Goal: Task Accomplishment & Management: Contribute content

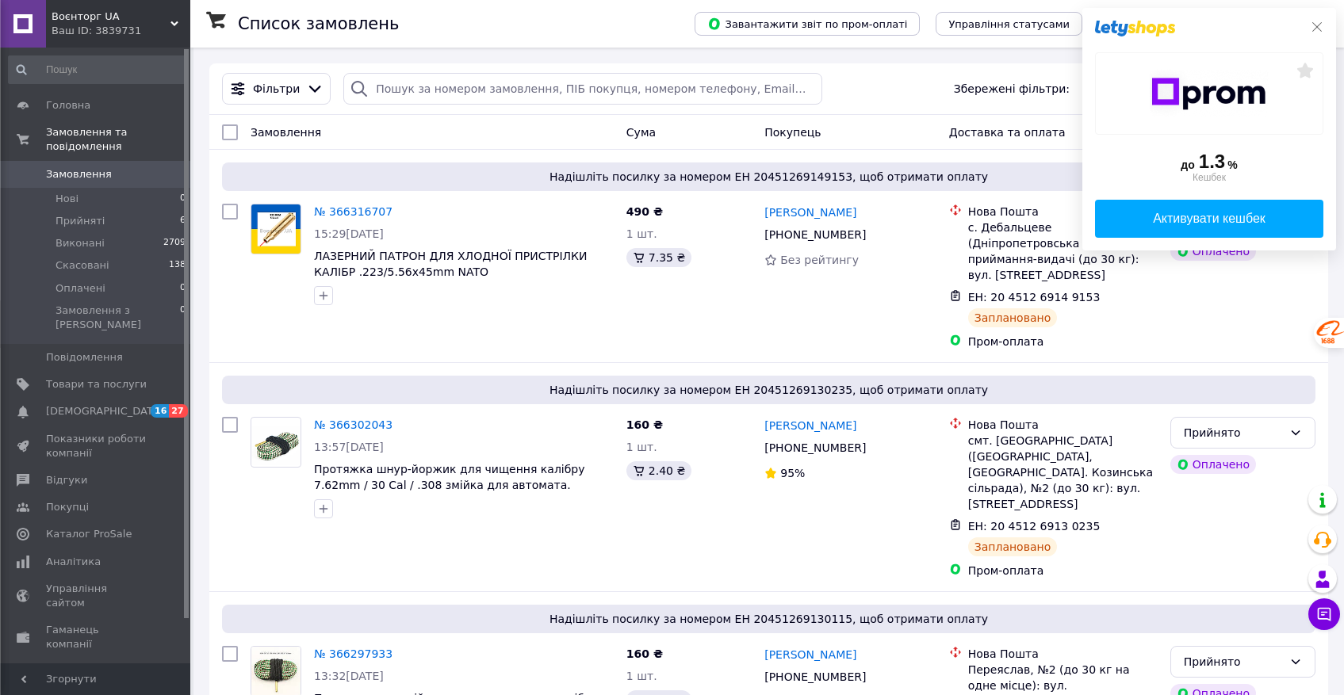
click at [1322, 22] on icon at bounding box center [1317, 27] width 13 height 13
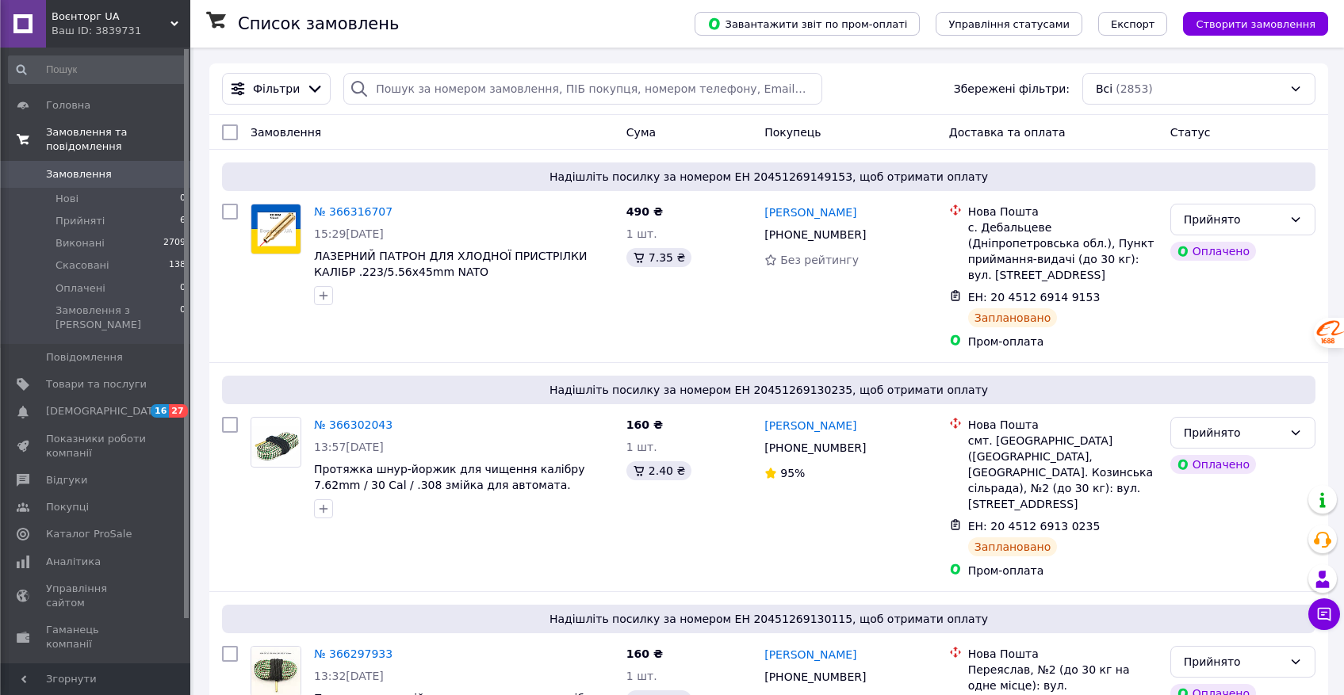
click at [84, 134] on span "Замовлення та повідомлення" at bounding box center [118, 139] width 144 height 29
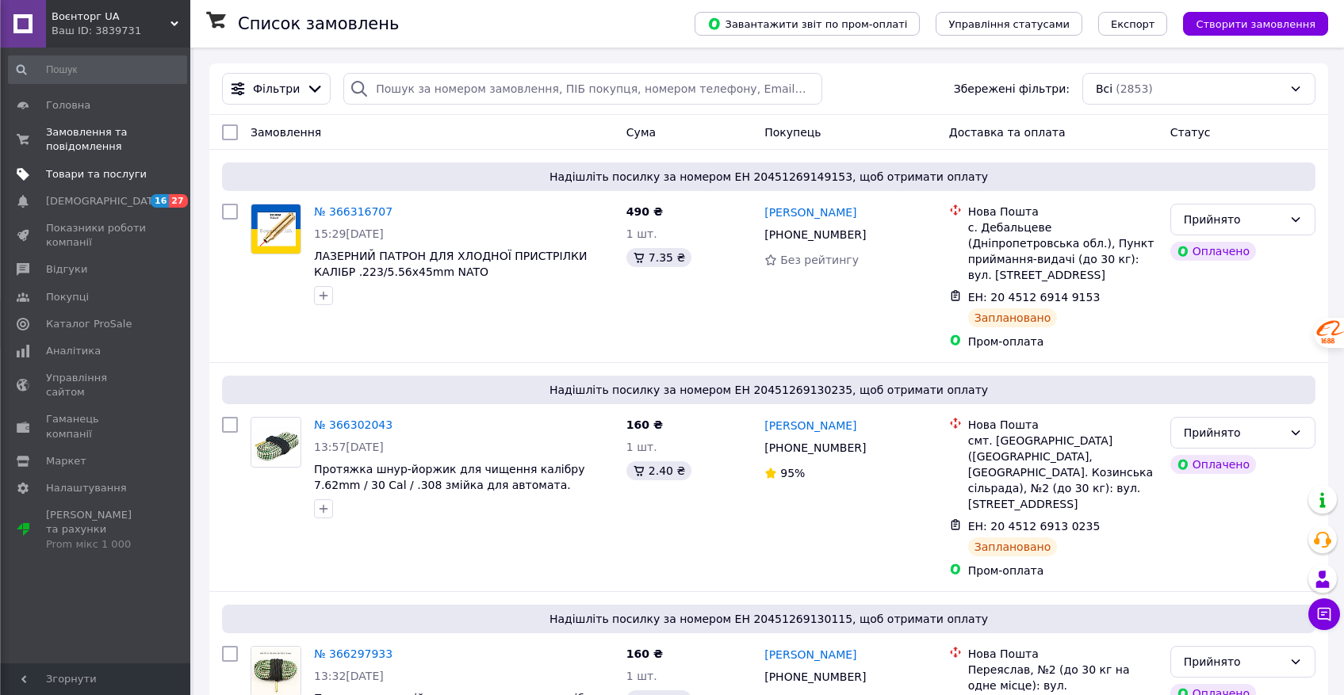
click at [82, 173] on span "Товари та послуги" at bounding box center [96, 174] width 101 height 14
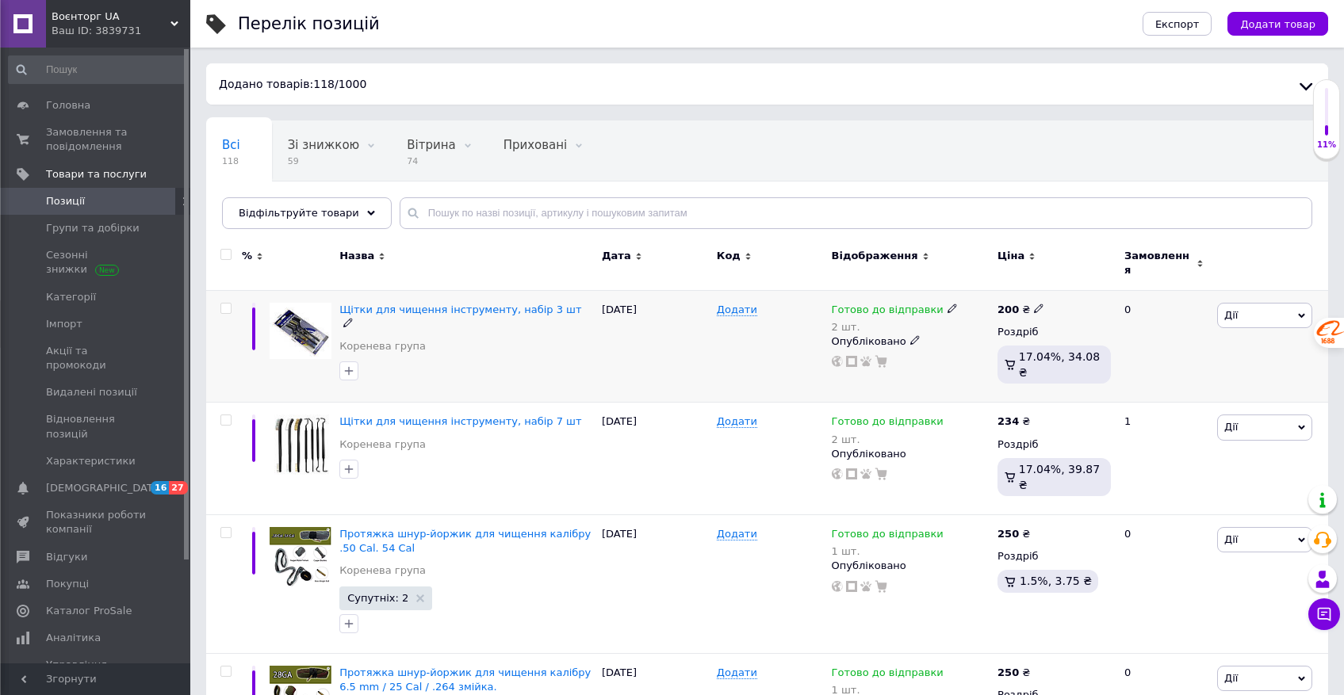
scroll to position [19, 0]
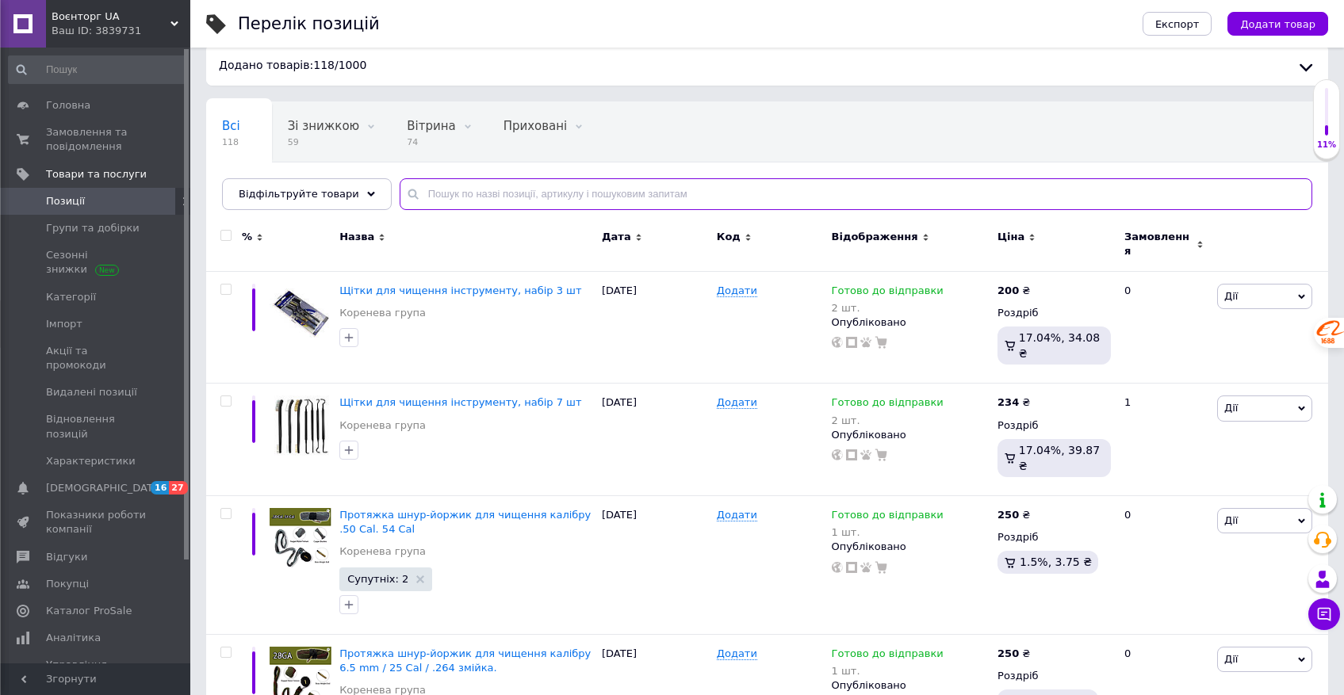
click at [439, 186] on input "text" at bounding box center [856, 194] width 913 height 32
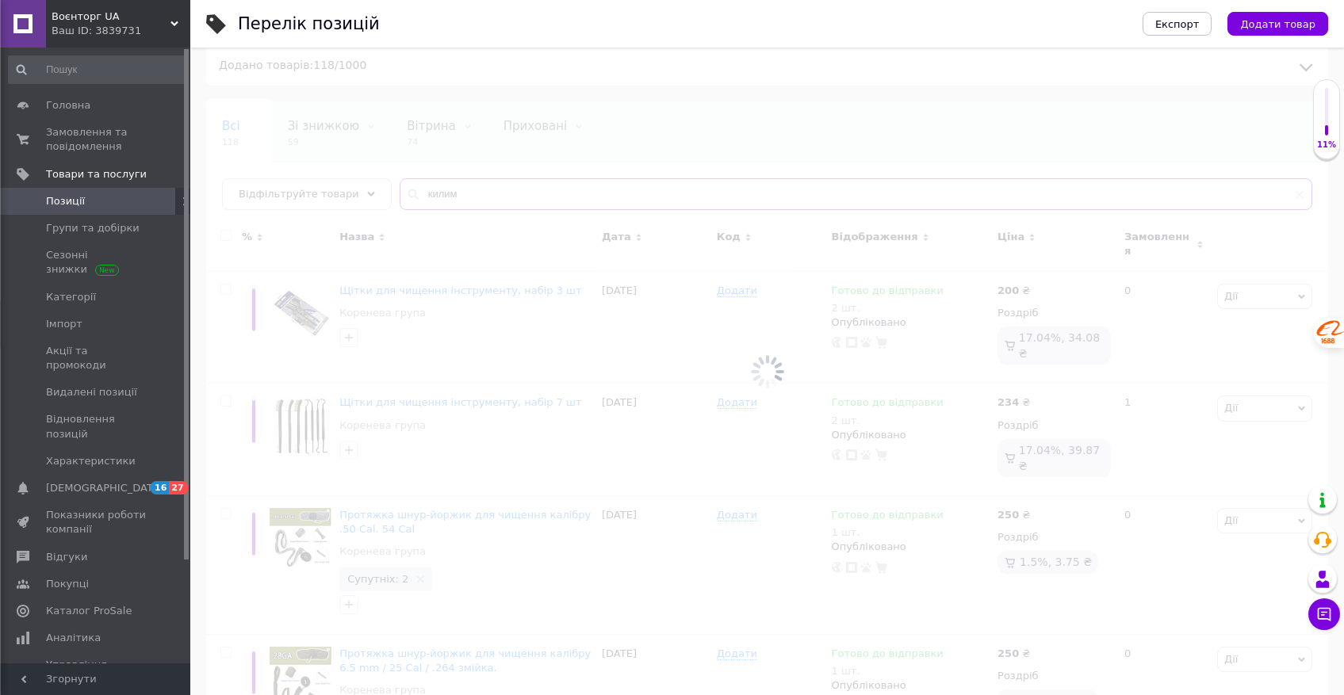
scroll to position [17, 0]
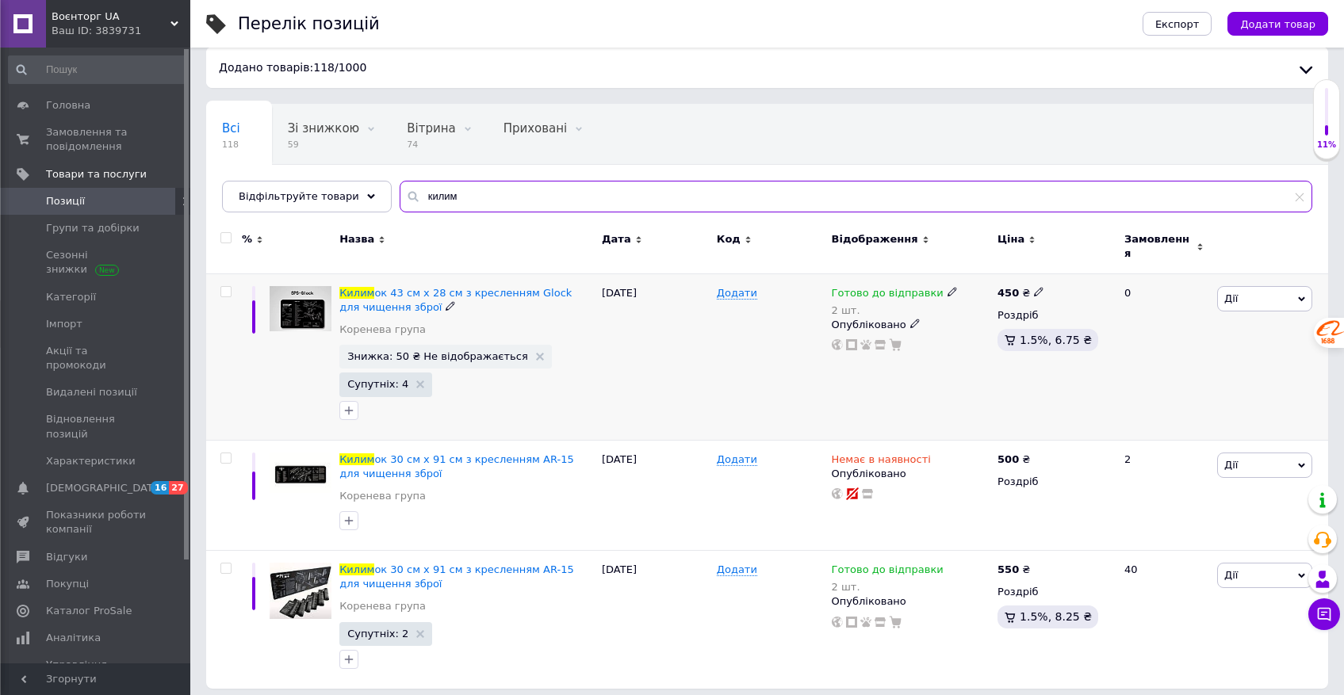
type input "килим"
click at [311, 301] on img at bounding box center [301, 309] width 62 height 46
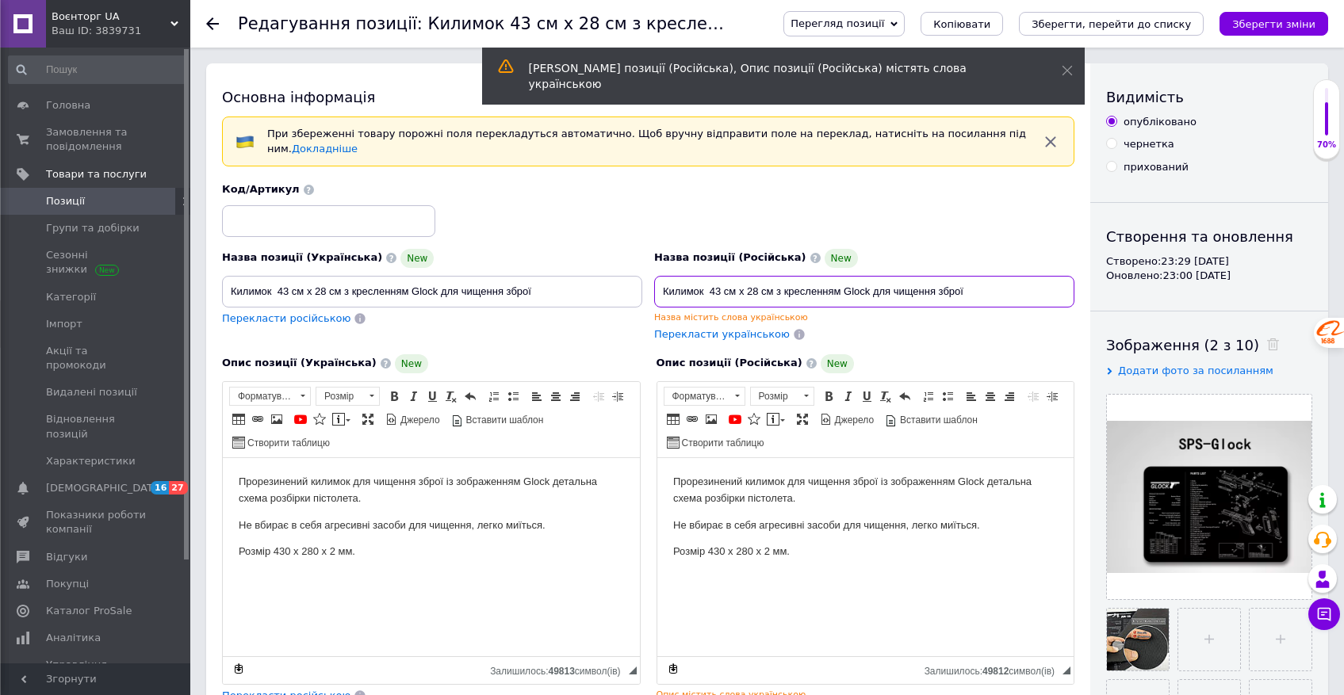
click at [719, 288] on input "Килимок 43 см x 28 см з кресленням Glock для чищення зброї" at bounding box center [864, 292] width 420 height 32
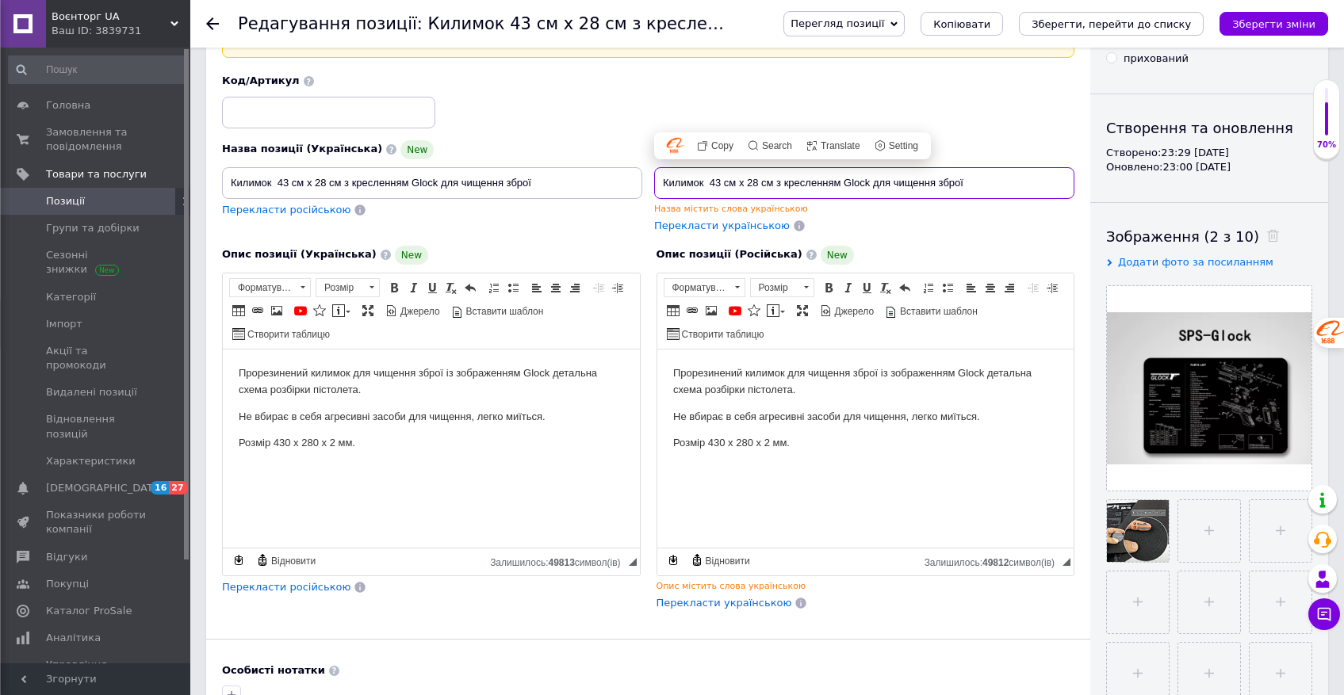
scroll to position [126, 0]
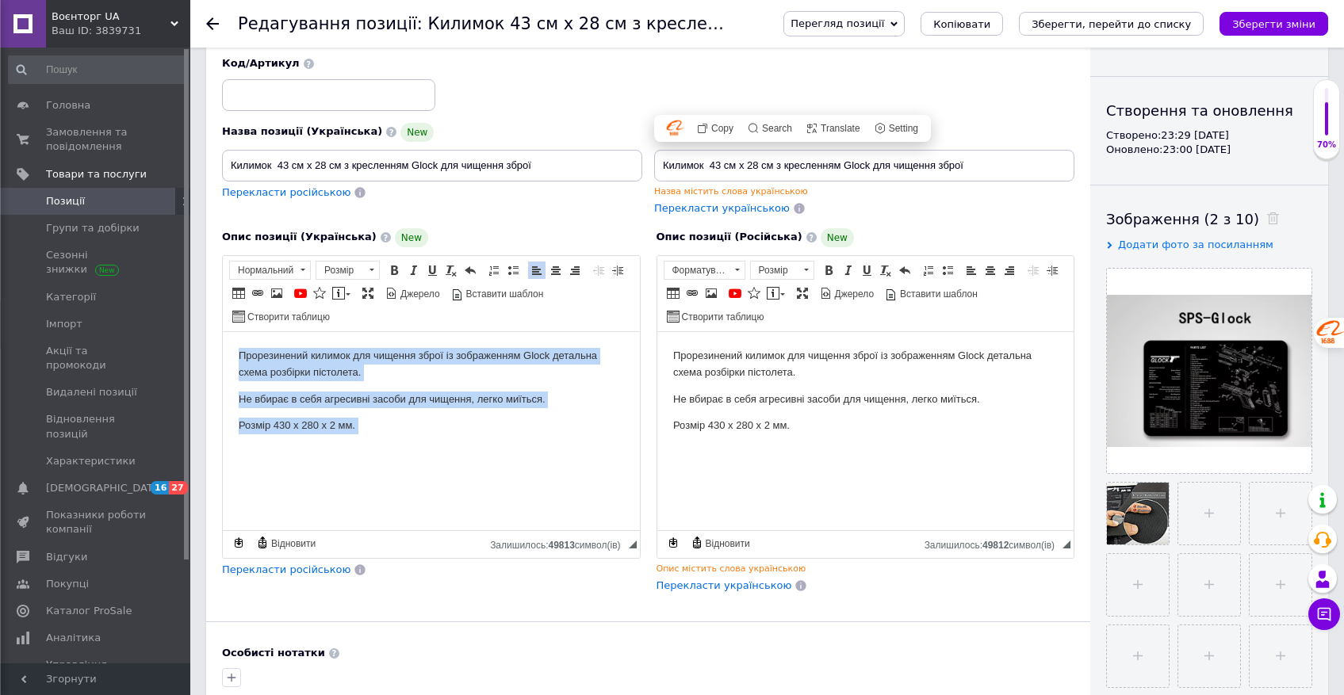
drag, startPoint x: 237, startPoint y: 355, endPoint x: 404, endPoint y: 456, distance: 194.6
click at [404, 456] on html "Прорезинений килимок для чищення зброї із зображенням Glock детальна схема розб…" at bounding box center [431, 412] width 417 height 162
copy body "Прорезинений килимок для чищення зброї із зображенням Glock детальна схема розб…"
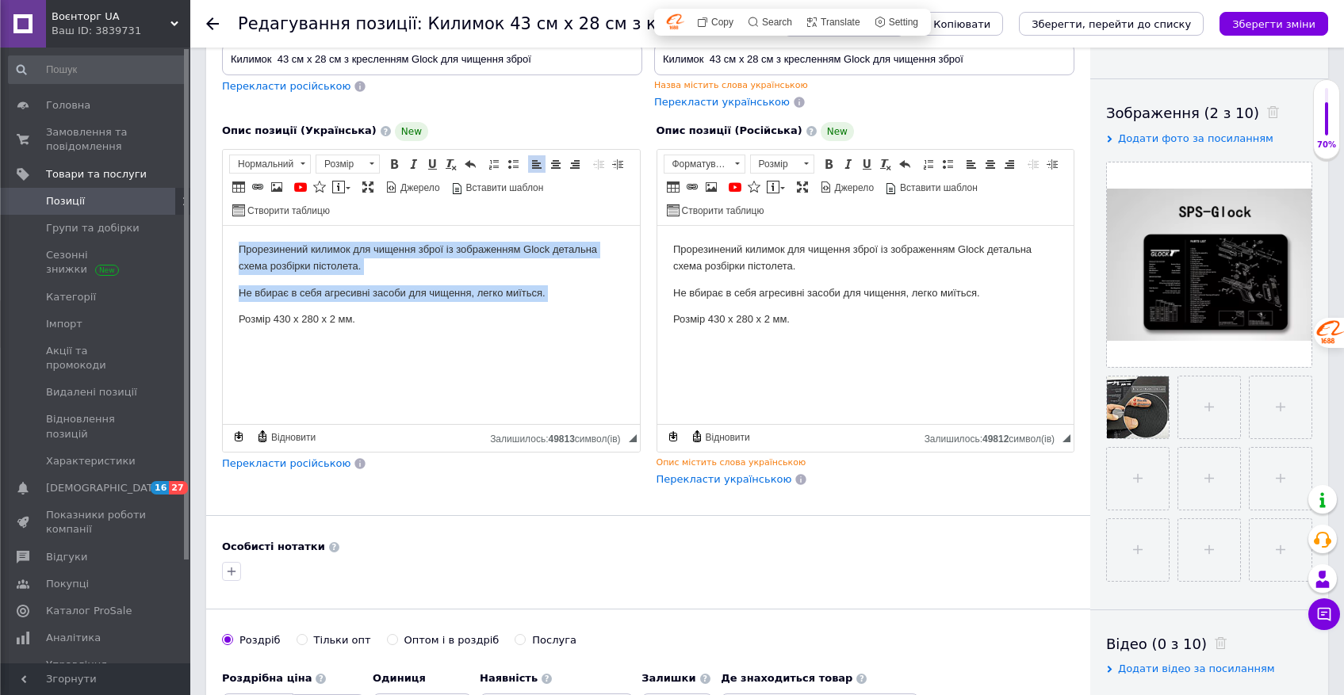
scroll to position [349, 0]
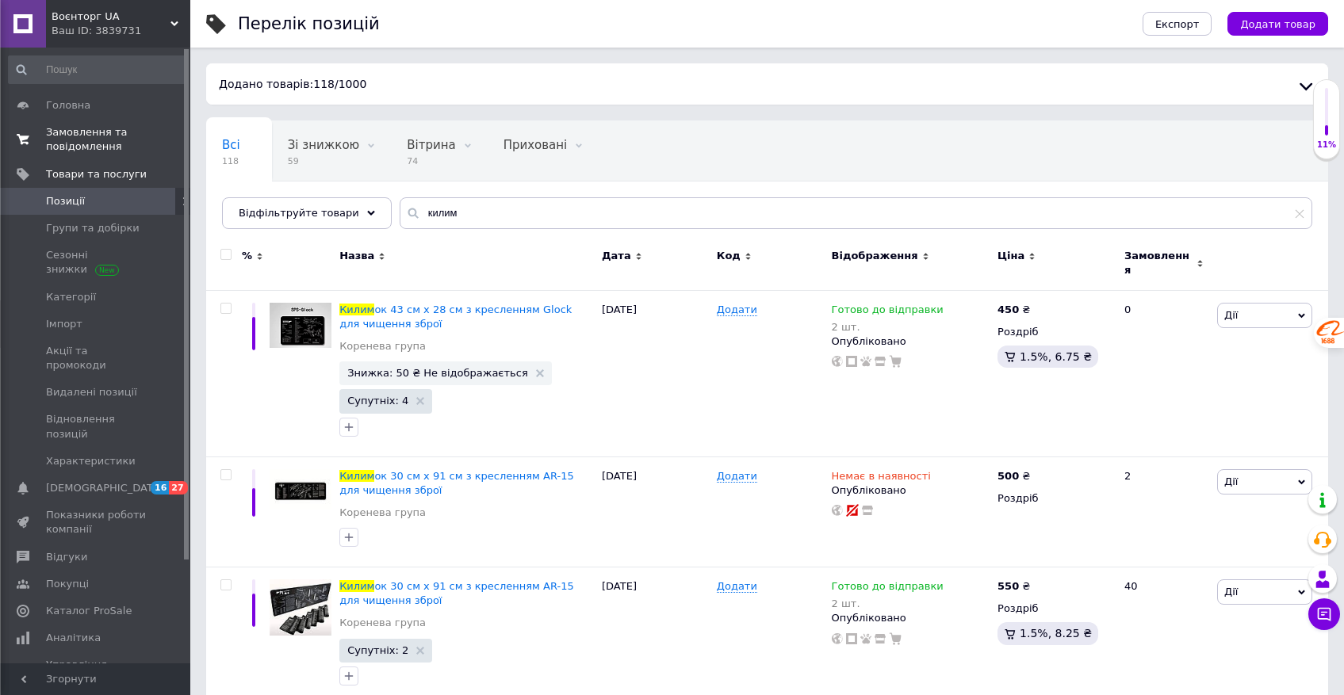
click at [90, 140] on span "Замовлення та повідомлення" at bounding box center [96, 139] width 101 height 29
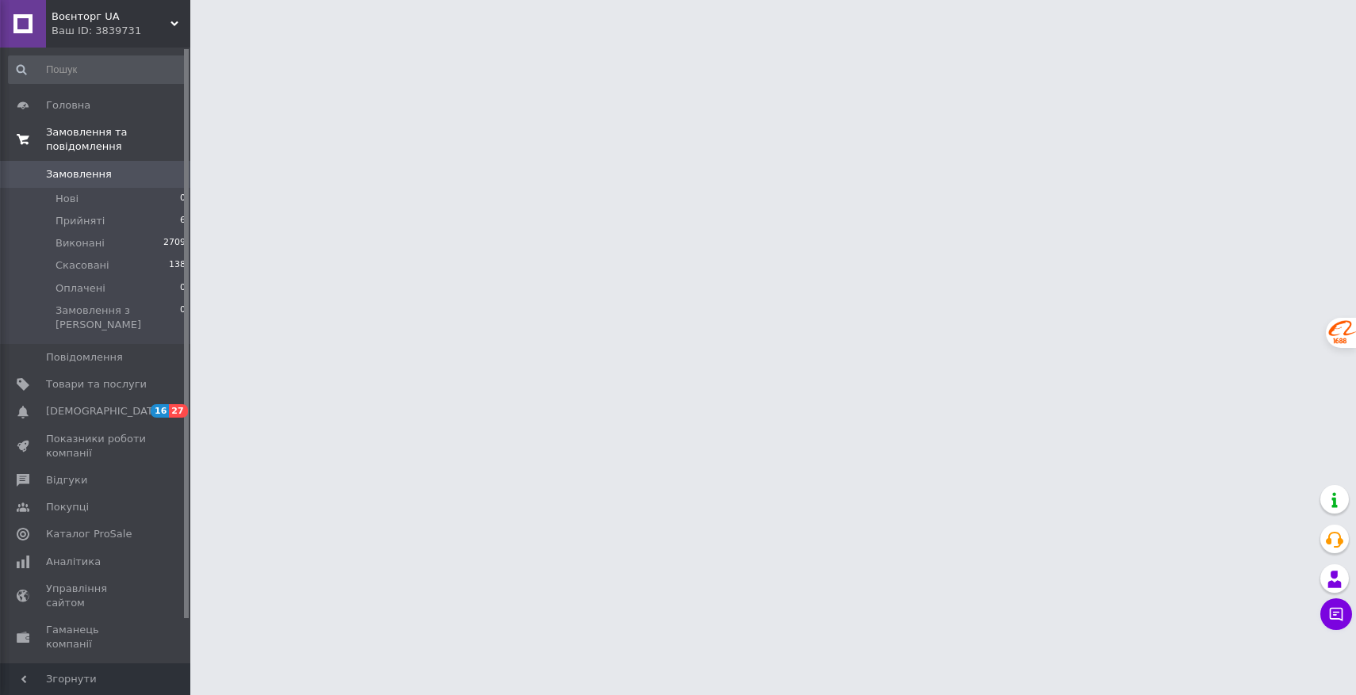
click at [66, 134] on span "Замовлення та повідомлення" at bounding box center [118, 139] width 144 height 29
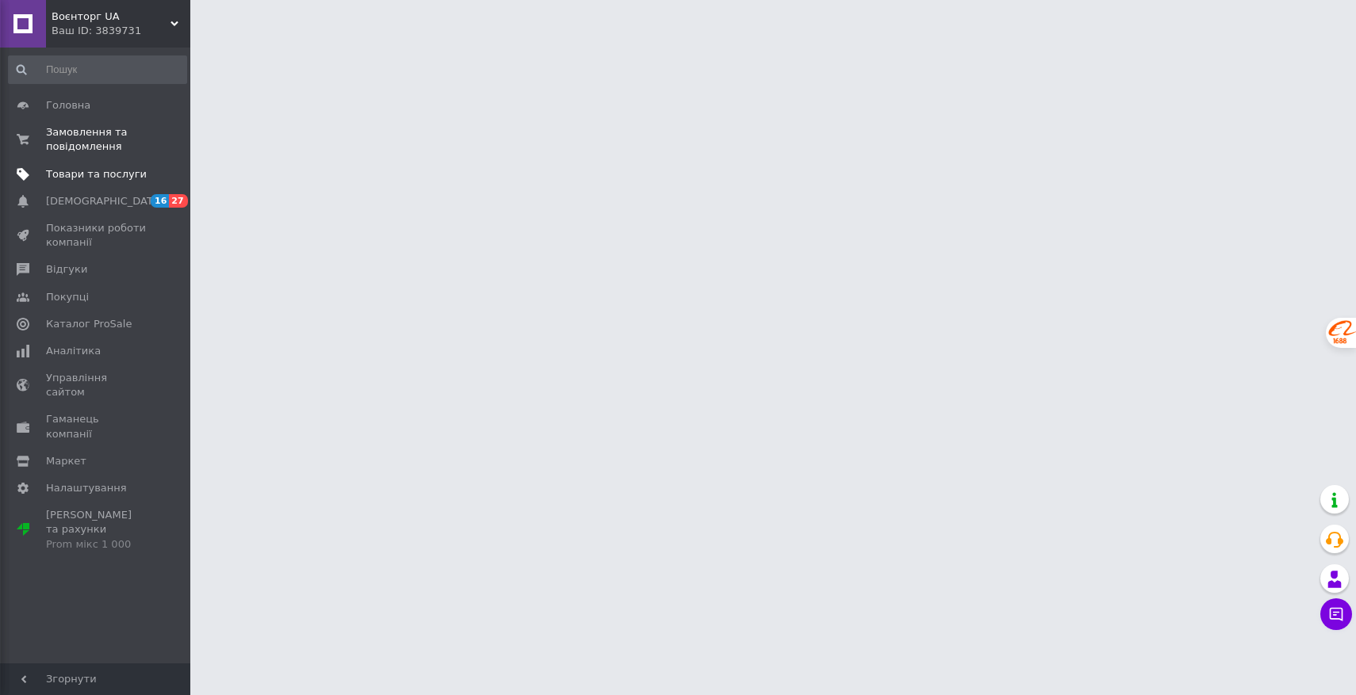
click at [82, 170] on span "Товари та послуги" at bounding box center [96, 174] width 101 height 14
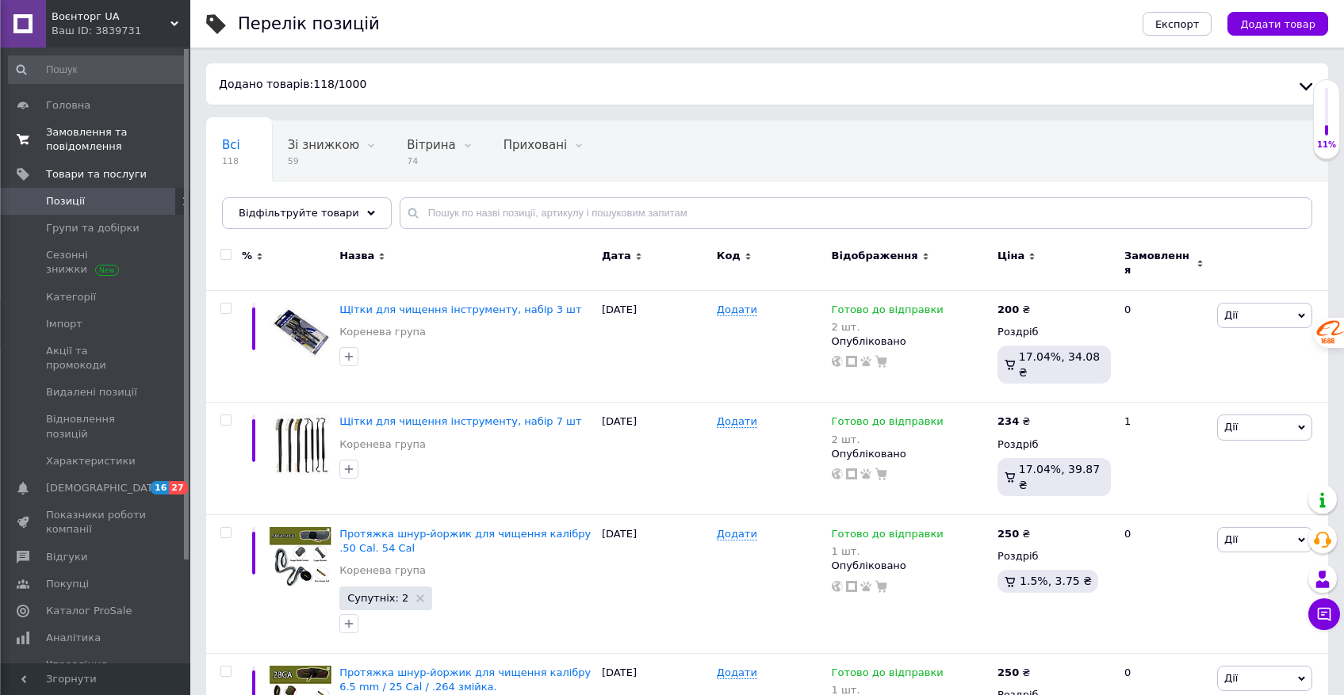
click at [96, 155] on link "Замовлення та повідомлення 0 0" at bounding box center [97, 139] width 195 height 41
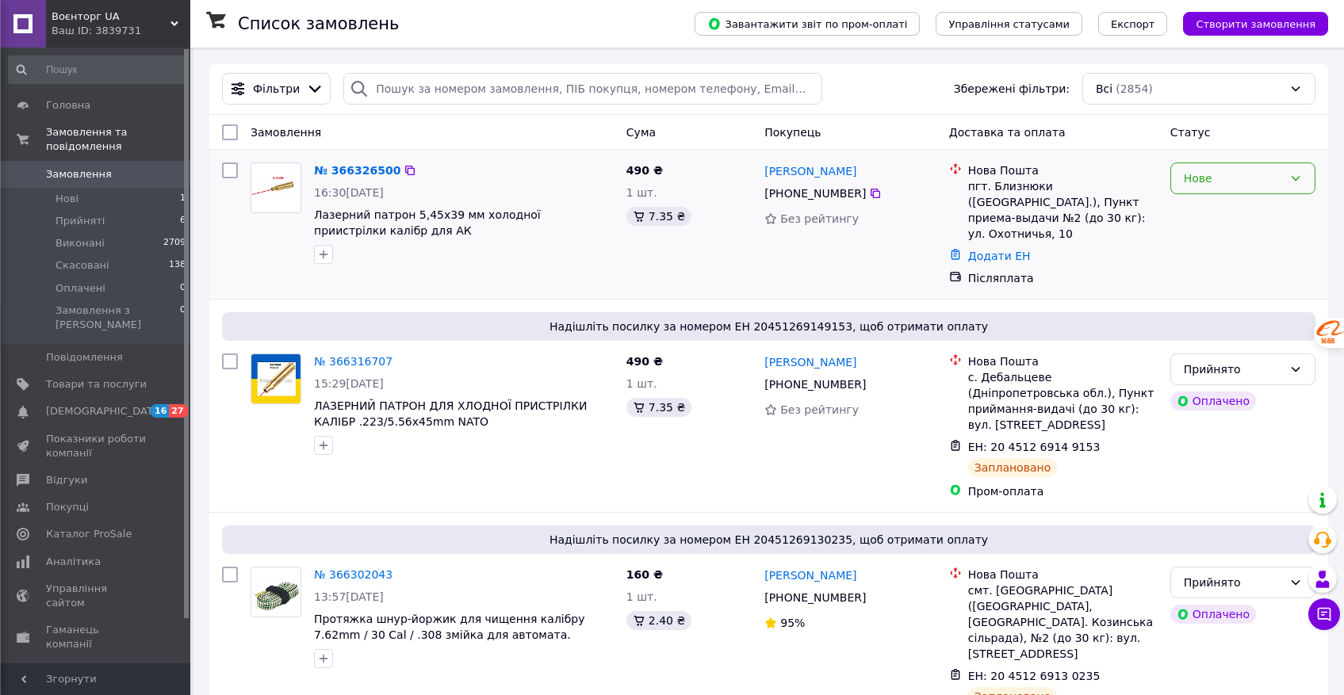
click at [1232, 174] on div "Нове" at bounding box center [1233, 178] width 99 height 17
click at [1205, 216] on li "Прийнято" at bounding box center [1243, 212] width 144 height 29
click at [86, 351] on span "Повідомлення" at bounding box center [84, 358] width 77 height 14
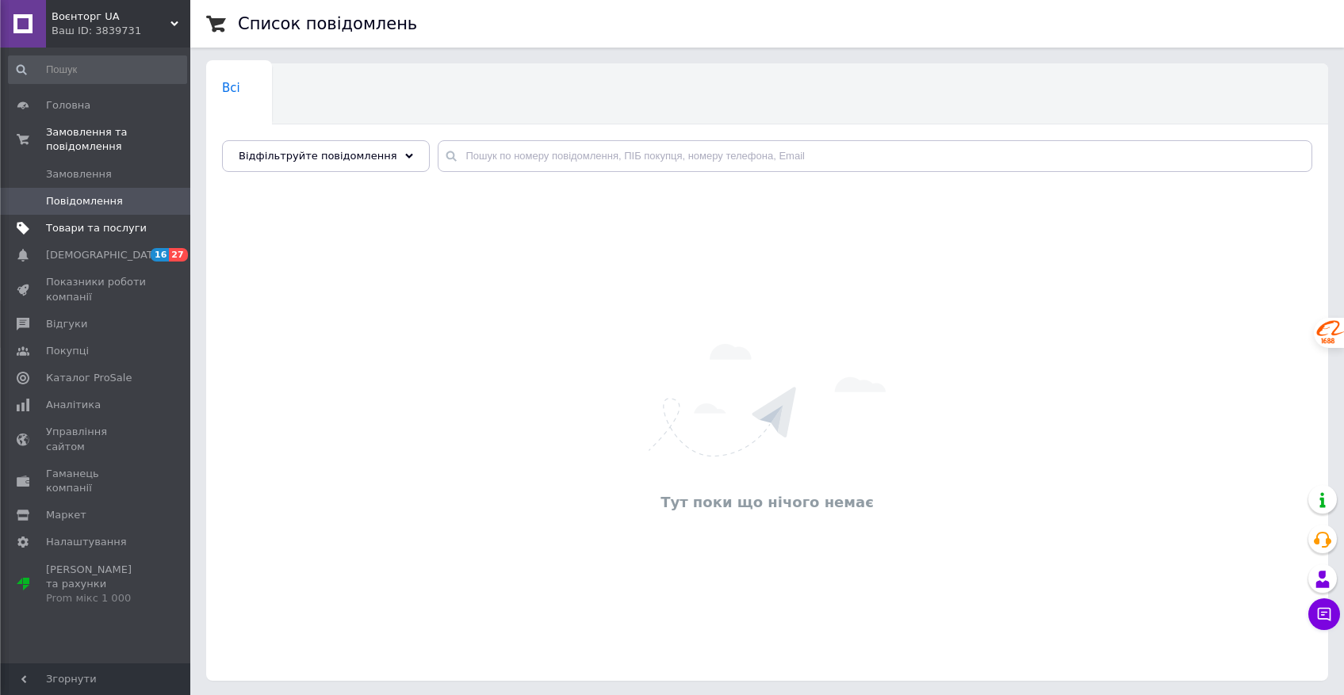
click at [75, 230] on span "Товари та послуги" at bounding box center [96, 228] width 101 height 14
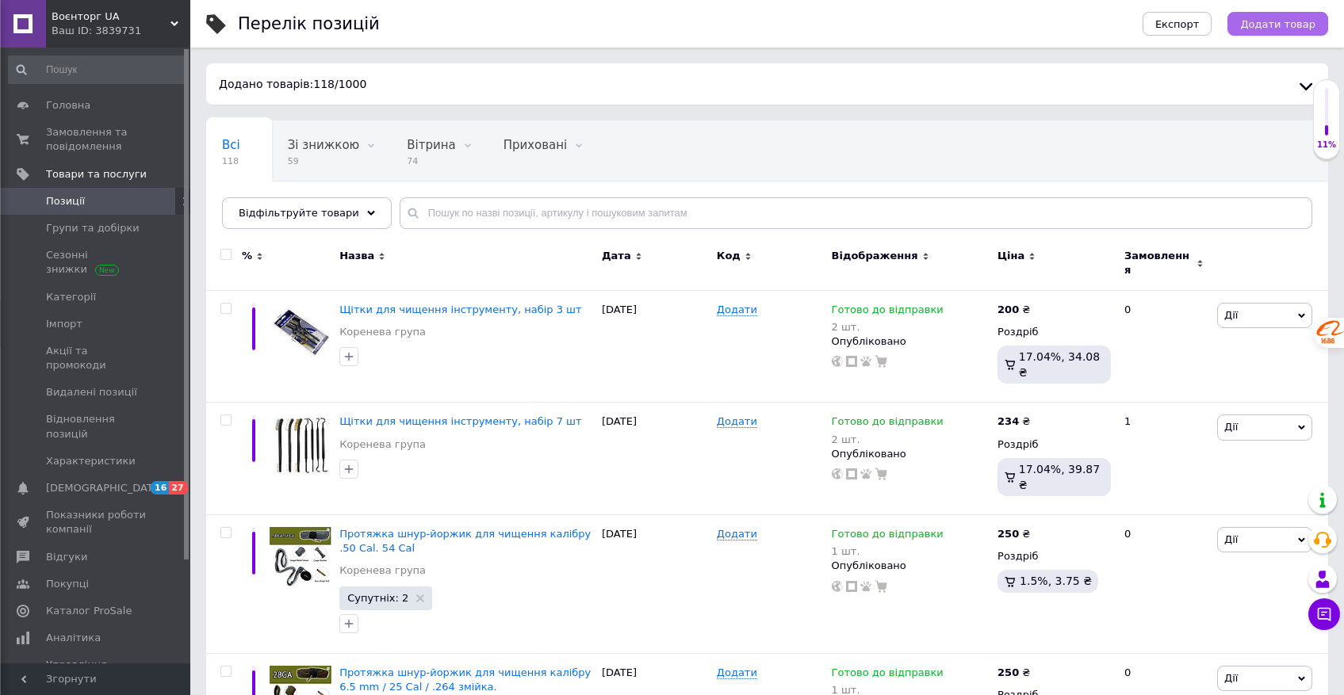
click at [1297, 20] on span "Додати товар" at bounding box center [1277, 24] width 75 height 12
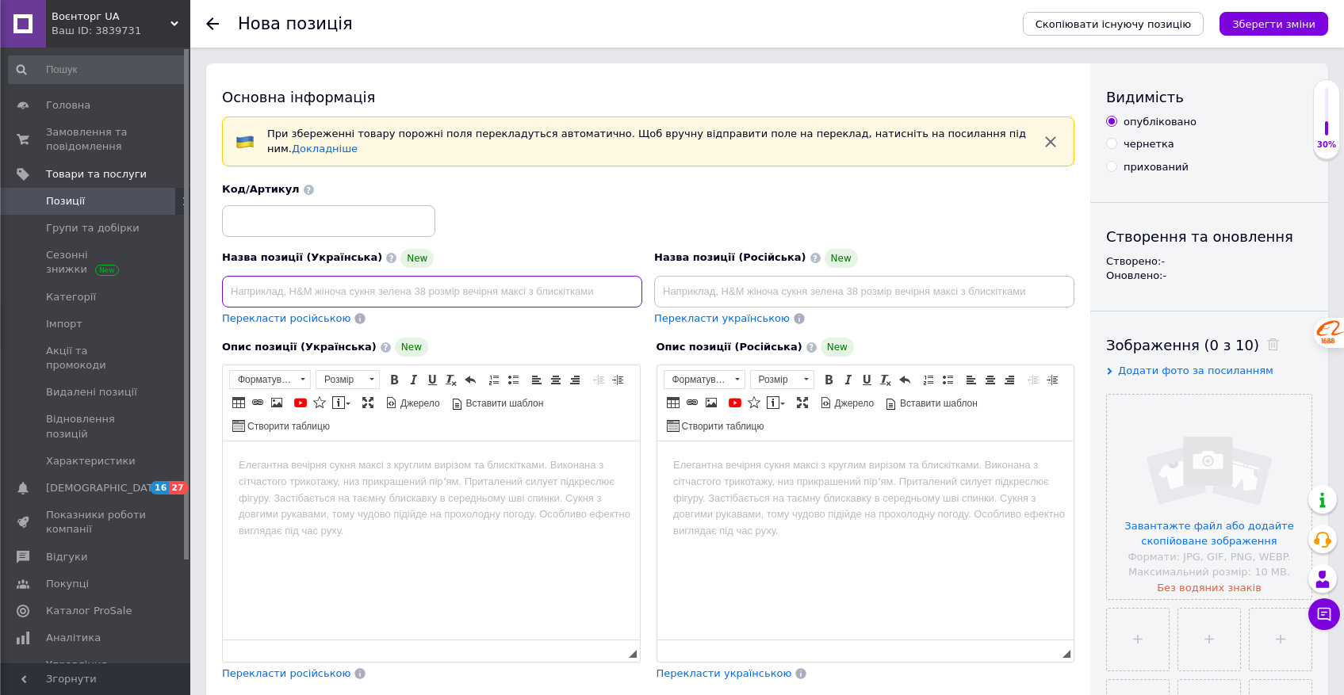
click at [293, 293] on input at bounding box center [432, 292] width 420 height 32
click at [487, 290] on input at bounding box center [432, 292] width 420 height 32
paste input "Набір щіток і сталевих гачків/крючків у футлярі для чистки зброї АК/AR-15/М4/ка…"
type input "Набір щіток і сталевих гачків/крючків у футлярі для чистки зброї АК/AR-15/М4/ка…"
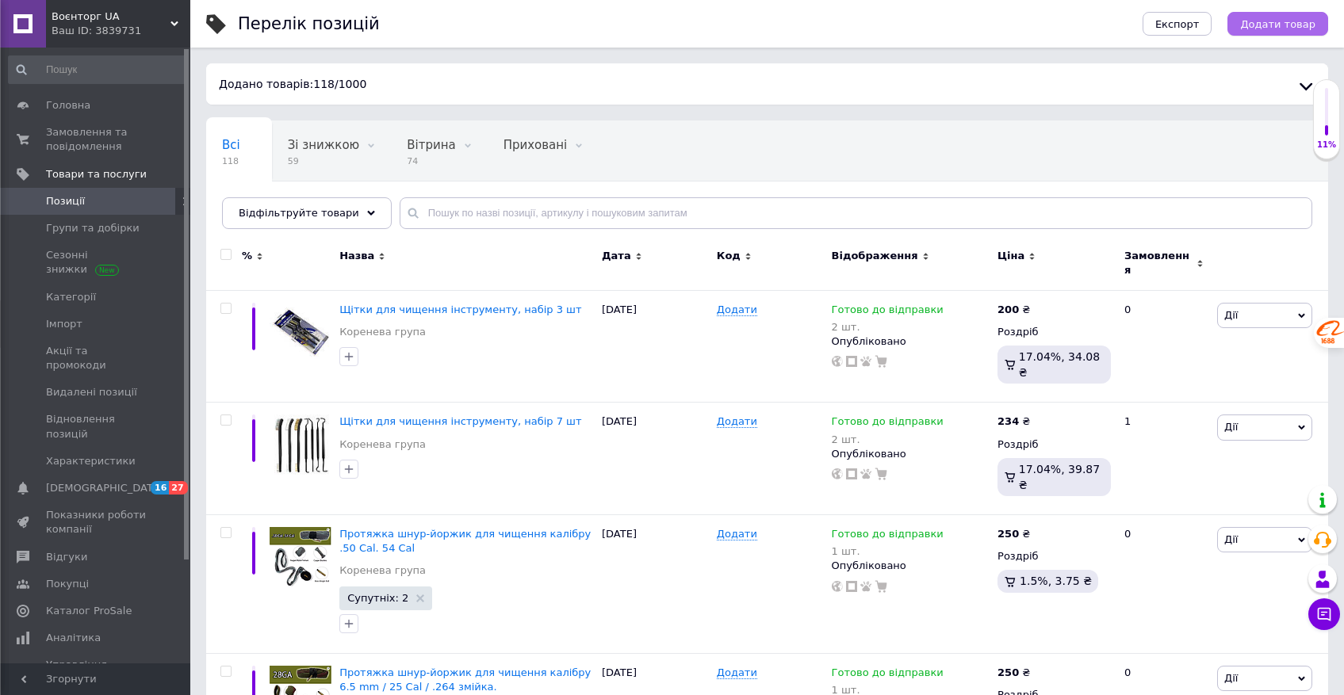
click at [1268, 21] on span "Додати товар" at bounding box center [1277, 24] width 75 height 12
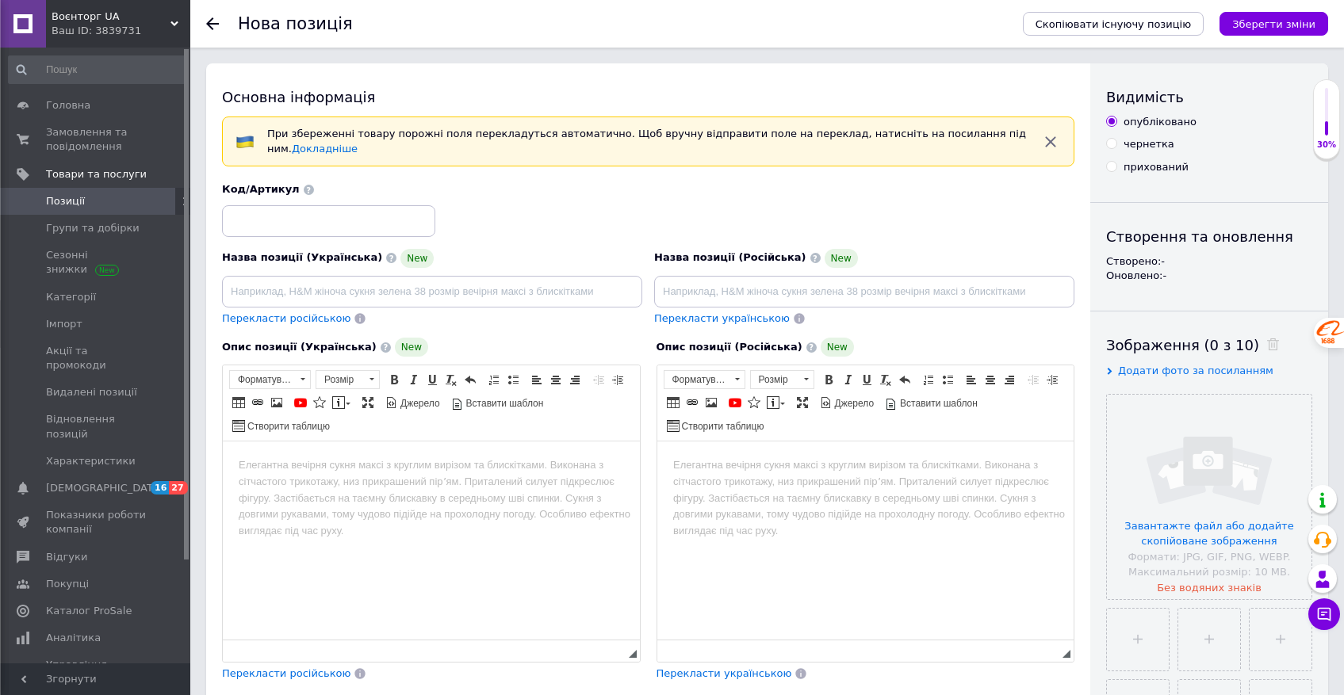
click at [259, 453] on html at bounding box center [431, 466] width 417 height 48
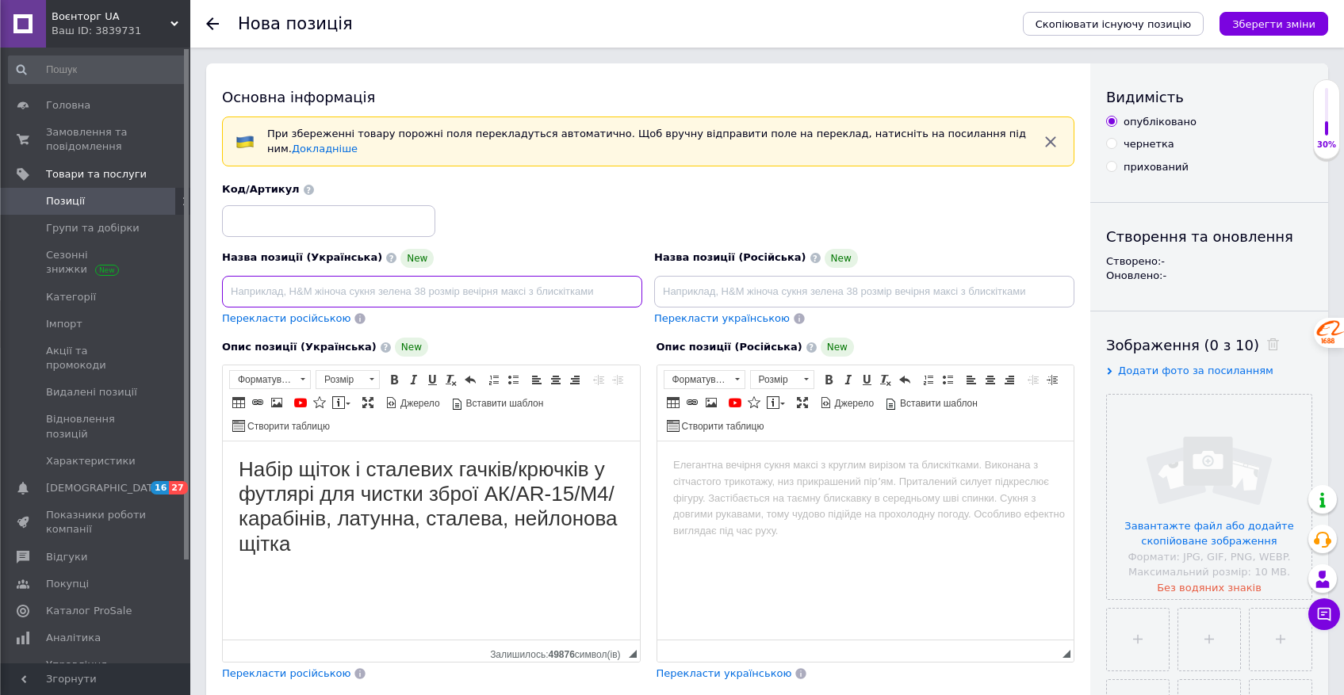
click at [365, 290] on input at bounding box center [432, 292] width 420 height 32
type input "Набір щіток і сталевих гачків/крючків у футлярі для чистки зброї АК/AR-15/М4/ка…"
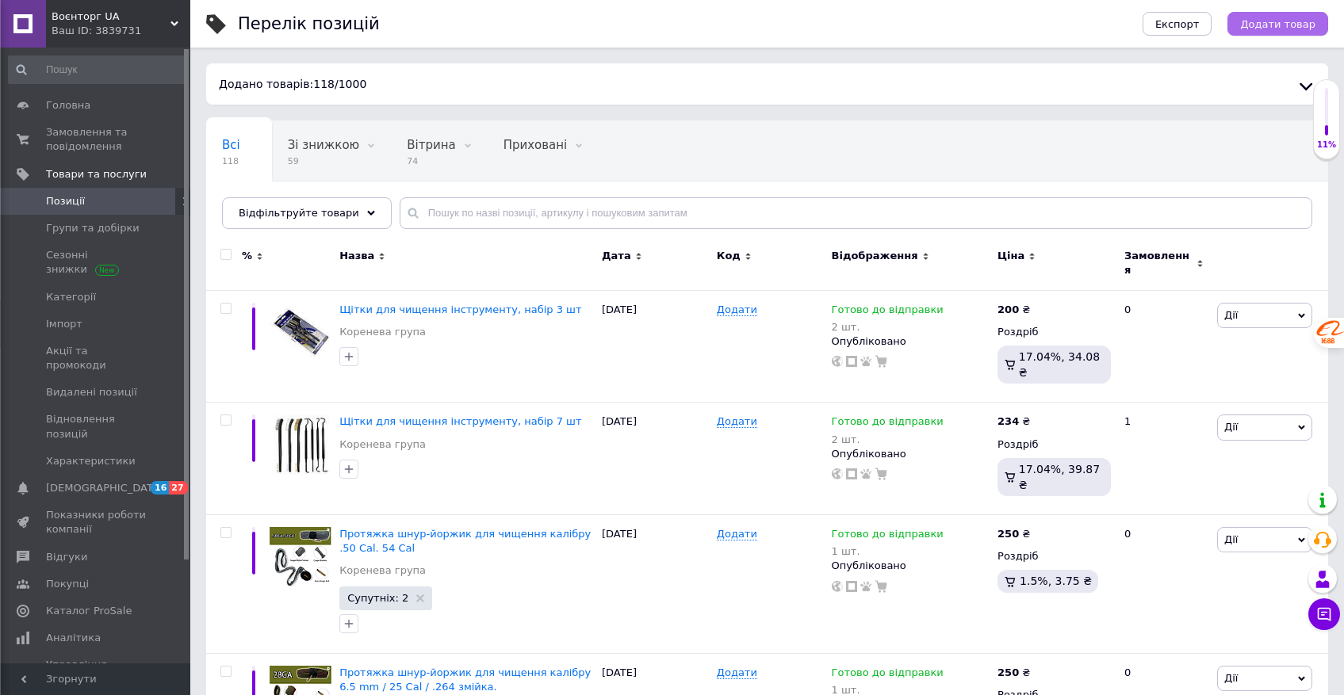
click at [1304, 19] on span "Додати товар" at bounding box center [1277, 24] width 75 height 12
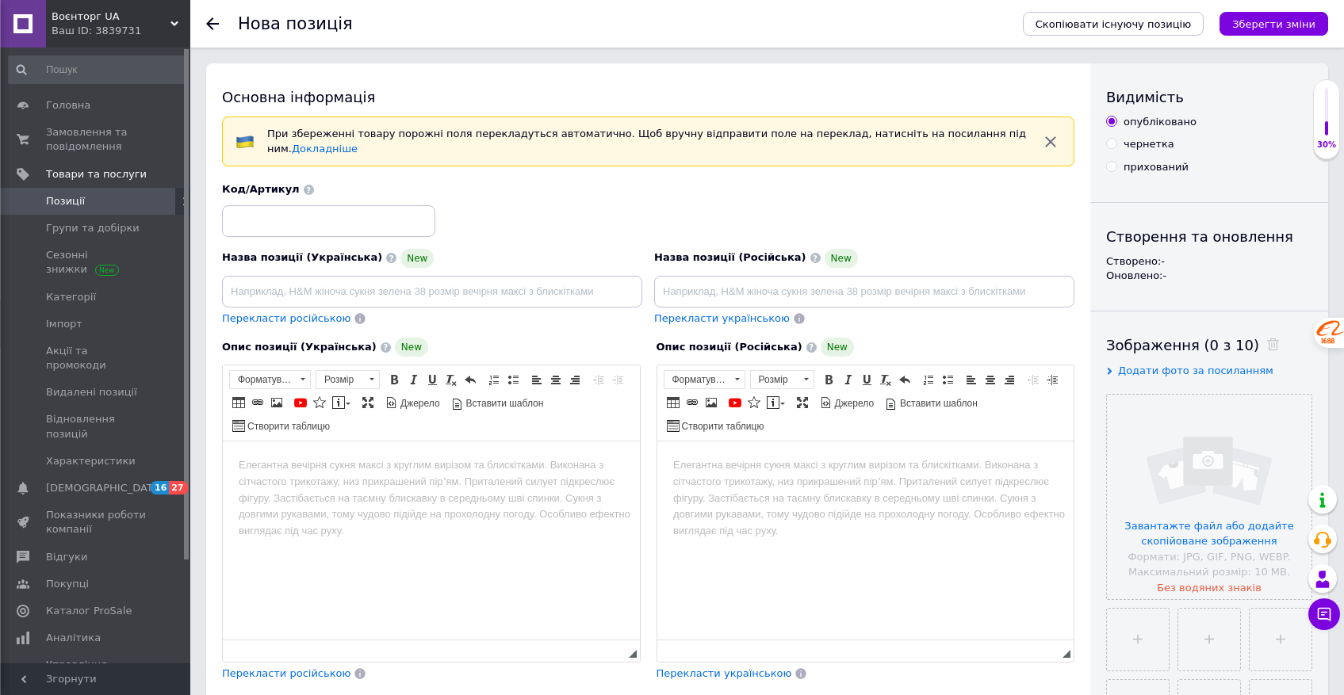
click at [290, 481] on html at bounding box center [431, 466] width 417 height 48
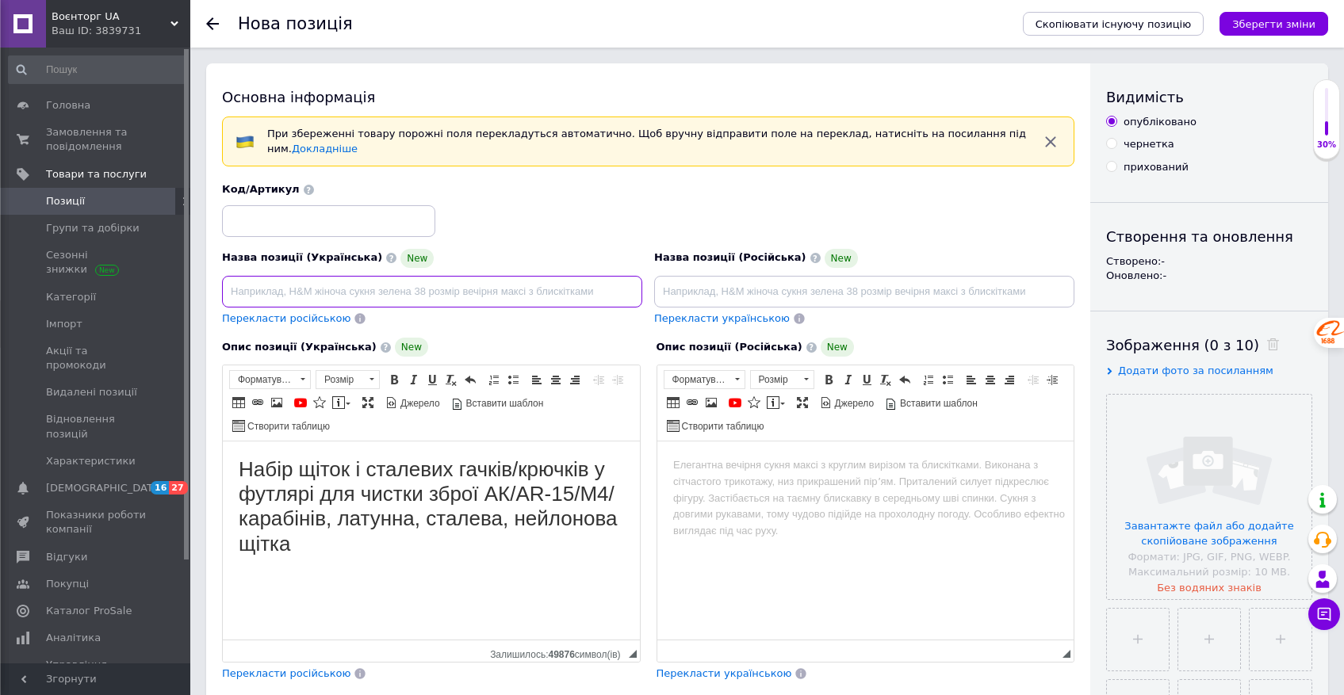
click at [277, 291] on input at bounding box center [432, 292] width 420 height 32
click at [602, 294] on input "Набір щіток і сталевих гачків/крючків у футлярі для чистки зброї АК/AR-15/М4/ка…" at bounding box center [432, 292] width 420 height 32
click at [405, 297] on input "Набір щіток і сталевих гачків/крючків у футлярі для чистки зброї АК/AR-15/М4/ка…" at bounding box center [432, 292] width 420 height 32
click at [275, 289] on input "Набір щіток і сталевих гачків/крючків у футлярі для чистки зброї АК/AR-15/М4/ка…" at bounding box center [432, 292] width 420 height 32
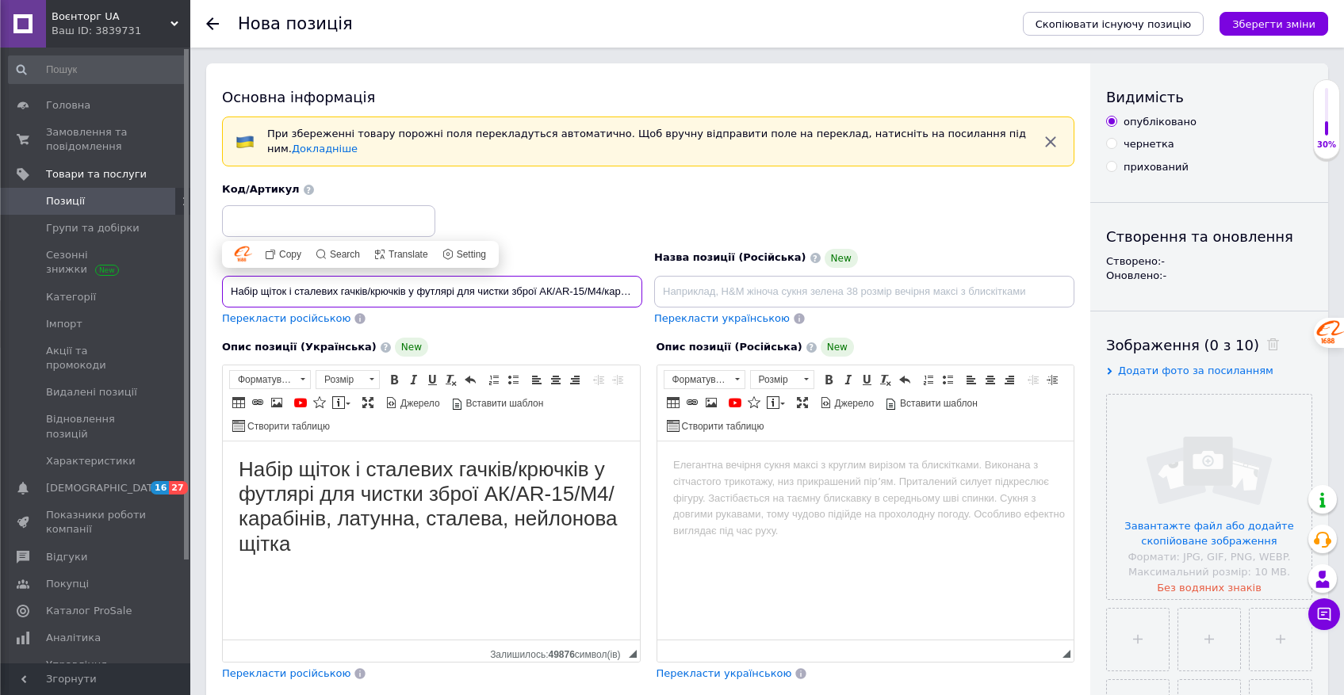
click at [296, 293] on input "Набір щіток і сталевих гачків/крючків у футлярі для чистки зброї АК/AR-15/М4/ка…" at bounding box center [432, 292] width 420 height 32
click at [377, 289] on input "Набір сталевих гачків/крючків у футлярі для чистки зброї АК/AR-15/М4/карабінів,…" at bounding box center [432, 292] width 420 height 32
click at [520, 293] on input "Набір сталевих гачків/крючків та щіток у футлярі для чистки зброї АК/AR-15/М4/к…" at bounding box center [432, 292] width 420 height 32
click at [517, 293] on input "Набір сталевих гачків/крючків та щіток у футлярі для чистки зброї АК/AR-15/М4/к…" at bounding box center [432, 292] width 420 height 32
click at [574, 296] on input "Набір сталевих гачків/крючків та щіток у футлярі для чищення зброї АК/AR-15/М4/…" at bounding box center [432, 292] width 420 height 32
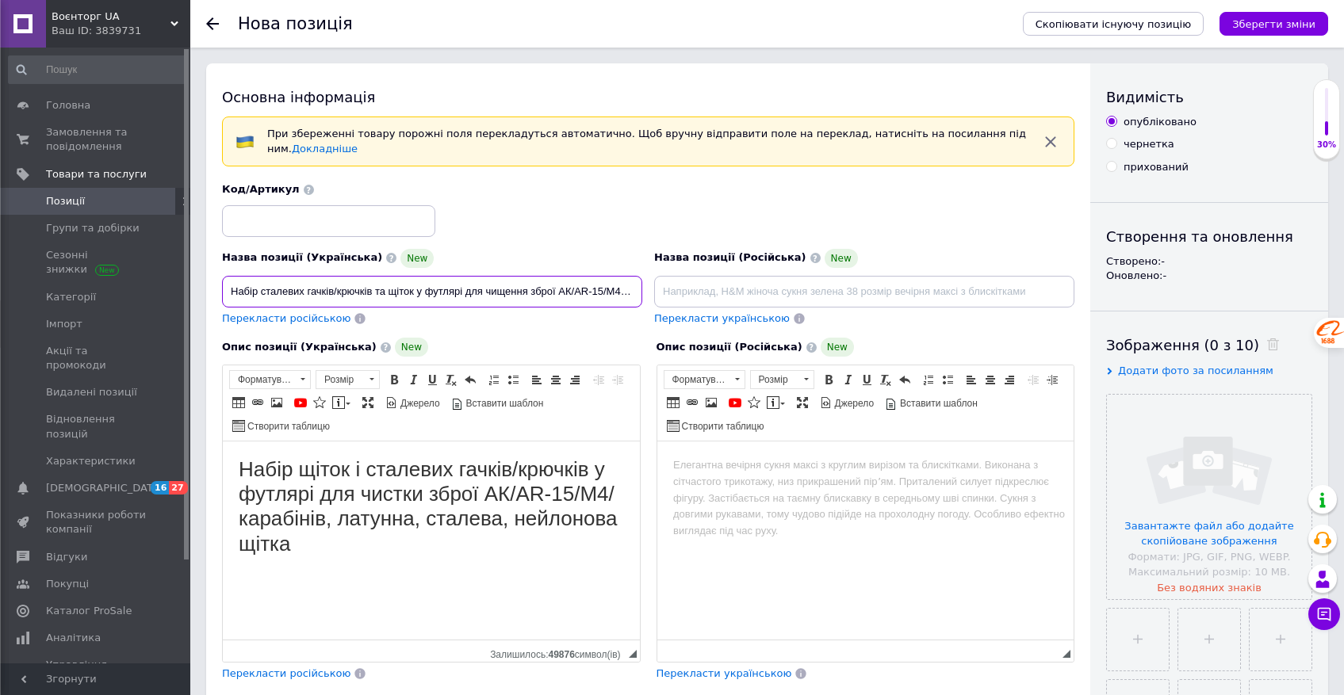
scroll to position [0, 202]
drag, startPoint x: 420, startPoint y: 291, endPoint x: 356, endPoint y: 289, distance: 64.3
click at [356, 289] on input "Набір сталевих гачків/крючків та щіток у футлярі для чищення зброї АК/AR-15/М4/…" at bounding box center [432, 292] width 420 height 32
click at [421, 289] on input "Набір сталевих гачків/крючків та щіток у футлярі для чищення зброї карабінів, л…" at bounding box center [432, 292] width 420 height 32
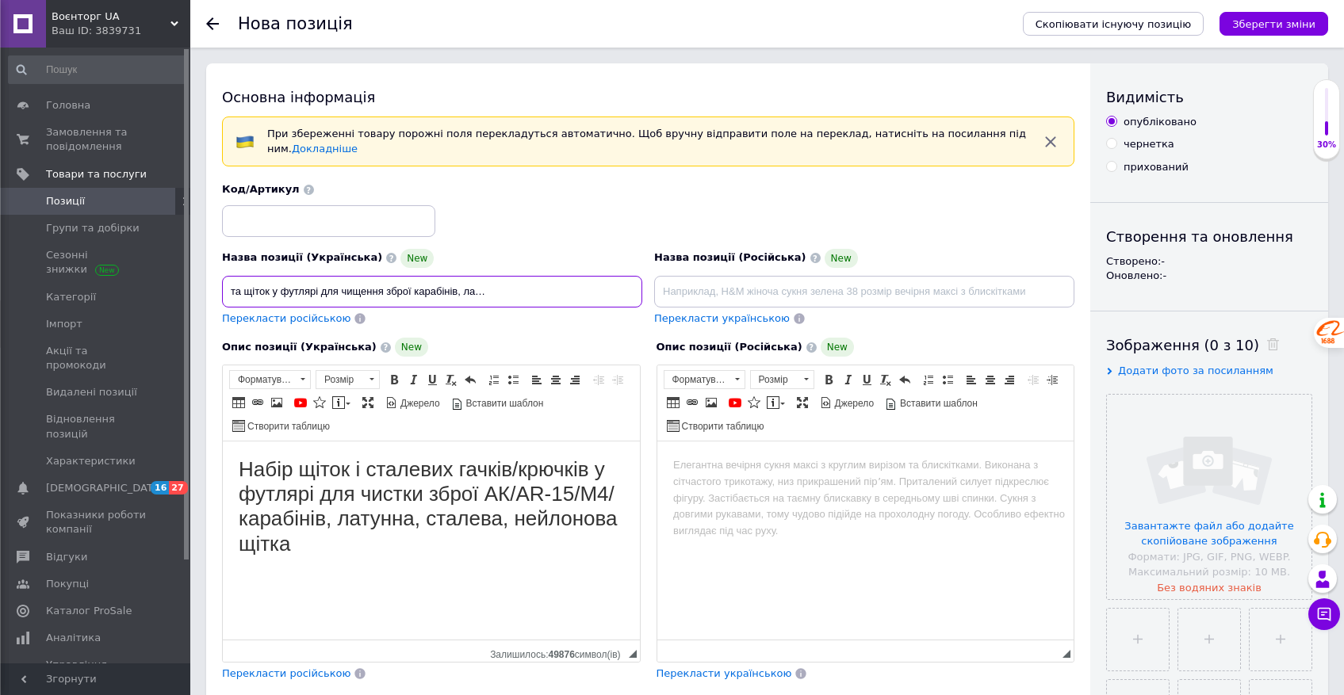
click at [421, 289] on input "Набір сталевих гачків/крючків та щіток у футлярі для чищення зброї карабінів, л…" at bounding box center [432, 292] width 420 height 32
click at [412, 289] on input "Набір сталевих гачків/крючків та щіток у футлярі для чищення зброї карабінів, л…" at bounding box center [432, 292] width 420 height 32
click at [577, 291] on input "Набір сталевих гачків/крючків та щіток у футлярі для чищення зброї карабінів, л…" at bounding box center [432, 292] width 420 height 32
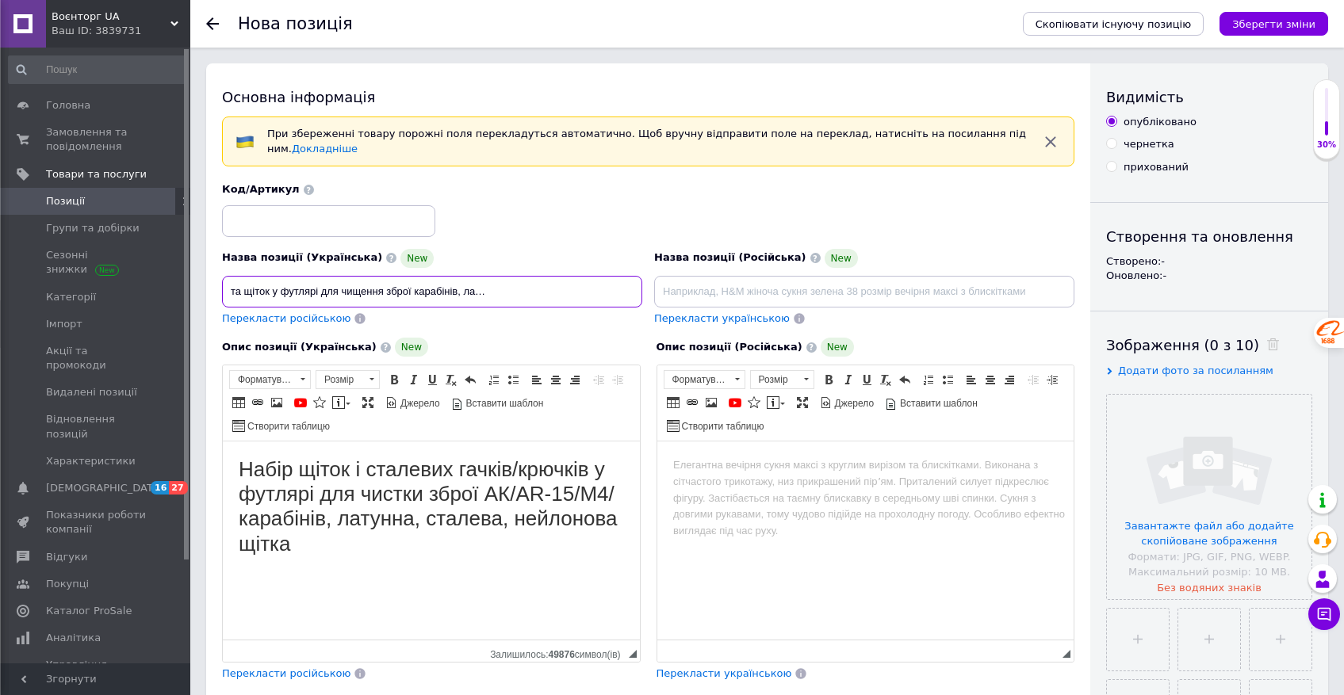
click at [462, 292] on input "Набір сталевих гачків/крючків та щіток у футлярі для чищення зброї карабінів, л…" at bounding box center [432, 292] width 420 height 32
click at [620, 294] on input "Набір сталевих гачків/крючків та щіток у футлярі для чищення зброї карабінів, щ…" at bounding box center [432, 292] width 420 height 32
click at [319, 288] on input "Набір сталевих гачків/крючків та щіток у футлярі для чищення зброї карабінів, щ…" at bounding box center [432, 292] width 420 height 32
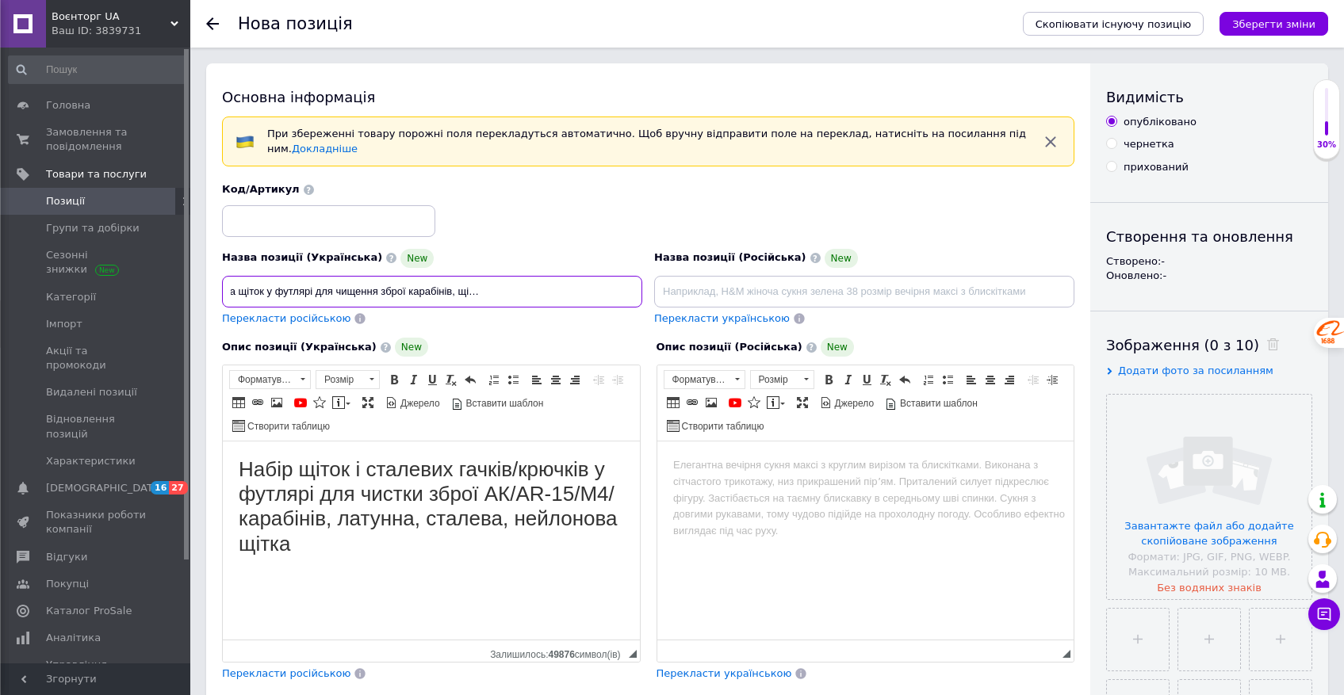
click at [319, 288] on input "Набір сталевих гачків/крючків та щіток у футлярі для чищення зброї карабінів, щ…" at bounding box center [432, 292] width 420 height 32
type input "Набір сталевих гачків/крючків та щіток у футлярі для чищення зброї карабінів, щ…"
click at [286, 578] on body "Набір щіток і сталевих гачків/крючків у футлярі для чистки зброї АК/AR-15/М4/ка…" at bounding box center [431, 522] width 385 height 129
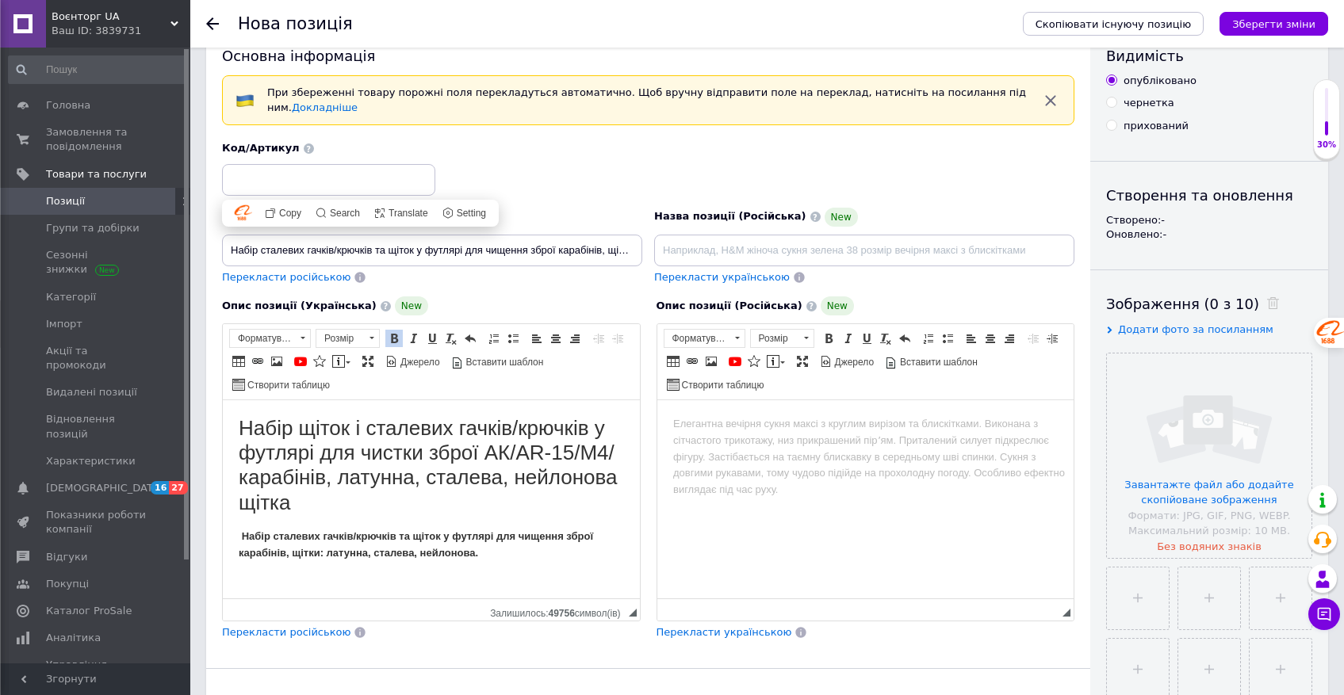
scroll to position [53, 0]
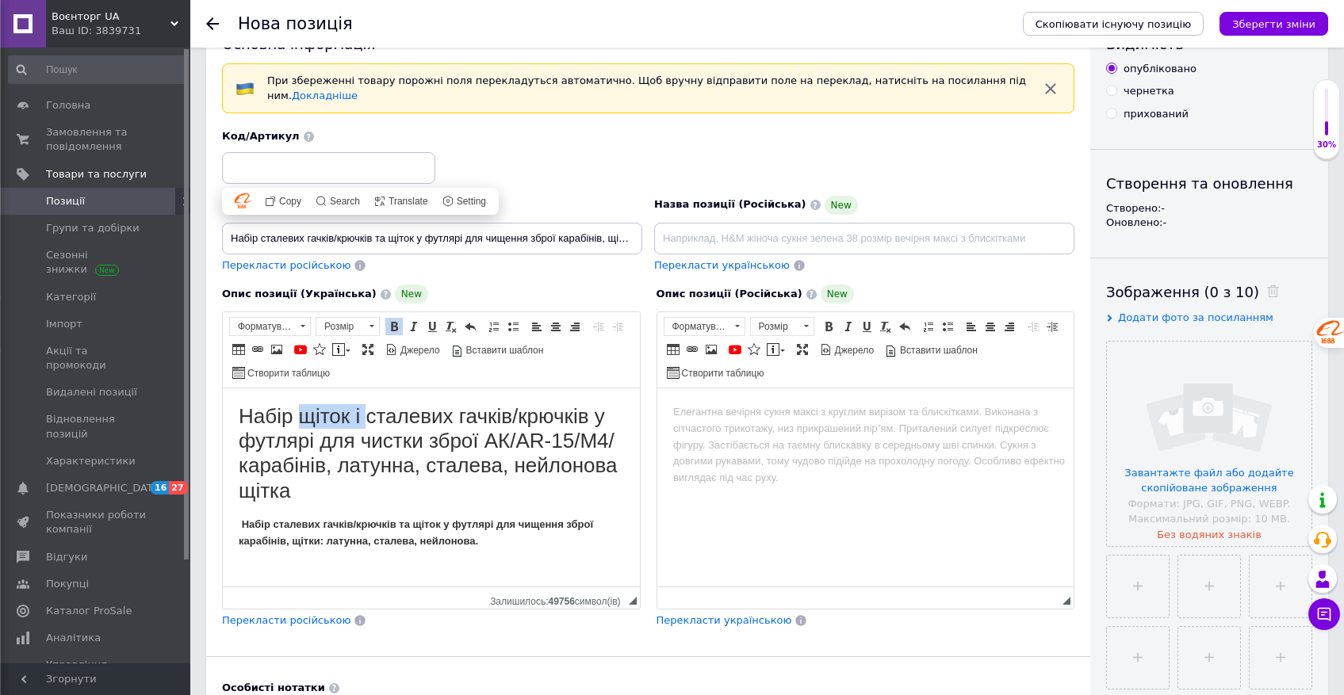
drag, startPoint x: 366, startPoint y: 416, endPoint x: 298, endPoint y: 415, distance: 67.4
click at [298, 415] on h1 "Набір щіток і сталевих гачків/крючків у футлярі для чистки зброї АК/AR-15/М4/ка…" at bounding box center [431, 453] width 385 height 99
click at [458, 418] on h1 "Набір сталевих гачків/крючків у футлярі для чистки зброї АК/AR-15/М4/карабінів,…" at bounding box center [431, 453] width 385 height 99
click at [357, 528] on strong "Набір сталевих гачків/крючків та щіток у футлярі для чищення зброї карабінів, щ…" at bounding box center [416, 533] width 354 height 29
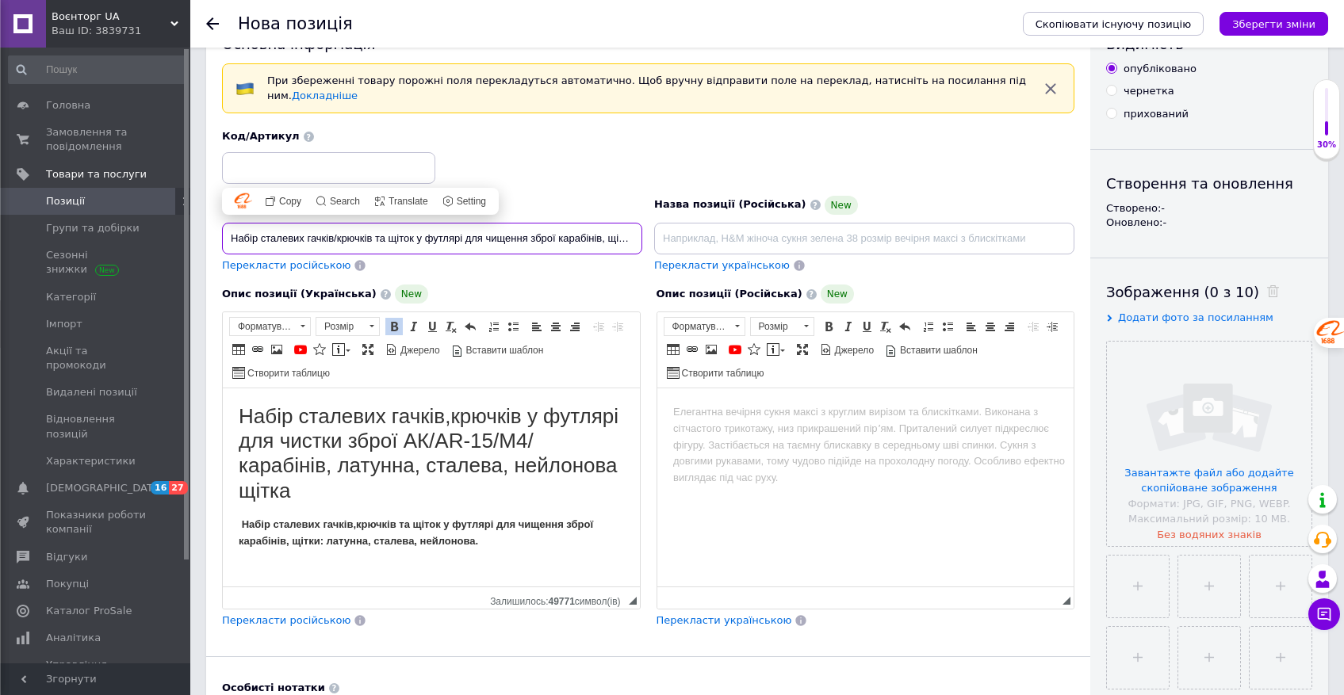
click at [339, 238] on input "Набір сталевих гачків/крючків та щіток у футлярі для чищення зброї карабінів, щ…" at bounding box center [432, 239] width 420 height 32
click at [335, 237] on input "Набір сталевих гачків/крючків та щіток у футлярі для чищення зброї карабінів, щ…" at bounding box center [432, 239] width 420 height 32
type input "Набір сталевих гачків, крючків та щіток у футлярі для чищення зброї карабінів, …"
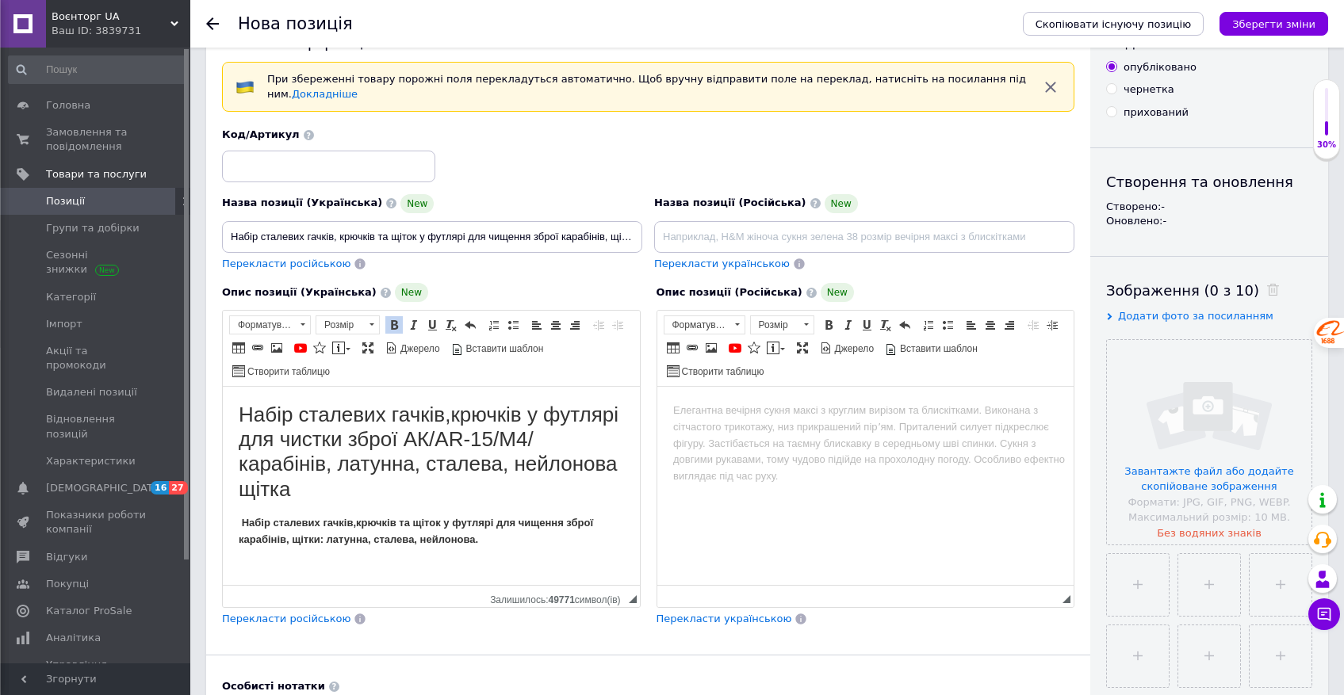
click at [457, 417] on h1 "Набір сталевих гачків,крючків у футлярі для чистки зброї АК/AR-15/М4/карабінів,…" at bounding box center [431, 452] width 385 height 99
click at [554, 416] on h1 "Набір сталевих гачків, крючків у футлярі для чистки зброї АК/AR-15/М4/карабінів…" at bounding box center [431, 452] width 385 height 99
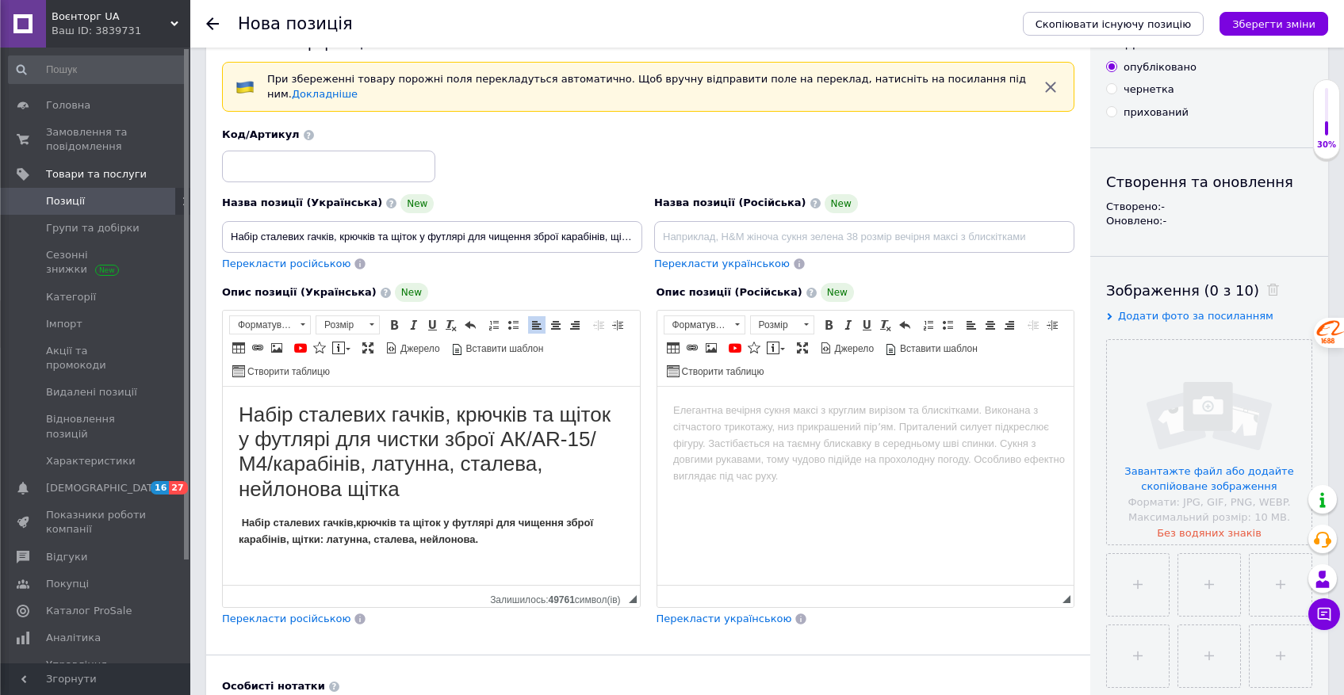
click at [502, 439] on h1 "Набір сталевих гачків, крючків та щіток у футлярі для чистки зброї АК/AR-15/М4/…" at bounding box center [431, 452] width 385 height 99
click at [576, 446] on h1 "Набір сталевих гачків, крючків та щіток у футлярі для чищення зброї АК/AR-15/М4…" at bounding box center [431, 452] width 385 height 99
click at [608, 444] on h1 "Набір сталевих гачків, крючків та щіток у футлярі для чищення зброї АК/AR-15/М4…" at bounding box center [431, 452] width 385 height 99
click at [509, 467] on h1 "Набір сталевих гачків, крючків та щіток у футлярі для чищення зброї для калібрі…" at bounding box center [431, 452] width 385 height 99
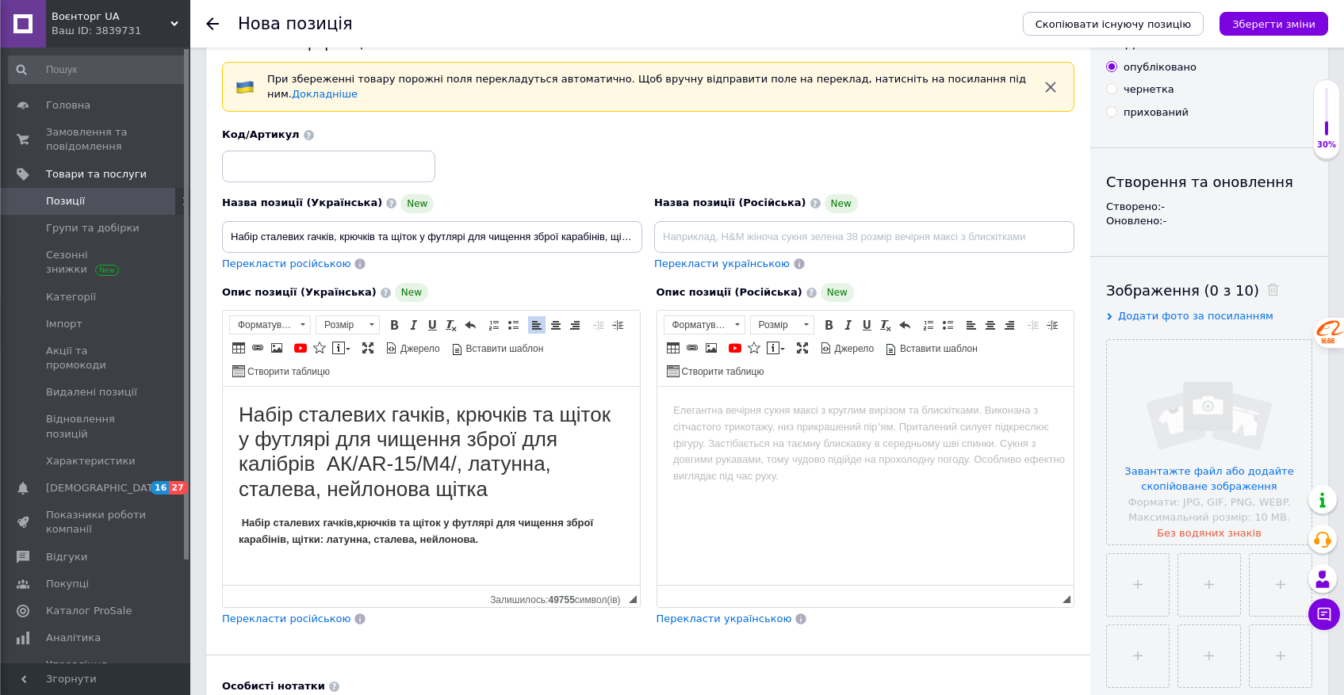
click at [477, 469] on h1 "Набір сталевих гачків, крючків та щіток у футлярі для чищення зброї для калібрі…" at bounding box center [431, 452] width 385 height 99
click at [454, 497] on h1 "Набір сталевих гачків, крючків та щіток у футлярі для чищення зброї для калібрі…" at bounding box center [431, 452] width 385 height 99
click at [414, 522] on strong "Набір сталевих гачків,крючків та щіток у футлярі для чищення зброї карабінів, щ…" at bounding box center [416, 531] width 354 height 29
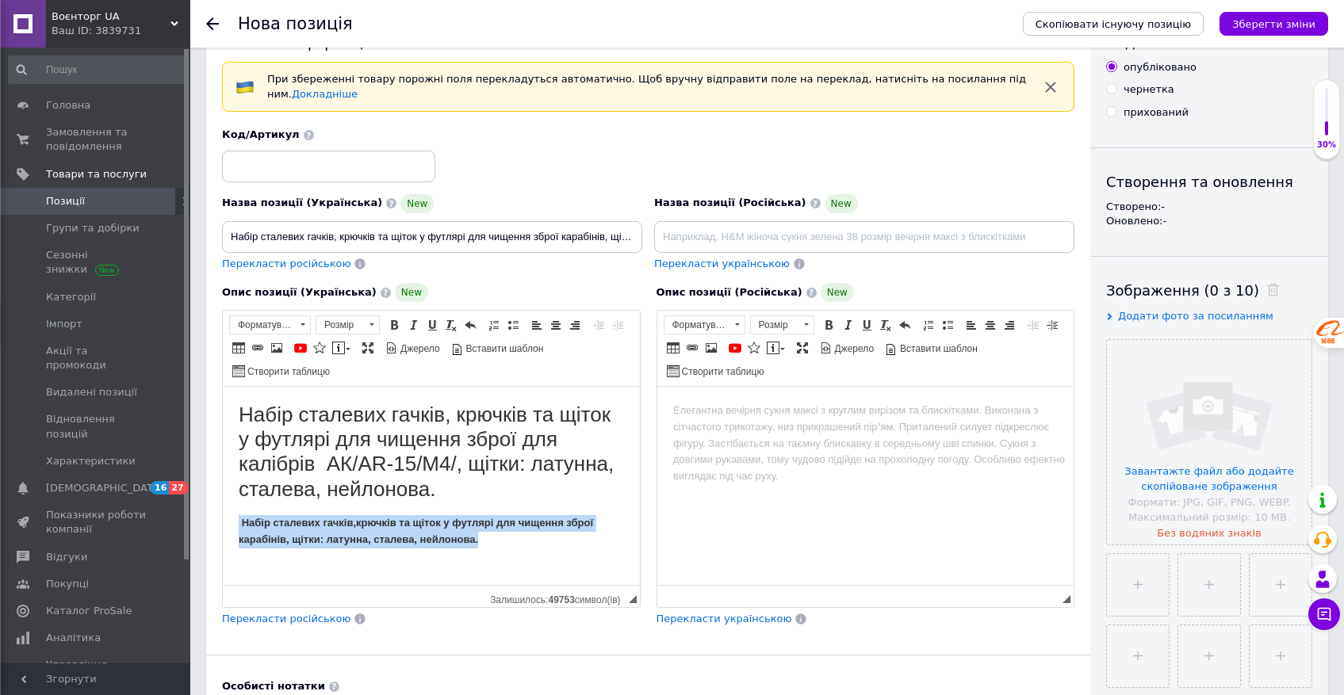
click at [414, 522] on strong "Набір сталевих гачків,крючків та щіток у футлярі для чищення зброї карабінів, щ…" at bounding box center [416, 531] width 354 height 29
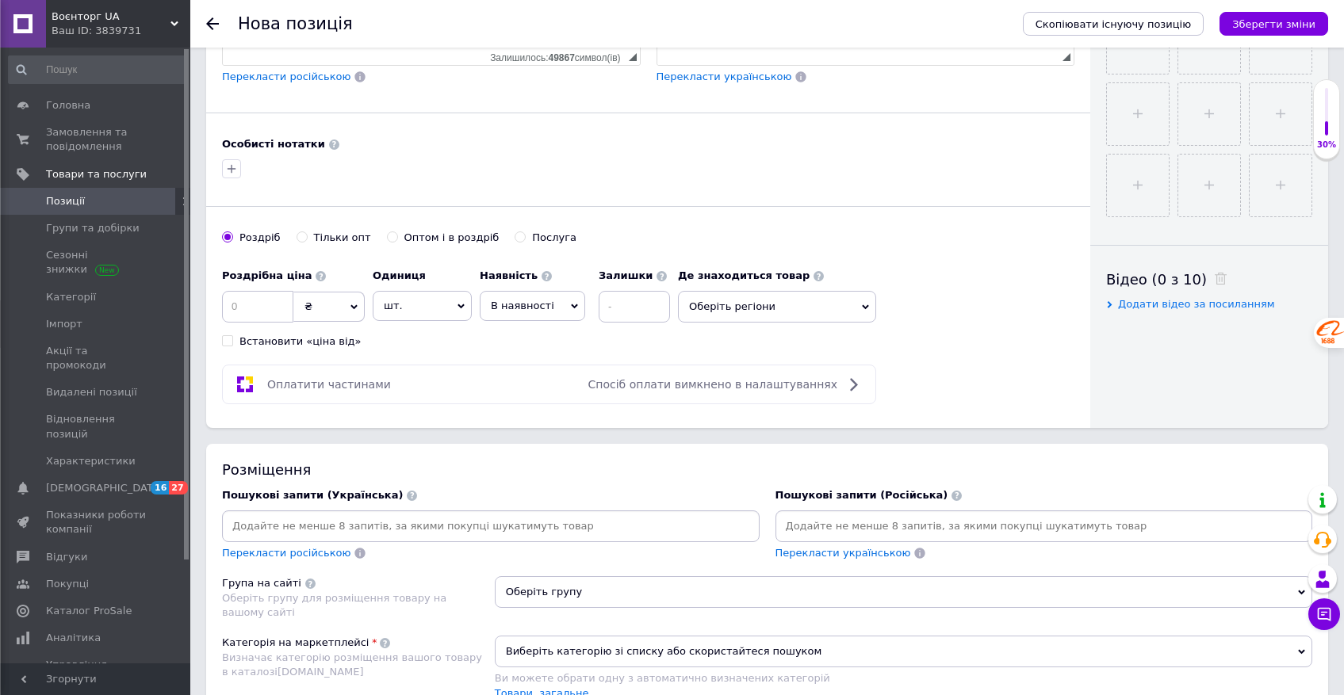
scroll to position [618, 0]
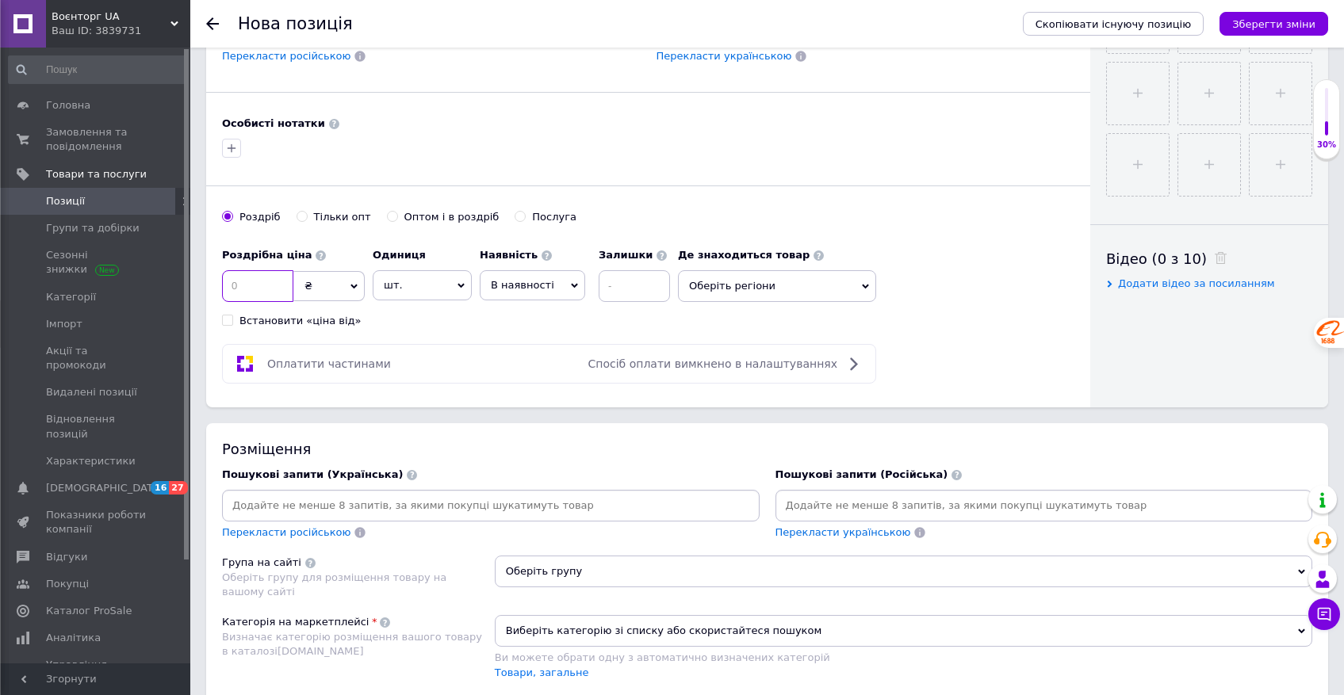
click at [251, 290] on input at bounding box center [257, 286] width 71 height 32
type input "400"
click at [550, 285] on span "В наявності" at bounding box center [532, 285] width 105 height 30
click at [525, 377] on li "Готово до відправки" at bounding box center [533, 384] width 104 height 36
click at [671, 291] on input at bounding box center [677, 286] width 71 height 32
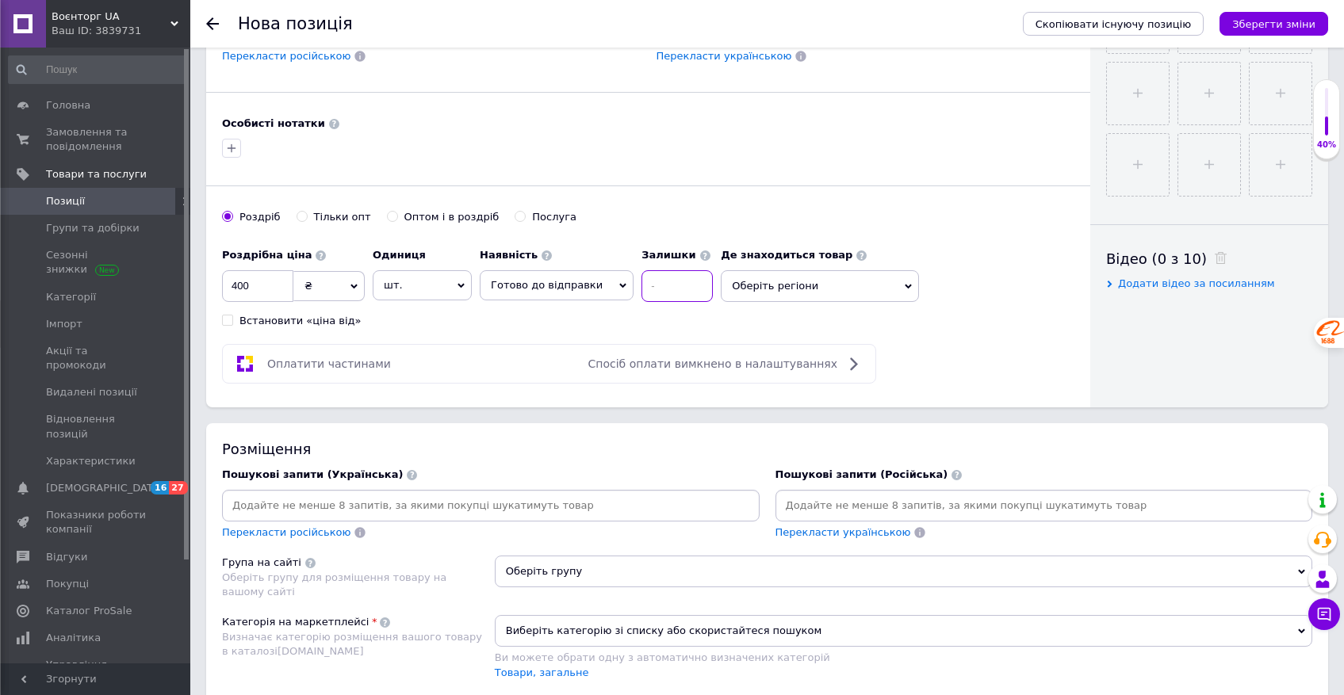
type input "2"
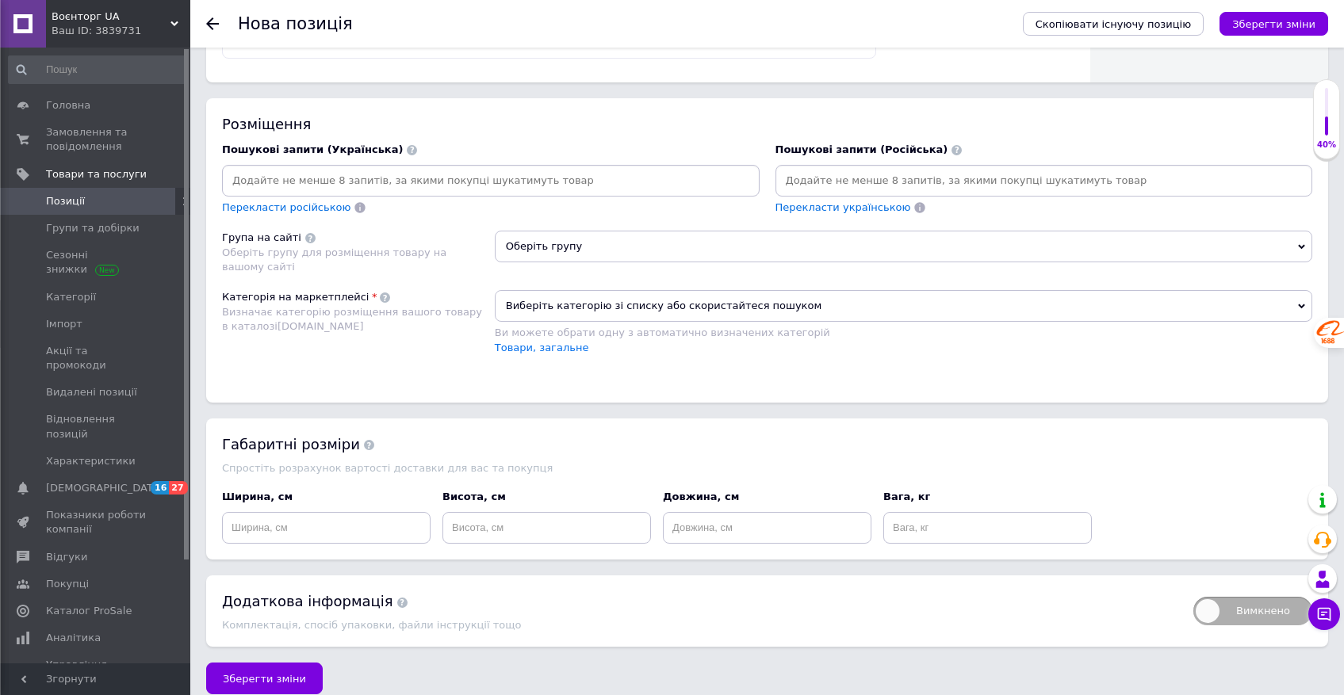
scroll to position [958, 0]
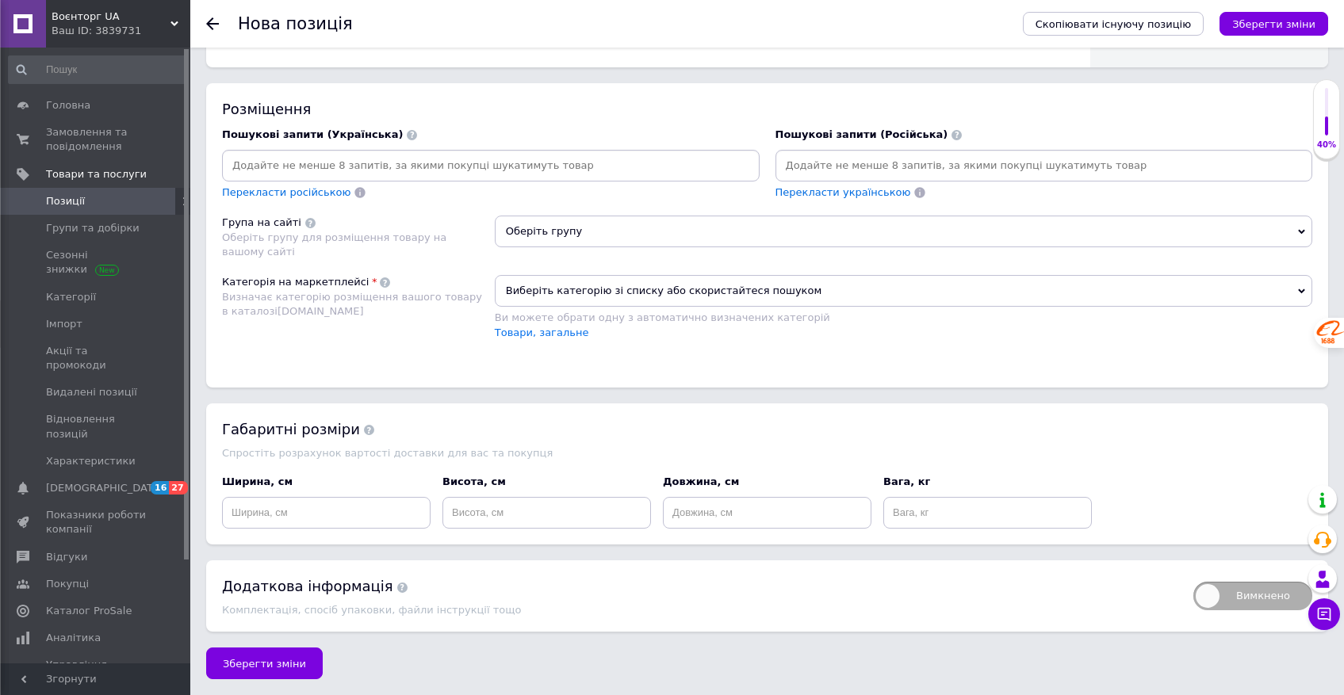
type input "1"
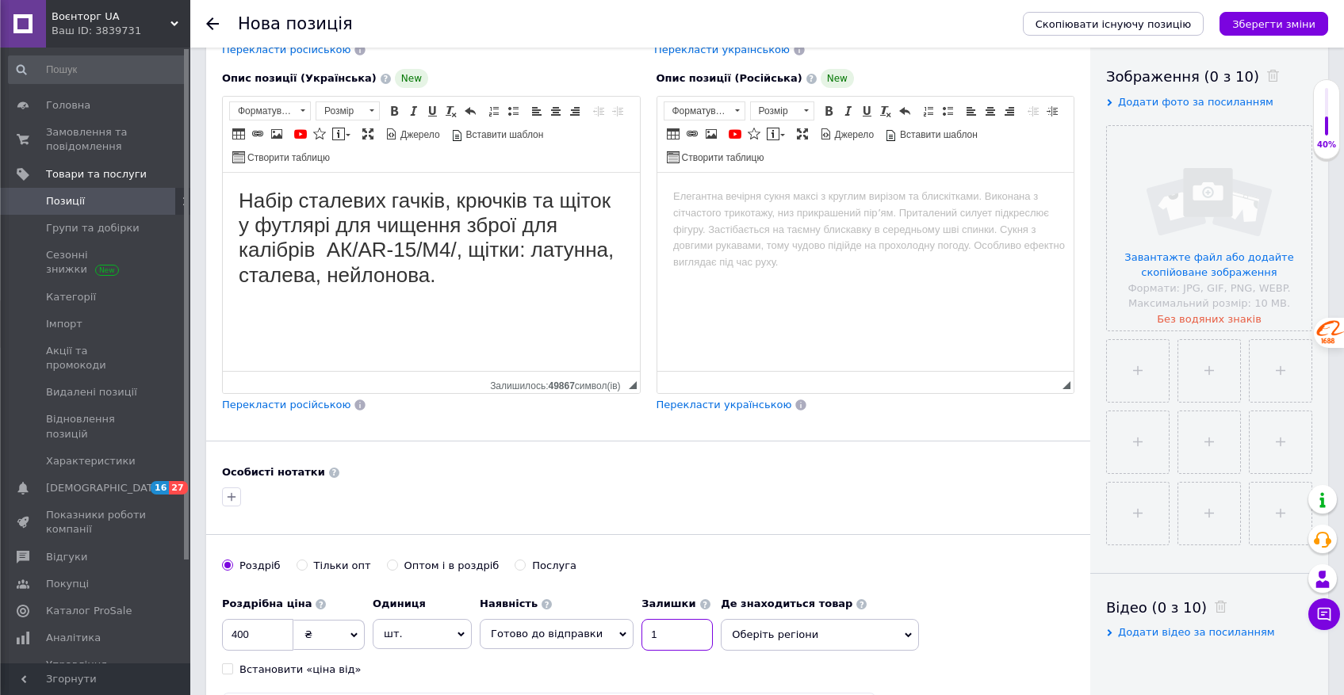
scroll to position [0, 0]
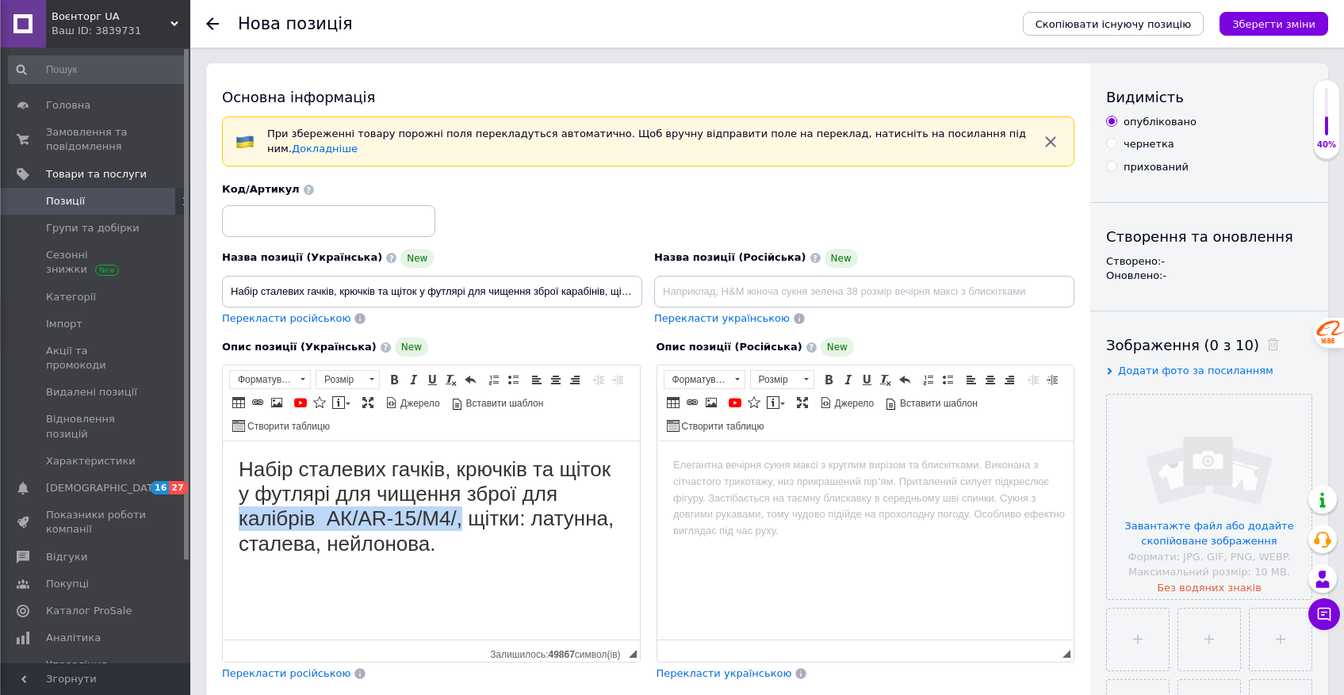
drag, startPoint x: 239, startPoint y: 521, endPoint x: 466, endPoint y: 523, distance: 226.8
click at [466, 523] on h1 "Набір сталевих гачків, крючків та щіток у футлярі для чищення зброї для калібрі…" at bounding box center [431, 507] width 385 height 99
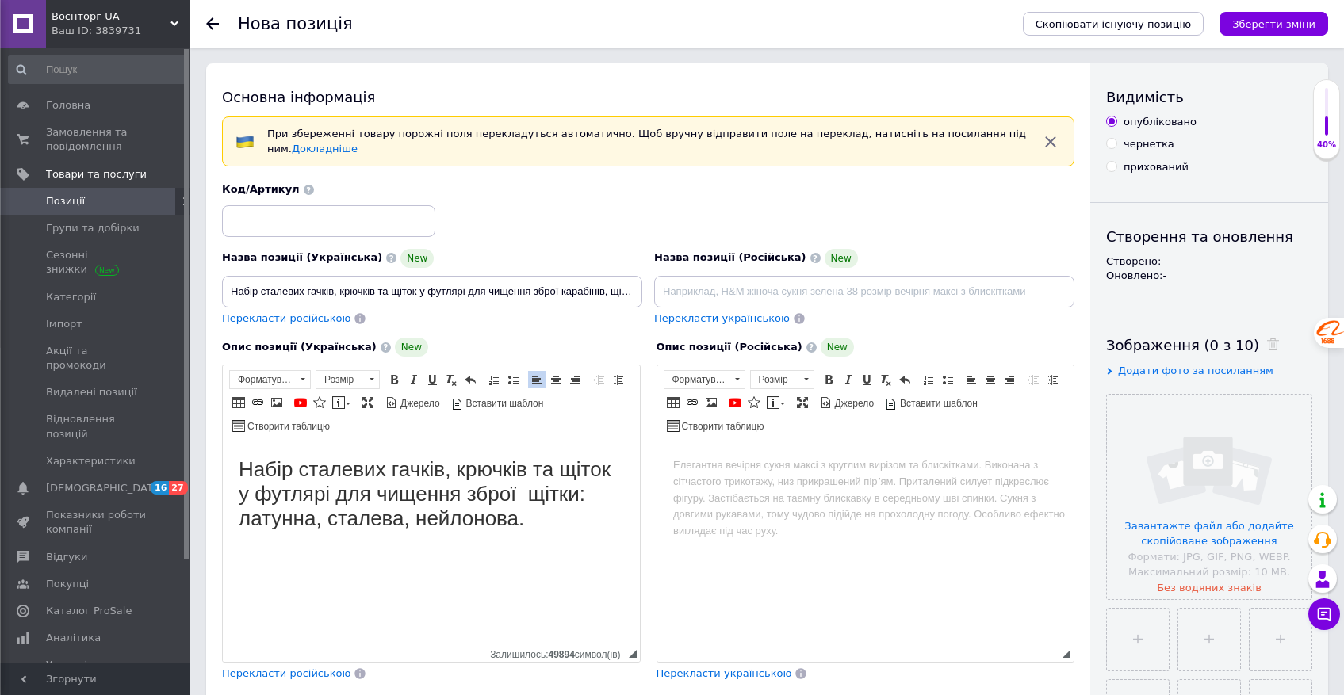
click at [512, 543] on body "Набір сталевих гачків, крючків та щіток у футлярі для чищення зброї щітки: лату…" at bounding box center [431, 510] width 385 height 105
click at [516, 288] on input "Набір сталевих гачків, крючків та щіток у футлярі для чищення зброї карабінів, …" at bounding box center [432, 292] width 420 height 32
click at [242, 561] on body "Набір сталевих гачків, крючків та щіток у футлярі для чищення зброї щітки: лату…" at bounding box center [431, 510] width 385 height 105
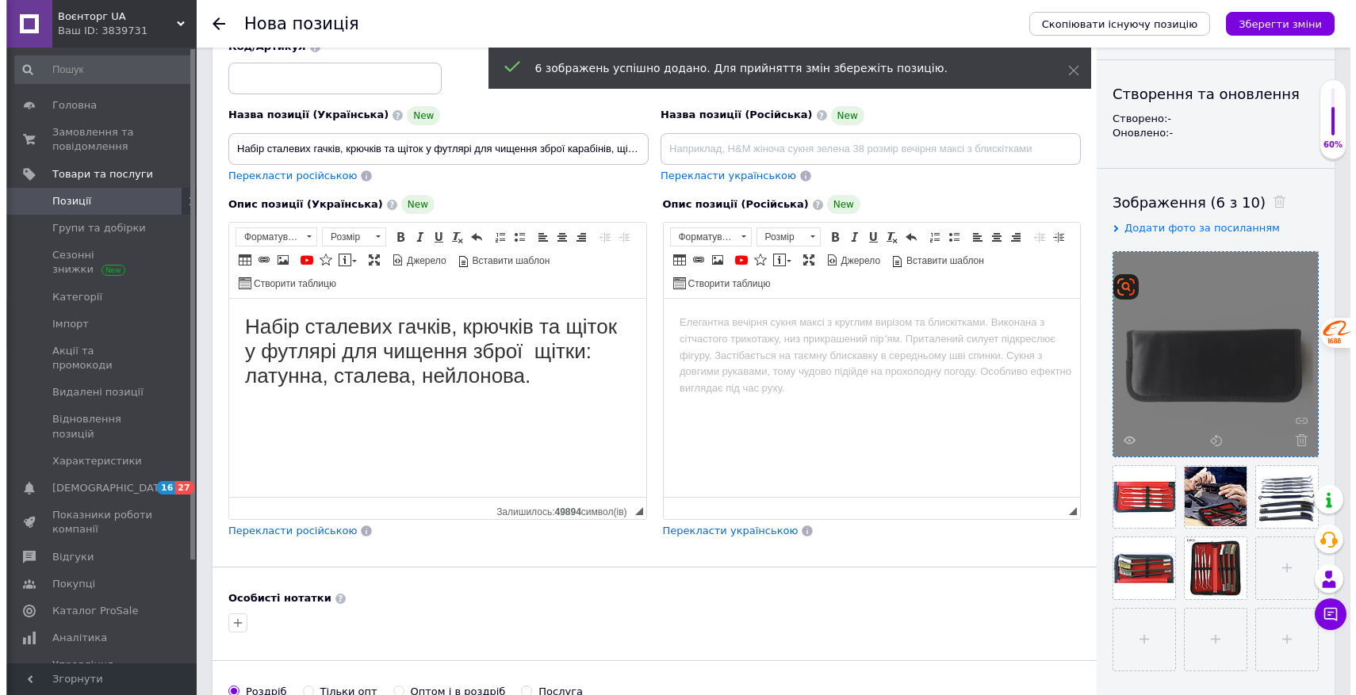
scroll to position [186, 0]
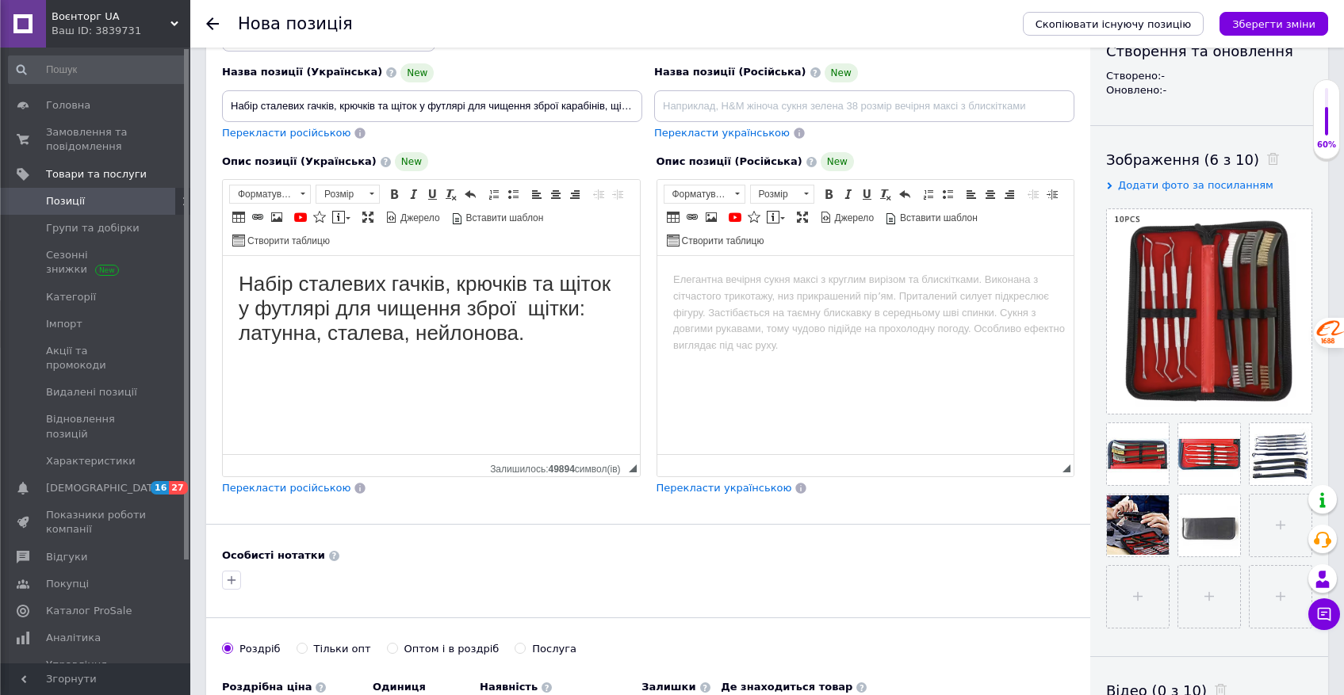
click at [242, 365] on body "Набір сталевих гачків, крючків та щіток у футлярі для чищення зброї щітки: лату…" at bounding box center [431, 324] width 385 height 105
click at [279, 219] on span at bounding box center [276, 217] width 13 height 13
select select
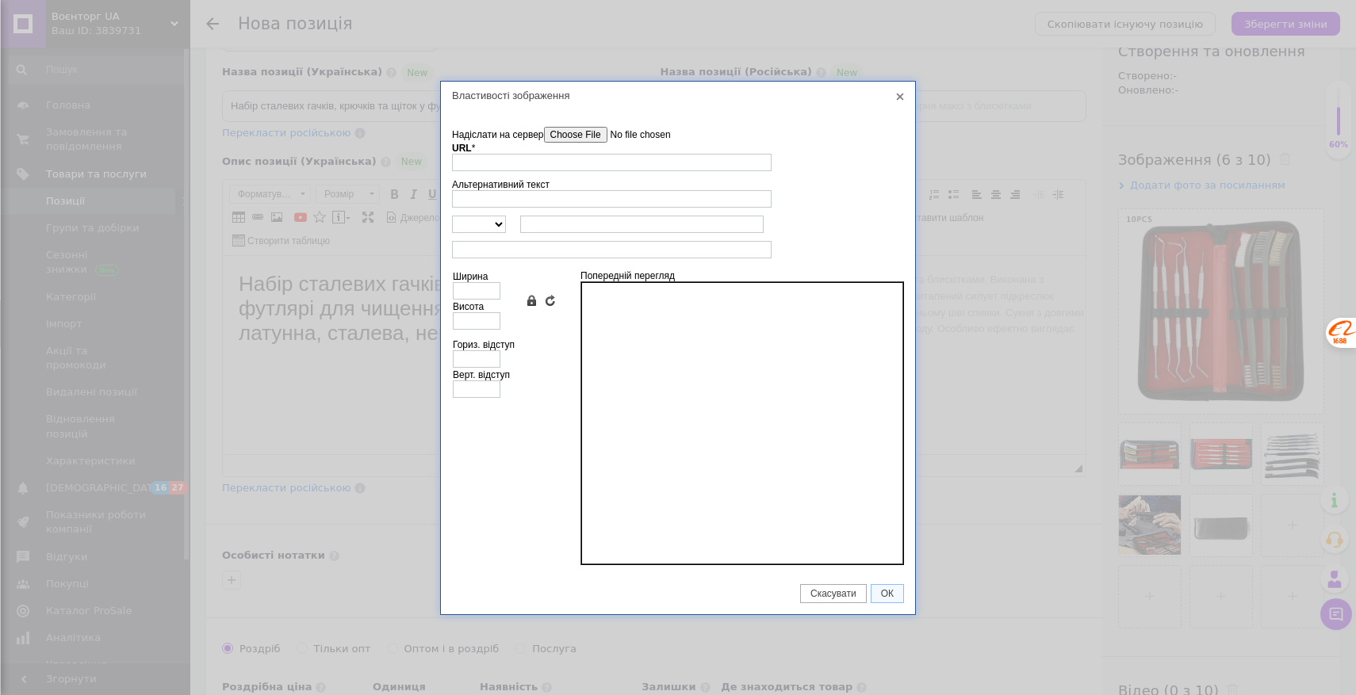
click at [584, 136] on input"] "Надіслати на сервер" at bounding box center [634, 135] width 180 height 16
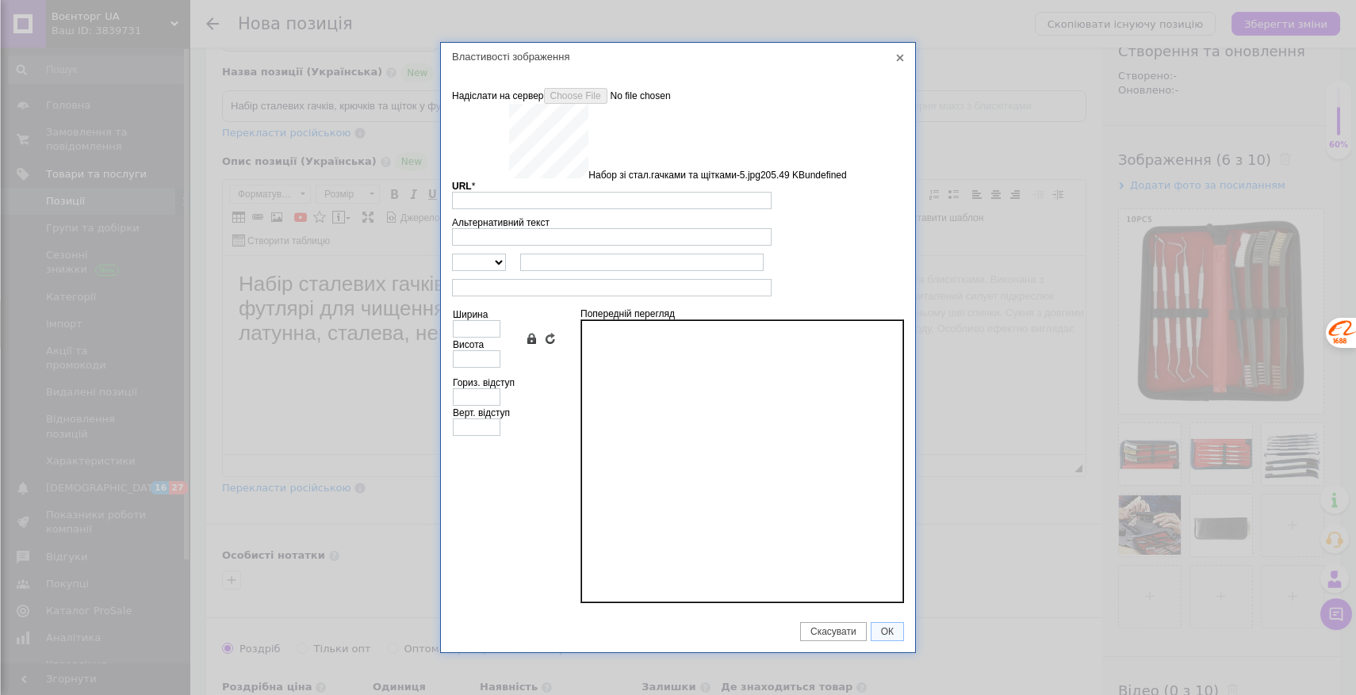
type input "[URL][DOMAIN_NAME]"
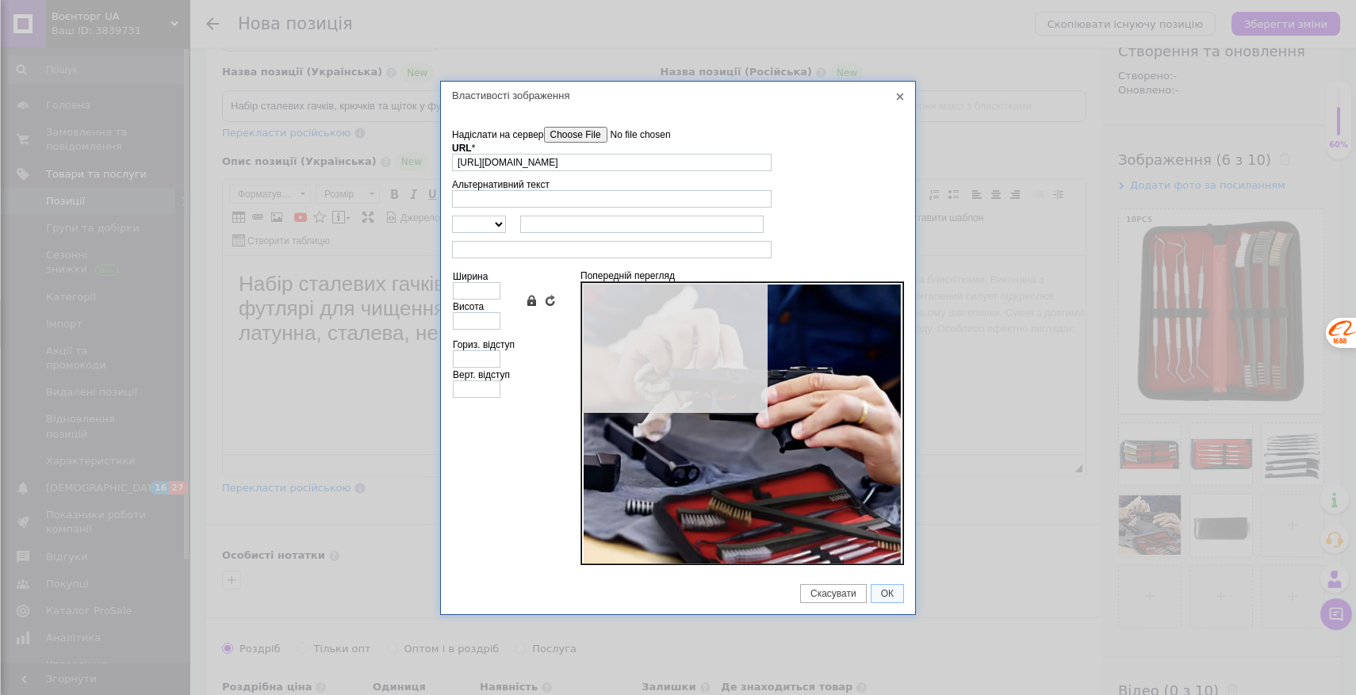
type input "640"
type input "607"
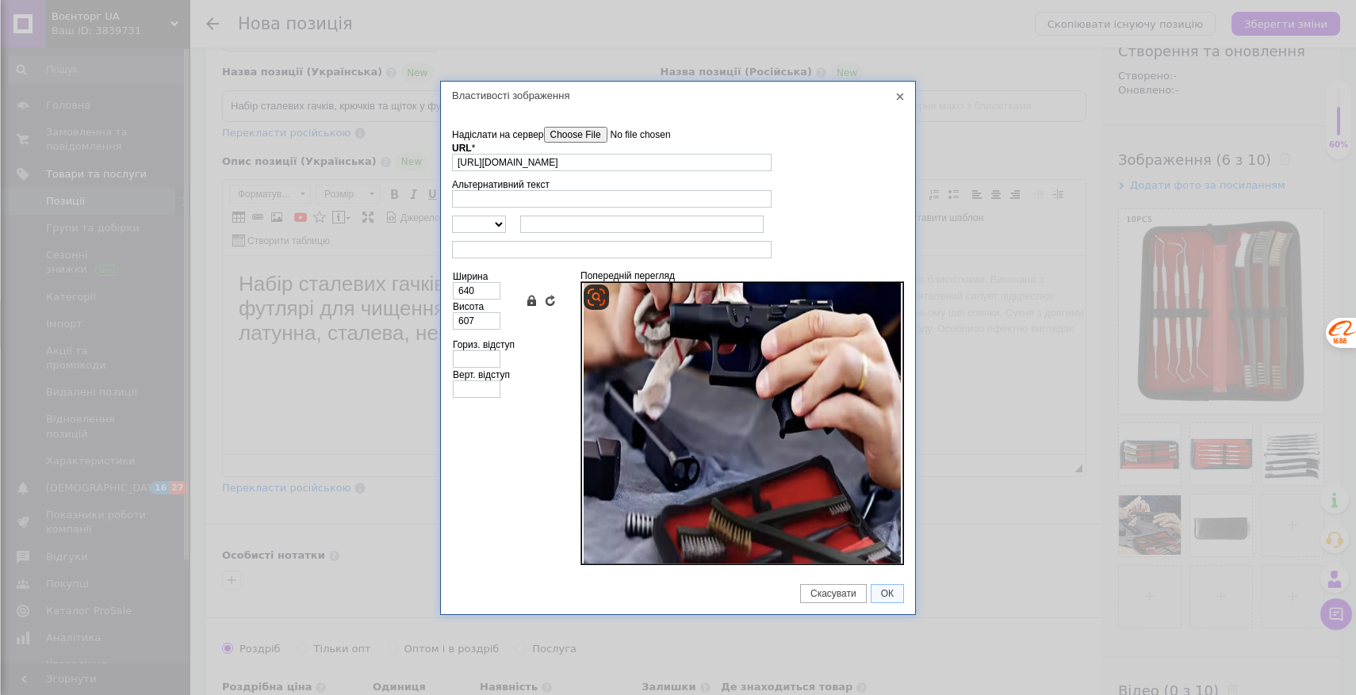
scroll to position [211, 0]
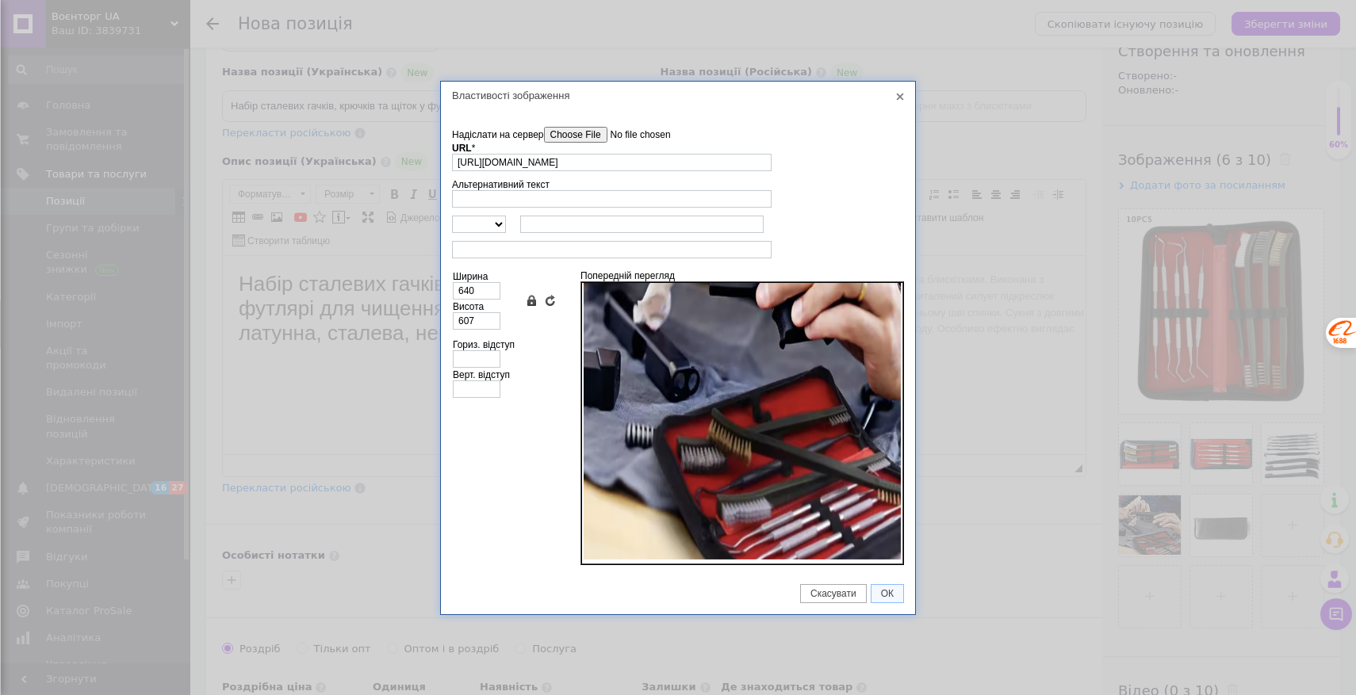
click at [579, 130] on input"] "Надіслати на сервер" at bounding box center [634, 135] width 180 height 16
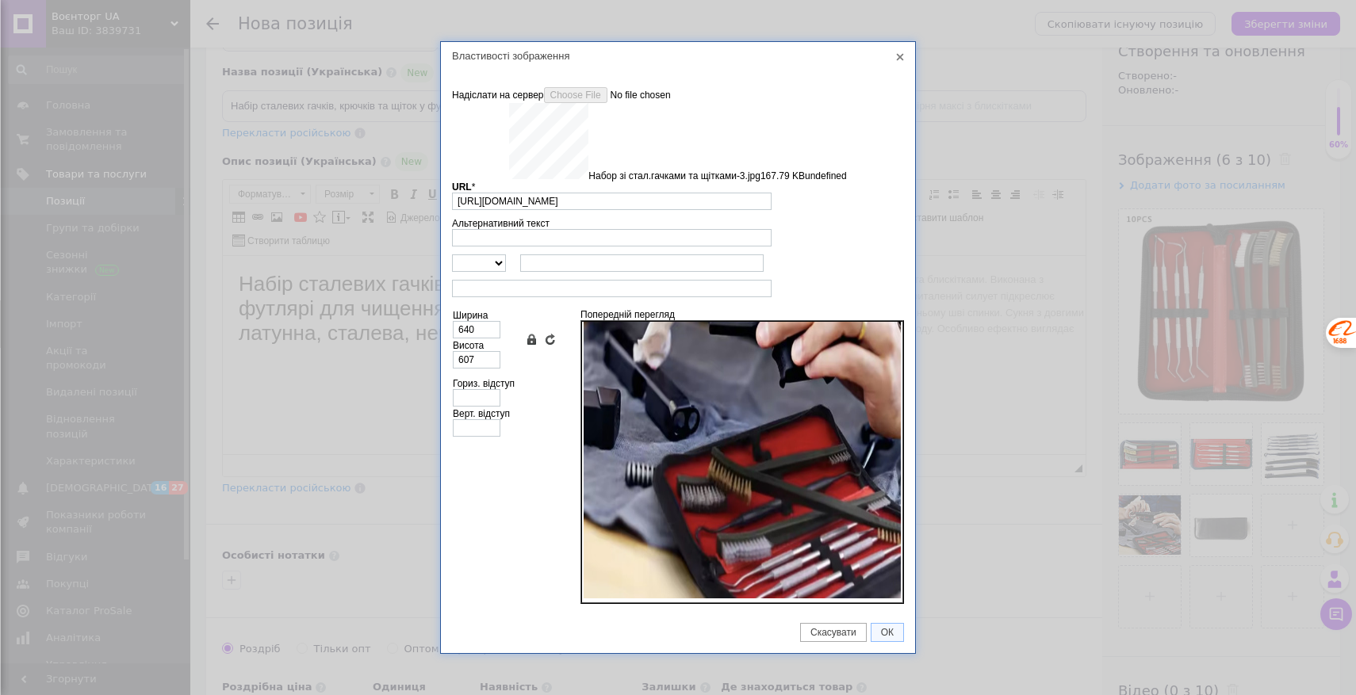
type input "[URL][DOMAIN_NAME]"
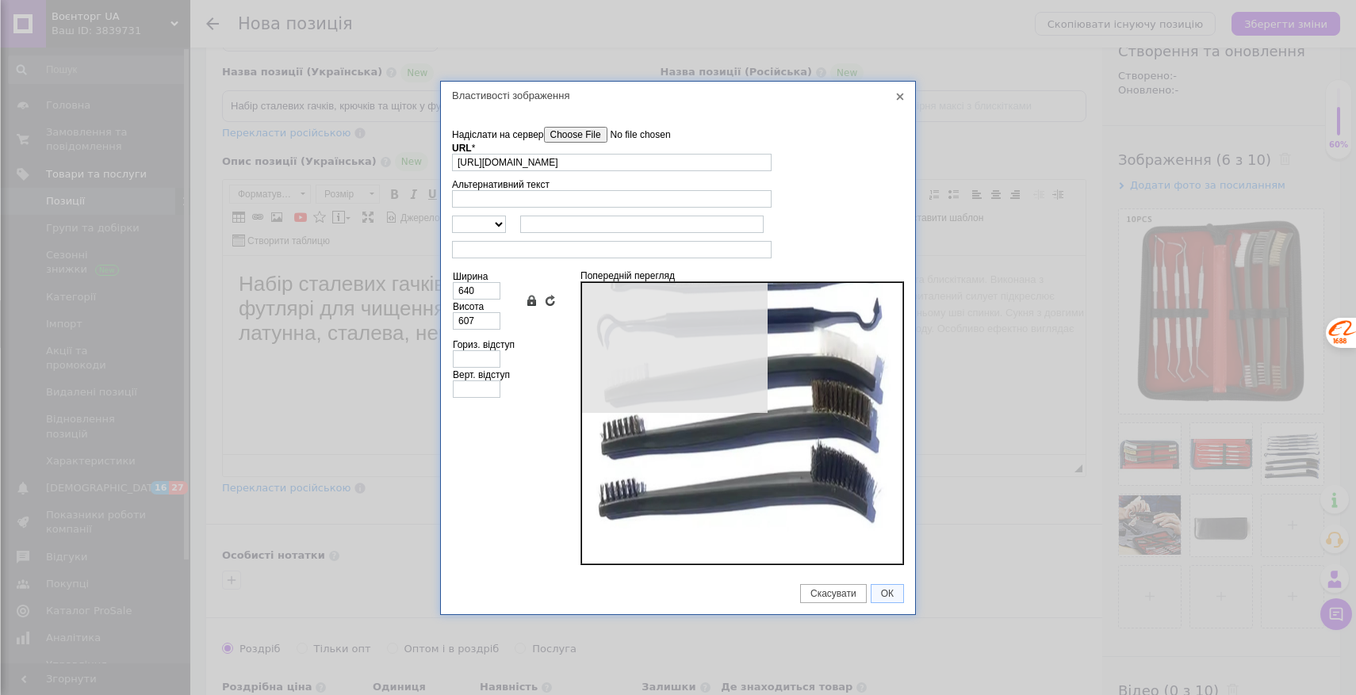
type input "617"
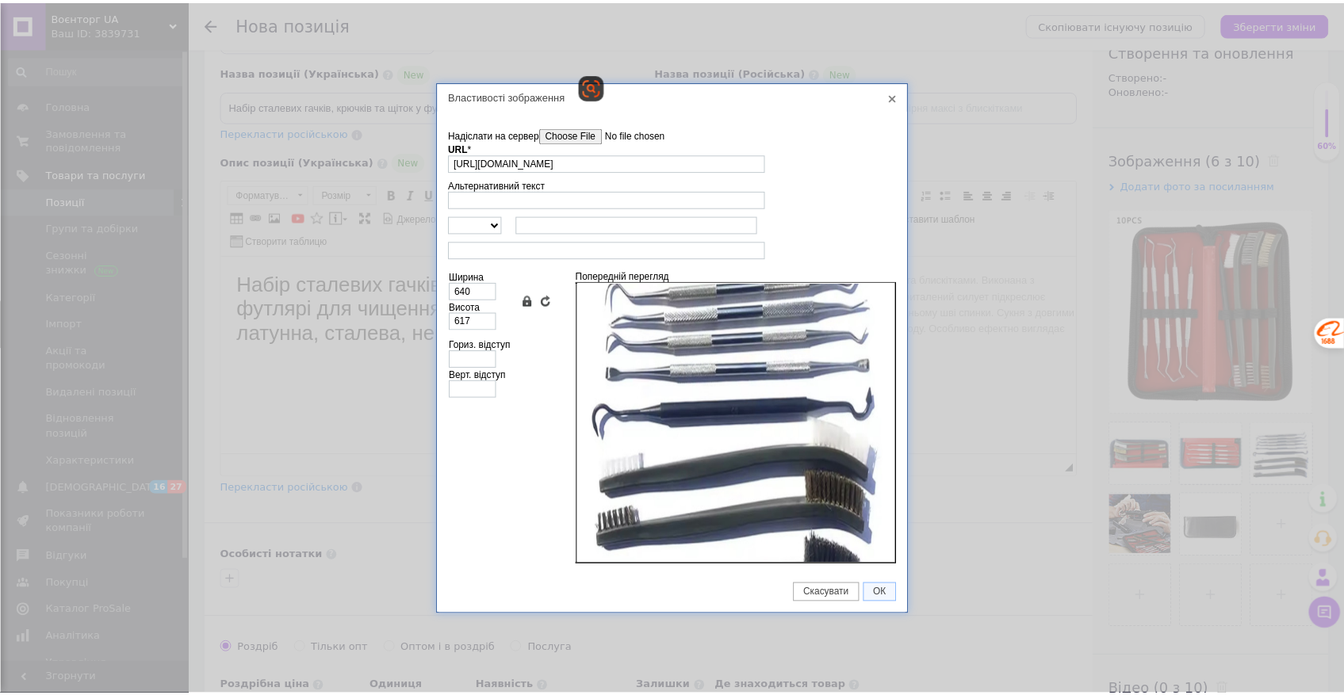
scroll to position [136, 0]
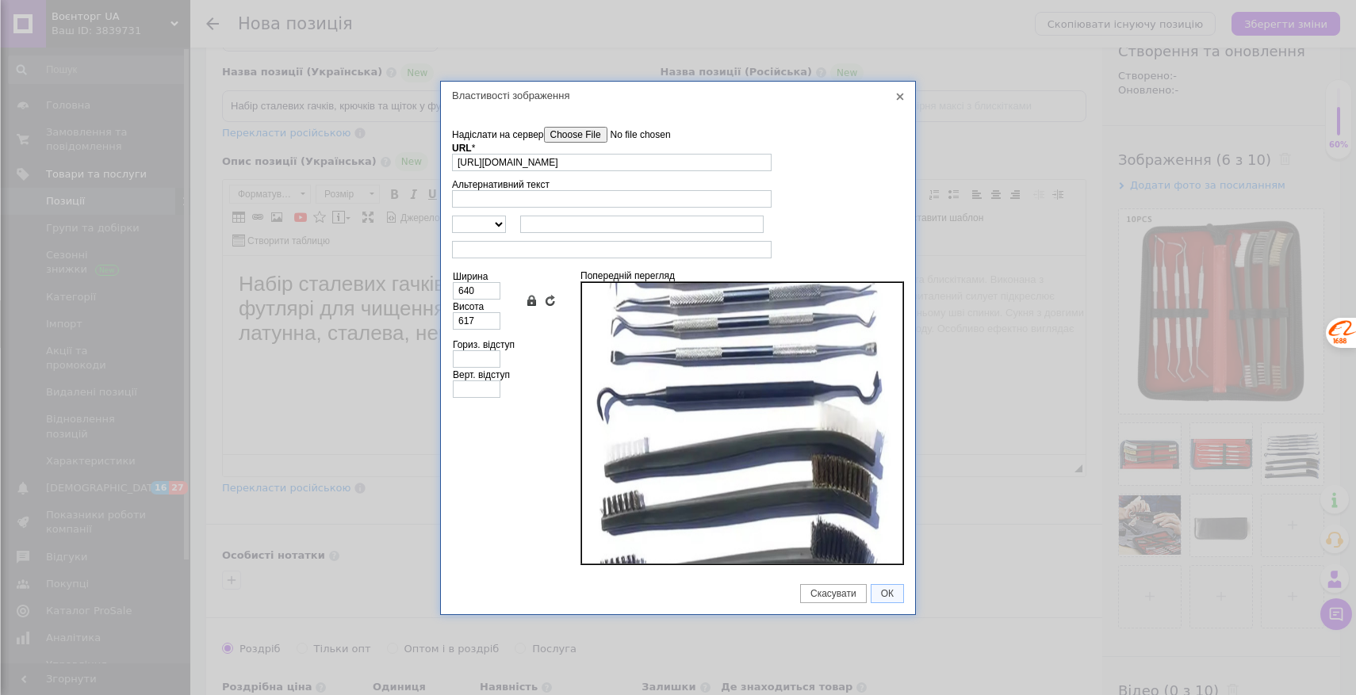
click at [596, 134] on input"] "Надіслати на сервер" at bounding box center [634, 135] width 180 height 16
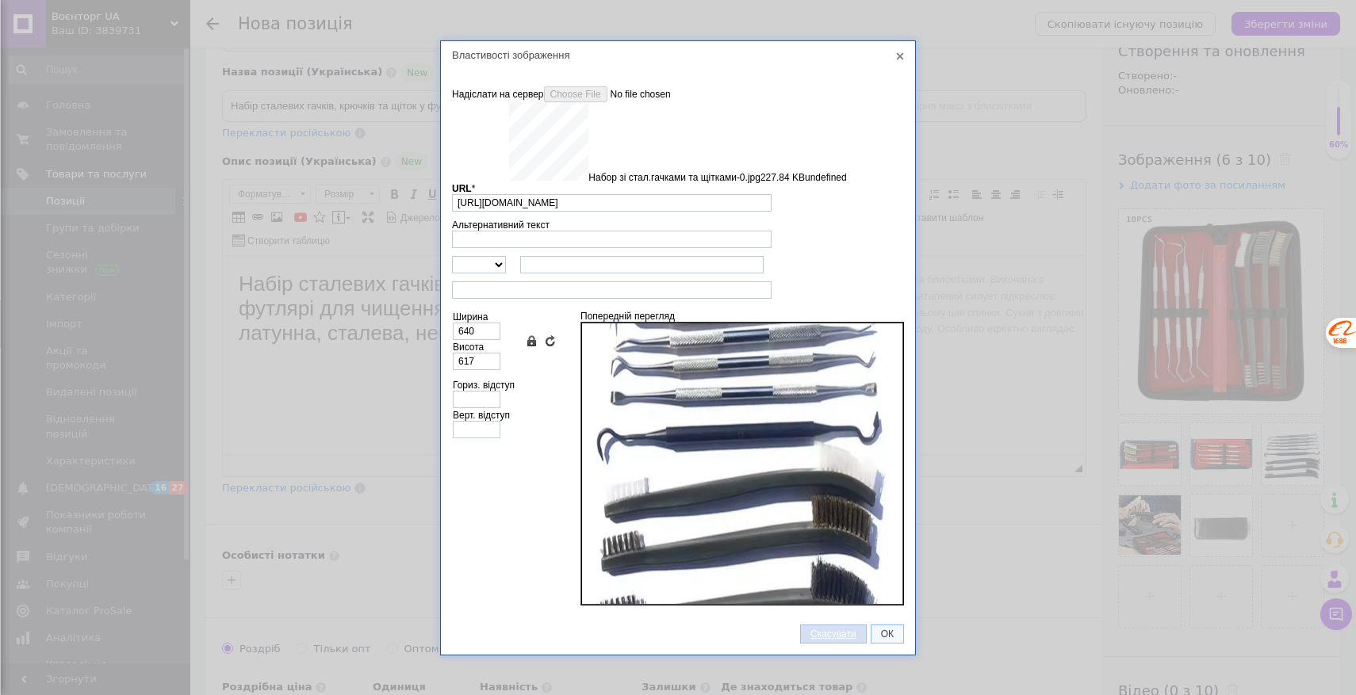
type input "[URL][DOMAIN_NAME]"
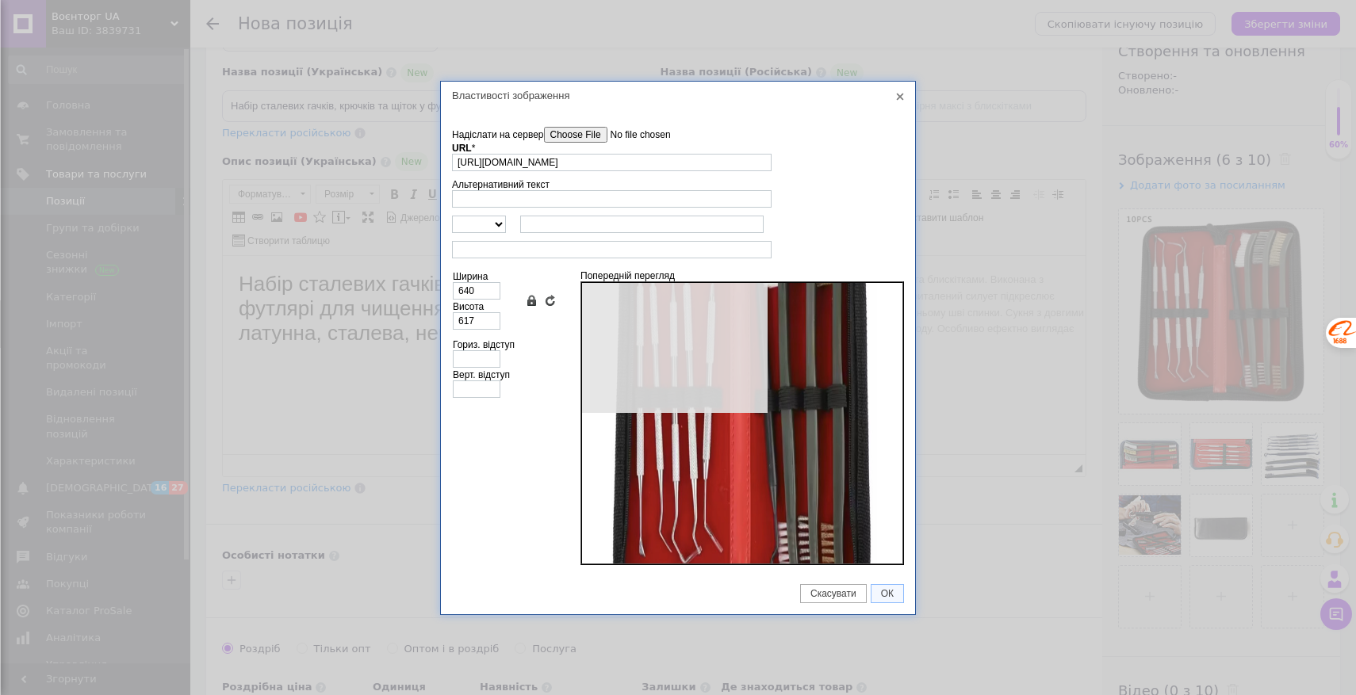
type input "637"
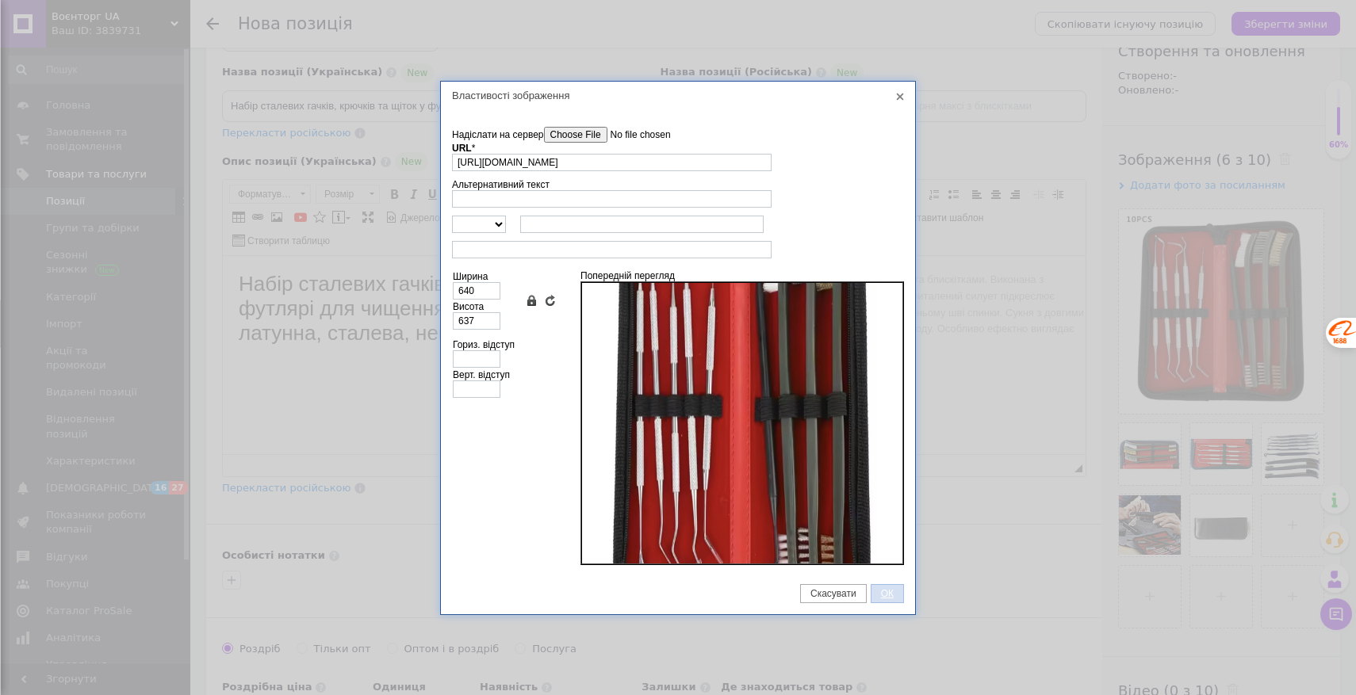
click at [875, 590] on span "ОК" at bounding box center [887, 593] width 32 height 11
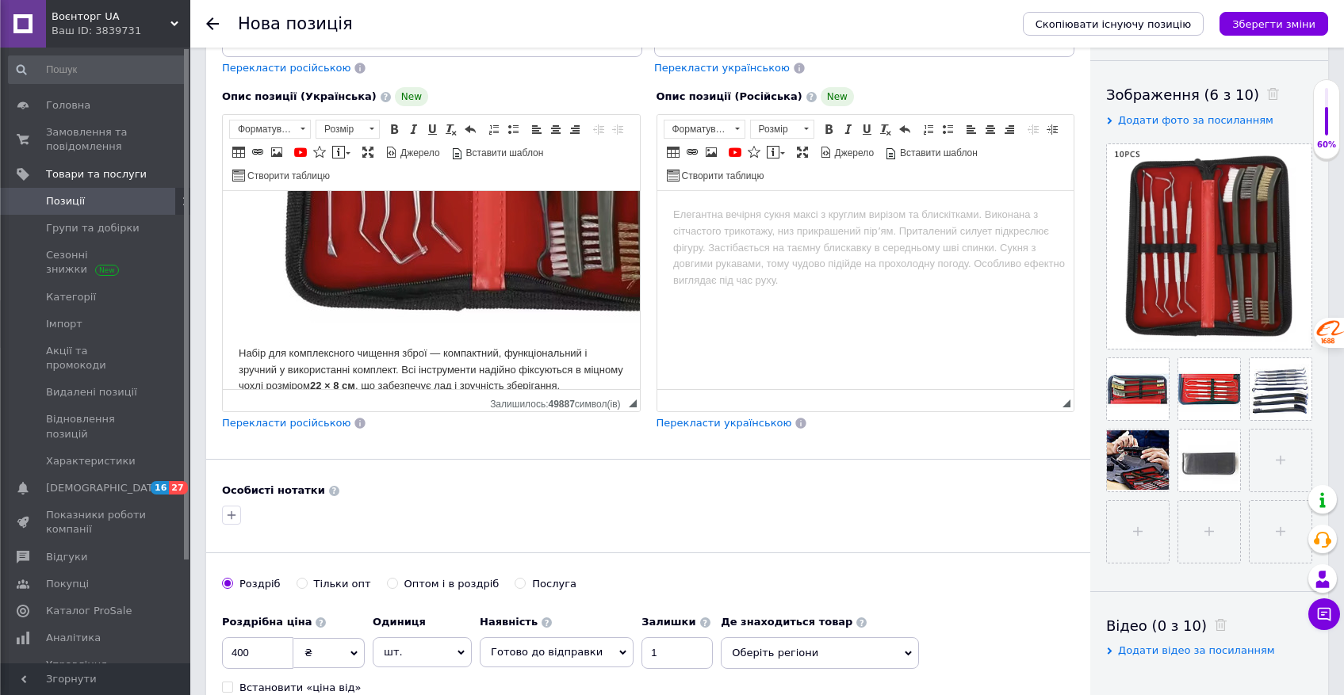
scroll to position [474, 0]
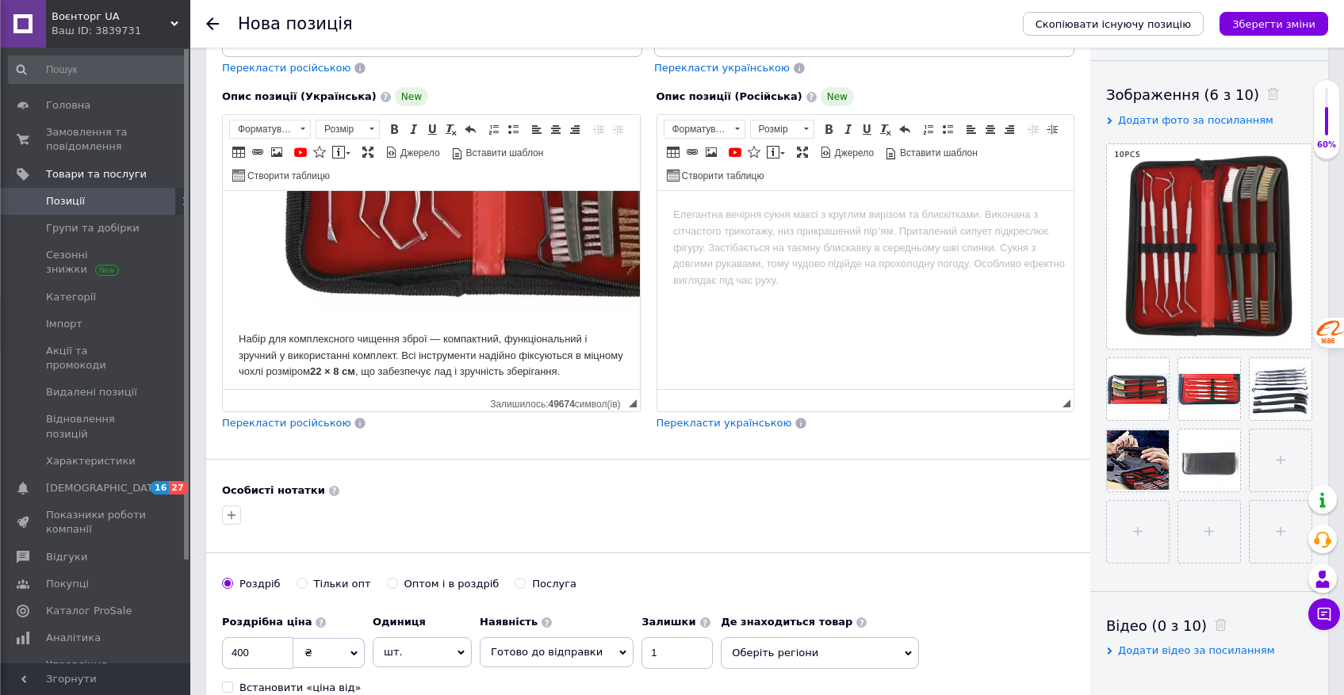
click at [338, 341] on body "Набір сталевих гачків, крючків та щіток у футлярі для чищення зброї щітки: лату…" at bounding box center [431, 57] width 385 height 648
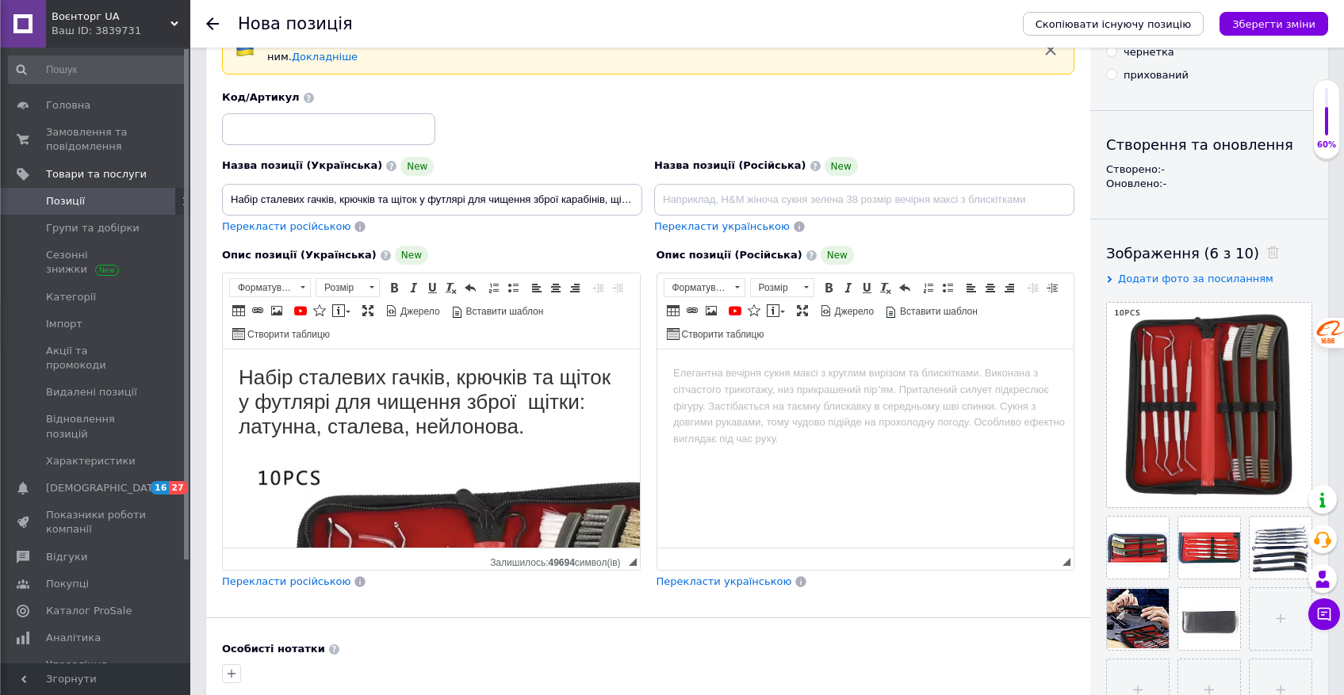
scroll to position [0, 0]
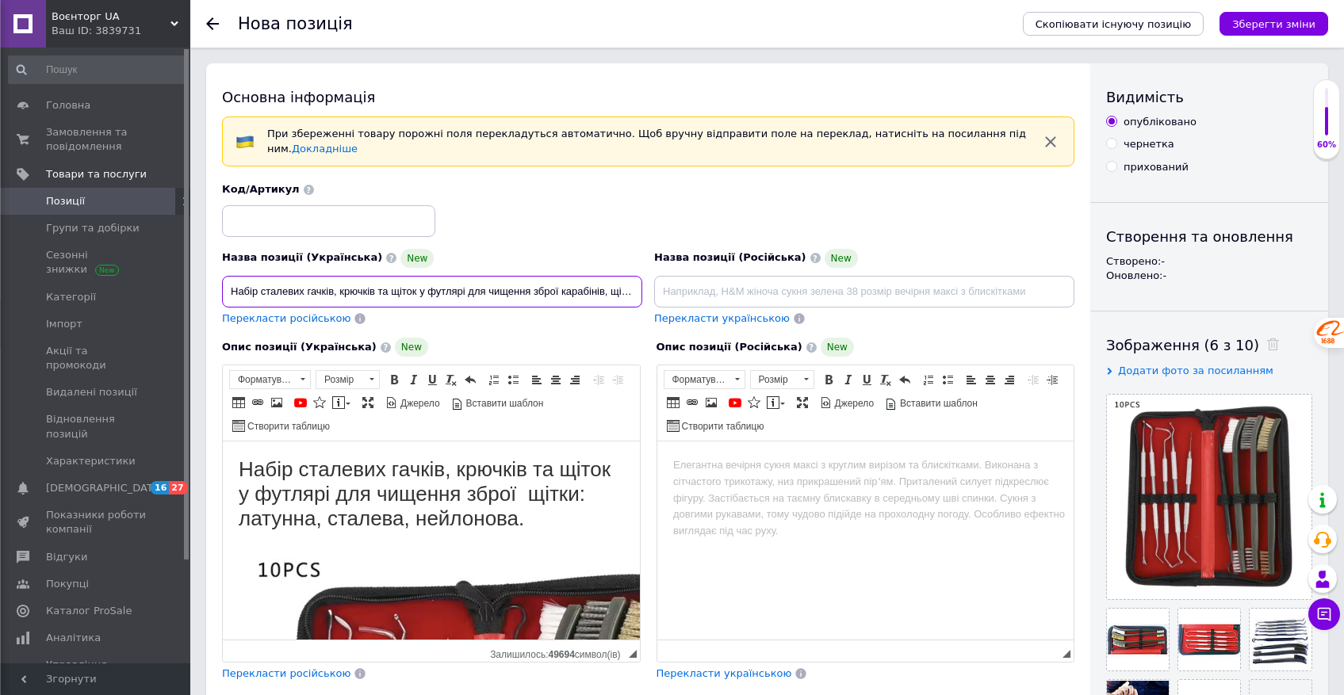
click at [419, 294] on input "Набір сталевих гачків, крючків та щіток у футлярі для чищення зброї карабінів, …" at bounding box center [432, 292] width 420 height 32
type input "Набір сталевих гачків, крючків та щіток 10 в 1 у футлярі для чищення зброї кара…"
click at [296, 492] on h1 "Набір сталевих гачків, крючків та щіток у футлярі для чищення зброї щітки: лату…" at bounding box center [431, 495] width 385 height 75
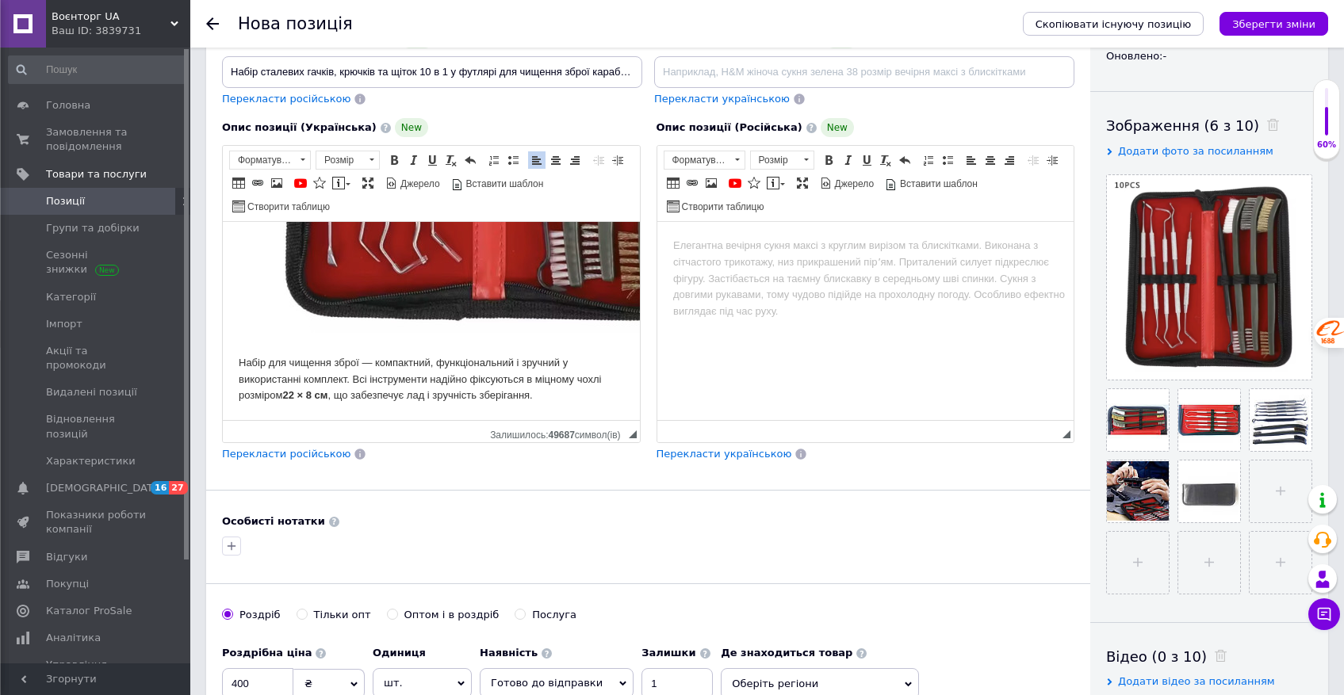
scroll to position [225, 0]
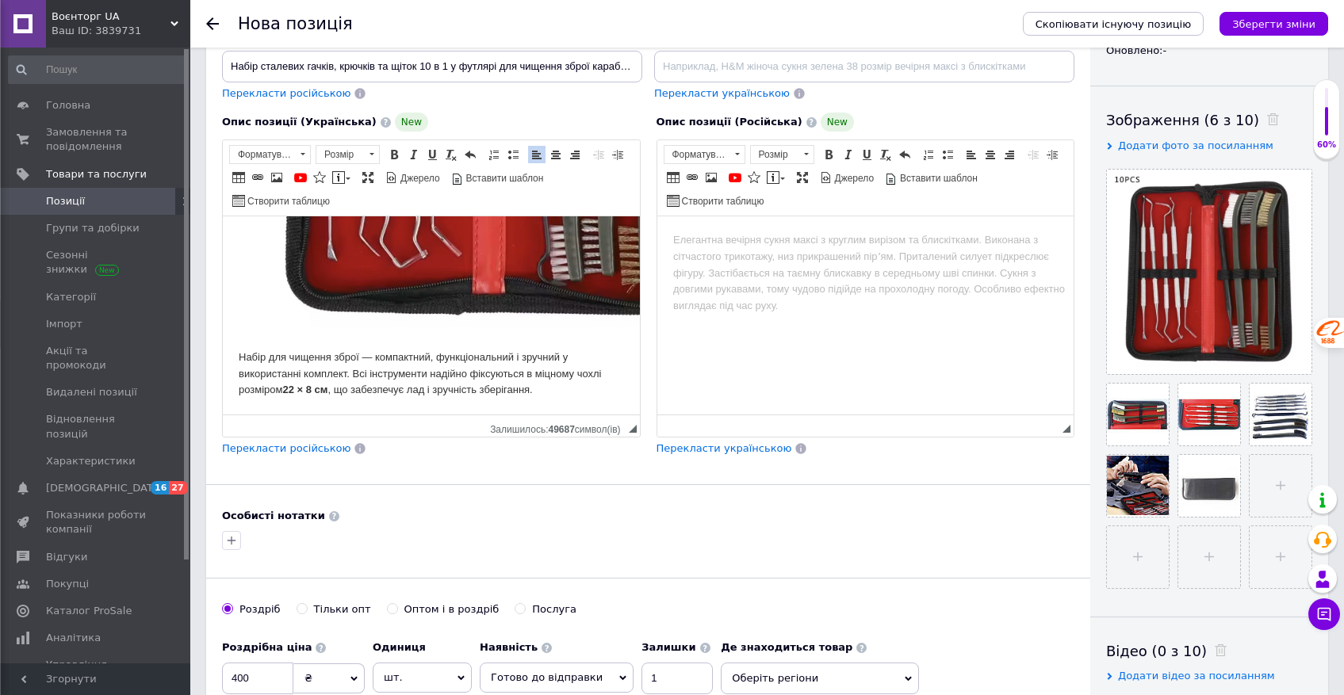
click at [296, 384] on strong "22 × 8 см" at bounding box center [305, 390] width 45 height 12
click at [314, 385] on body "Набір сталевих гачків, крючків та щіток 10 в 1 у футлярі для чищення зброї щітк…" at bounding box center [431, 75] width 385 height 648
click at [301, 384] on strong "20 × 9 см" at bounding box center [307, 390] width 48 height 12
copy strong "×"
click at [320, 384] on strong "20 × 9 см" at bounding box center [307, 390] width 48 height 12
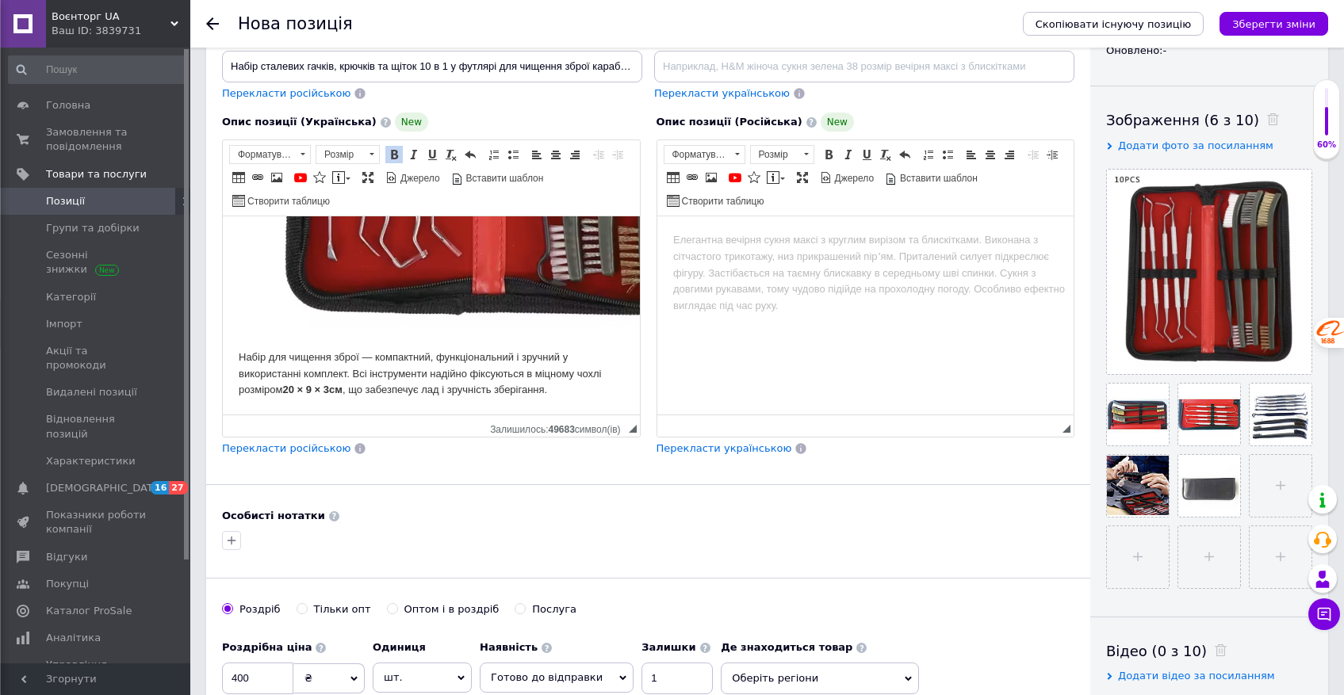
click at [554, 362] on body "Набір сталевих гачків, крючків та щіток 10 в 1 у футлярі для чищення зброї щітк…" at bounding box center [431, 75] width 385 height 648
click at [590, 376] on body "Набір сталевих гачків, крючків та щіток 10 в 1 у футлярі для чищення зброї щітк…" at bounding box center [431, 75] width 385 height 648
click at [337, 361] on body "Набір сталевих гачків, крючків та щіток 10 в 1 у футлярі для чищення зброї щітк…" at bounding box center [431, 75] width 385 height 648
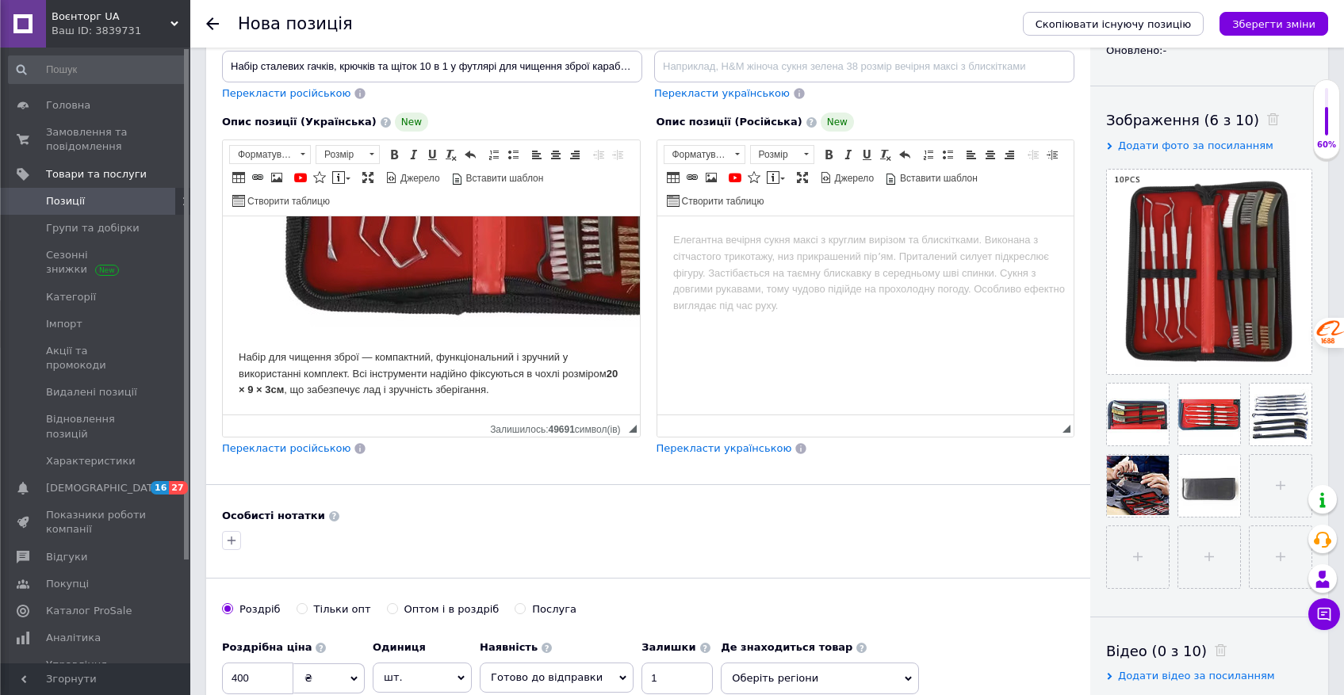
click at [373, 343] on body "Набір сталевих гачків, крючків та щіток 10 в 1 у футлярі для чищення зброї щітк…" at bounding box center [431, 75] width 385 height 648
click at [366, 343] on body "Набір сталевих гачків, крючків та щіток 10 в 1 у футлярі для чищення зброї щітк…" at bounding box center [431, 75] width 385 height 648
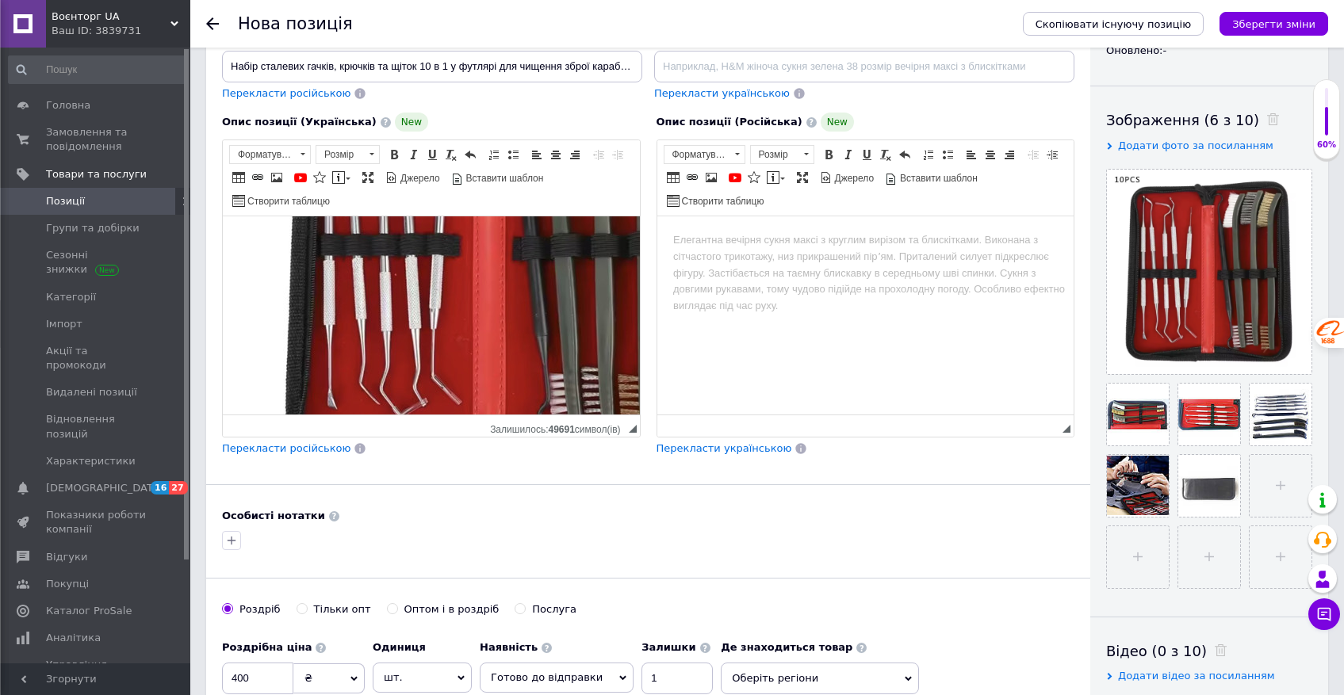
scroll to position [518, 0]
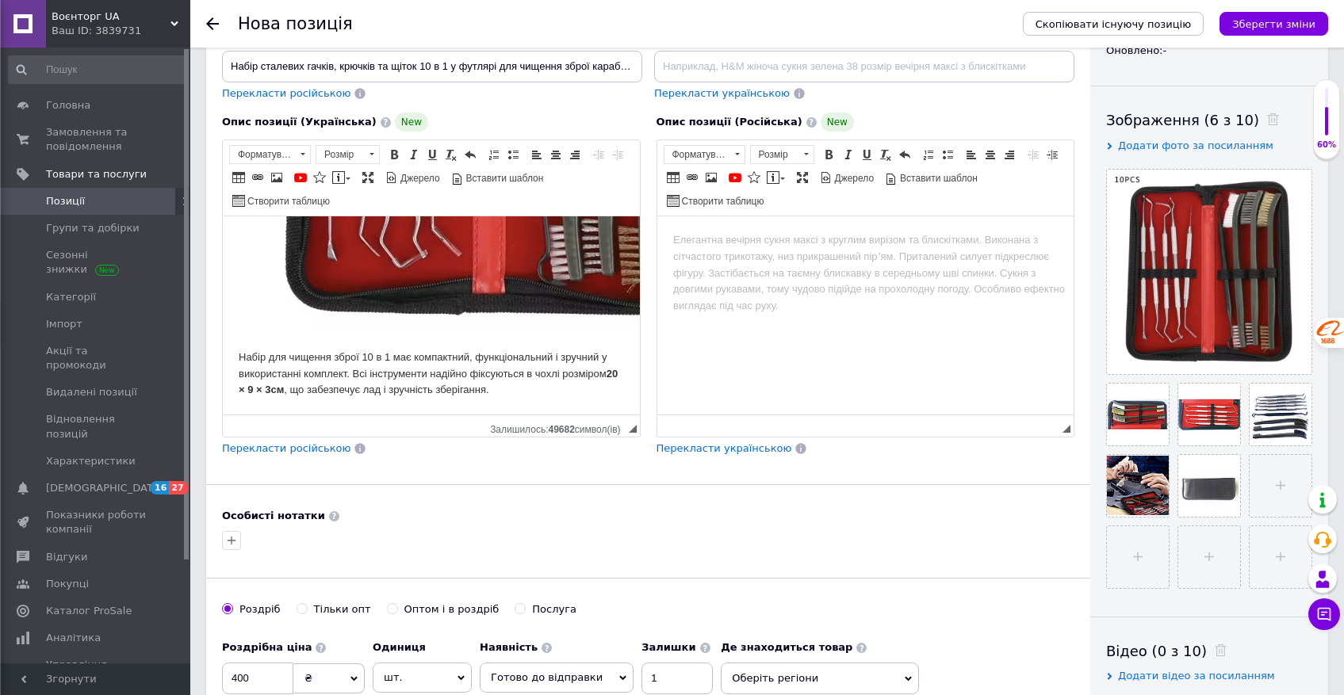
click at [454, 344] on body "Набір сталевих гачків, крючків та щіток 10 в 1 у футлярі для чищення зброї щітк…" at bounding box center [431, 75] width 385 height 648
drag, startPoint x: 565, startPoint y: 347, endPoint x: 416, endPoint y: 348, distance: 149.9
click at [416, 348] on body "Набір сталевих гачків, крючків та щіток 10 в 1 у футлярі для чищення зброї щітк…" at bounding box center [431, 75] width 385 height 648
copy body "компактний, функціональний і"
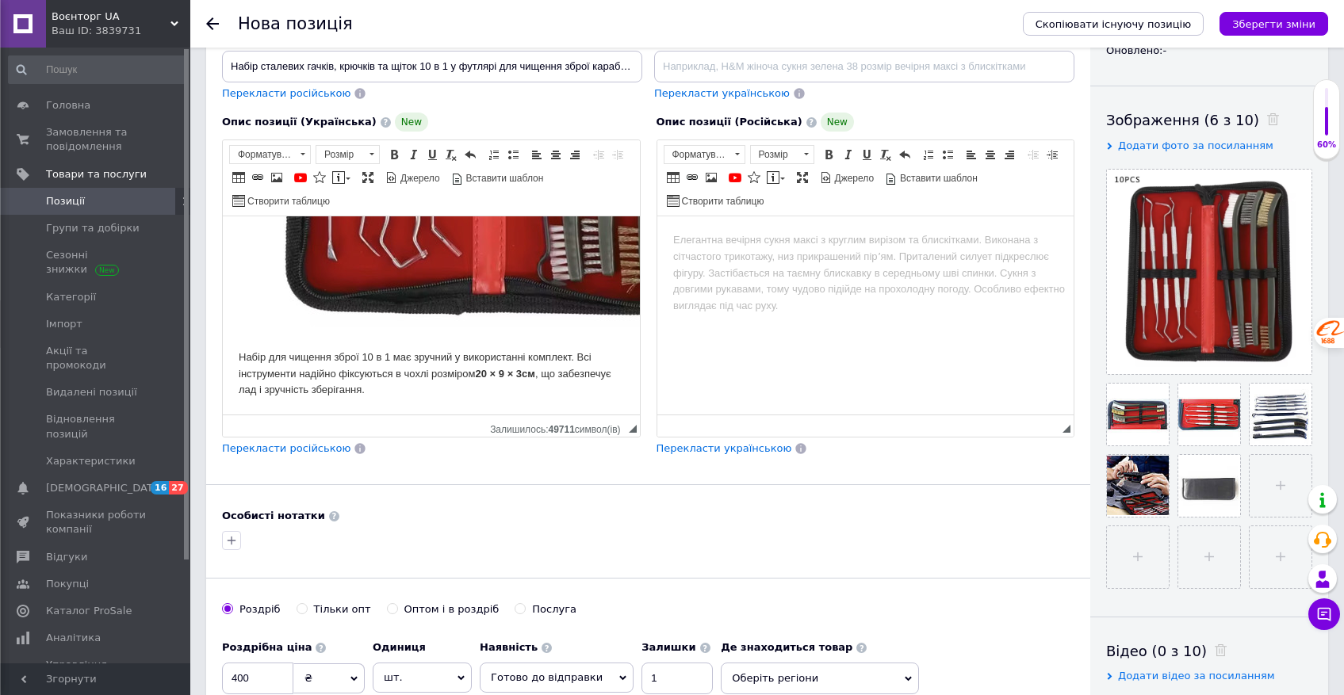
click at [457, 347] on body "Набір сталевих гачків, крючків та щіток 10 в 1 у футлярі для чищення зброї щітк…" at bounding box center [431, 75] width 385 height 648
click at [458, 347] on body "Набір сталевих гачків, крючків та щіток 10 в 1 у футлярі для чищення зброї щітк…" at bounding box center [431, 75] width 385 height 648
click at [522, 348] on body "Набір сталевих гачків, крючків та щіток 10 в 1 у футлярі для чищення зброї щітк…" at bounding box center [431, 75] width 385 height 648
drag, startPoint x: 320, startPoint y: 363, endPoint x: 452, endPoint y: 359, distance: 132.5
click at [452, 361] on body "Набір сталевих гачків, крючків та щіток 10 в 1 у футлярі для чищення зброї щітк…" at bounding box center [431, 75] width 385 height 648
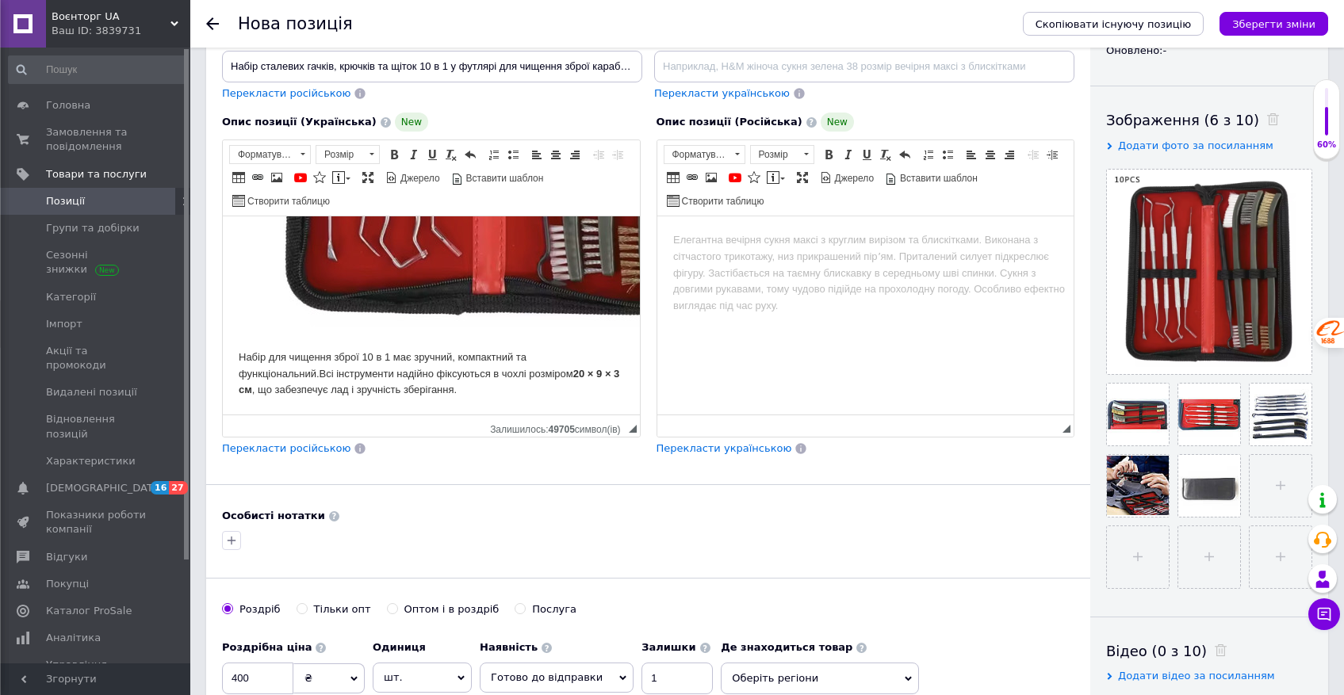
click at [431, 348] on body "Набір сталевих гачків, крючків та щіток 10 в 1 у футлярі для чищення зброї щітк…" at bounding box center [431, 75] width 385 height 648
click at [404, 344] on body "Набір сталевих гачків, крючків та щіток 10 в 1 у футлярі для чищення зброї щітк…" at bounding box center [431, 75] width 385 height 648
drag, startPoint x: 325, startPoint y: 359, endPoint x: 537, endPoint y: 358, distance: 211.7
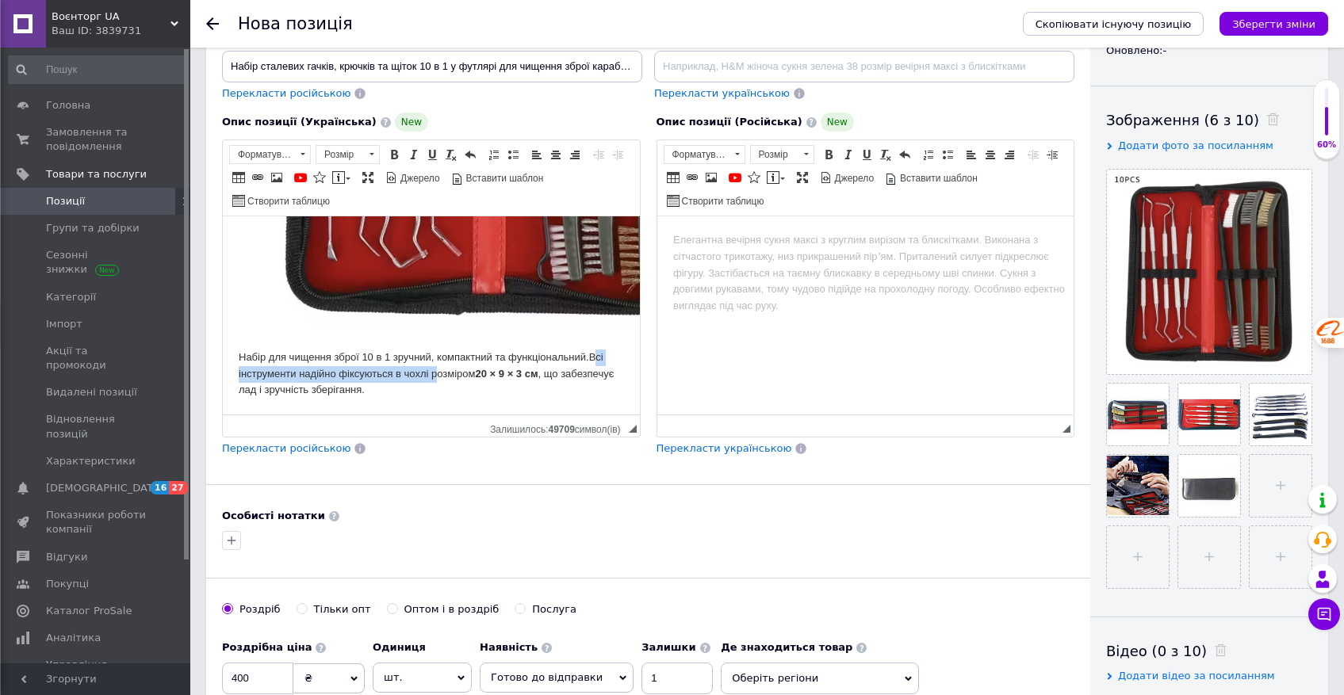
click at [537, 358] on body "Набір сталевих гачків, крючків та щіток 10 в 1 у футлярі для чищення зброї щітк…" at bounding box center [431, 75] width 385 height 648
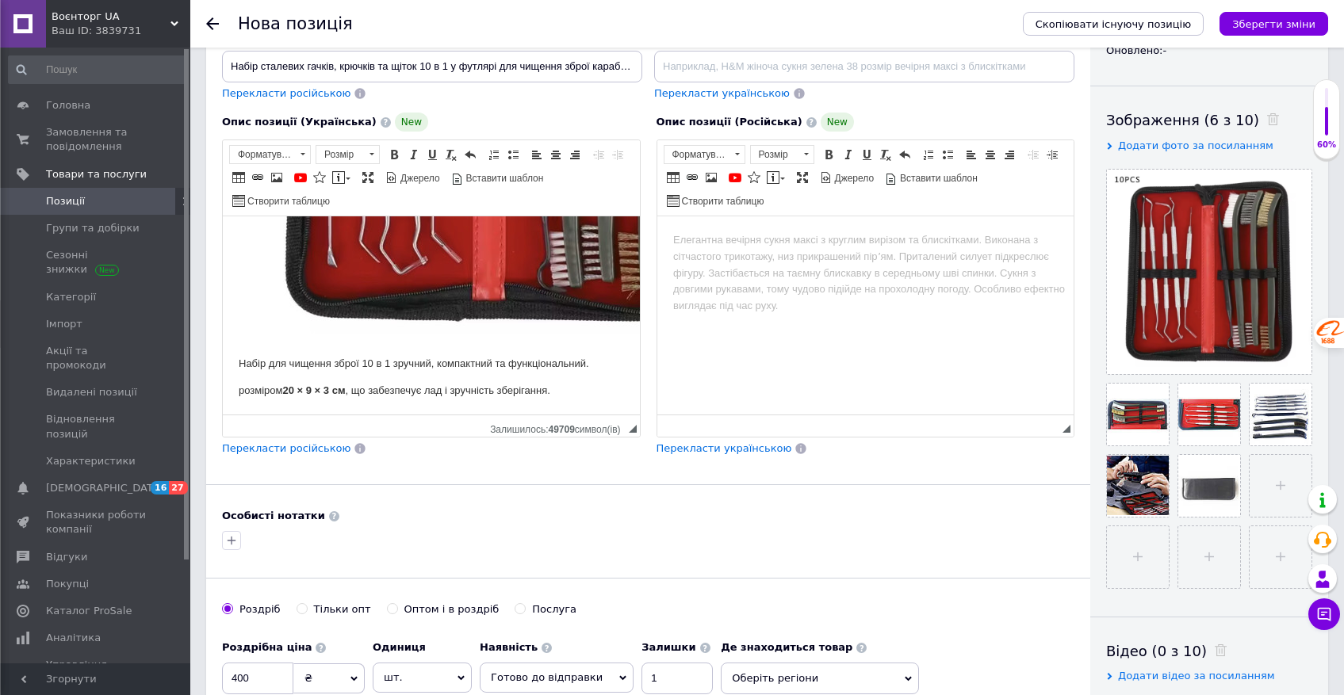
scroll to position [511, 0]
click at [331, 383] on p "Набір має розміром 20 × 9 × 3 см , що забезпечує лад і зручність зберігання." at bounding box center [431, 391] width 385 height 17
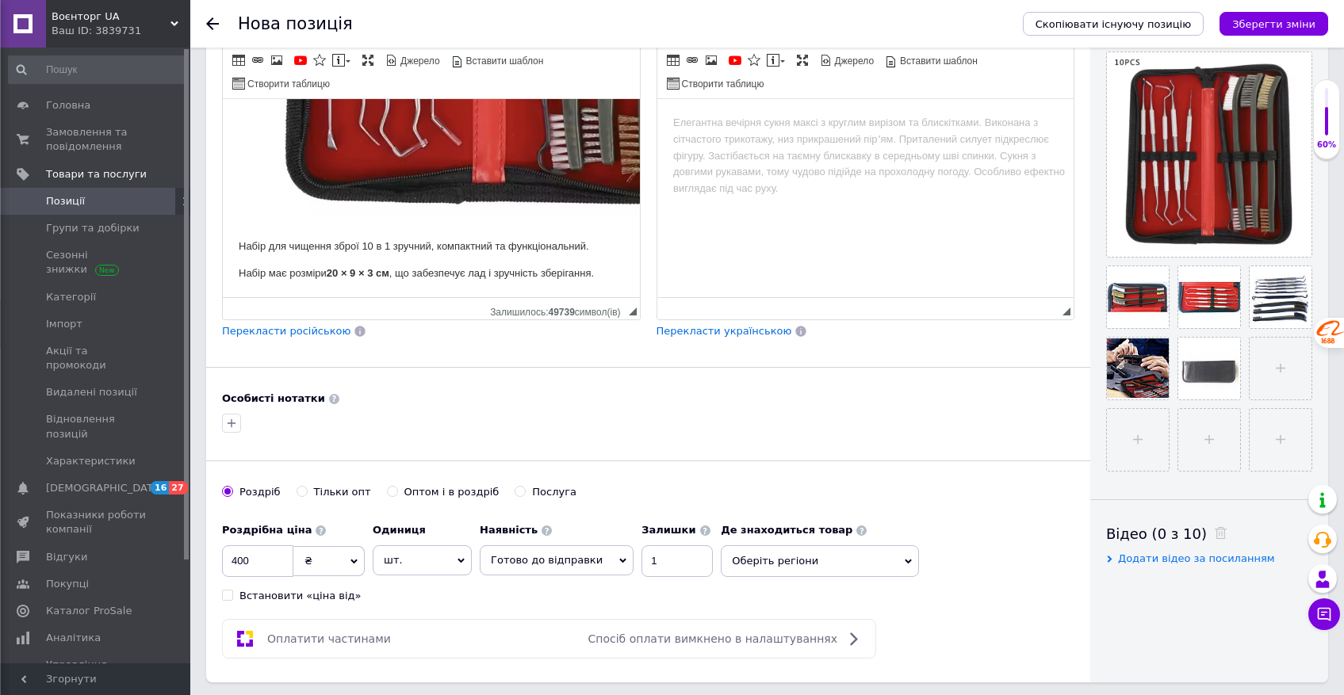
scroll to position [348, 0]
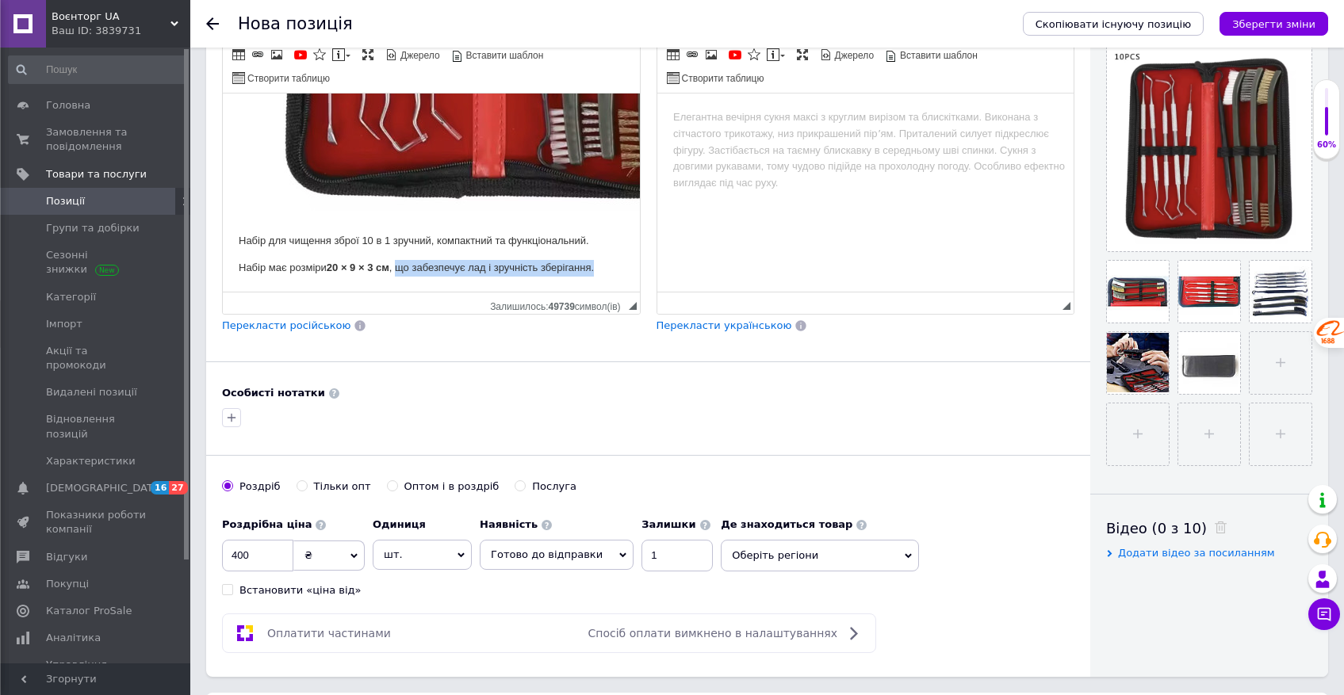
drag, startPoint x: 600, startPoint y: 256, endPoint x: 399, endPoint y: 258, distance: 200.6
click at [399, 260] on p "Набір має розміри 20 × 9 × 3 см , що забезпечує лад і зручність зберігання." at bounding box center [431, 268] width 385 height 17
click at [308, 260] on p "Набір має розміри 20 × 9 × 3 см." at bounding box center [431, 268] width 385 height 17
click at [359, 260] on p "Роміри: 20 × 9 × 3 см." at bounding box center [431, 268] width 385 height 17
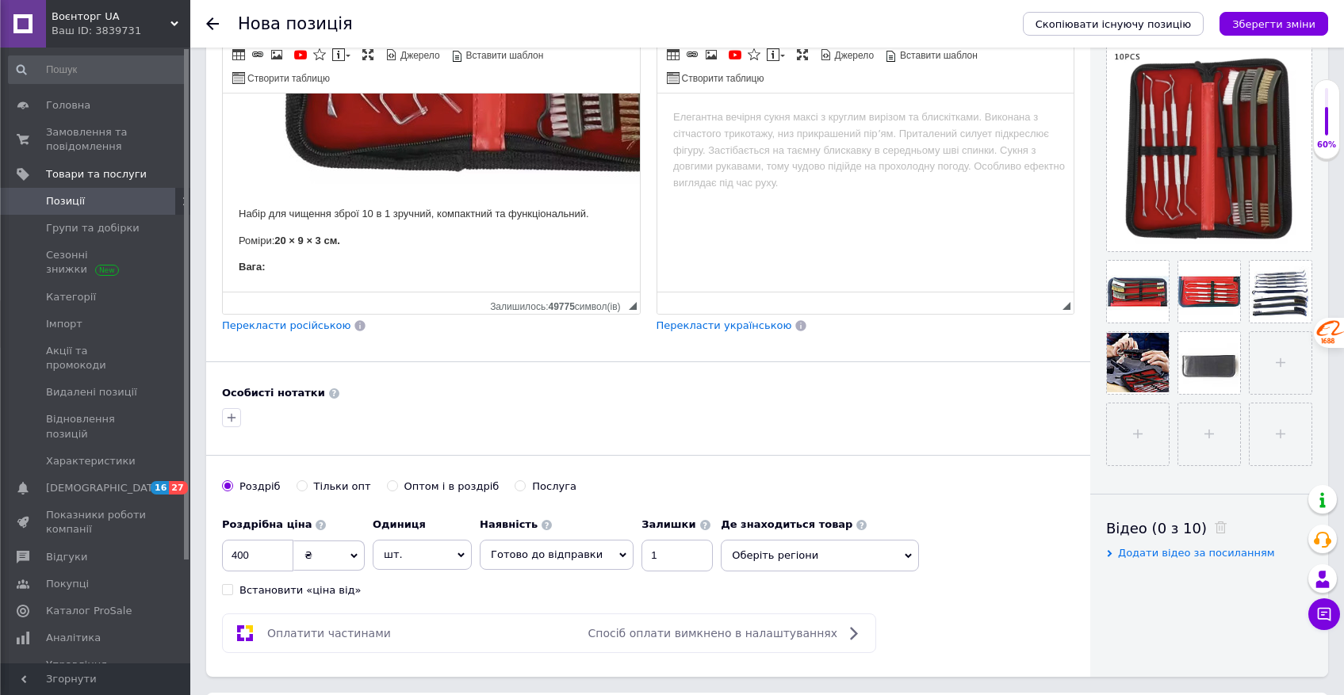
scroll to position [538, 0]
drag, startPoint x: 311, startPoint y: 261, endPoint x: 238, endPoint y: 255, distance: 73.2
click at [239, 259] on p "Вага: 0,18 кг." at bounding box center [431, 267] width 385 height 17
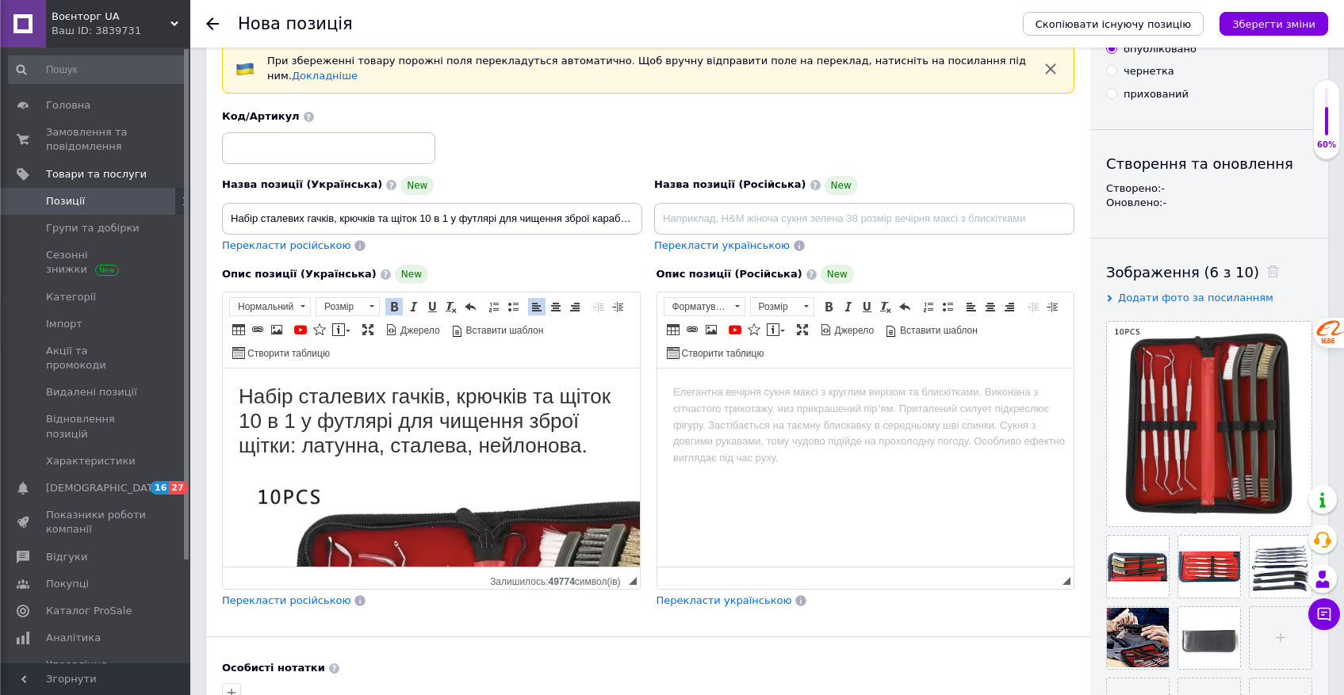
scroll to position [0, 0]
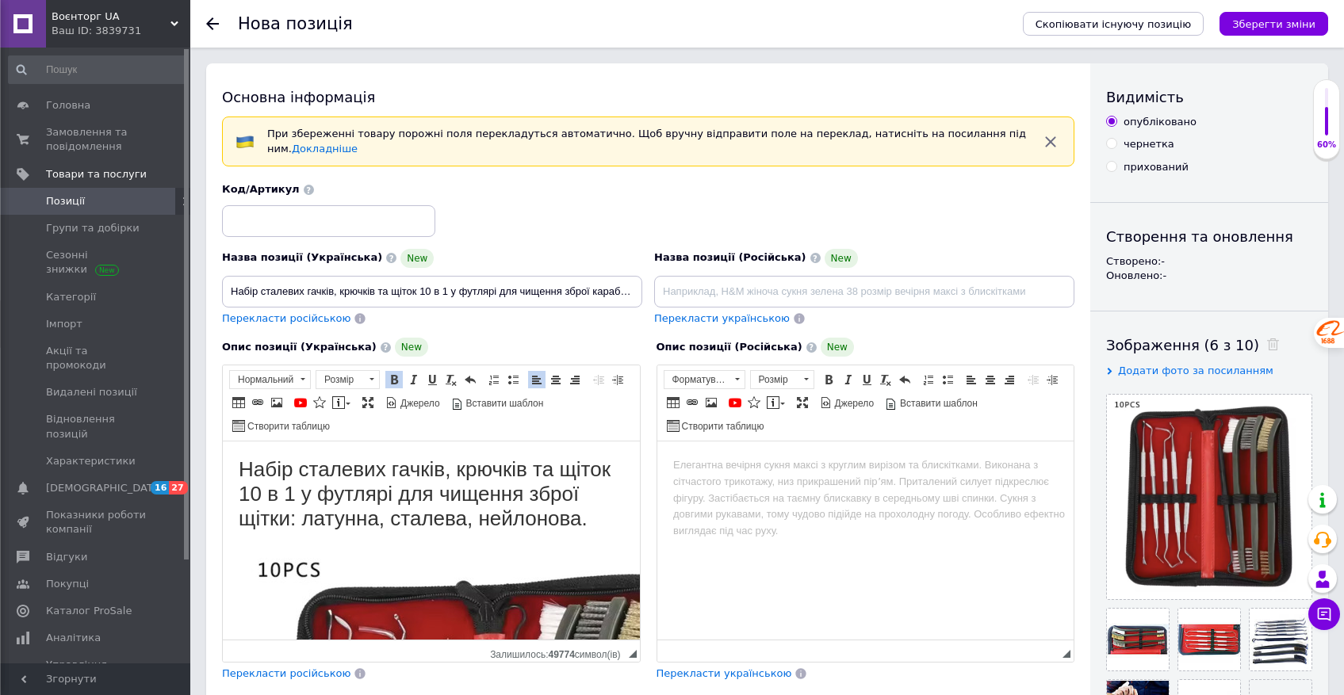
click at [393, 374] on span at bounding box center [394, 379] width 13 height 13
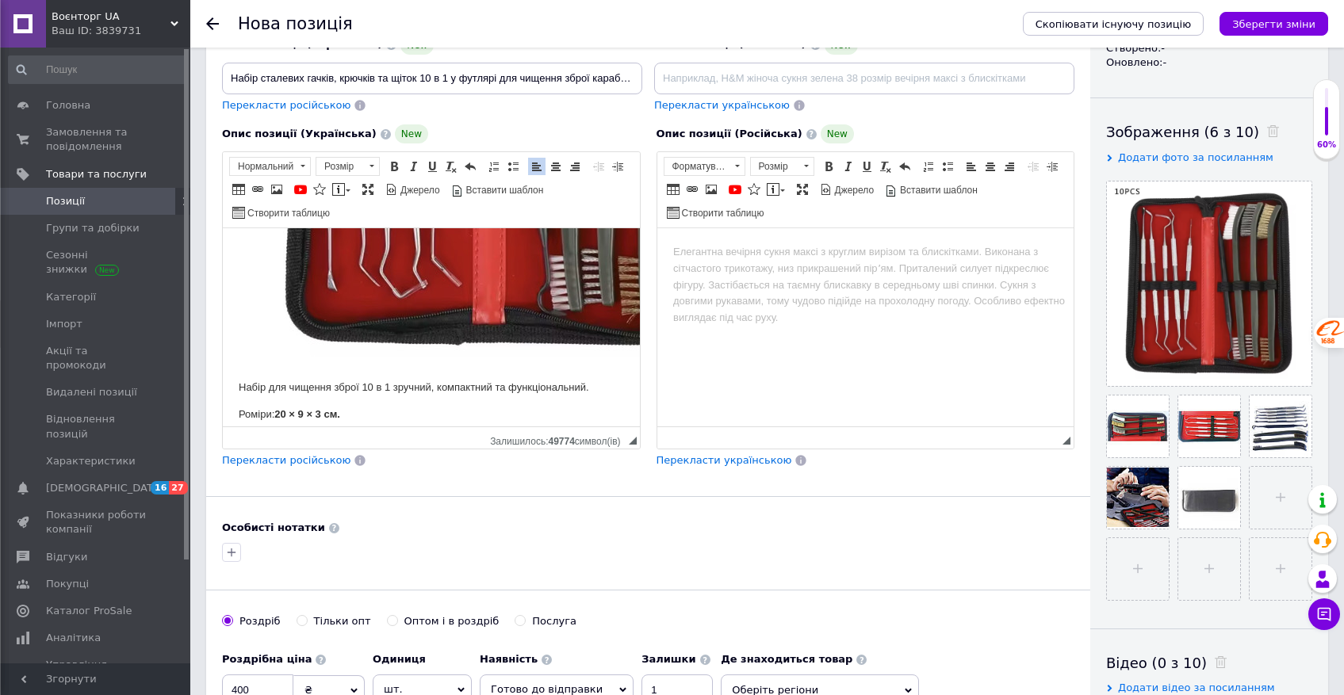
scroll to position [519, 0]
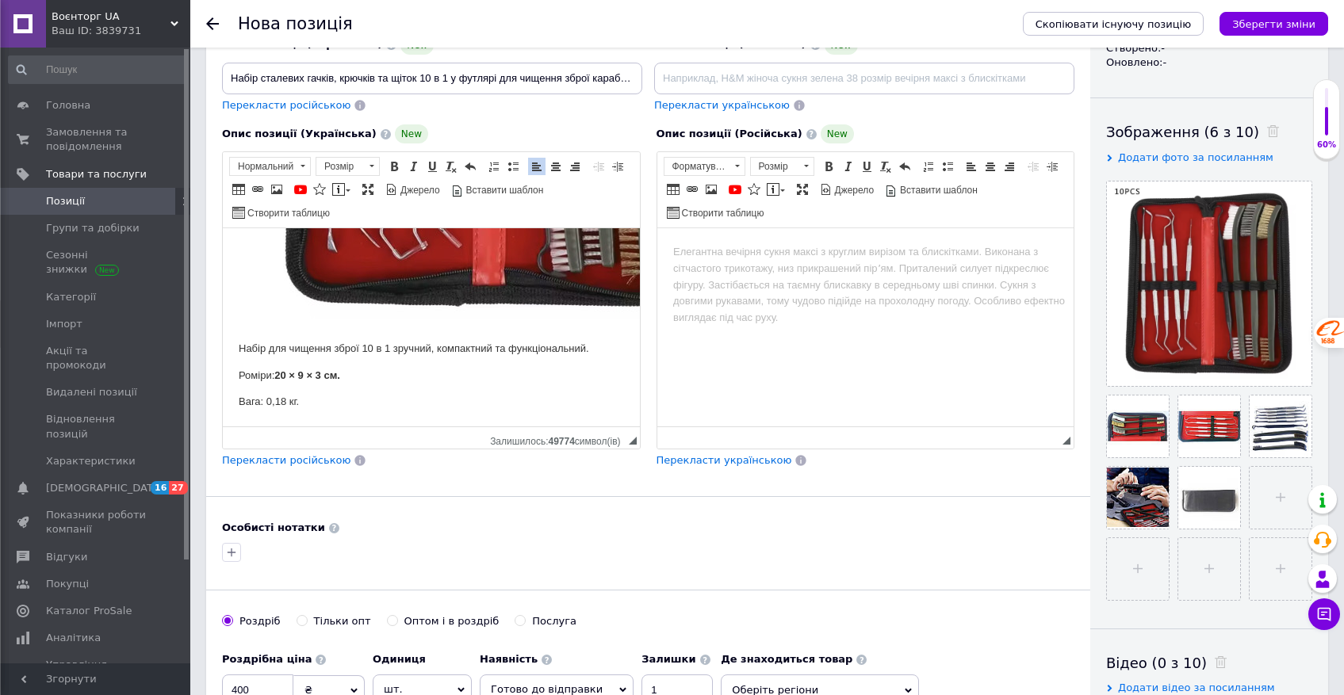
click at [335, 411] on p "Вага: 0,18 кг." at bounding box center [431, 402] width 385 height 17
click at [259, 410] on p "Вага: 0,18 кг." at bounding box center [431, 402] width 385 height 17
click at [389, 404] on p "Вага набору: 0,18 кг." at bounding box center [431, 402] width 385 height 17
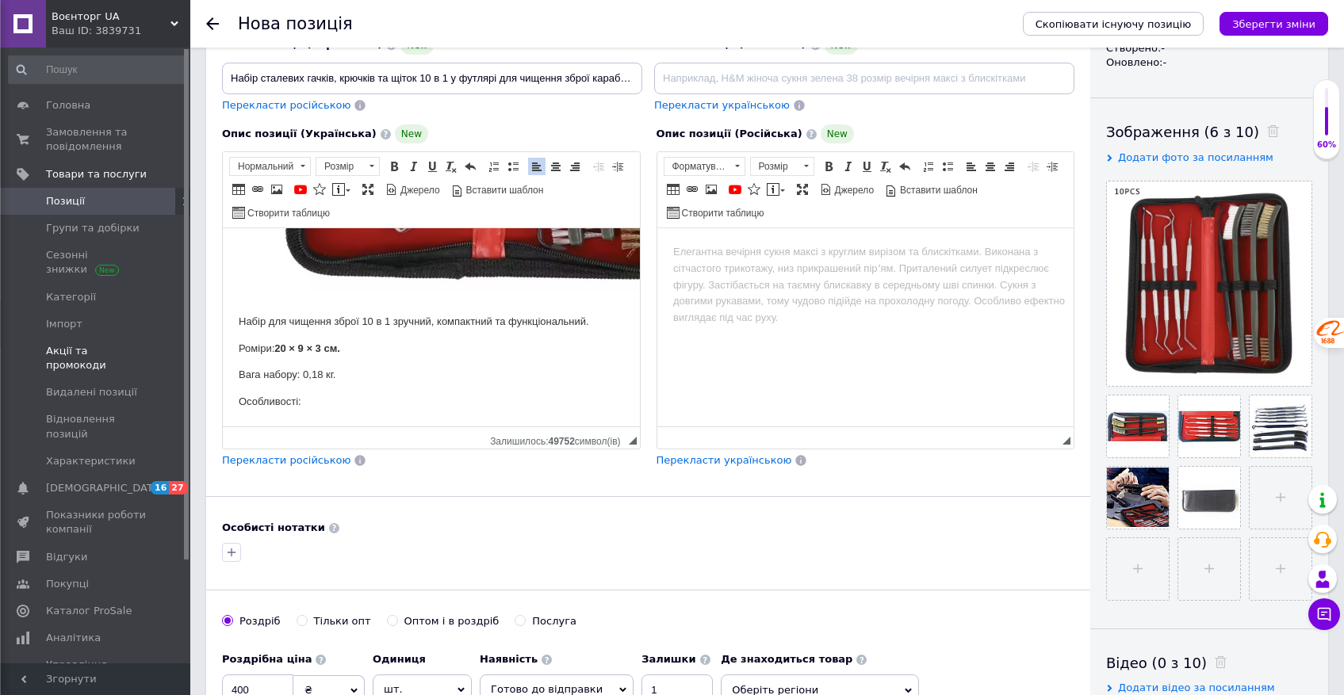
scroll to position [2, 0]
click at [285, 405] on p "Особливості:" at bounding box center [431, 402] width 385 height 17
click at [303, 170] on span at bounding box center [302, 166] width 15 height 17
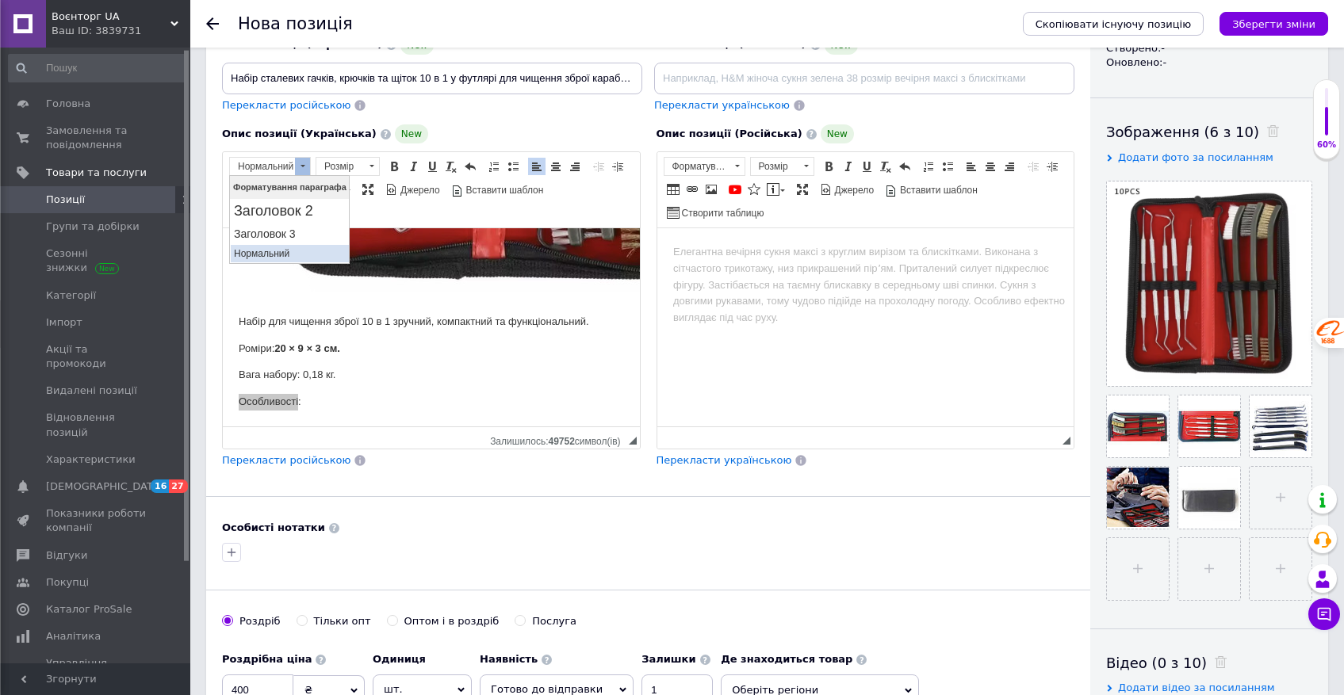
scroll to position [0, 0]
click at [288, 209] on h2 "Заголовок 2" at bounding box center [290, 211] width 112 height 17
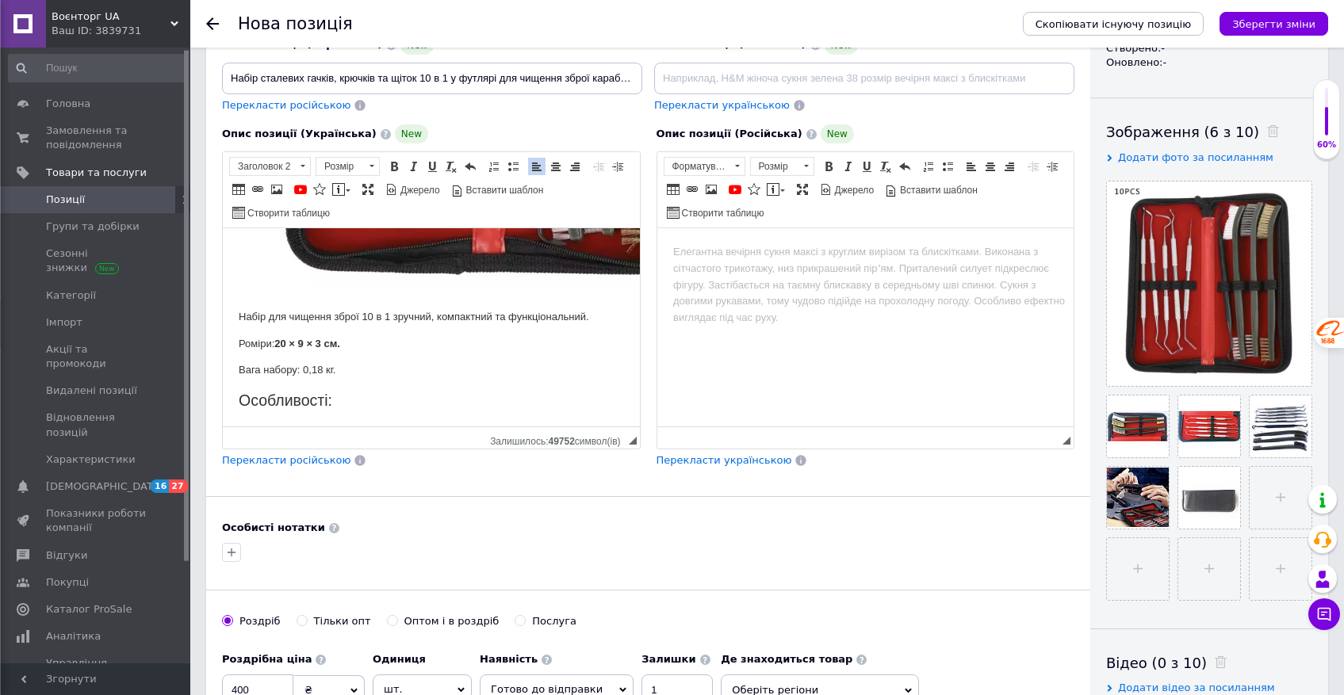
scroll to position [549, 0]
click at [399, 164] on span at bounding box center [394, 166] width 13 height 13
click at [371, 400] on html "Набір сталевих гачків, крючків та щіток 10 в 1 у футлярі для чищення зброї щітк…" at bounding box center [431, 61] width 417 height 732
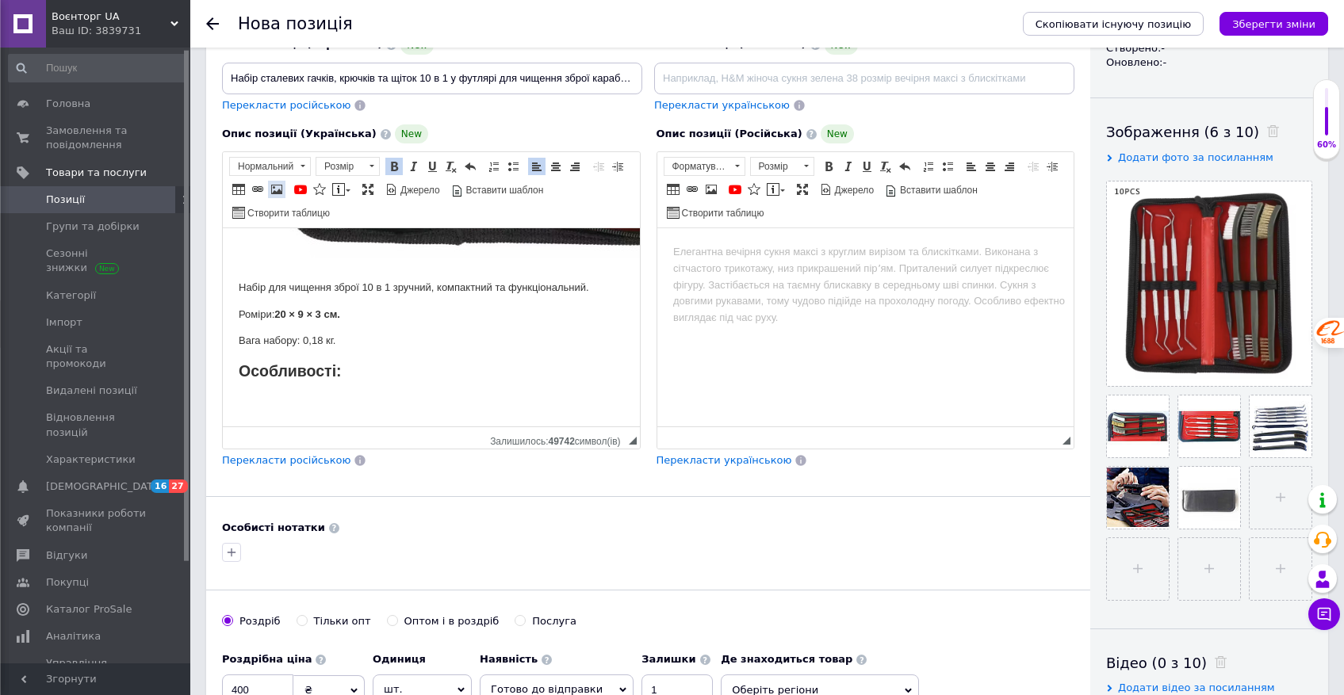
click at [280, 190] on span at bounding box center [276, 189] width 13 height 13
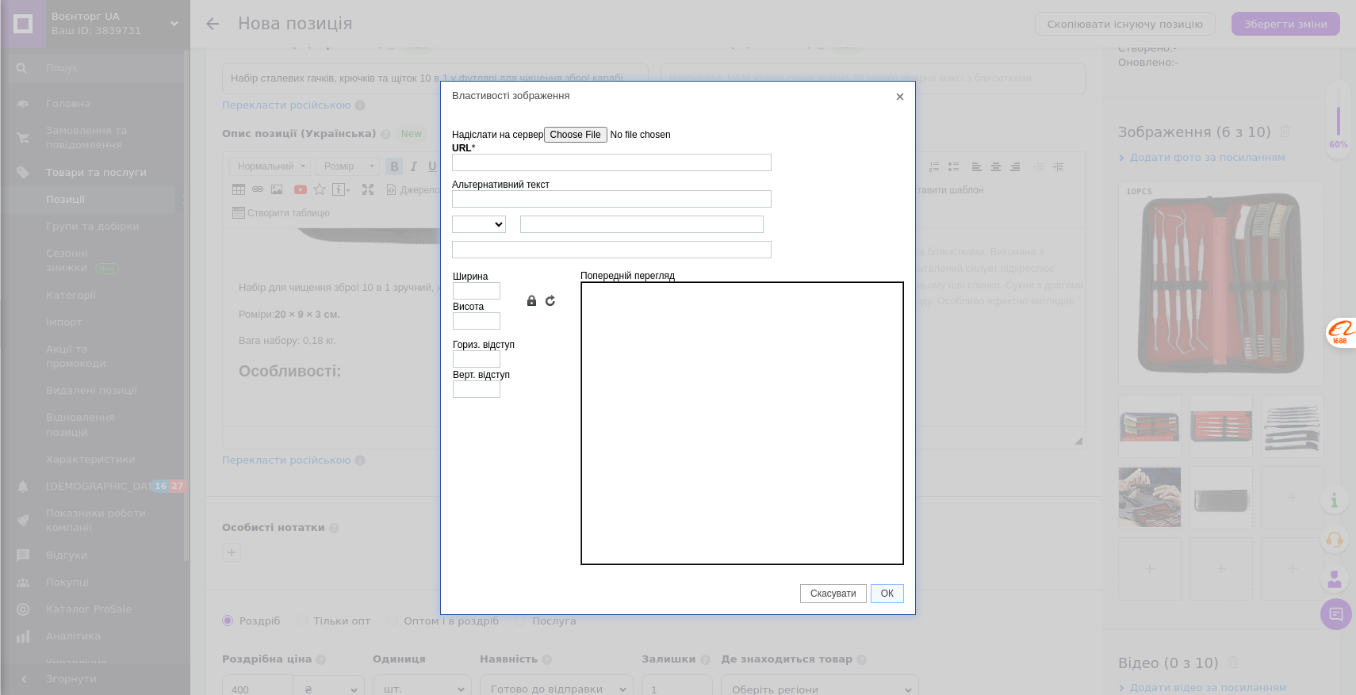
click at [578, 137] on input"] "Надіслати на сервер" at bounding box center [634, 135] width 180 height 16
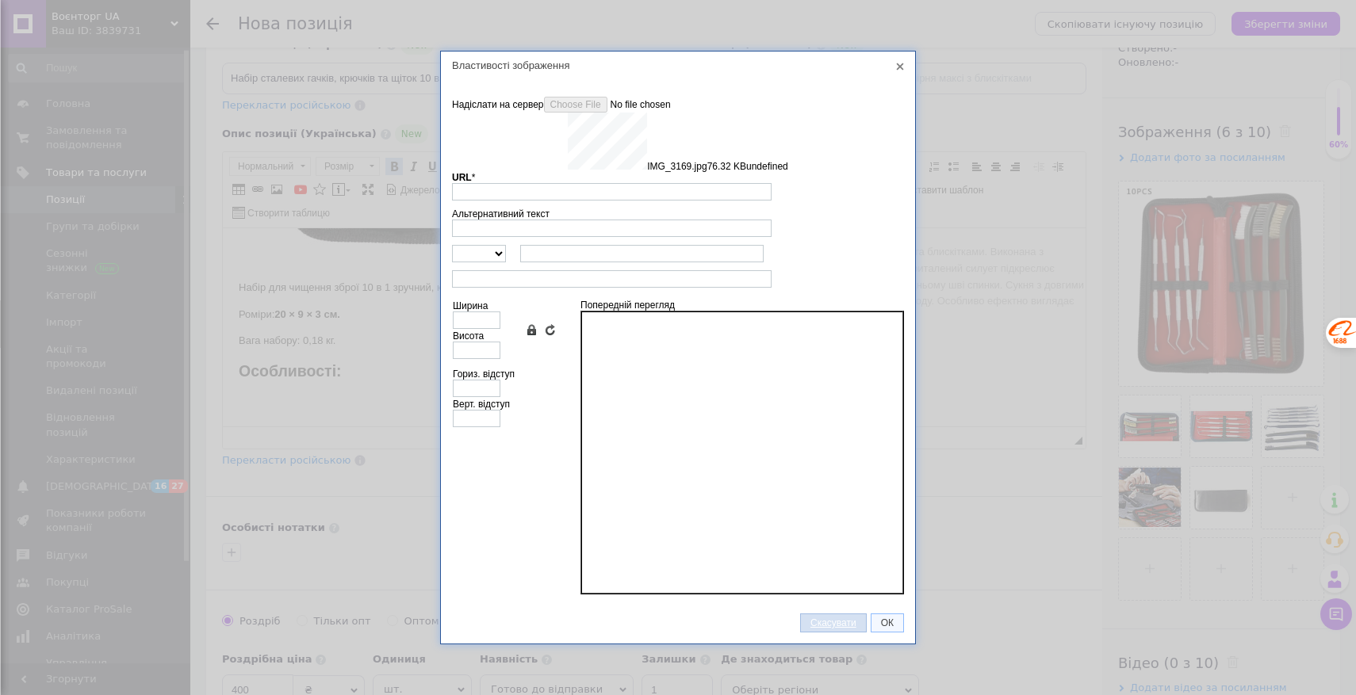
type input "[URL][DOMAIN_NAME]"
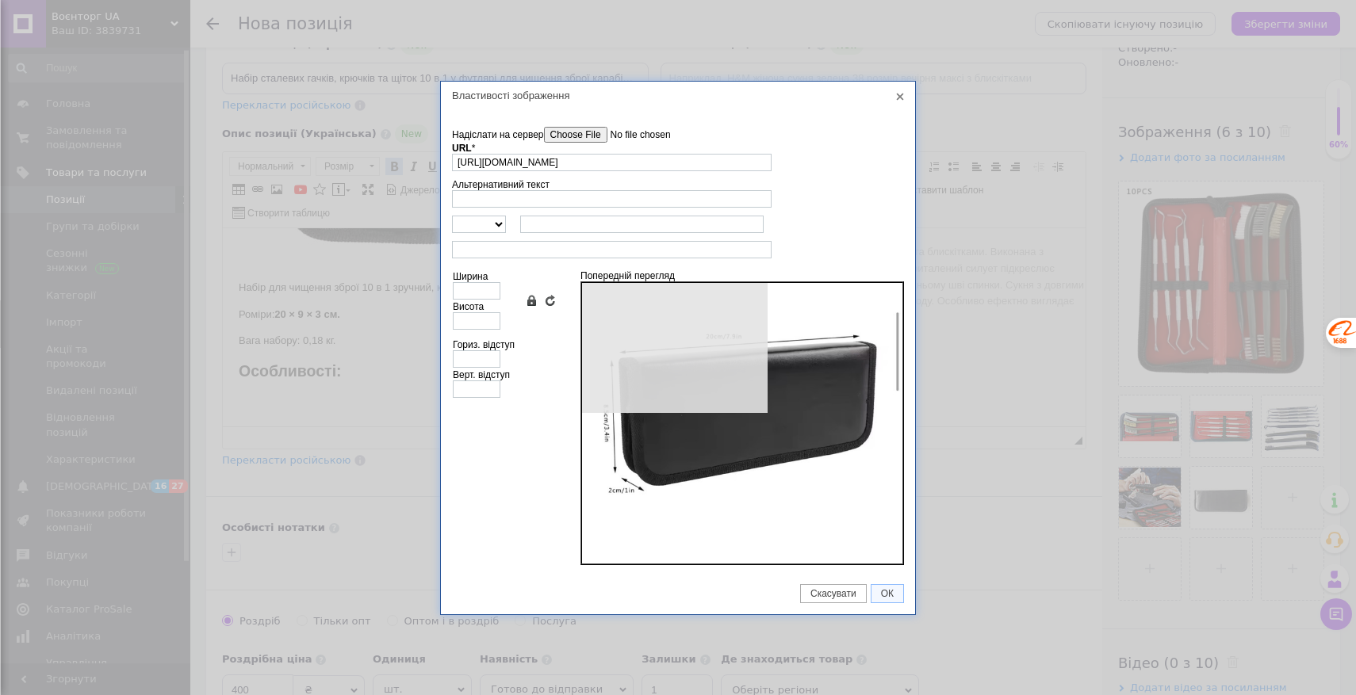
type input "640"
type input "466"
click at [839, 620] on div "Властивості зображення X Інформація про зображення Надіслати на сервер undefine…" at bounding box center [678, 347] width 1356 height 695
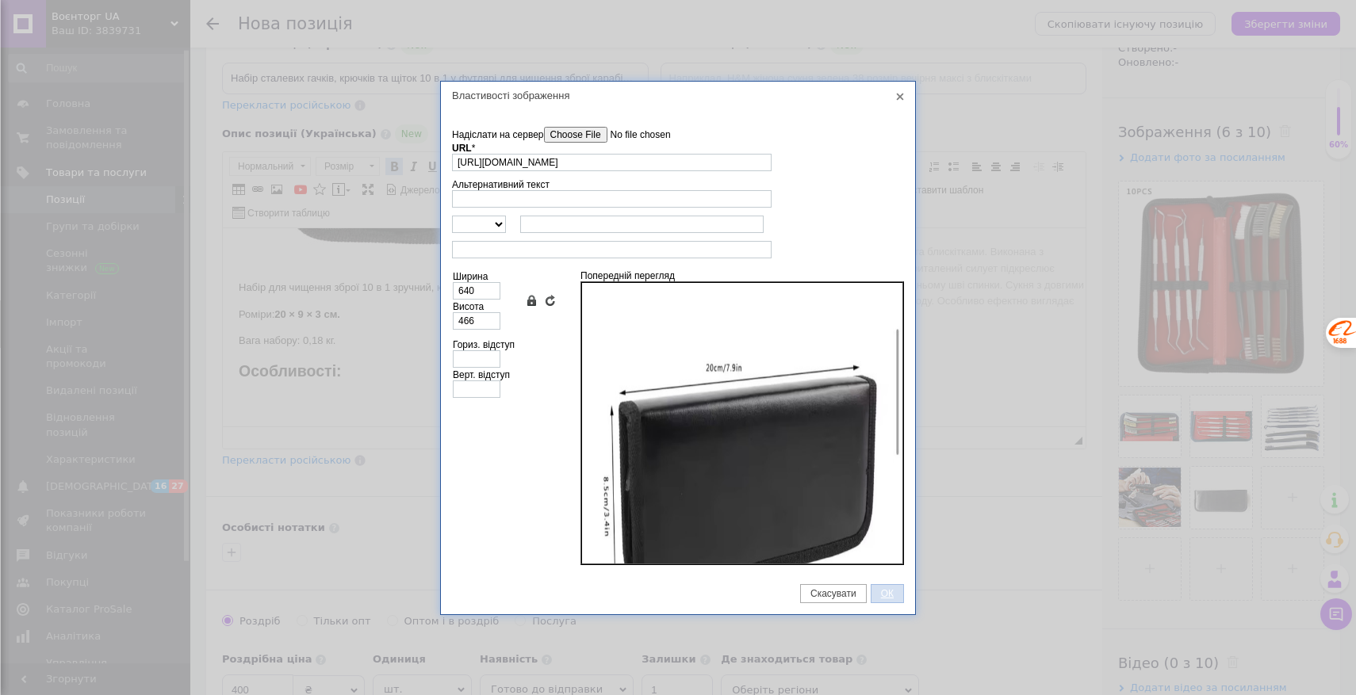
click at [888, 587] on link "ОК" at bounding box center [887, 593] width 33 height 19
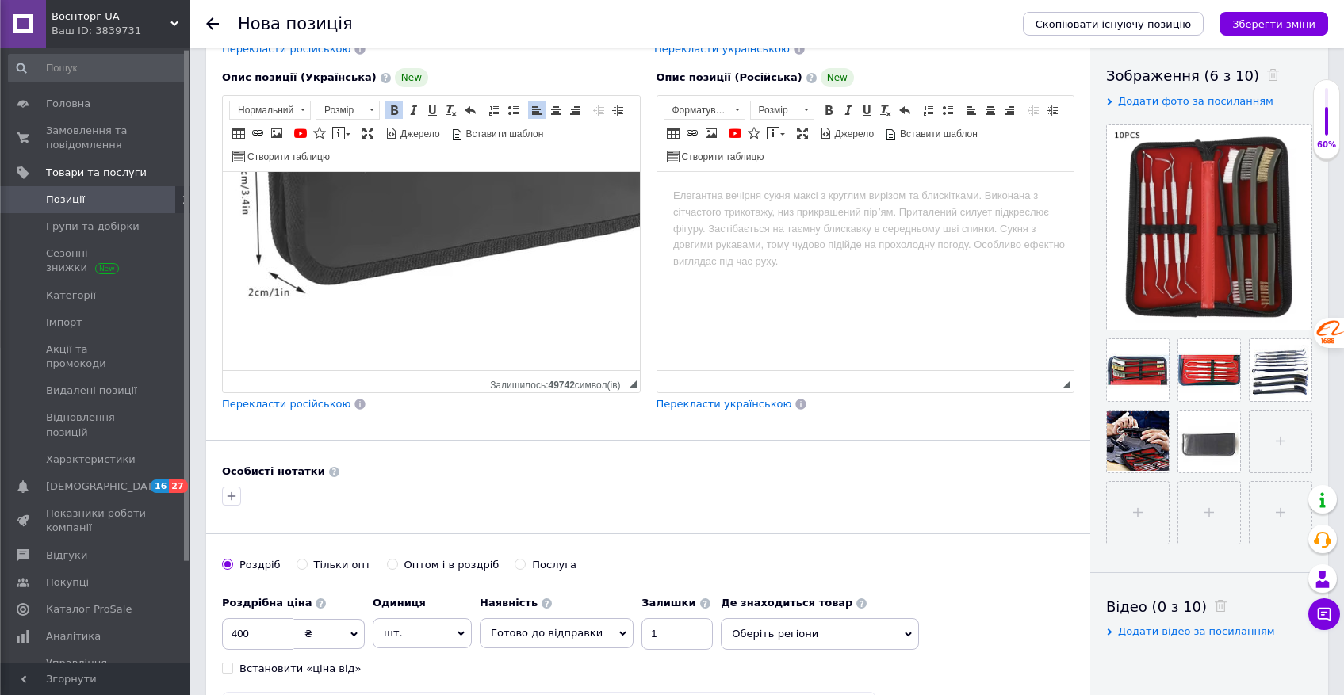
scroll to position [278, 0]
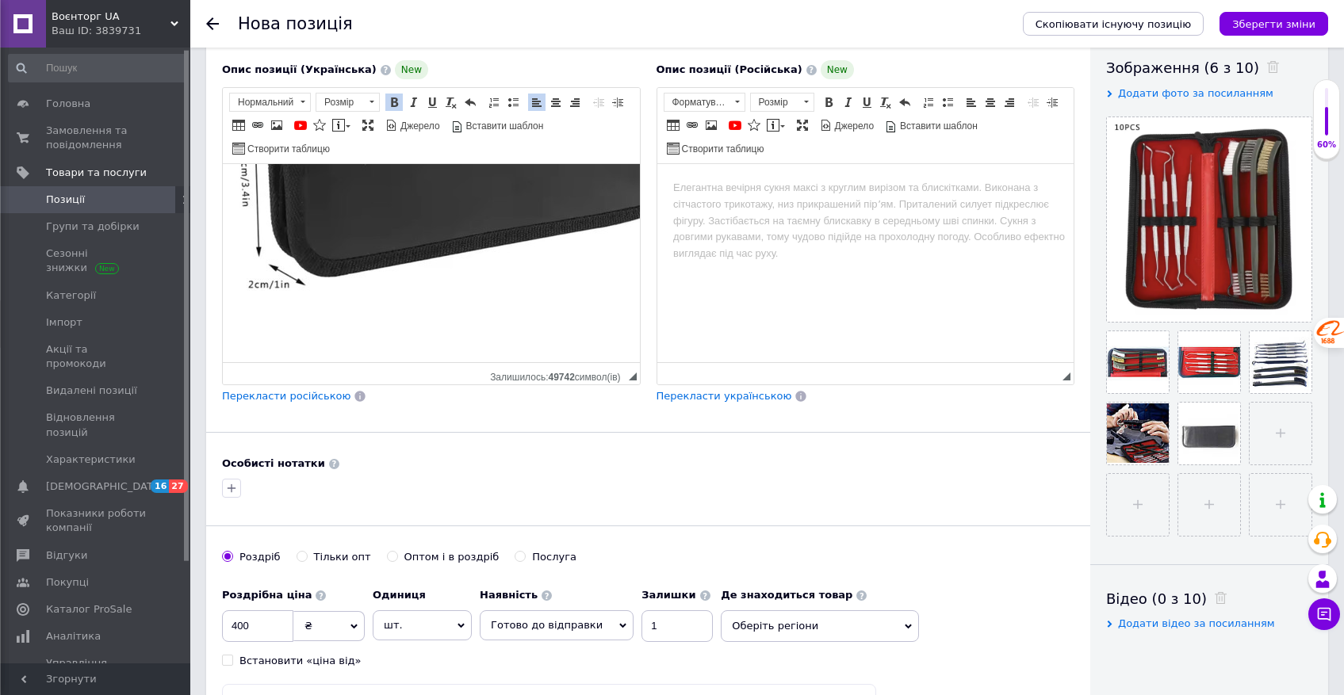
click at [265, 324] on p "​​​​​​​" at bounding box center [401, 151] width 385 height 392
click at [244, 333] on p "​​​​​​​" at bounding box center [401, 151] width 385 height 392
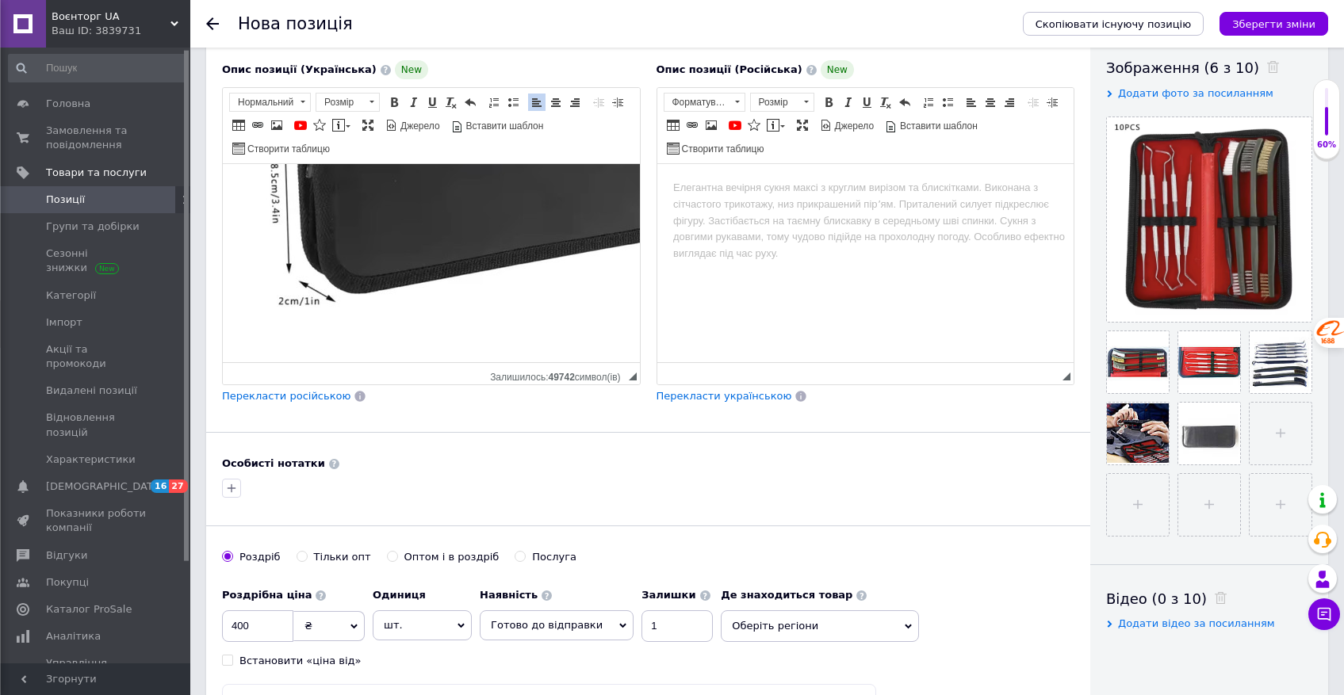
scroll to position [957, 0]
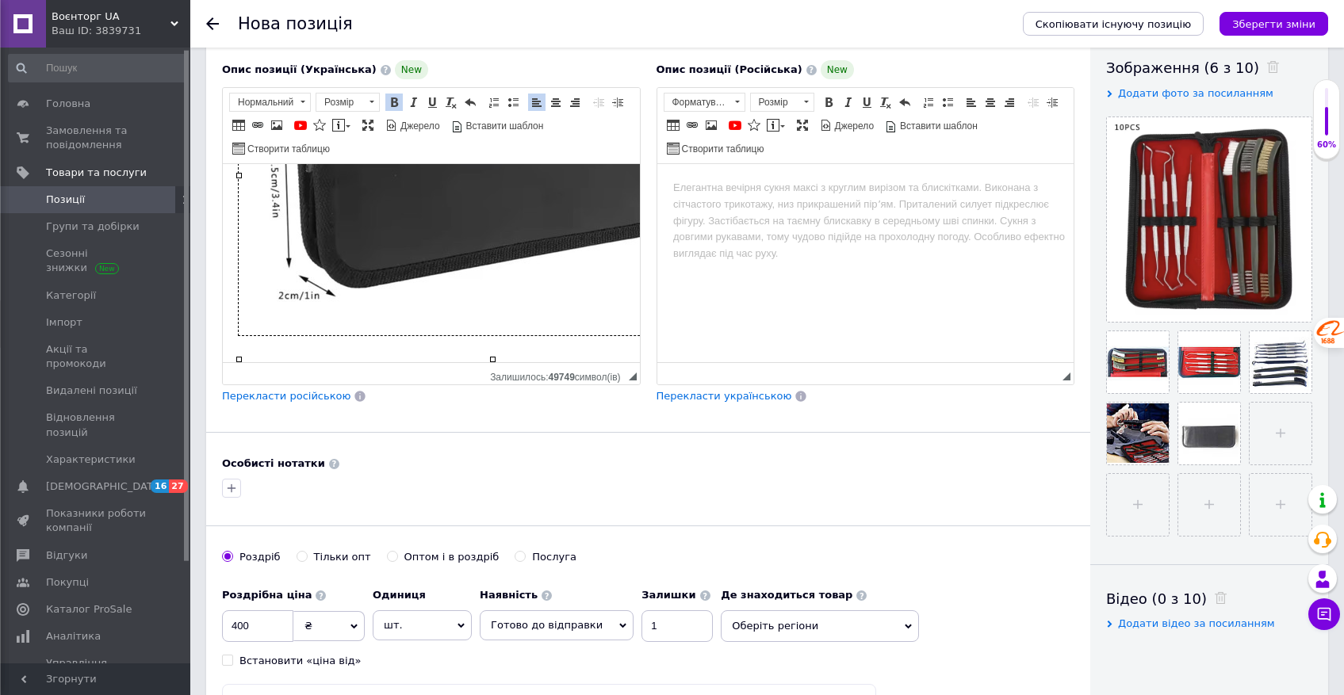
scroll to position [941, 16]
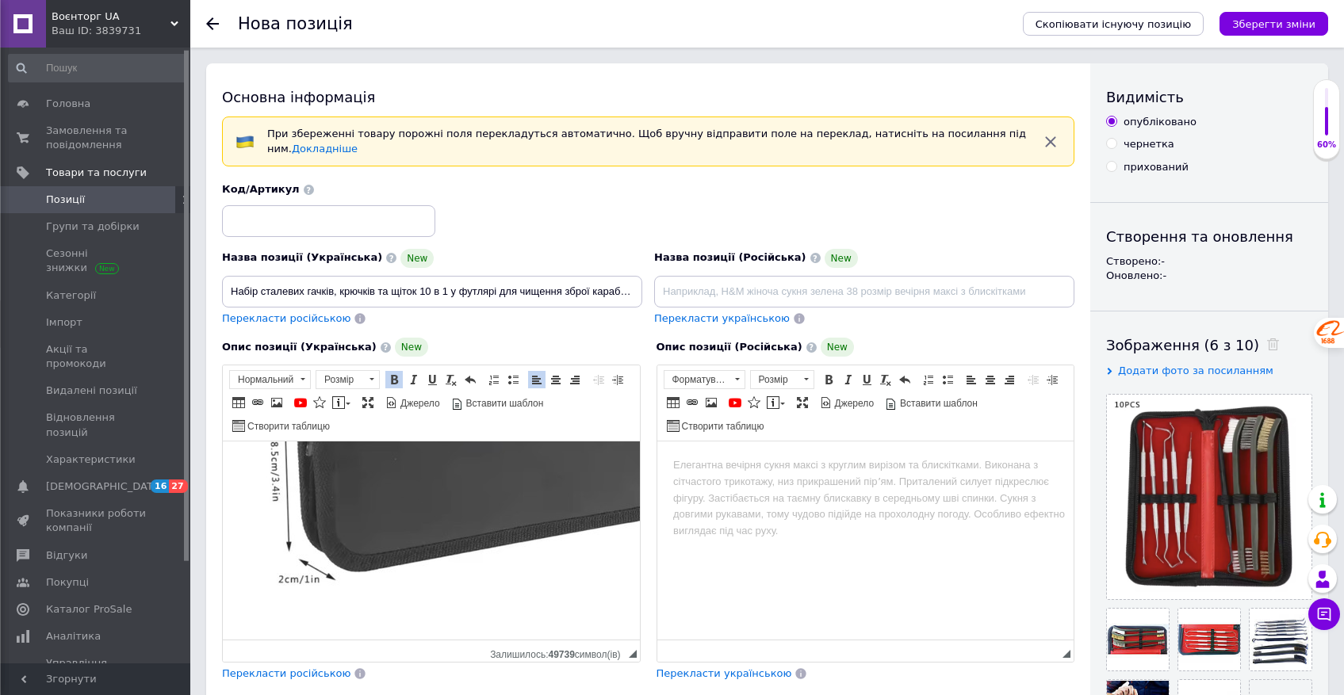
scroll to position [1000, 0]
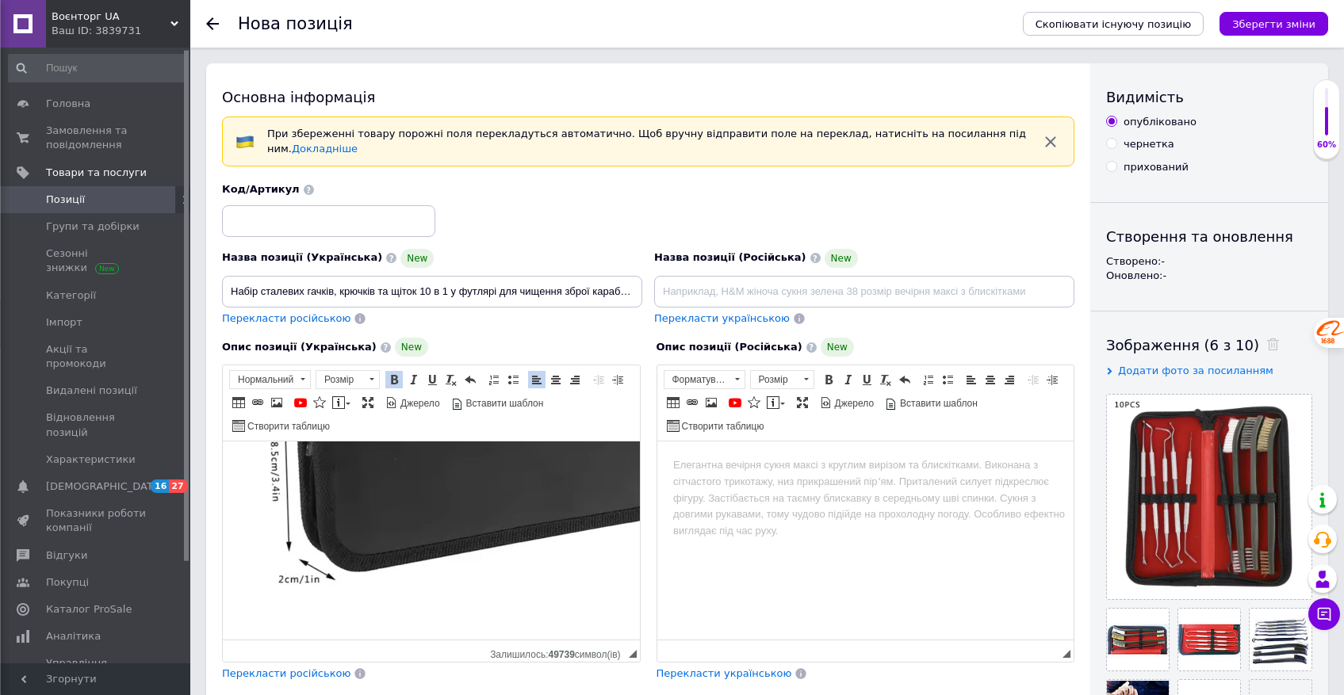
click at [243, 618] on html "Набір сталевих гачків, крючків та щіток 10 в 1 у футлярі для чищення зброї щітк…" at bounding box center [431, 58] width 417 height 1163
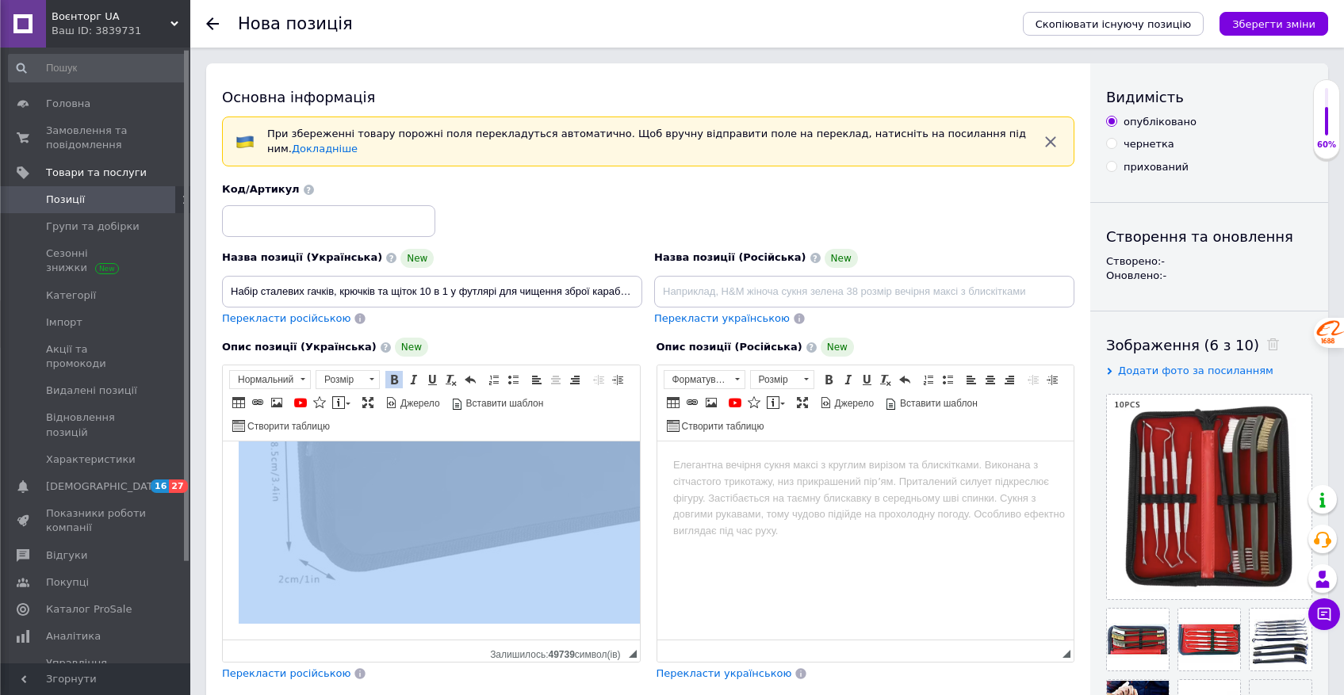
click at [243, 618] on html "Набір сталевих гачків, крючків та щіток 10 в 1 у футлярі для чищення зброї щітк…" at bounding box center [431, 58] width 417 height 1163
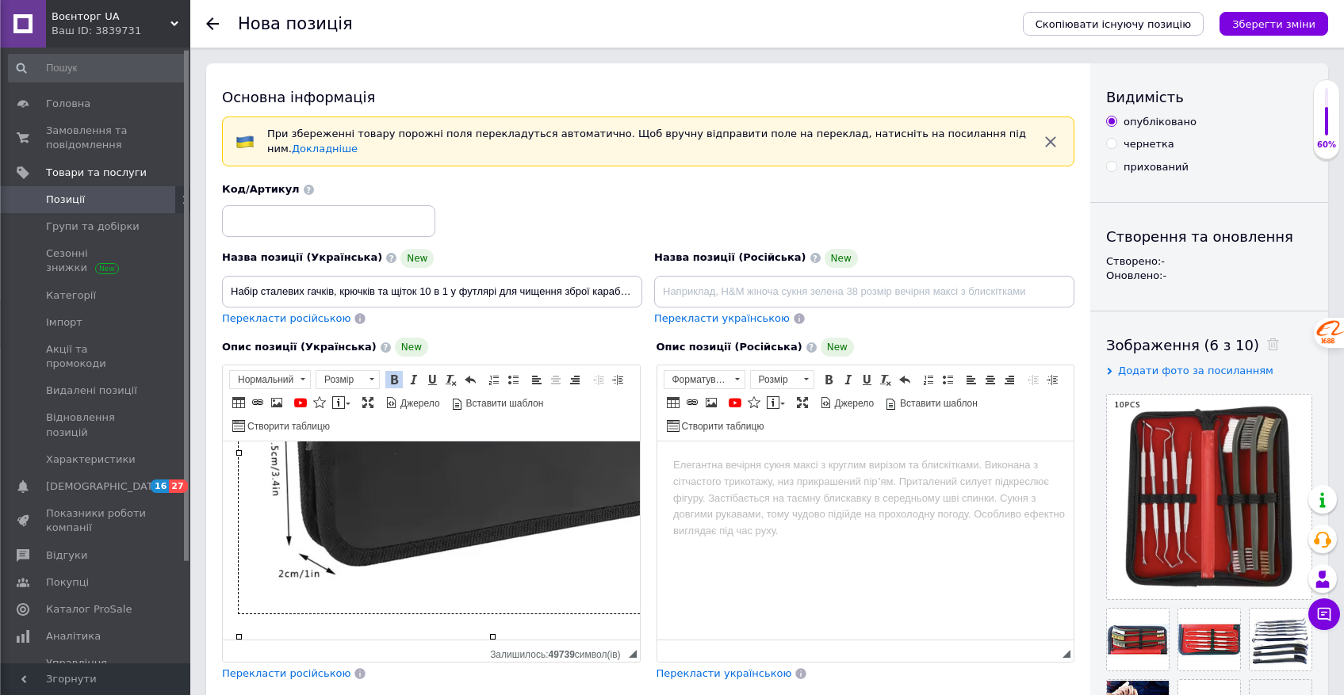
click at [243, 618] on html "Набір сталевих гачків, крючків та щіток 10 в 1 у футлярі для чищення зброї щітк…" at bounding box center [431, 62] width 417 height 1147
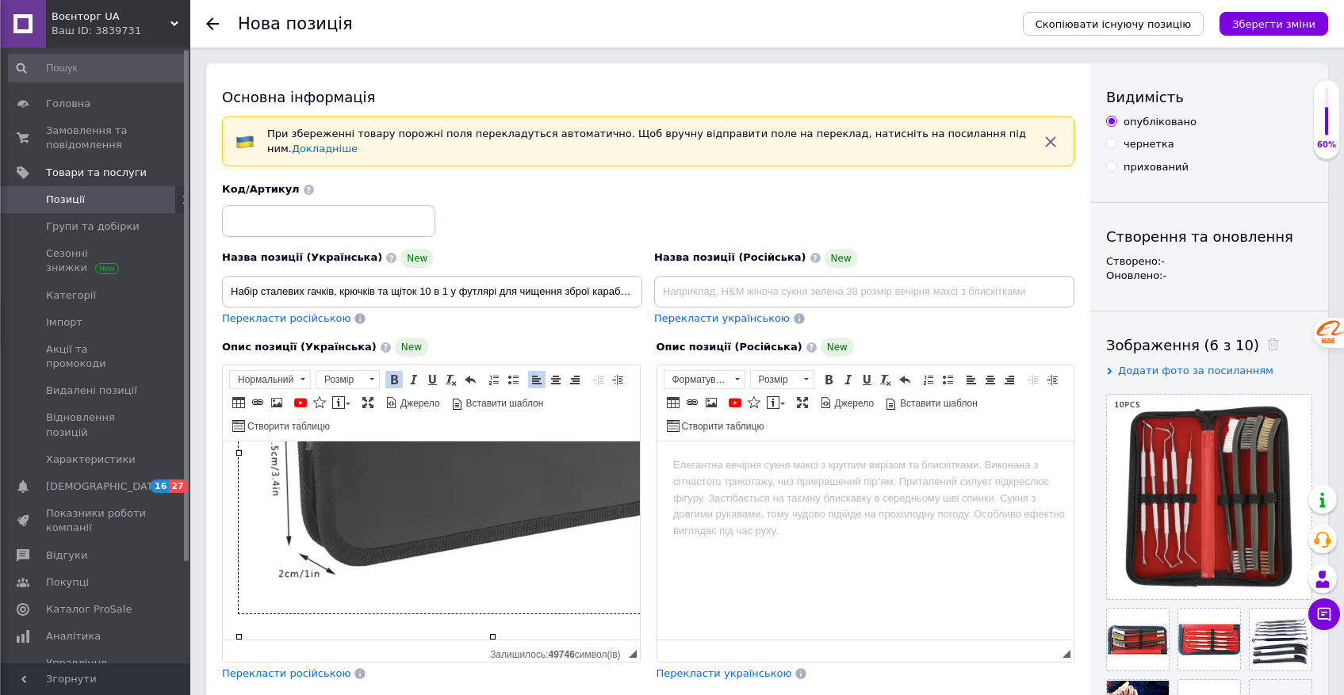
scroll to position [968, 16]
click at [308, 618] on html "Набір сталевих гачків, крючків та щіток 10 в 1 у футлярі для чищення зброї щітк…" at bounding box center [415, 62] width 417 height 1147
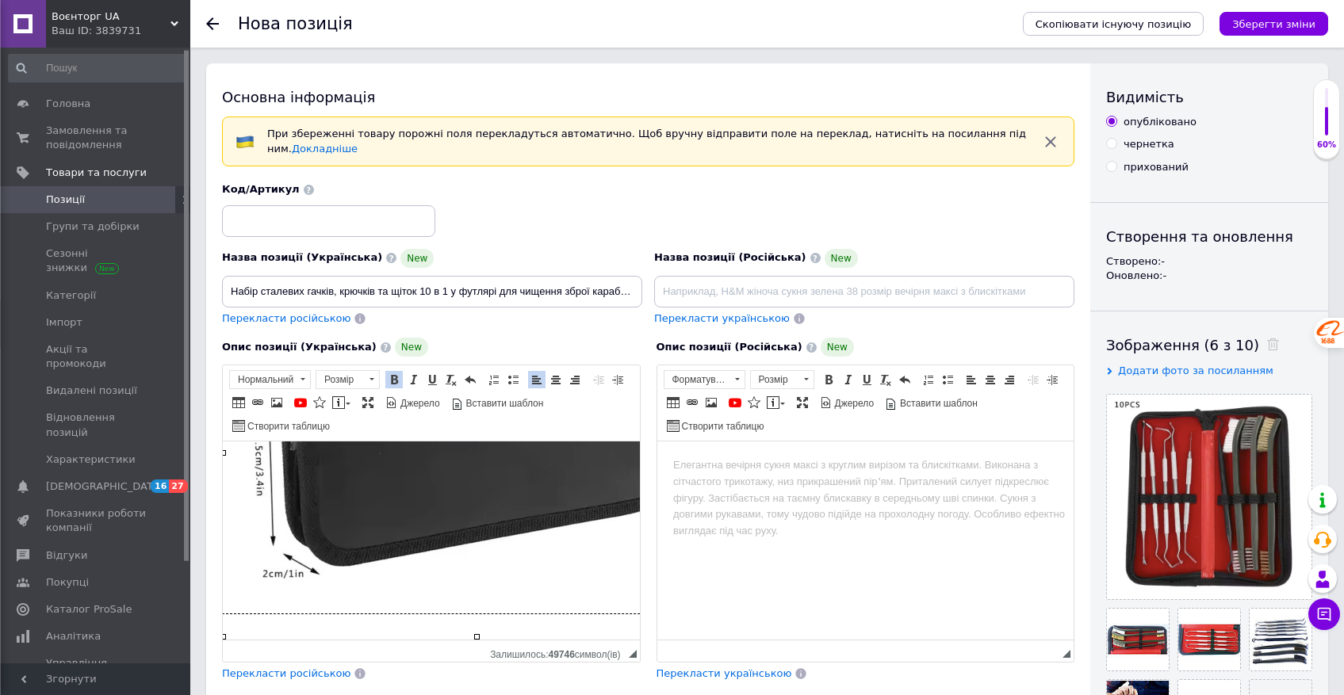
click at [605, 646] on div "Залишилось: 49746 символ(iв)" at bounding box center [559, 652] width 138 height 15
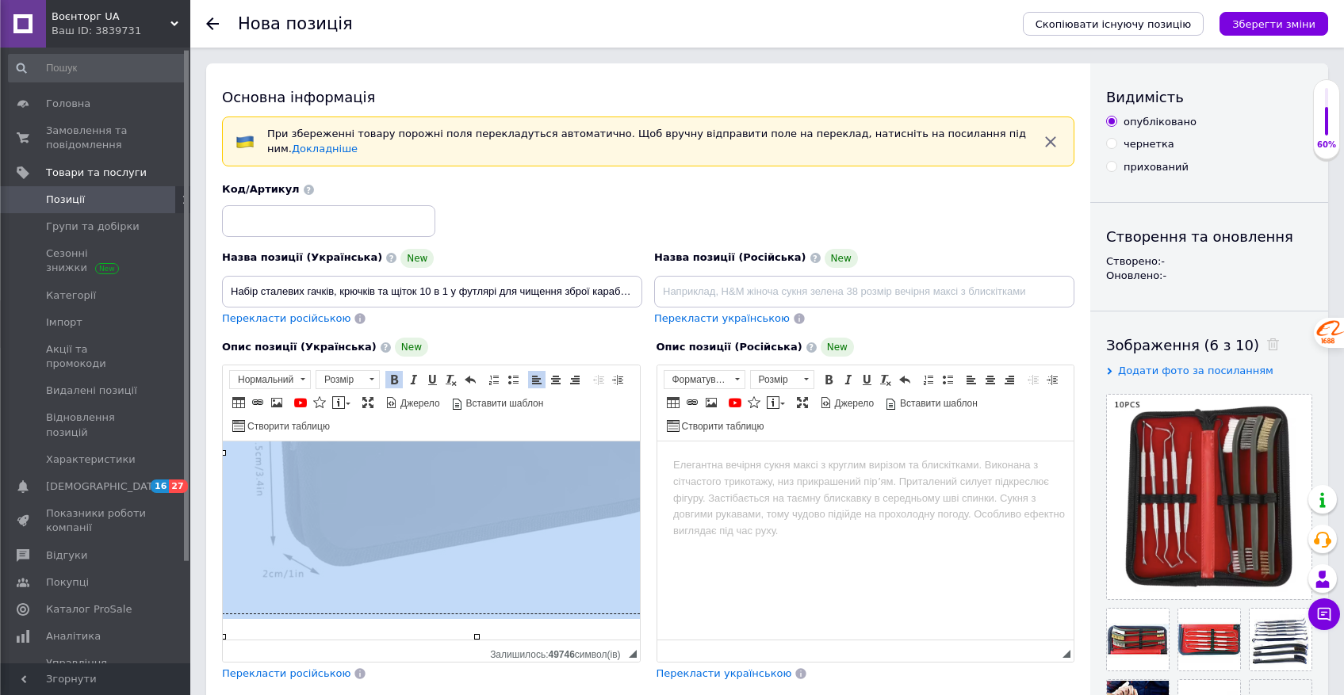
click at [611, 614] on img "Редактор, D7CCB340-7091-4099-9230-53F79A8A62AB" at bounding box center [477, 429] width 508 height 370
click at [239, 612] on html "Набір сталевих гачків, крючків та щіток 10 в 1 у футлярі для чищення зброї щітк…" at bounding box center [415, 62] width 417 height 1147
click at [239, 612] on img "Редактор, D7CCB340-7091-4099-9230-53F79A8A62AB" at bounding box center [477, 429] width 508 height 370
type input "[URL][DOMAIN_NAME]"
type input "640"
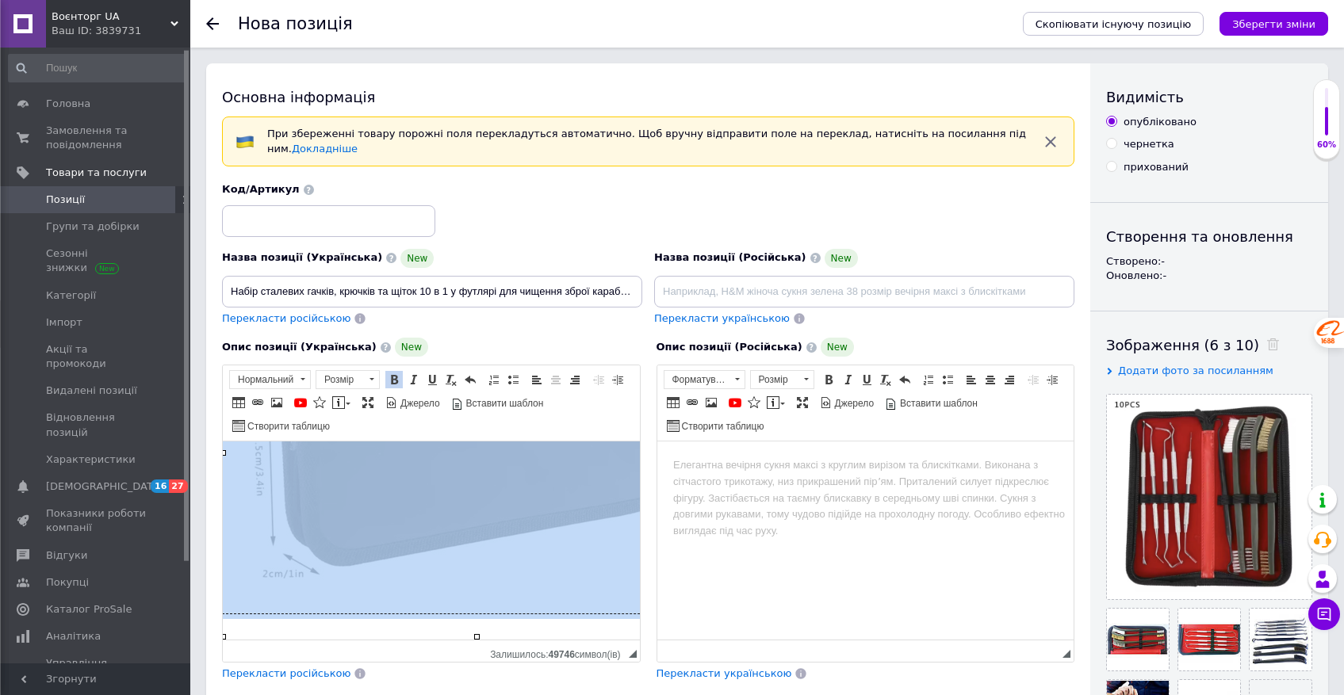
type input "466"
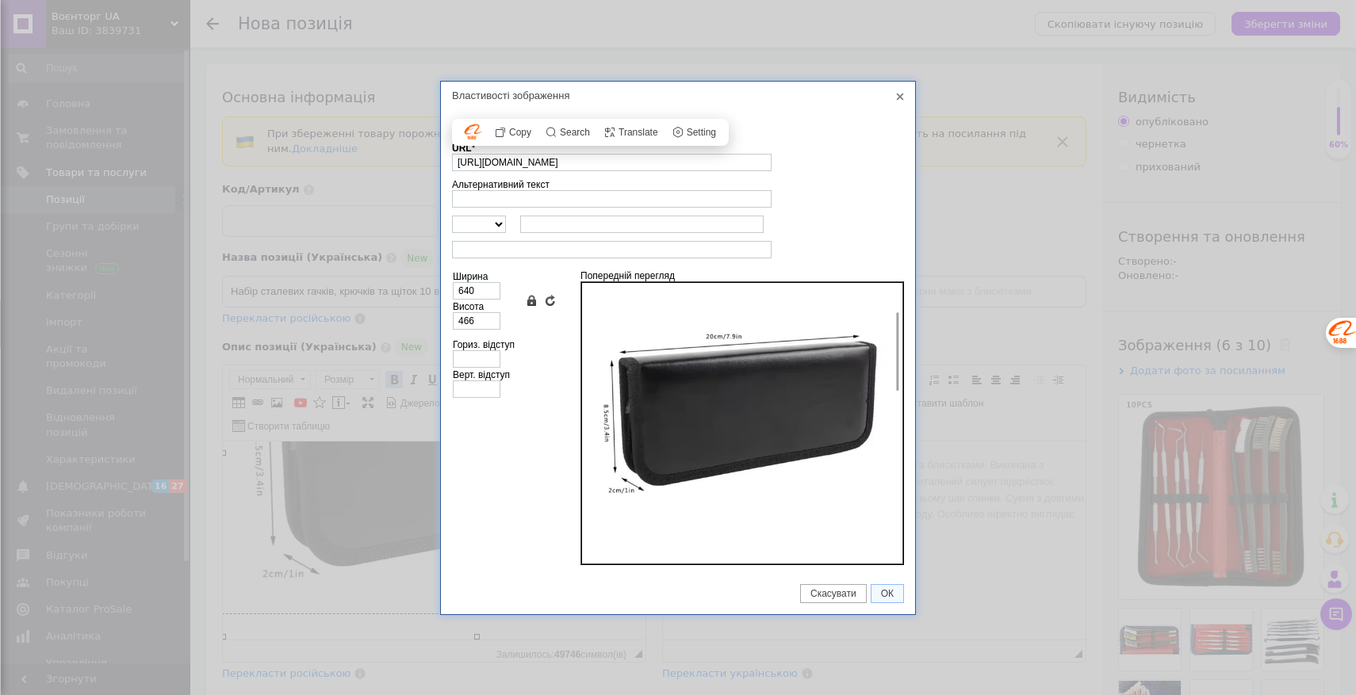
scroll to position [0, 120]
click at [902, 96] on link "X" at bounding box center [900, 97] width 14 height 14
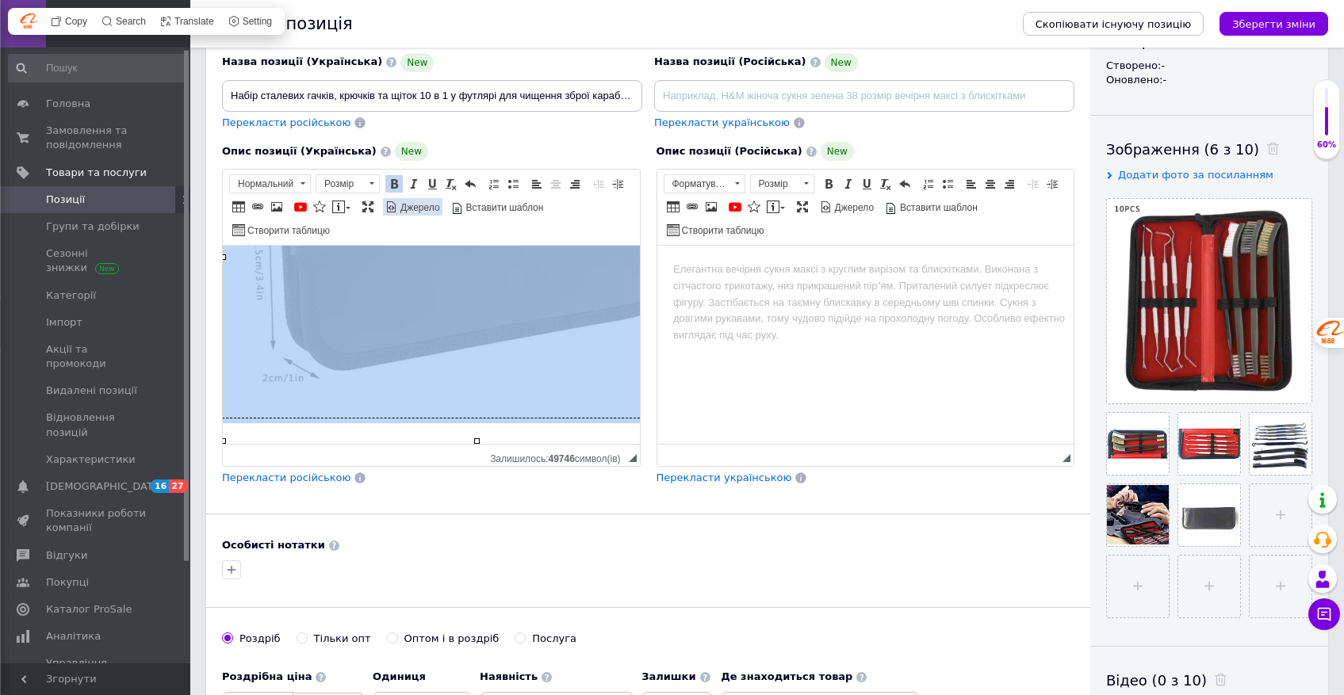
scroll to position [130, 0]
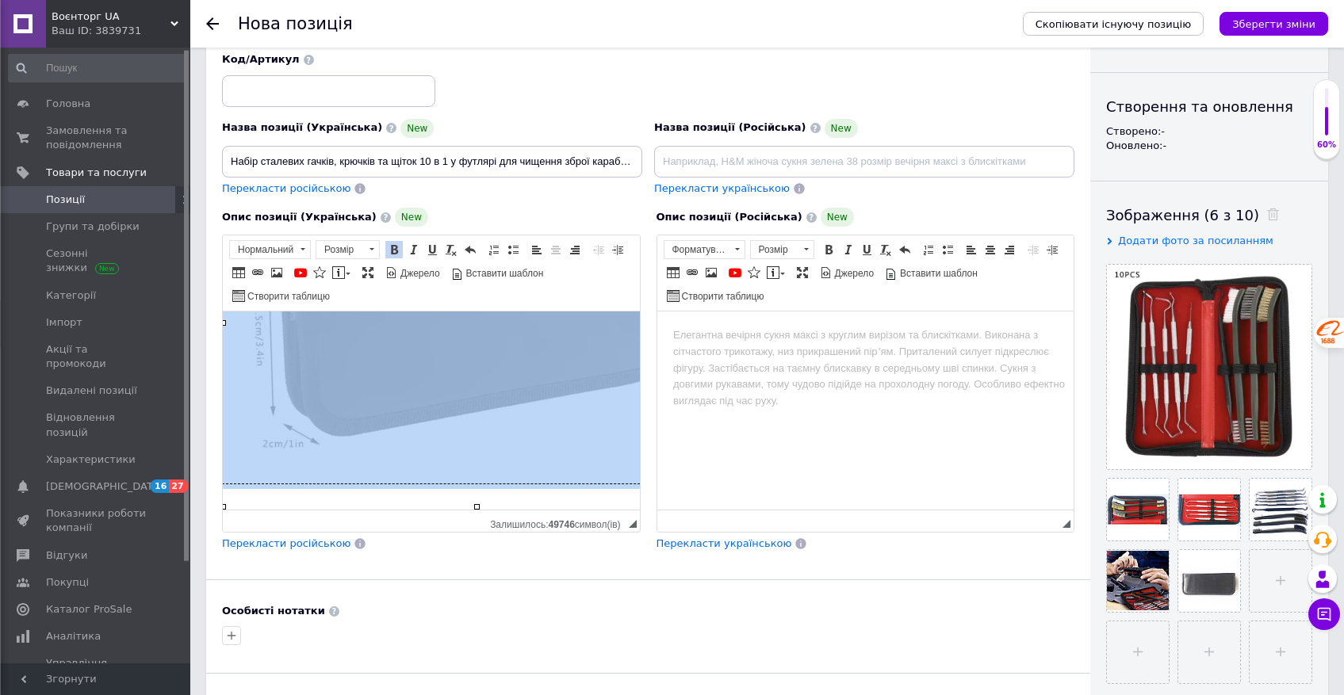
click at [630, 526] on span "◢" at bounding box center [633, 524] width 8 height 8
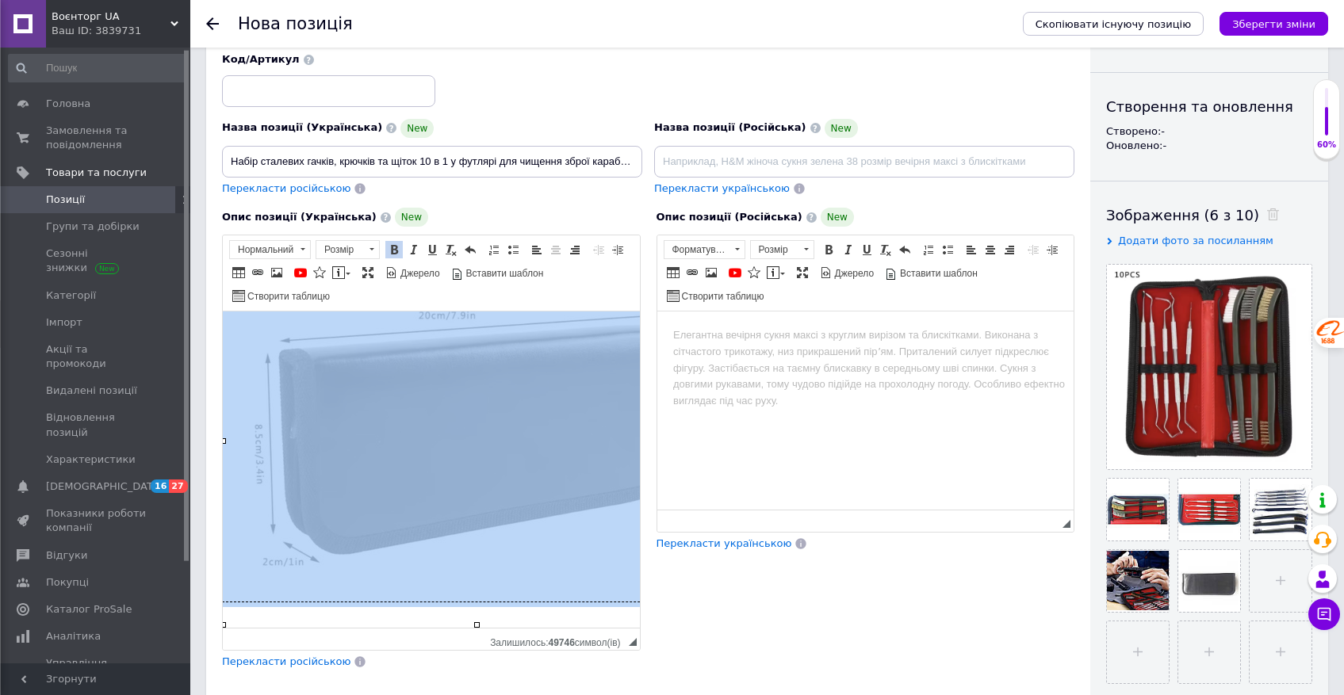
drag, startPoint x: 630, startPoint y: 526, endPoint x: 760, endPoint y: 640, distance: 172.5
click at [760, 640] on div "Опис позиції (Українська) New Набір сталевих гачків, крючків та щіток 10 в 1 у …" at bounding box center [648, 439] width 868 height 478
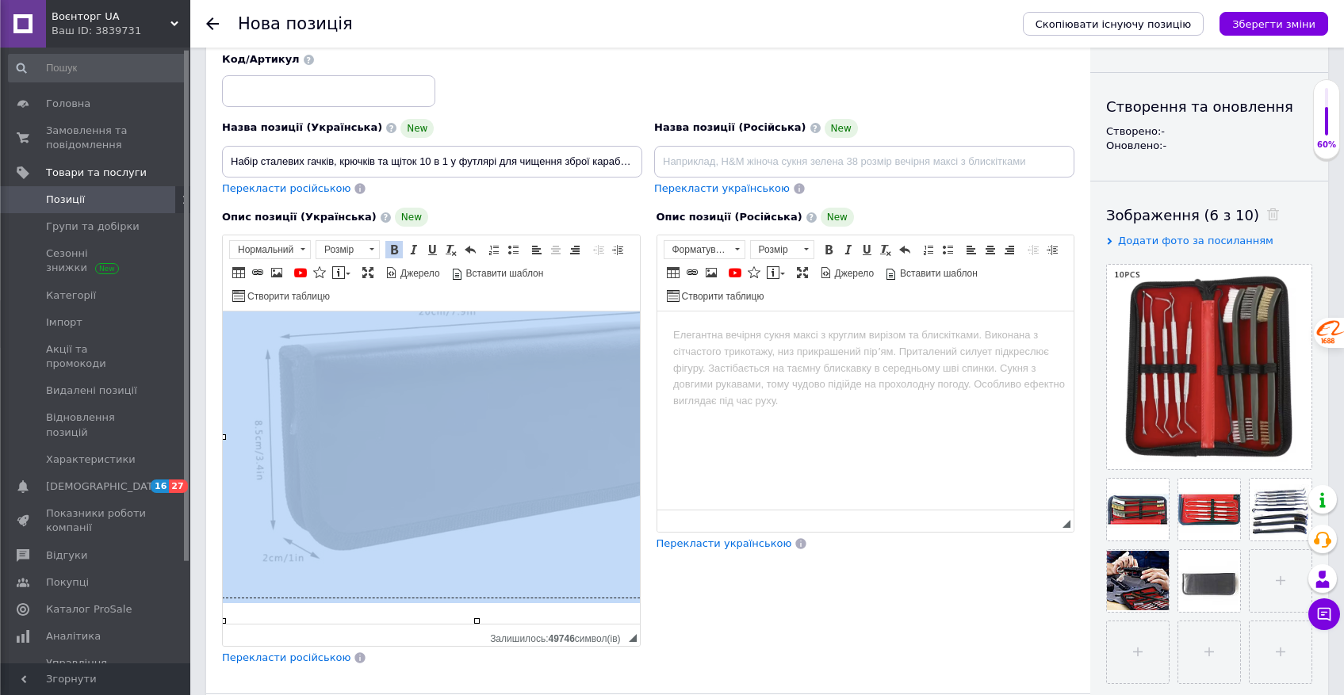
scroll to position [854, 16]
click at [335, 602] on html "Набір сталевих гачків, крючків та щіток 10 в 1 у футлярі для чищення зброї щітк…" at bounding box center [415, 46] width 417 height 1147
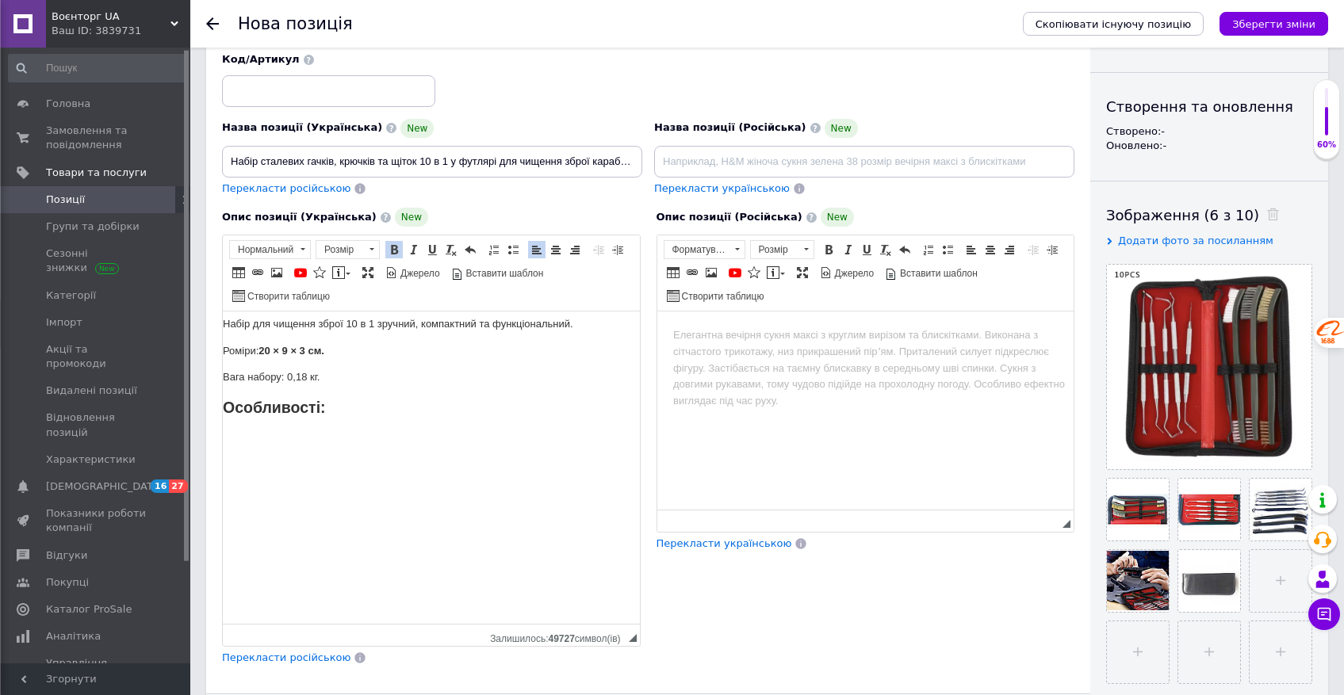
scroll to position [699, 16]
click at [247, 362] on body "Набір сталевих гачків, крючків та щіток 10 в 1 у футлярі для чищення зброї щітк…" at bounding box center [415, 137] width 385 height 944
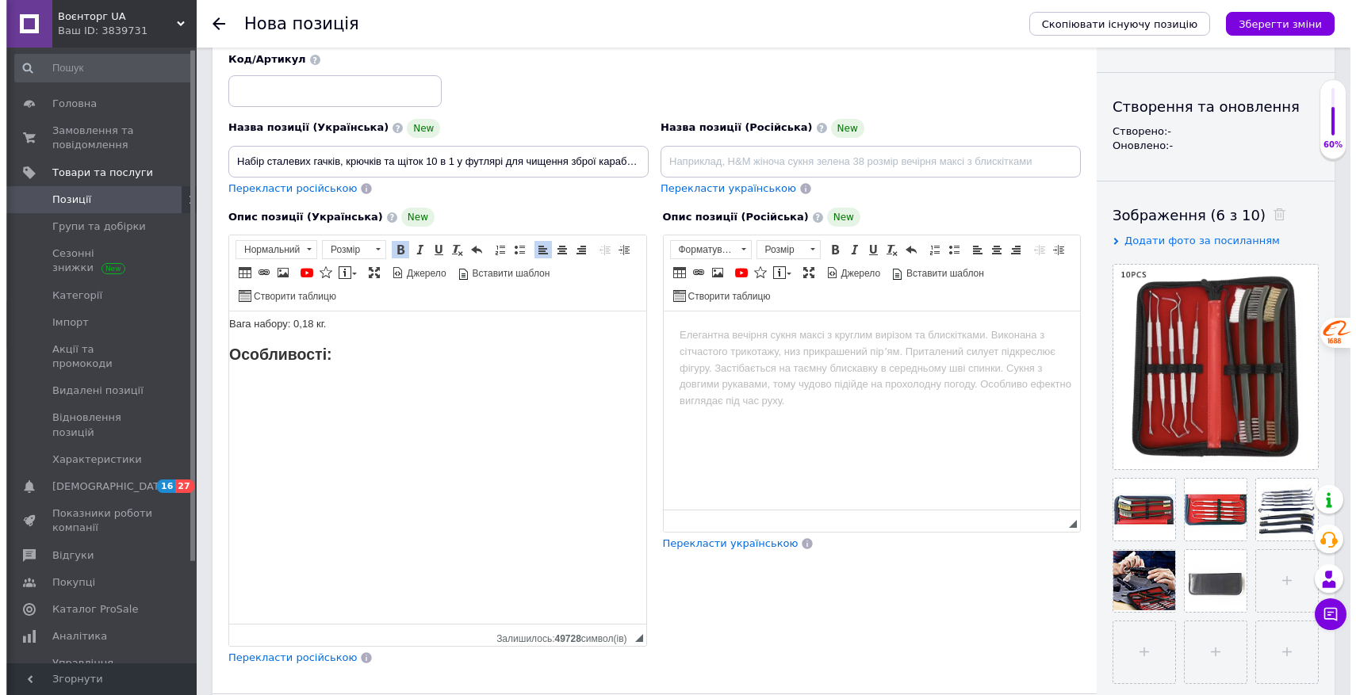
scroll to position [672, 16]
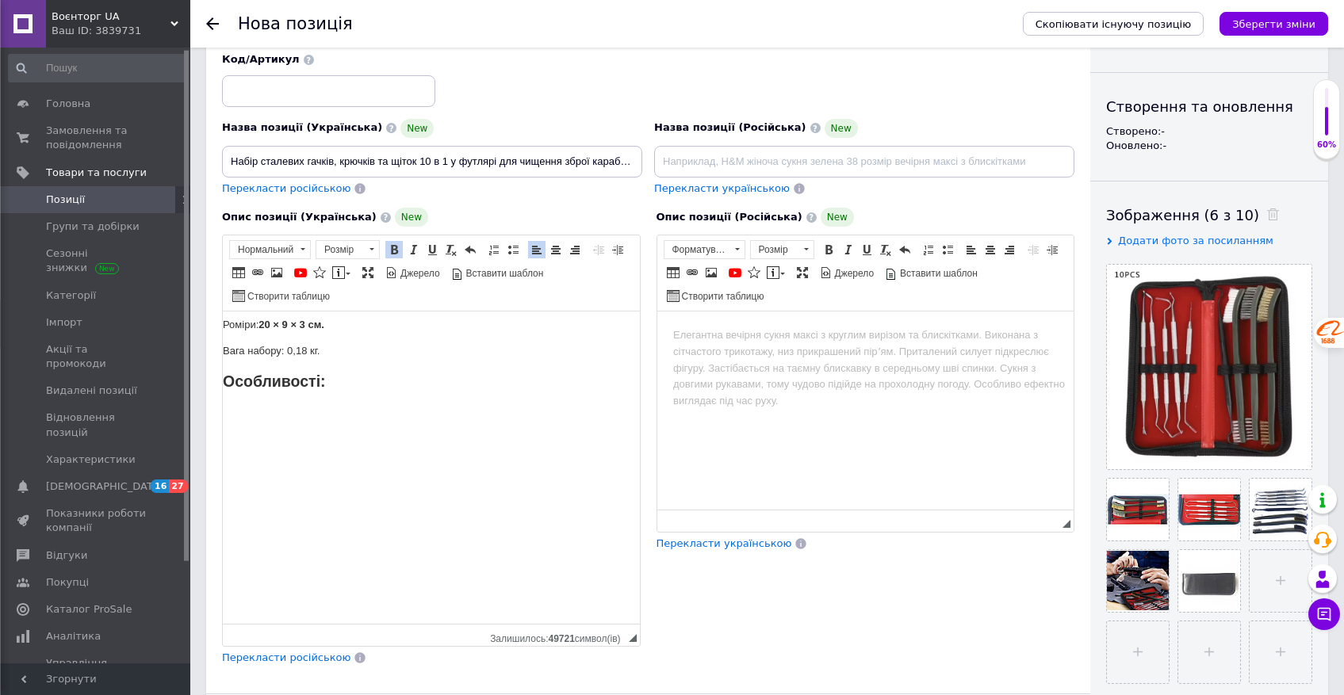
click at [236, 408] on p "Редактор, D7CCB340-7091-4099-9230-53F79A8A62AB" at bounding box center [415, 412] width 385 height 17
click at [237, 390] on body "Набір сталевих гачків, крючків та щіток 10 в 1 у футлярі для чищення зброї щітк…" at bounding box center [415, 150] width 385 height 917
click at [278, 274] on span at bounding box center [276, 272] width 13 height 13
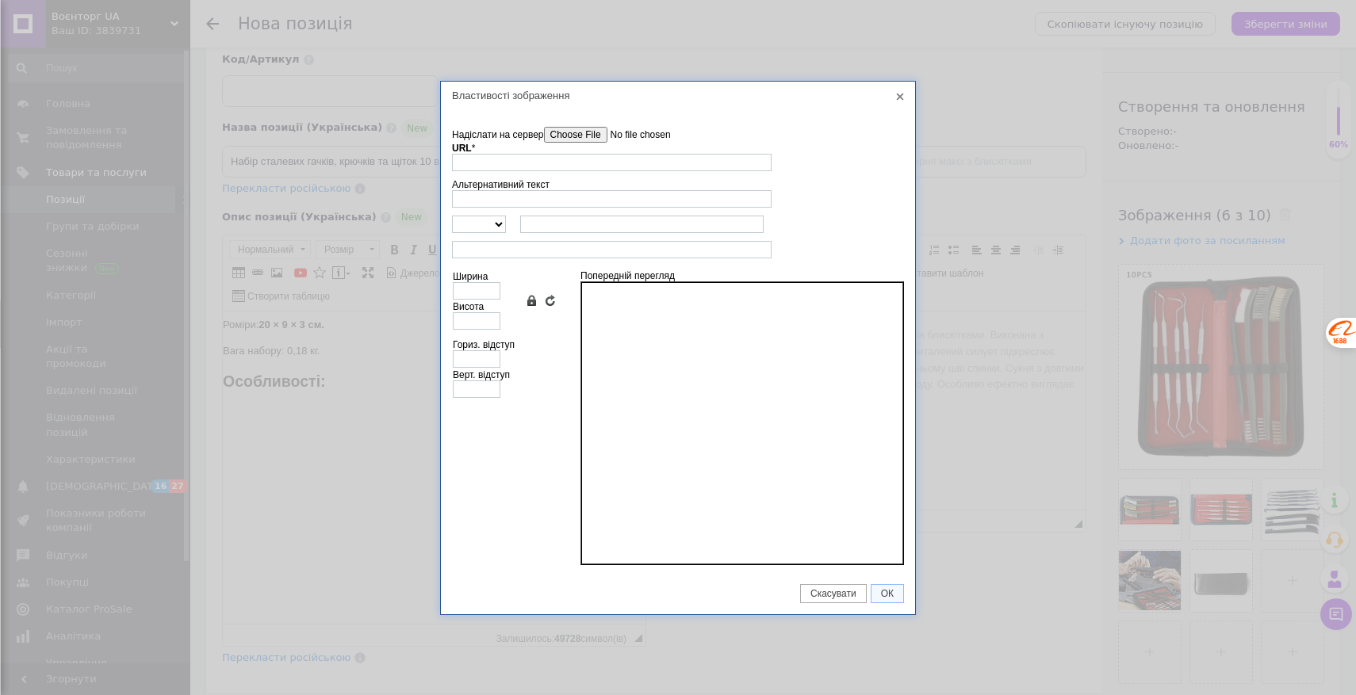
click at [571, 128] on input"] "Надіслати на сервер" at bounding box center [634, 135] width 180 height 16
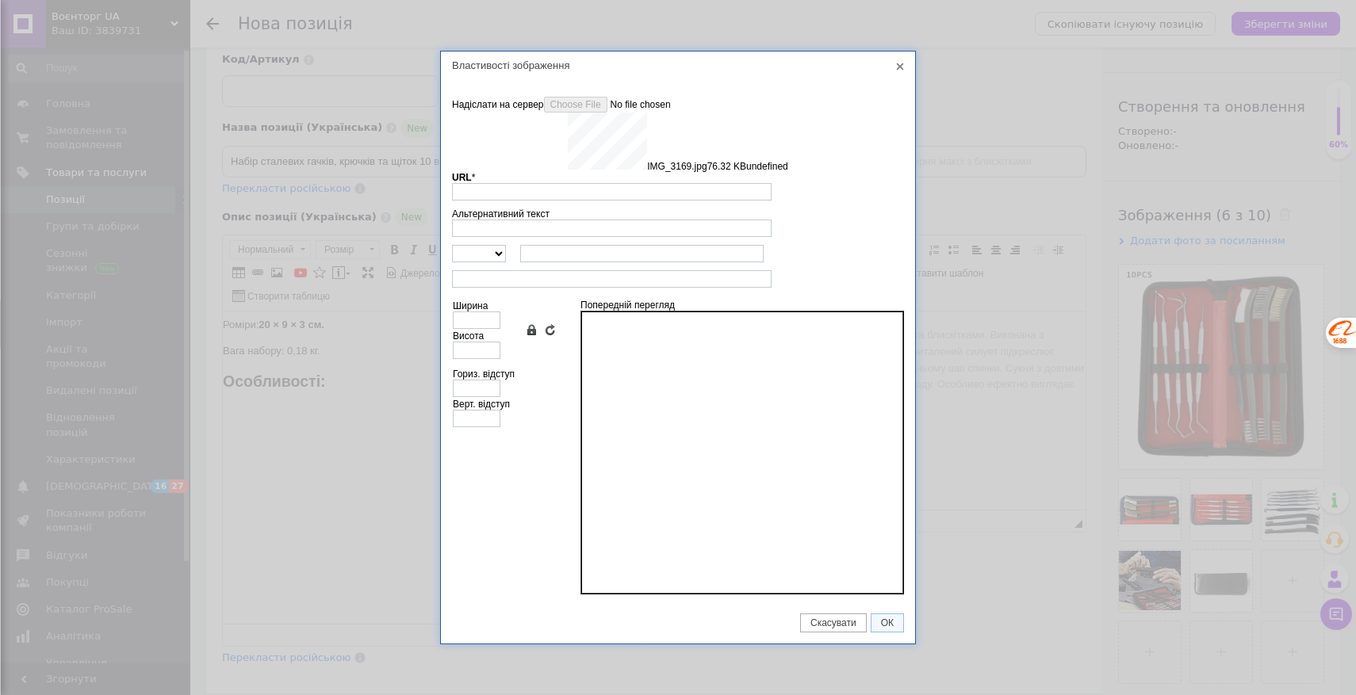
type input "[URL][DOMAIN_NAME]"
type input "640"
type input "466"
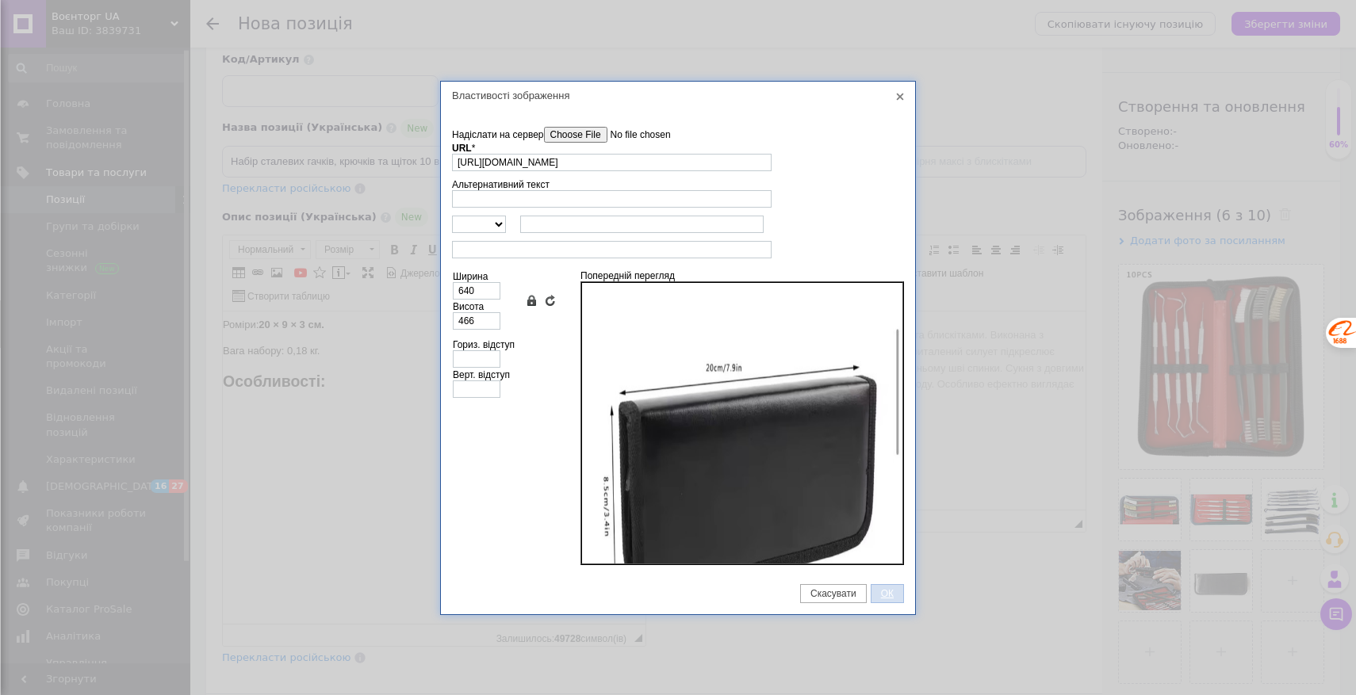
click at [889, 586] on link "ОК" at bounding box center [887, 593] width 33 height 19
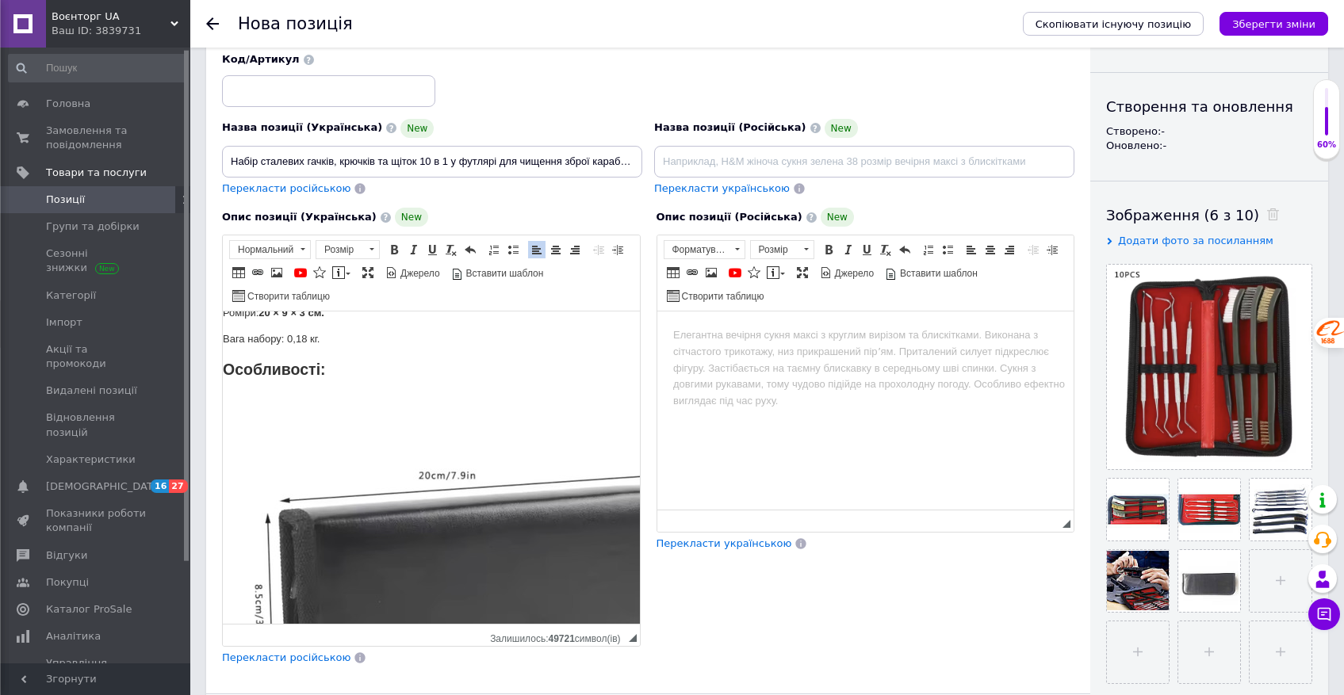
scroll to position [645, 16]
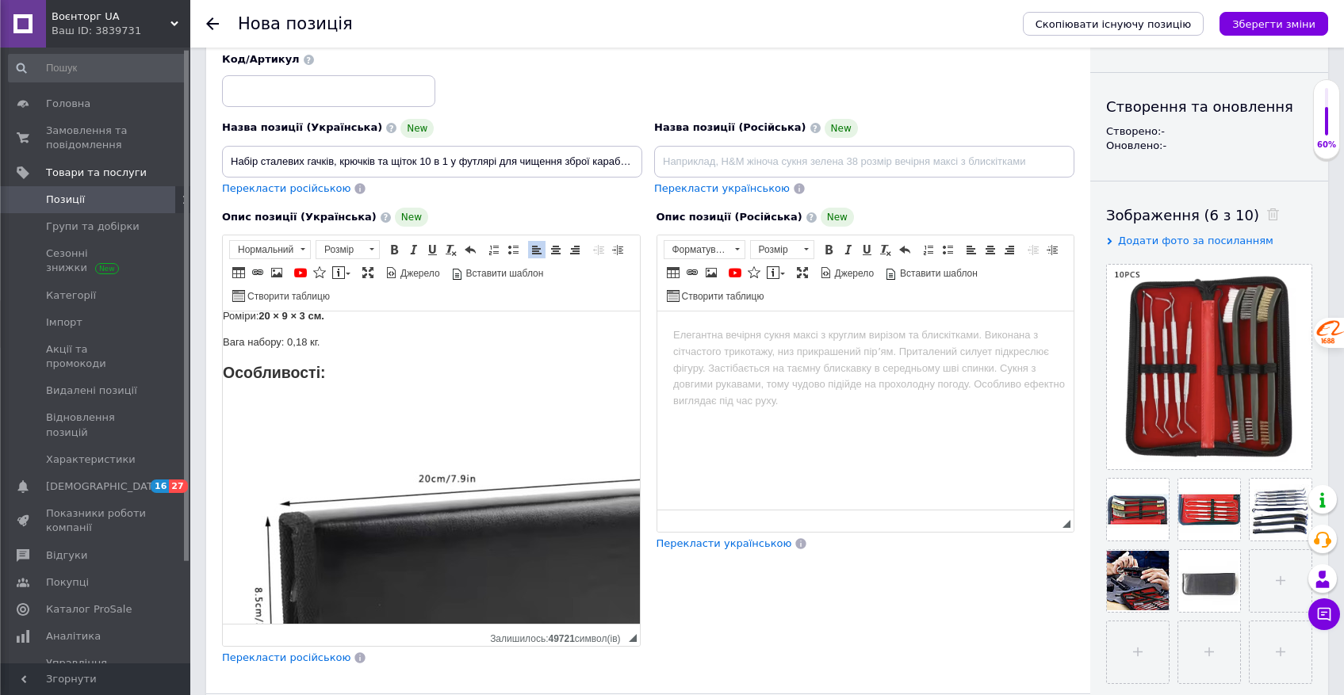
click at [301, 381] on strong "Особливості:" at bounding box center [274, 372] width 103 height 17
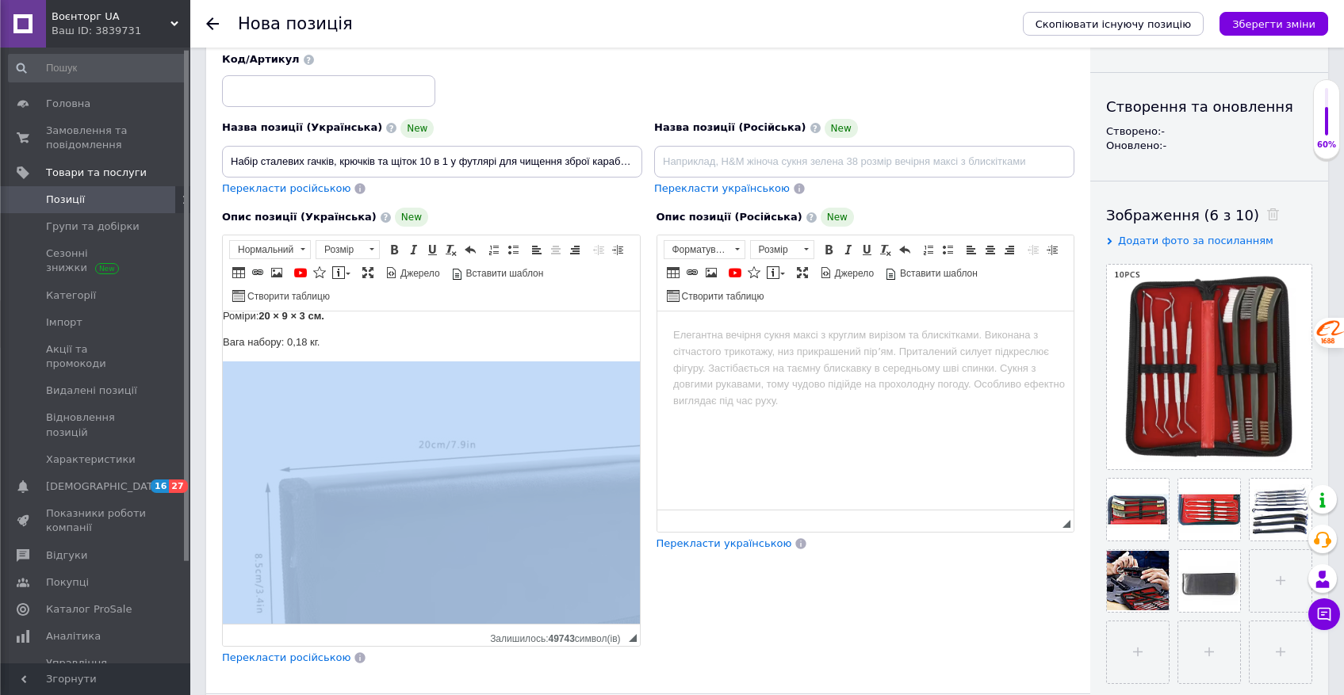
click at [289, 403] on img "Редактор, D7CCB340-7091-4099-9230-53F79A8A62AB" at bounding box center [477, 547] width 508 height 370
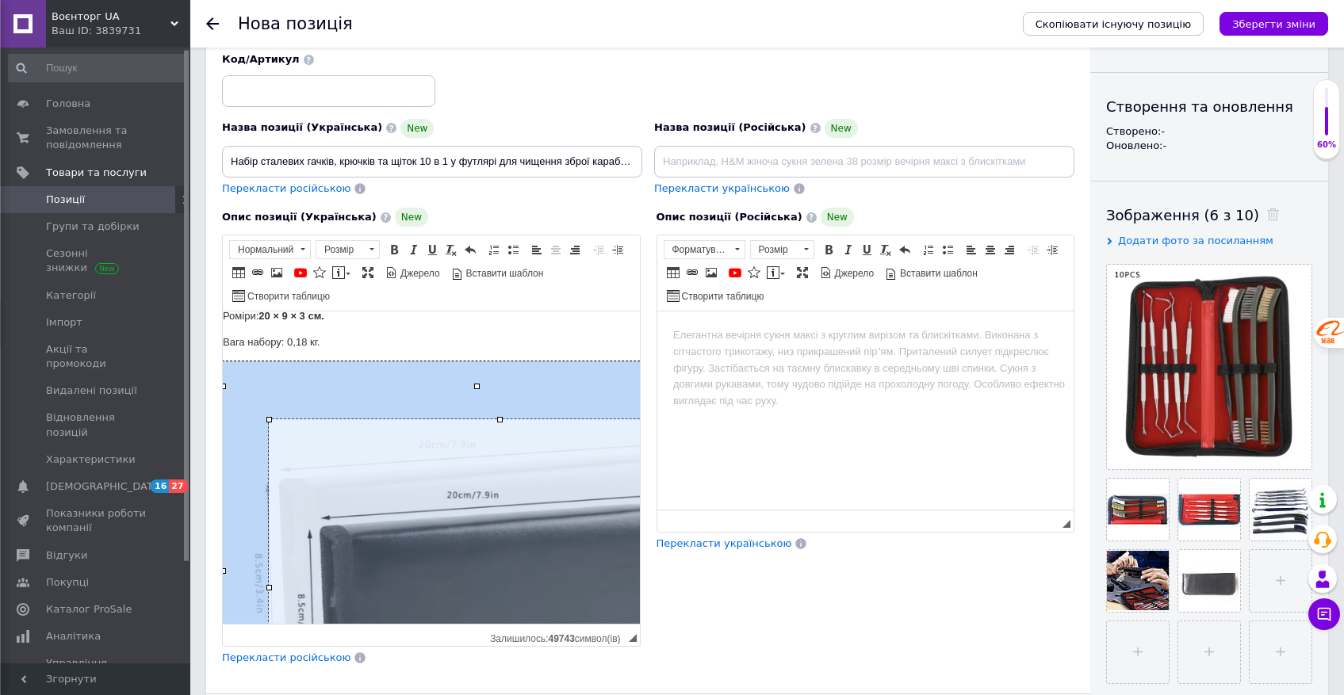
drag, startPoint x: 223, startPoint y: 387, endPoint x: 269, endPoint y: 463, distance: 88.9
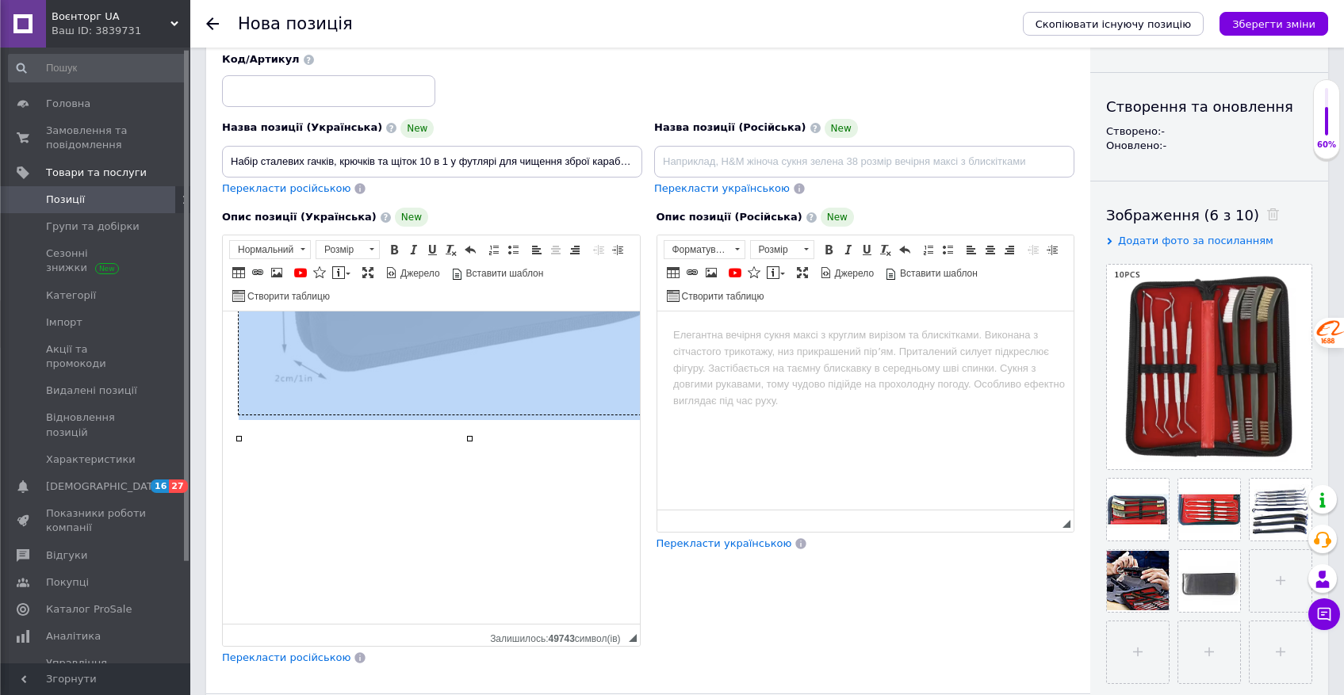
scroll to position [956, 0]
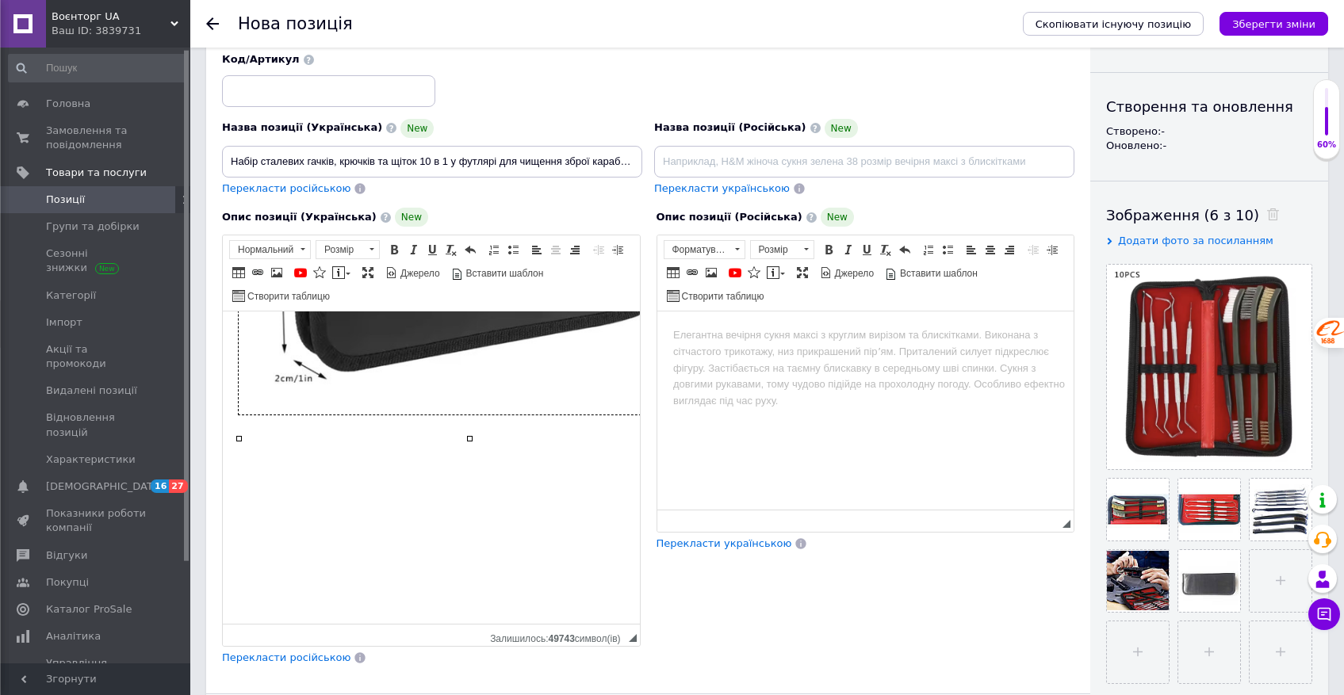
click at [259, 442] on p "Редактор, D7CCB340-7091-4099-9230-53F79A8A62AB" at bounding box center [431, 439] width 385 height 17
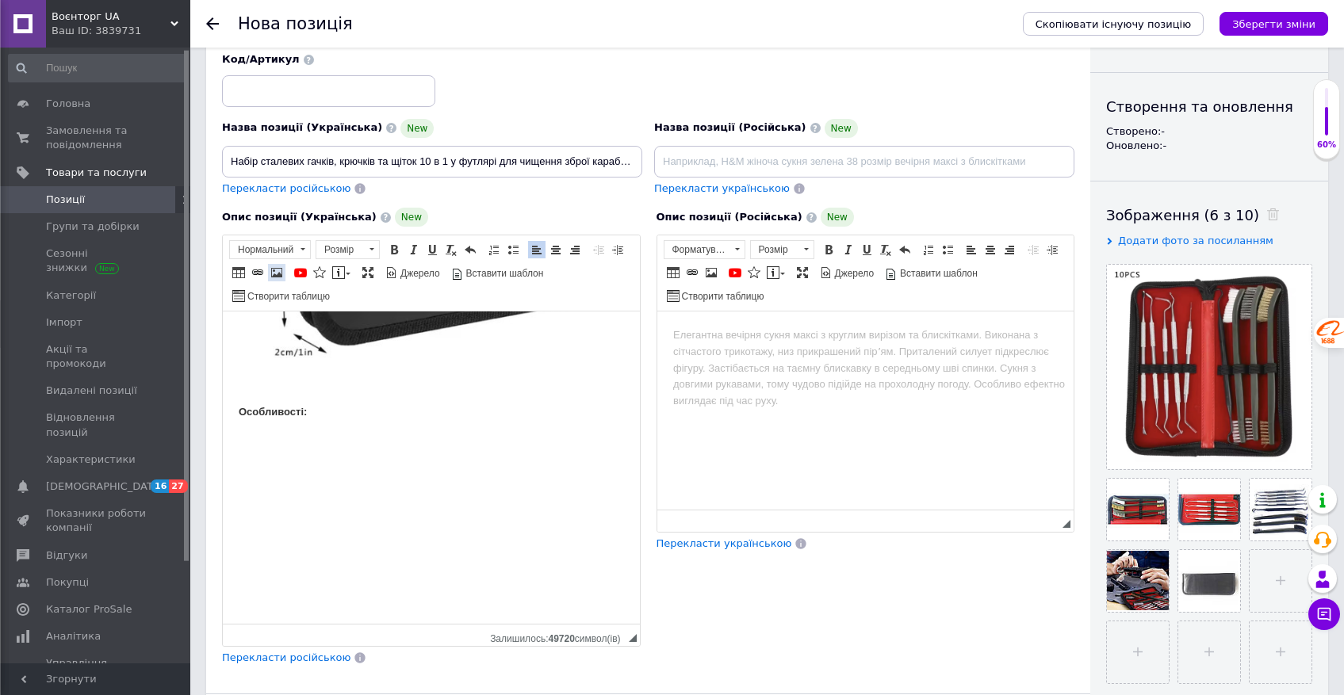
click at [278, 271] on span at bounding box center [276, 272] width 13 height 13
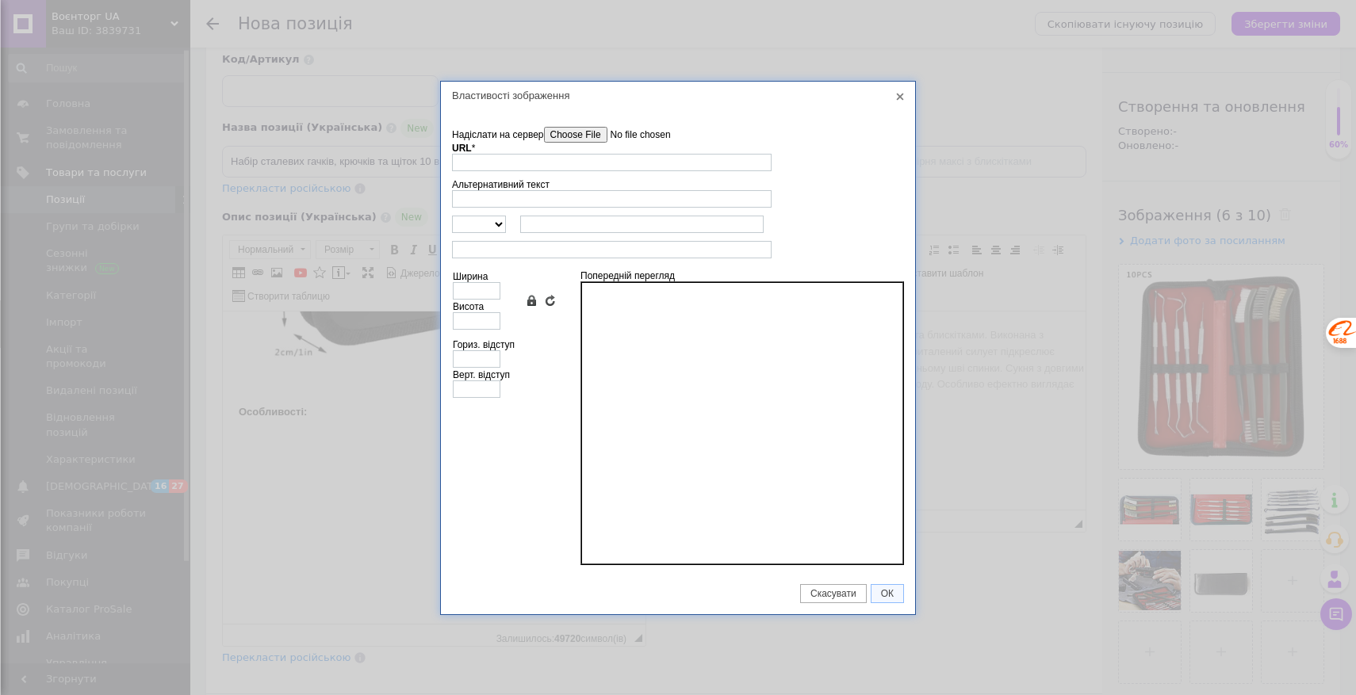
click at [598, 131] on input"] "Надіслати на сервер" at bounding box center [634, 135] width 180 height 16
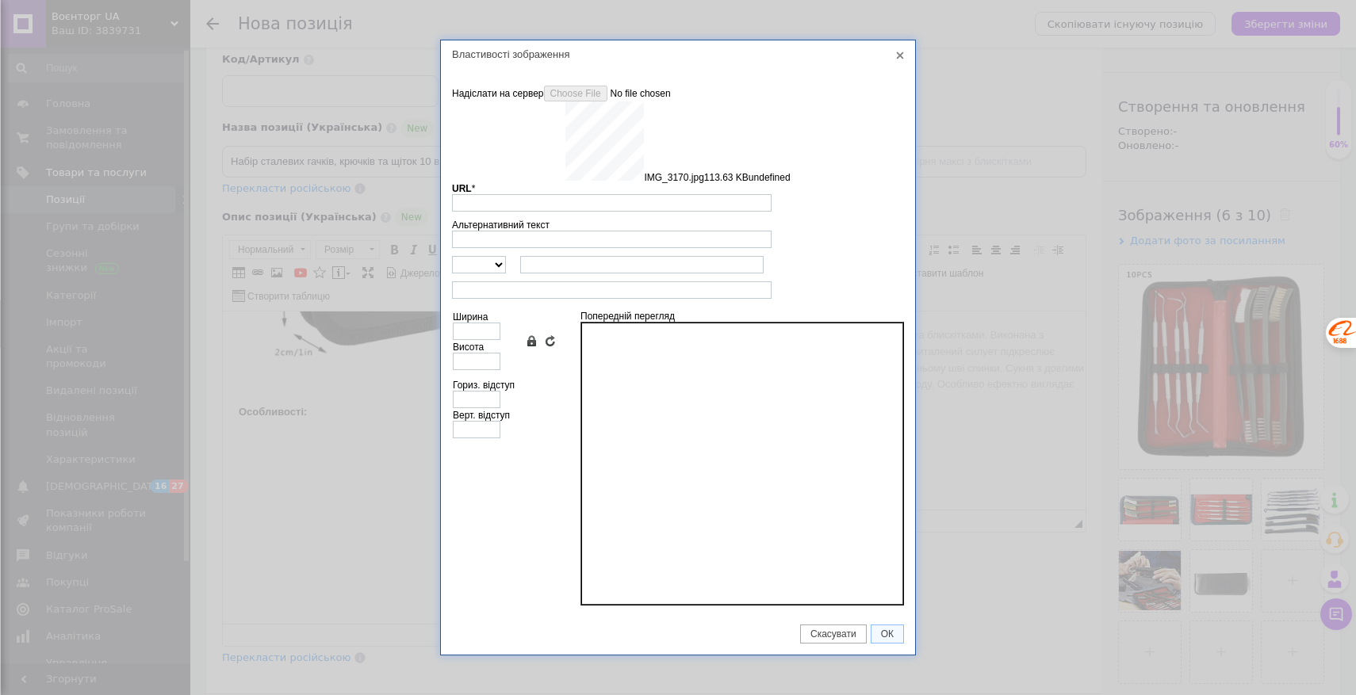
type input "[URL][DOMAIN_NAME]"
click at [874, 636] on div "Властивості зображення X Інформація про зображення Надіслати на сервер undefine…" at bounding box center [678, 347] width 1356 height 695
type input "640"
type input "644"
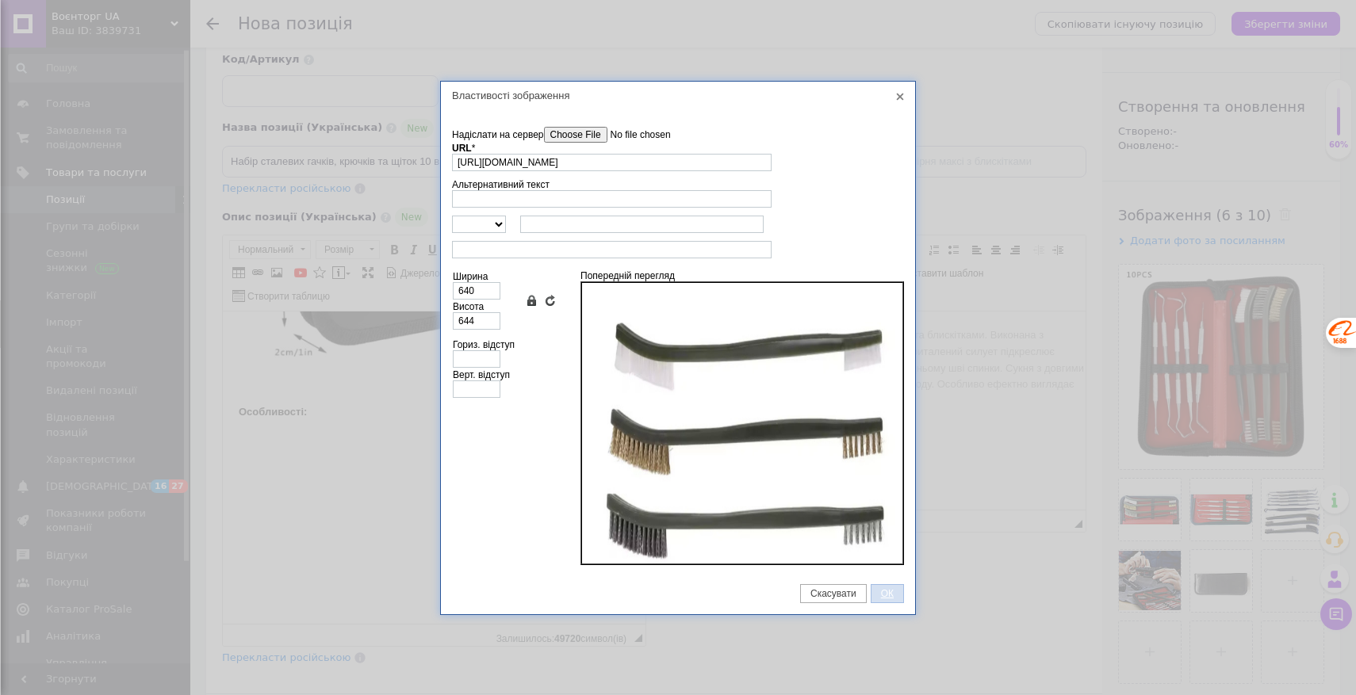
click at [893, 591] on span "ОК" at bounding box center [887, 593] width 32 height 11
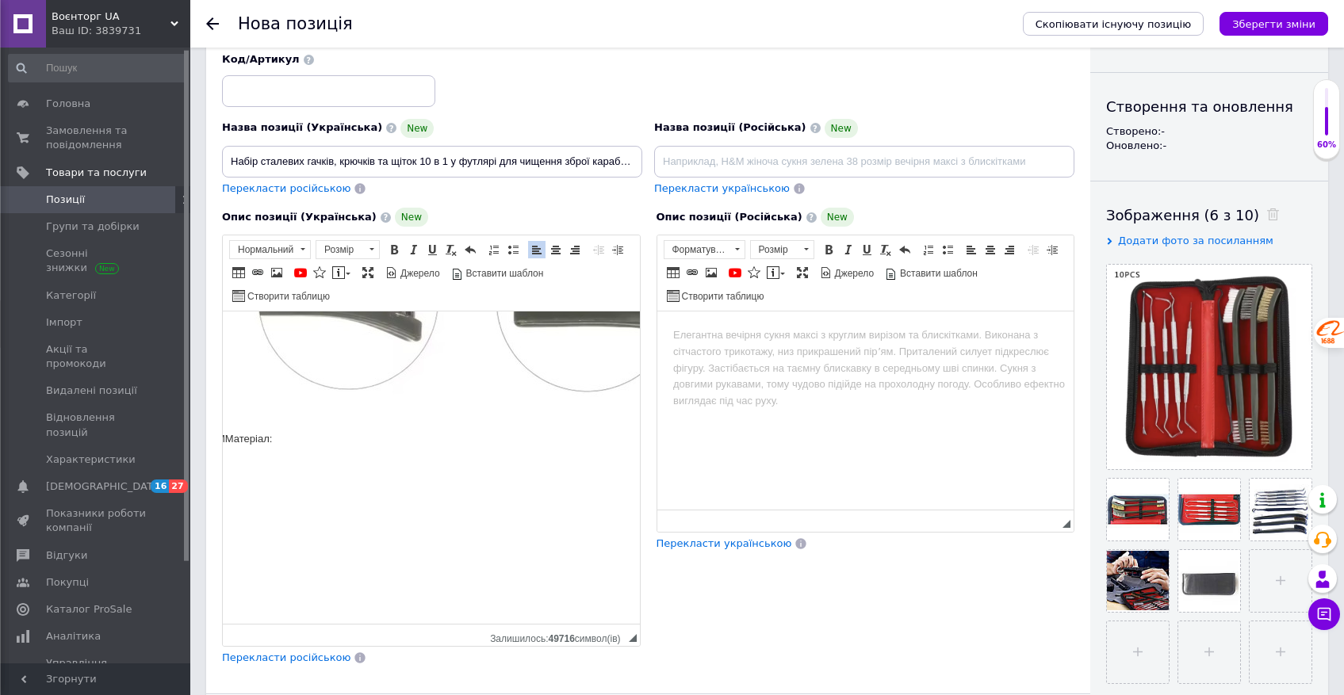
scroll to position [1498, 0]
drag, startPoint x: 248, startPoint y: 434, endPoint x: 256, endPoint y: 471, distance: 38.1
click at [248, 437] on p "ММатеріал:" at bounding box center [431, 181] width 385 height 533
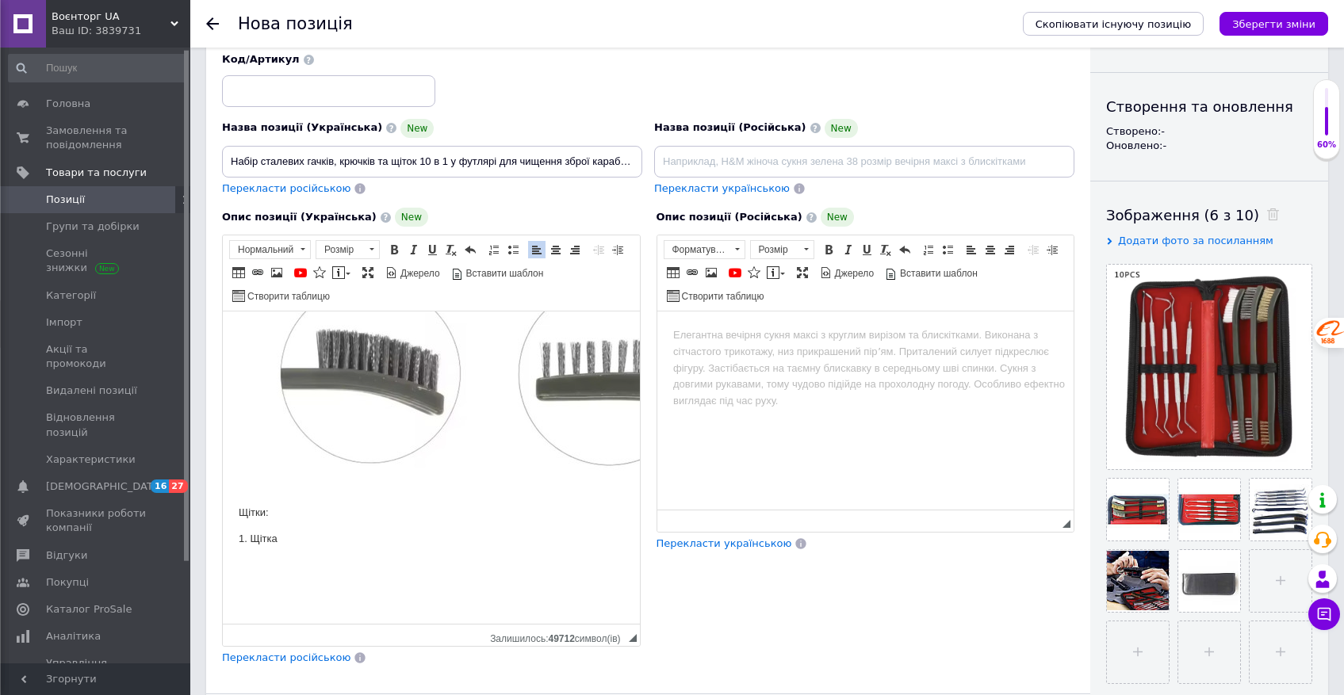
scroll to position [1418, 0]
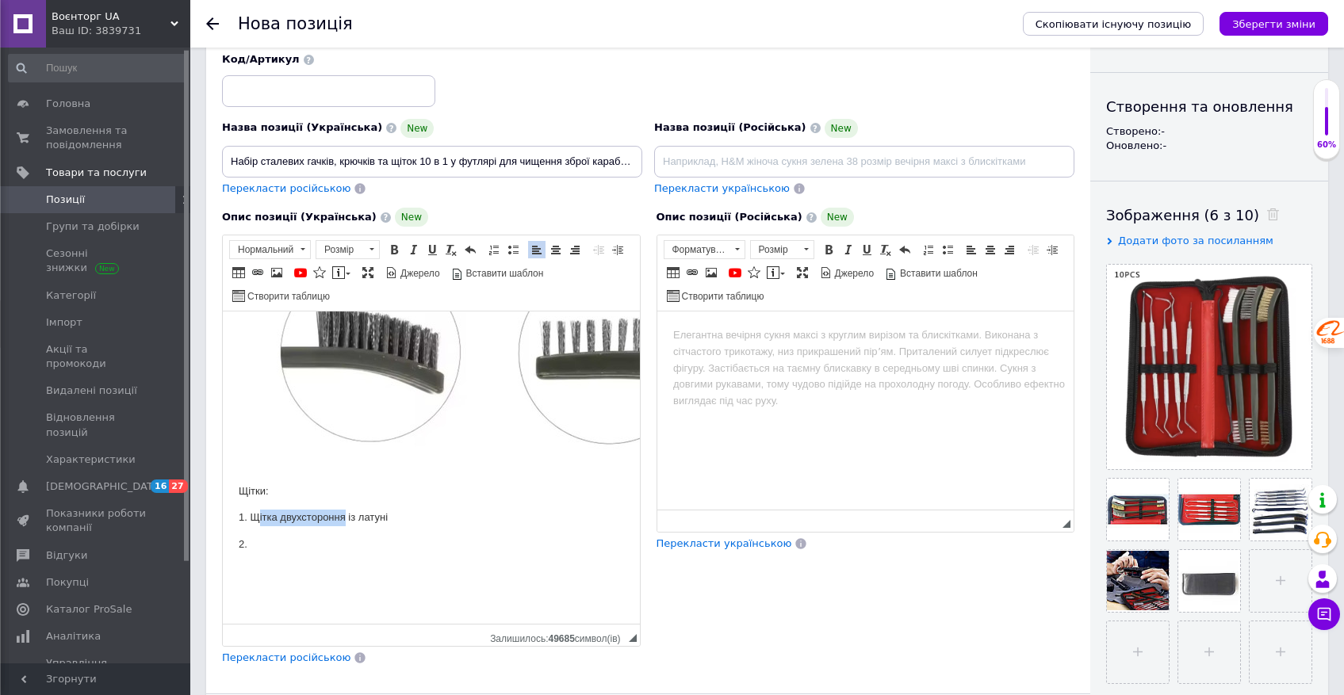
drag, startPoint x: 348, startPoint y: 545, endPoint x: 262, endPoint y: 540, distance: 86.6
click at [260, 527] on p "1. Щітка двухстороння із латуні" at bounding box center [431, 518] width 385 height 17
click at [262, 527] on p "1. Щітка двухстороння із латуні" at bounding box center [431, 518] width 385 height 17
click at [394, 527] on p "1. Двухстороння щітка двухстороння із латуні" at bounding box center [431, 518] width 385 height 17
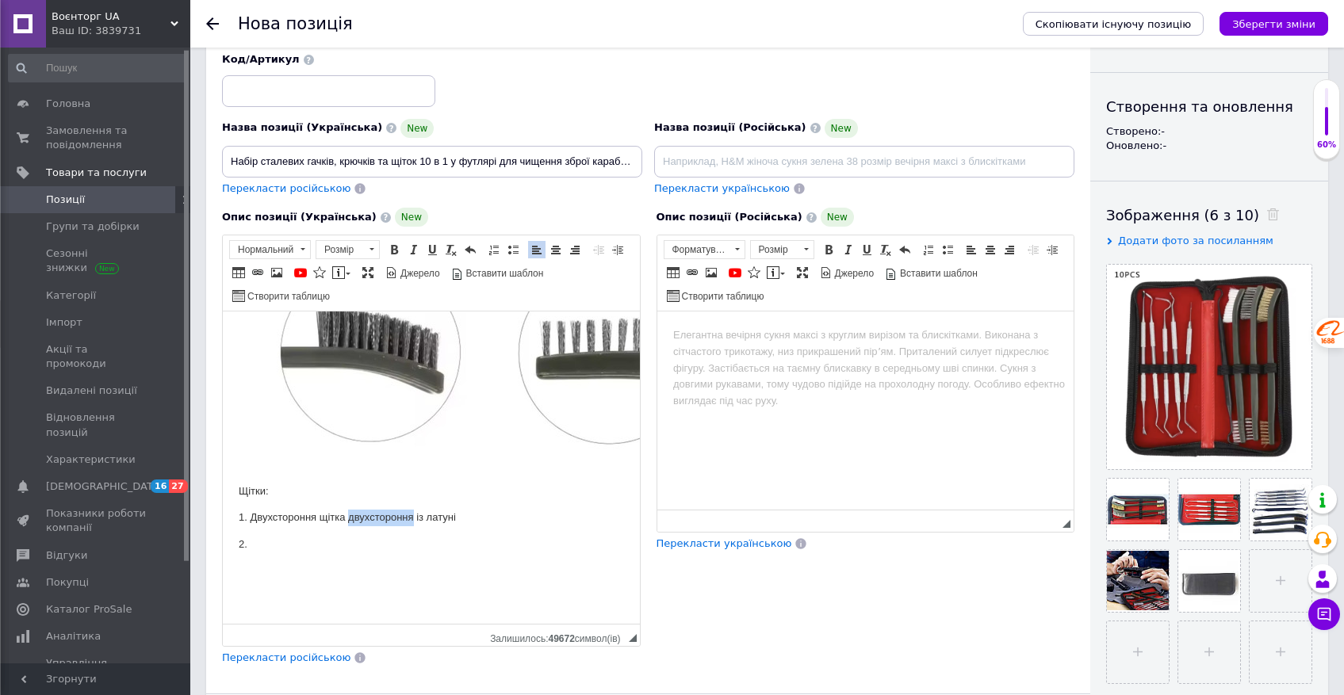
click at [394, 527] on p "1. Двухстороння щітка двухстороння із латуні" at bounding box center [431, 518] width 385 height 17
drag, startPoint x: 348, startPoint y: 540, endPoint x: 252, endPoint y: 540, distance: 96.0
click at [252, 527] on p "1. Двухстороння щітка із латуні" at bounding box center [431, 518] width 385 height 17
copy p "Двухстороння щітка"
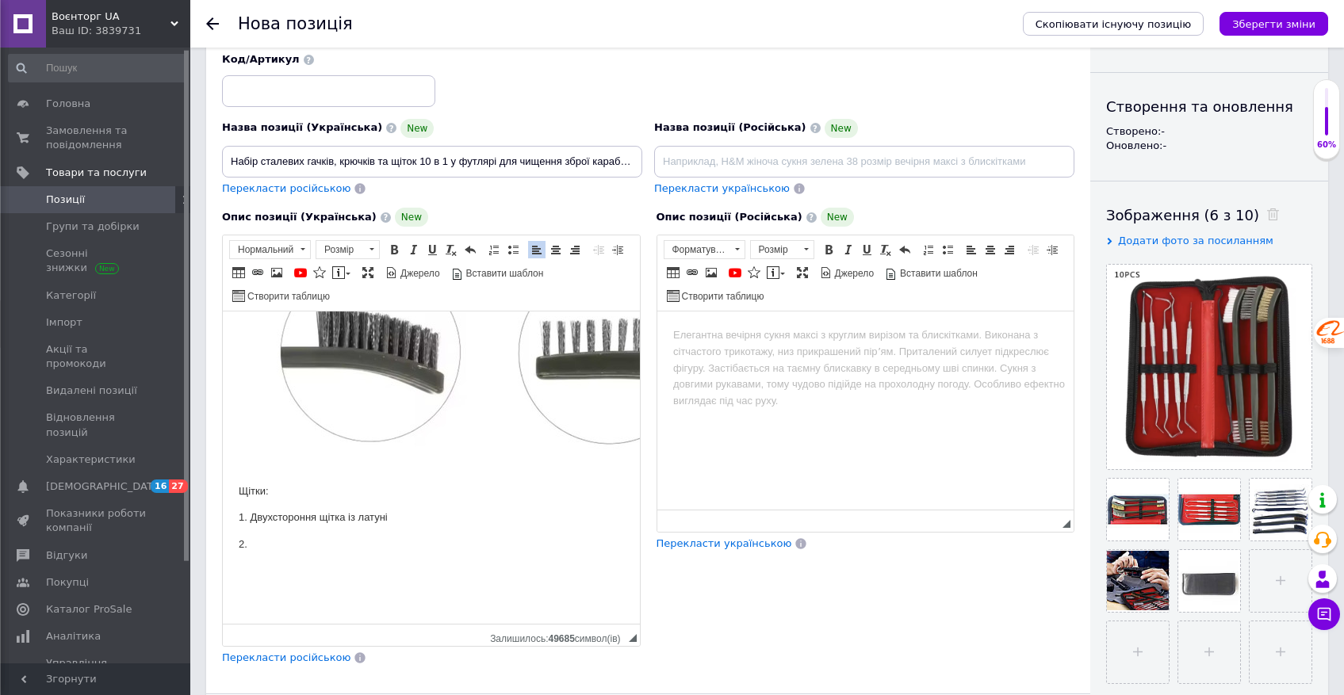
click at [251, 554] on p "2." at bounding box center [431, 545] width 385 height 17
click at [382, 527] on p "1. Двухстороння щітка із латуні" at bounding box center [431, 518] width 385 height 17
click at [393, 527] on p "1. Двухстороння щітка із латуні" at bounding box center [431, 518] width 385 height 17
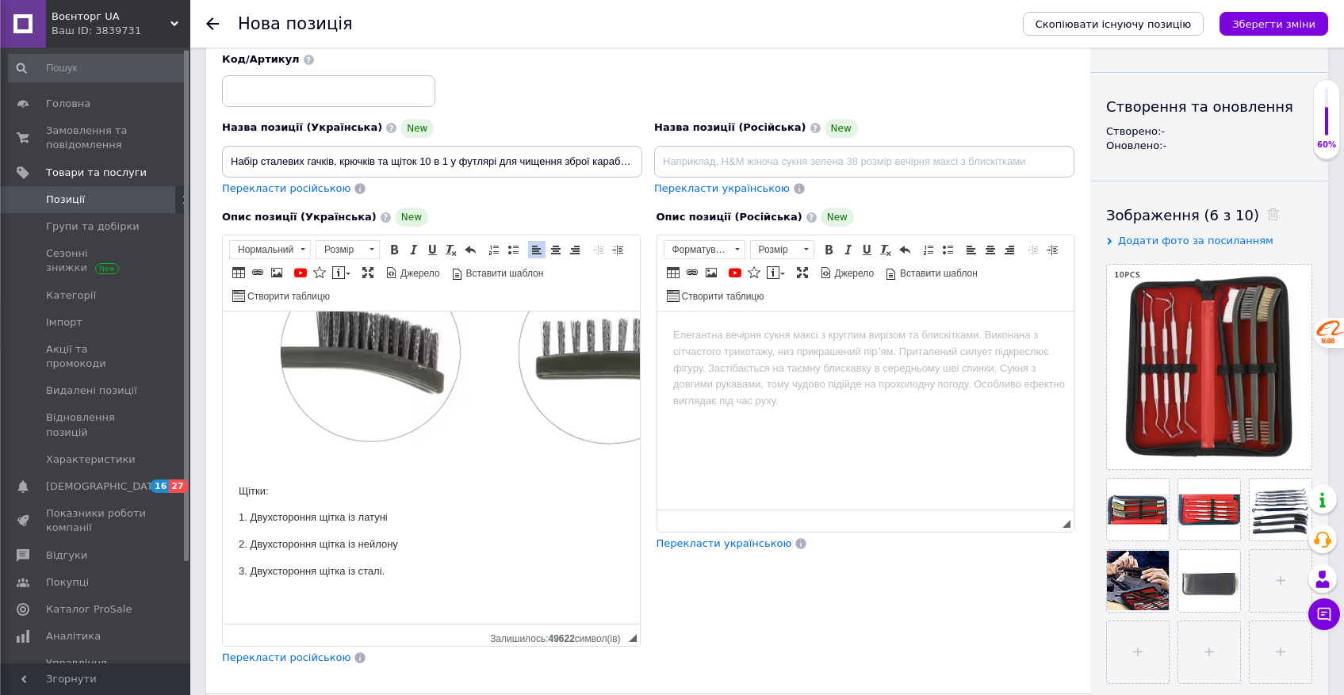
click at [417, 580] on p "3. Двухстороння щітка із сталі." at bounding box center [431, 572] width 385 height 17
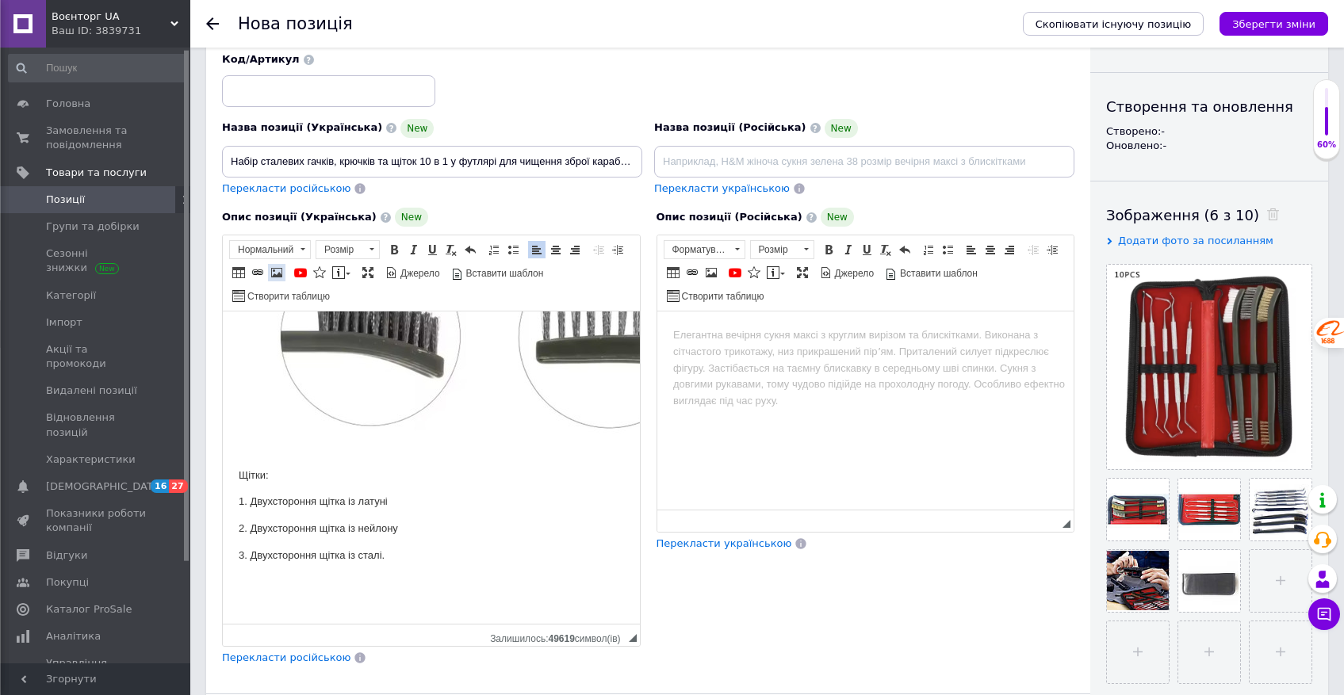
click at [275, 272] on span at bounding box center [276, 272] width 13 height 13
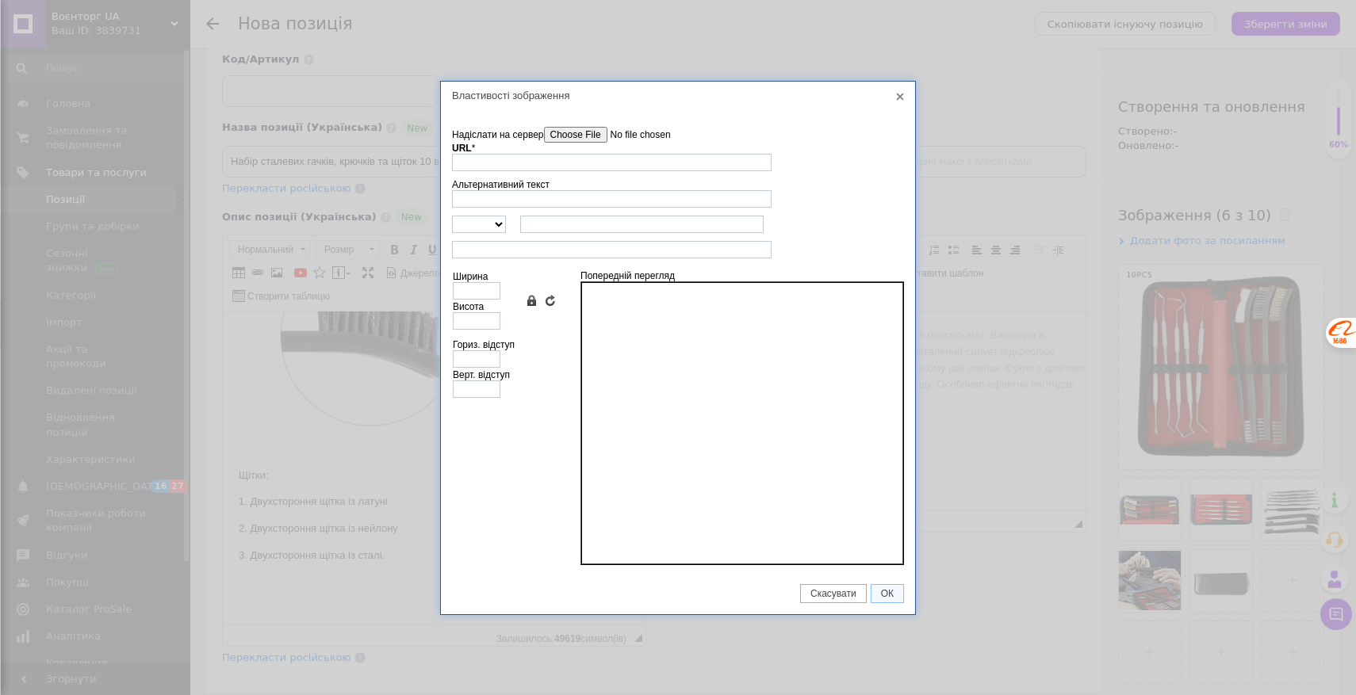
click at [586, 132] on input"] "Надіслати на сервер" at bounding box center [634, 135] width 180 height 16
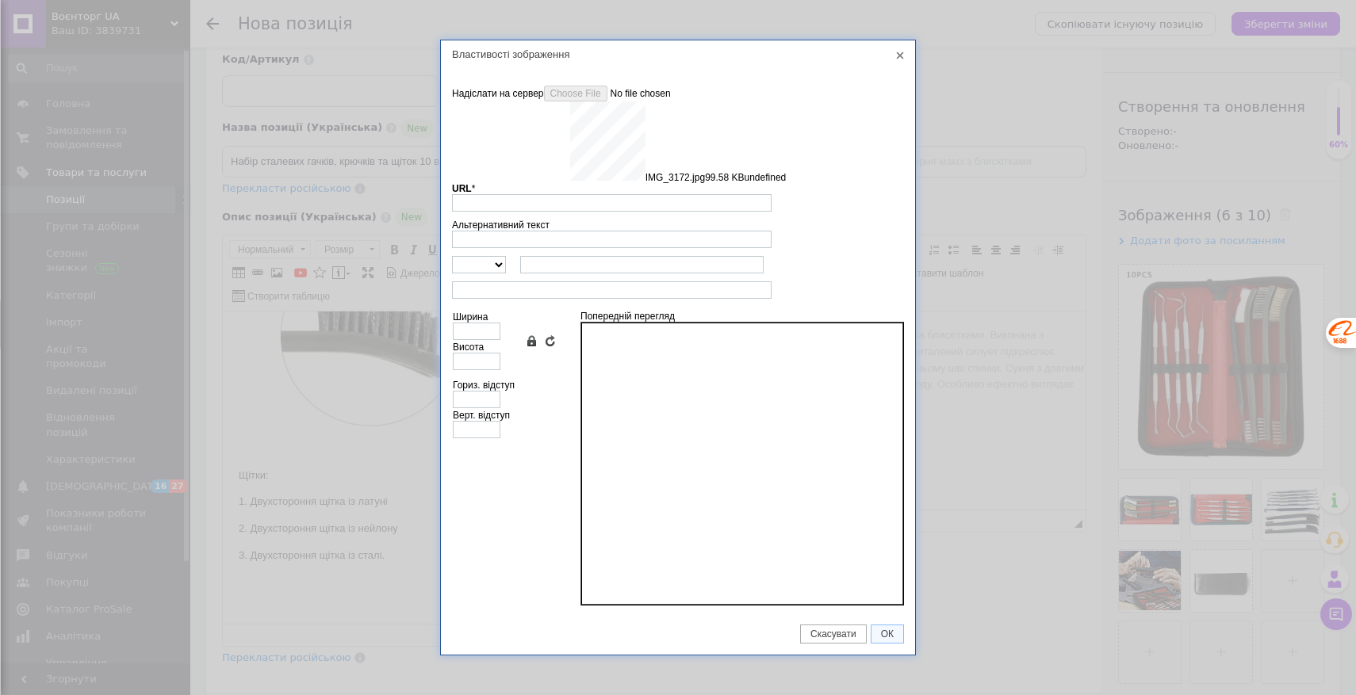
type input "[URL][DOMAIN_NAME]"
type input "640"
type input "673"
click at [890, 630] on div "Властивості зображення X Інформація про зображення Надіслати на сервер undefine…" at bounding box center [678, 347] width 1356 height 695
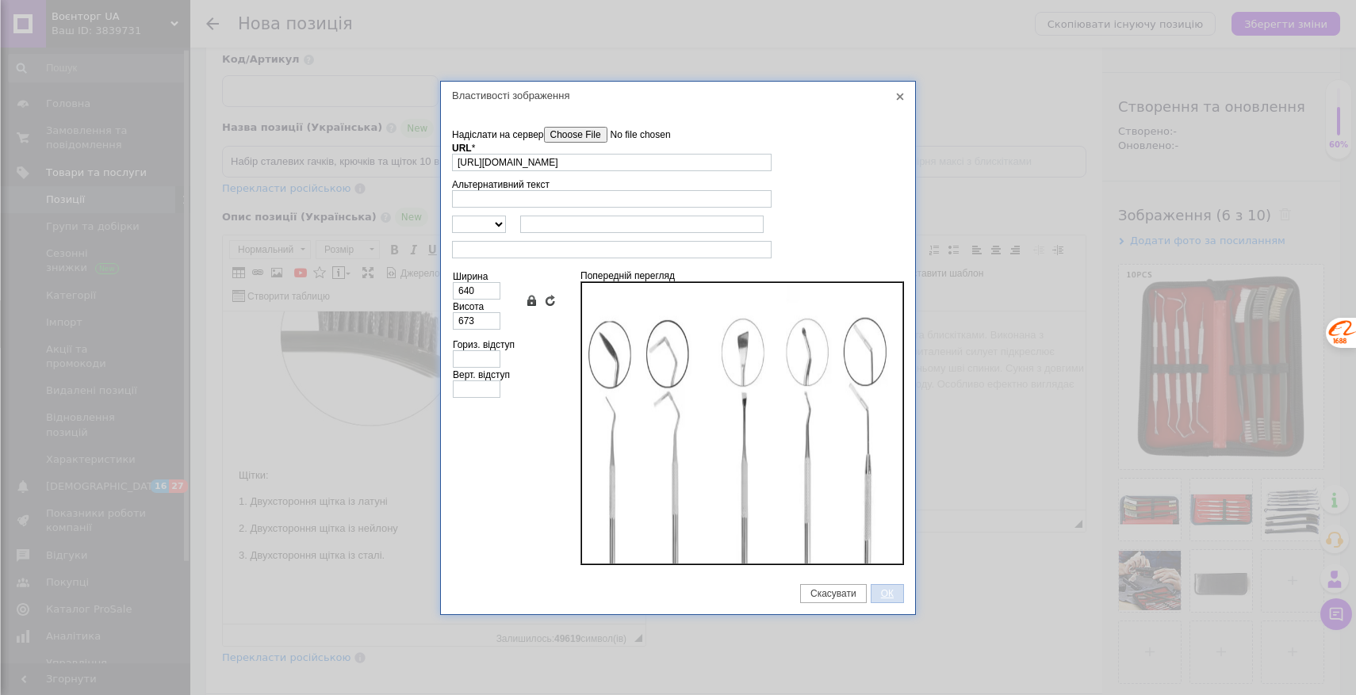
click at [891, 592] on span "ОК" at bounding box center [887, 593] width 32 height 11
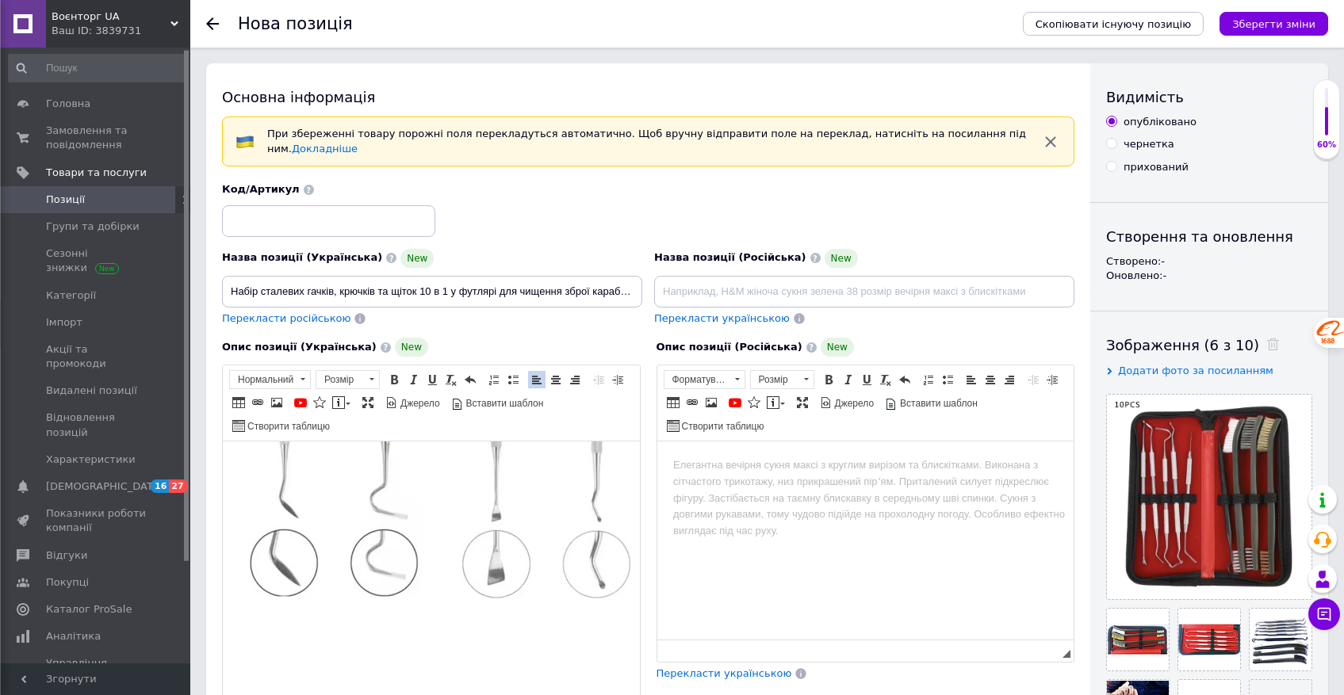
scroll to position [2045, 0]
click at [307, 649] on p "5 сталевих гачків" at bounding box center [431, 372] width 385 height 556
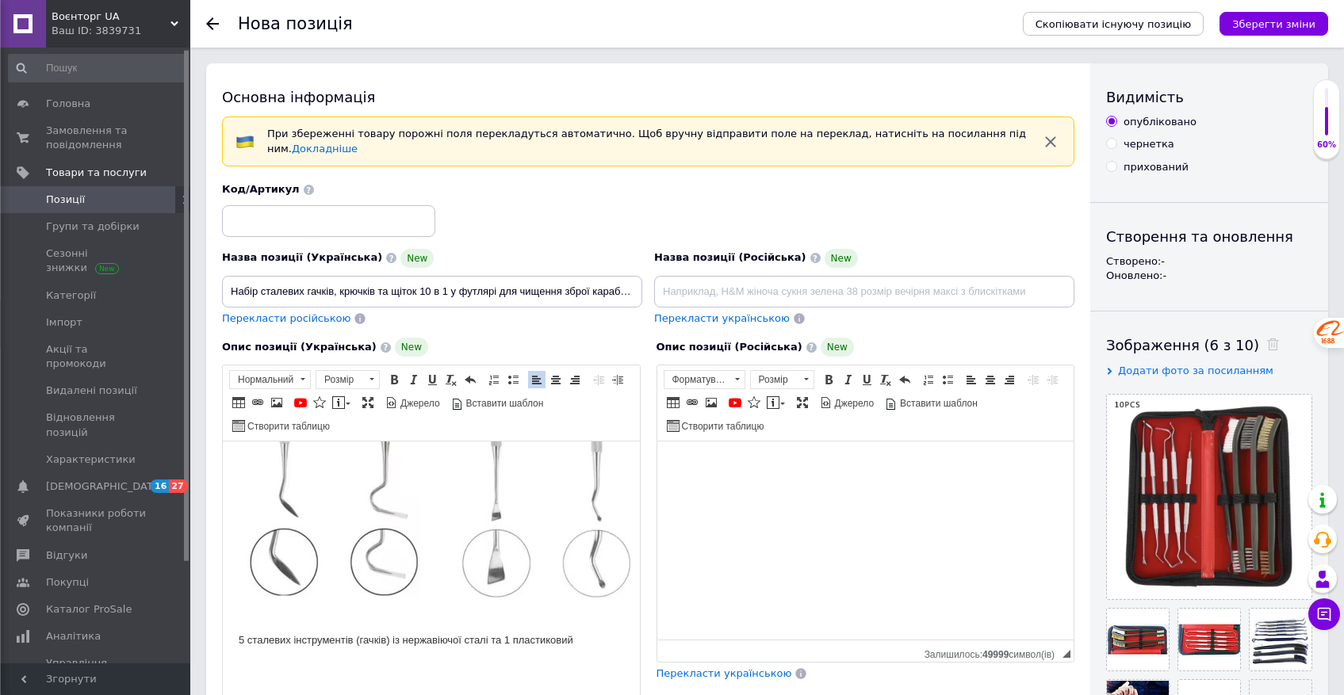
click at [603, 649] on p "5 сталевих інструментів (гачків) із нержавіючої сталі та 1 пластиковий" at bounding box center [431, 372] width 385 height 556
click at [586, 649] on p "5 сталевих інструментів (гачків) із нержавіючої сталі та 1 пластиковий гачок для" at bounding box center [431, 372] width 385 height 556
click at [594, 649] on p "5 сталевих інструментів (гачків) із нержавіючої сталі та 1 пластиковий гачок для" at bounding box center [431, 372] width 385 height 556
click at [358, 665] on p "5 сталевих інструментів (гачків) із нержавіючої сталі та 1 пластиковий (нейлон)…" at bounding box center [431, 380] width 385 height 572
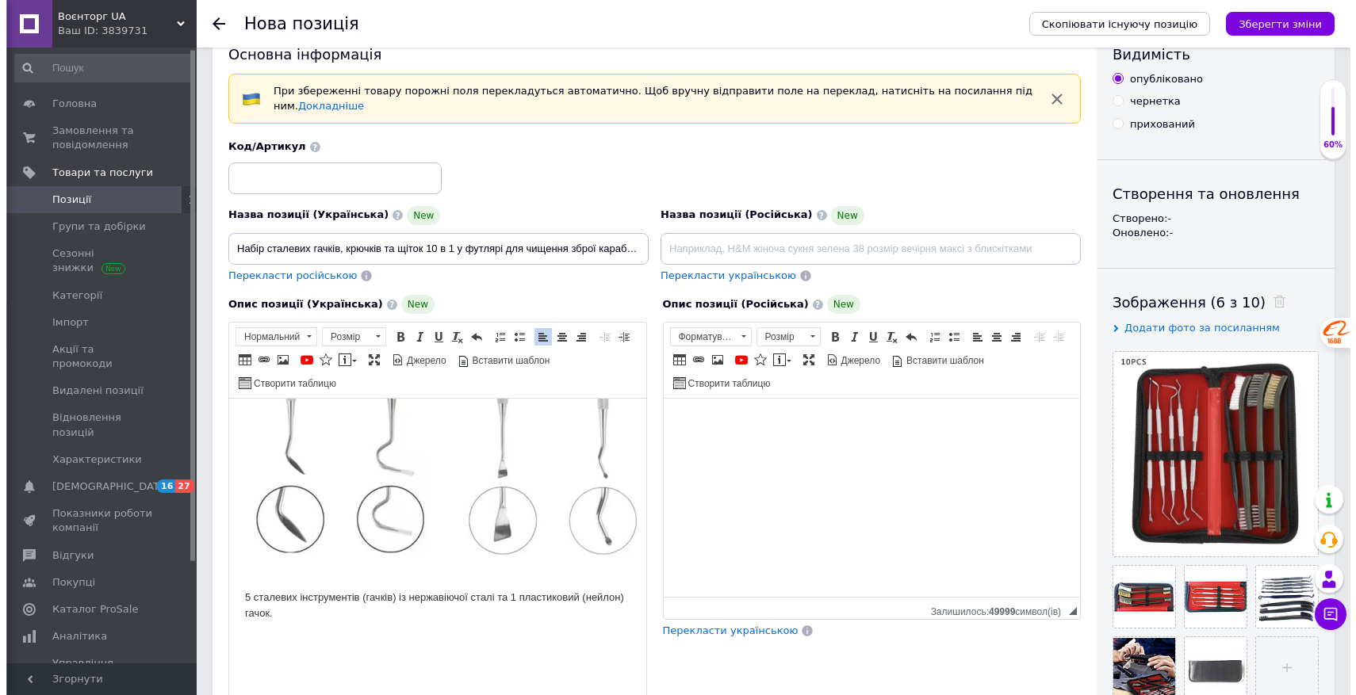
scroll to position [0, 0]
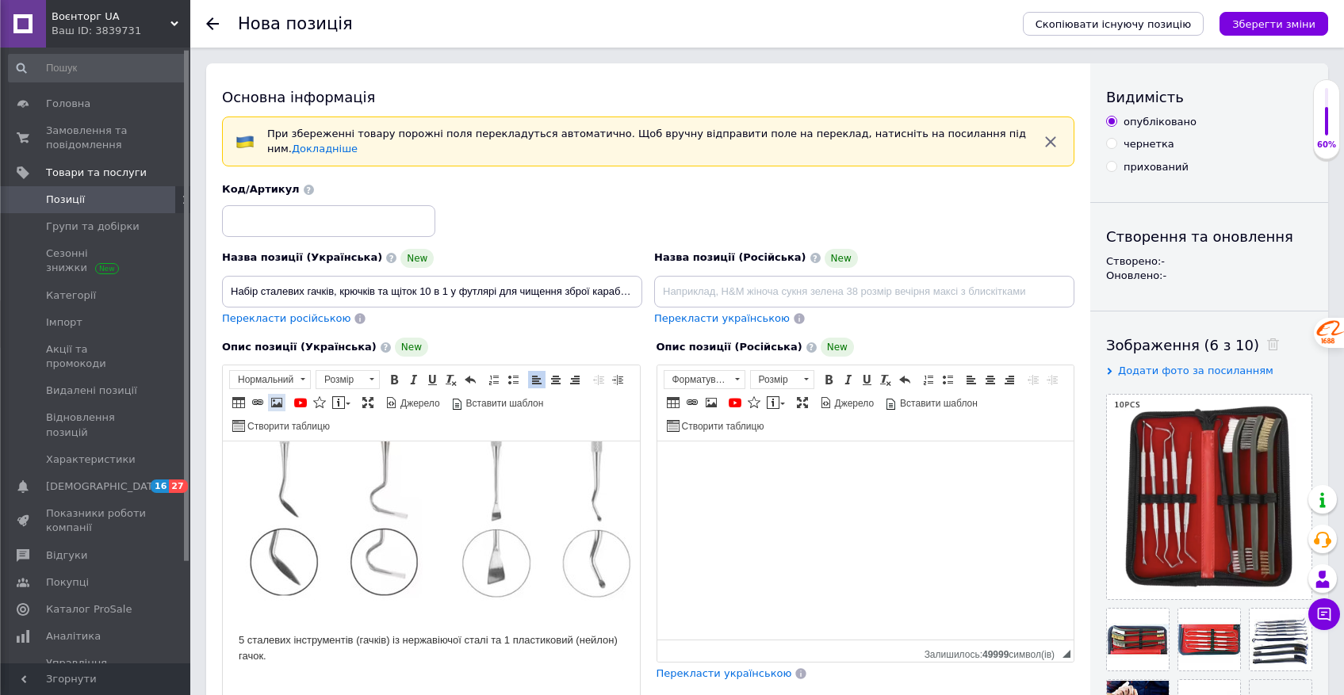
click at [278, 404] on span at bounding box center [276, 402] width 13 height 13
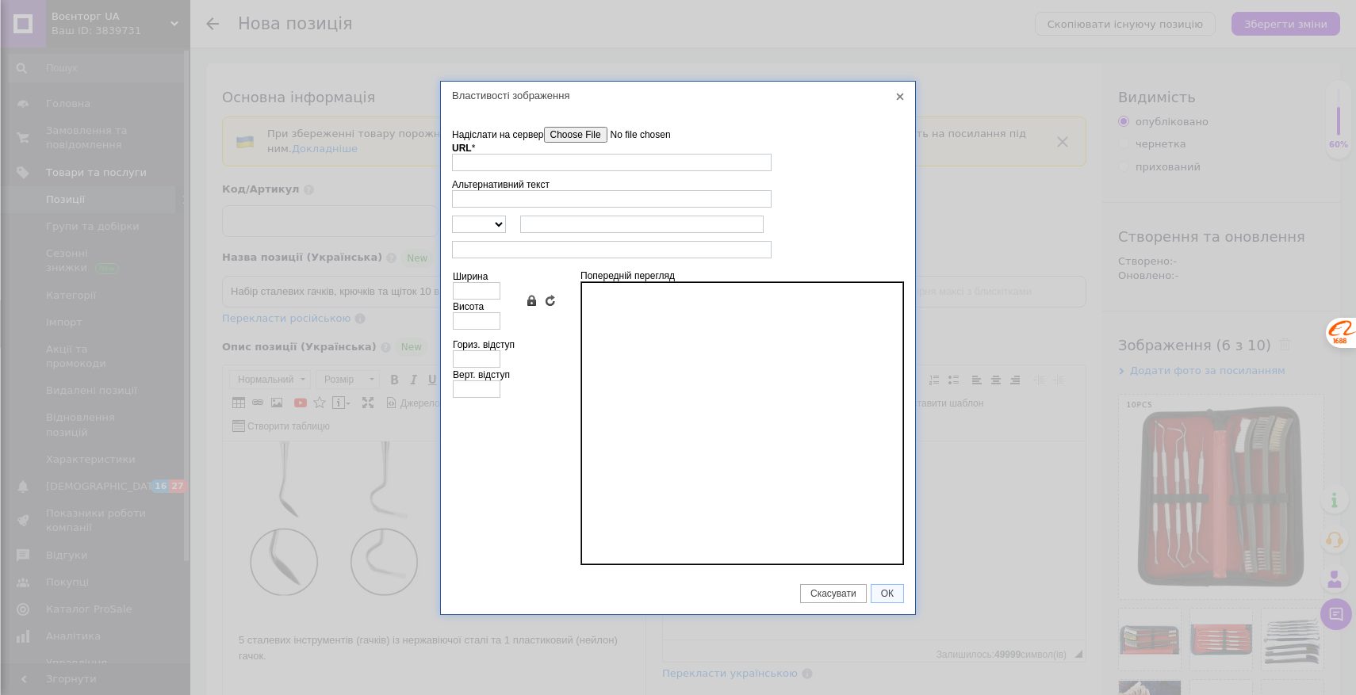
click at [599, 136] on input"] "Надіслати на сервер" at bounding box center [634, 135] width 180 height 16
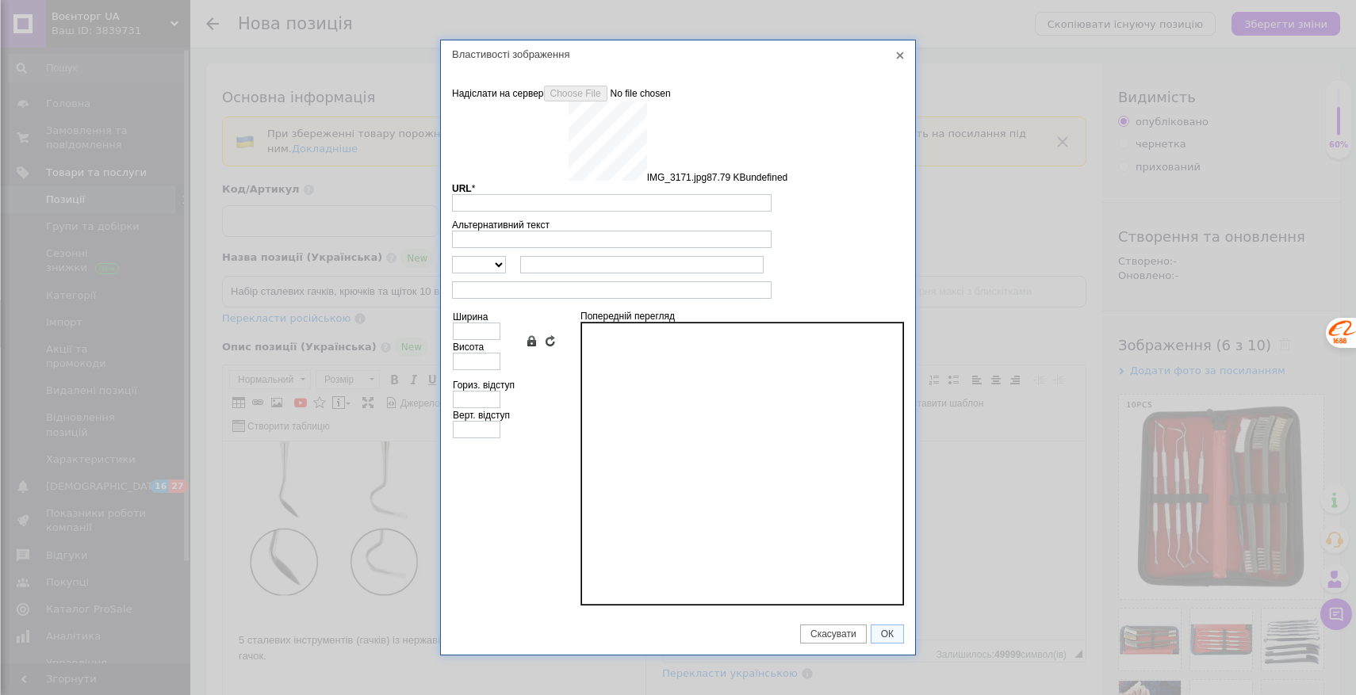
type input "[URL][DOMAIN_NAME]"
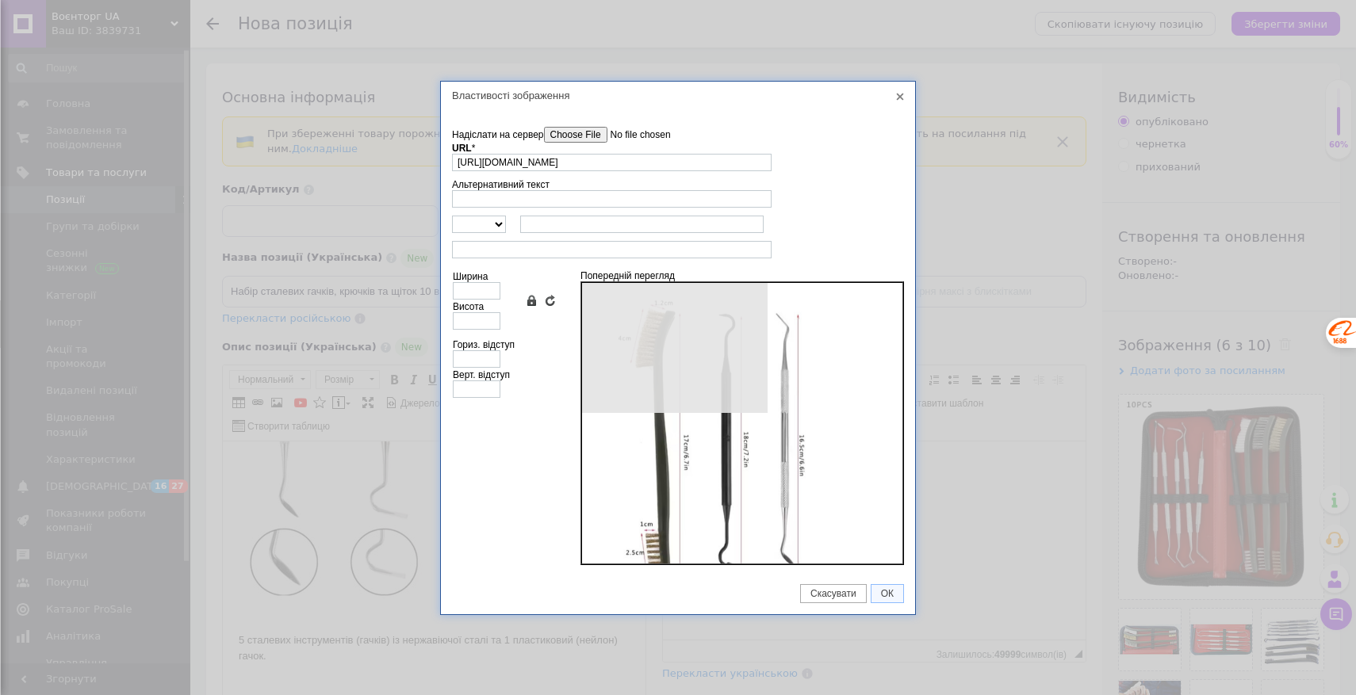
type input "640"
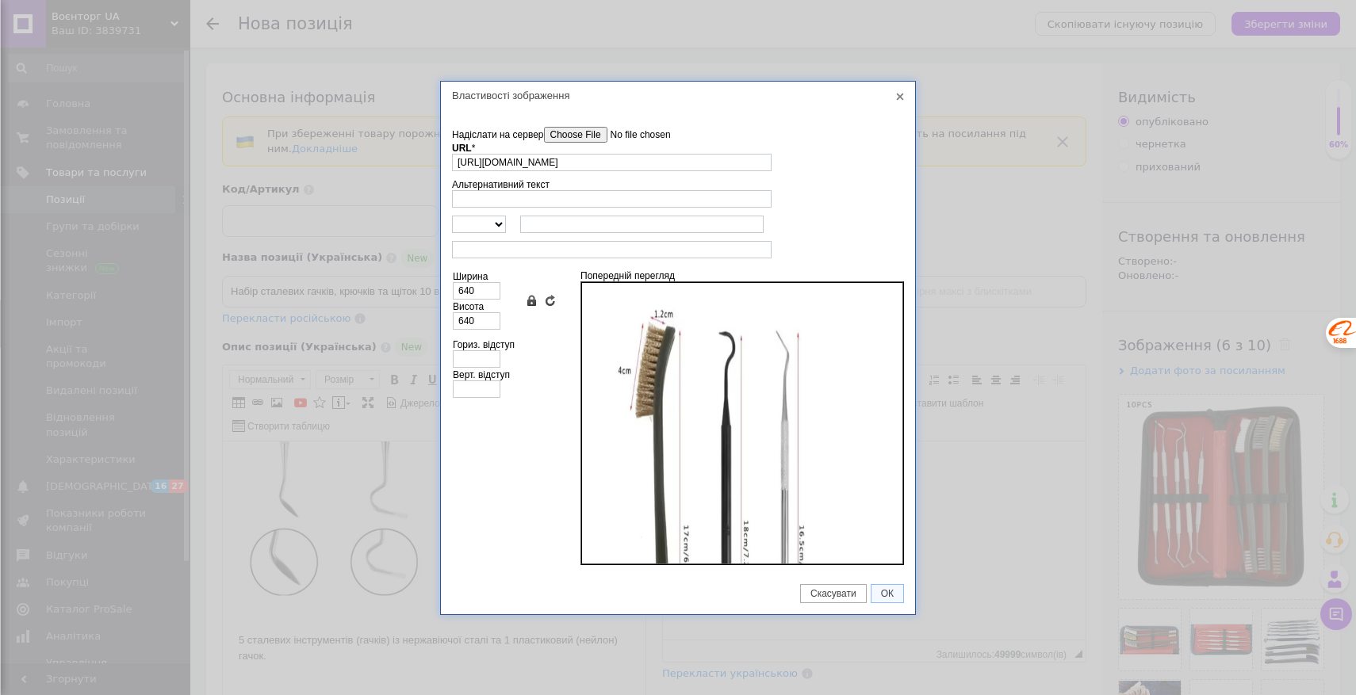
click at [888, 636] on div "Властивості зображення X Інформація про зображення Надіслати на сервер undefine…" at bounding box center [678, 347] width 1356 height 695
click at [889, 596] on span "ОК" at bounding box center [887, 593] width 32 height 11
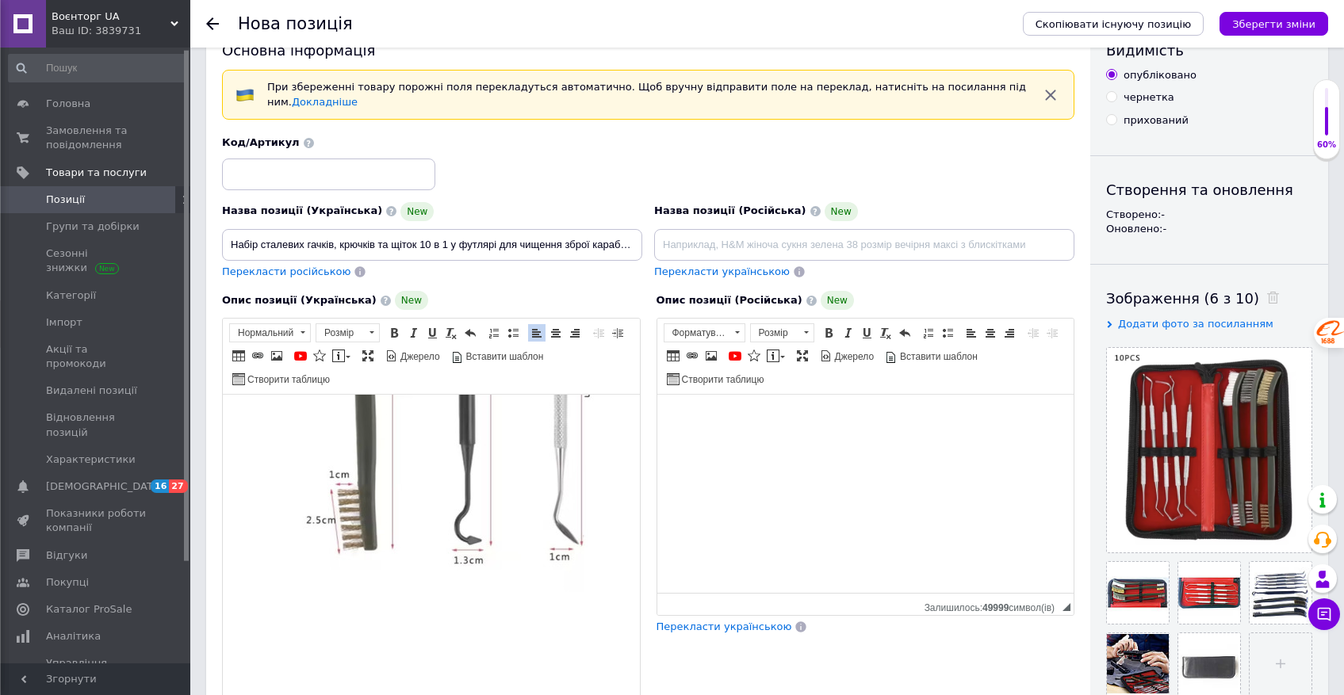
scroll to position [2570, 0]
click at [247, 634] on p "Редактор, D7CCB340-7091-4099-9230-53F79A8A62AB" at bounding box center [431, 625] width 385 height 17
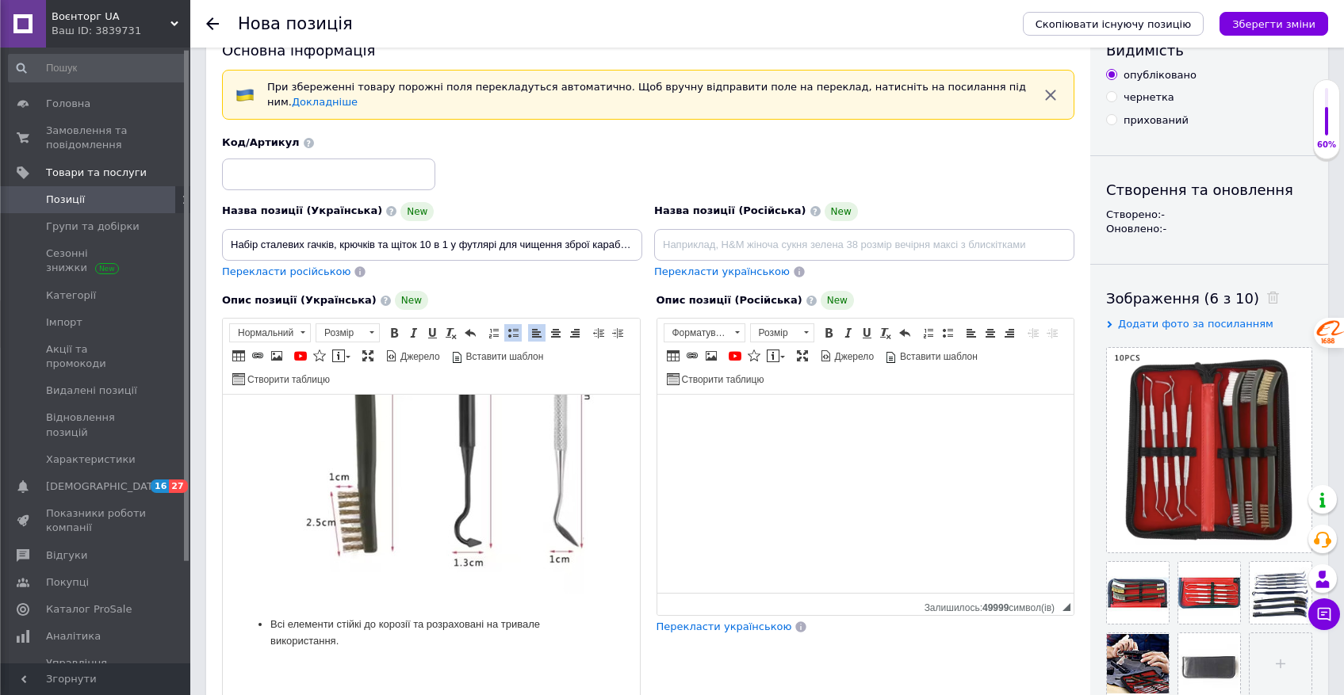
click at [274, 649] on p "Всі елементи стійкі до корозії та розраховані на тривале використання." at bounding box center [431, 633] width 322 height 33
click at [270, 647] on p "Всі елементи стійкі до корозії та розраховані на тривале використання." at bounding box center [431, 633] width 322 height 33
click at [293, 634] on p "Всі елементи стійкі до корозії та розраховані на тривале використання." at bounding box center [431, 625] width 385 height 17
click at [416, 649] on p "Всі інструменти виготовлені із стійкі до [GEOGRAPHIC_DATA] та розраховані на тр…" at bounding box center [431, 633] width 385 height 33
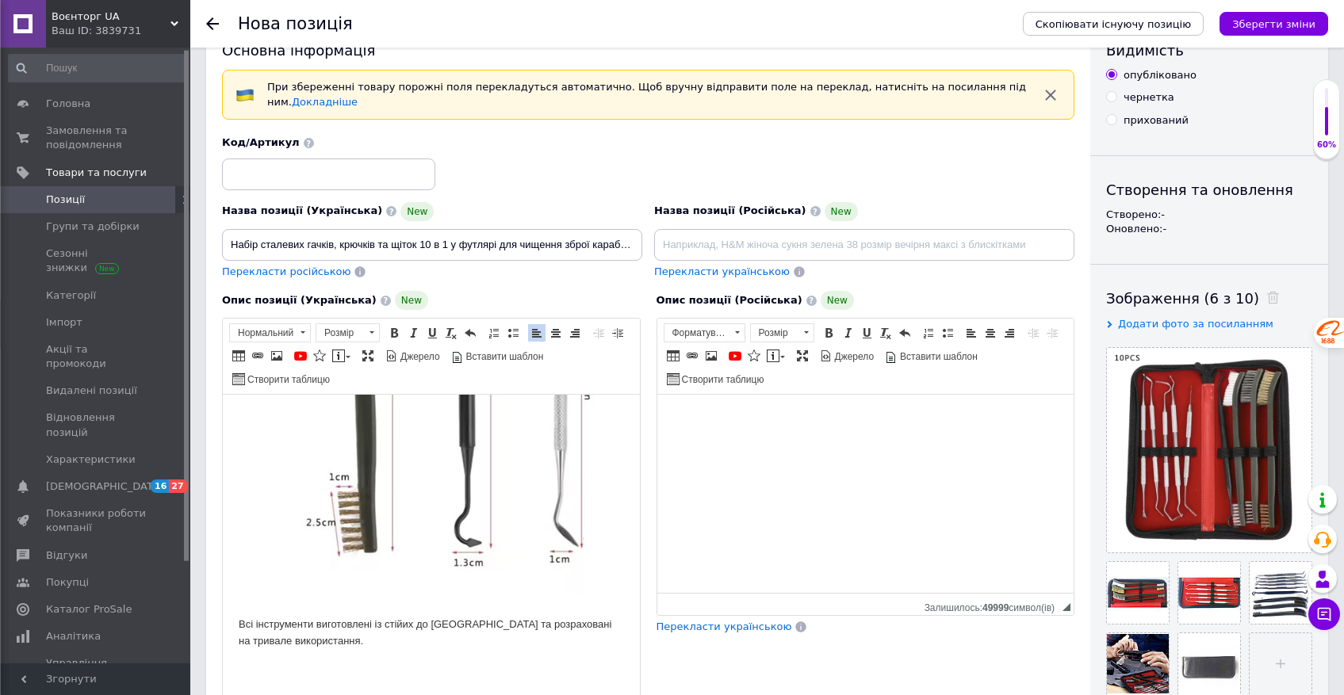
click at [408, 650] on p "Всі інструменти виготовлені із стійих до [GEOGRAPHIC_DATA] та розраховані на тр…" at bounding box center [431, 633] width 385 height 33
click at [454, 650] on p "Всі інструменти виготовлені із стійких до [GEOGRAPHIC_DATA] та розраховані на т…" at bounding box center [431, 633] width 385 height 33
click at [431, 645] on p "Всі інструменти виготовлені із стійких до [GEOGRAPHIC_DATA] та розраховані на т…" at bounding box center [431, 633] width 385 height 33
click at [431, 646] on p "Всі інструменти виготовлені із стійких до [GEOGRAPHIC_DATA] та розраховані на т…" at bounding box center [431, 633] width 385 height 33
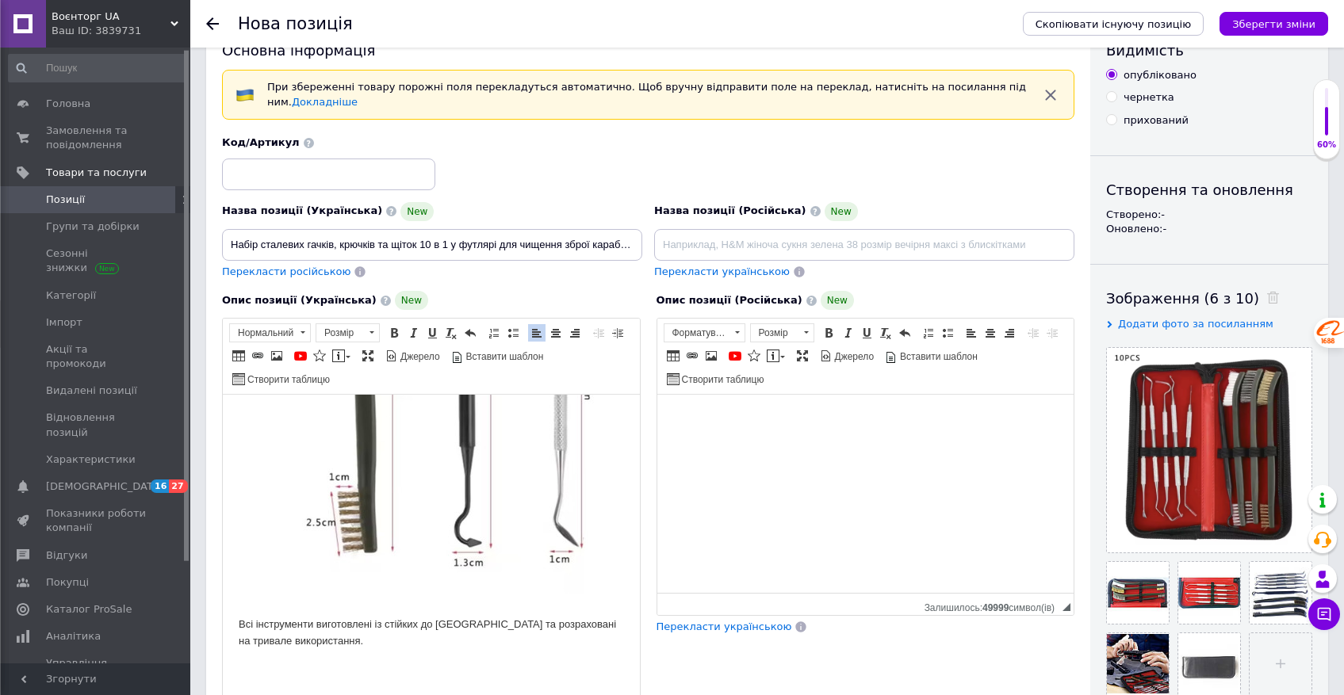
click at [425, 650] on p "Всі інструменти виготовлені із стійких до [GEOGRAPHIC_DATA] та розраховані на т…" at bounding box center [431, 633] width 385 height 33
click at [506, 649] on p "Всі інструменти виготовлені із стійких матеріалів та до [GEOGRAPHIC_DATA] та ро…" at bounding box center [431, 633] width 385 height 33
click at [389, 647] on p "Всі інструменти виготовлені із стійких матеріалів корозії та розраховані на три…" at bounding box center [431, 633] width 385 height 33
click at [481, 650] on p "Всі інструменти виготовлені із стійких матеріалів корозії та розраховані на три…" at bounding box center [431, 633] width 385 height 33
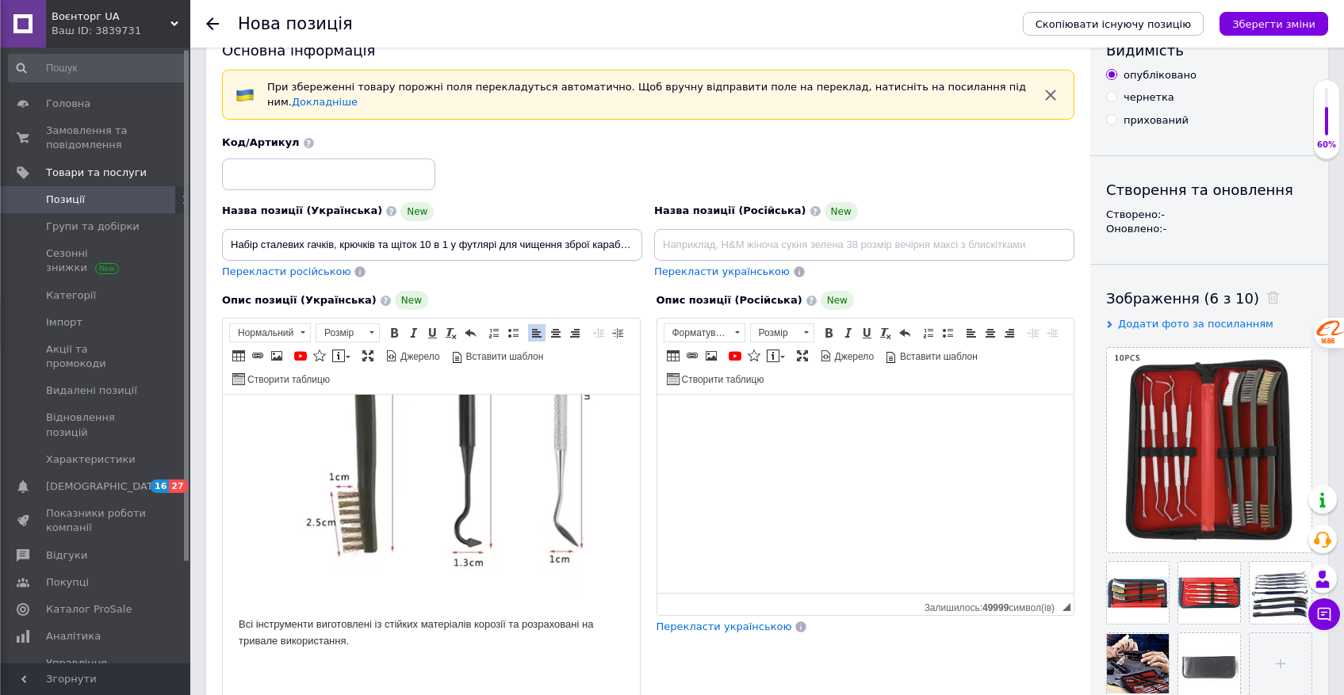
click at [495, 639] on p "Всі інструменти виготовлені із стійких матеріалів корозії та розраховані на три…" at bounding box center [431, 633] width 385 height 33
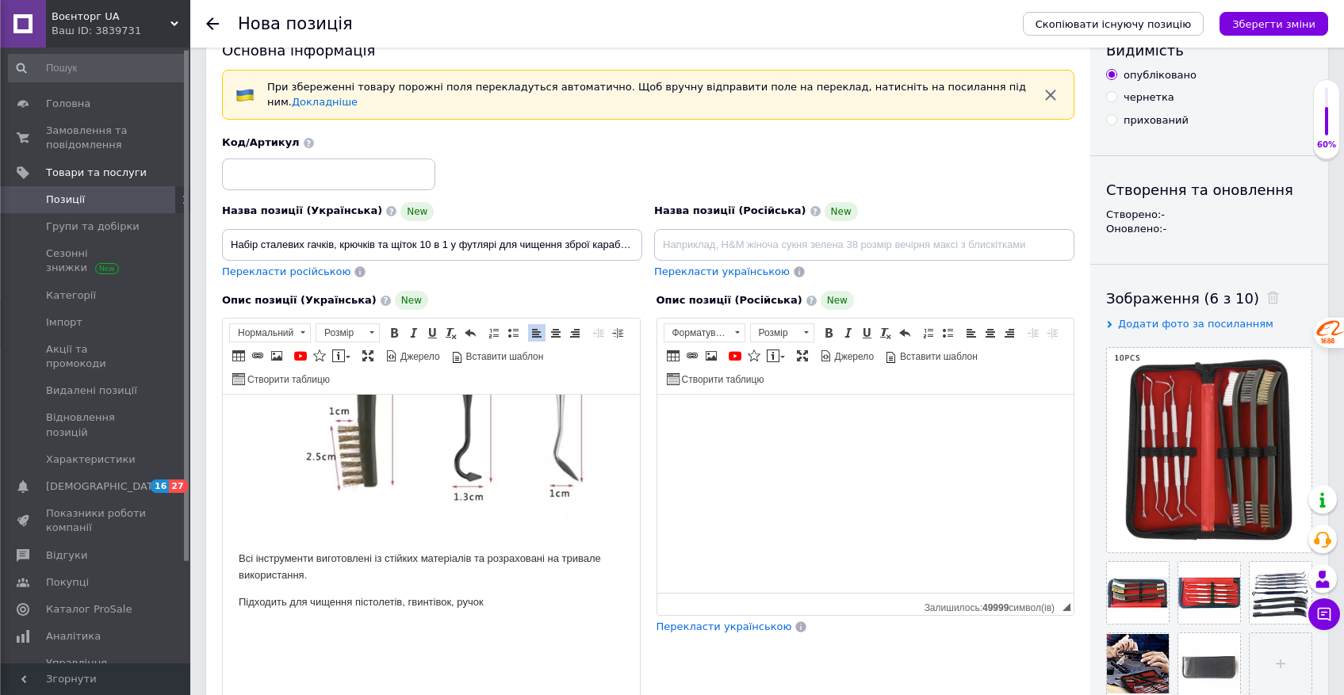
scroll to position [2670, 0]
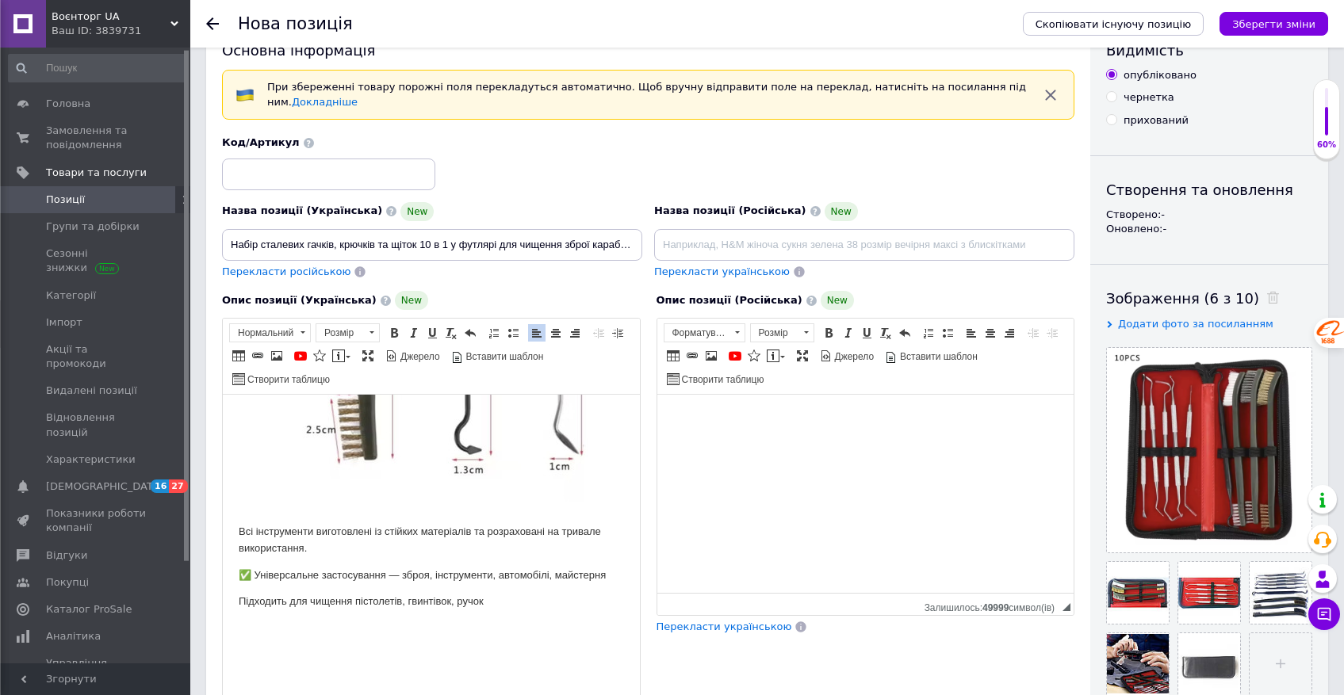
click at [257, 584] on p "✅ Універсальне застосування — зброя, інструменти, автомобілі, майстерня" at bounding box center [431, 576] width 385 height 17
click at [304, 584] on p "Універсальне застосування — зброя, інструменти, автомобілі, майстерня" at bounding box center [431, 576] width 385 height 17
click at [377, 584] on p "Універсальні в застосування — зброя, інструменти, автомобілі, майстерня" at bounding box center [431, 576] width 385 height 17
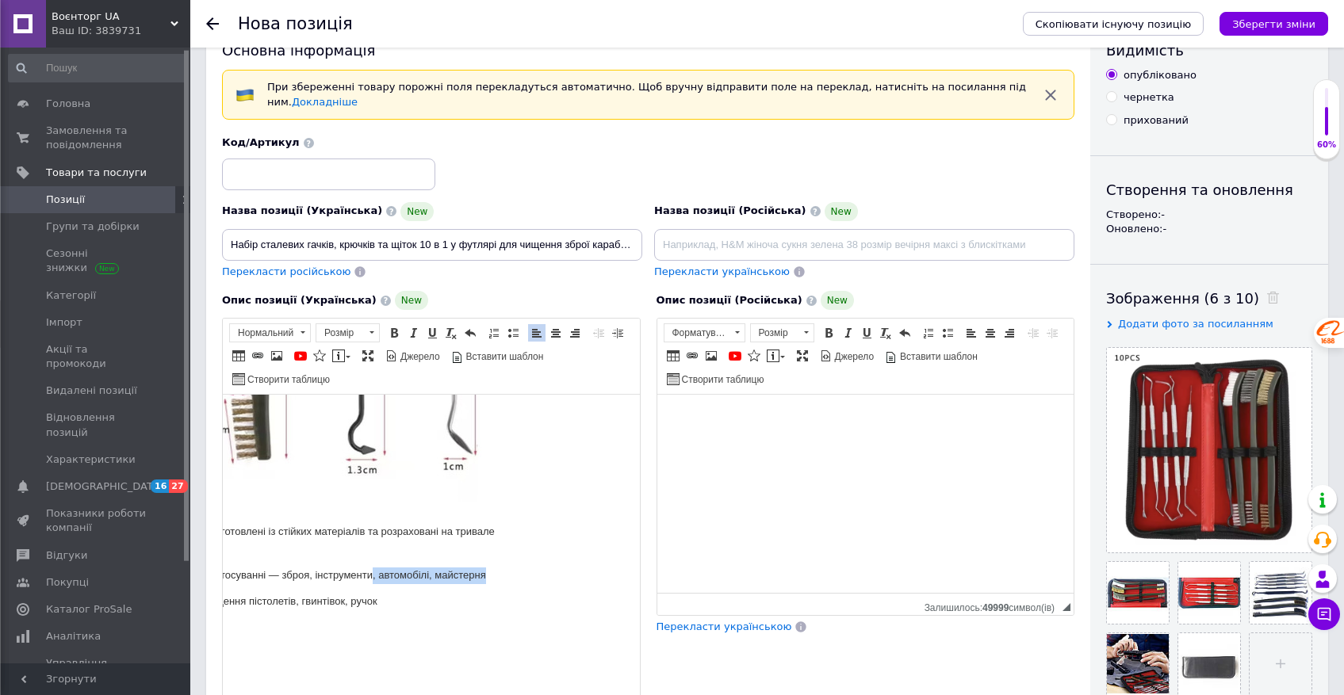
drag, startPoint x: 484, startPoint y: 591, endPoint x: 645, endPoint y: 588, distance: 161.8
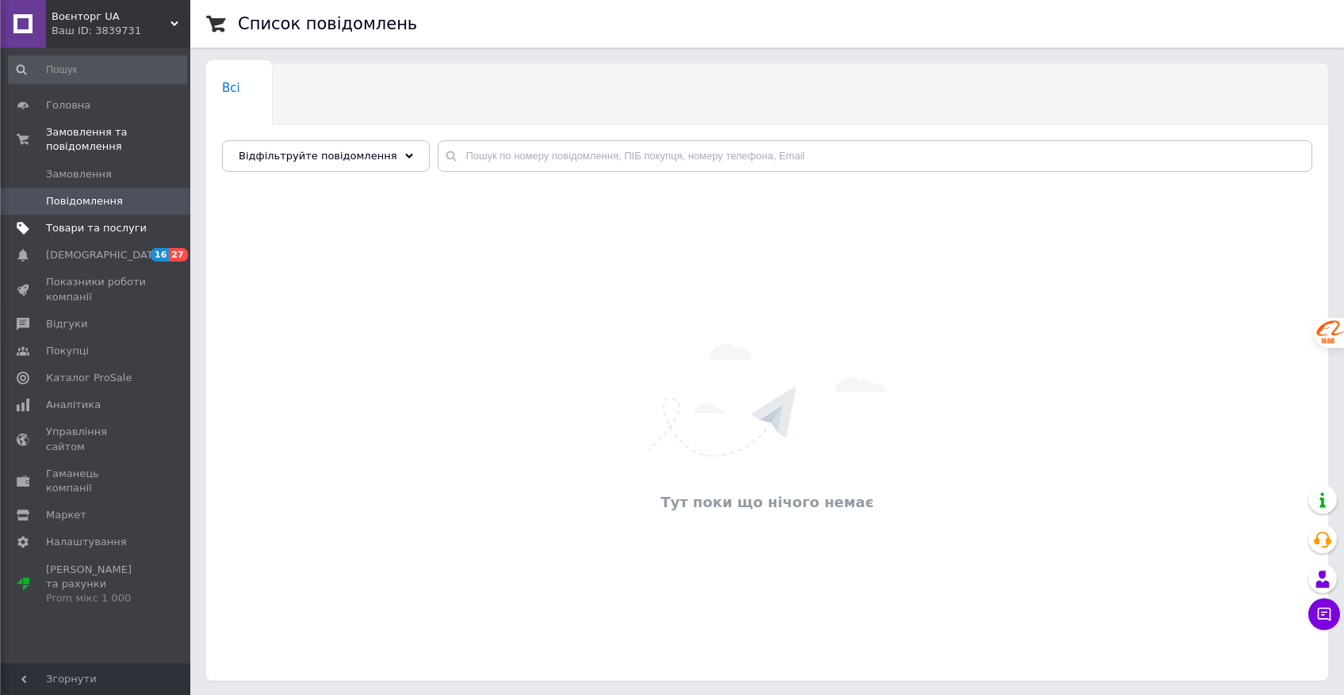
click at [84, 233] on span "Товари та послуги" at bounding box center [96, 228] width 101 height 14
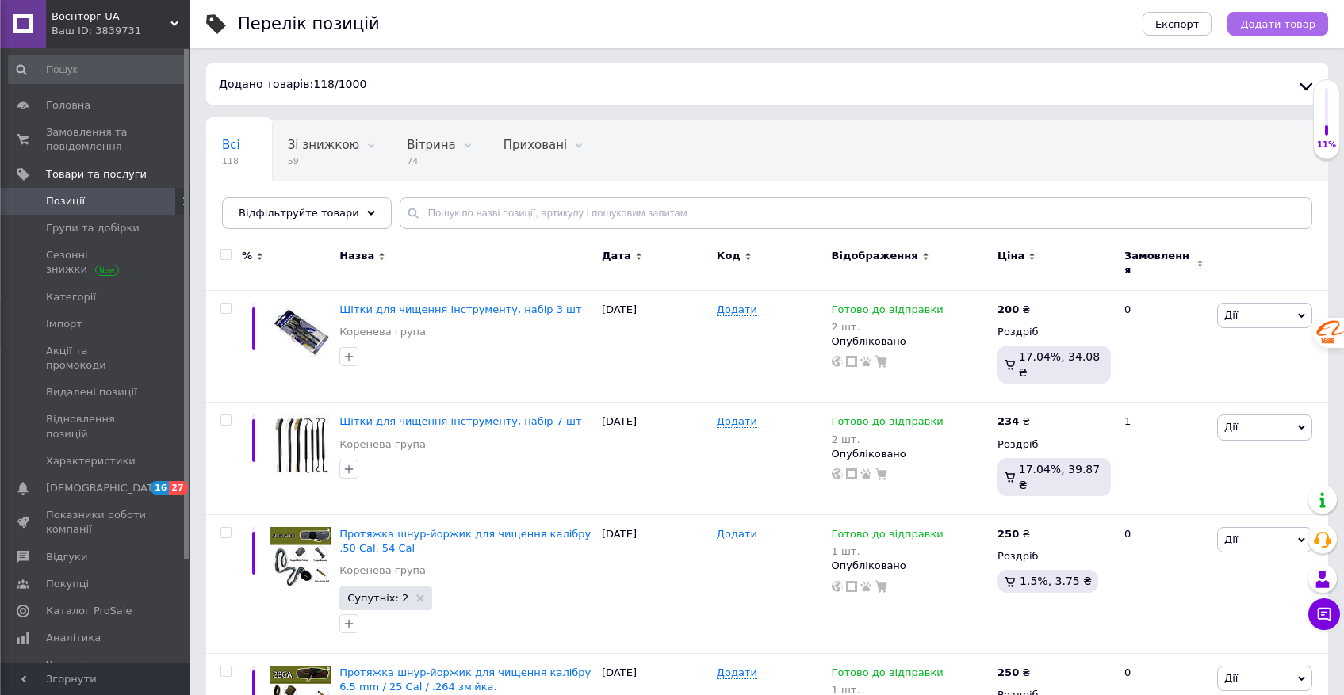
click at [1259, 25] on span "Додати товар" at bounding box center [1277, 24] width 75 height 12
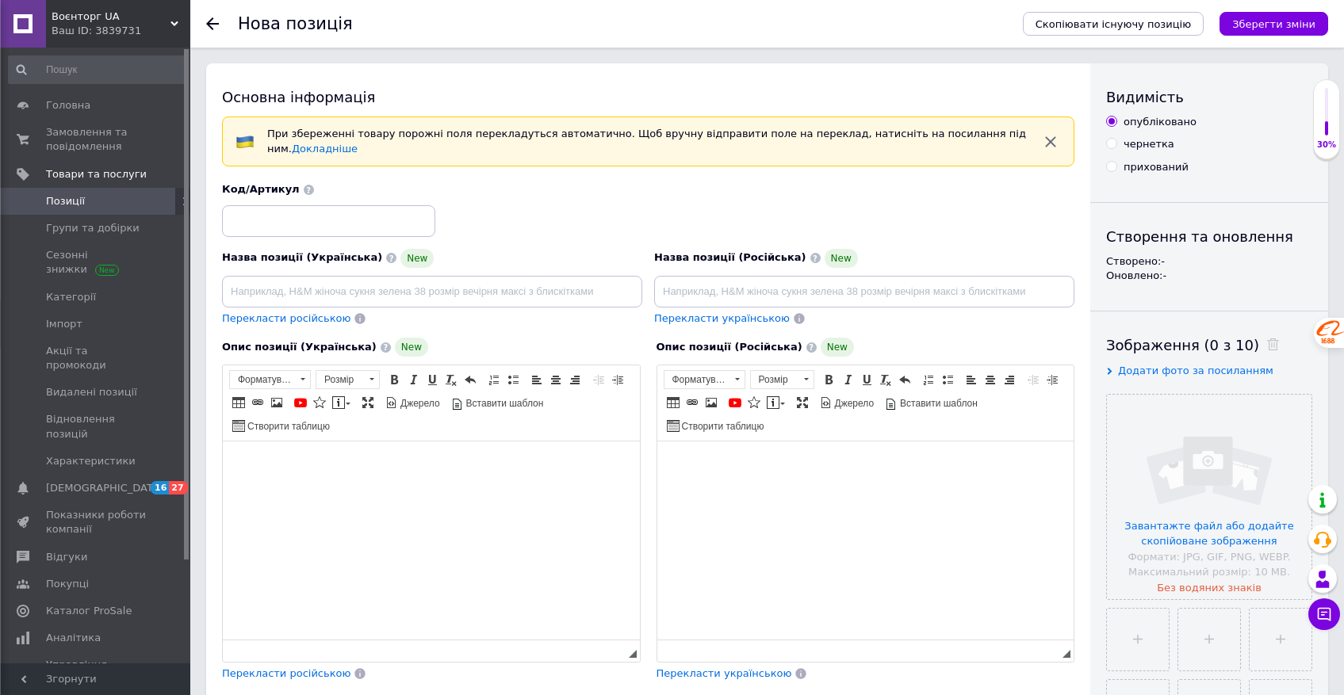
click at [558, 136] on span "При збереженні товару порожні поля перекладуться автоматично. Щоб вручну відпра…" at bounding box center [646, 141] width 759 height 27
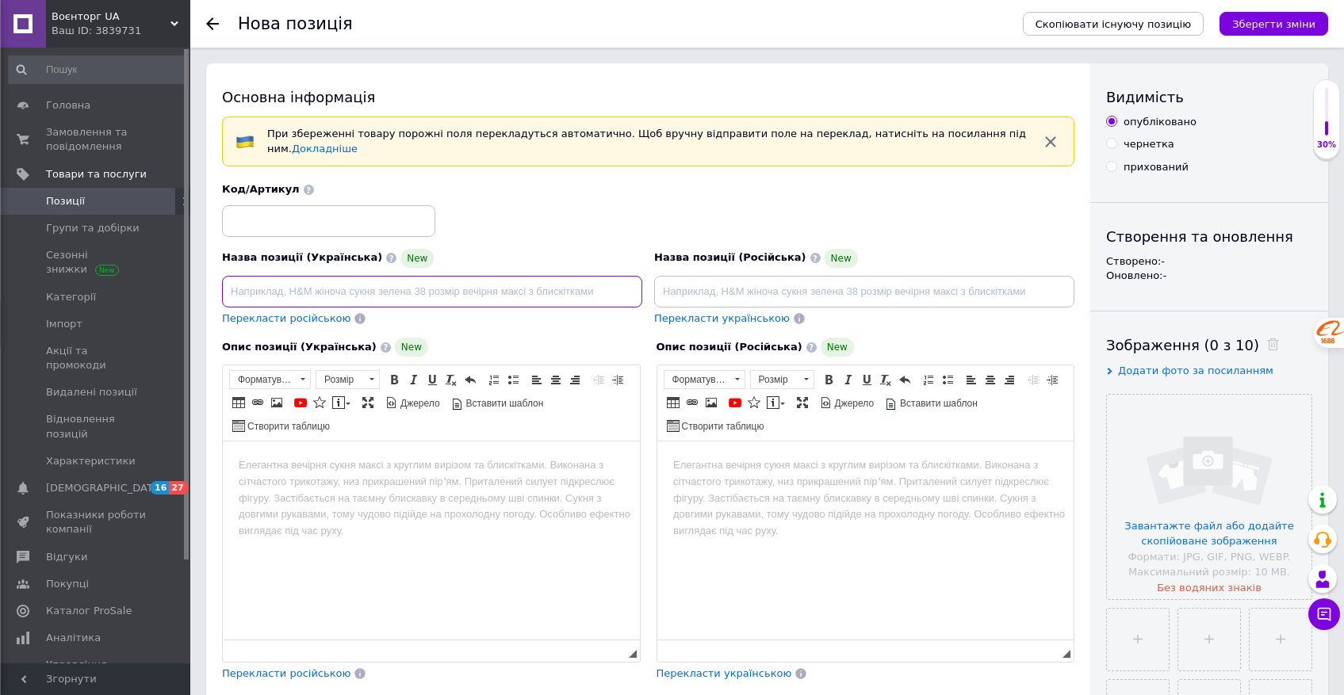
click at [266, 287] on input at bounding box center [432, 292] width 420 height 32
click at [278, 463] on body "Редактор, C759A8FD-F340-47F3-AA05-1B5005484627" at bounding box center [431, 466] width 385 height 17
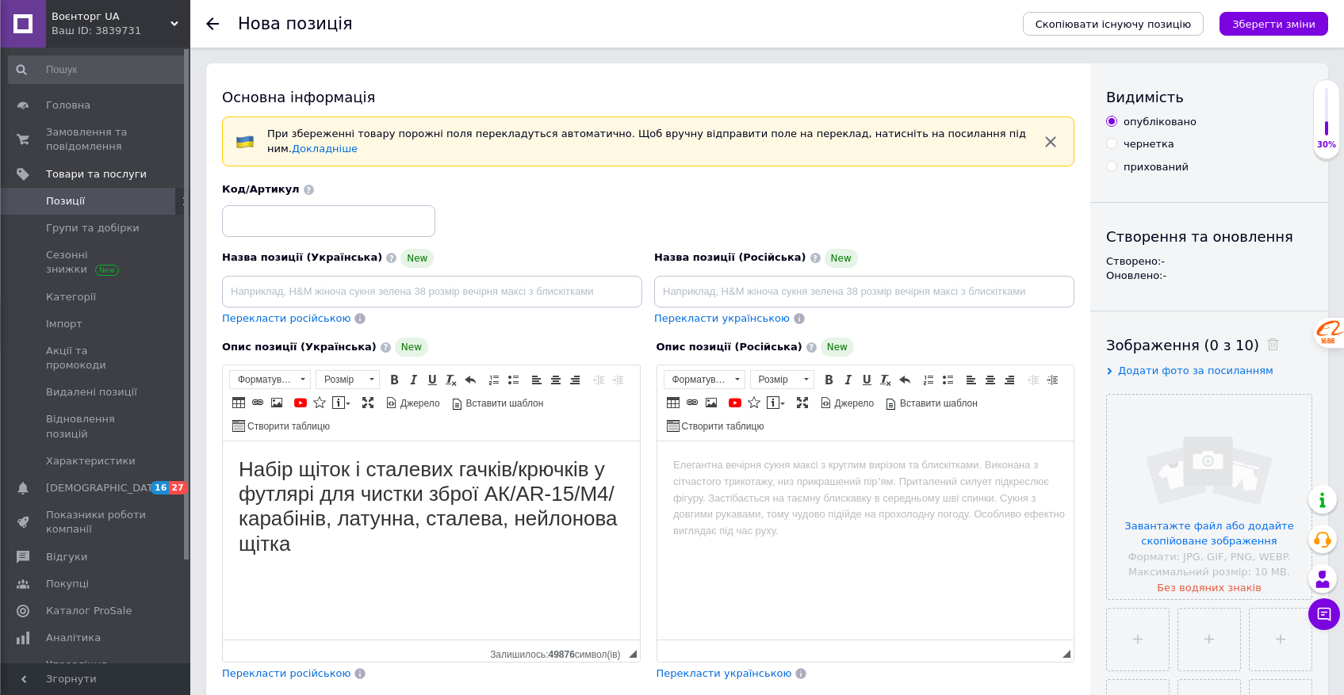
click at [339, 475] on h1 "Набір щіток і сталевих гачків/крючків у футлярі для чистки зброї АК/AR-15/М4/ка…" at bounding box center [431, 507] width 385 height 99
copy h1 "щіток"
click at [307, 471] on h1 "Набір і сталевих гачків/крючків у футлярі для чистки зброї АК/AR-15/М4/карабіні…" at bounding box center [431, 507] width 385 height 99
click at [461, 469] on h1 "Набір сталевих гачків/крючків у футлярі для чистки зброї АК/AR-15/М4/карабінів,…" at bounding box center [431, 507] width 385 height 99
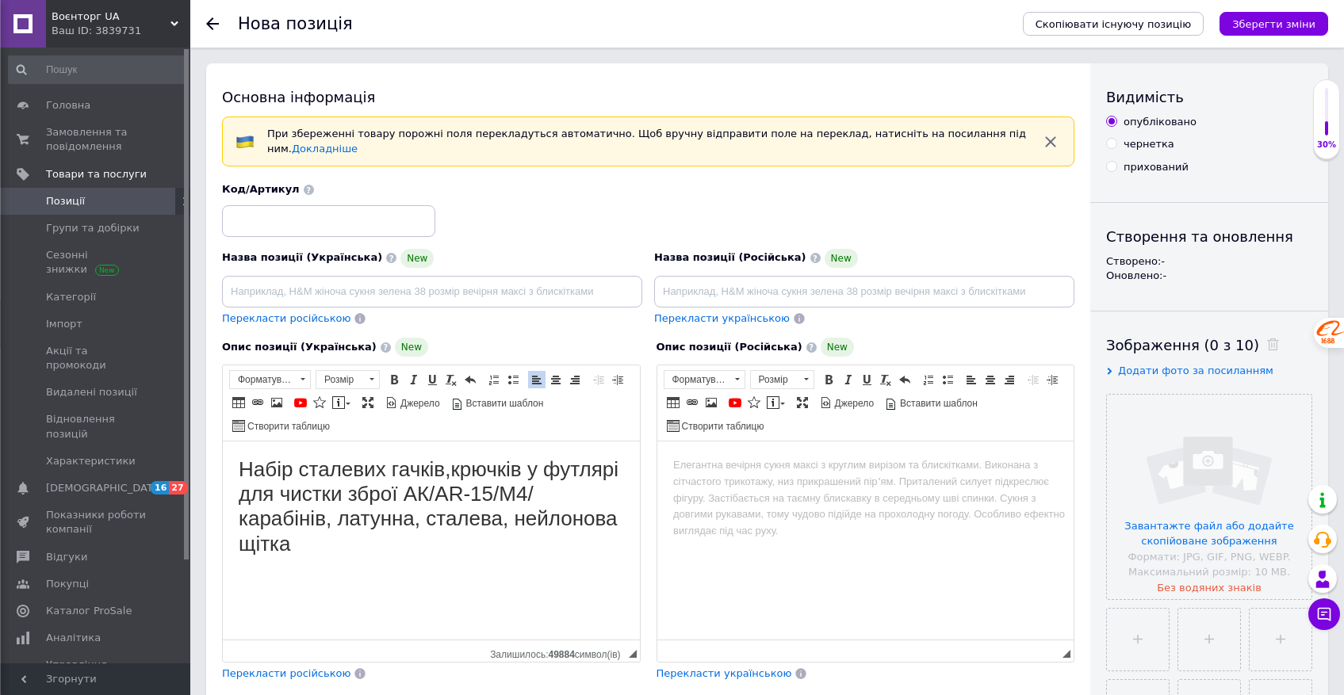
click at [544, 469] on h1 "Набір сталевих гачків,крючків у футлярі для чистки зброї АК/AR-15/М4/карабінів,…" at bounding box center [431, 507] width 385 height 99
drag, startPoint x: 506, startPoint y: 495, endPoint x: 371, endPoint y: 514, distance: 136.1
click at [371, 514] on h1 "Набір сталевих гачків,крючків та щіток у футлярі для чистки зброї АК/AR-15/М4/к…" at bounding box center [431, 507] width 385 height 99
click at [531, 498] on h1 "Набір сталевих гачків,крючків та щіток у футлярі для чистки зброї. щітки латунн…" at bounding box center [431, 495] width 385 height 75
click at [304, 535] on body "Набір сталевих гачків,крючків та щіток у футлярі для чистки зброї. Щітки латунн…" at bounding box center [431, 510] width 385 height 105
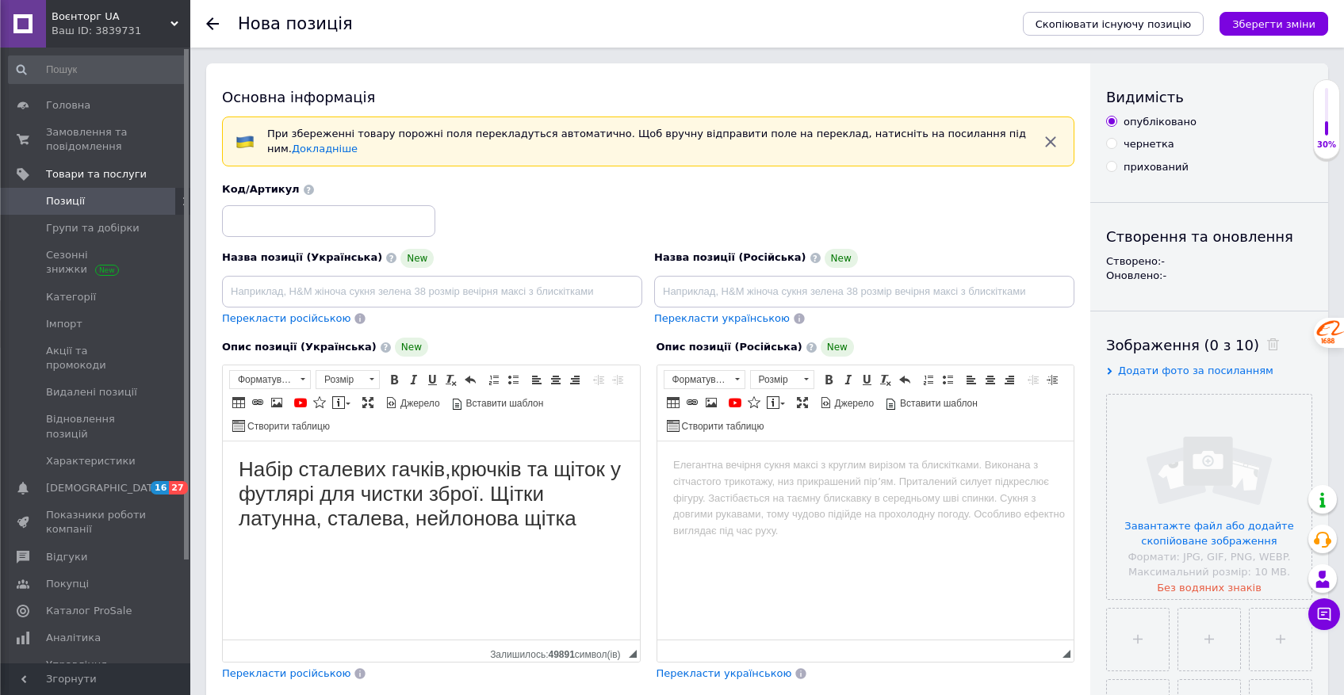
click at [537, 519] on h1 "Набір сталевих гачків,крючків та щіток у футлярі для чистки зброї. Щітки латунн…" at bounding box center [431, 495] width 385 height 75
click at [385, 470] on h1 "Набір сталевих гачків,крючків та щіток у футлярі для чистки зброї. Щітки латунн…" at bounding box center [431, 495] width 385 height 75
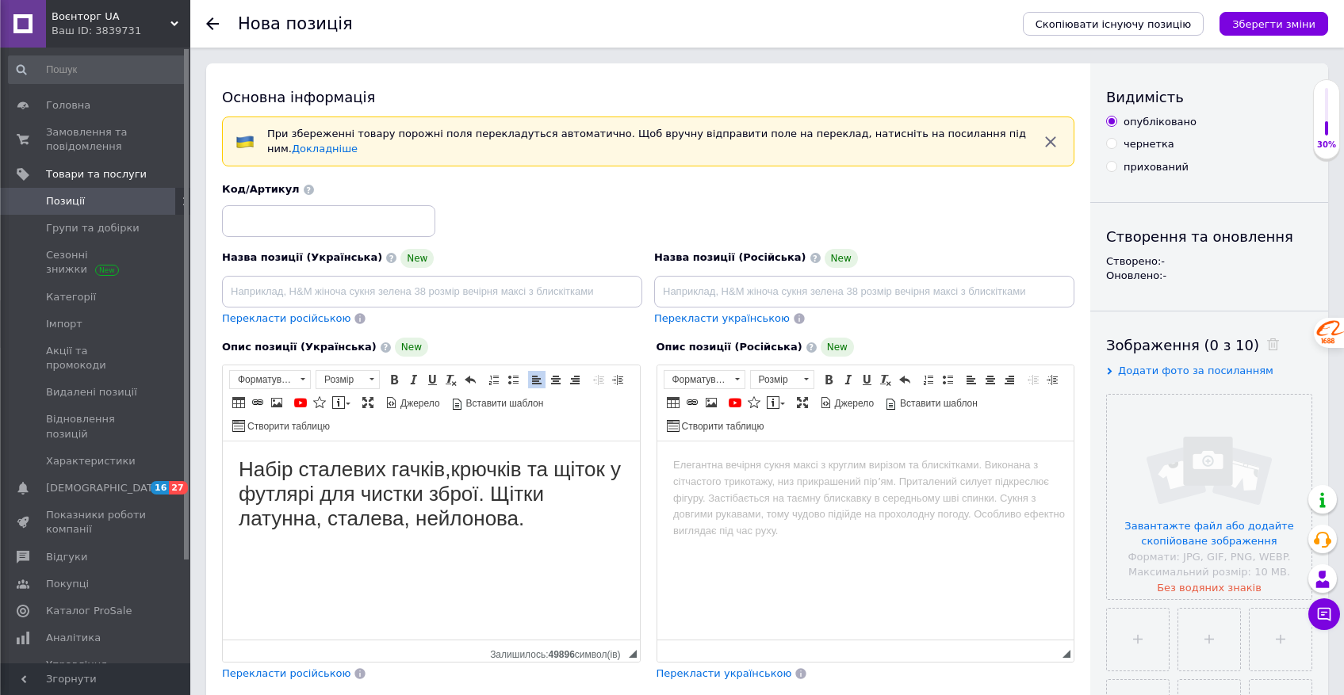
click at [395, 578] on html "Набір сталевих гачків,крючків та щіток у футлярі для чистки зброї. Щітки латунн…" at bounding box center [431, 510] width 417 height 136
click at [294, 471] on h1 "Набір сталевих гачків,крючків та щіток у футлярі для чистки зброї. Щітки латунн…" at bounding box center [431, 495] width 385 height 75
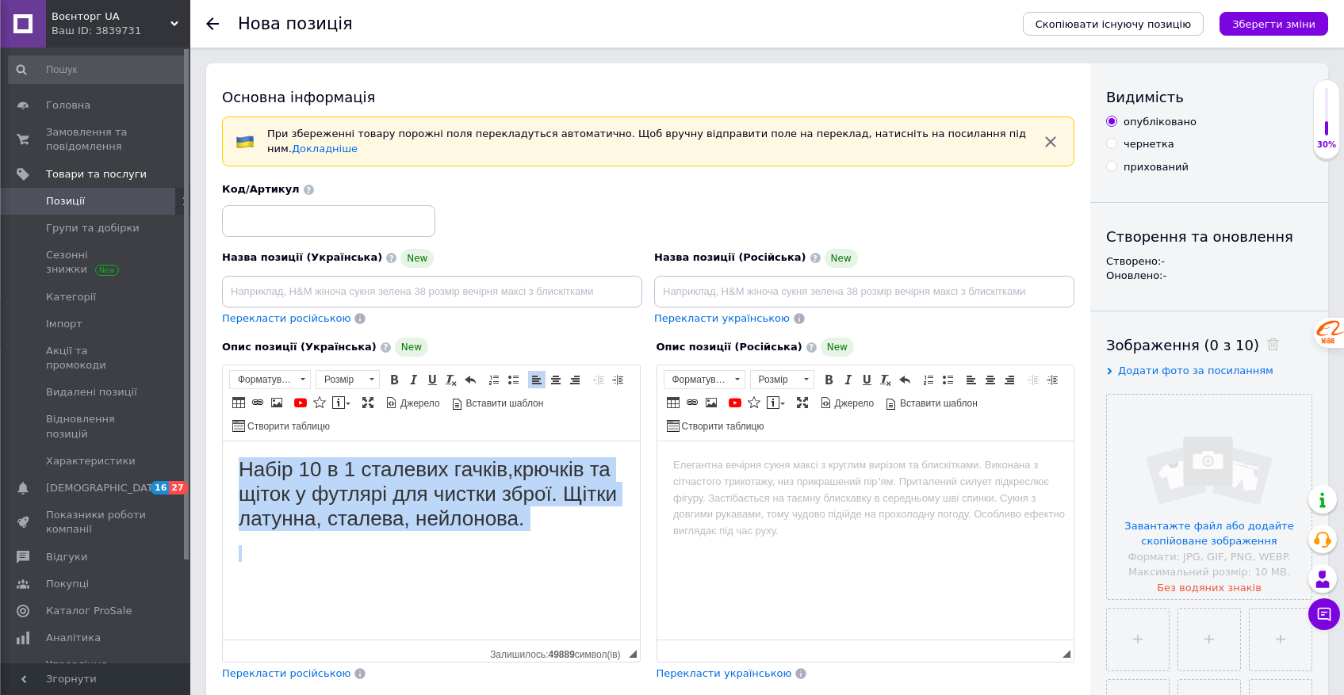
drag, startPoint x: 241, startPoint y: 477, endPoint x: 592, endPoint y: 545, distance: 356.9
click at [592, 545] on body "Набір 10 в 1 сталевих гачків,крючків та щіток у футлярі для чистки зброї. Щітки…" at bounding box center [431, 510] width 385 height 105
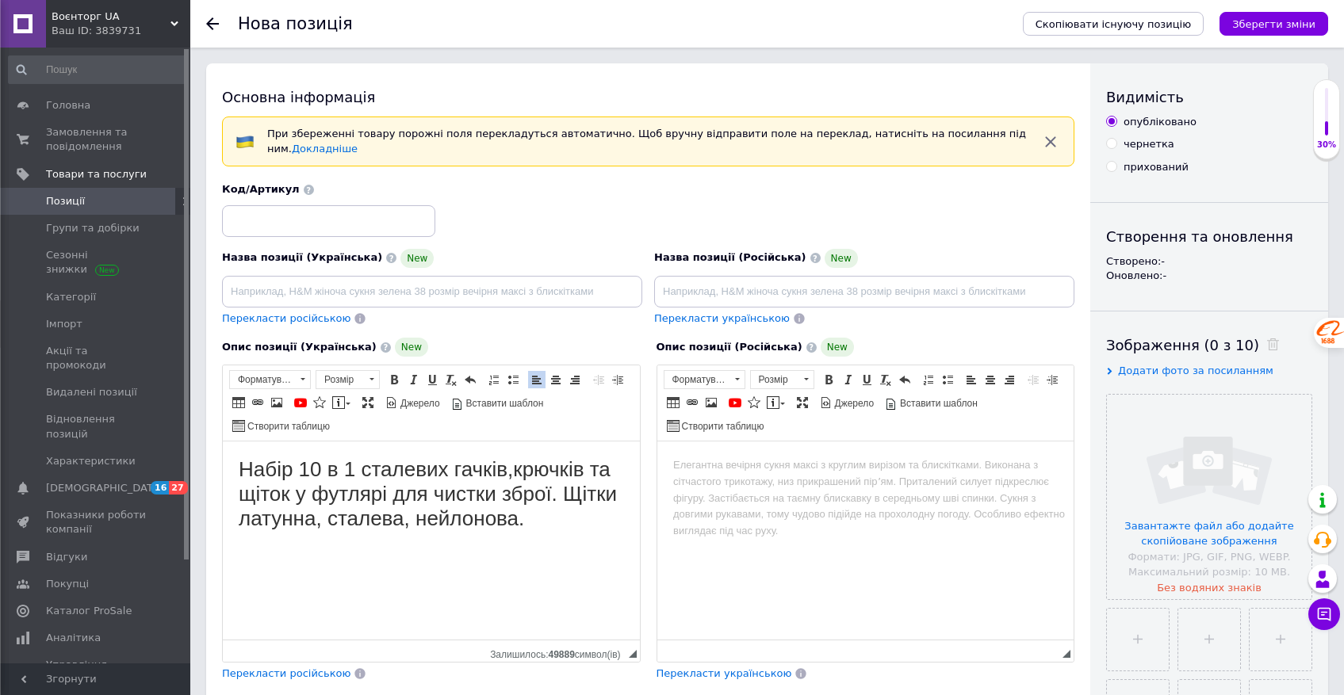
click at [392, 570] on html "Набір 10 в 1 сталевих гачків,крючків та щіток у футлярі для чистки зброї. Щітки…" at bounding box center [431, 510] width 417 height 136
click at [365, 469] on h1 "Набір 10 в 1 сталевих гачків,крючків та щіток у футлярі для чистки зброї. Щітки…" at bounding box center [431, 495] width 385 height 75
drag, startPoint x: 328, startPoint y: 499, endPoint x: 596, endPoint y: 500, distance: 268.0
click at [596, 500] on h1 "Набір 10 в 1 сталевих гачків,крючків та щіток у футлярі для чистки зброї. Щітки…" at bounding box center [431, 495] width 385 height 75
copy h1 "у футлярі для чистки зброї."
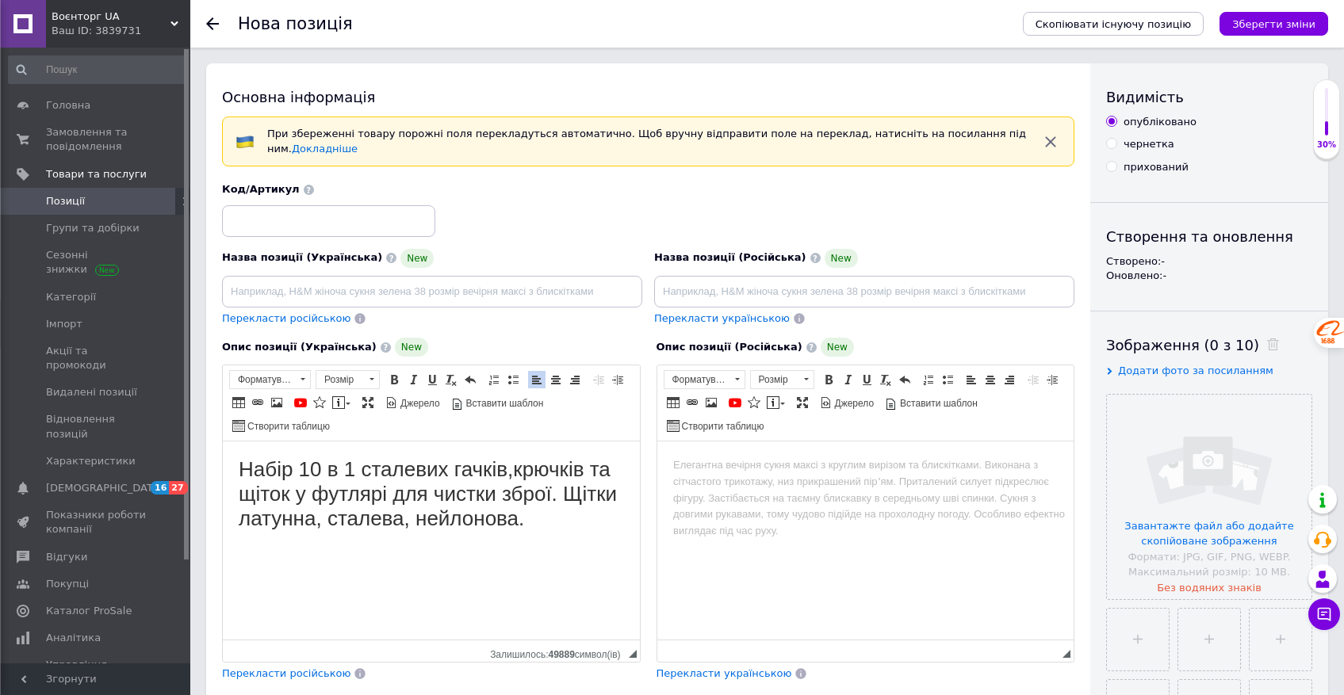
click at [354, 462] on h1 "Набір 10 в 1 сталевих гачків,крючків та щіток у футлярі для чистки зброї. Щітки…" at bounding box center [431, 495] width 385 height 75
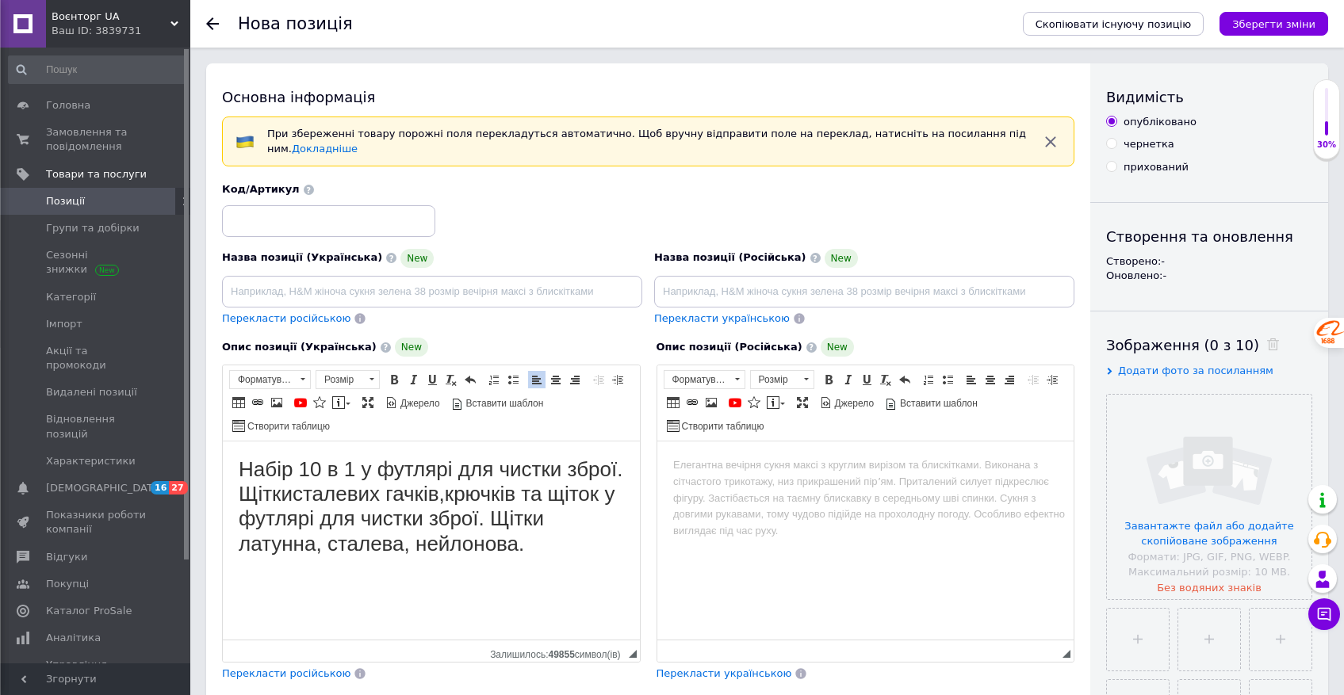
drag, startPoint x: 304, startPoint y: 550, endPoint x: 591, endPoint y: 549, distance: 287.1
click at [591, 549] on h1 "Набір 10 в 1 у футлярі для чистки зброї. Щітки сталевих гачків,крючків та щіток…" at bounding box center [431, 507] width 385 height 99
copy h1 "латунна, [PERSON_NAME], [PERSON_NAME]."
click at [364, 506] on h1 "Набір 10 в 1 у футлярі для чистки зброї. Щітки сталевих гачків,крючків та щіток…" at bounding box center [431, 507] width 385 height 99
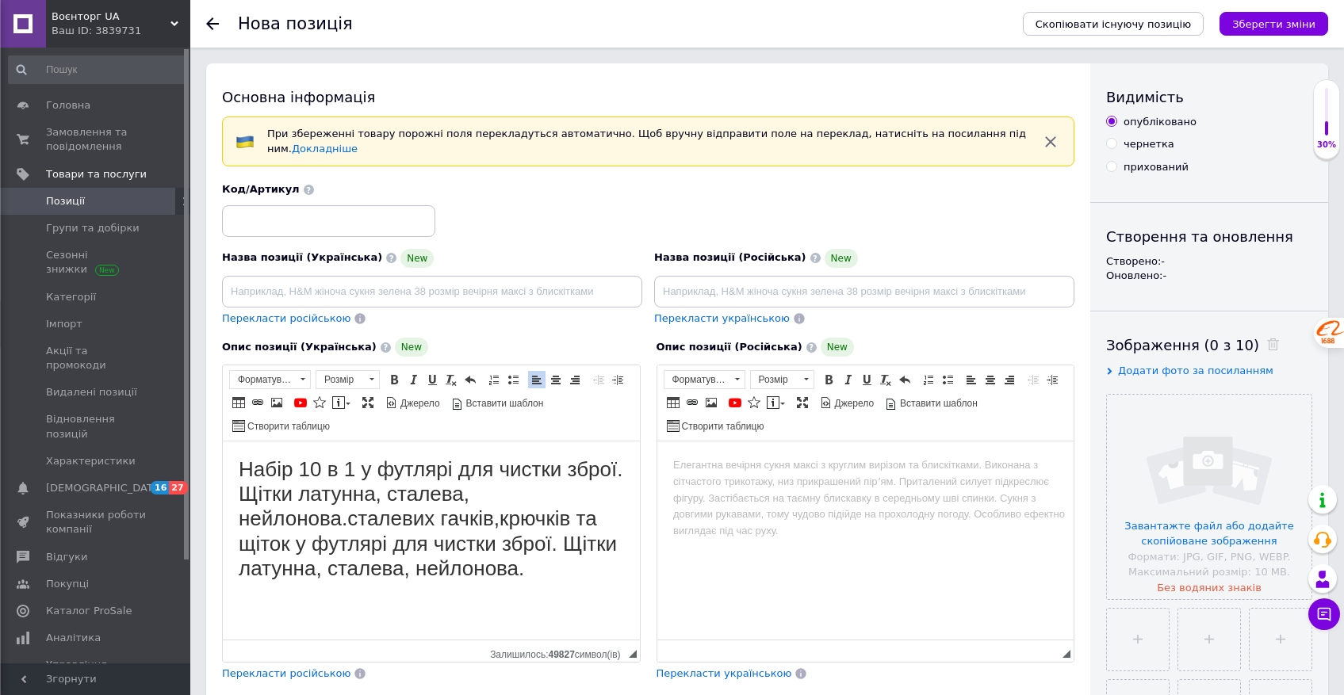
click at [358, 500] on h1 "Набір 10 в 1 у футлярі для чистки зброї. Щітки латунна, сталева, нейлонова. ста…" at bounding box center [431, 520] width 385 height 124
click at [444, 497] on h1 "Набір 10 в 1 у футлярі для чистки зброї. Щітки: латунна, сталева, нейлонова. ст…" at bounding box center [431, 520] width 385 height 124
drag, startPoint x: 531, startPoint y: 494, endPoint x: 522, endPoint y: 492, distance: 9.6
click at [522, 492] on h1 "Набір 10 в 1 у футлярі для чистки зброї. Щітки: латунні, сталева, нейлонова. ст…" at bounding box center [431, 520] width 385 height 124
drag, startPoint x: 343, startPoint y: 523, endPoint x: 331, endPoint y: 522, distance: 11.1
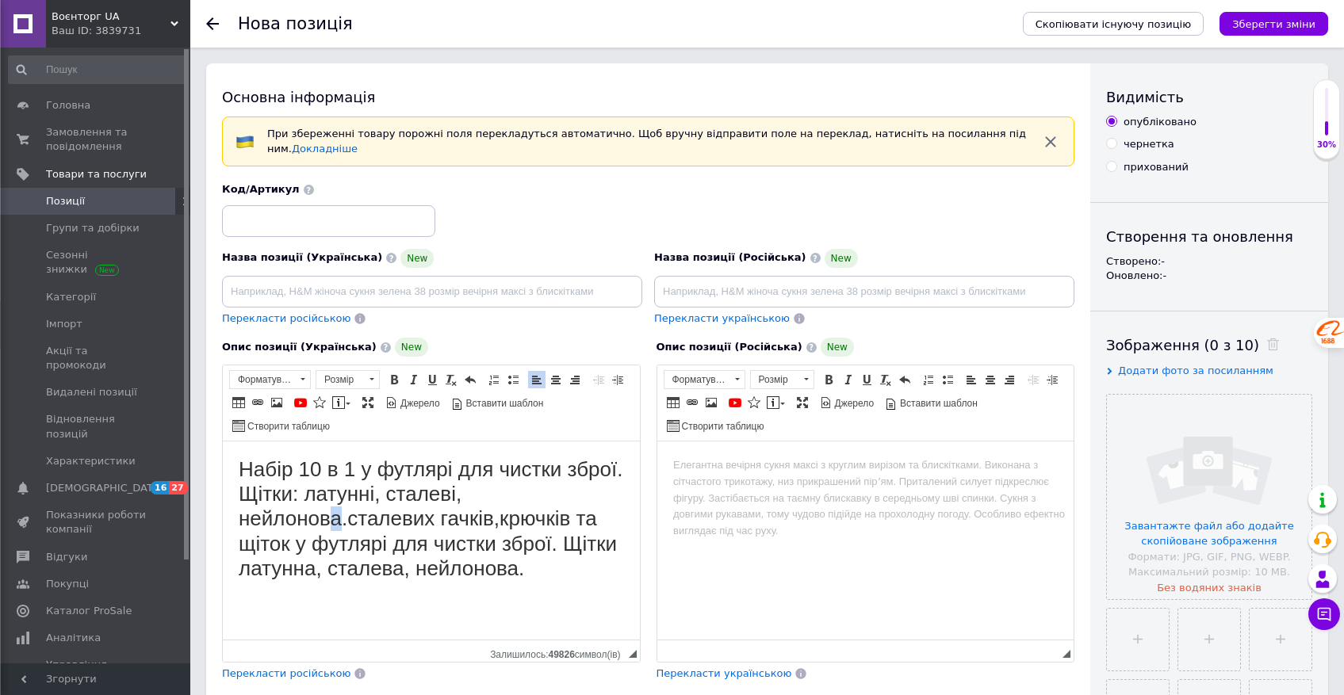
click at [331, 522] on h1 "Набір 10 в 1 у футлярі для чистки зброї. Щітки: латунні, сталеві, нейлонова. ст…" at bounding box center [431, 520] width 385 height 124
click at [344, 524] on h1 "Набір 10 в 1 у футлярі для чистки зброї. Щітки: латунні, сталеві, нейлонові. ст…" at bounding box center [431, 520] width 385 height 124
click at [527, 522] on h1 "Набір 10 в 1 у футлярі для чистки зброї. Щітки: латунні, сталеві, нейлонові. та…" at bounding box center [431, 520] width 385 height 124
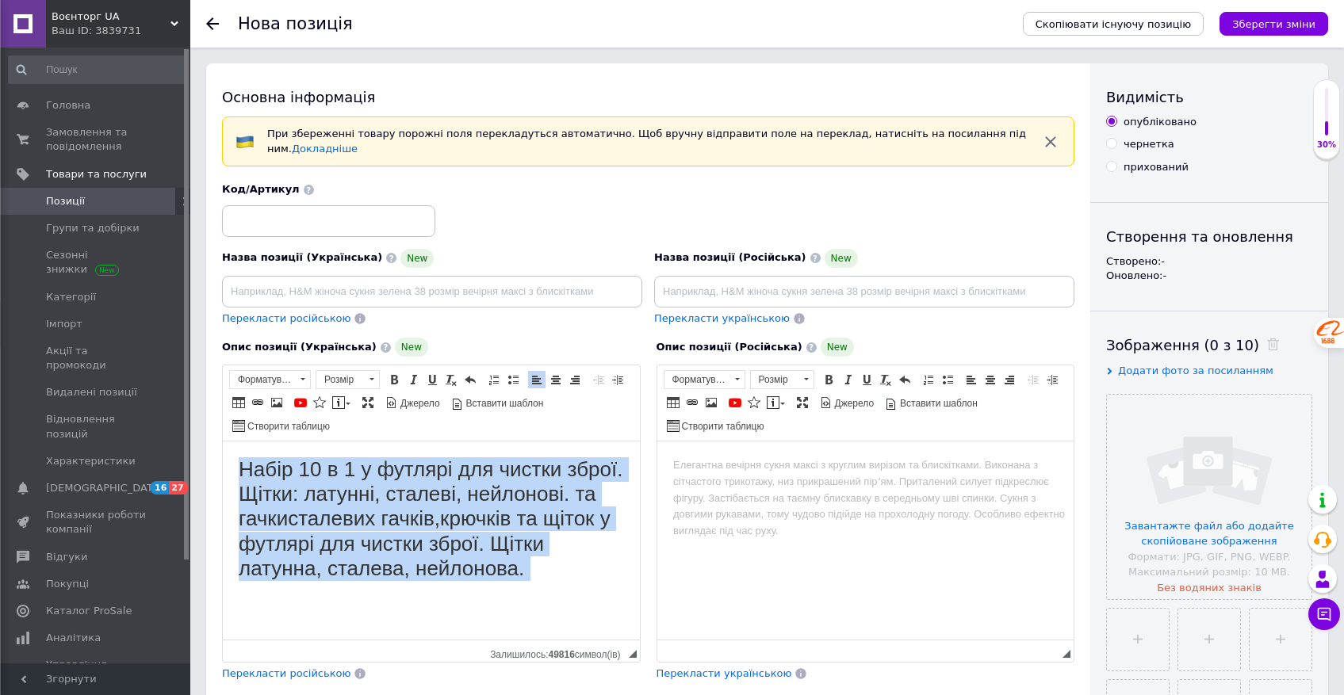
drag, startPoint x: 340, startPoint y: 607, endPoint x: 210, endPoint y: 456, distance: 199.0
click at [223, 456] on html "Набір 10 в 1 у футлярі для чистки зброї. Щітки: латунні, сталеві, нейлонові. та…" at bounding box center [431, 535] width 417 height 186
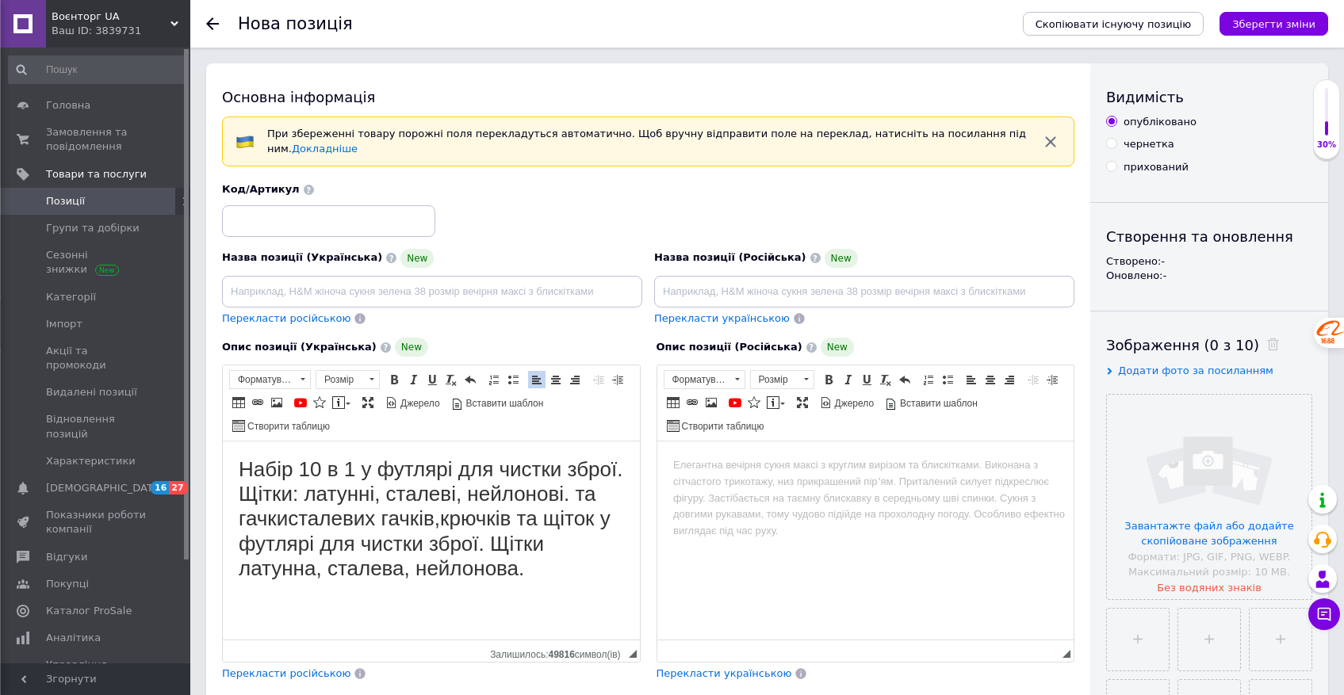
click at [447, 611] on body "Набір 10 в 1 у футлярі для чистки зброї. Щітки: латунні, сталеві, нейлонові. та…" at bounding box center [431, 535] width 385 height 154
click at [316, 500] on h1 "Набір 10 в 1 у футлярі для чистки зброї. Щітки: латунні, сталеві, нейлонові. та…" at bounding box center [431, 520] width 385 height 124
click at [299, 609] on body "Набір 10 в 1 у футлярі для чистки зброї : латунні, сталеві, нейлонові. та гачки…" at bounding box center [431, 535] width 385 height 154
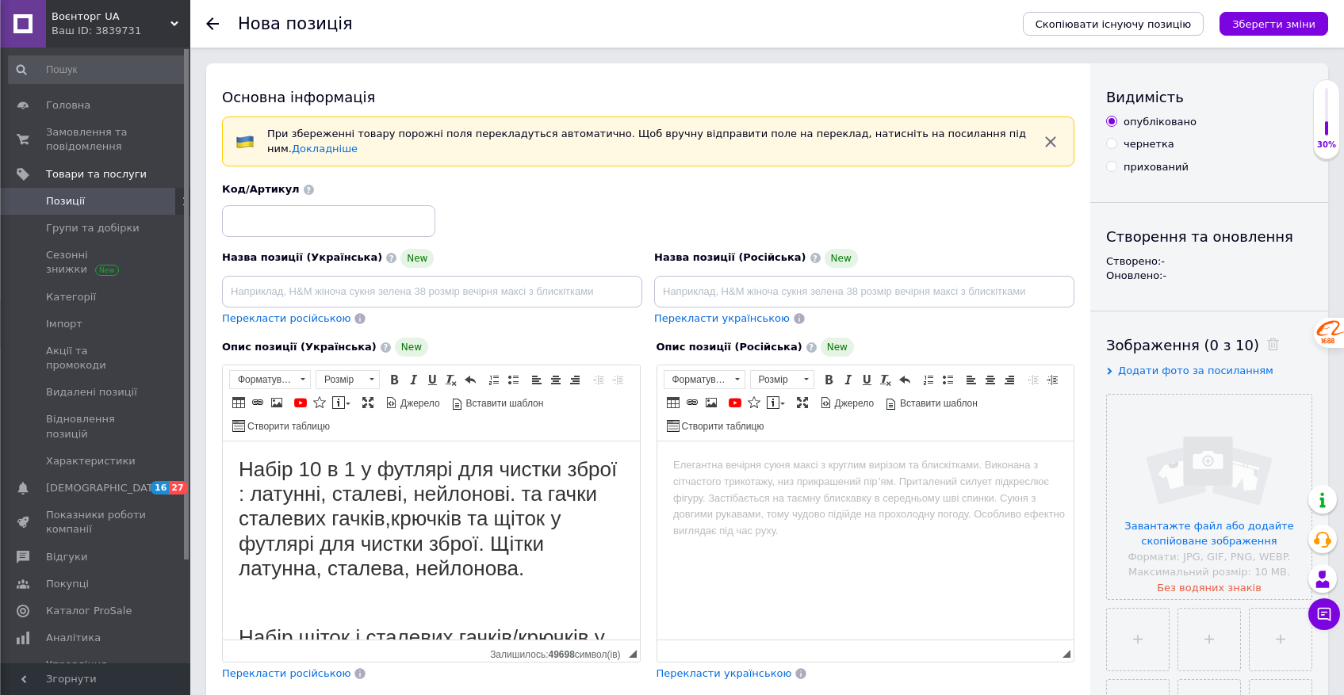
click at [359, 471] on h1 "Набір 10 в 1 у футлярі для чистки зброї : латунні, сталеві, нейлонові. та гачки…" at bounding box center [431, 520] width 385 height 124
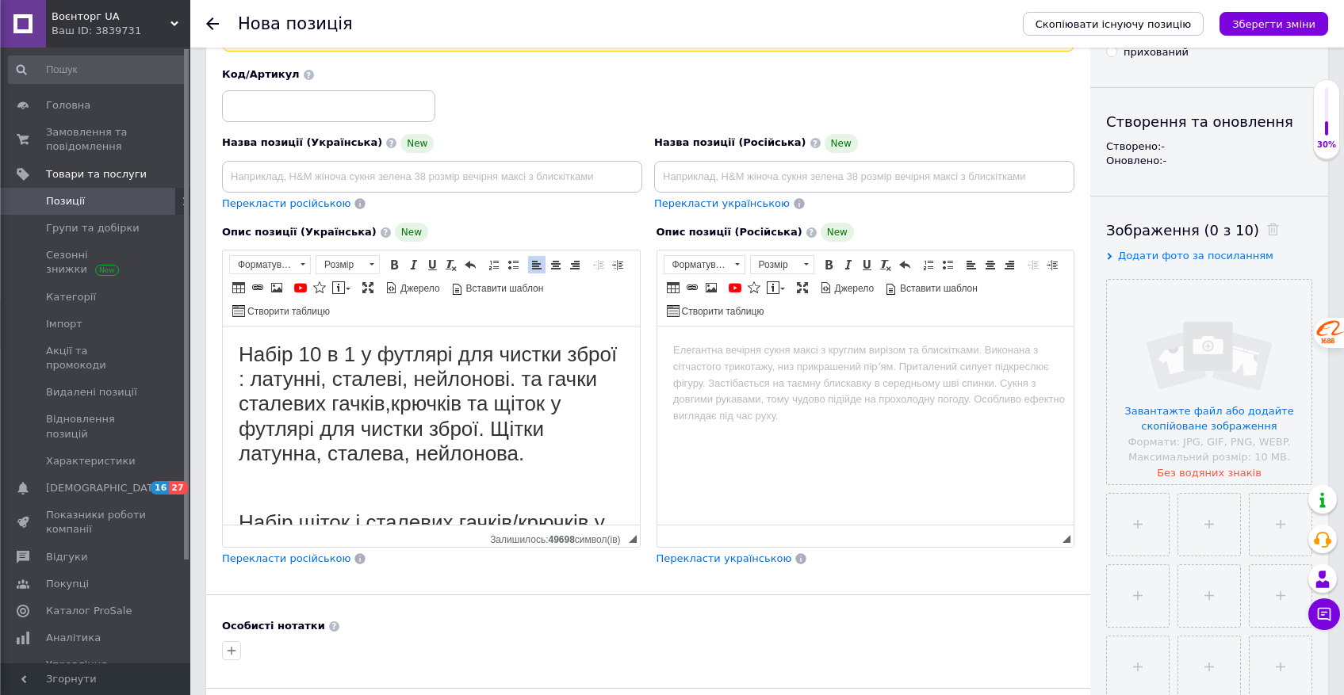
scroll to position [117, 0]
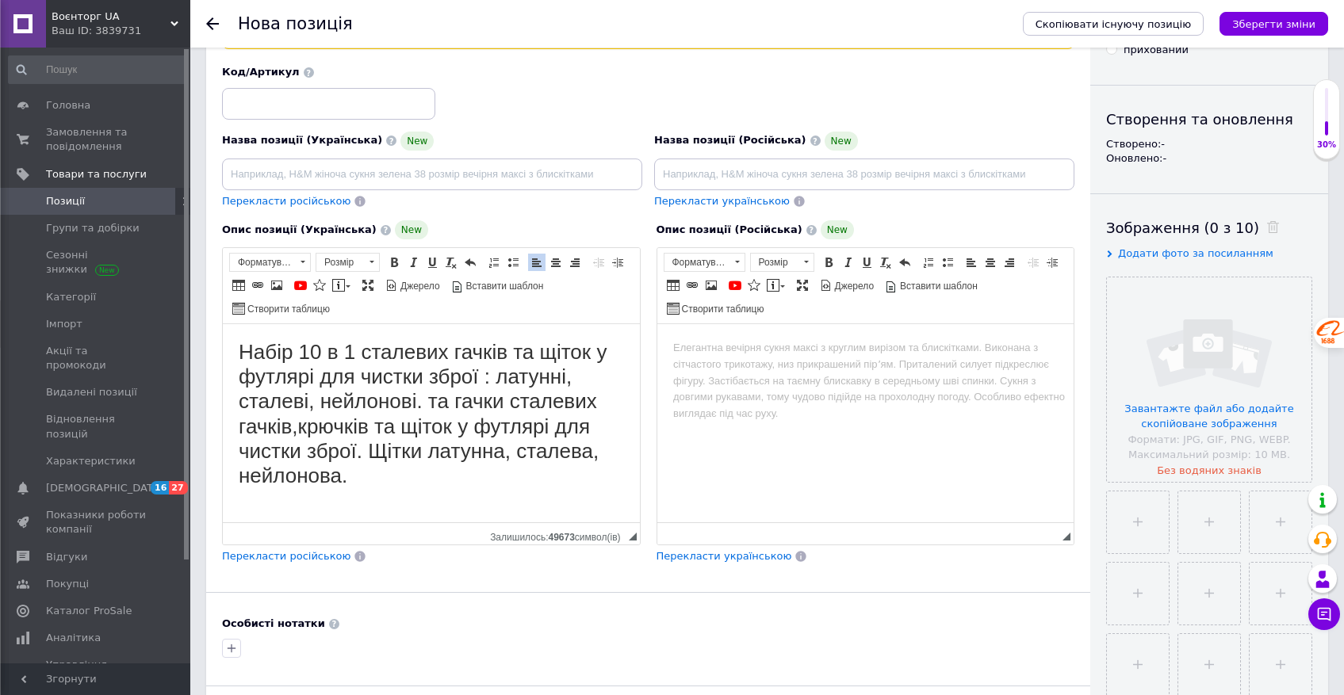
click at [512, 380] on h1 "Набір 10 в 1 сталевих гачків та щіток у футлярі для чистки зброї : латунні, ста…" at bounding box center [431, 414] width 385 height 148
click at [236, 407] on html "Набір 10 в 1 сталевих гачків та щіток у футлярі для чистки зброї: латунні, стал…" at bounding box center [431, 501] width 417 height 354
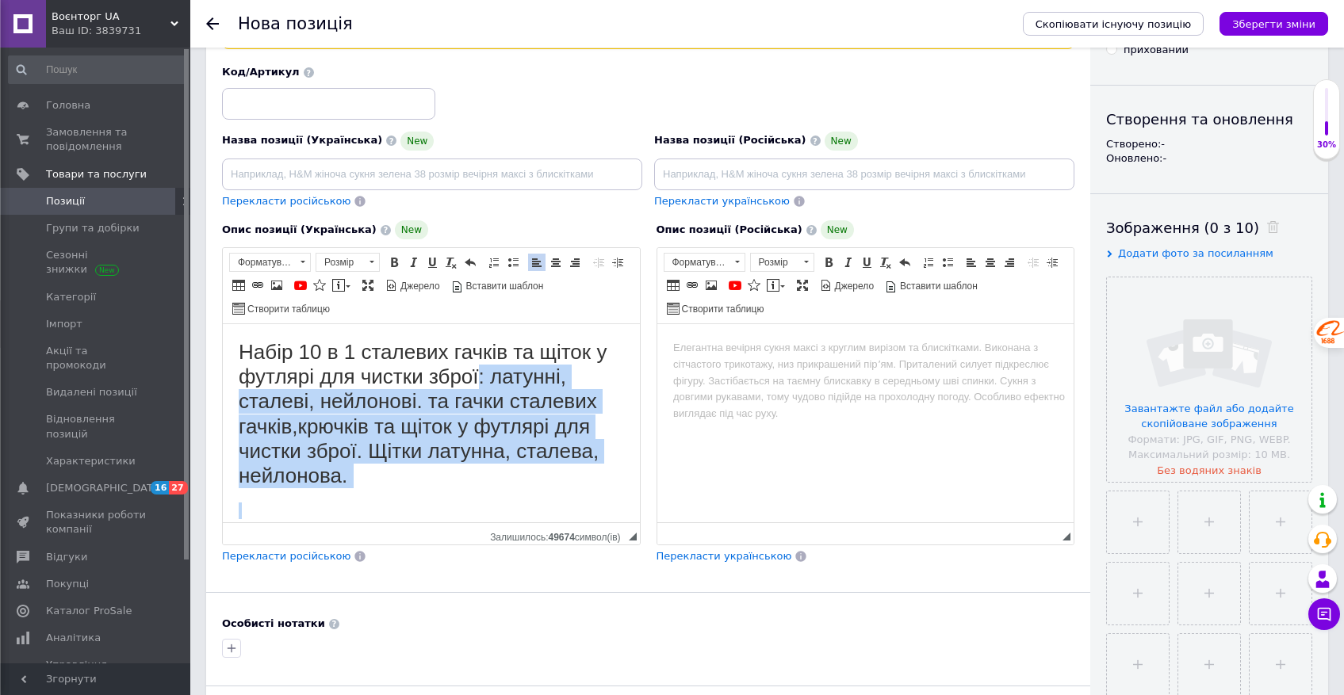
scroll to position [34, 0]
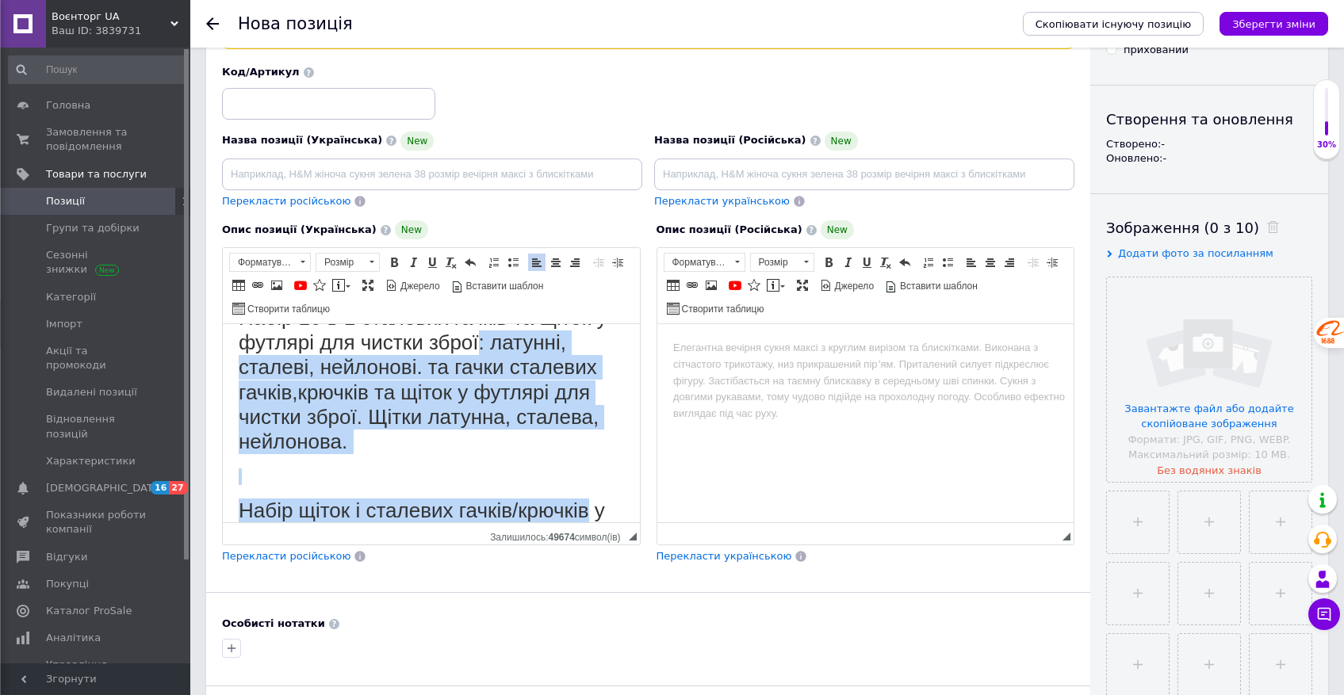
drag, startPoint x: 501, startPoint y: 379, endPoint x: 630, endPoint y: 523, distance: 192.6
click at [630, 523] on html "Набір 10 в 1 сталевих гачків та щіток у футлярі для чистки зброї: латунні, стал…" at bounding box center [431, 467] width 417 height 354
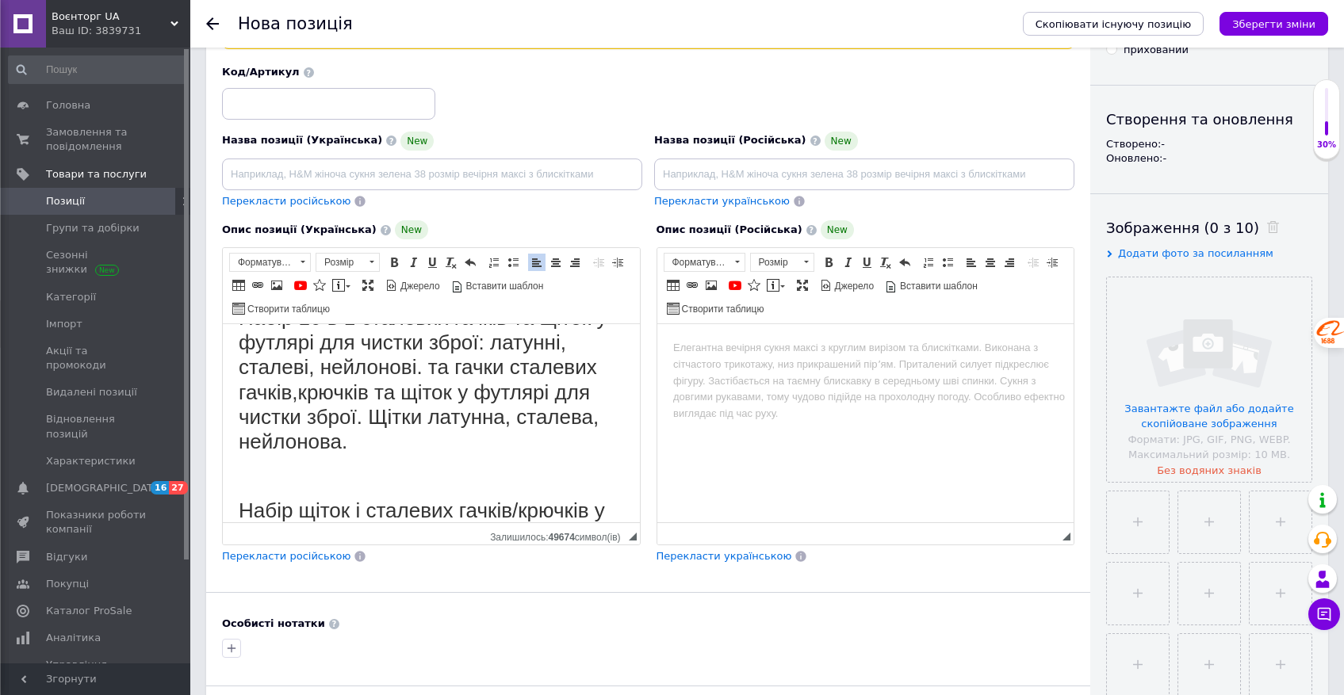
click at [527, 469] on body "Набір 10 в 1 сталевих гачків та щіток у футлярі для чистки зброї: латунні, стал…" at bounding box center [431, 467] width 385 height 322
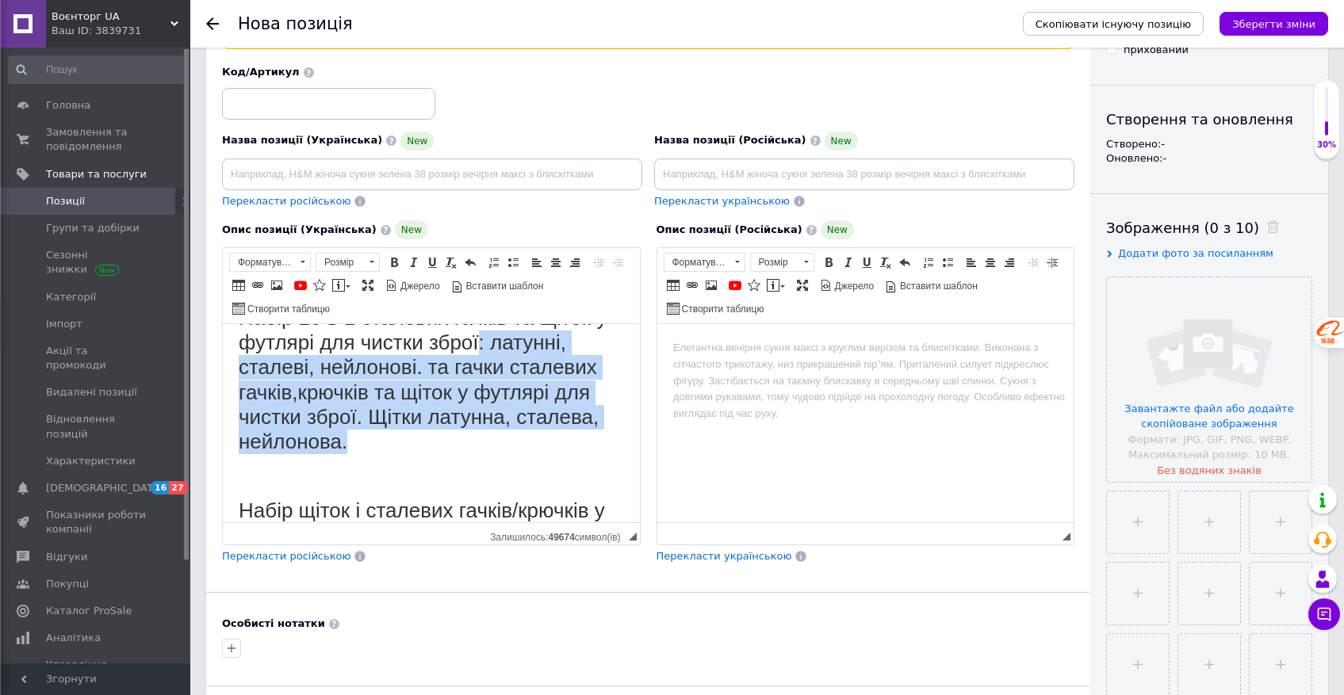
drag, startPoint x: 392, startPoint y: 440, endPoint x: 503, endPoint y: 344, distance: 146.7
click at [503, 344] on h1 "Набір 10 в 1 сталевих гачків та щіток у футлярі для чистки зброї: латунні, стал…" at bounding box center [431, 380] width 385 height 148
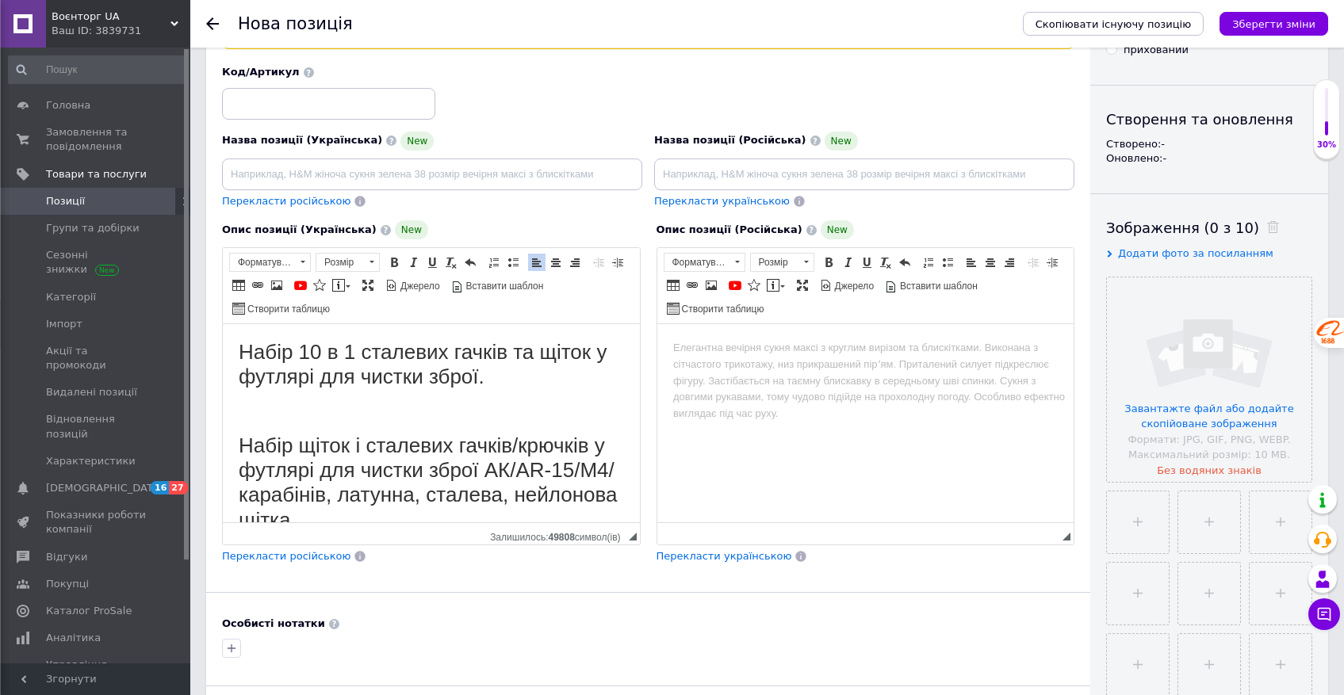
scroll to position [105, 0]
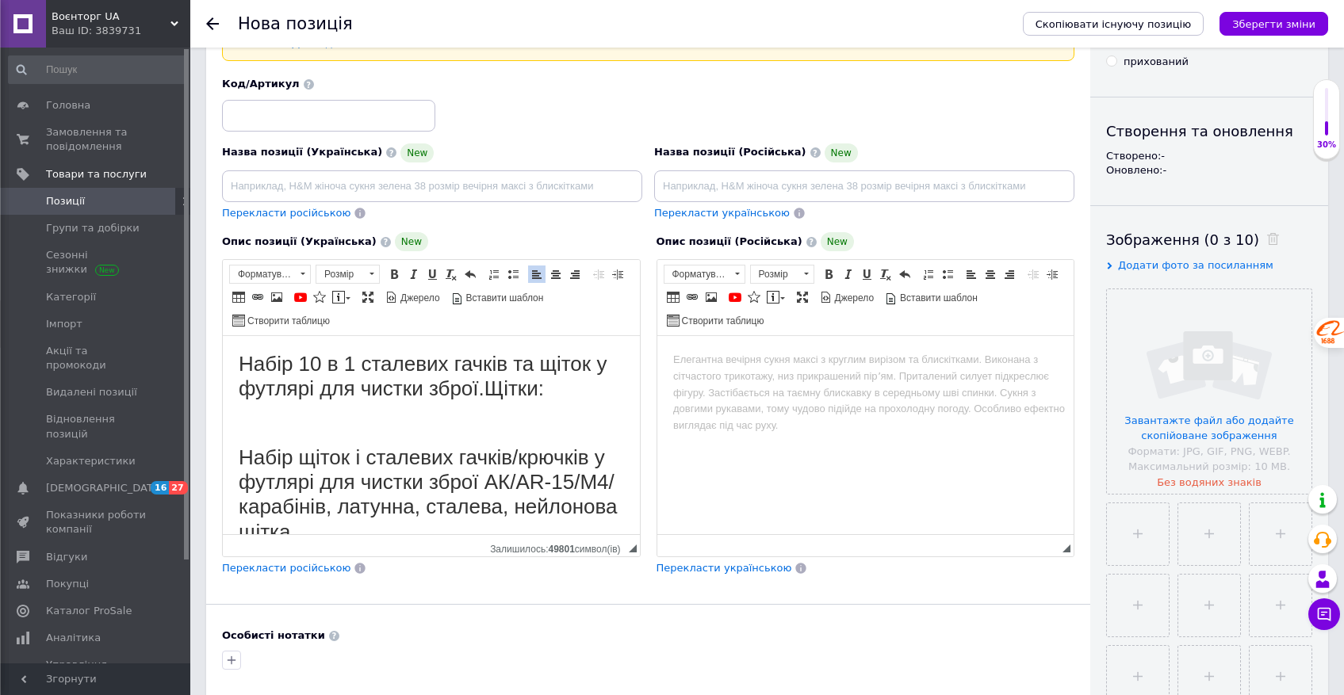
click at [508, 393] on h1 "Набір 10 в 1 сталевих гачків та щіток у футлярі для чистки зброї.Щітки:" at bounding box center [431, 376] width 385 height 49
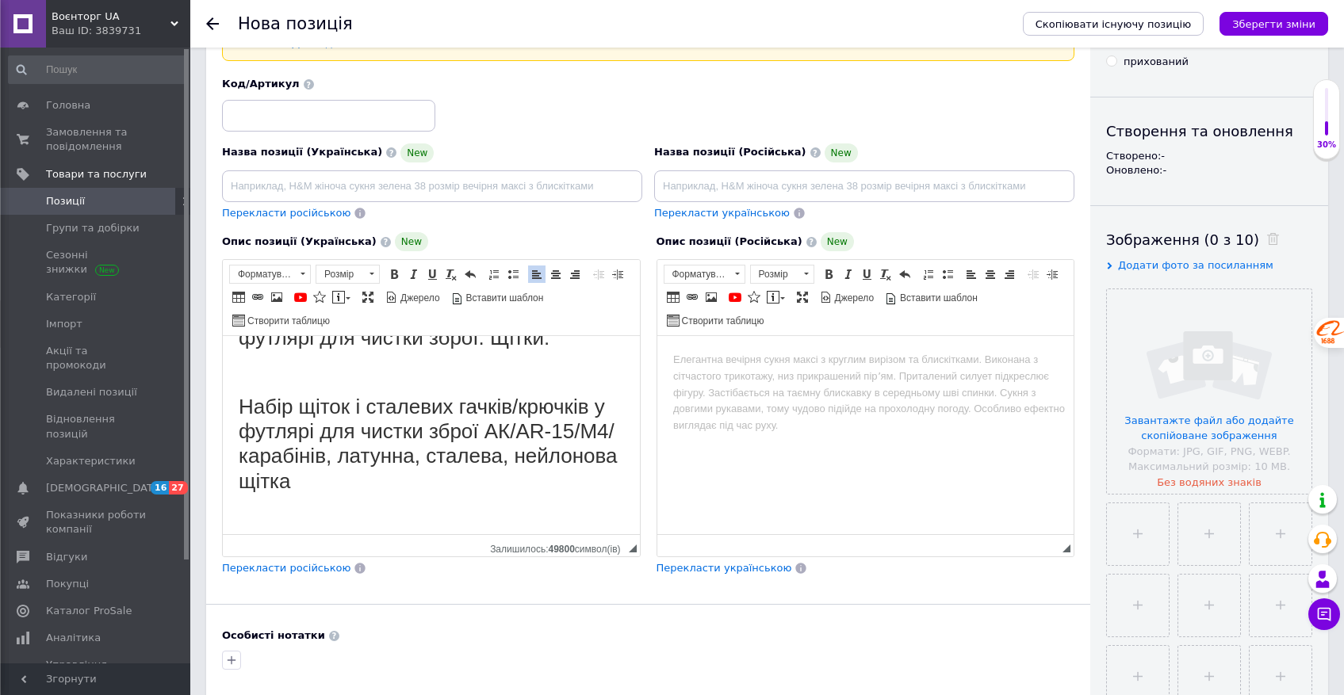
scroll to position [56, 0]
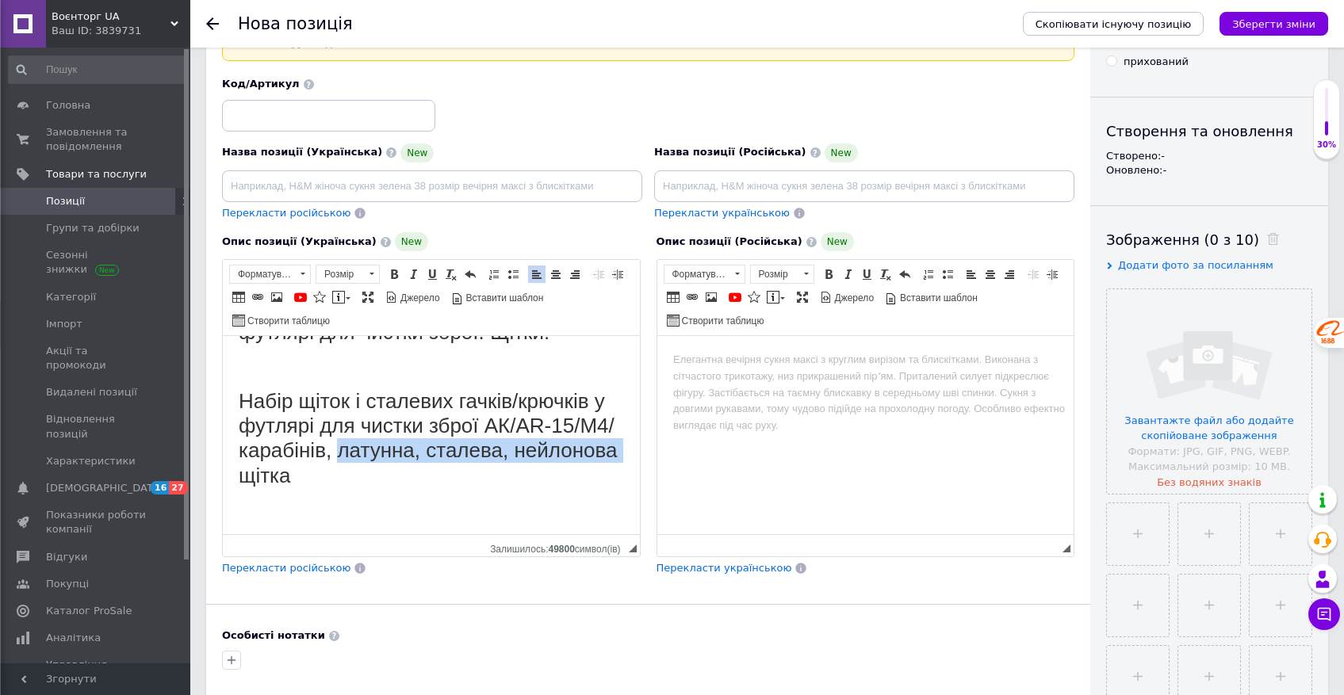
drag, startPoint x: 372, startPoint y: 453, endPoint x: 346, endPoint y: 477, distance: 35.9
click at [346, 477] on h1 "Набір щіток і сталевих гачків/крючків у футлярі для чистки зброї АК/AR-15/М4/ка…" at bounding box center [431, 438] width 385 height 99
copy h1 "латунна, [PERSON_NAME], [PERSON_NAME]"
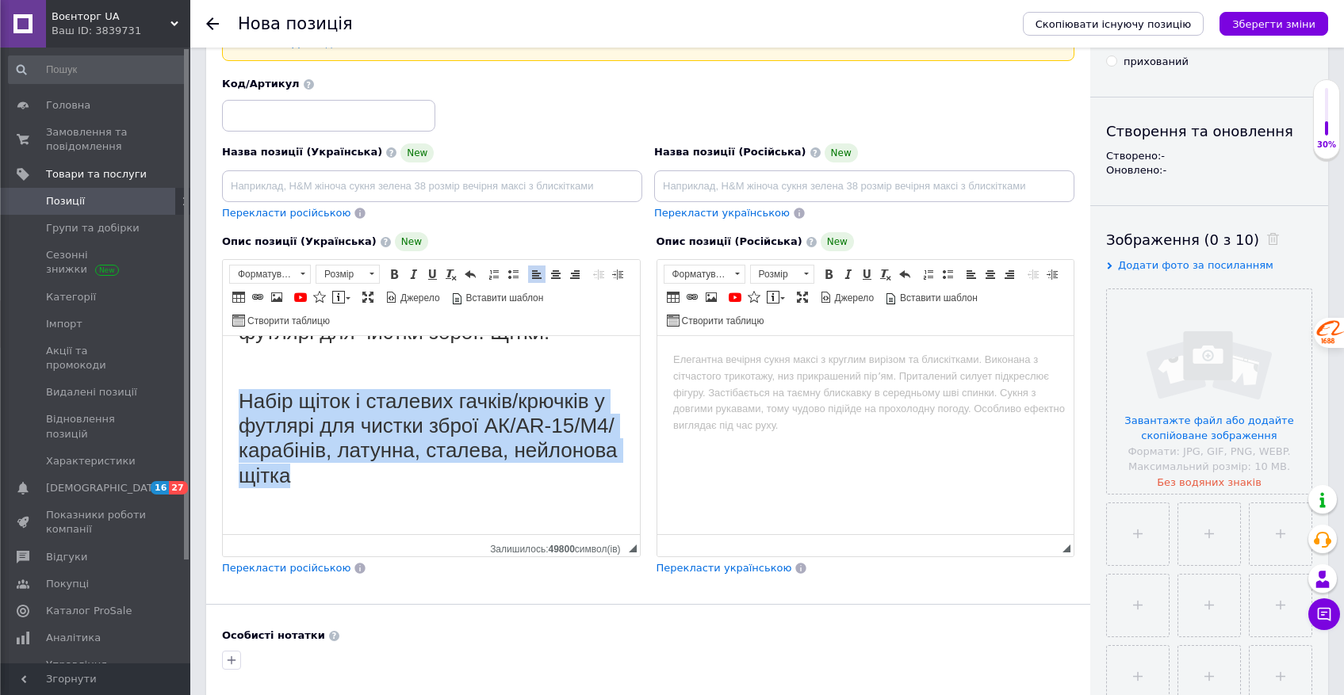
drag, startPoint x: 417, startPoint y: 477, endPoint x: 237, endPoint y: 396, distance: 197.0
click at [237, 396] on html "Набір 10 в 1 сталевих гачків та щіток у футлярі для чистки зброї. Щітки: Набір …" at bounding box center [431, 407] width 417 height 255
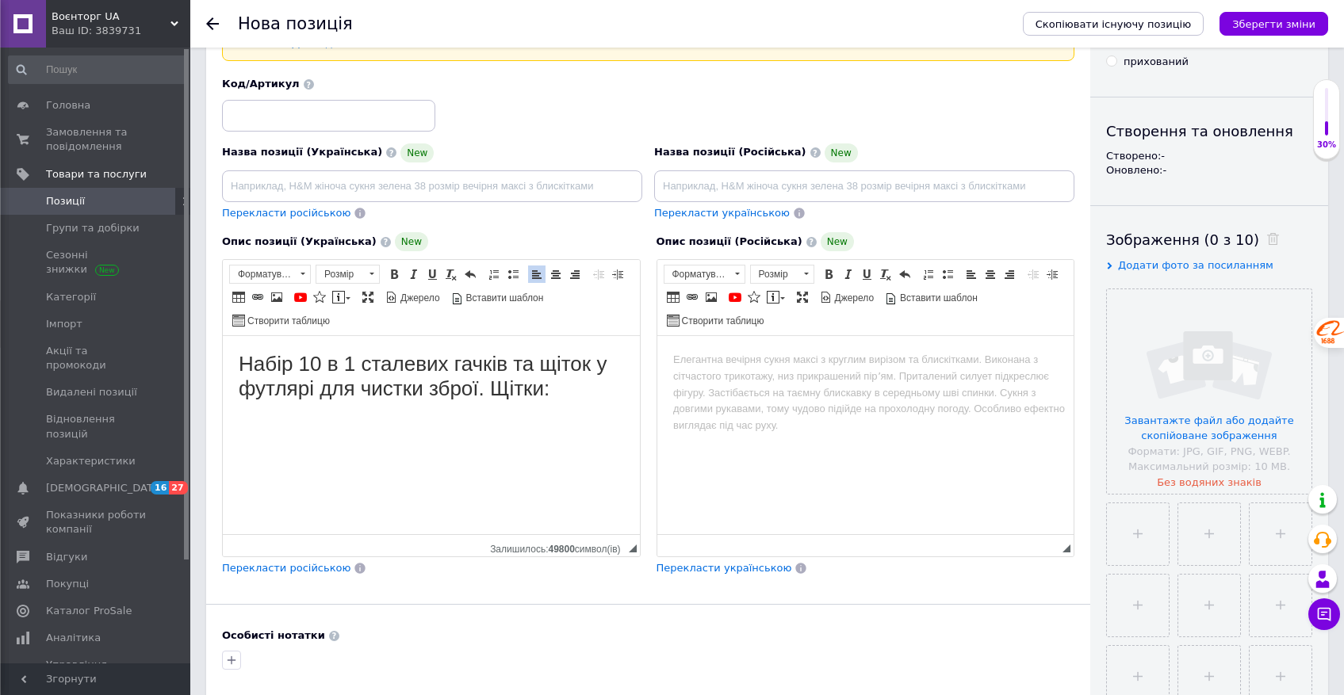
scroll to position [0, 0]
click at [583, 392] on h1 "Набір 10 в 1 сталевих гачків та щіток у футлярі для чистки зброї. Щітки:" at bounding box center [431, 376] width 385 height 49
click at [278, 356] on h1 "Набір 10 в 1 сталевих гачків та щіток у футлярі для чистки зброї. Щітки: латунн…" at bounding box center [431, 389] width 385 height 75
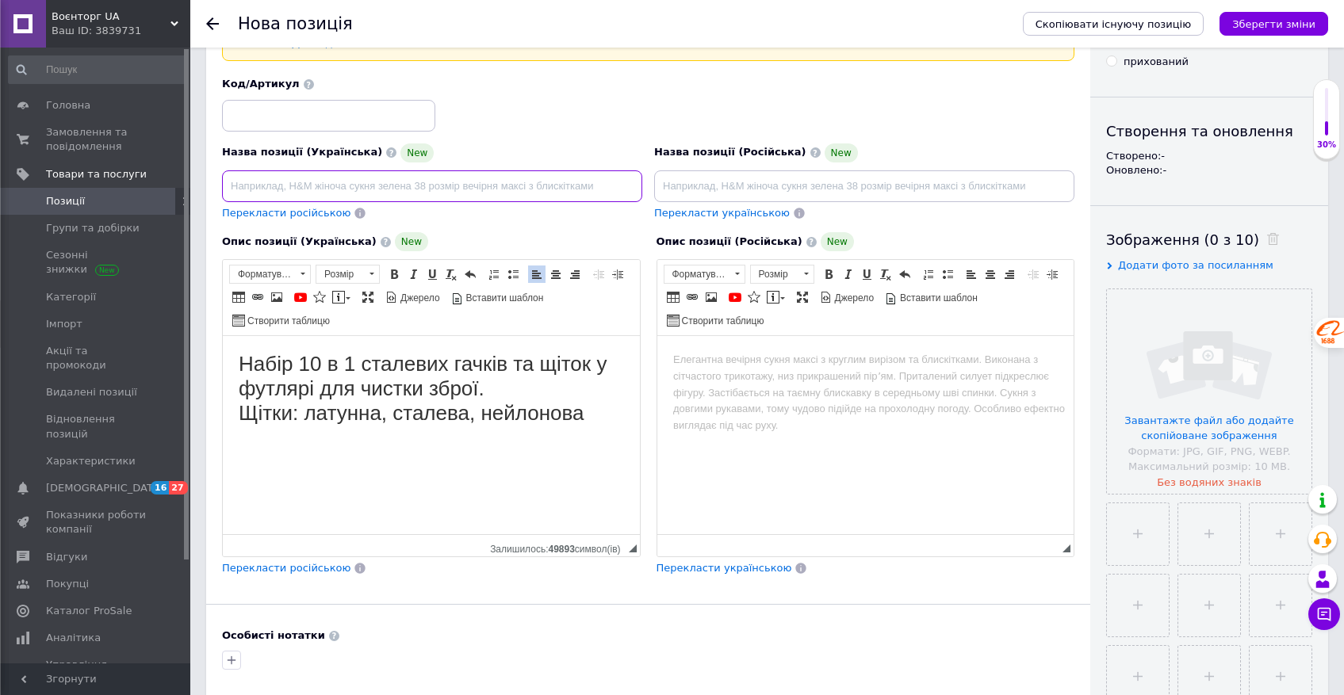
click at [348, 189] on input at bounding box center [432, 186] width 420 height 32
type input "Набір 10 в 1 сталевих гачків та щіток у футлярі для чистки зброї. Щітки: латунн…"
click at [349, 458] on body "Набір 10 в 1 сталевих гачків та щіток у футлярі для чистки зброї. Щітки: латунн…" at bounding box center [431, 439] width 385 height 174
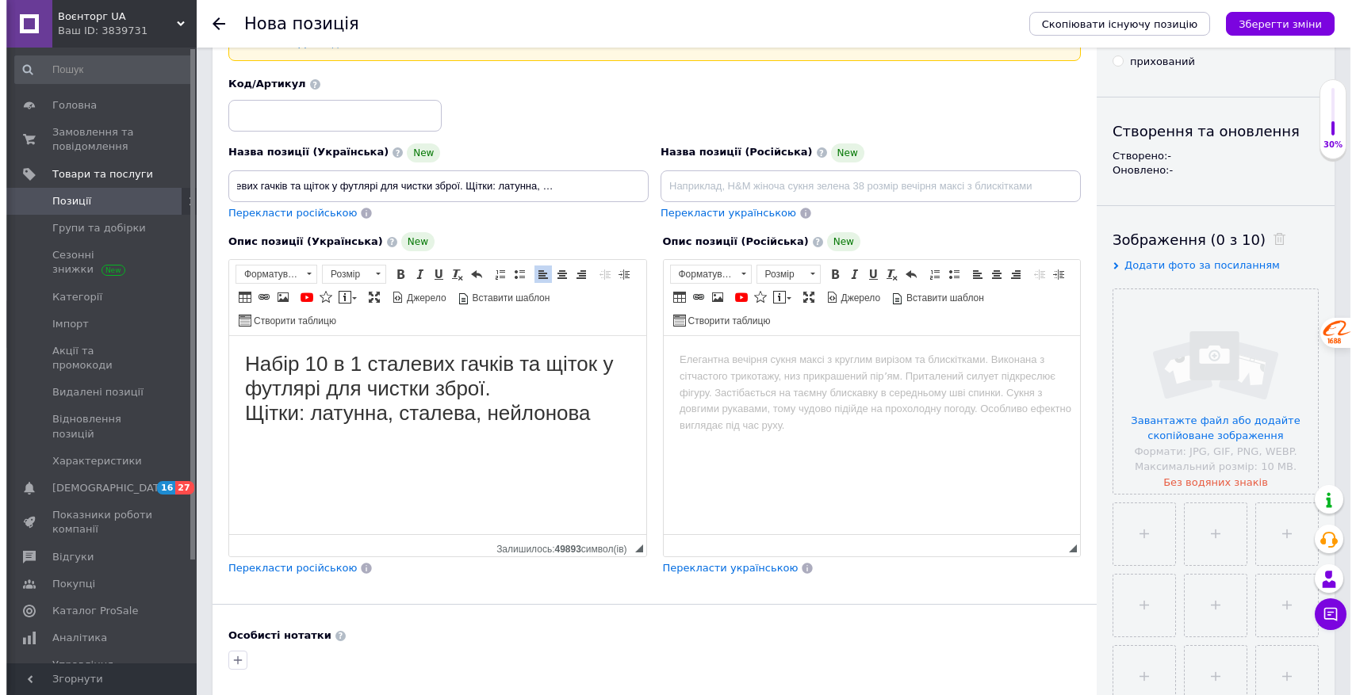
scroll to position [0, 0]
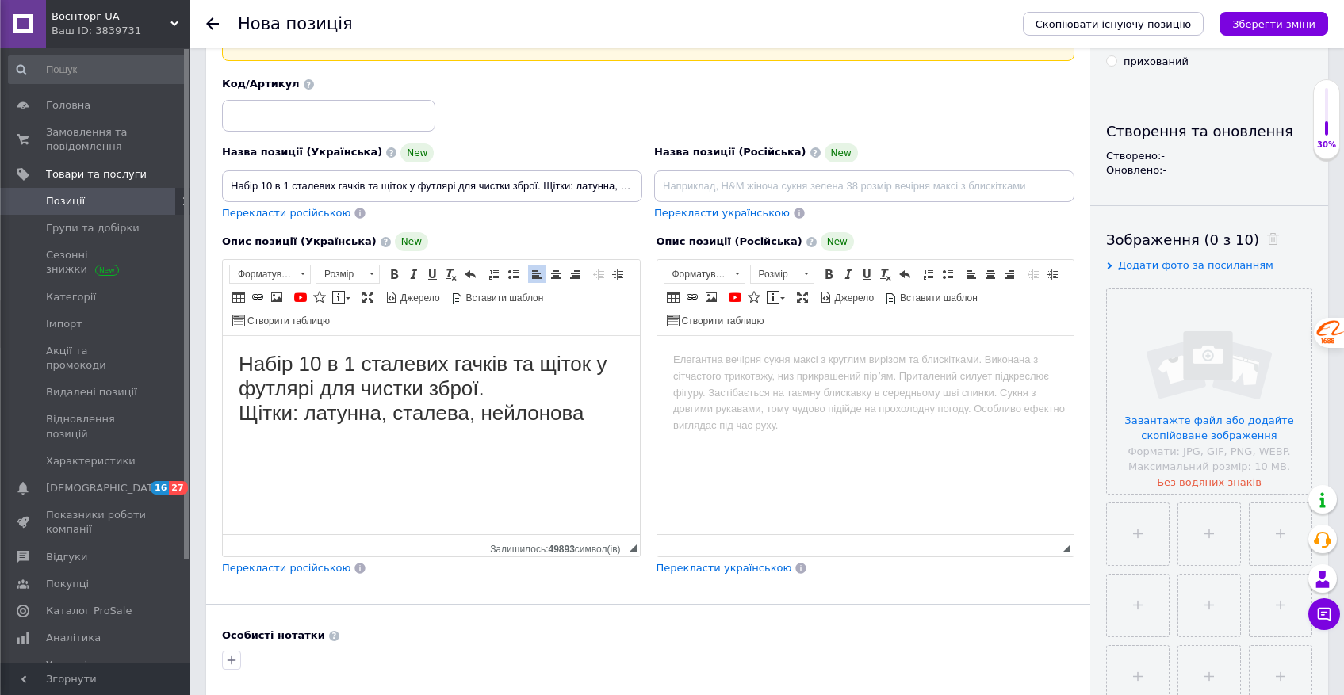
click at [255, 443] on body "Набір 10 в 1 сталевих гачків та щіток у футлярі для чистки зброї. Щітки: латунн…" at bounding box center [431, 439] width 385 height 174
click at [278, 299] on span at bounding box center [276, 297] width 13 height 13
select select
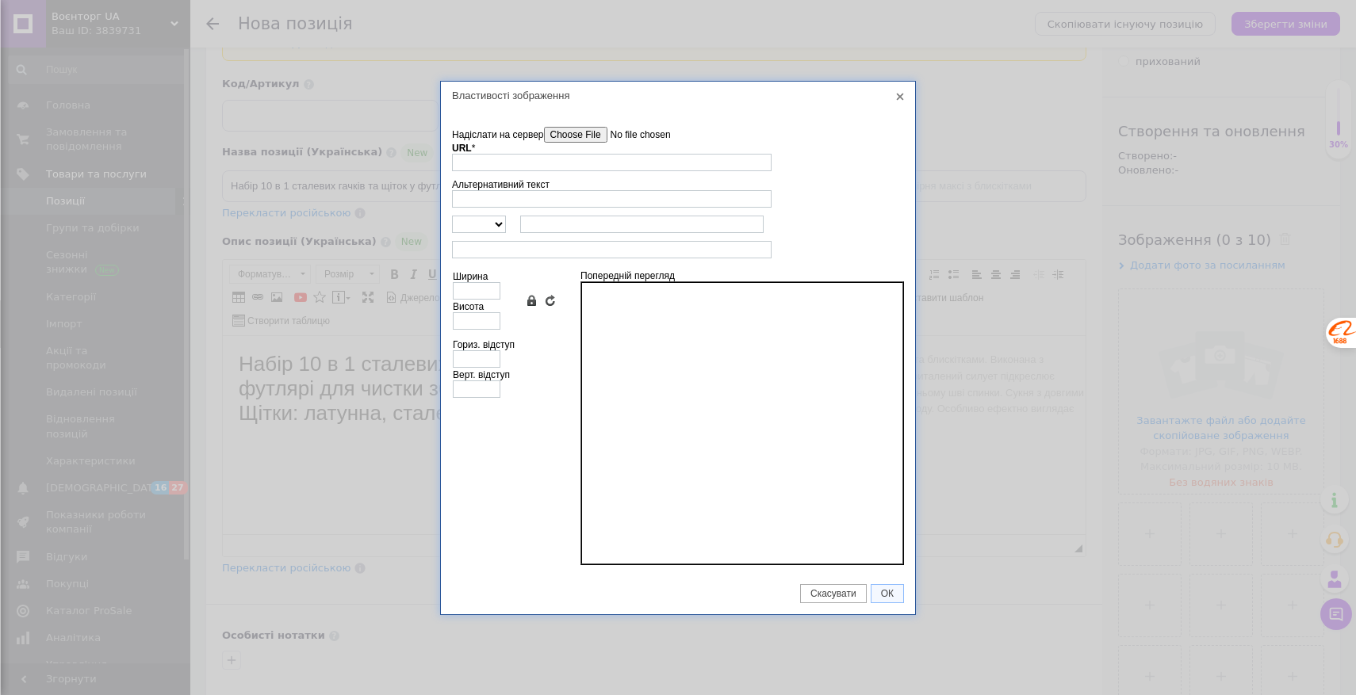
click at [577, 137] on input"] "Надіслати на сервер" at bounding box center [634, 135] width 180 height 16
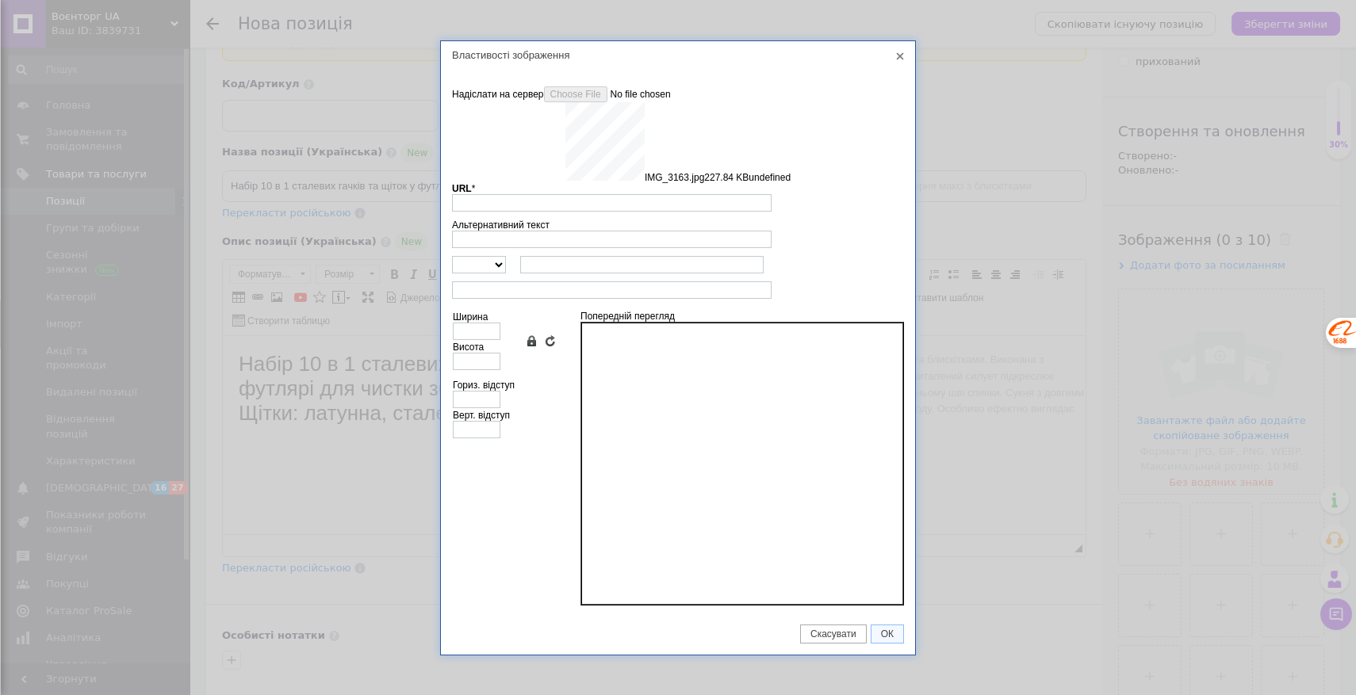
type input "[URL][DOMAIN_NAME]"
type input "640"
type input "637"
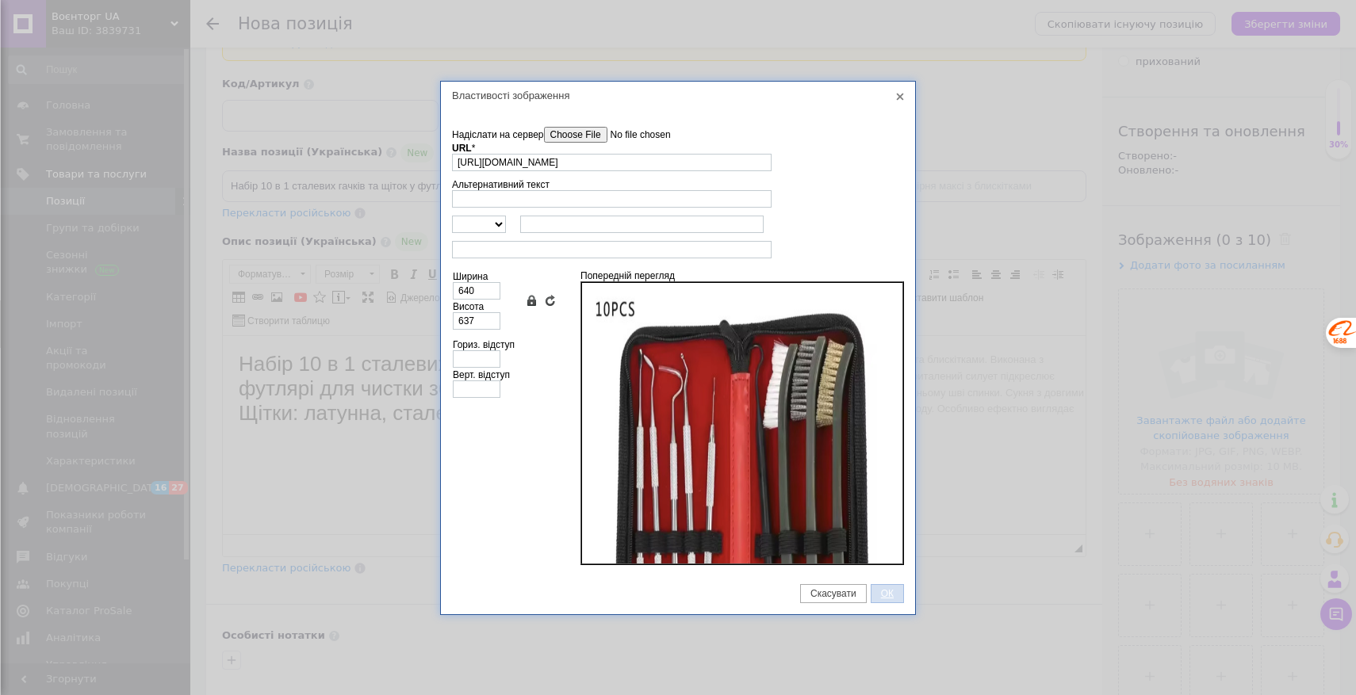
click at [890, 589] on span "ОК" at bounding box center [887, 593] width 32 height 11
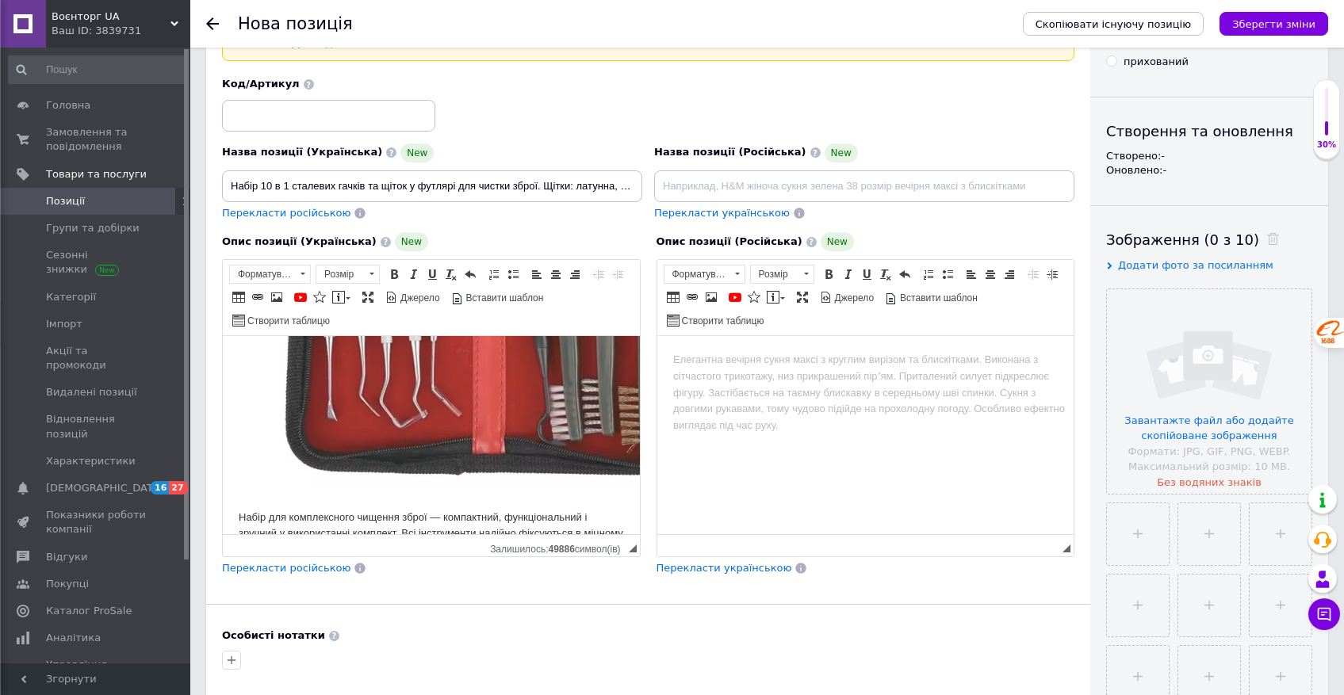
scroll to position [491, 0]
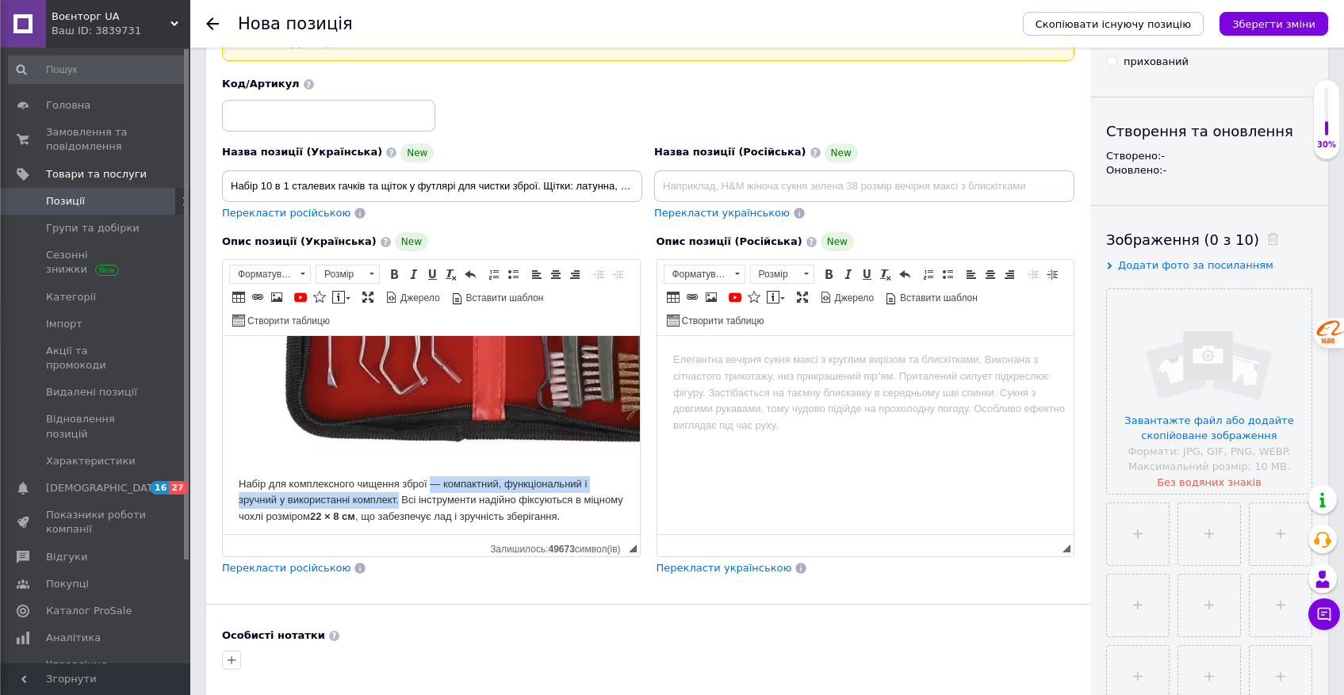
drag, startPoint x: 434, startPoint y: 485, endPoint x: 404, endPoint y: 500, distance: 33.0
click at [404, 500] on body "Набір 10 в 1 сталевих гачків та щіток у футлярі для чистки зброї. Щітки: латунн…" at bounding box center [431, 228] width 385 height 734
click at [477, 481] on body "Набір 10 в 1 сталевих гачків та щіток у футлярі для чистки зброї. Щітки: латунн…" at bounding box center [431, 228] width 385 height 734
click at [443, 485] on body "Набір 10 в 1 сталевих гачків та щіток у футлярі для чистки зброї. Щітки: латунн…" at bounding box center [431, 228] width 385 height 734
click at [439, 485] on body "Набір 10 в 1 сталевих гачків та щіток у футлярі для чистки зброї. Щітки: латунн…" at bounding box center [431, 228] width 385 height 734
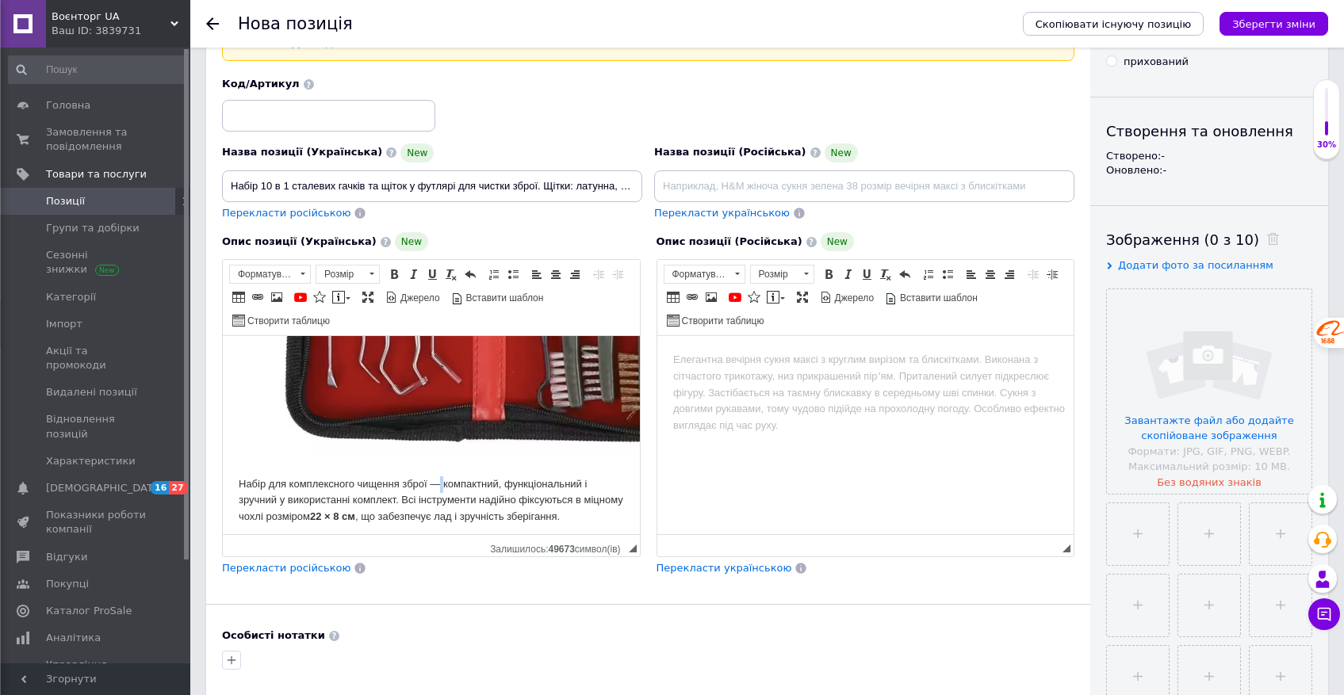
click at [439, 485] on body "Набір 10 в 1 сталевих гачків та щіток у футлярі для чистки зброї. Щітки: латунн…" at bounding box center [431, 228] width 385 height 734
drag, startPoint x: 435, startPoint y: 482, endPoint x: 404, endPoint y: 504, distance: 37.6
click at [404, 504] on body "Набір 10 в 1 сталевих гачків та щіток у футлярі для чистки зброї. Щітки: латунн…" at bounding box center [431, 228] width 385 height 734
drag, startPoint x: 287, startPoint y: 500, endPoint x: 432, endPoint y: 485, distance: 145.8
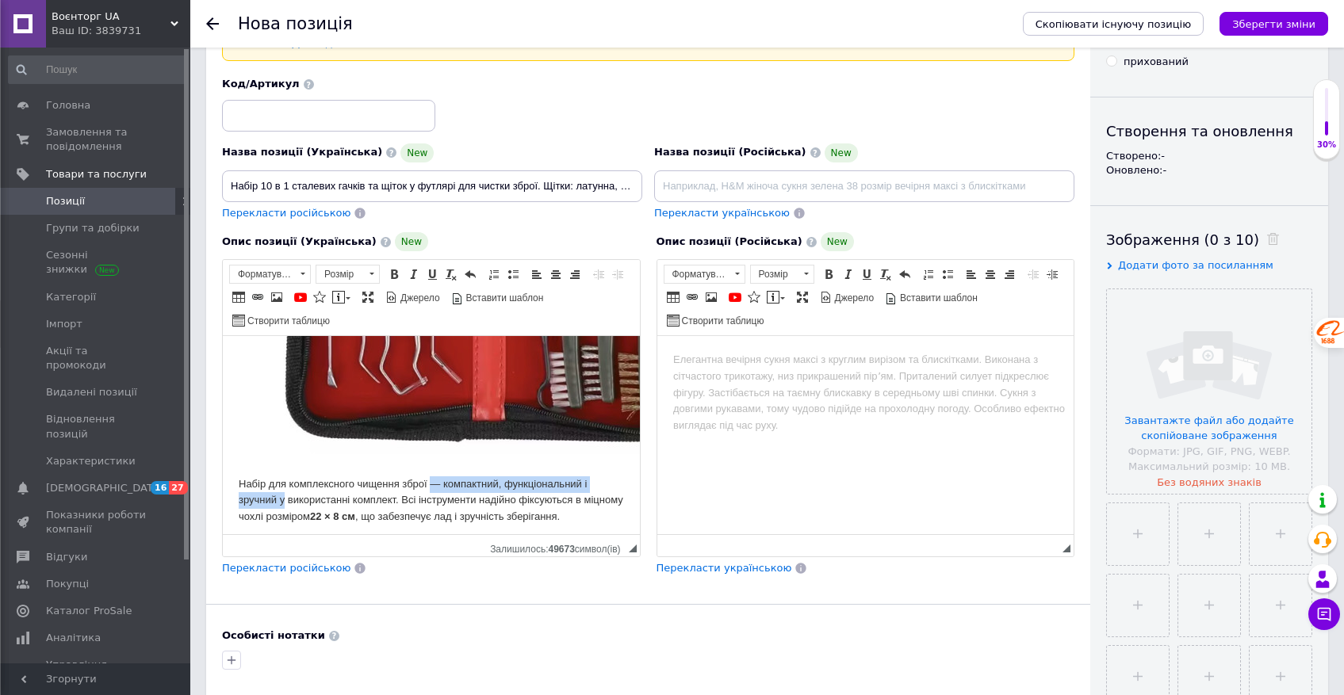
click at [432, 485] on body "Набір 10 в 1 сталевих гачків та щіток у футлярі для чистки зброї. Щітки: латунн…" at bounding box center [431, 228] width 385 height 734
click at [538, 487] on body "Набір 10 в 1 сталевих гачків та щіток у футлярі для чистки зброї. Щітки: латунн…" at bounding box center [431, 228] width 385 height 734
click at [475, 485] on body "Набір 10 в 1 сталевих гачків та щіток у футлярі для чистки зброї. Щітки: латунн…" at bounding box center [431, 228] width 385 height 734
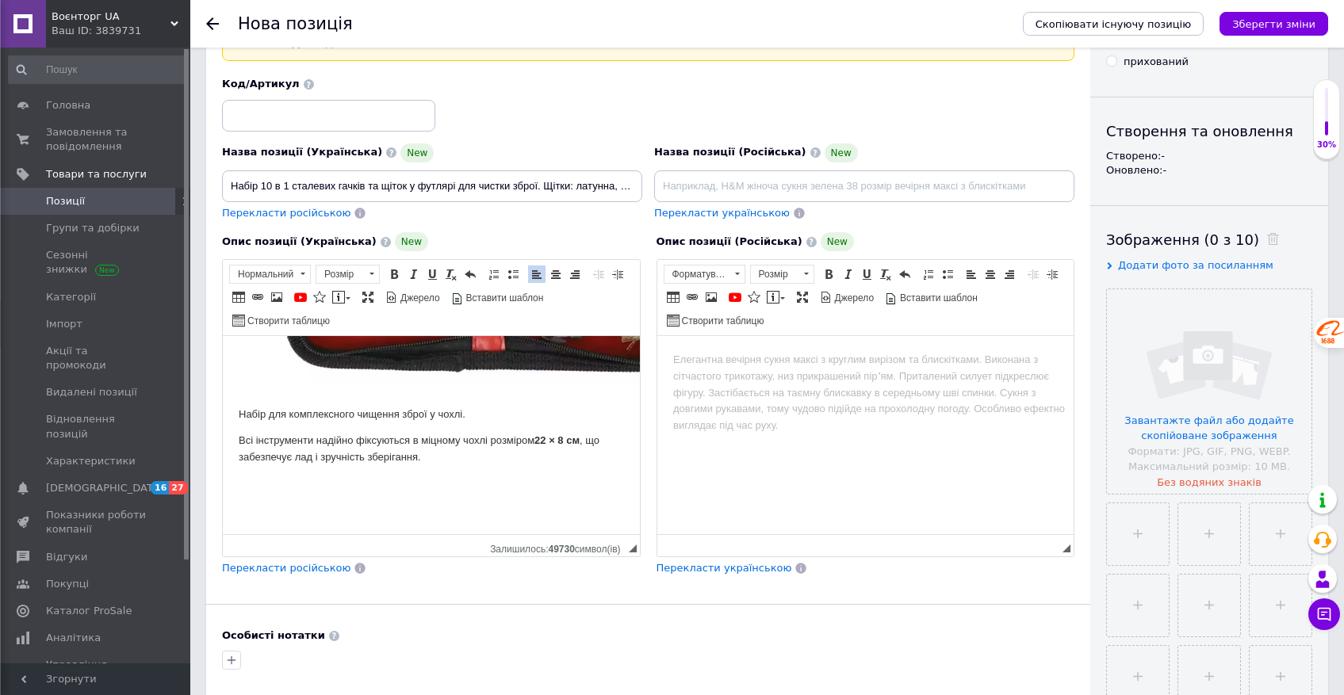
scroll to position [561, 0]
click at [343, 439] on p "Всі інструменти надійно фіксуються в міцному чохлі розміром 22 × 8 см , що забе…" at bounding box center [431, 448] width 385 height 33
click at [405, 441] on p "Всі інструменти фіксуються в міцному чохлі розміром 22 × 8 см , що забезпечує л…" at bounding box center [431, 448] width 385 height 33
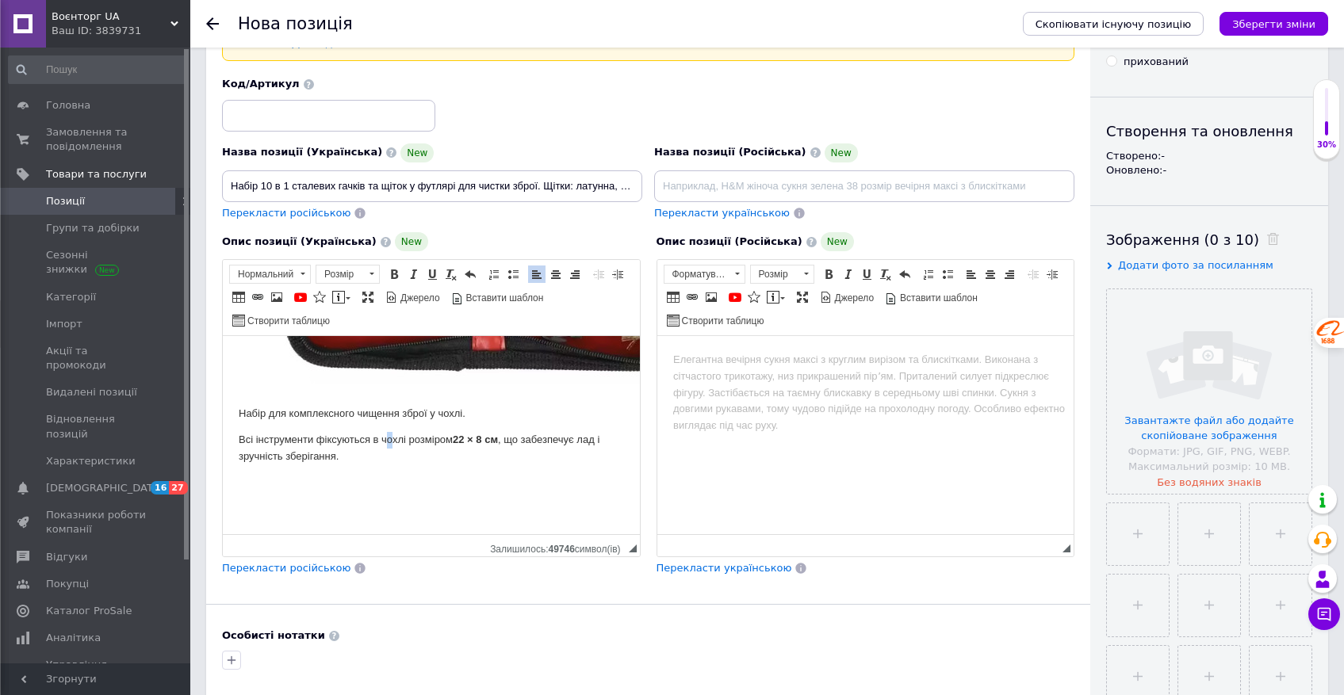
click at [393, 442] on p "Всі інструменти фіксуються в чохлі розміром 22 × 8 см , що забезпечує лад і зру…" at bounding box center [431, 448] width 385 height 33
click at [456, 467] on body "Набір 10 в 1 сталевих гачків та щіток у футлярі для чистки зброї. Щітки: латунн…" at bounding box center [431, 163] width 385 height 744
click at [390, 445] on p "Всі інструменти фіксуються в чохлі розміром 22 × 8 см , що забезпечує лад і зру…" at bounding box center [431, 448] width 385 height 33
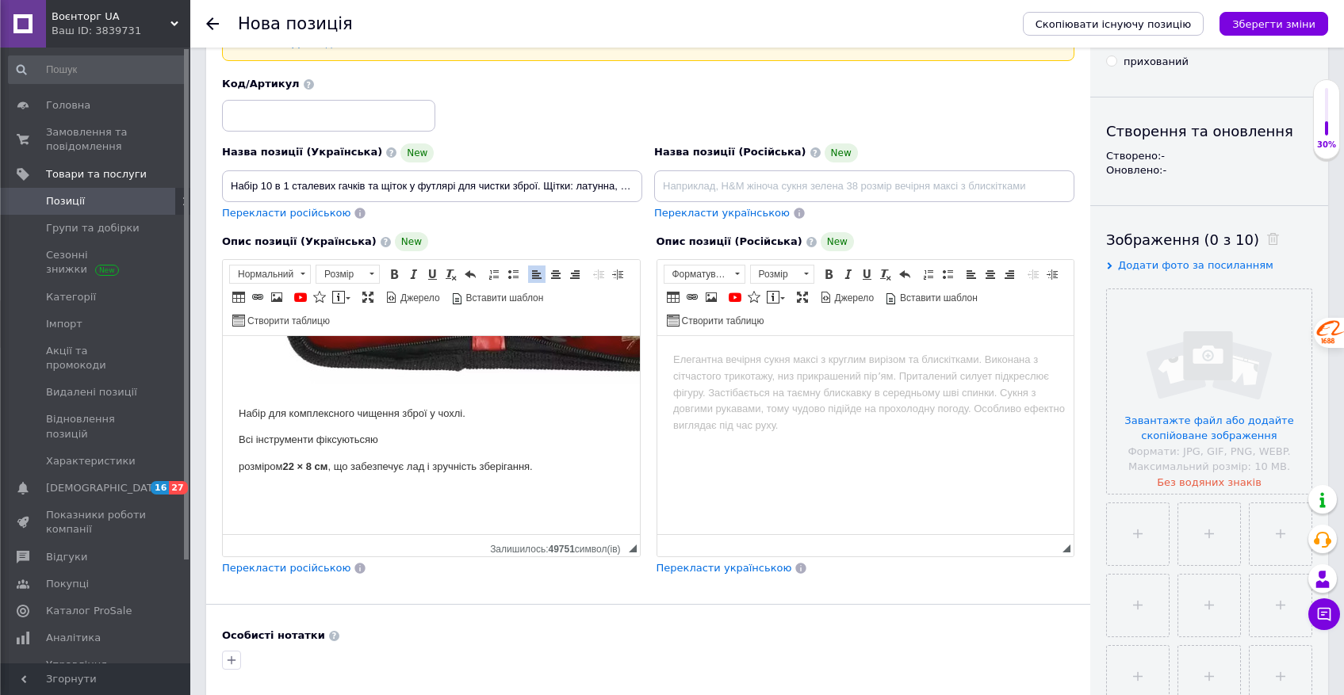
click at [262, 470] on p "розміром 22 × 8 см , що забезпечує лад і зручність зберігання." at bounding box center [431, 467] width 385 height 17
click at [1275, 25] on icon "Зберегти зміни" at bounding box center [1273, 24] width 83 height 12
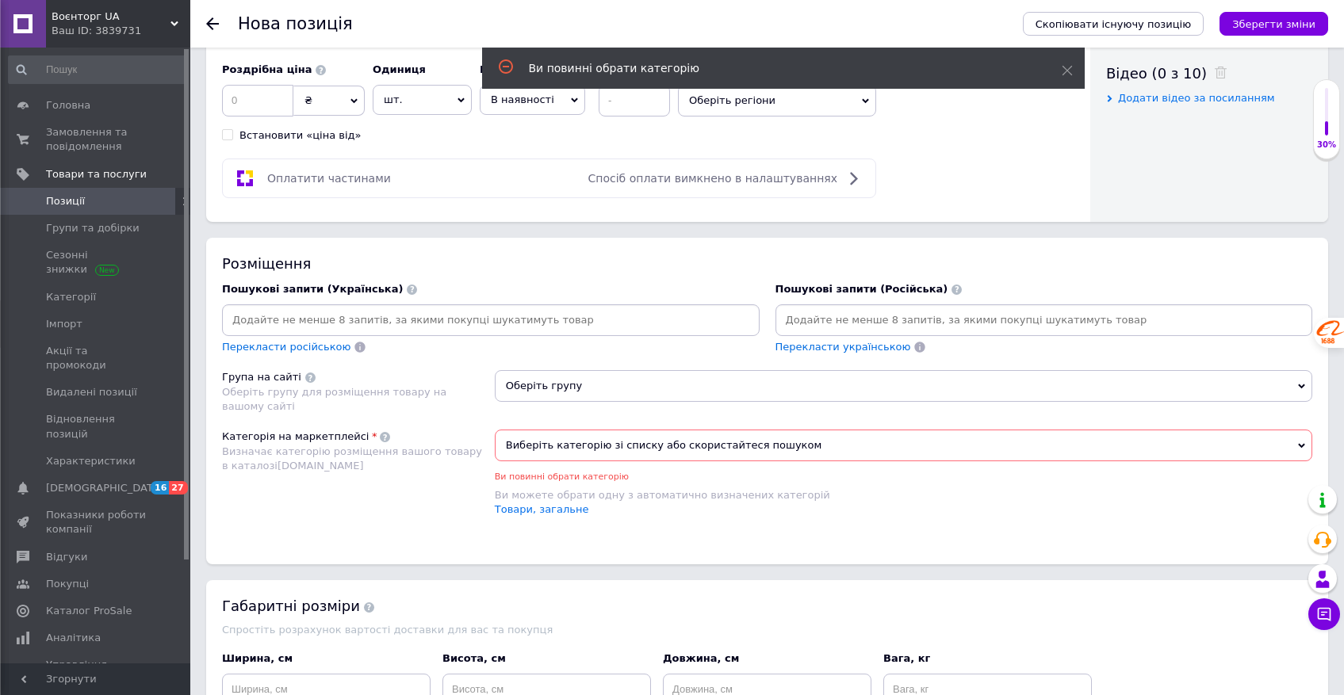
scroll to position [777, 0]
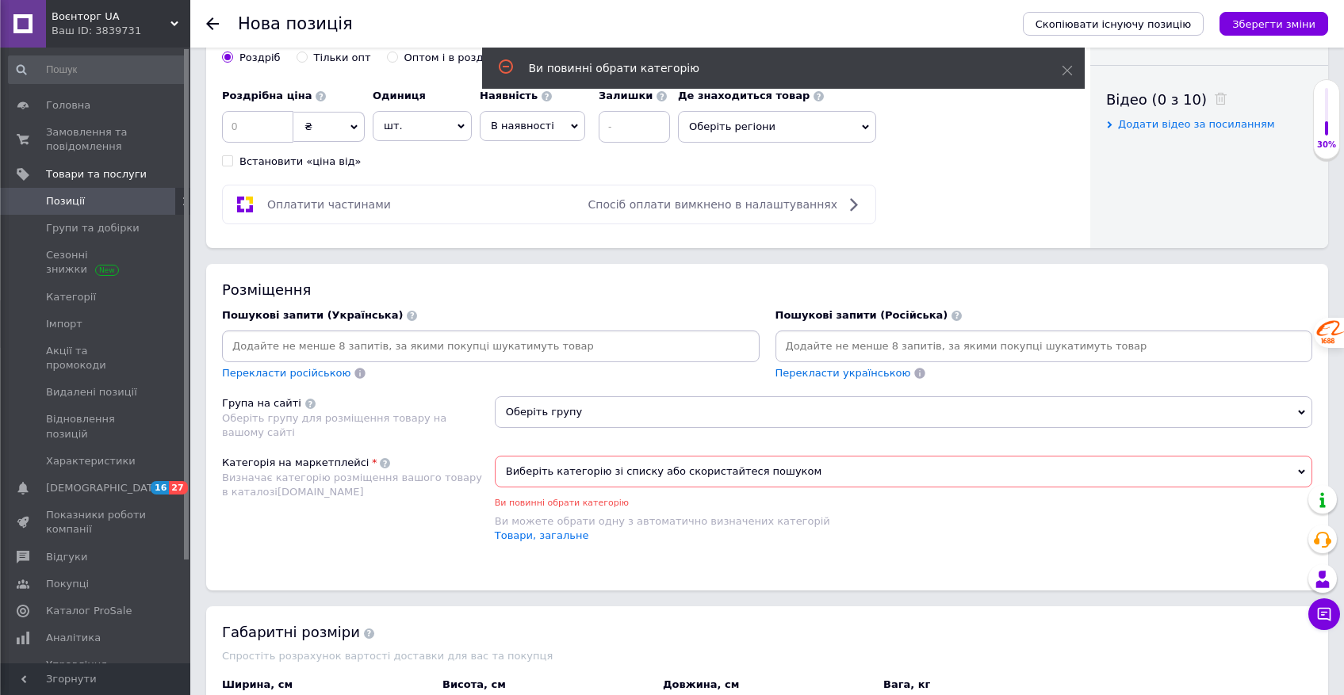
click at [554, 481] on span "Виберіть категорію зі списку або скористайтеся пошуком" at bounding box center [904, 472] width 818 height 32
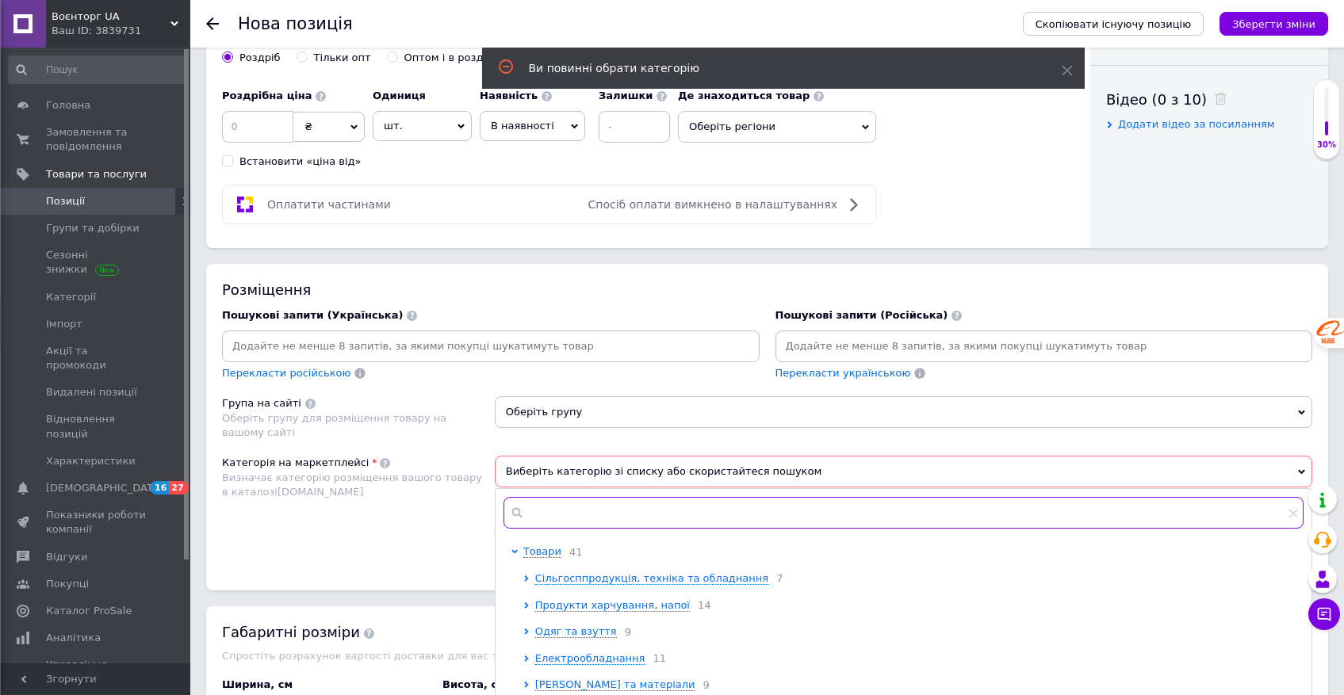
click at [554, 515] on input "text" at bounding box center [904, 513] width 800 height 32
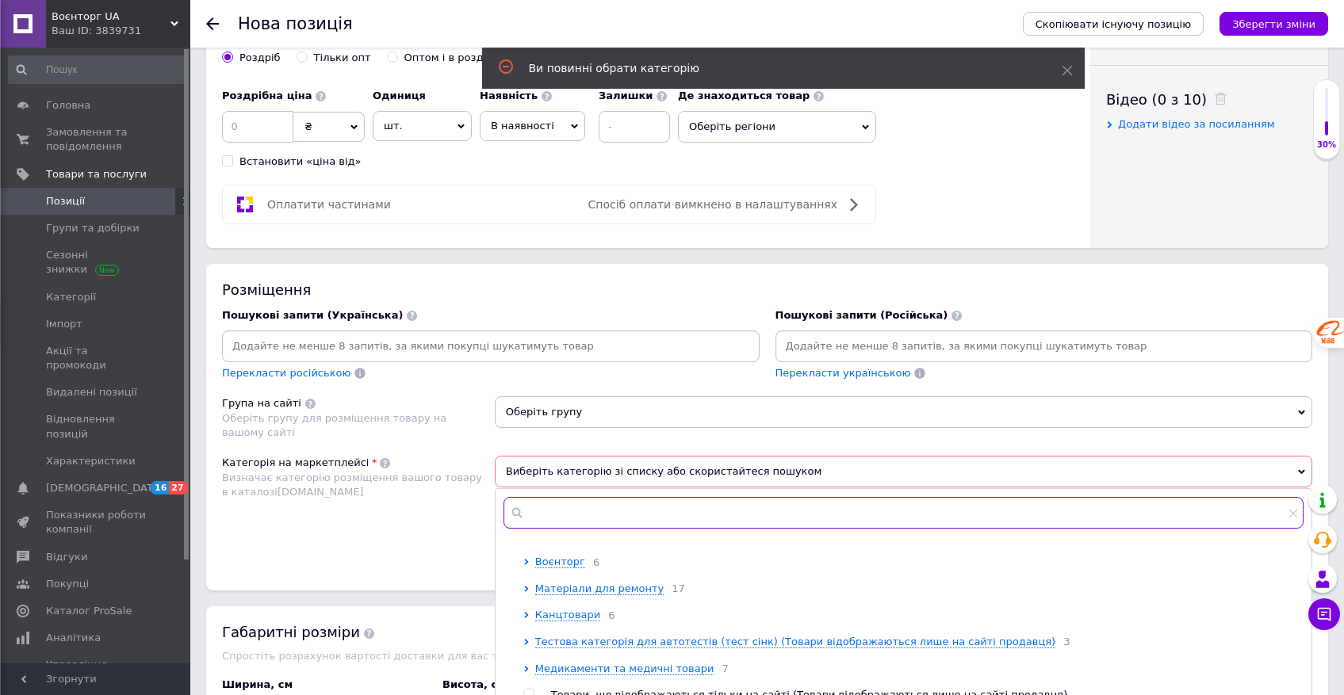
scroll to position [657, 0]
click at [555, 566] on span "Воєнторг" at bounding box center [560, 560] width 50 height 12
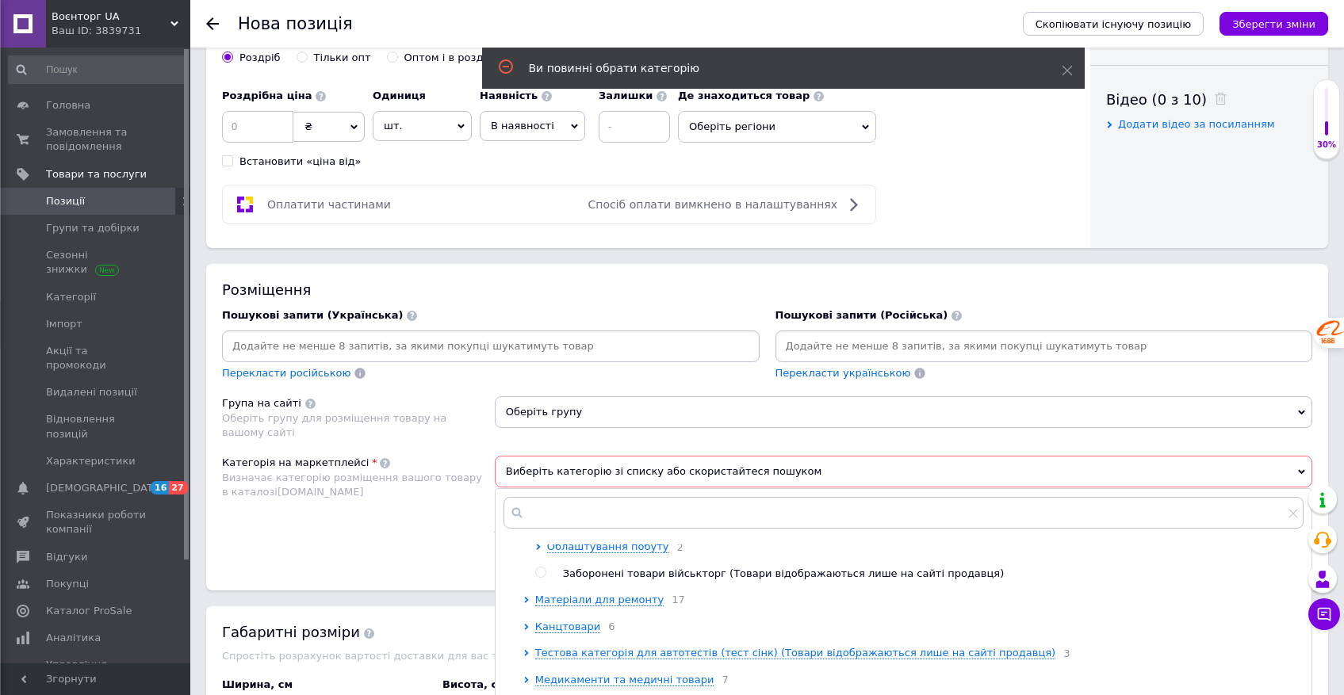
scroll to position [803, 0]
click at [591, 554] on span "Облаштування побуту" at bounding box center [608, 548] width 122 height 12
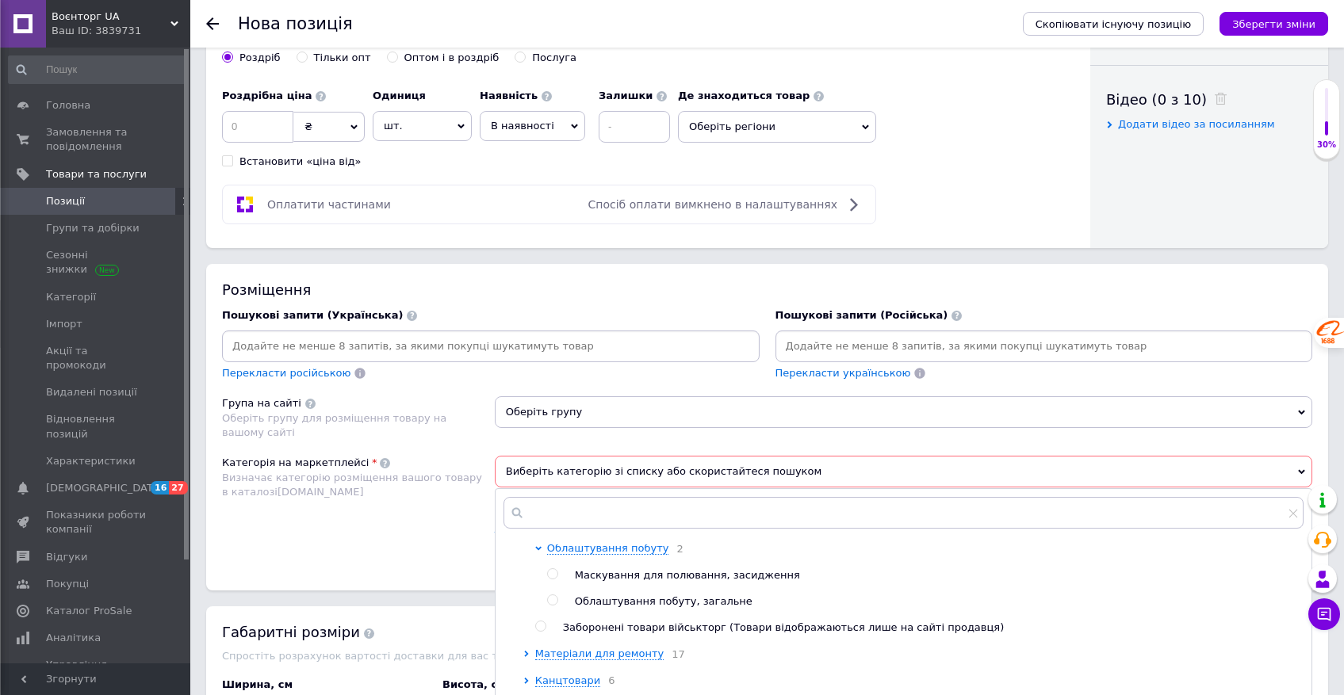
click at [628, 581] on span "Маскування для полювання, засидження" at bounding box center [687, 575] width 225 height 12
radio input "true"
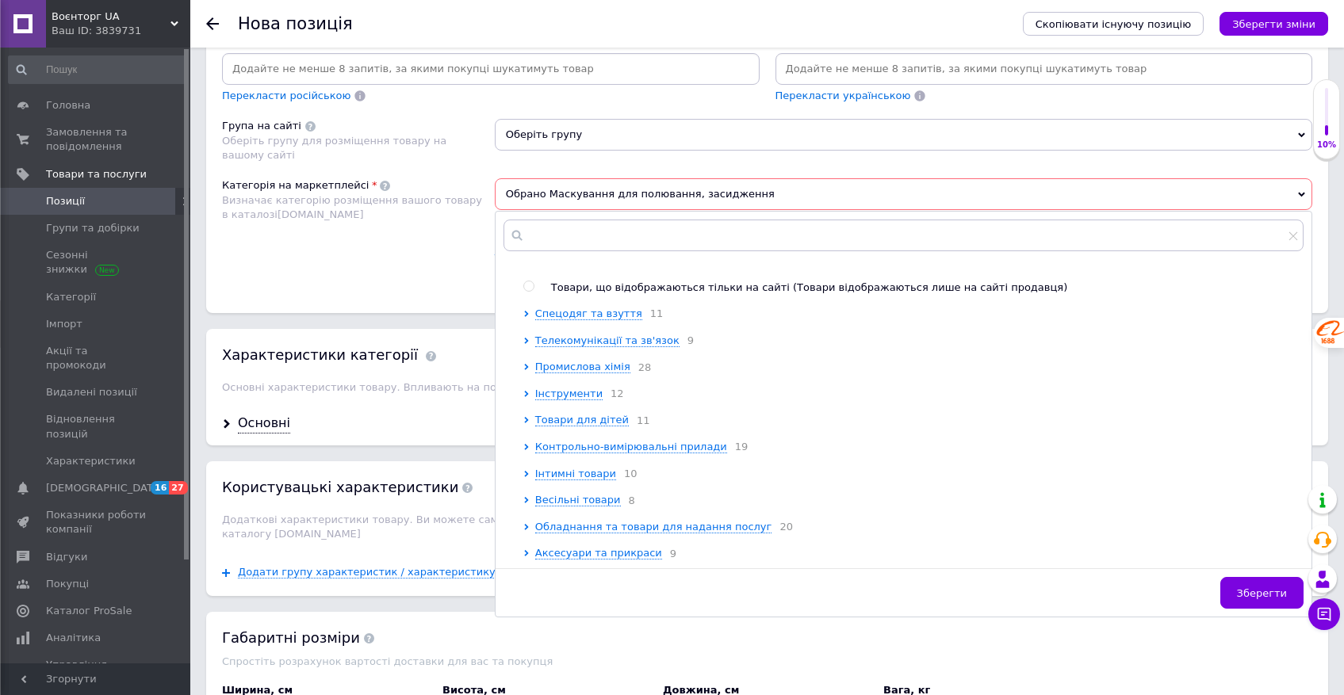
scroll to position [1116, 0]
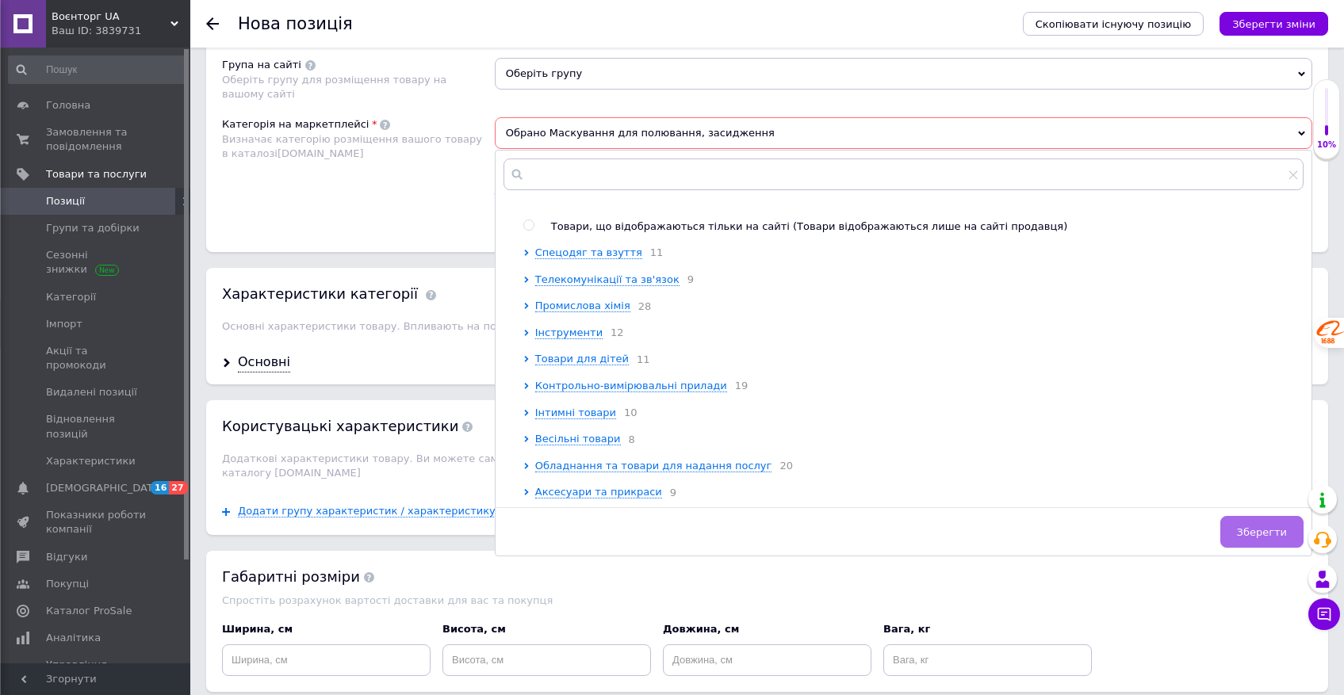
click at [1257, 538] on span "Зберегти" at bounding box center [1262, 533] width 50 height 12
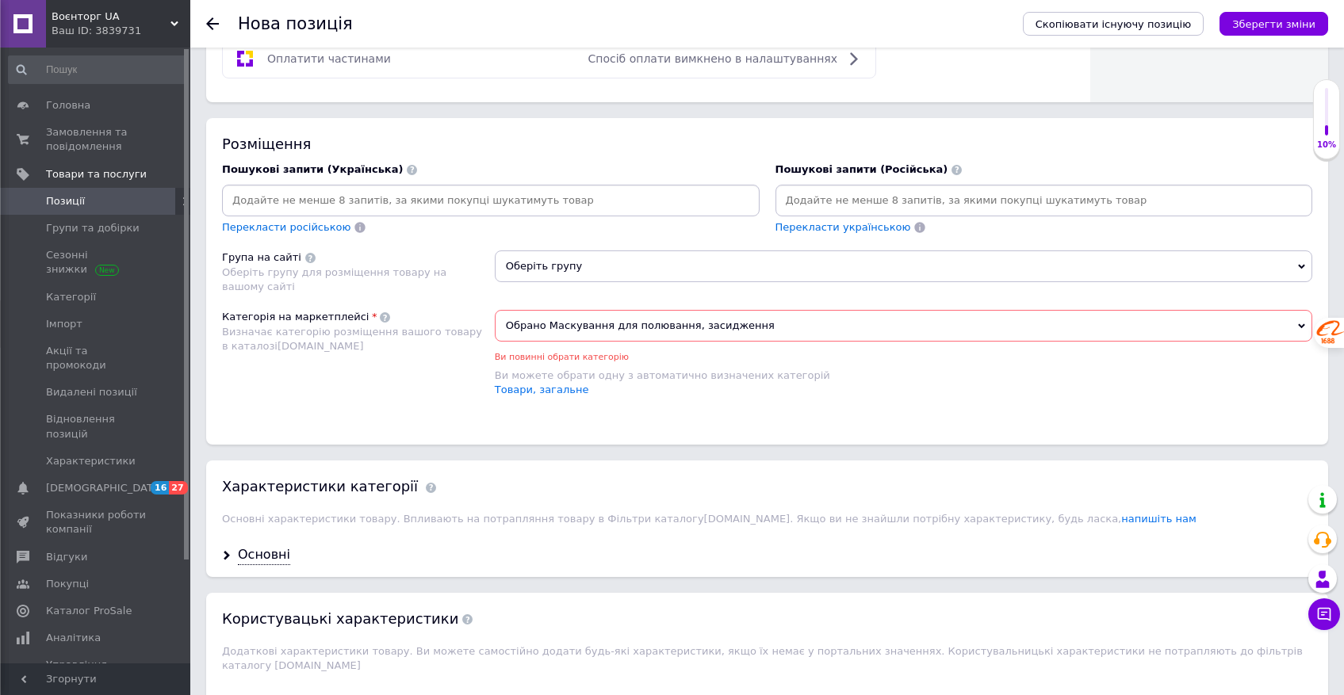
scroll to position [906, 0]
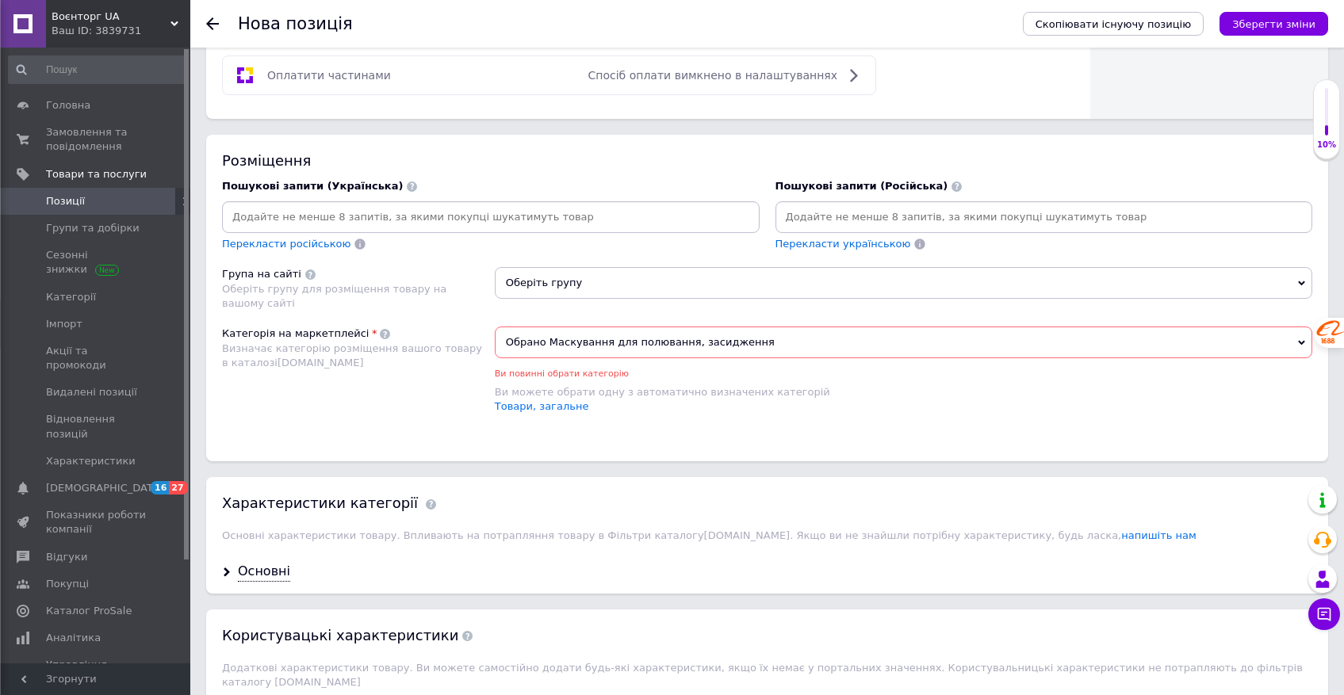
click at [550, 278] on span "Оберіть групу" at bounding box center [904, 283] width 818 height 32
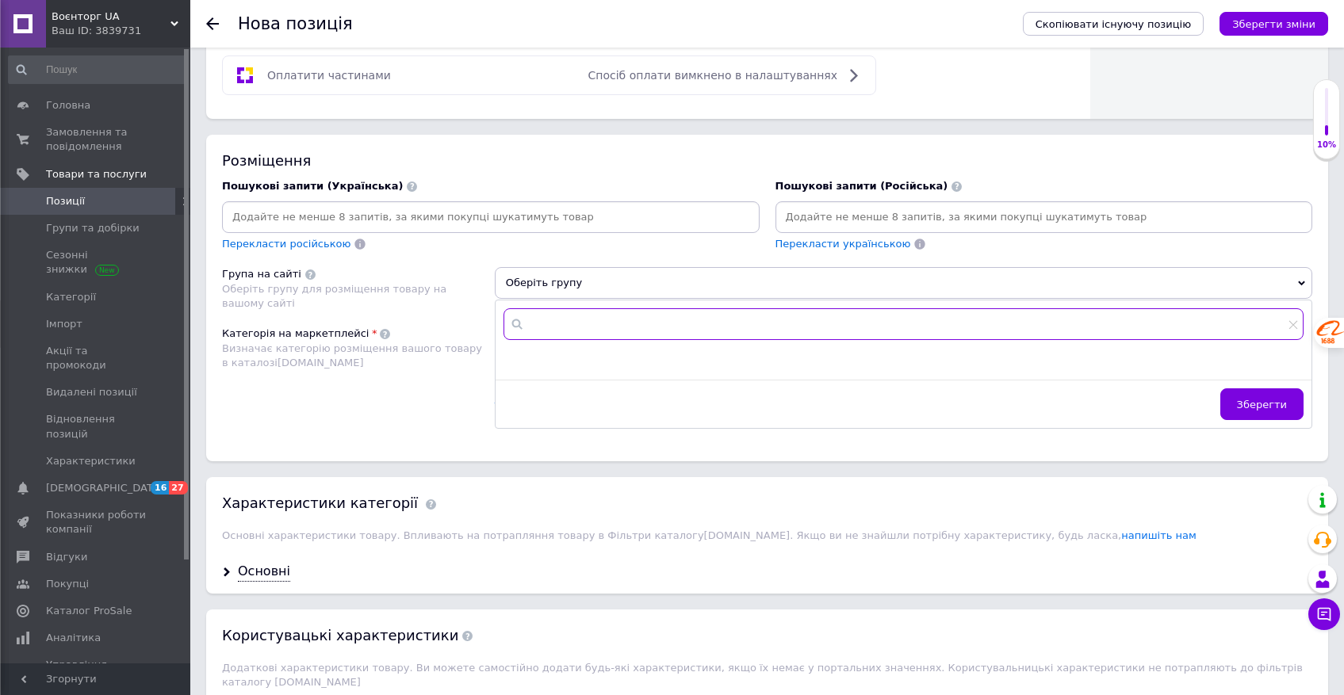
click at [547, 335] on input "text" at bounding box center [904, 324] width 800 height 32
type input "[PERSON_NAME]"
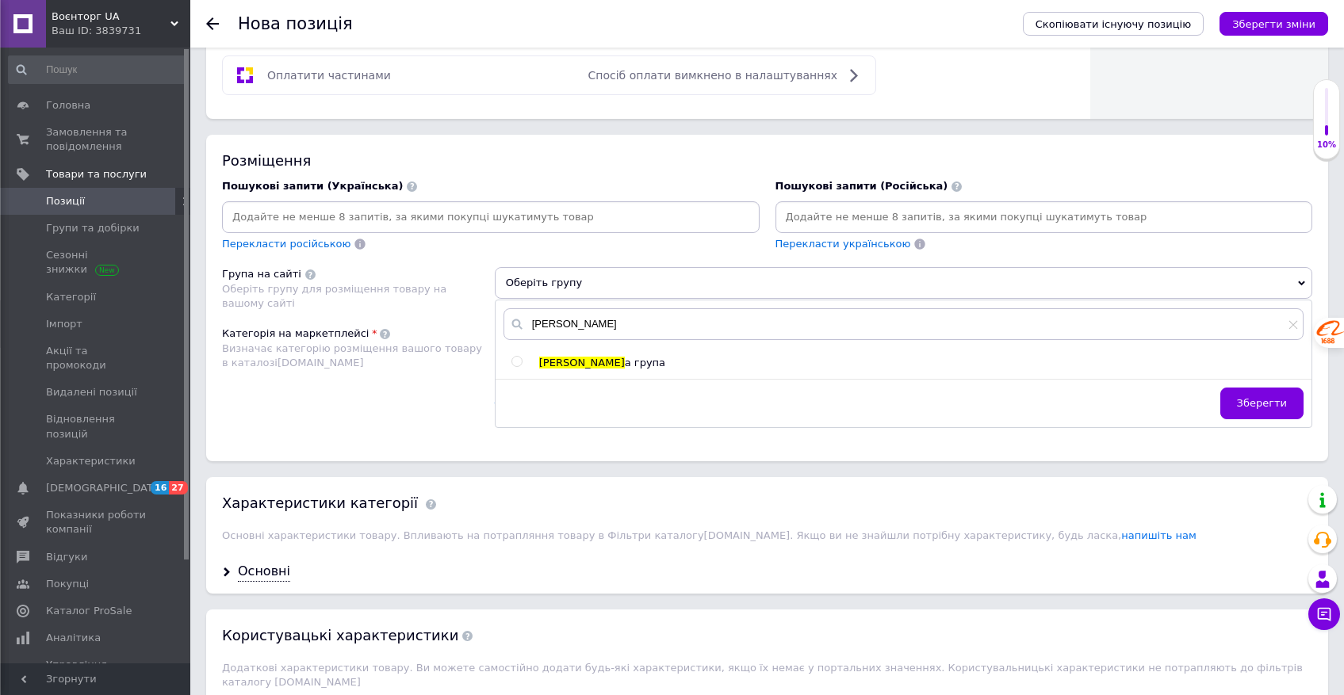
click at [568, 369] on span "[PERSON_NAME]" at bounding box center [582, 363] width 86 height 12
radio input "true"
click at [1269, 406] on span "Зберегти" at bounding box center [1262, 403] width 50 height 12
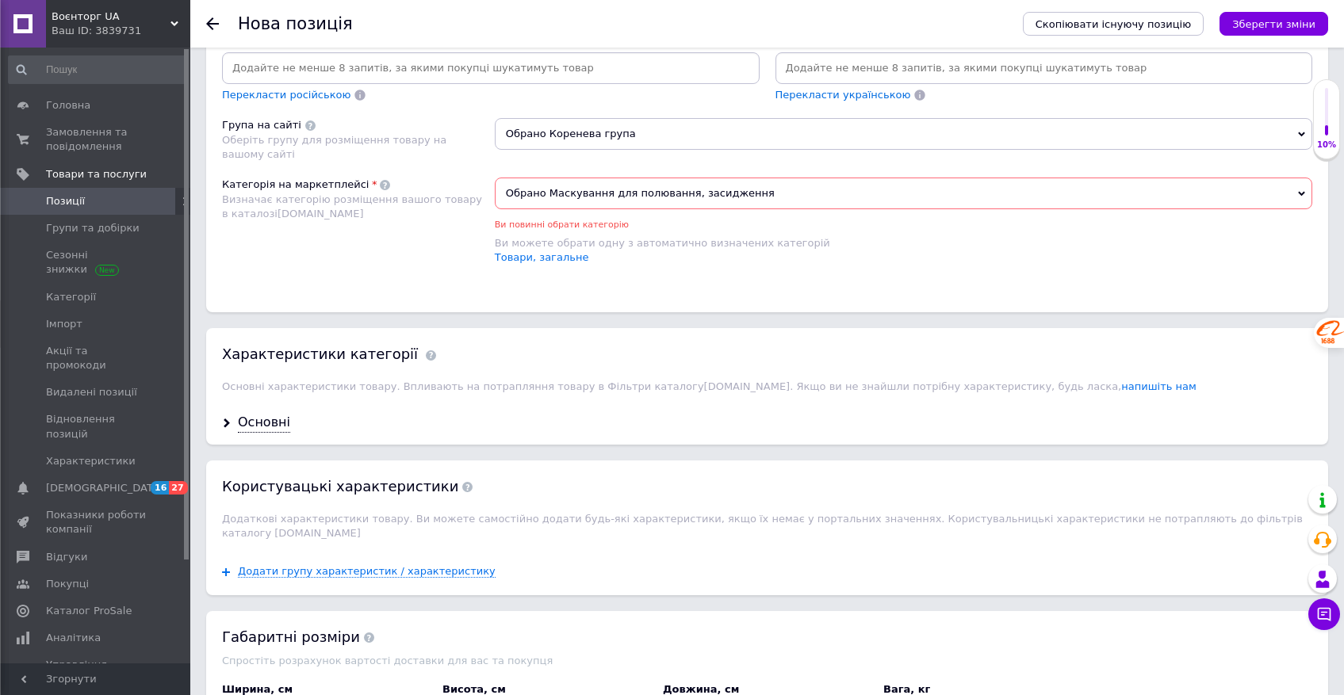
scroll to position [1137, 0]
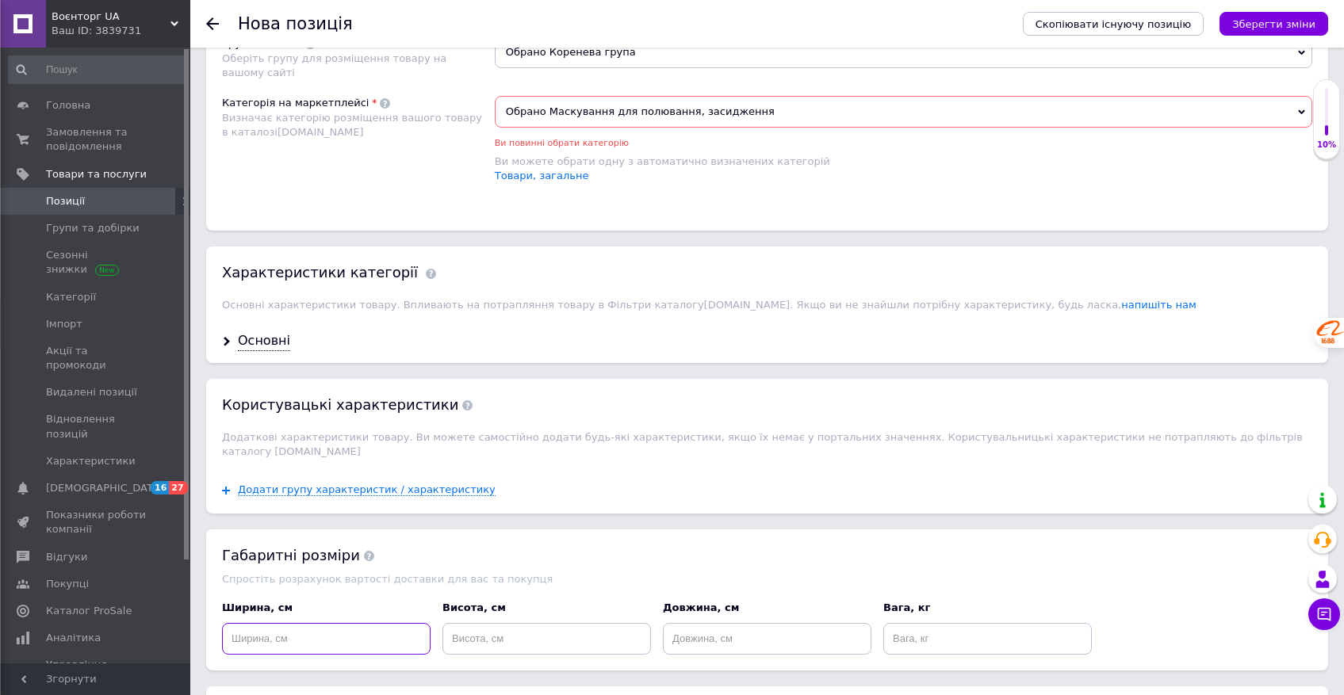
click at [317, 627] on input at bounding box center [326, 639] width 209 height 32
click at [703, 623] on input at bounding box center [767, 639] width 209 height 32
type input "20"
click at [944, 632] on input at bounding box center [987, 639] width 209 height 32
type input "0.18"
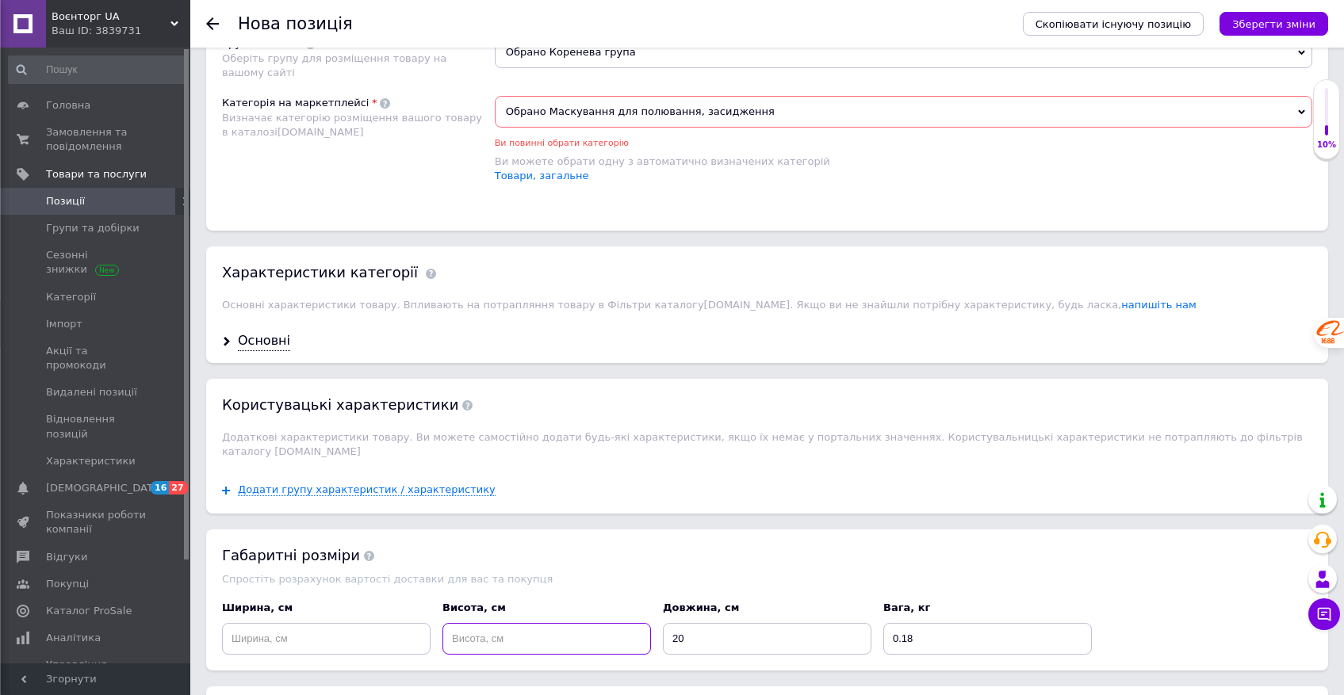
click at [515, 623] on input at bounding box center [546, 639] width 209 height 32
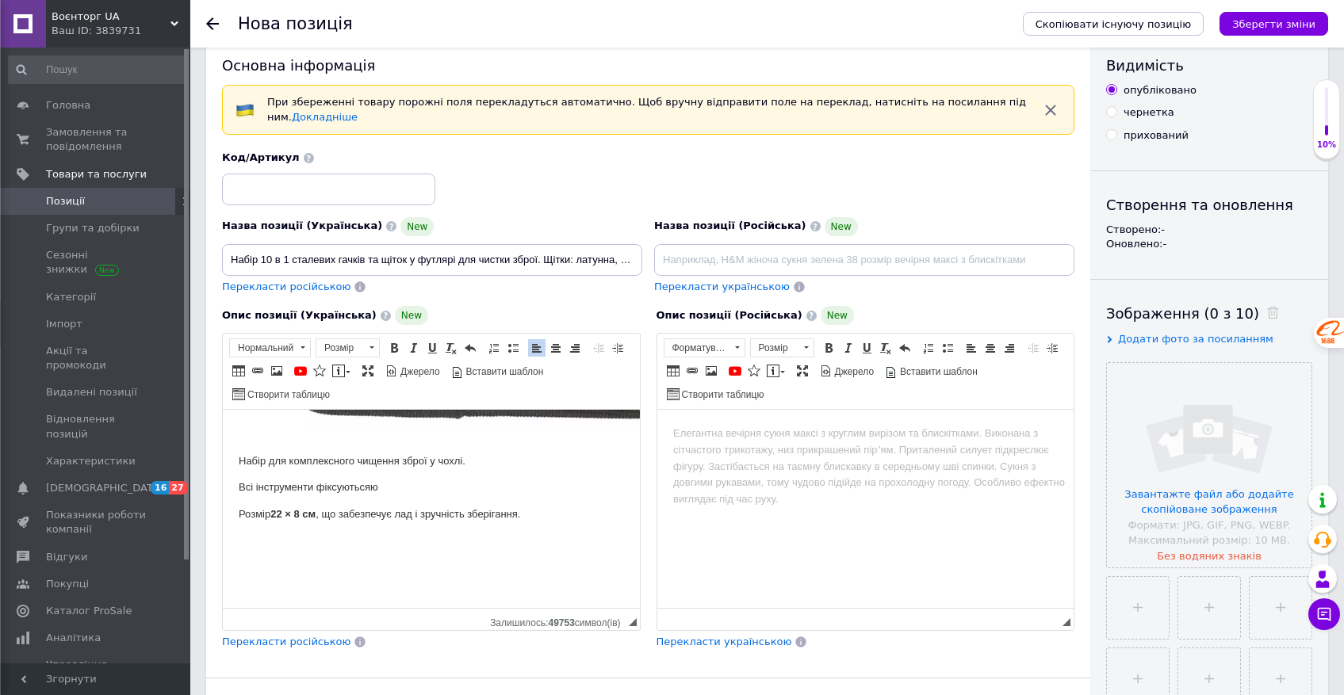
scroll to position [54, 0]
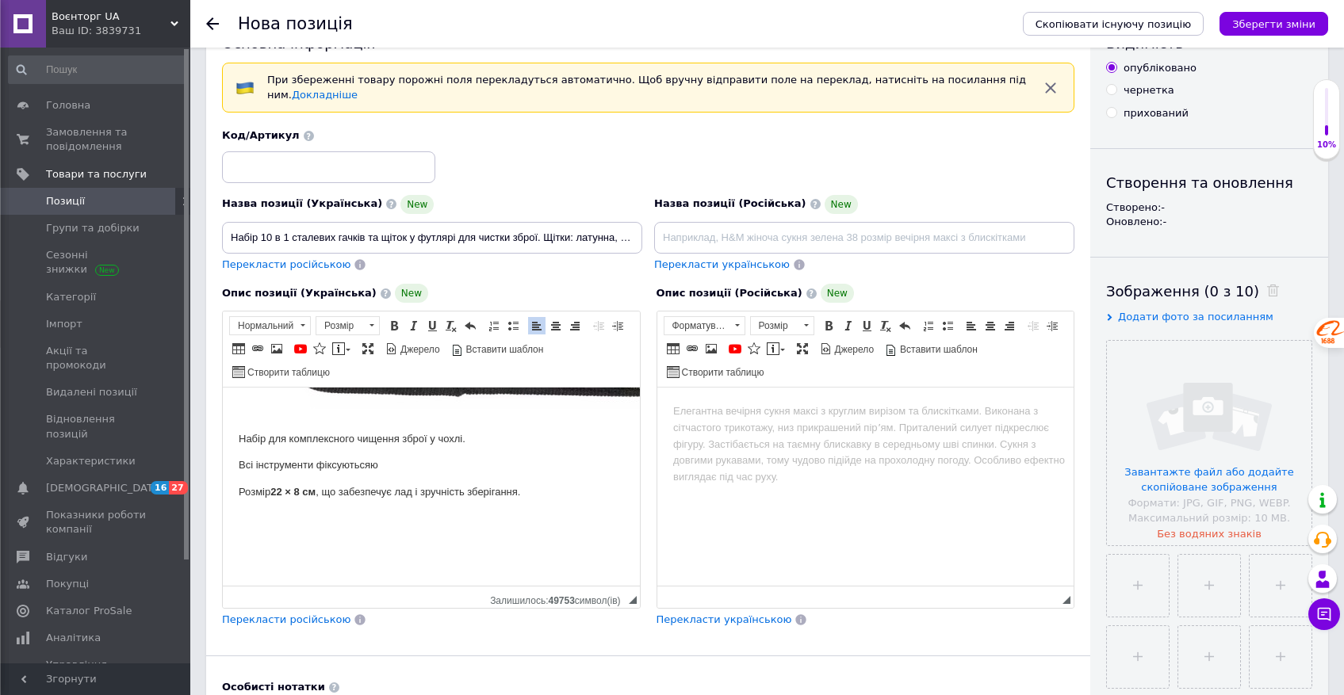
click at [289, 486] on strong "22 × 8 см" at bounding box center [292, 492] width 45 height 12
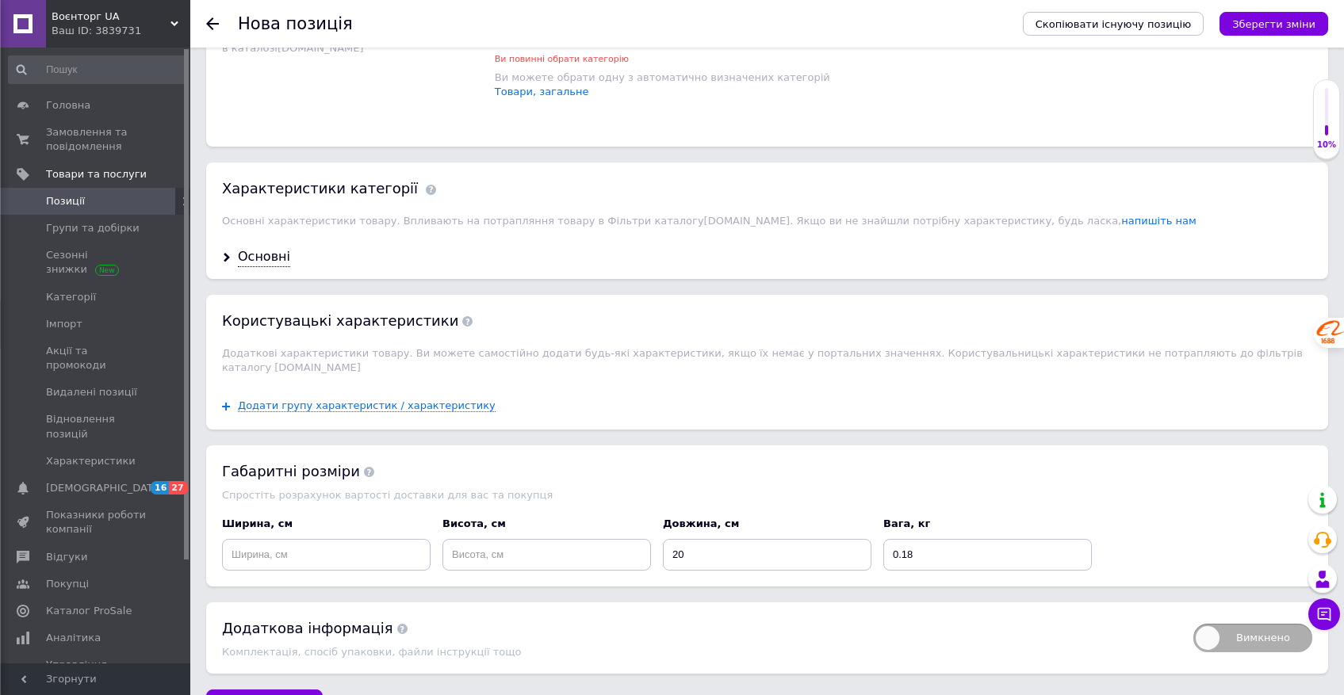
scroll to position [1249, 0]
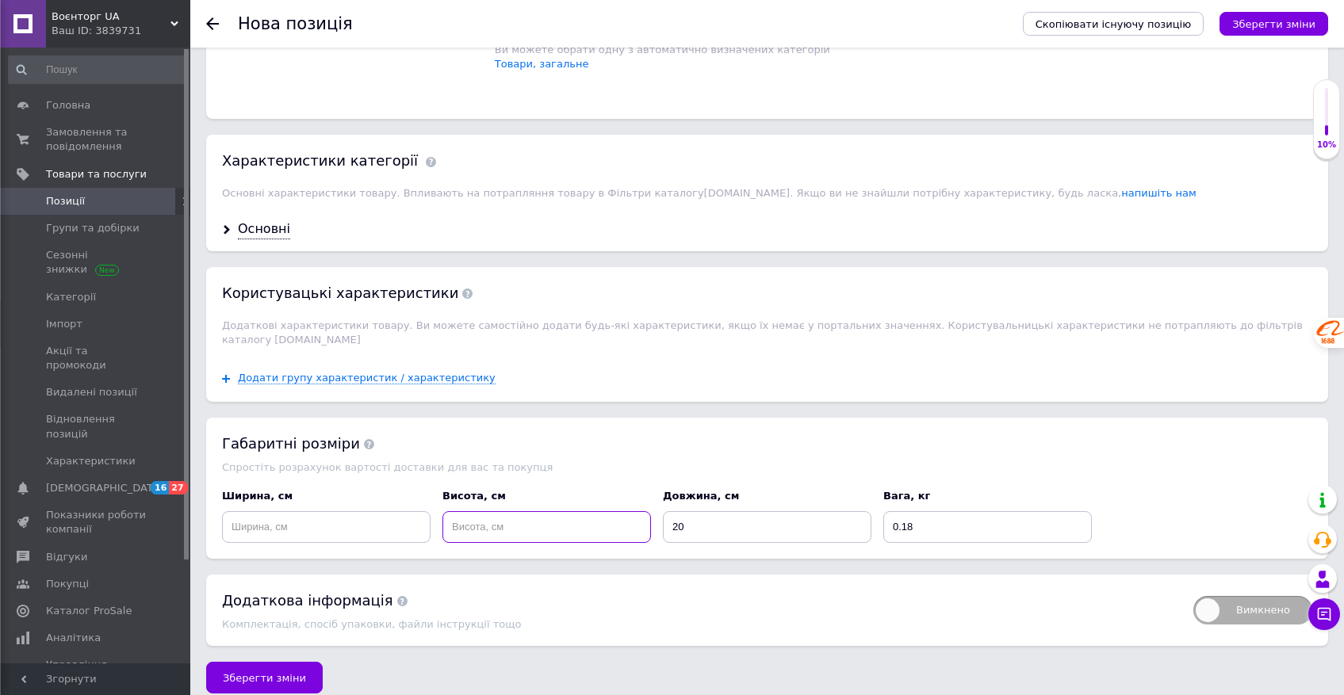
click at [511, 514] on input at bounding box center [546, 527] width 209 height 32
type input "2"
click at [339, 511] on input at bounding box center [326, 527] width 209 height 32
type input "8"
click at [1255, 21] on icon "Зберегти зміни" at bounding box center [1273, 24] width 83 height 12
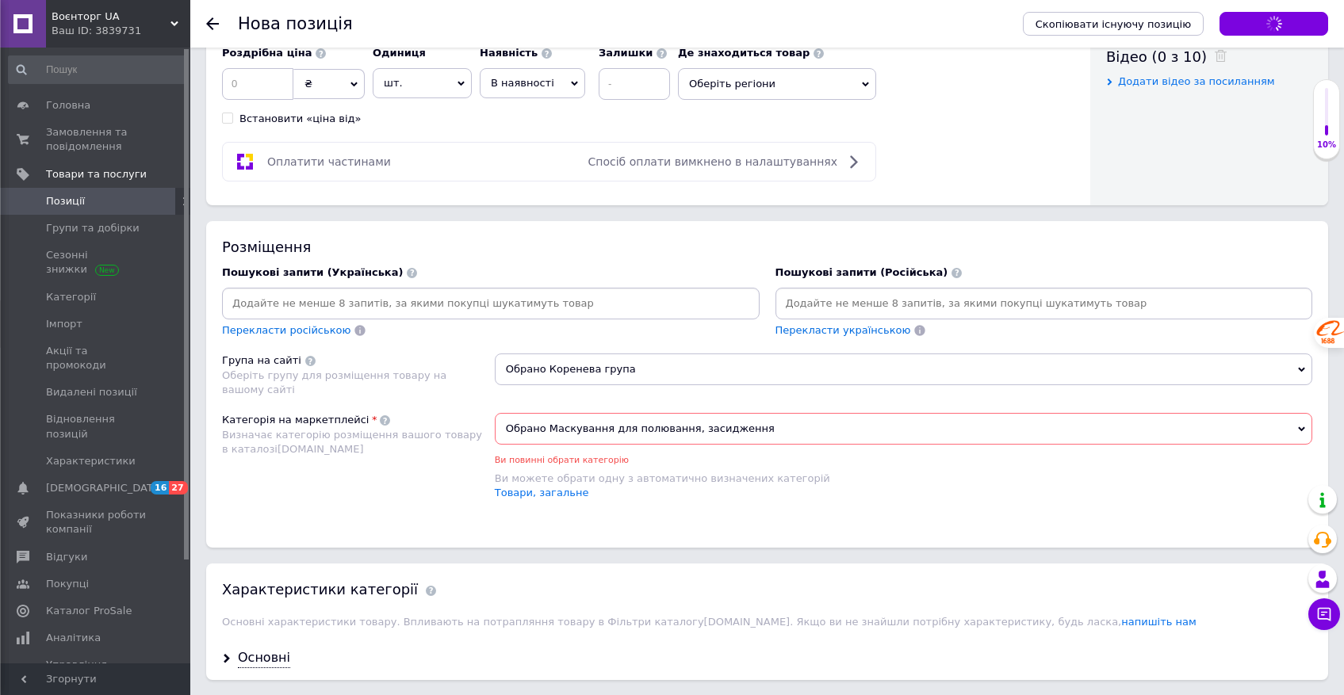
scroll to position [714, 0]
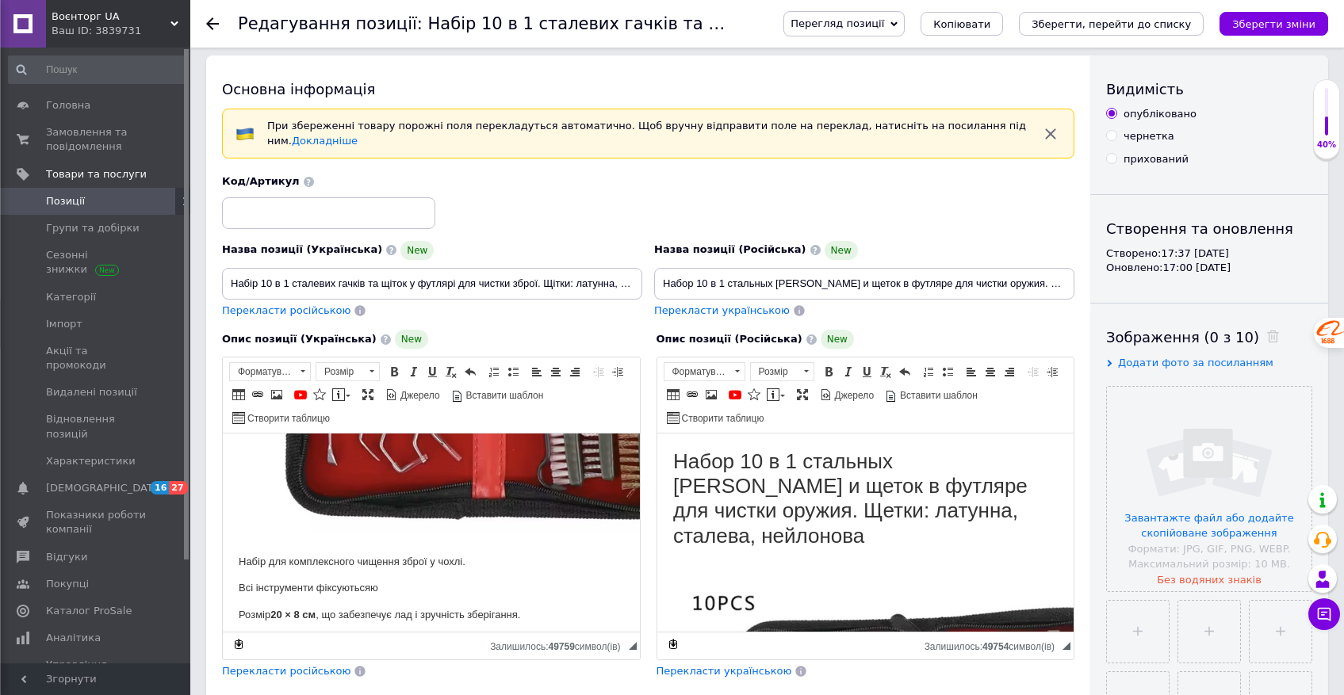
scroll to position [569, 0]
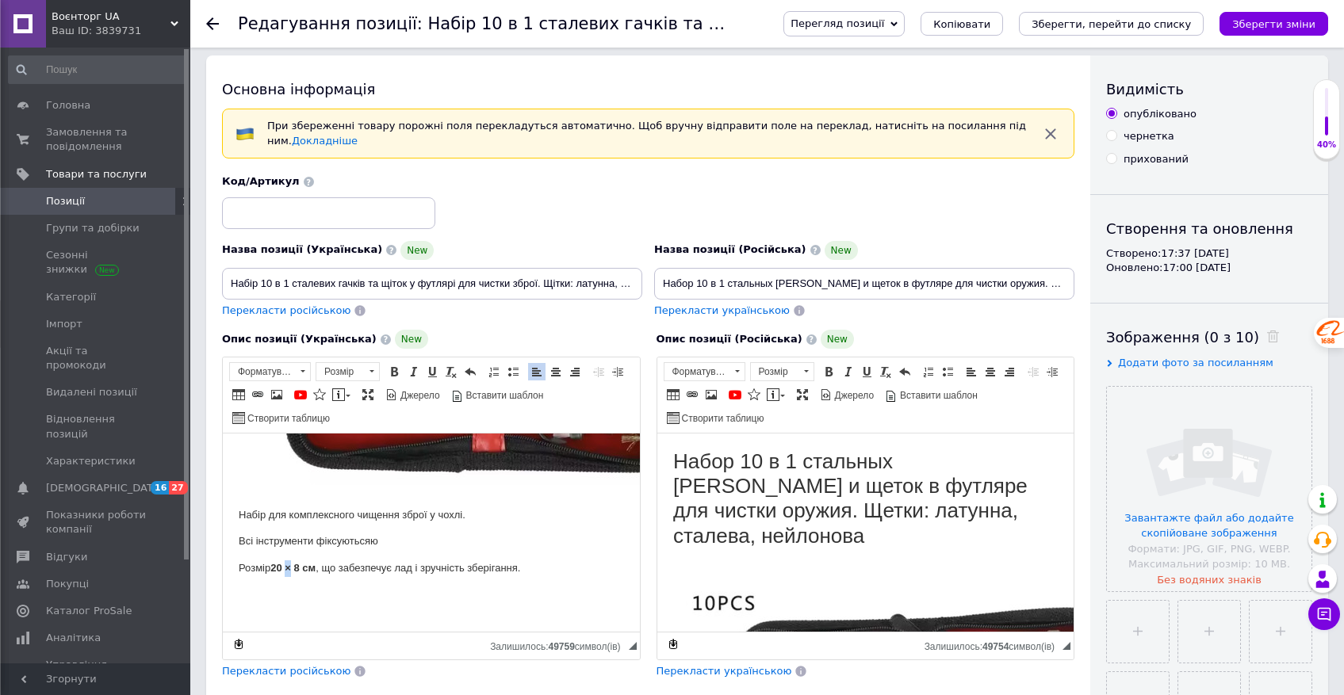
click at [288, 562] on strong "20 × 8 см" at bounding box center [292, 568] width 45 height 12
copy strong "×"
click at [303, 562] on strong "20 × 8 см" at bounding box center [292, 568] width 45 height 12
paste body "Редактор, 5E226E1D-89AB-4619-A73D-F68051176E35"
click at [464, 575] on body "Набір 10 в 1 сталевих гачків та щіток у футлярі для чистки зброї. Щітки: латунн…" at bounding box center [431, 254] width 385 height 724
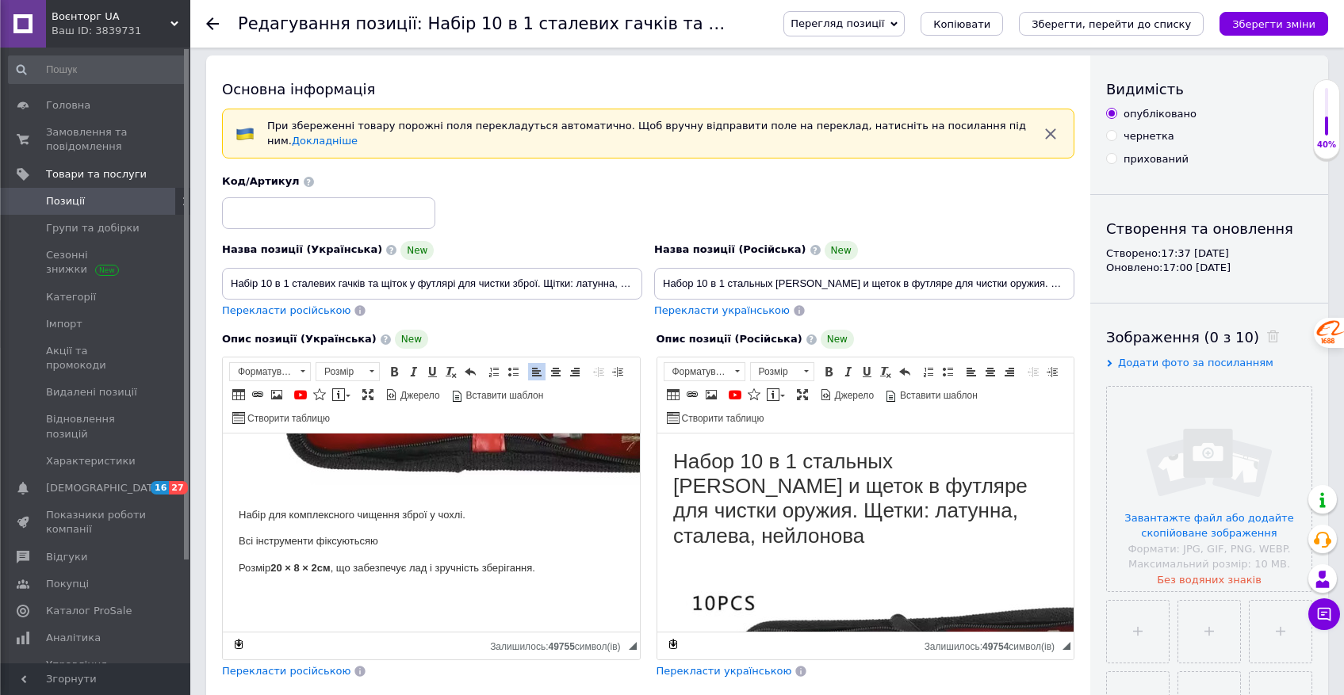
click at [511, 567] on body "Набір 10 в 1 сталевих гачків та щіток у футлярі для чистки зброї. Щітки: латунн…" at bounding box center [431, 254] width 385 height 724
click at [527, 561] on p "Розмір 20 × 8 × 2 см , що забезпечує лад і зручність зберігання." at bounding box center [431, 569] width 385 height 17
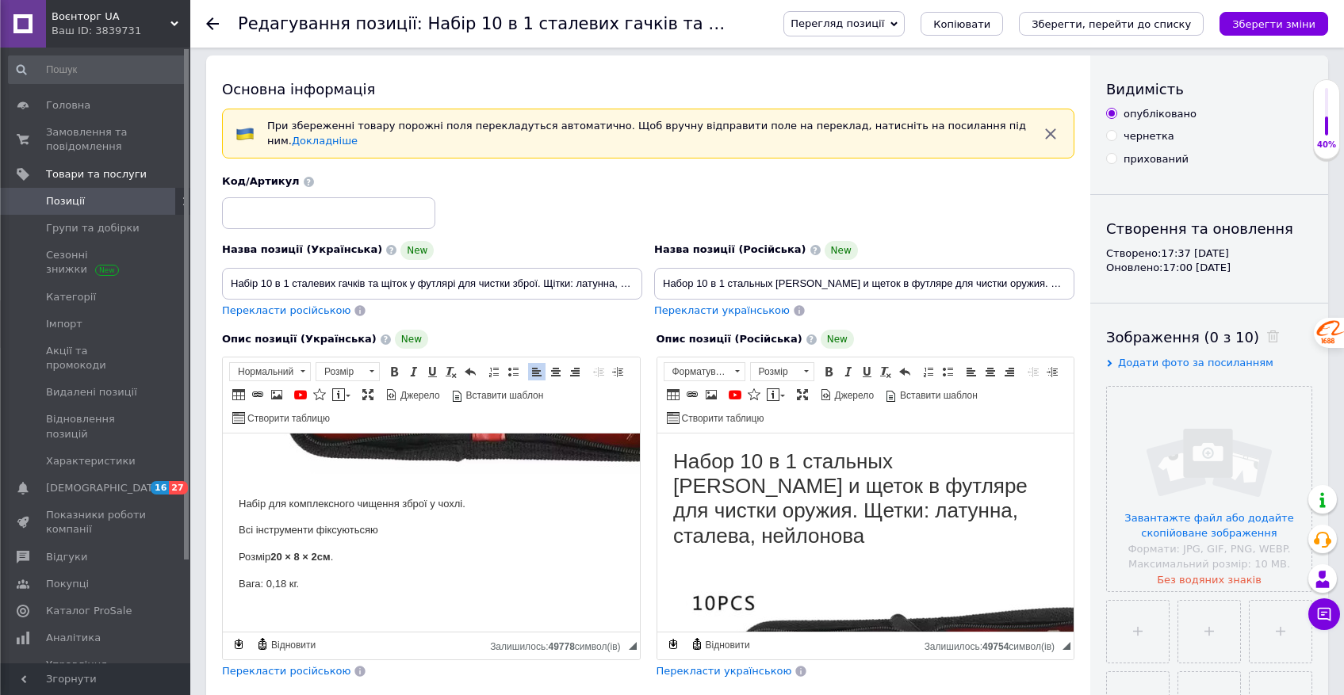
click at [380, 535] on p "Всі інструменти фіксуютьсяю" at bounding box center [431, 531] width 385 height 17
click at [255, 534] on p "Всі інструменти фіксуються." at bounding box center [431, 531] width 385 height 17
click at [342, 530] on p "Всі надійно інструменти фіксуються." at bounding box center [431, 531] width 385 height 17
click at [259, 531] on p "Всі надійно інструменти фіксуються." at bounding box center [431, 531] width 385 height 17
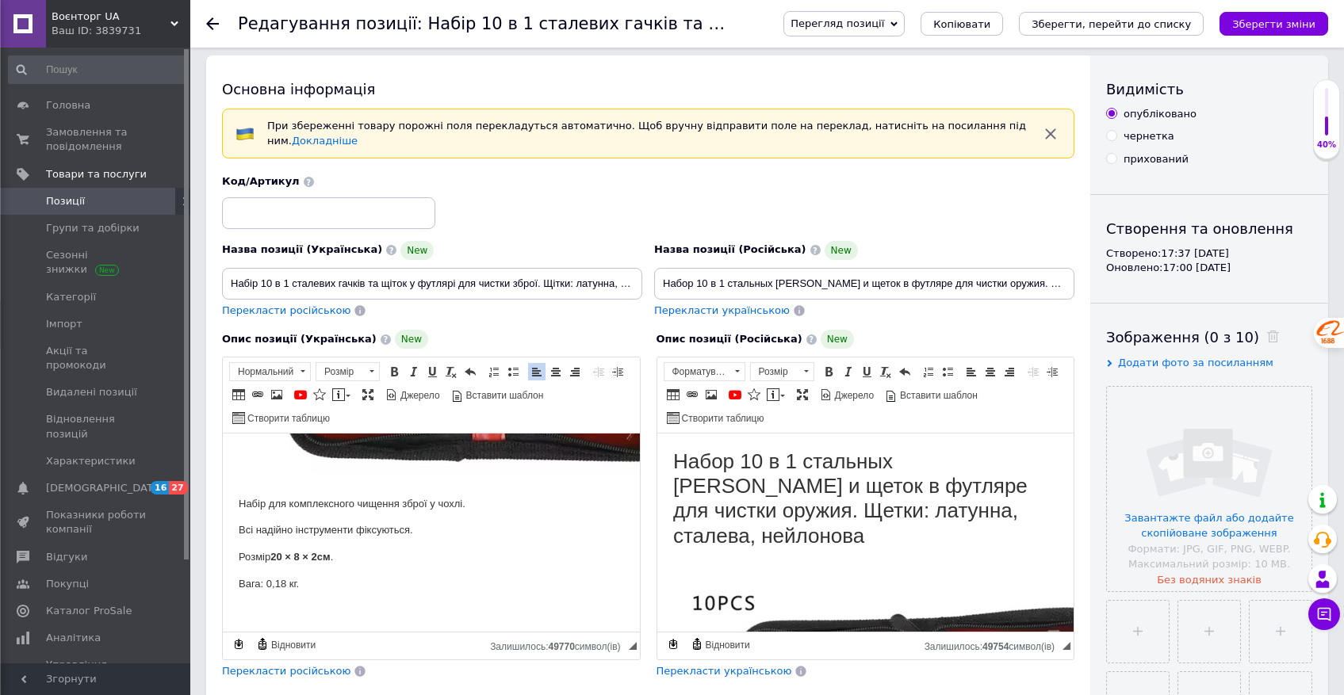
click at [255, 534] on p "Всі надійно інструменти фіксуються." at bounding box center [431, 531] width 385 height 17
click at [268, 531] on p "Всі надійно інструменти фіксуються." at bounding box center [431, 531] width 385 height 17
copy p "надійно"
click at [319, 531] on p "Всі інструменти фіксуються." at bounding box center [431, 531] width 385 height 17
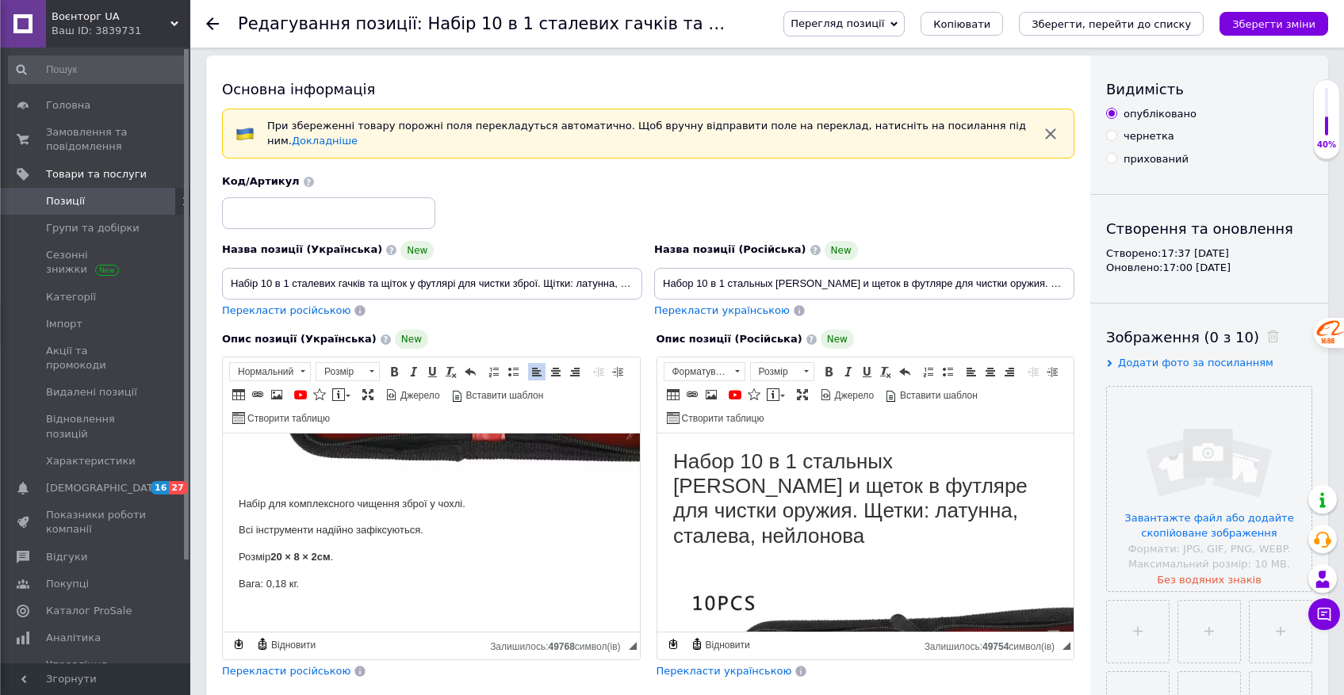
click at [390, 527] on p "Всі інструменти надійно за фіксуються." at bounding box center [431, 531] width 385 height 17
click at [423, 533] on p "Всі інструменти надійно за фіксуються." at bounding box center [431, 531] width 385 height 17
click at [455, 550] on p "Розмір 20 × 8 × 2 см ." at bounding box center [431, 558] width 385 height 17
click at [424, 531] on p "Всі інструменти надійно за фіксовані." at bounding box center [431, 531] width 385 height 17
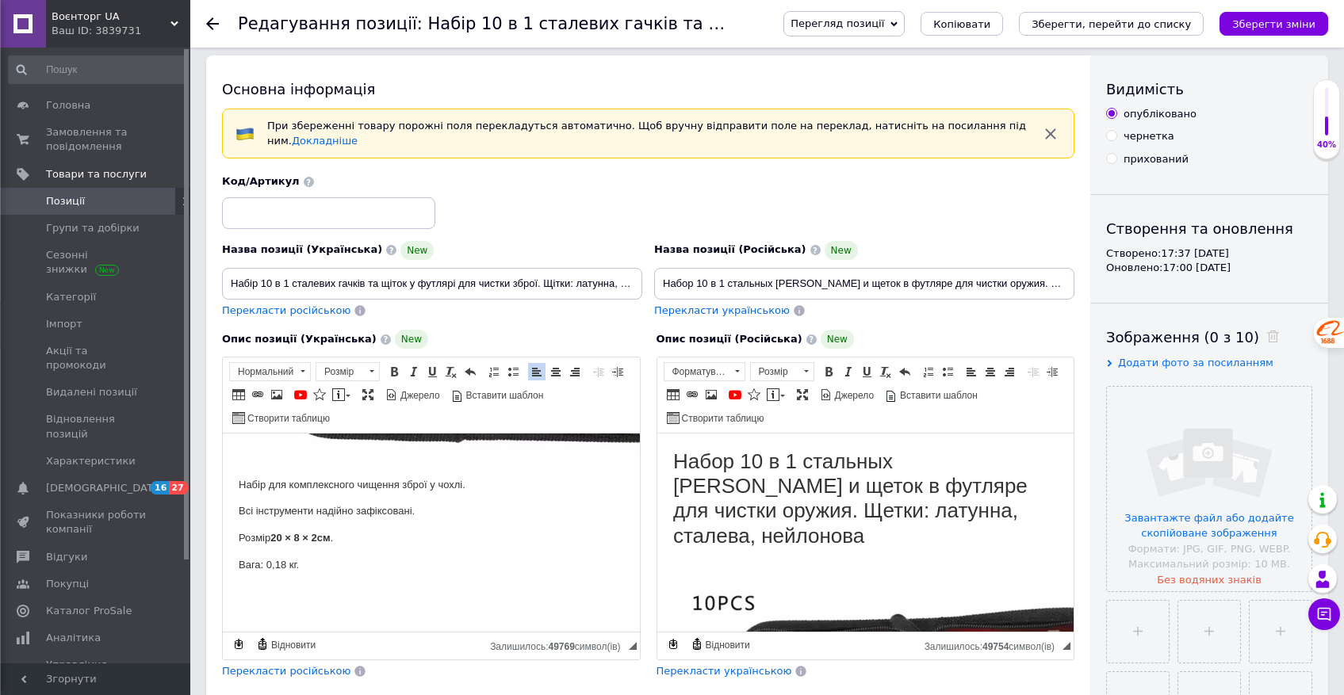
scroll to position [622, 0]
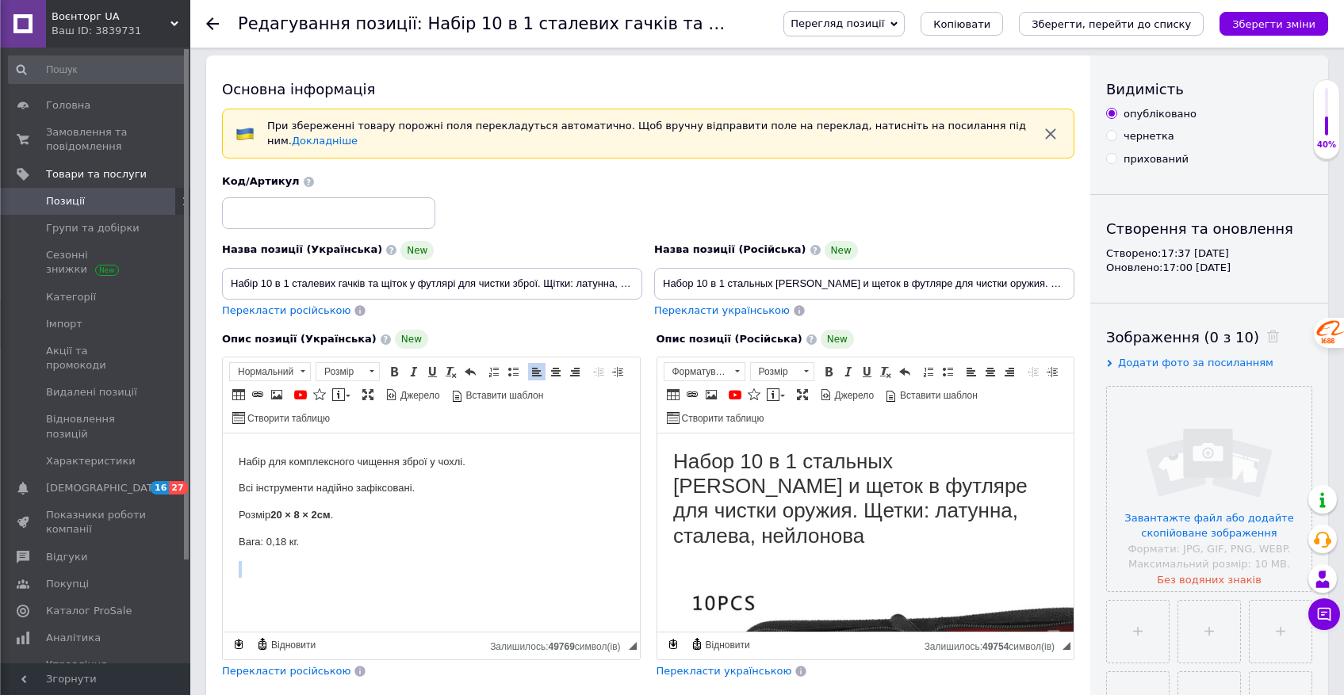
click at [282, 565] on body "Набір 10 в 1 сталевих гачків та щіток у футлярі для чистки зброї. Щітки: латунн…" at bounding box center [431, 227] width 385 height 777
click at [248, 561] on p "Редактор, 5E226E1D-89AB-4619-A73D-F68051176E35" at bounding box center [431, 569] width 385 height 17
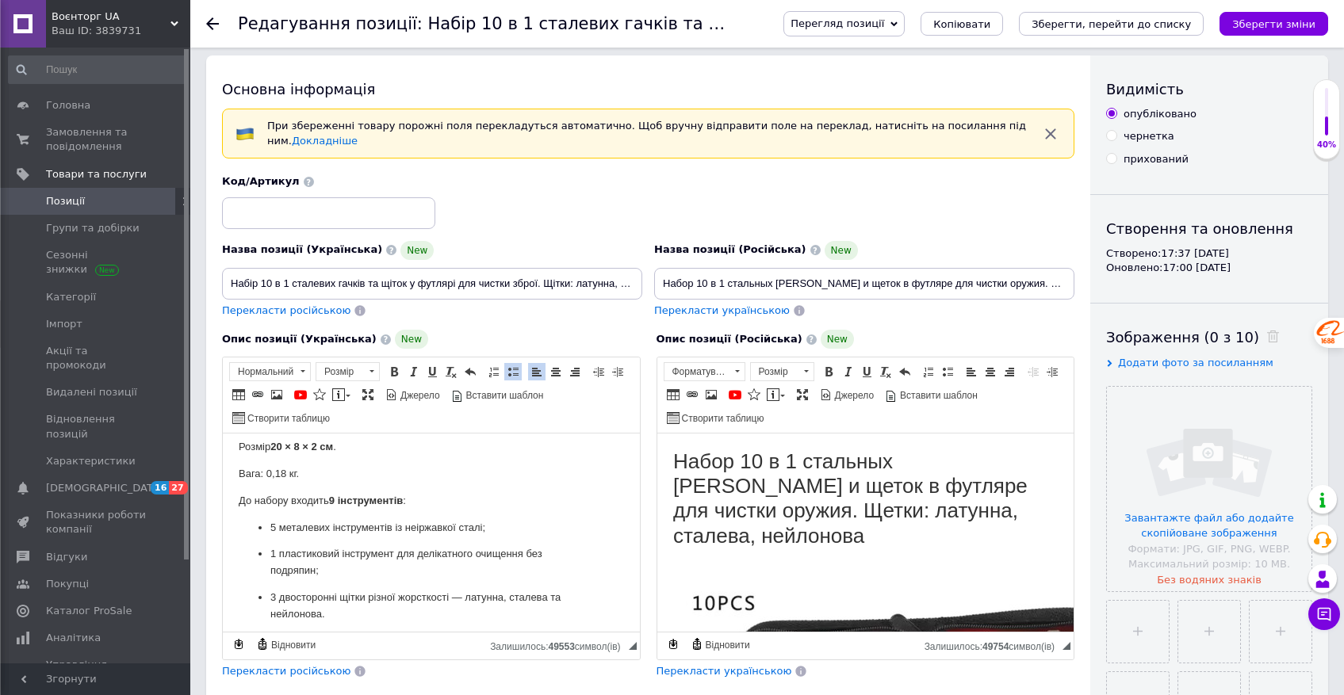
scroll to position [693, 0]
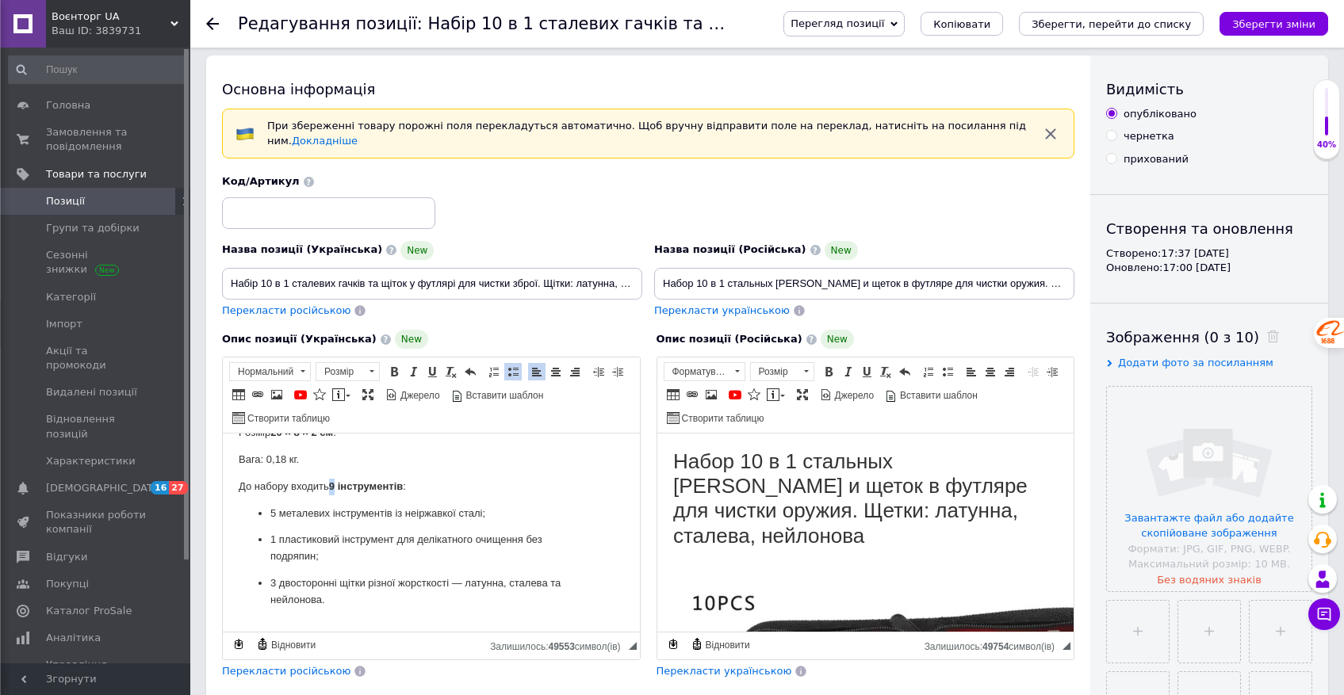
click at [337, 491] on strong "9 інструментів" at bounding box center [366, 487] width 74 height 12
click at [423, 487] on p "До набору входить 9 інструментів :" at bounding box center [431, 487] width 385 height 17
click at [343, 601] on p "3 двосторонні щітки різної жорсткості — латунна, сталева та нейлонова." at bounding box center [431, 592] width 322 height 33
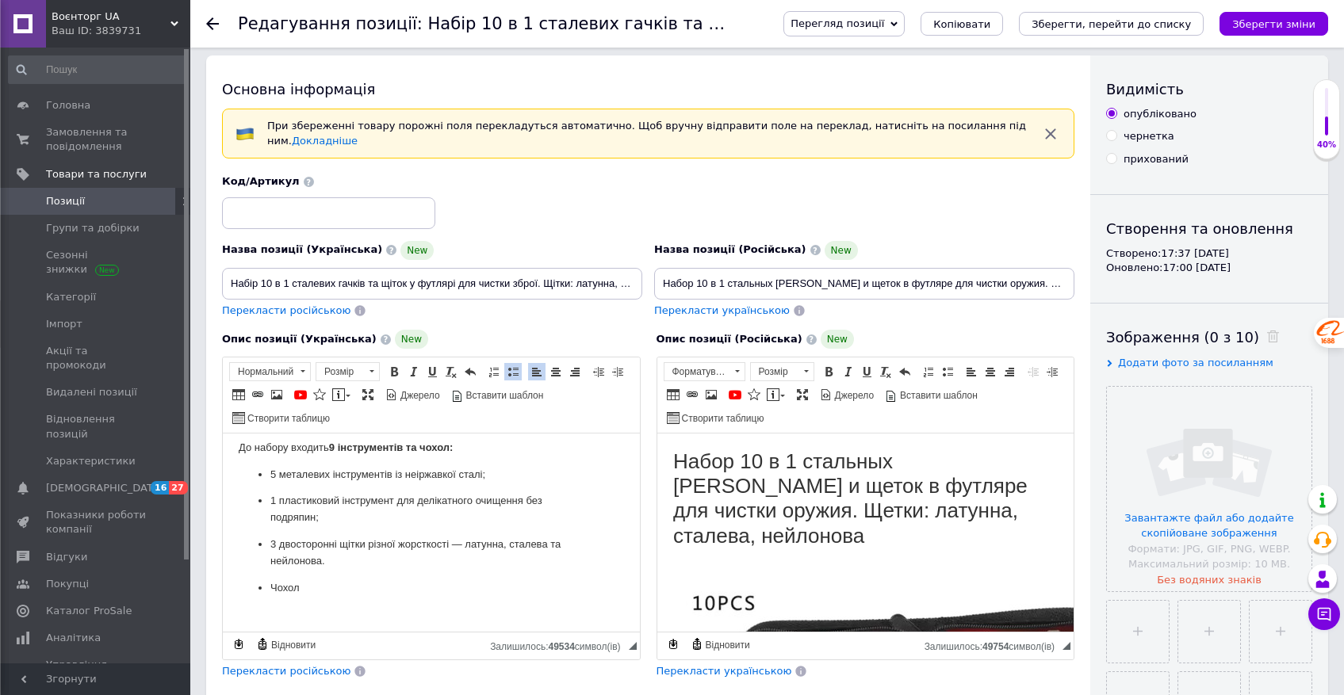
scroll to position [711, 0]
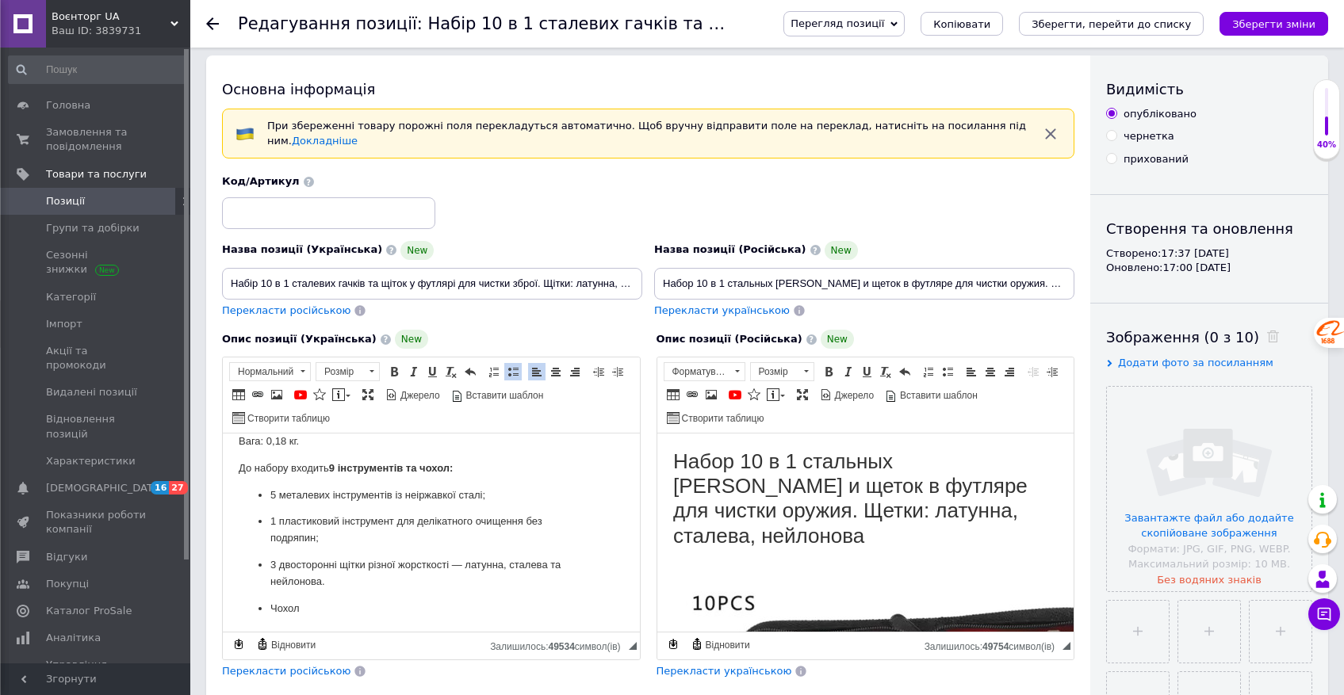
click at [519, 495] on p "5 металевих інструментів із неіржавкої сталі;" at bounding box center [431, 496] width 322 height 17
click at [473, 466] on p "До набору входить 9 інструментів та чохол:" at bounding box center [431, 469] width 385 height 17
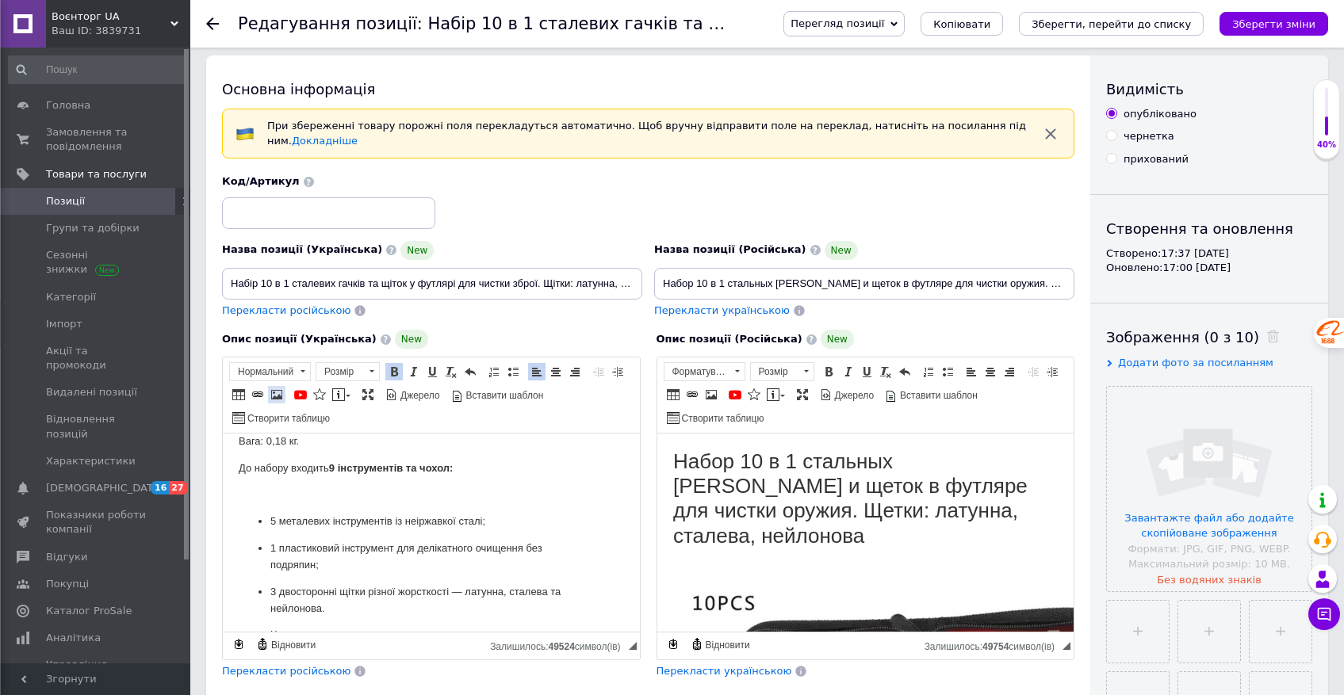
click at [274, 395] on span at bounding box center [276, 395] width 13 height 13
select select
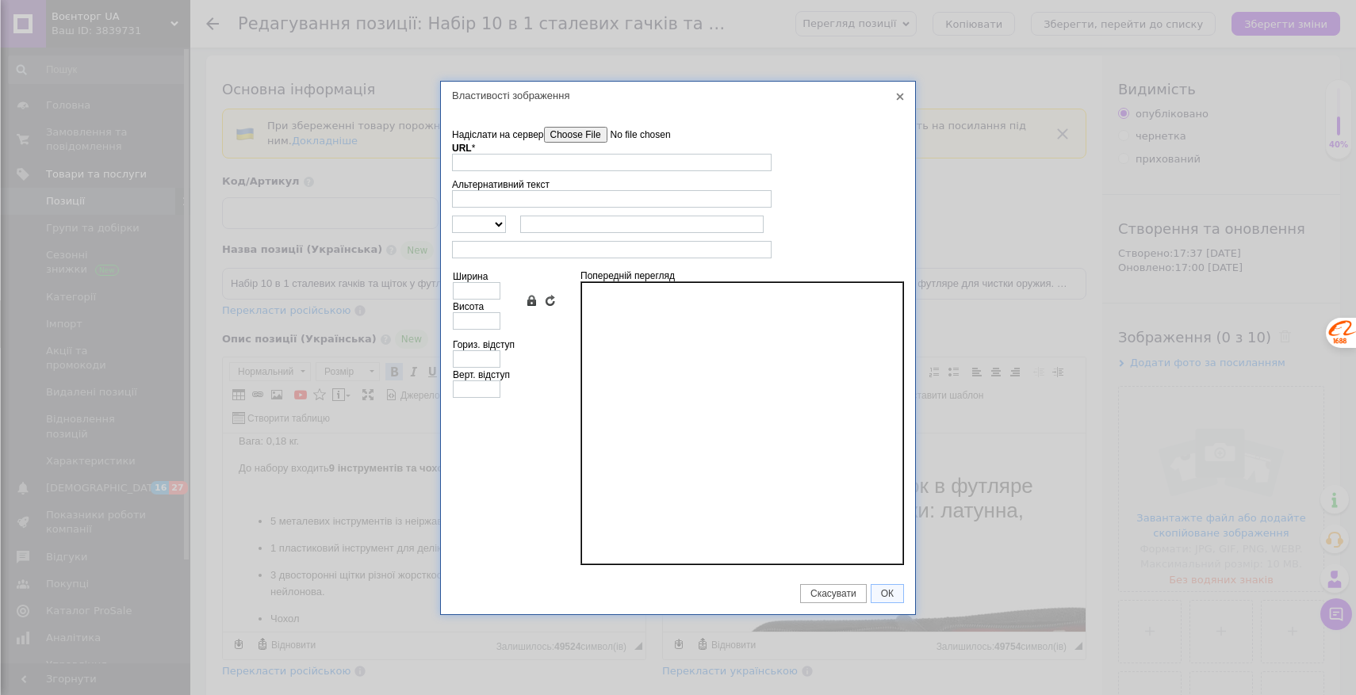
click at [581, 136] on input"] "Надіслати на сервер" at bounding box center [634, 135] width 180 height 16
click at [903, 92] on link "X" at bounding box center [900, 97] width 14 height 14
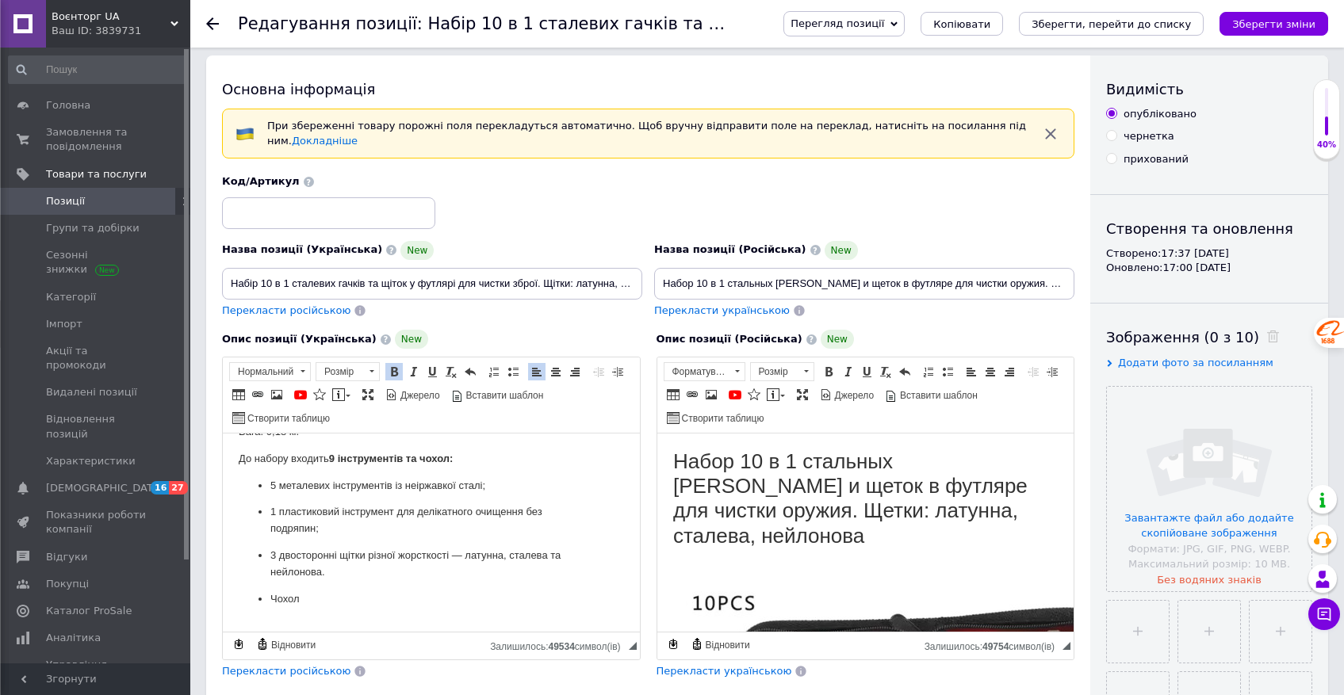
scroll to position [725, 0]
drag, startPoint x: 312, startPoint y: 613, endPoint x: 256, endPoint y: 591, distance: 59.8
click at [256, 591] on ul "5 металевих інструментів із неіржавкої сталі; 1 пластиковий інструмент для делі…" at bounding box center [431, 539] width 385 height 130
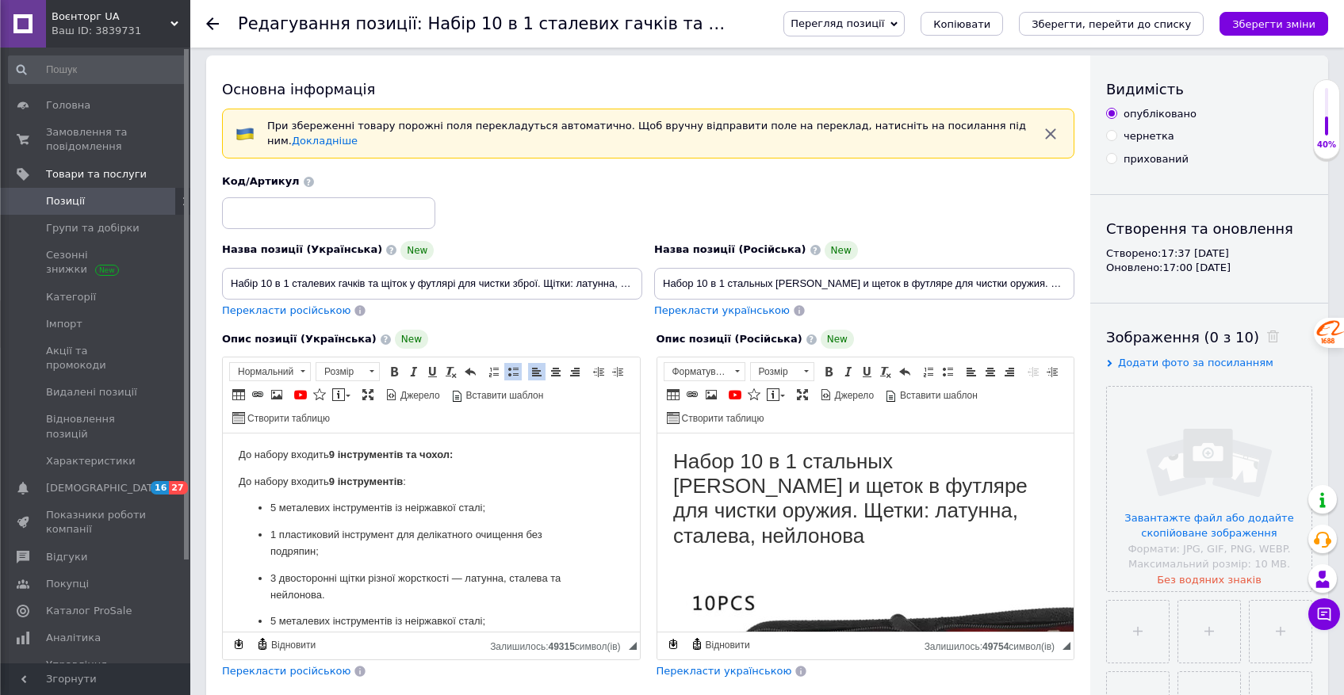
click at [392, 480] on strong "9 інструментів" at bounding box center [366, 482] width 74 height 12
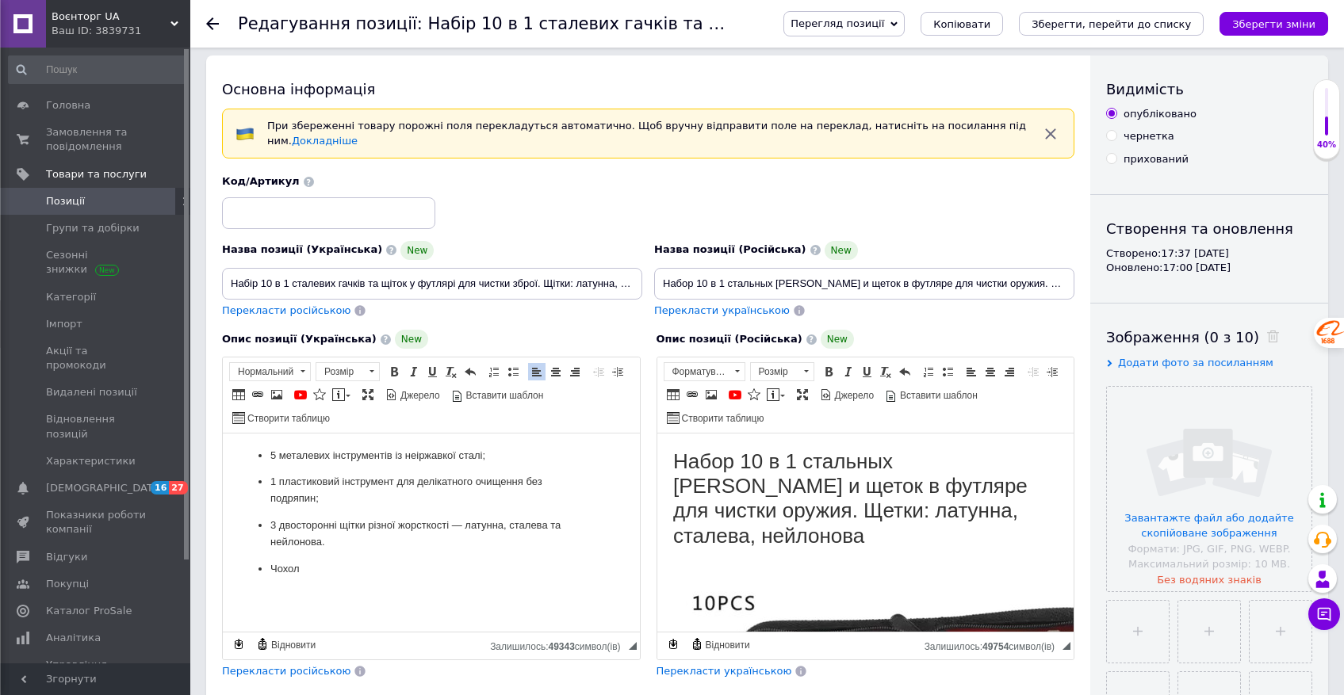
scroll to position [875, 0]
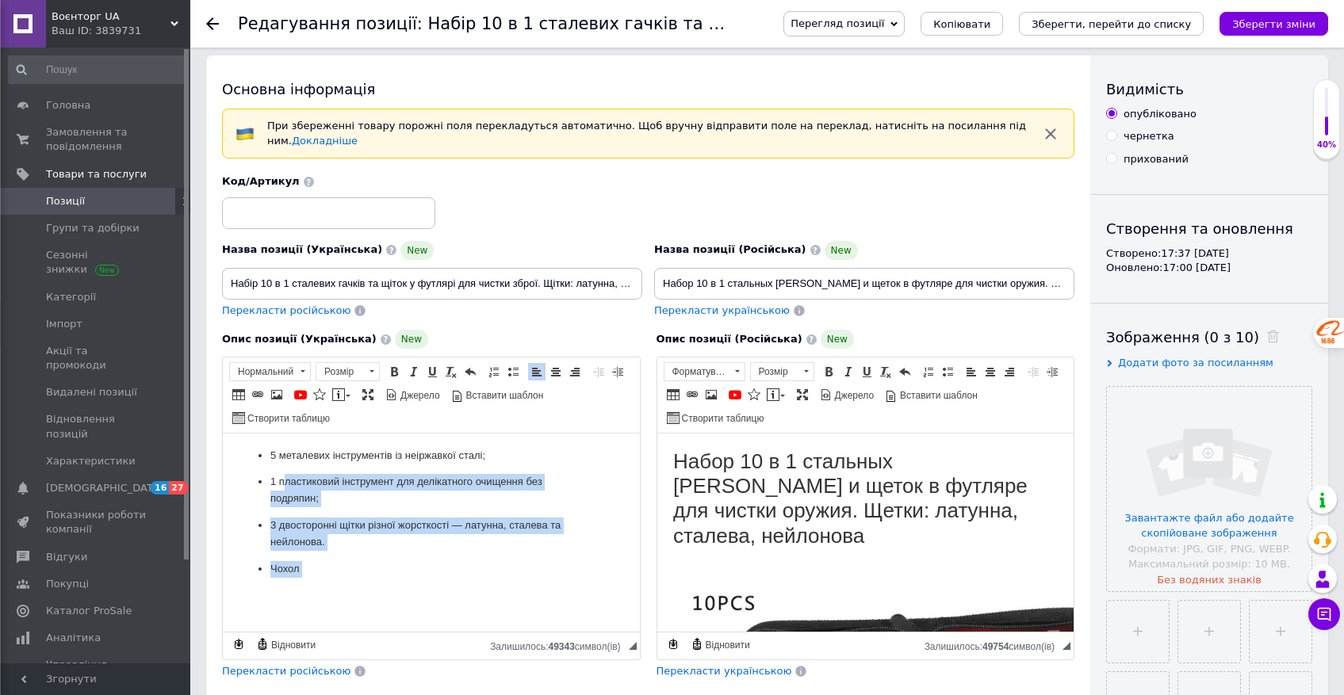
drag, startPoint x: 373, startPoint y: 569, endPoint x: 285, endPoint y: 448, distance: 149.9
click at [285, 448] on body "Набір 10 в 1 сталевих гачків та щіток у футлярі для чистки зброї. Щітки: латунн…" at bounding box center [431, 100] width 385 height 1031
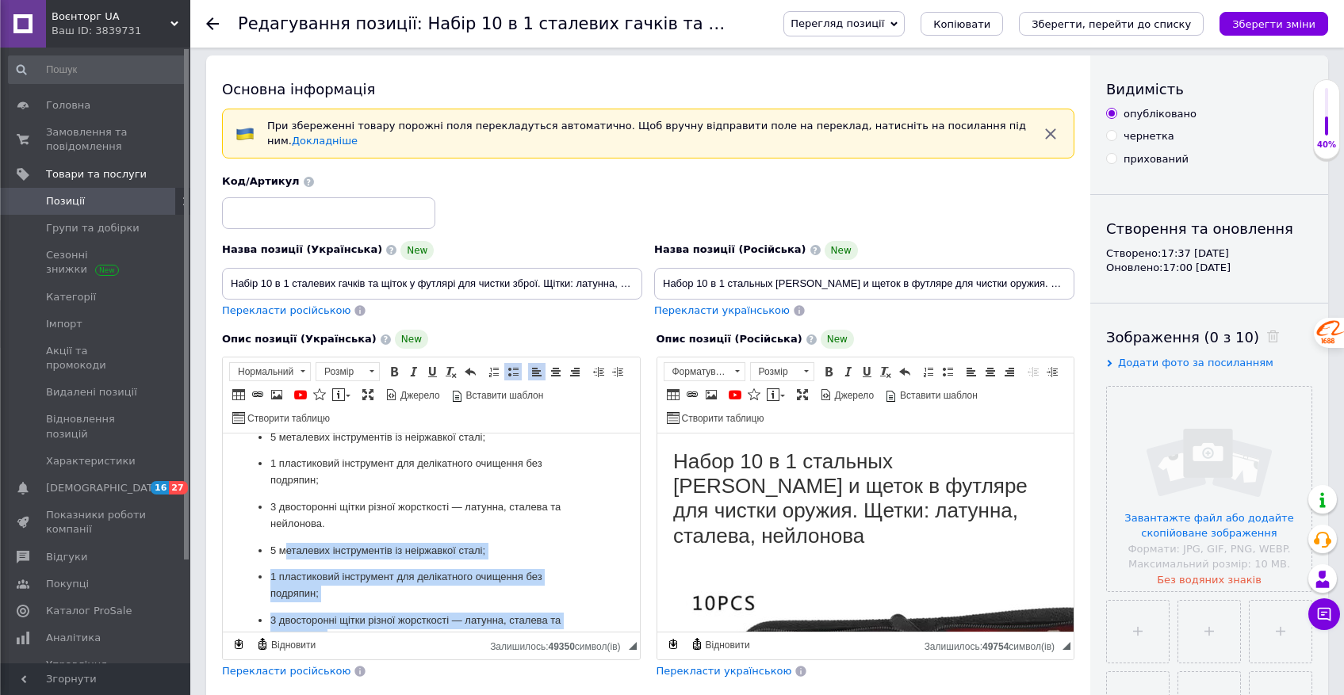
scroll to position [767, 0]
click at [311, 582] on p "1 пластиковий інструмент для делікатного очищення без подряпин;" at bounding box center [431, 588] width 322 height 33
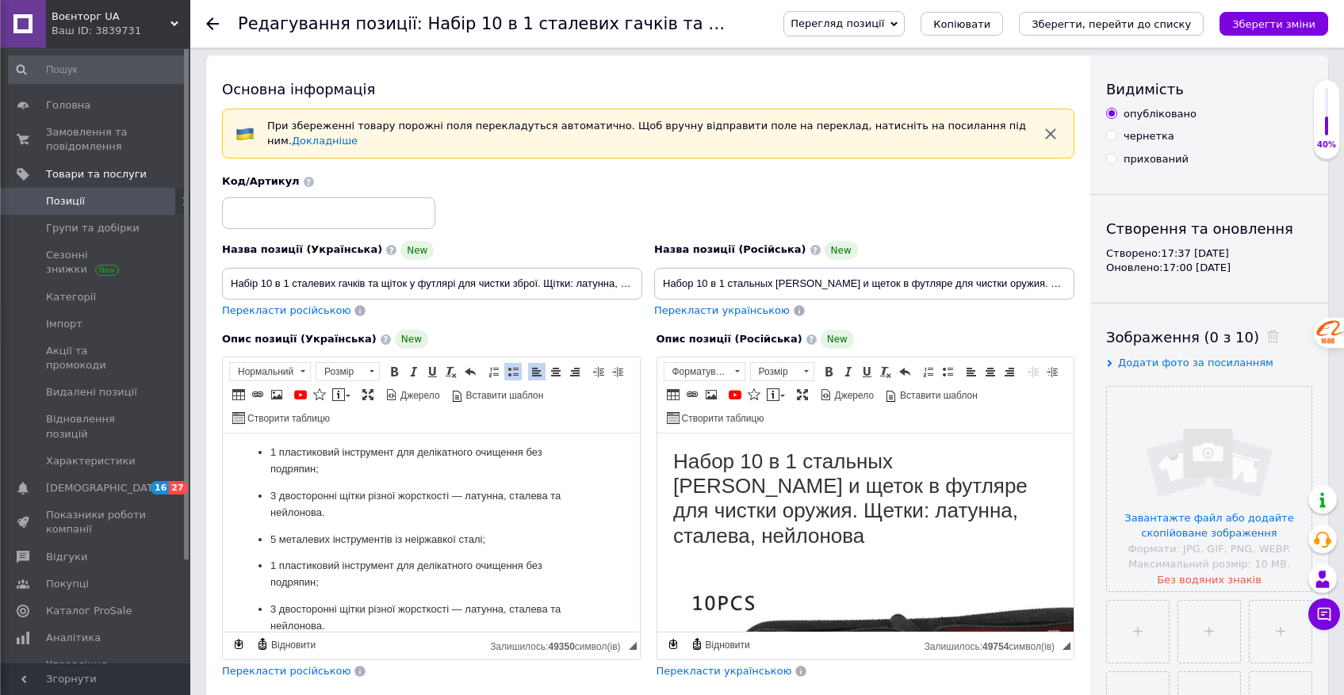
scroll to position [792, 0]
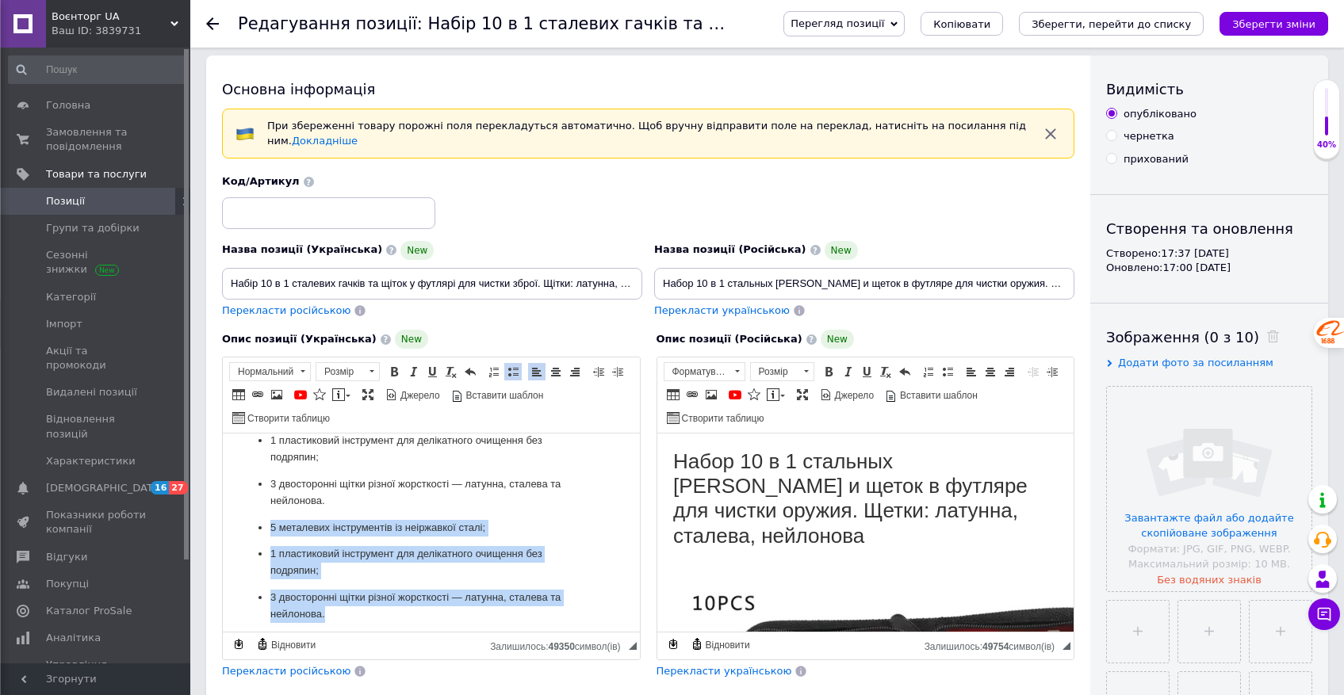
drag, startPoint x: 271, startPoint y: 524, endPoint x: 374, endPoint y: 607, distance: 132.5
click at [374, 607] on ul "5 металевих інструментів із неіржавкої сталі; 1 пластиковий інструмент для делі…" at bounding box center [431, 585] width 385 height 130
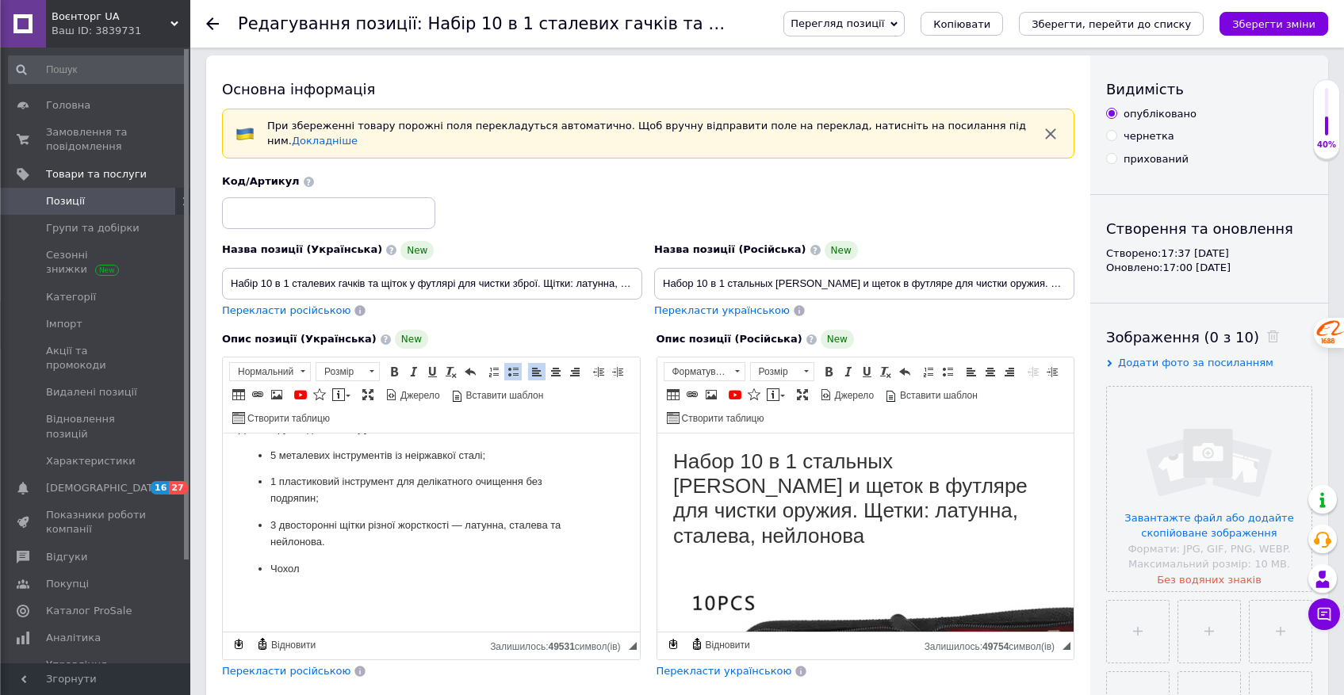
scroll to position [762, 0]
click at [328, 572] on body "Набір 10 в 1 сталевих гачків та щіток у футлярі для чистки зброї. Щітки: латунн…" at bounding box center [431, 157] width 385 height 917
click at [273, 394] on span at bounding box center [276, 395] width 13 height 13
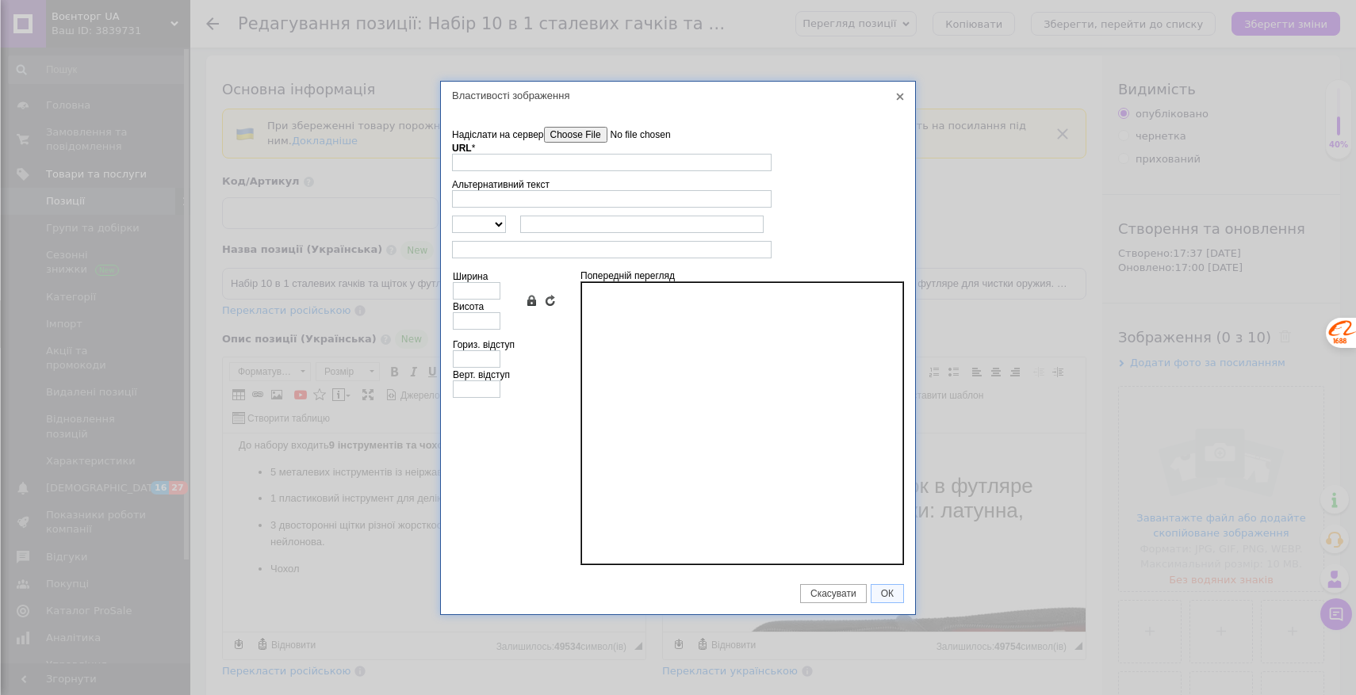
click at [567, 139] on input"] "Надіслати на сервер" at bounding box center [634, 135] width 180 height 16
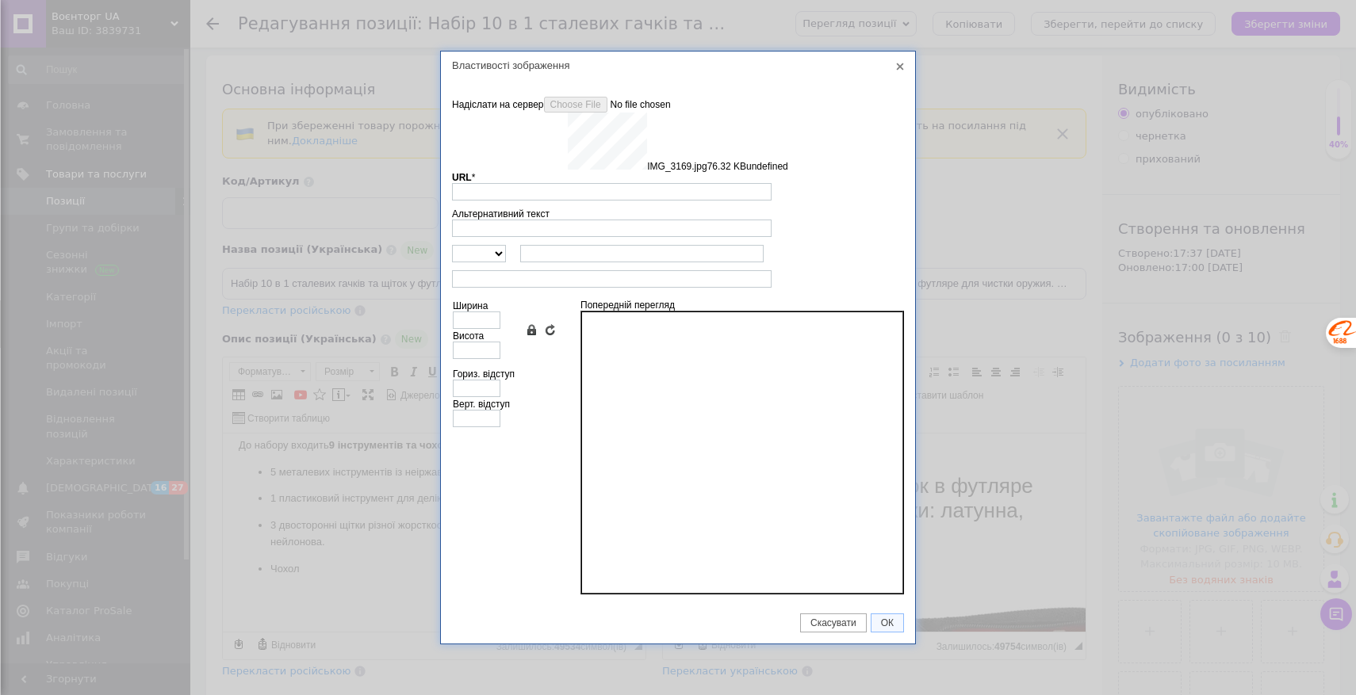
type input "[URL][DOMAIN_NAME]"
type input "640"
type input "466"
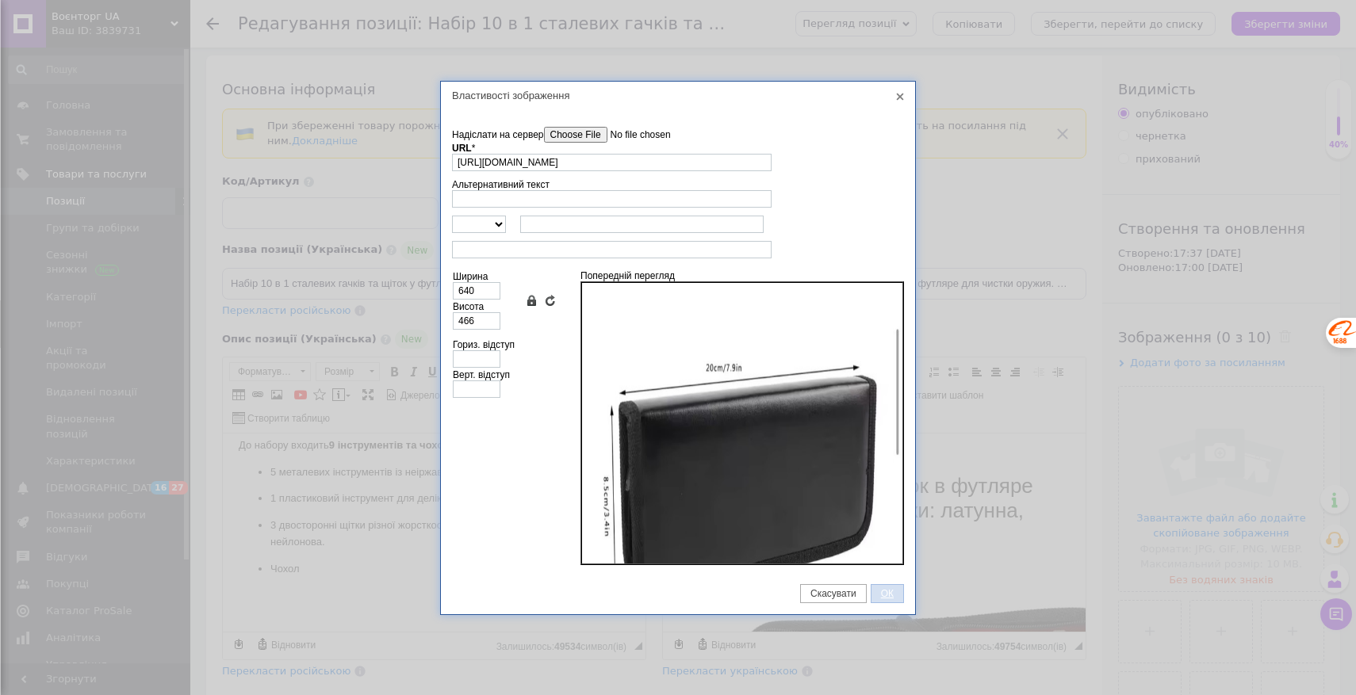
click at [886, 592] on span "ОК" at bounding box center [887, 593] width 32 height 11
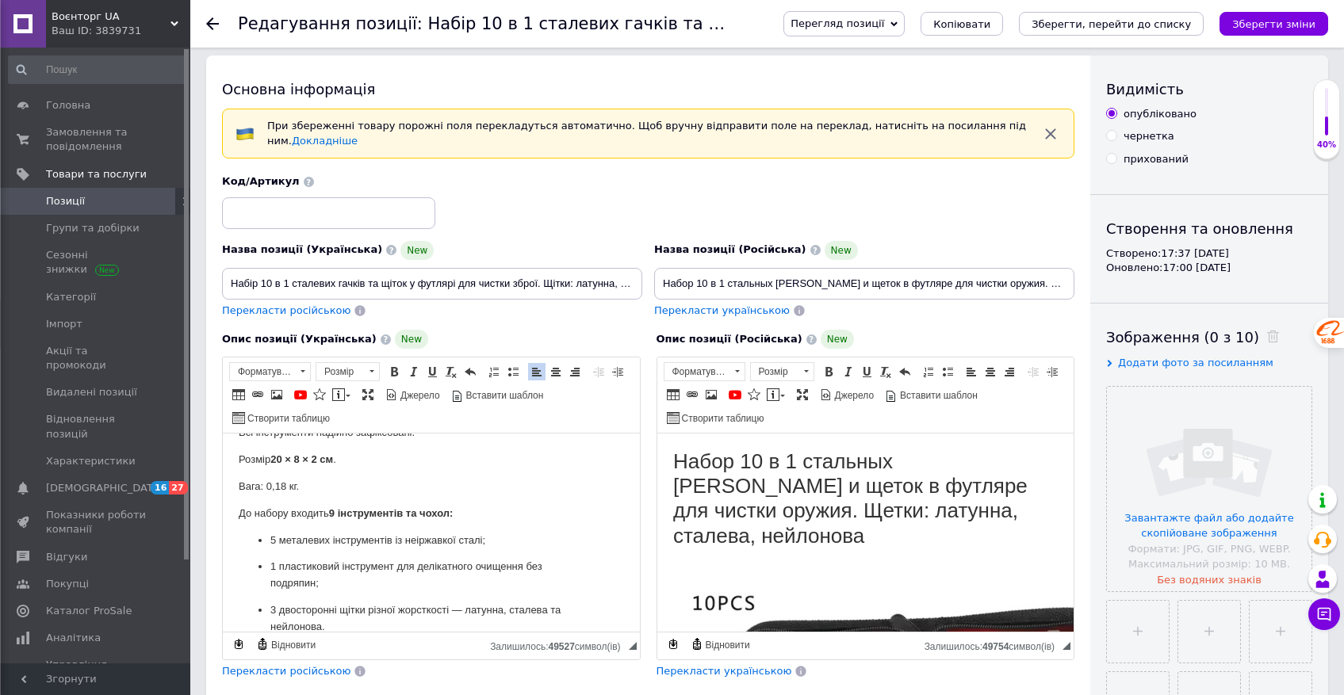
scroll to position [685, 0]
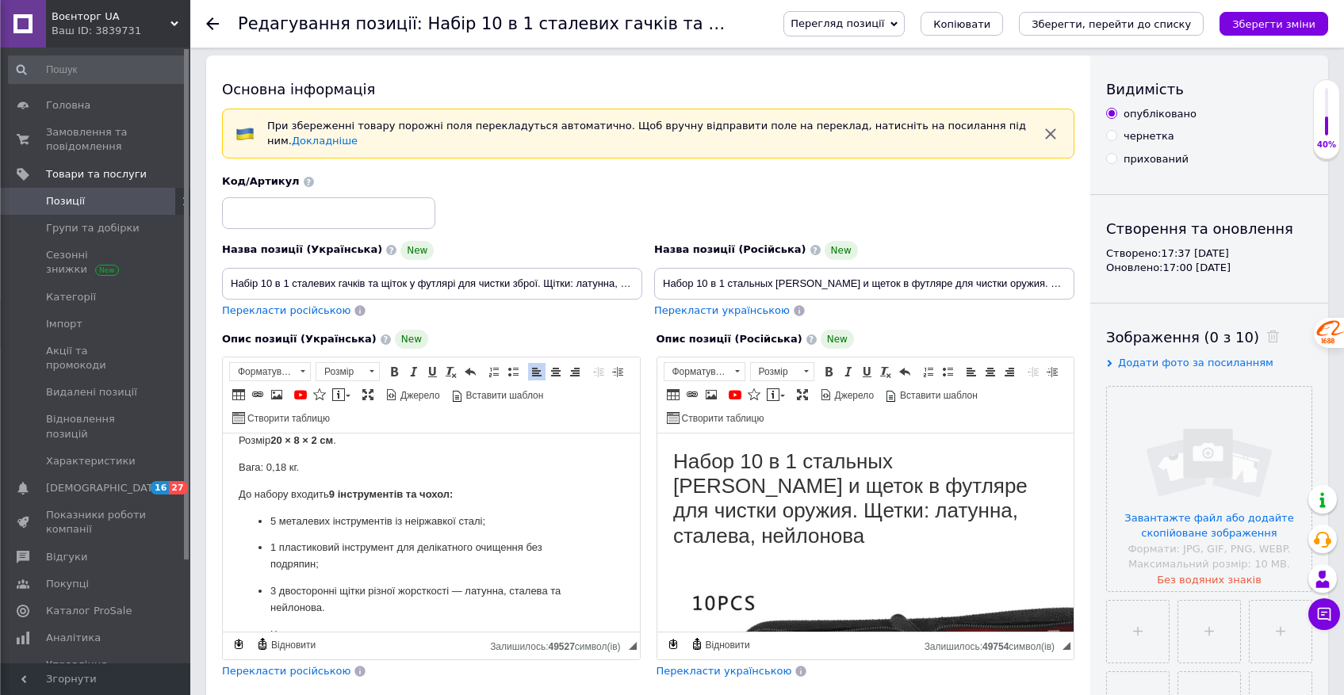
click at [508, 522] on p "5 металевих інструментів із неіржавкої сталі;" at bounding box center [431, 522] width 322 height 17
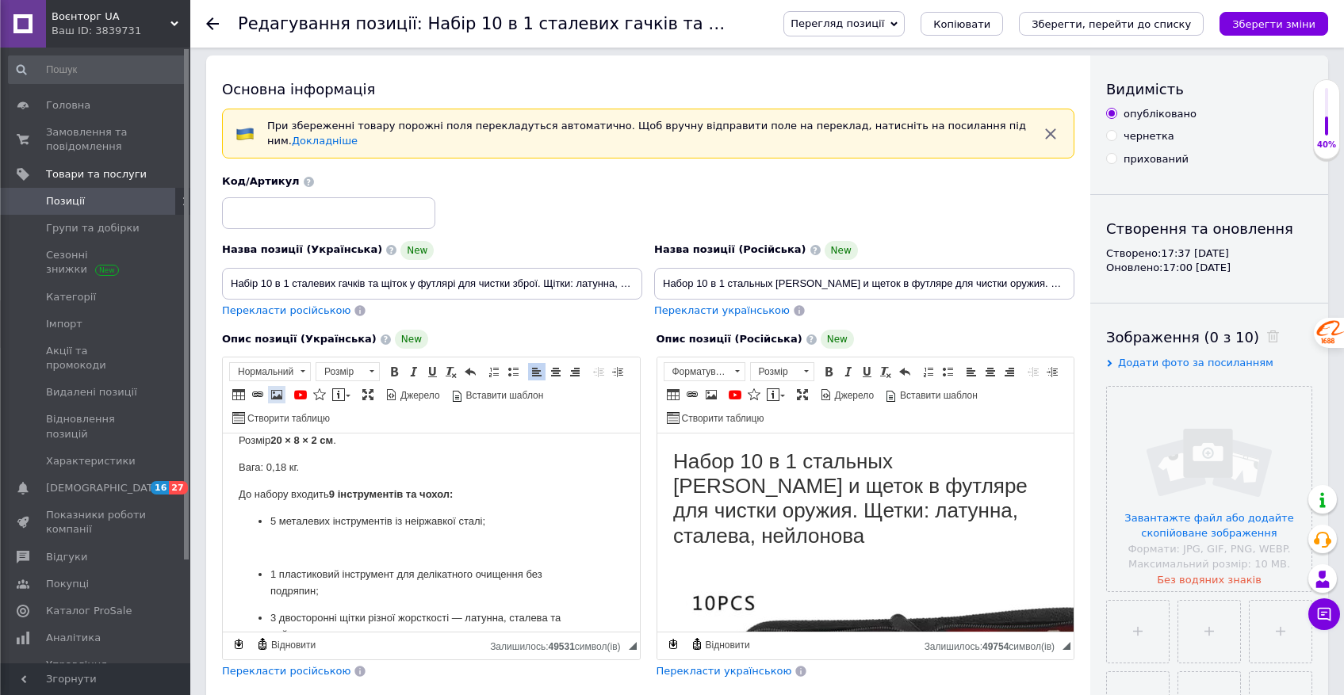
click at [279, 397] on span at bounding box center [276, 395] width 13 height 13
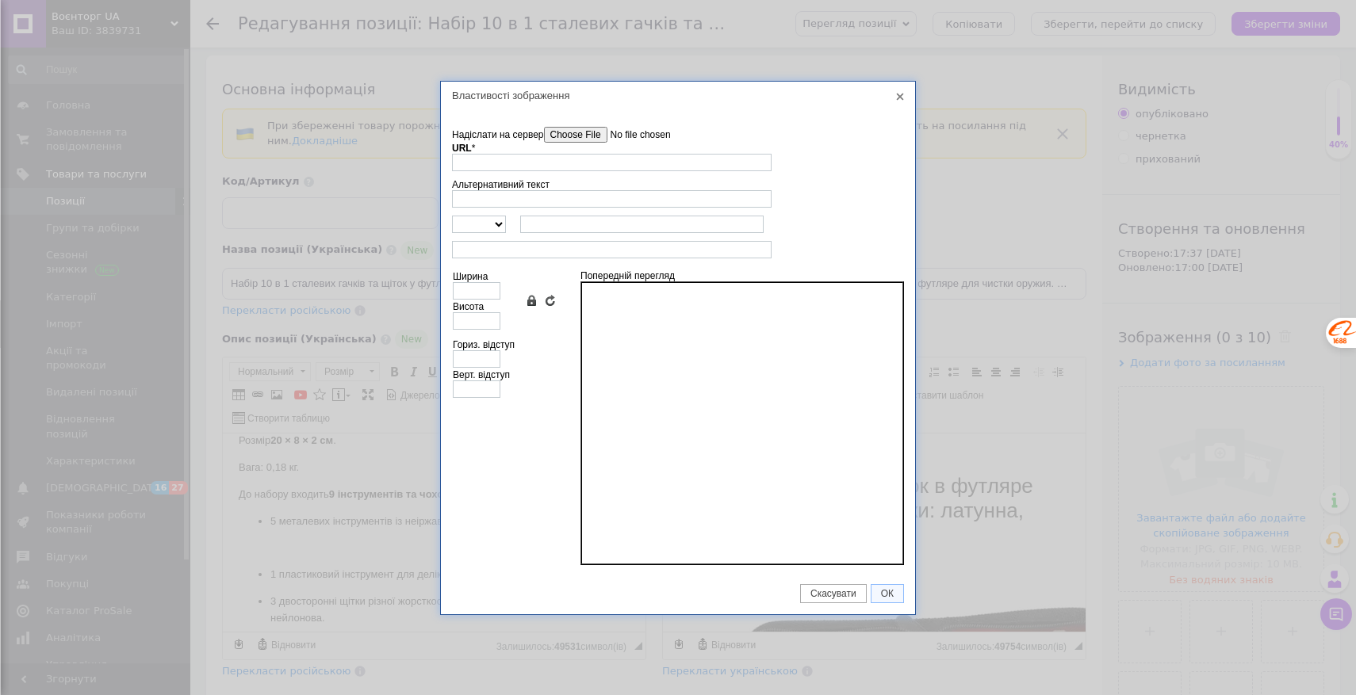
click at [573, 127] on input"] "Надіслати на сервер" at bounding box center [634, 135] width 180 height 16
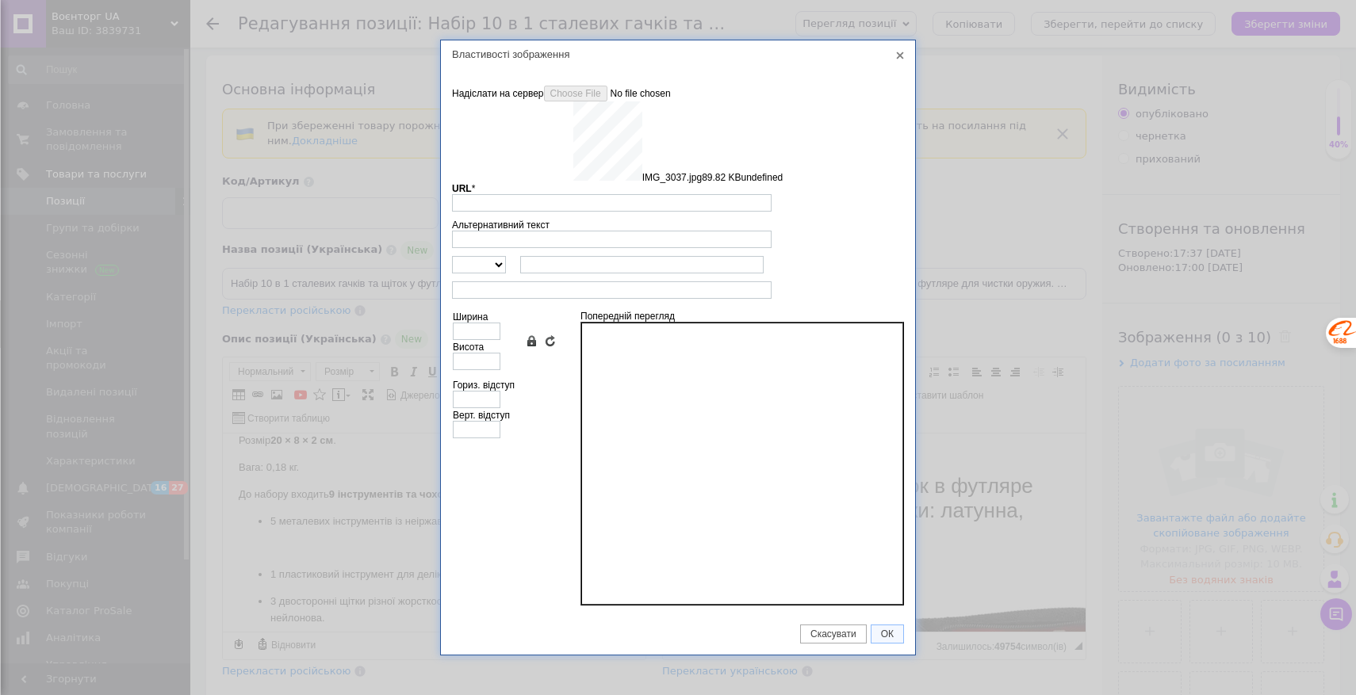
type input "[URL][DOMAIN_NAME]"
type input "640"
type input "735"
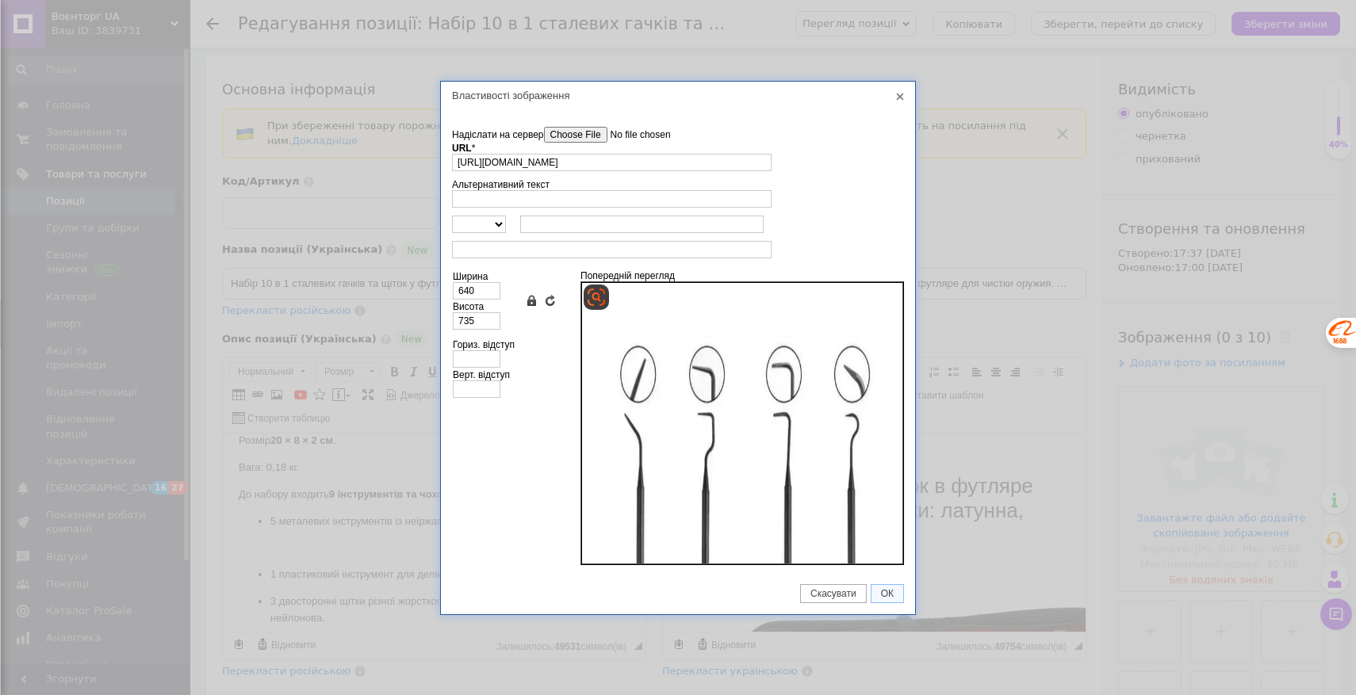
click at [885, 633] on div "Властивості зображення X Інформація про зображення Надіслати на сервер undefine…" at bounding box center [678, 347] width 1356 height 695
click at [890, 588] on span "ОК" at bounding box center [887, 593] width 32 height 11
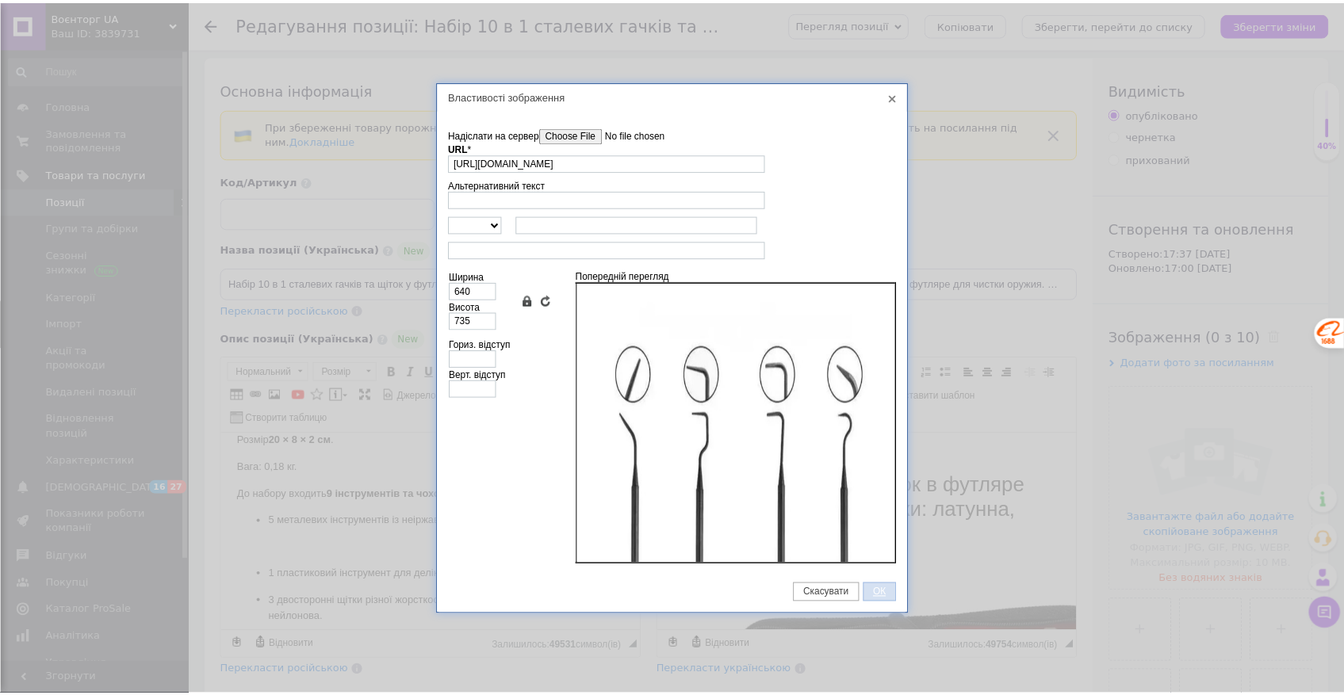
scroll to position [1206, 0]
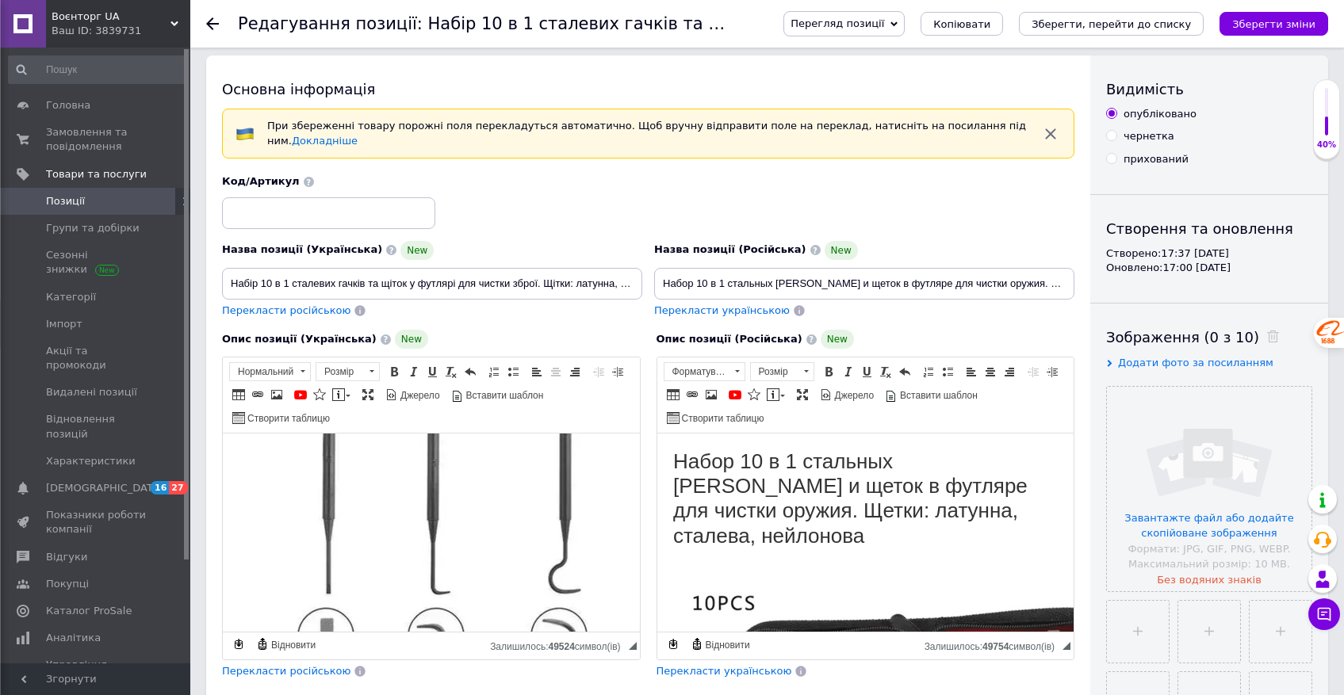
click at [445, 508] on img "Редактор, 5E226E1D-89AB-4619-A73D-F68051176E35" at bounding box center [493, 438] width 508 height 583
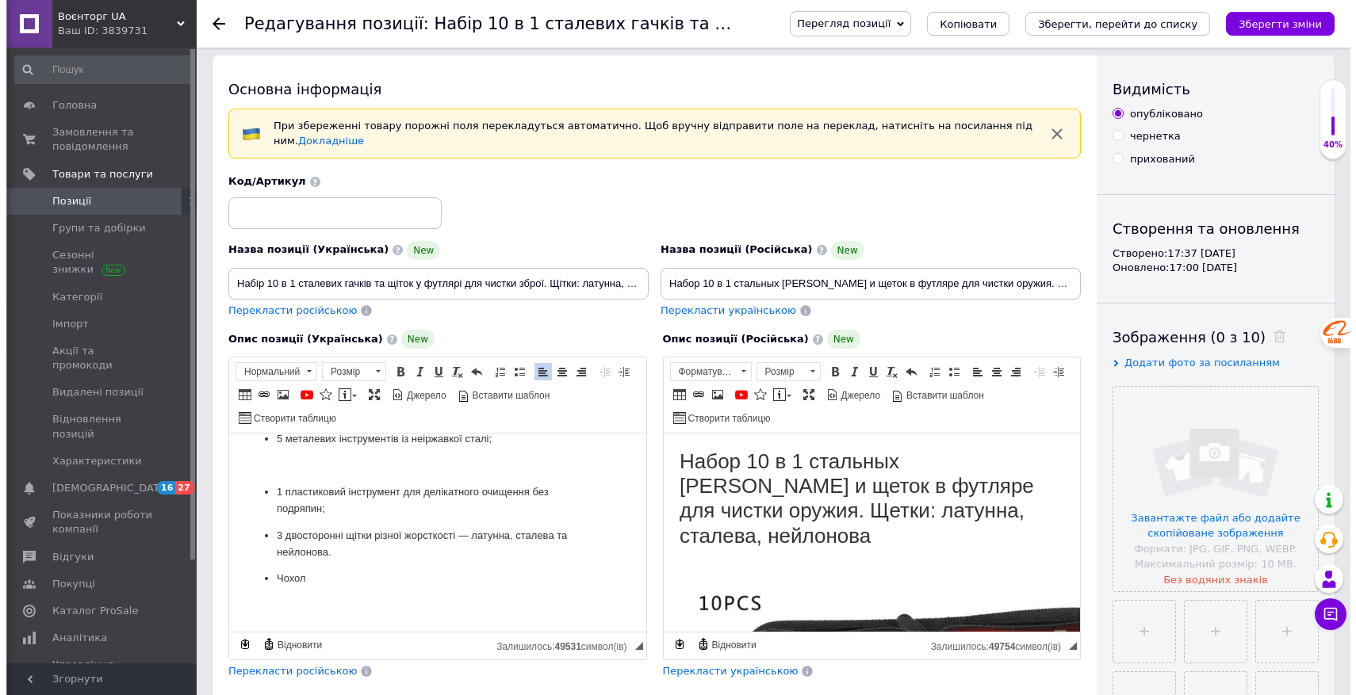
scroll to position [766, 0]
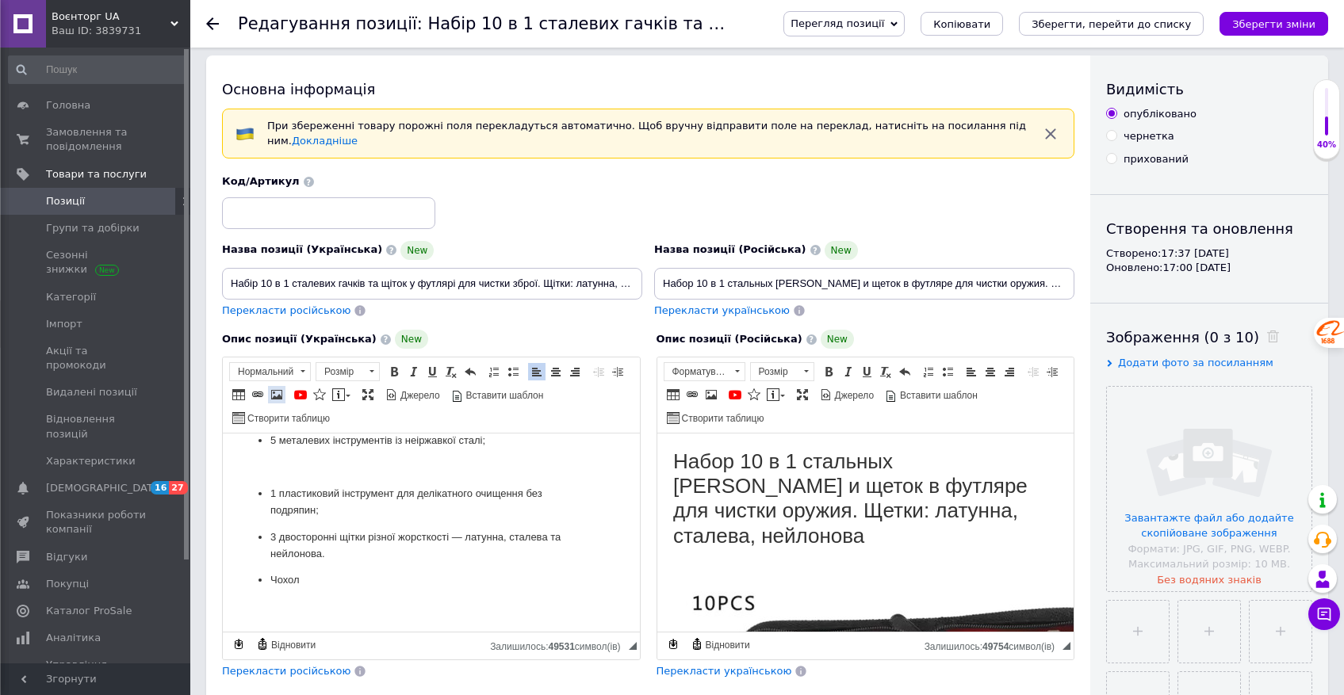
click at [277, 396] on span at bounding box center [276, 395] width 13 height 13
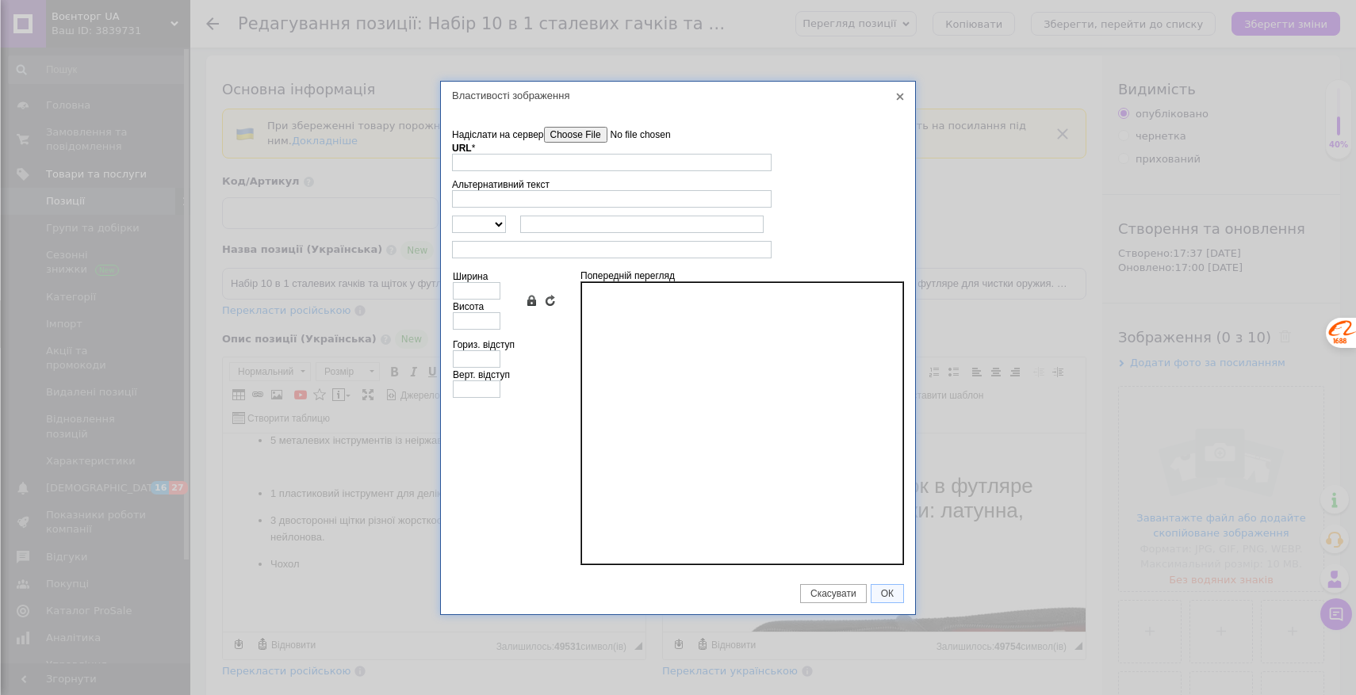
click at [565, 140] on input"] "Надіслати на сервер" at bounding box center [634, 135] width 180 height 16
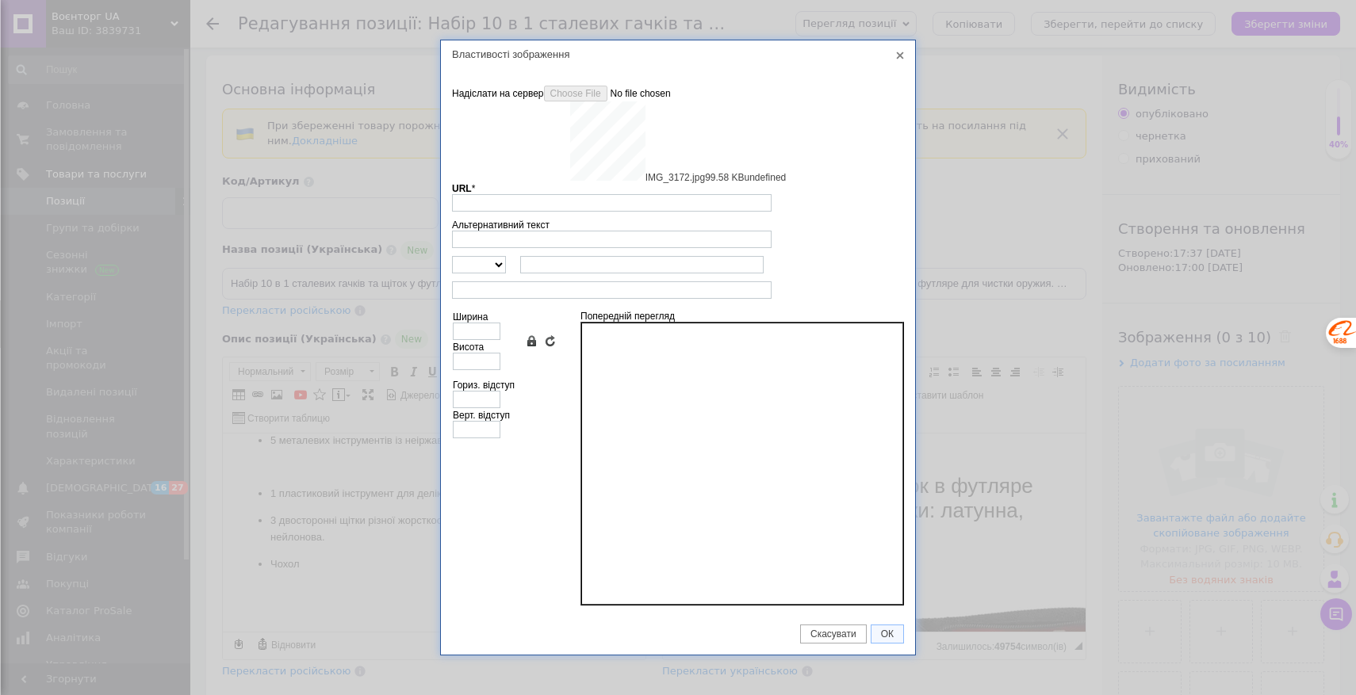
type input "[URL][DOMAIN_NAME]"
type input "640"
type input "673"
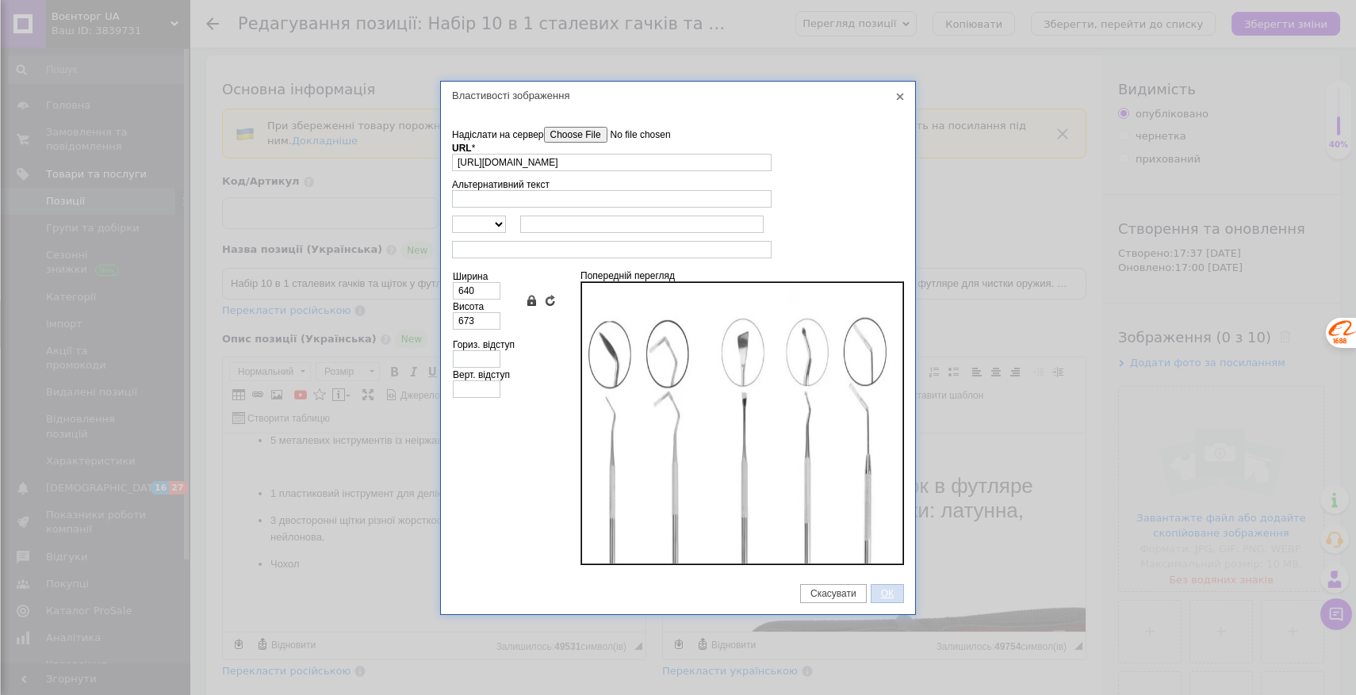
click at [894, 595] on span "ОК" at bounding box center [887, 593] width 32 height 11
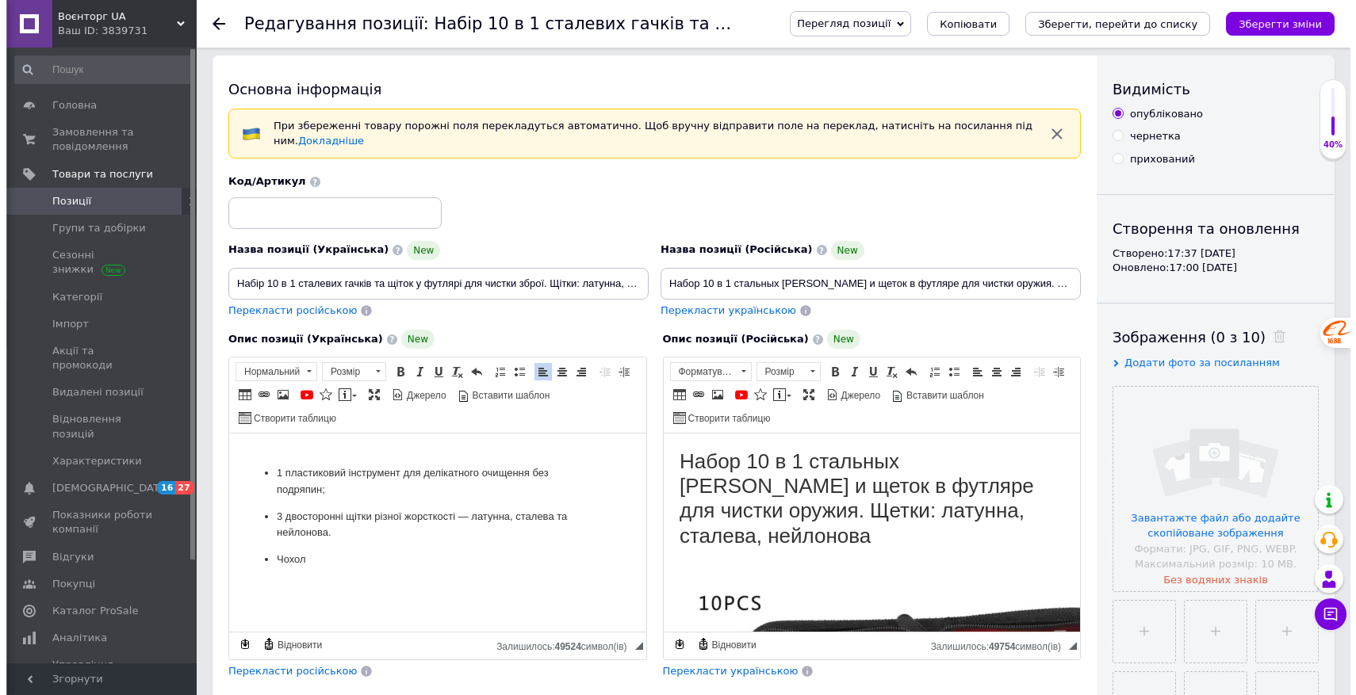
scroll to position [1327, 0]
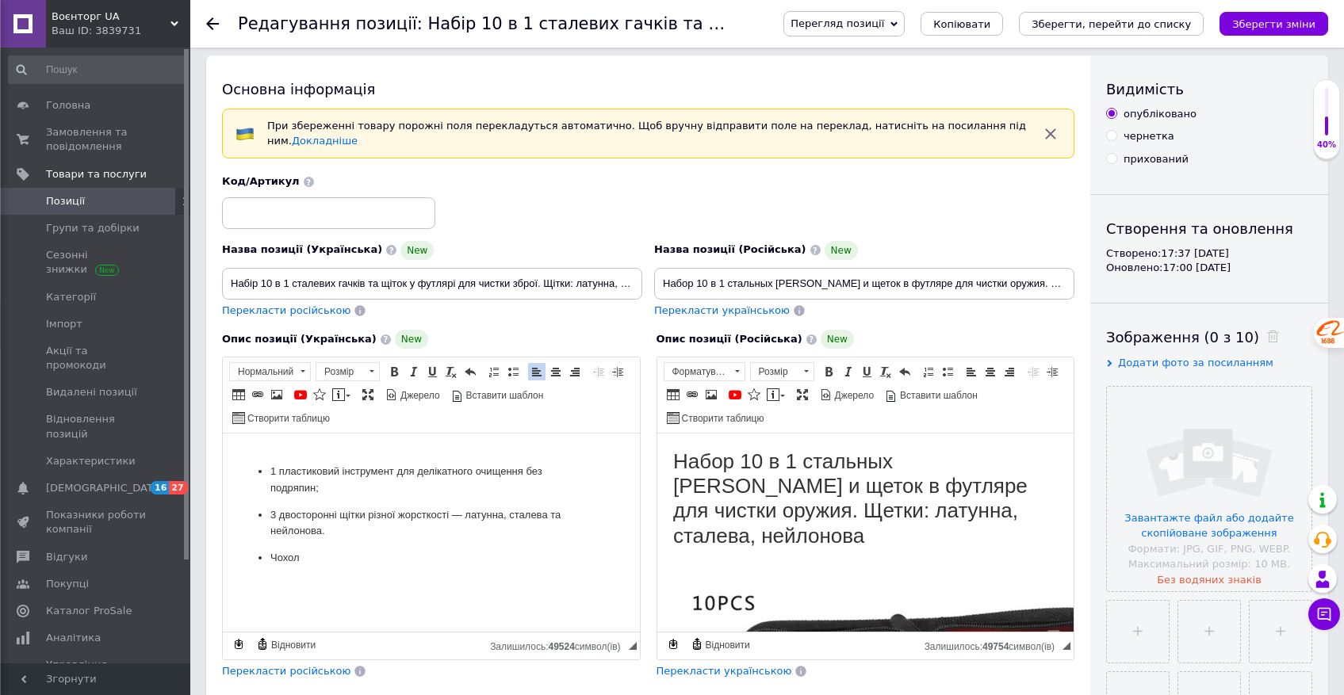
click at [407, 493] on p "1 пластиковий інструмент для делікатного очищення без подряпин;" at bounding box center [431, 480] width 322 height 33
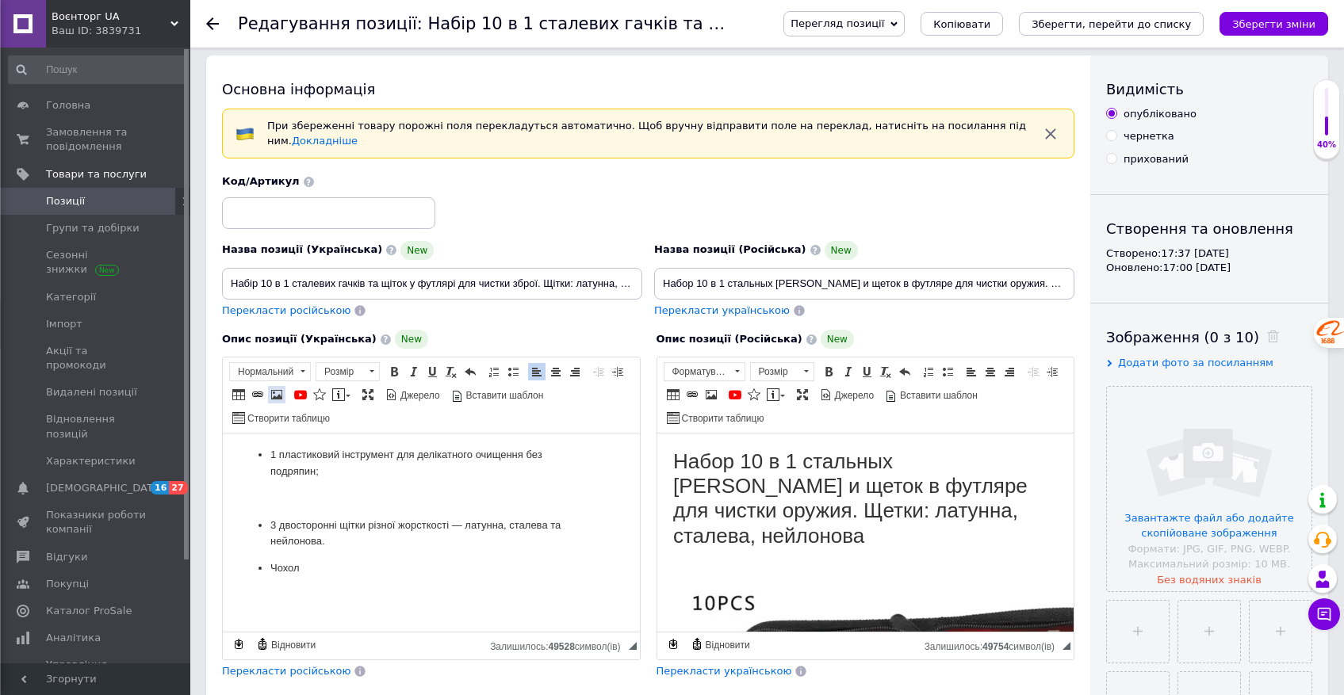
click at [278, 393] on span at bounding box center [276, 395] width 13 height 13
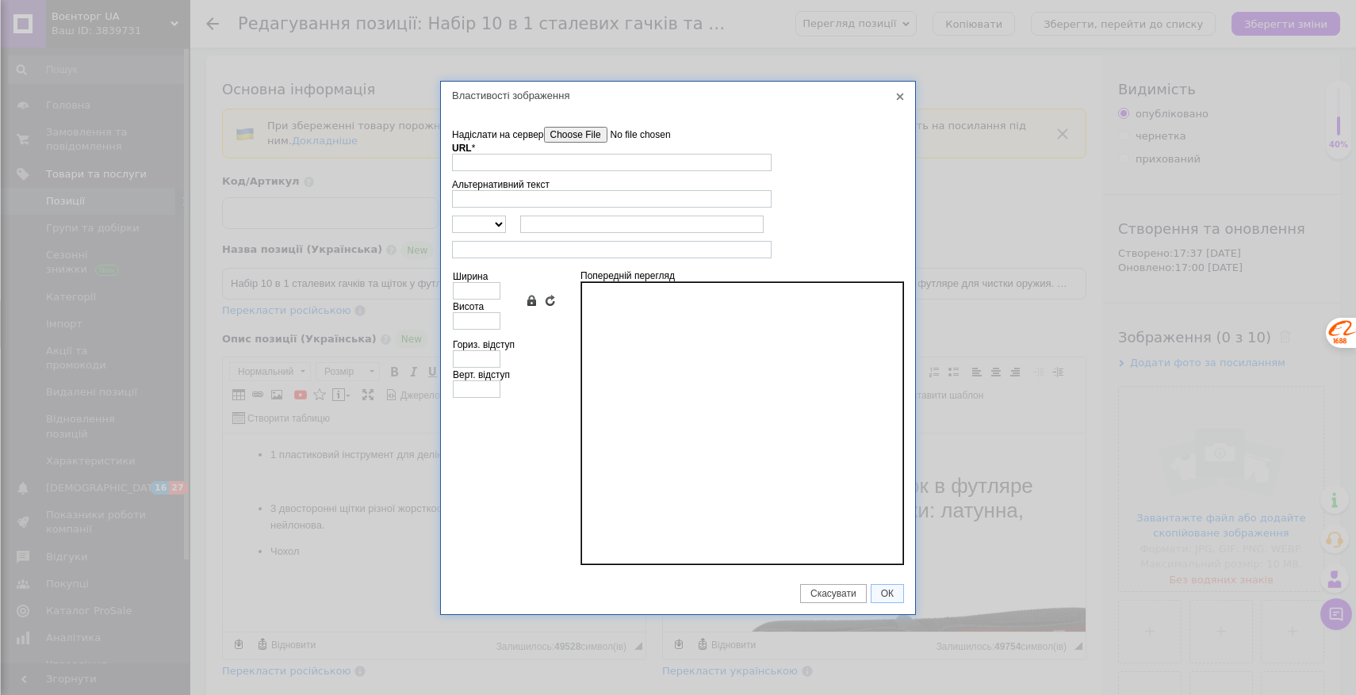
click at [588, 136] on input"] "Надіслати на сервер" at bounding box center [634, 135] width 180 height 16
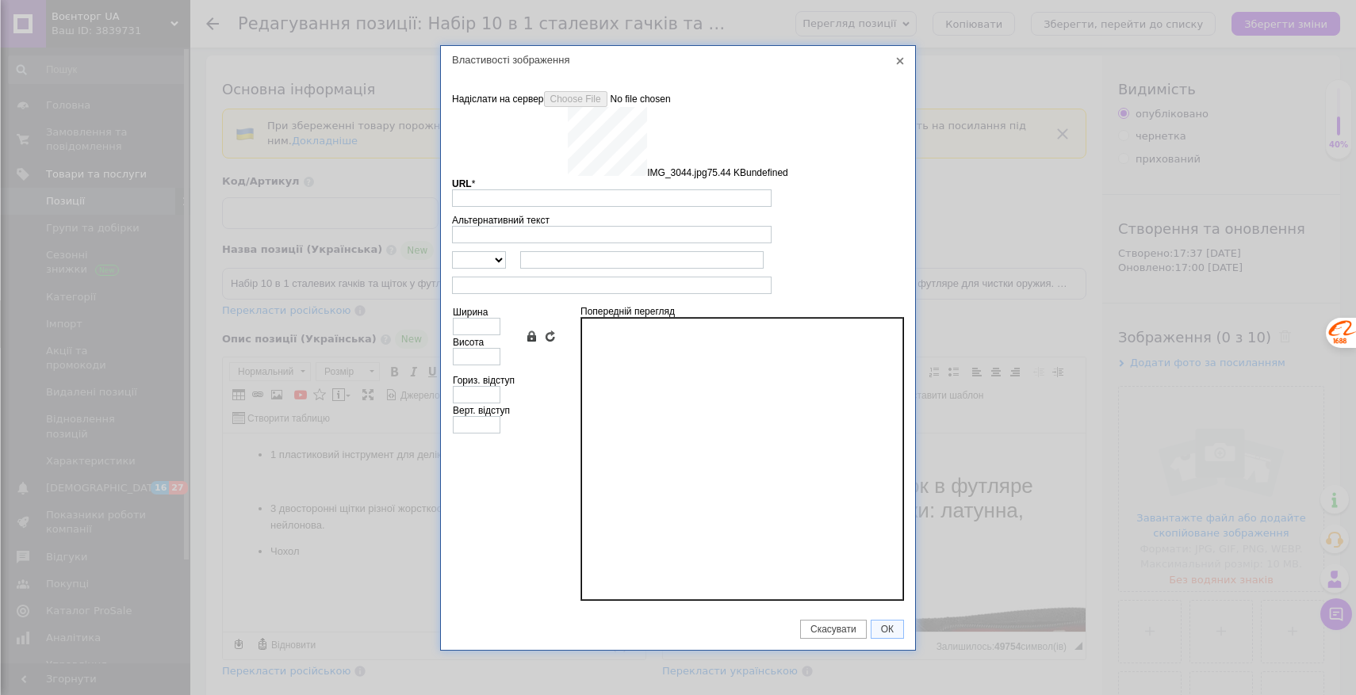
type input "[URL][DOMAIN_NAME]"
type input "640"
type input "561"
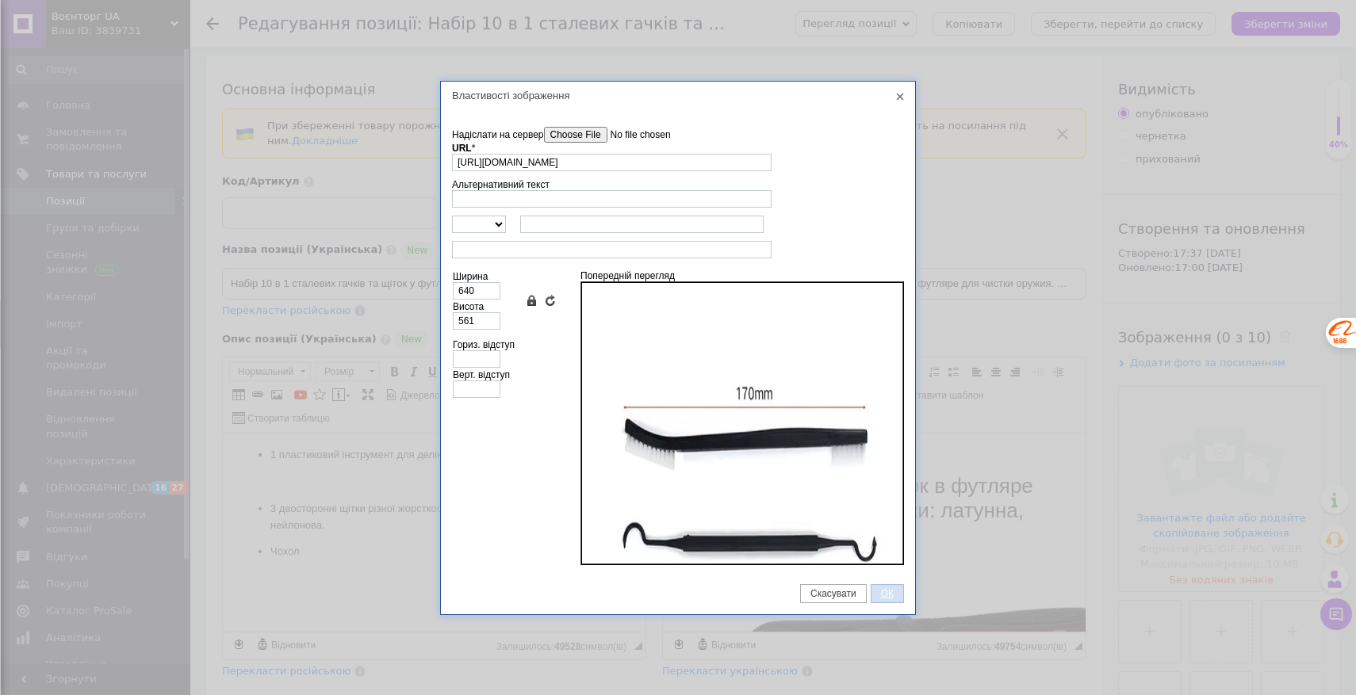
click at [888, 592] on span "ОК" at bounding box center [887, 593] width 32 height 11
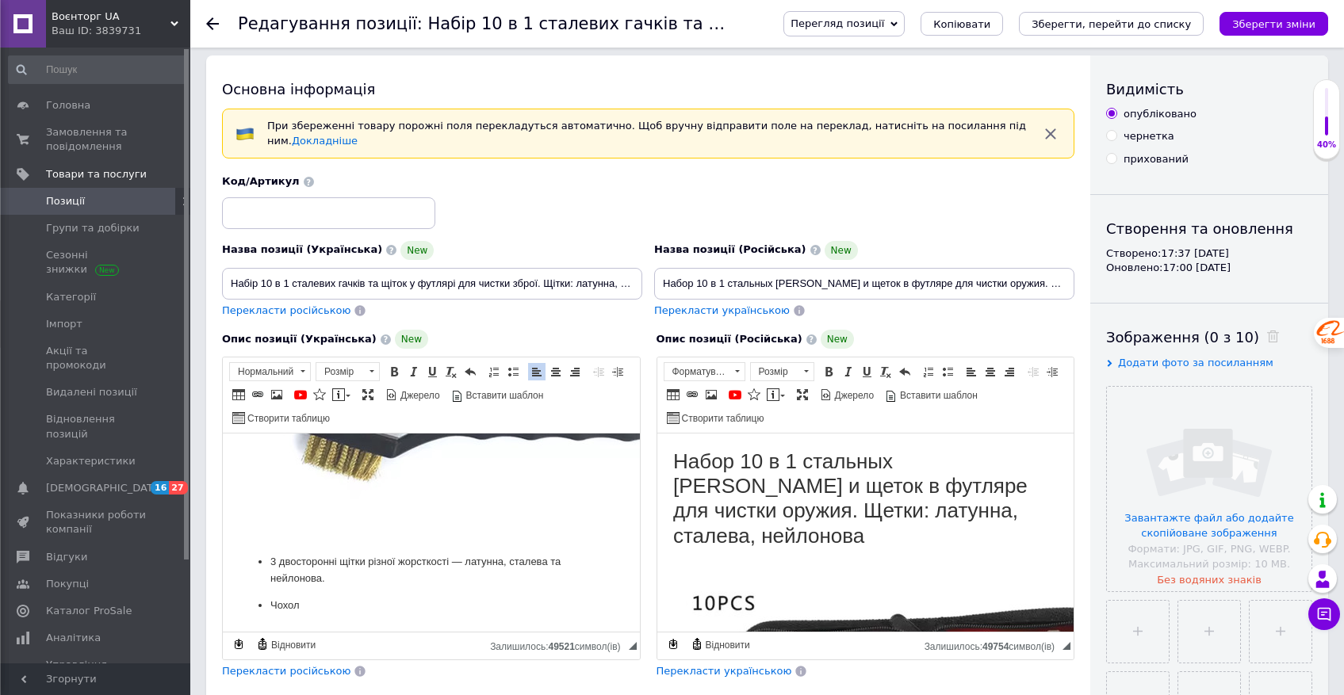
scroll to position [1768, 0]
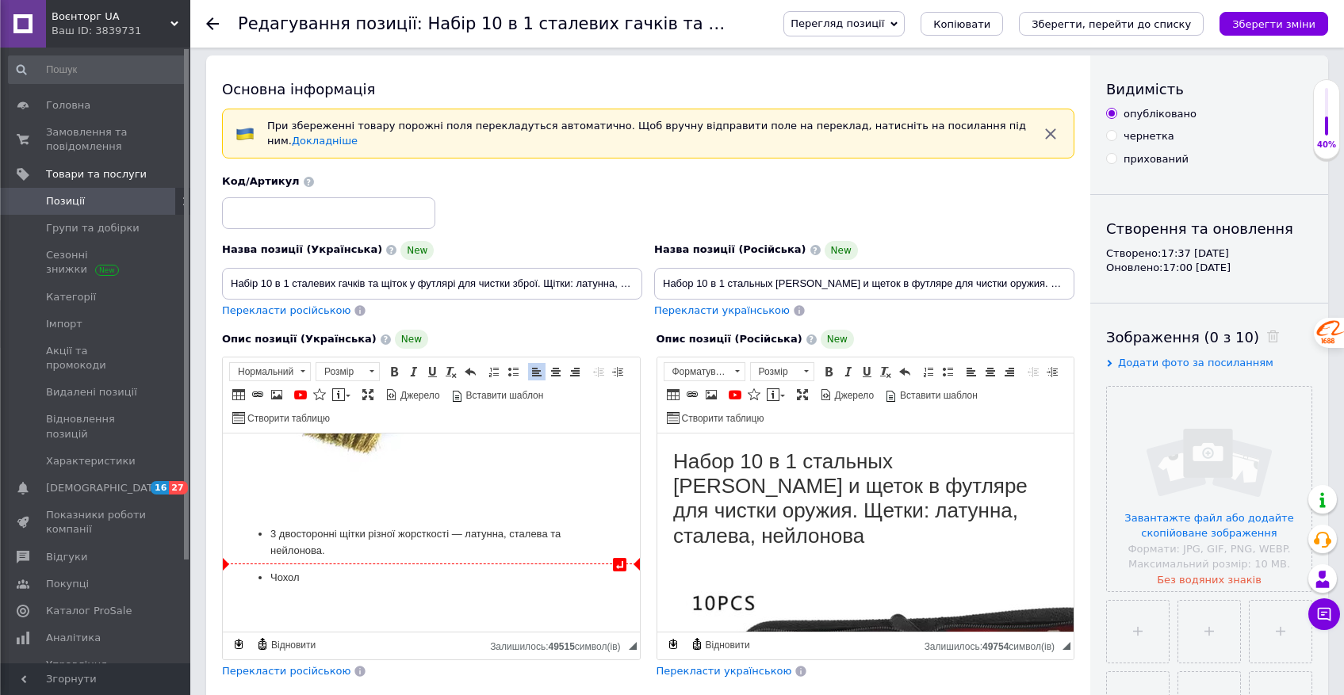
click at [408, 553] on p "3 двосторонні щітки різної жорсткості — латунна, сталева та нейлонова." at bounding box center [431, 543] width 322 height 33
click at [277, 393] on span at bounding box center [276, 395] width 13 height 13
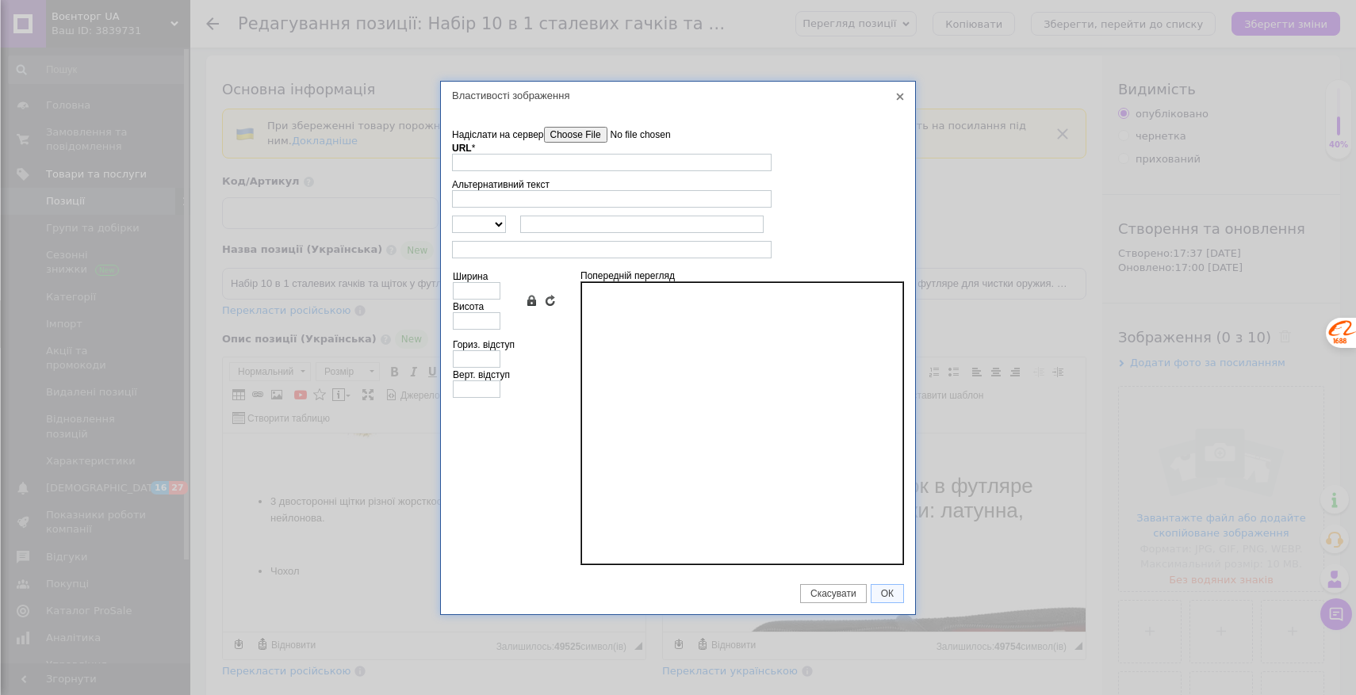
click at [607, 136] on input"] "Надіслати на сервер" at bounding box center [634, 135] width 180 height 16
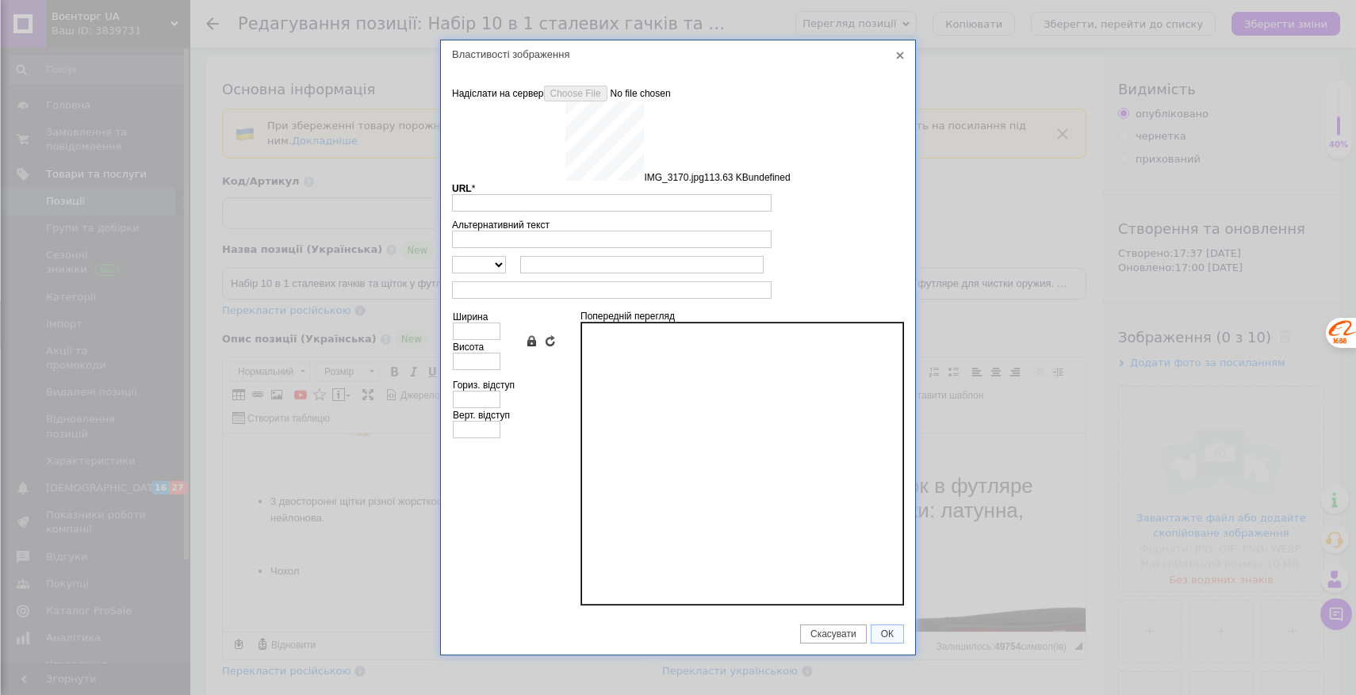
type input "[URL][DOMAIN_NAME]"
type input "640"
type input "644"
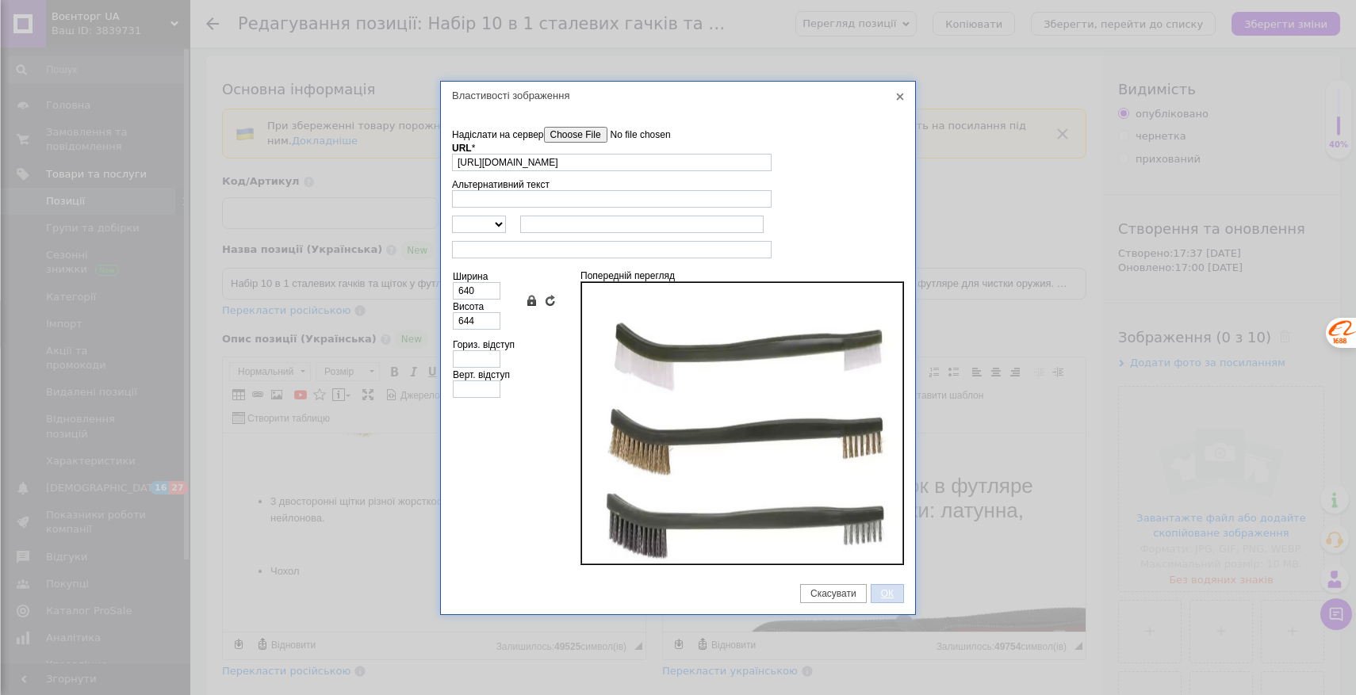
click at [888, 594] on span "ОК" at bounding box center [887, 593] width 32 height 11
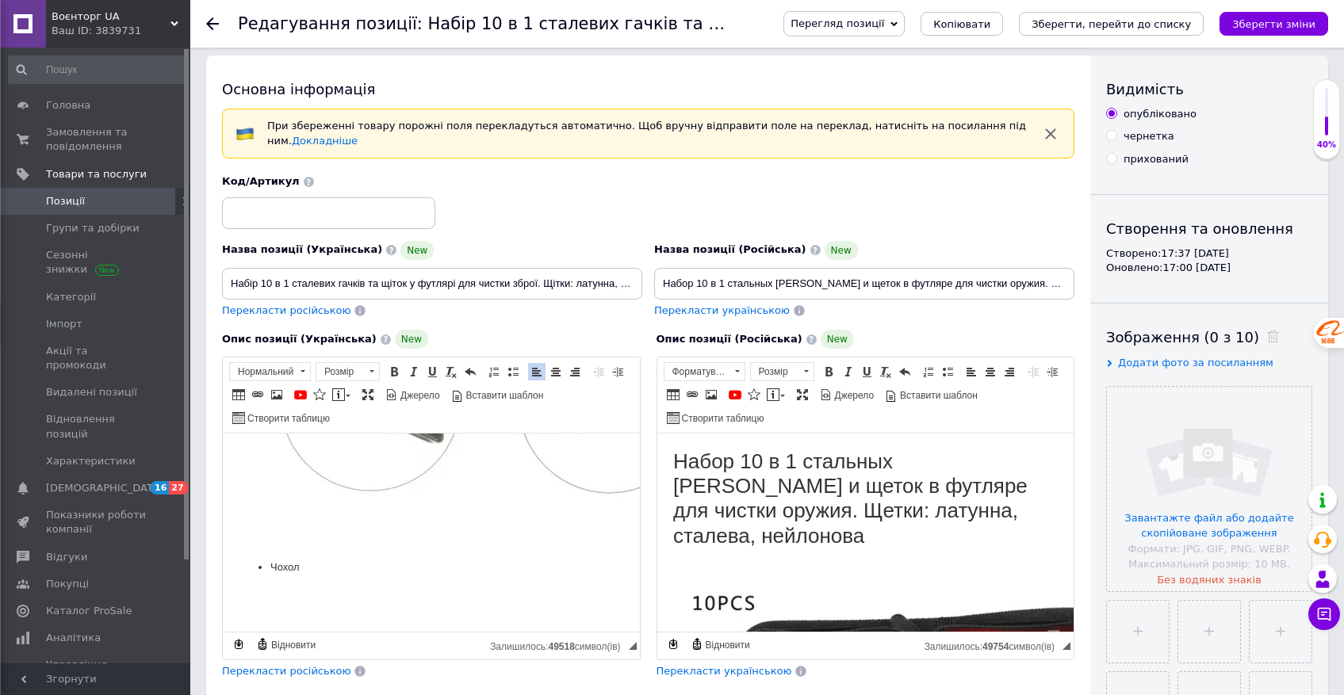
scroll to position [1889, 0]
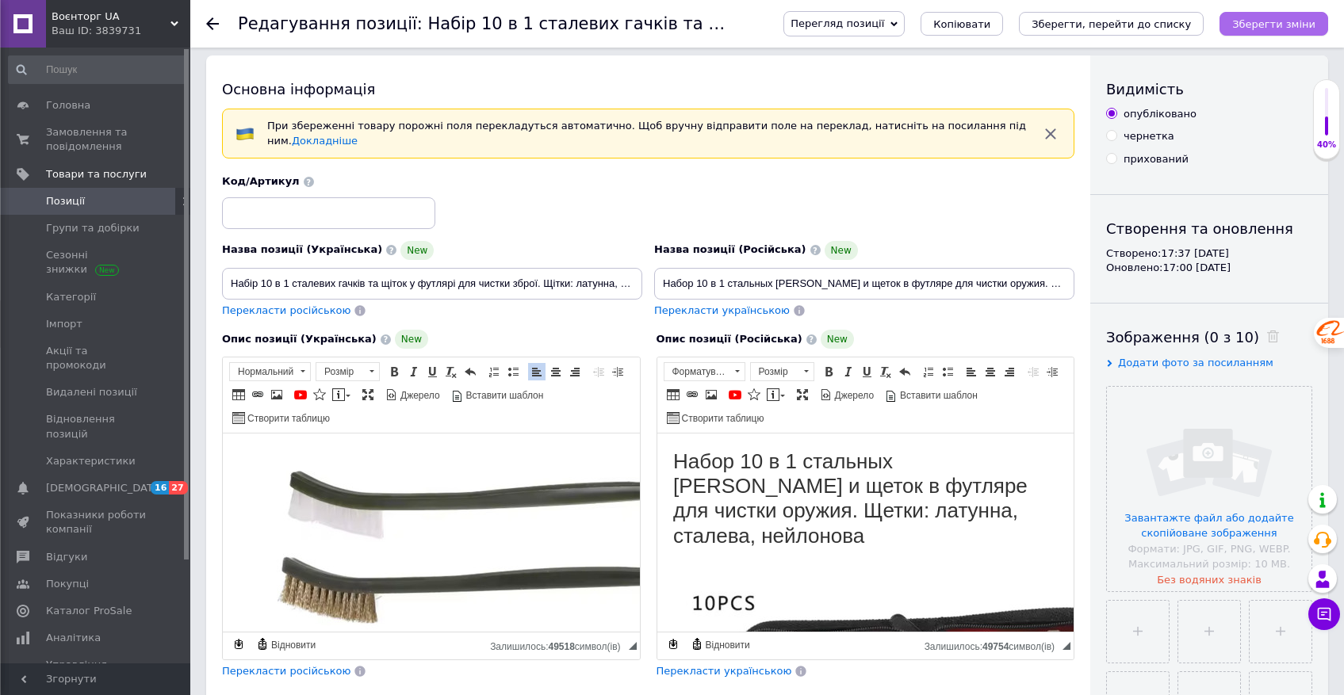
click at [1258, 23] on icon "Зберегти зміни" at bounding box center [1273, 24] width 83 height 12
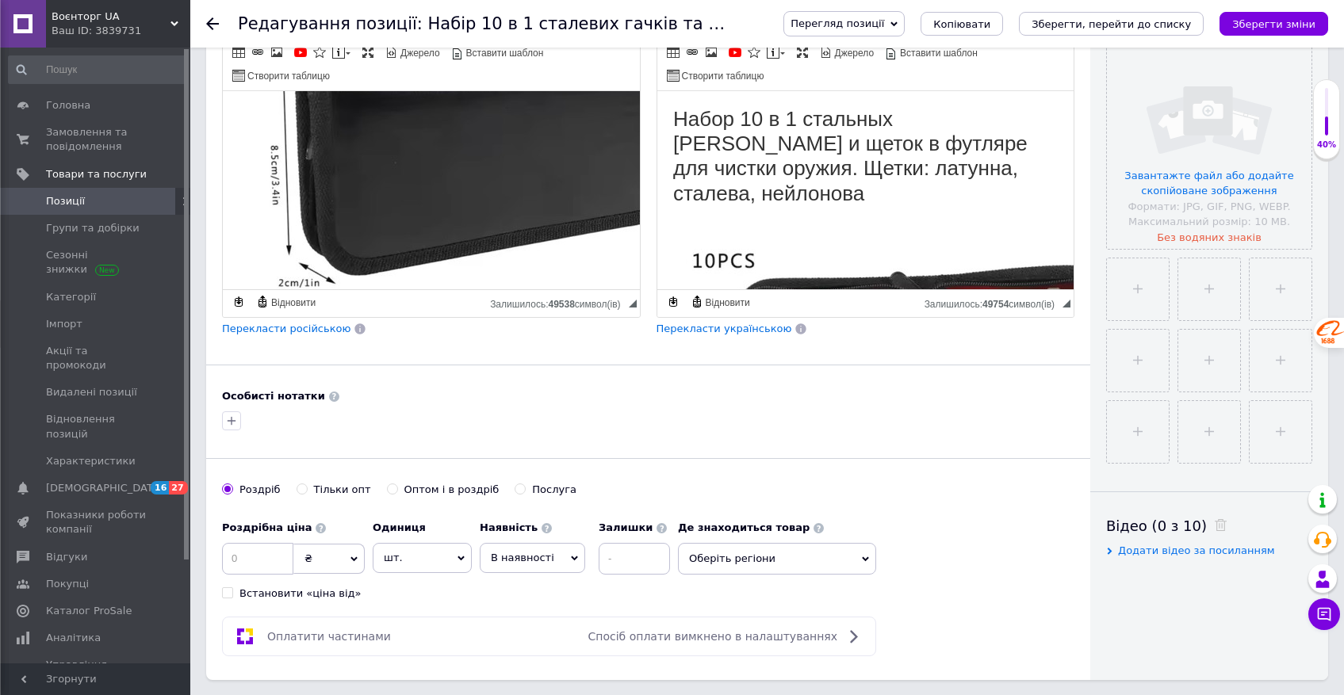
scroll to position [2648, 0]
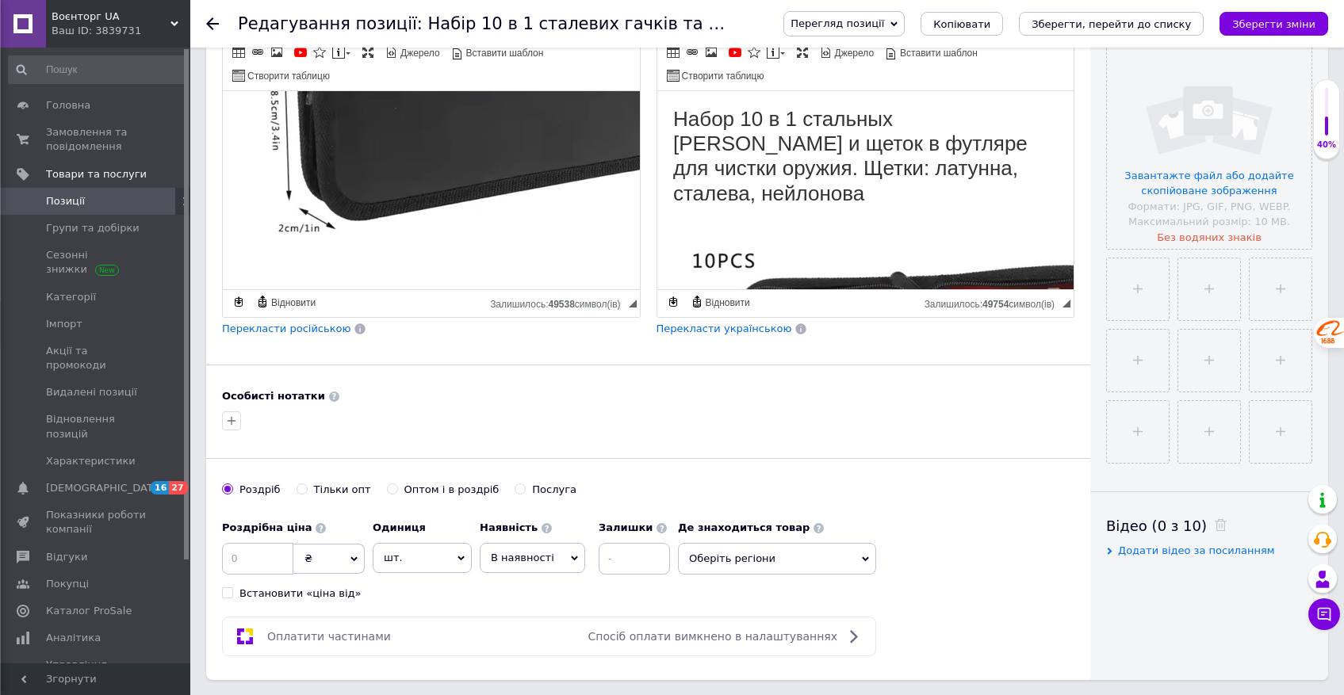
click at [329, 260] on h1 "Редактор, 5E226E1D-89AB-4619-A73D-F68051176E35" at bounding box center [431, 85] width 385 height 375
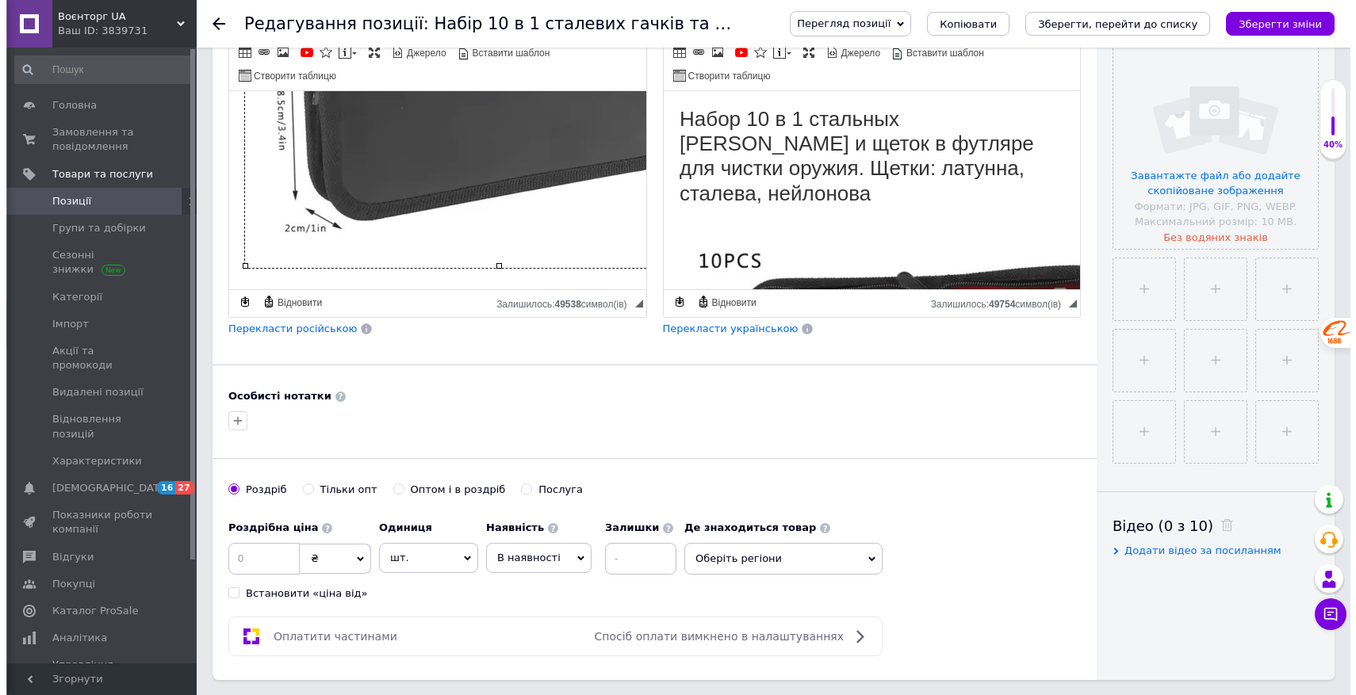
scroll to position [2632, 16]
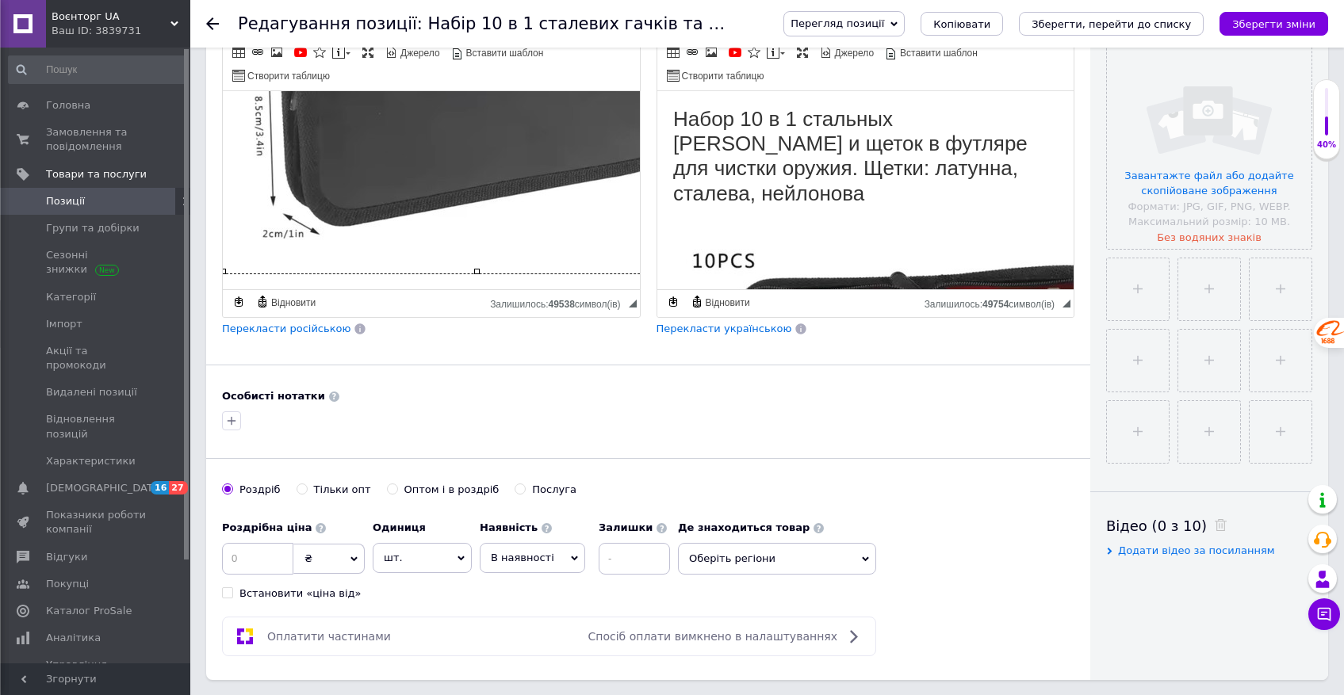
click at [268, 266] on img "Редактор, 5E226E1D-89AB-4619-A73D-F68051176E35" at bounding box center [477, 89] width 508 height 370
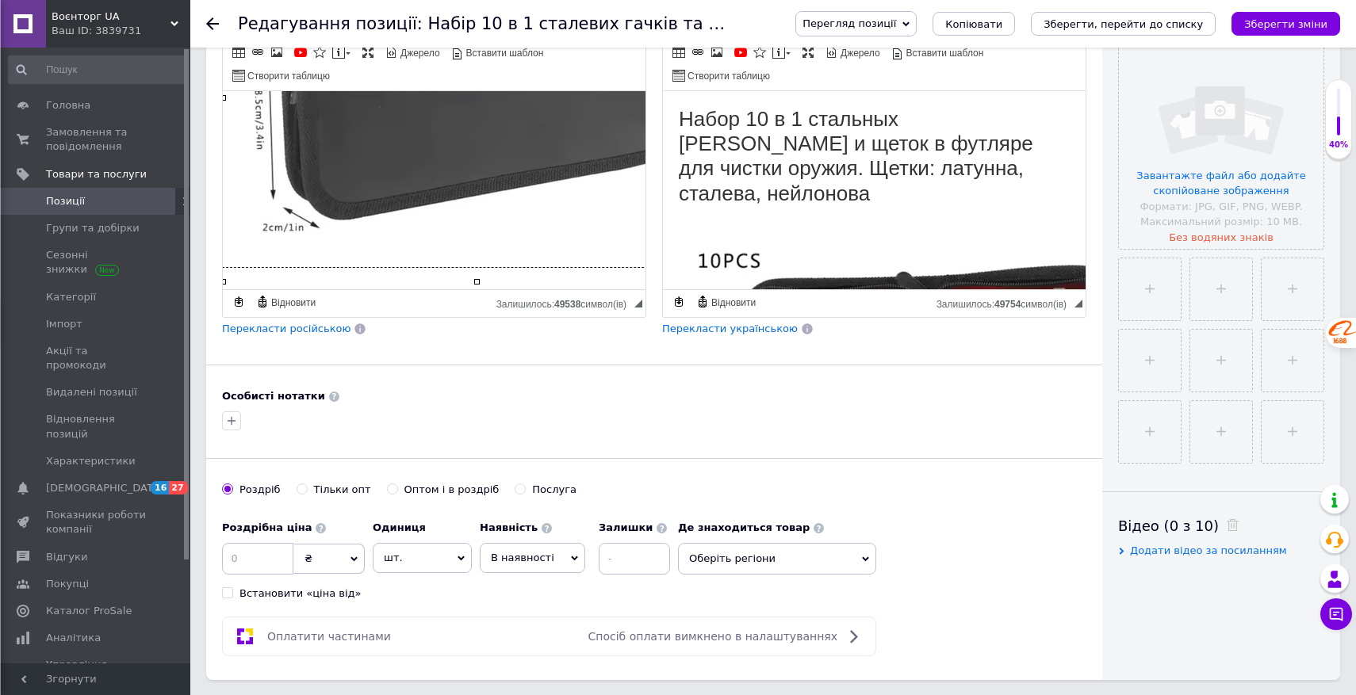
type input "[URL][DOMAIN_NAME]"
type input "640"
type input "466"
click at [0, 0] on div "Властивості зображення X Інформація про зображення Надіслати на сервер undefine…" at bounding box center [0, 0] width 0 height 0
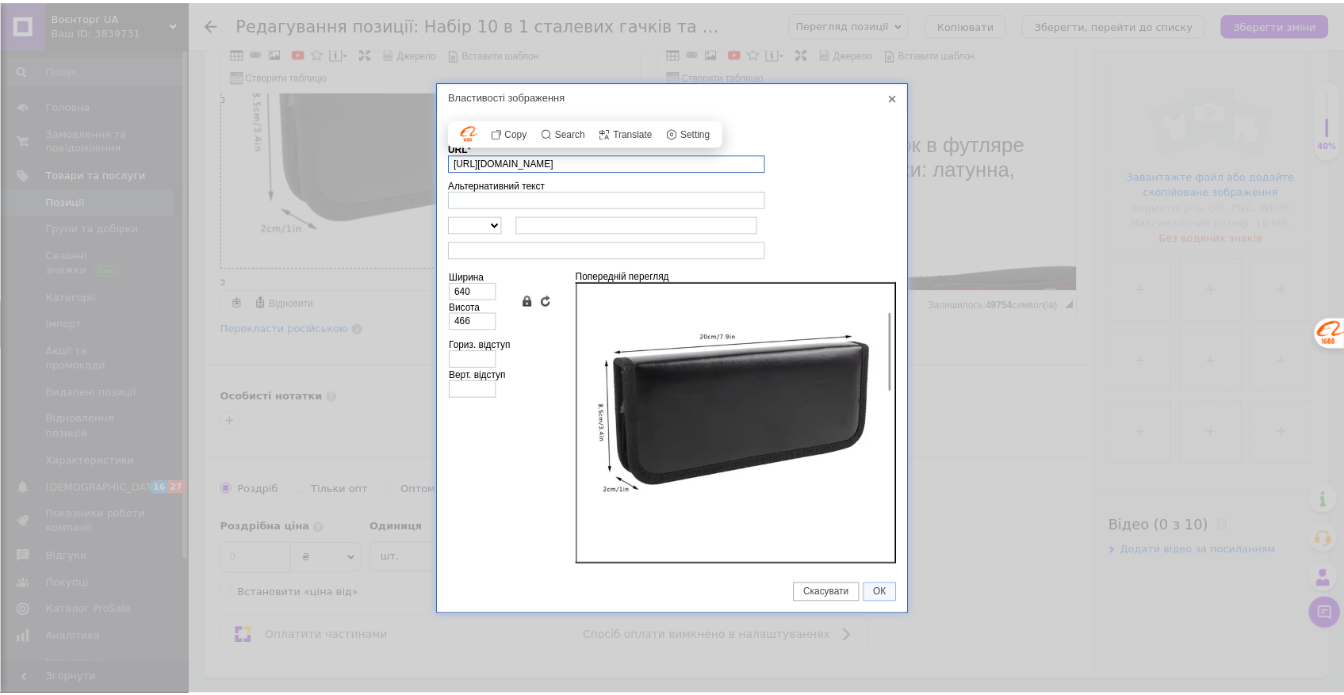
scroll to position [0, 120]
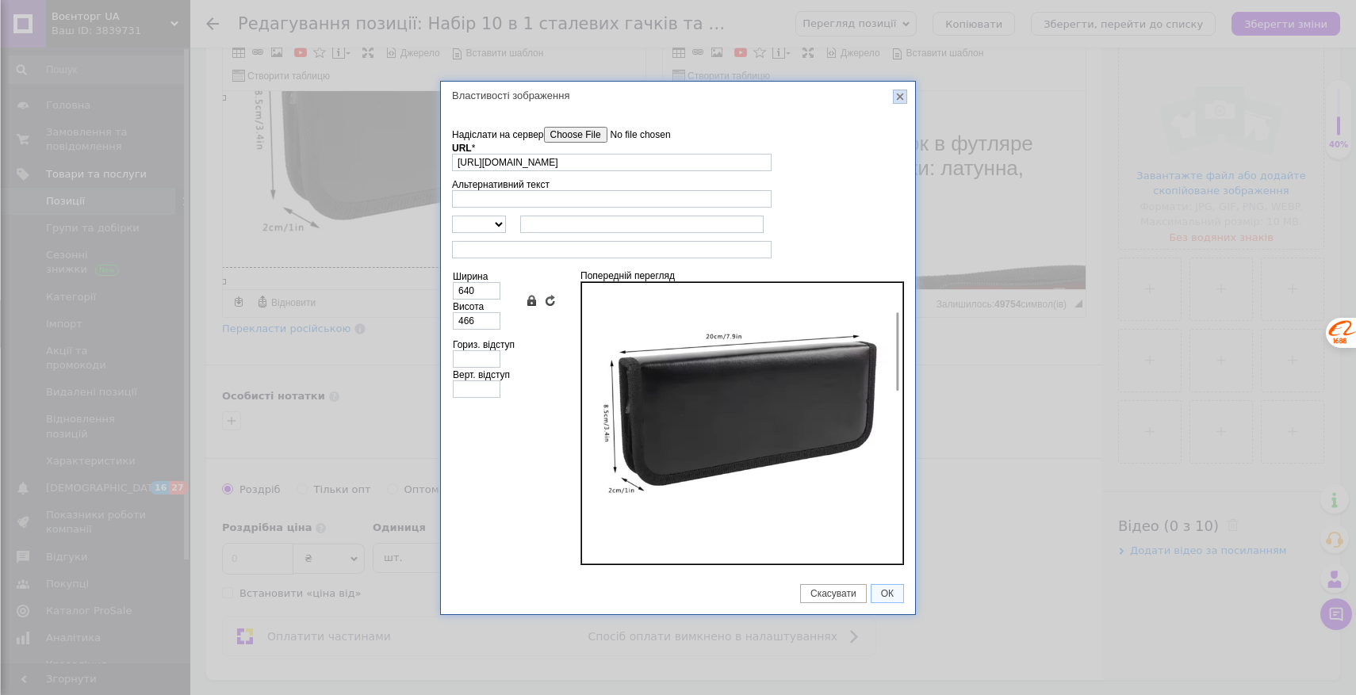
click at [900, 97] on link "X" at bounding box center [900, 97] width 14 height 14
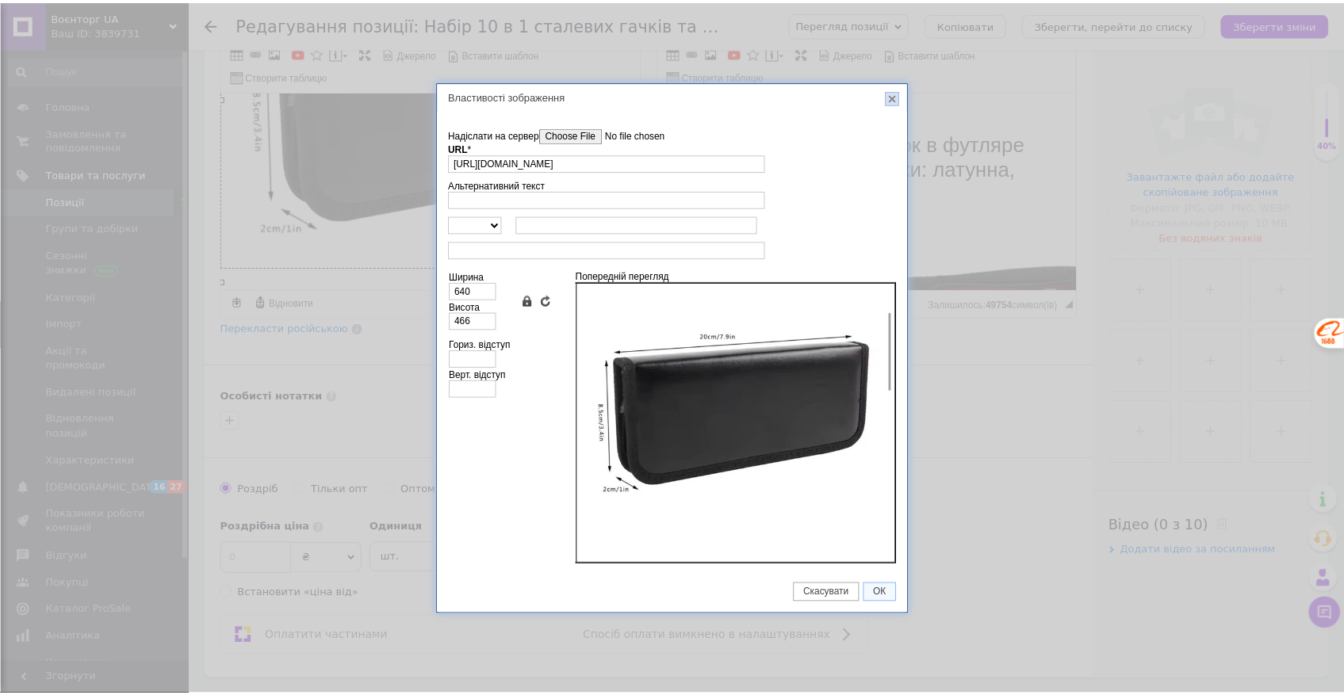
scroll to position [0, 0]
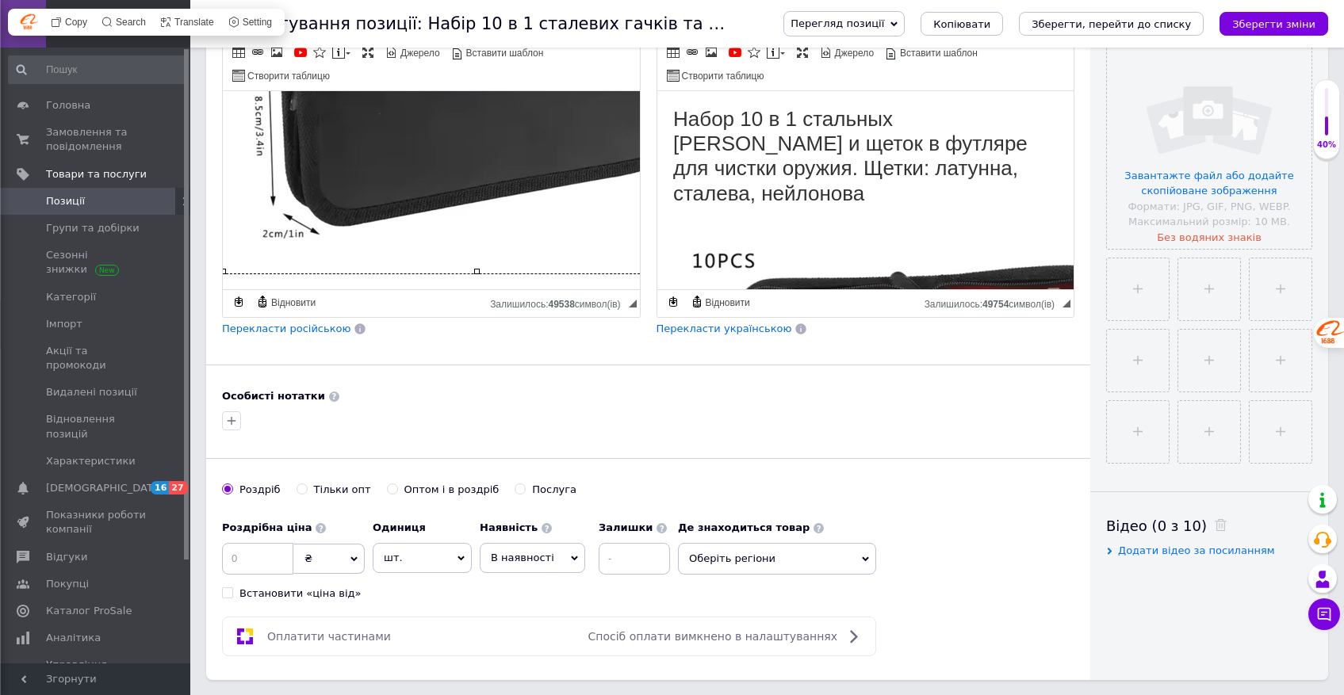
click at [251, 274] on h1 "Редактор, 5E226E1D-89AB-4619-A73D-F68051176E35" at bounding box center [415, 91] width 385 height 375
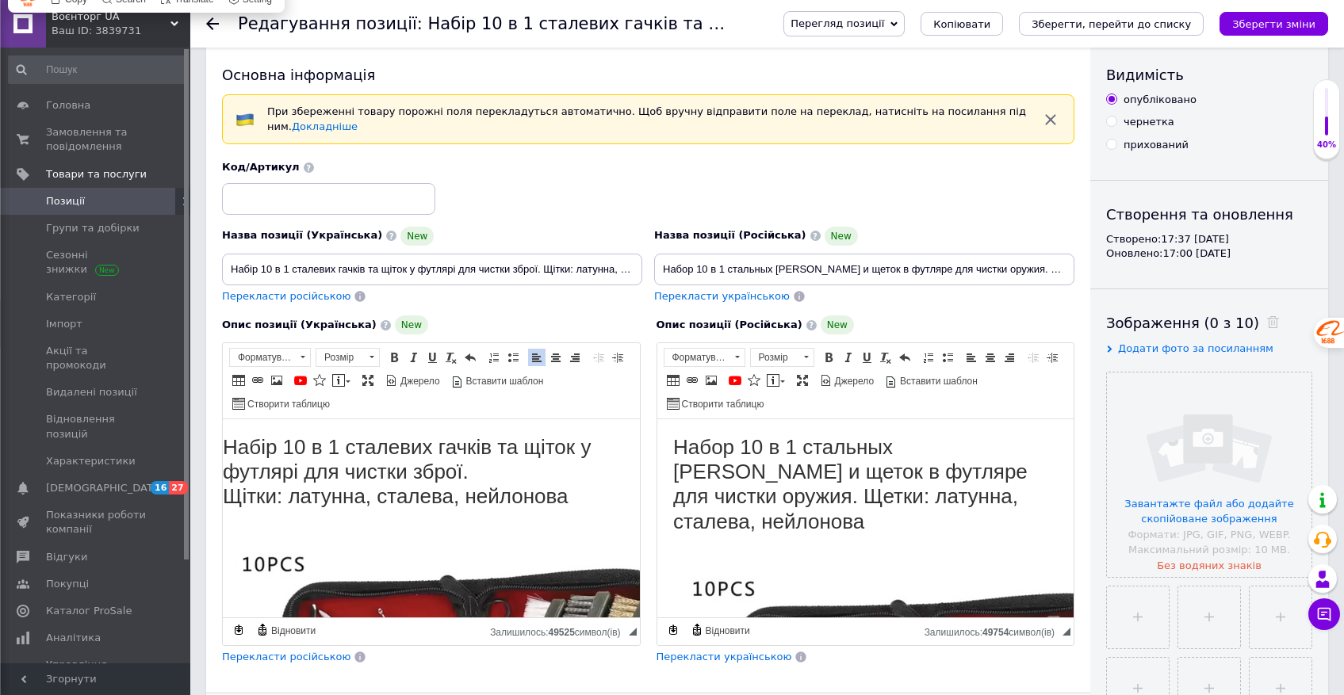
scroll to position [0, 0]
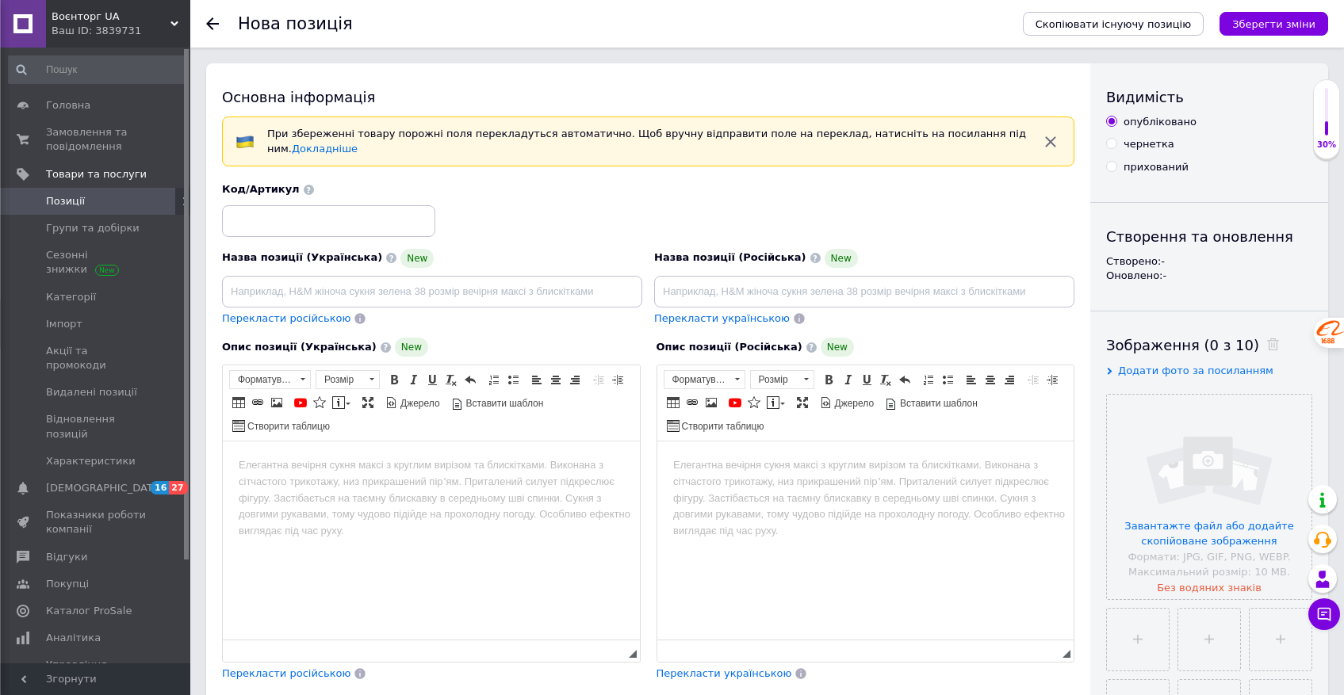
click at [70, 200] on span "Позиції" at bounding box center [65, 201] width 39 height 14
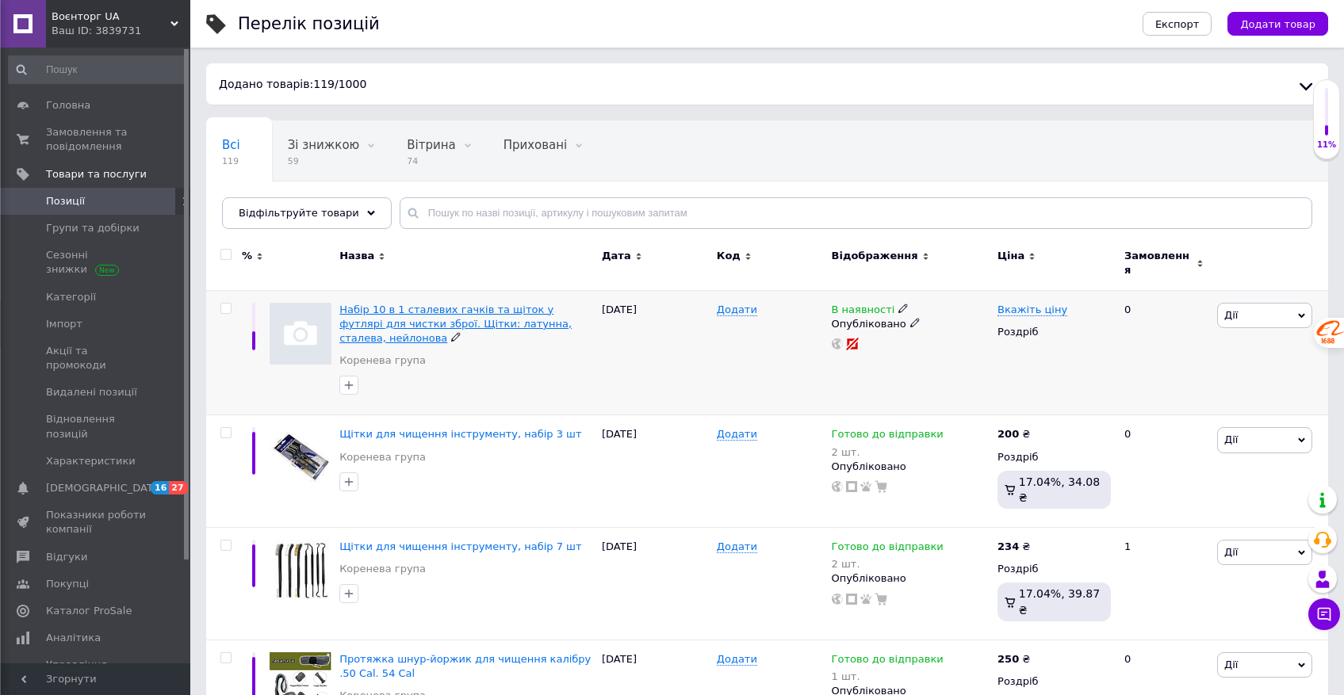
click at [416, 304] on span "Набір 10 в 1 сталевих гачків та щіток у футлярі для чистки зброї. Щітки: латунн…" at bounding box center [455, 324] width 232 height 40
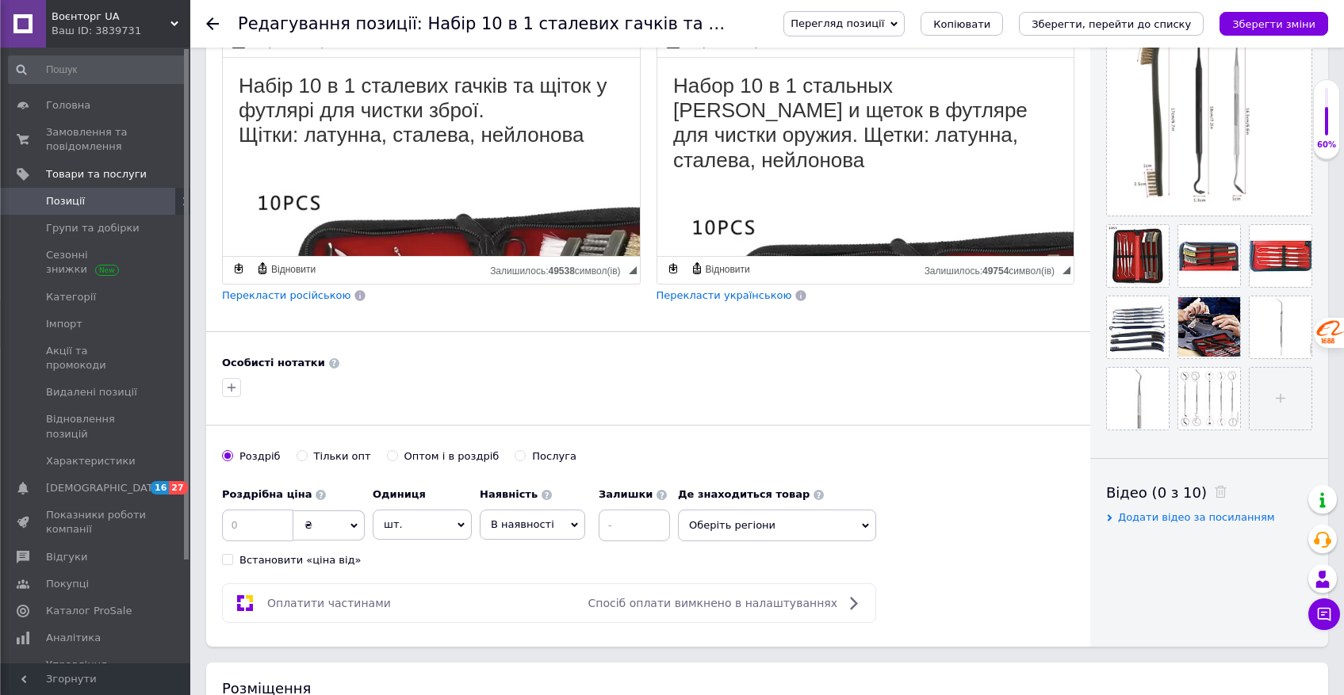
scroll to position [385, 0]
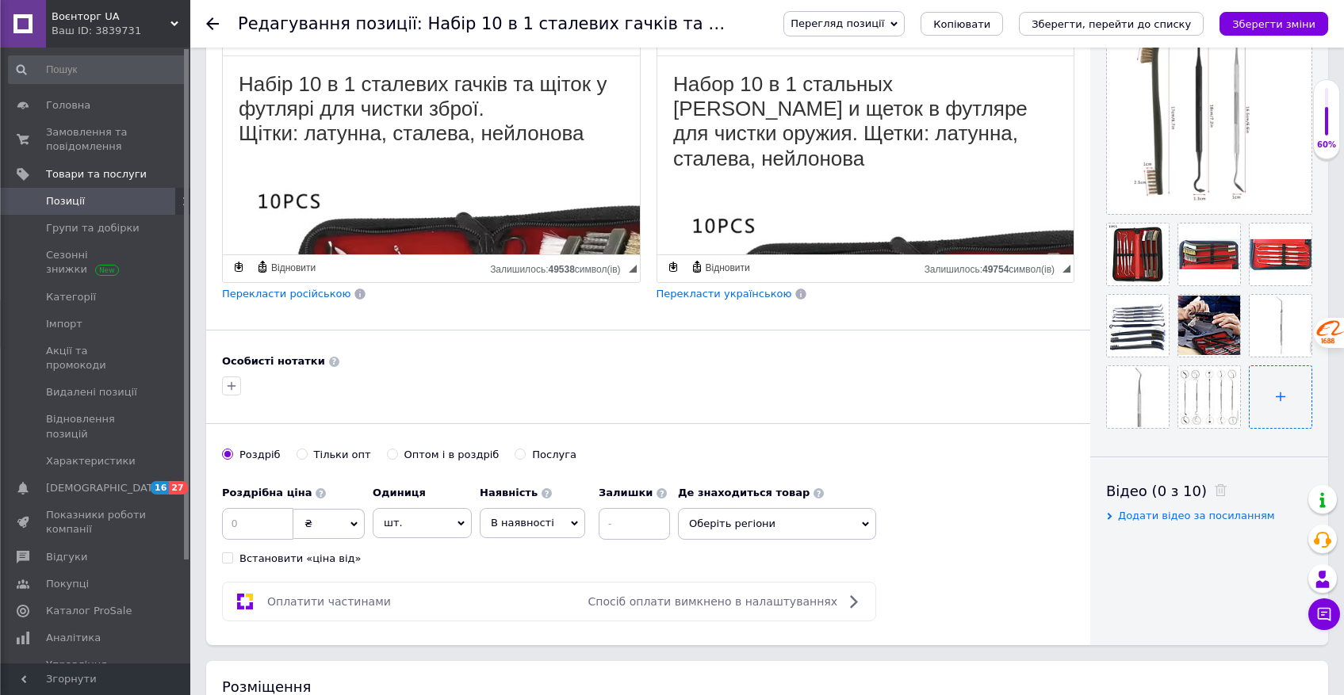
click at [1274, 395] on input "file" at bounding box center [1281, 397] width 62 height 62
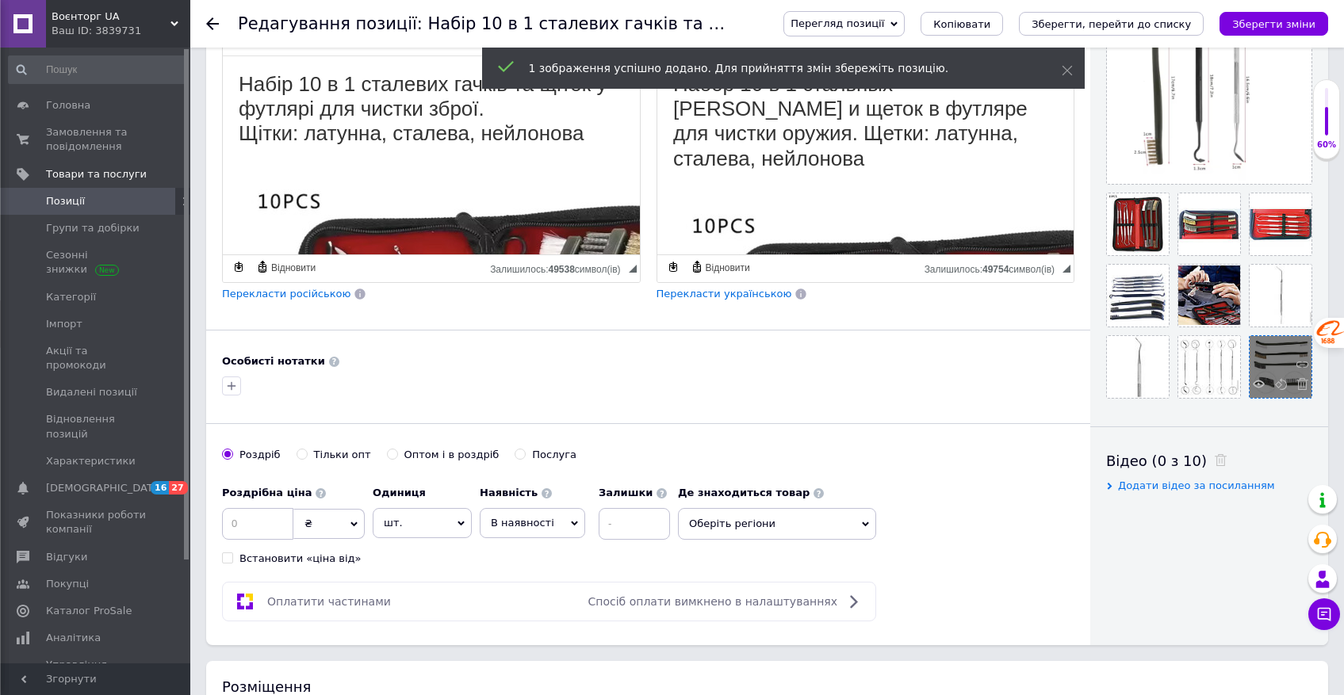
click at [1253, 338] on div at bounding box center [1281, 367] width 62 height 62
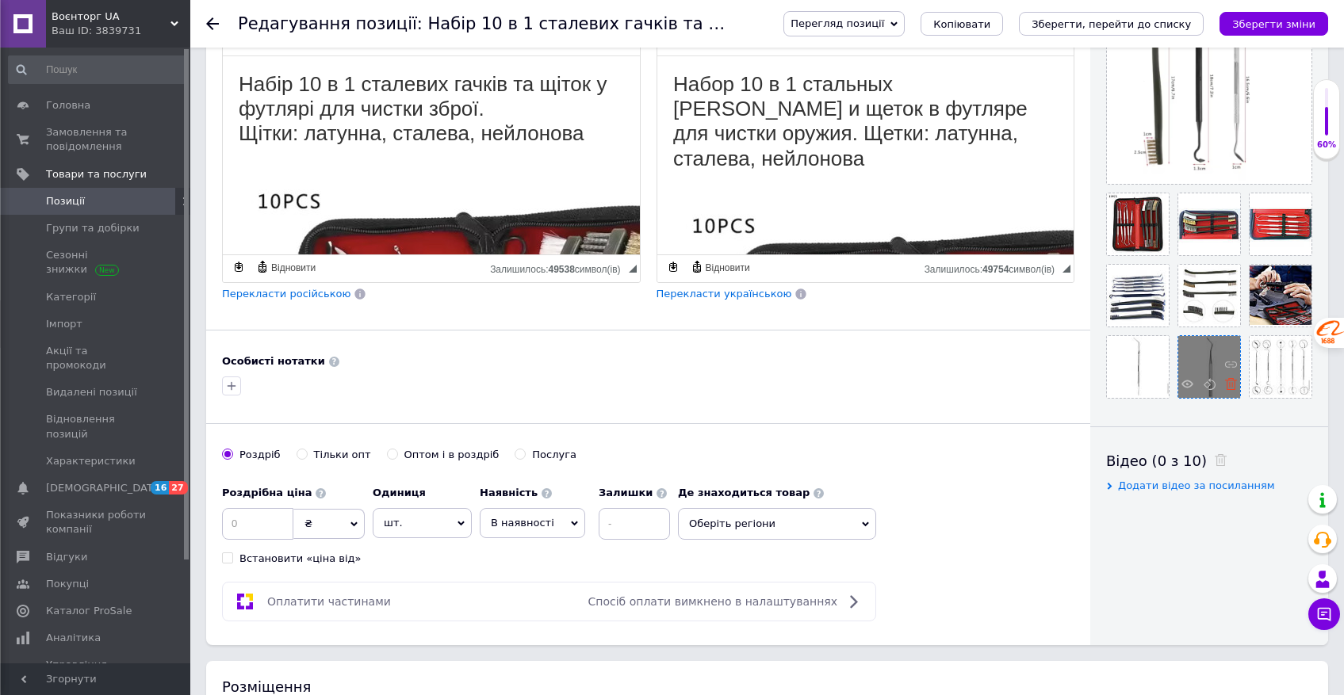
click at [1230, 387] on use at bounding box center [1231, 384] width 12 height 12
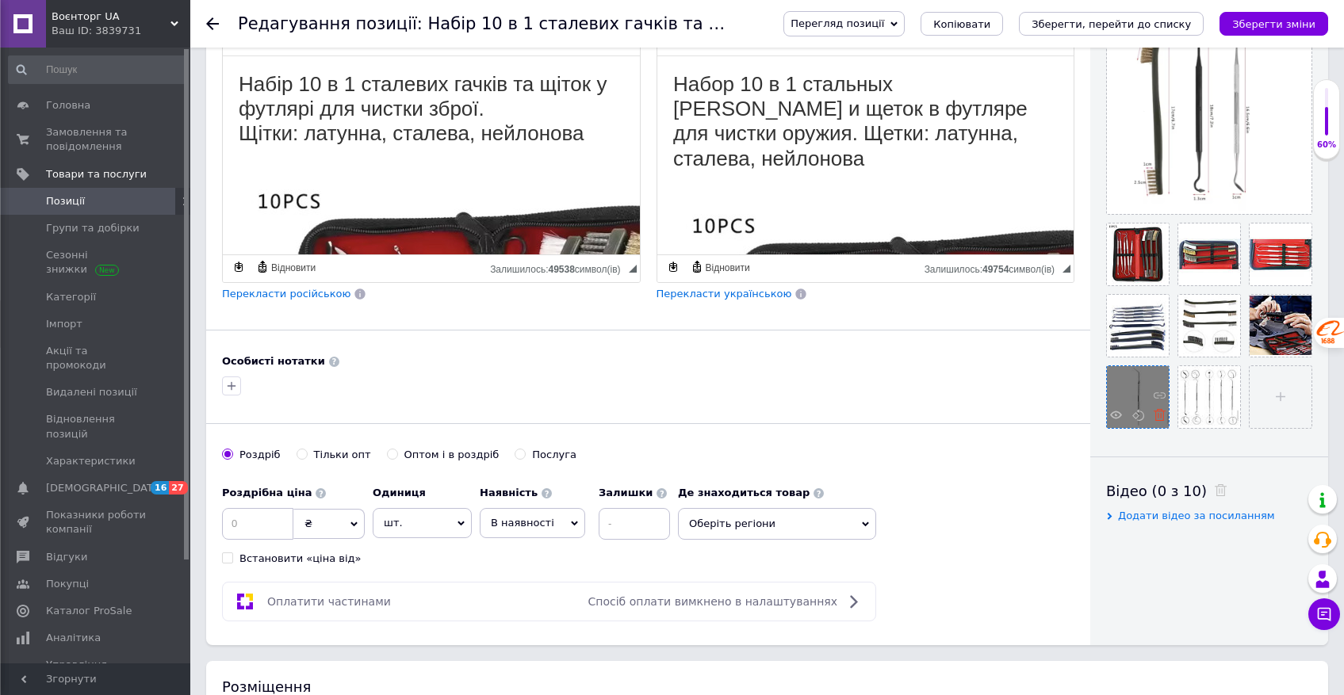
click at [1158, 416] on use at bounding box center [1160, 415] width 12 height 12
click at [1274, 29] on icon "Зберегти зміни" at bounding box center [1273, 24] width 83 height 12
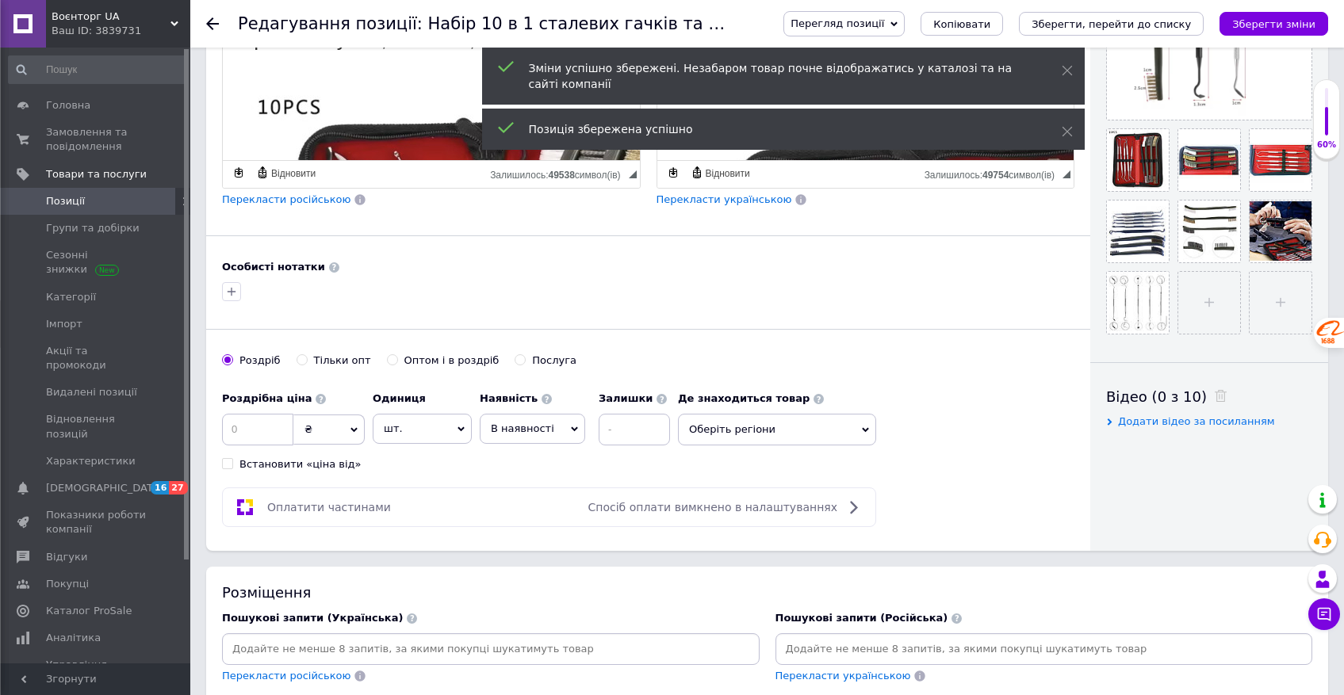
scroll to position [492, 0]
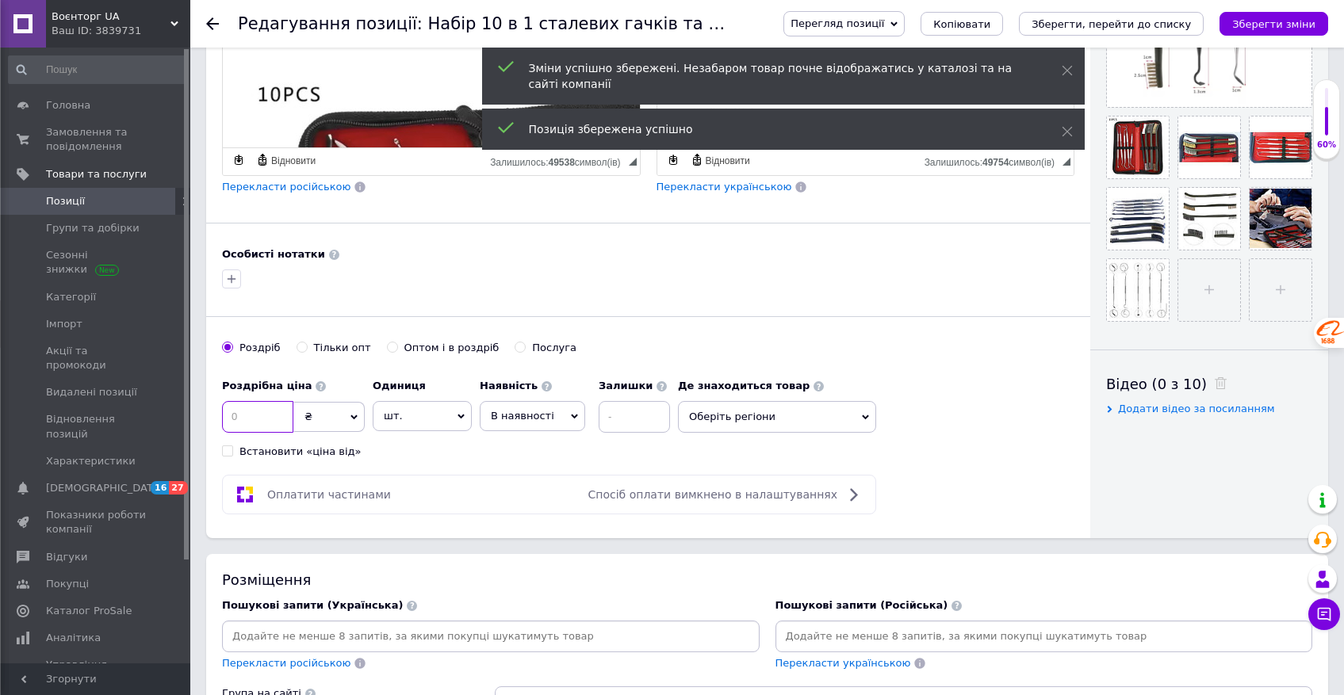
click at [263, 424] on input at bounding box center [257, 417] width 71 height 32
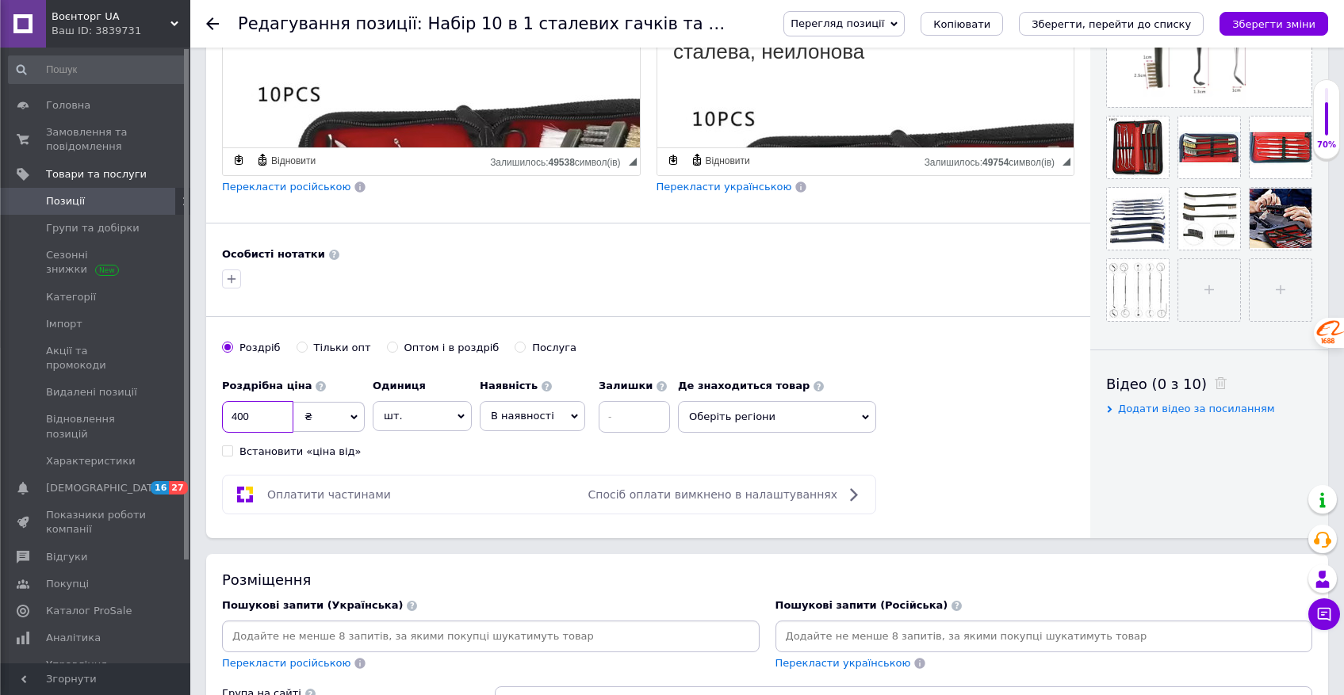
type input "400"
click at [528, 418] on span "В наявності" at bounding box center [522, 416] width 63 height 12
click at [513, 522] on li "Готово до відправки" at bounding box center [533, 515] width 104 height 36
click at [648, 423] on input at bounding box center [677, 417] width 71 height 32
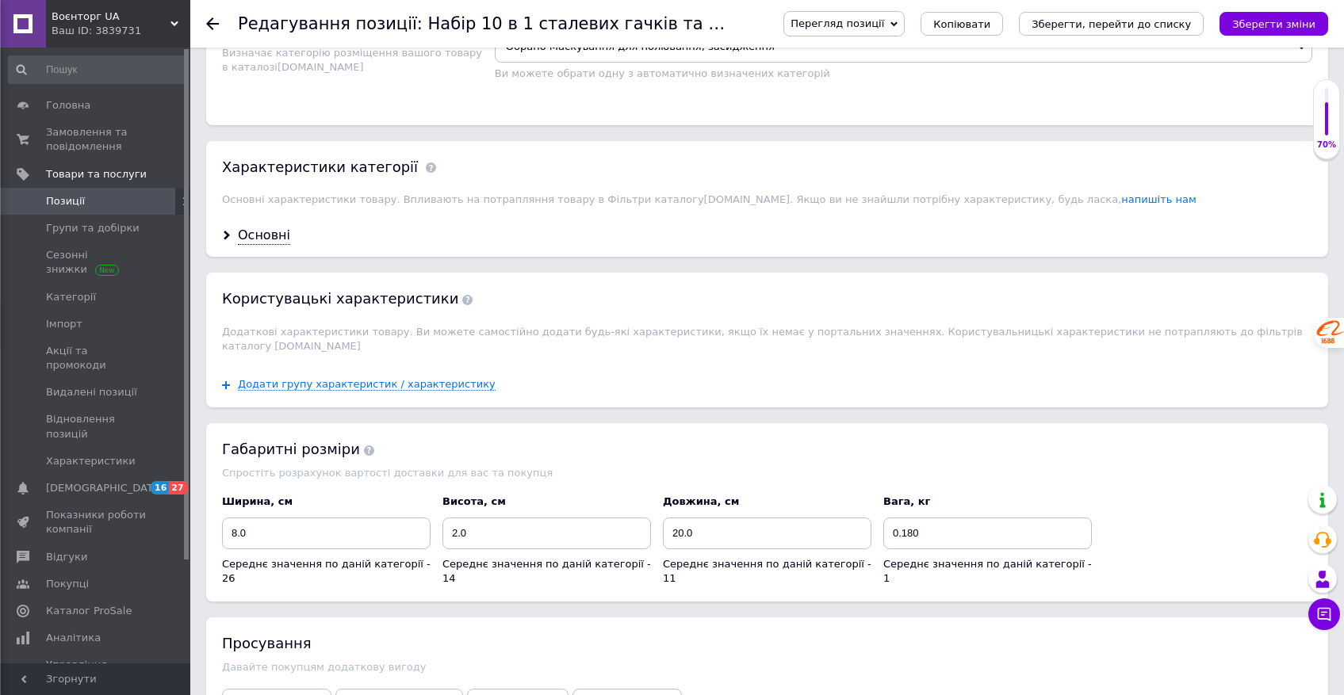
scroll to position [1255, 0]
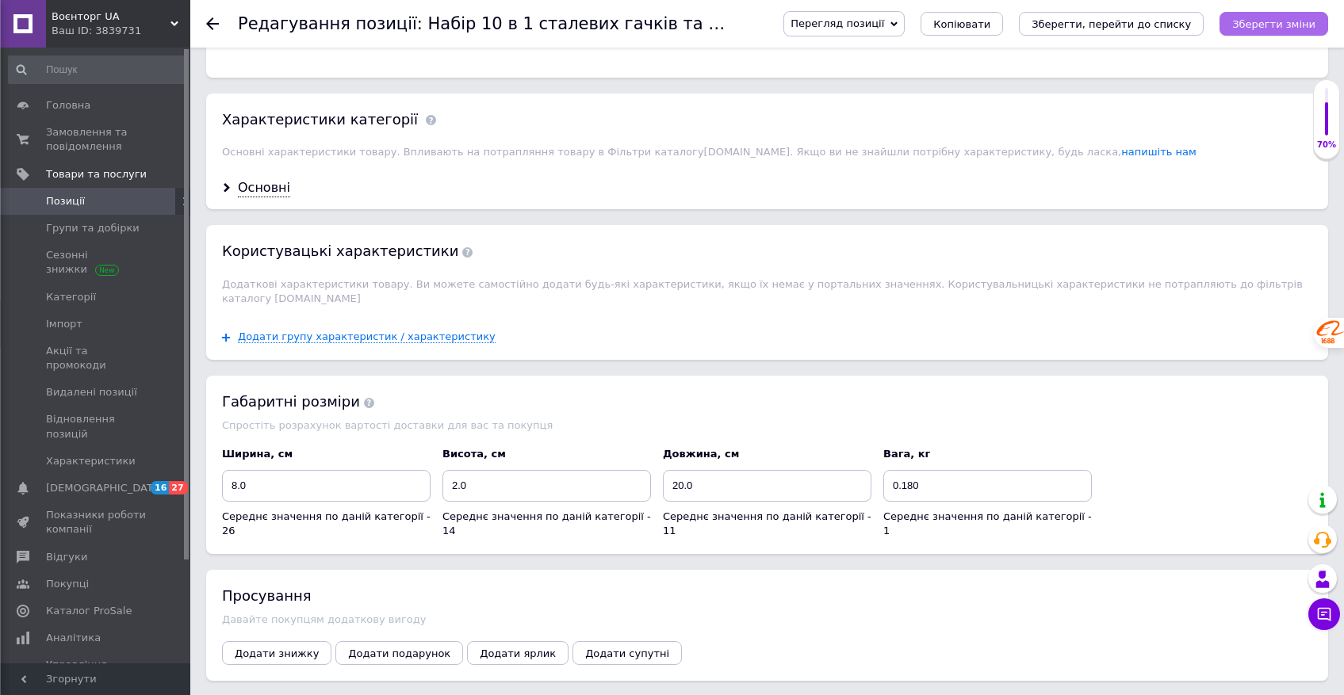
type input "1"
click at [1265, 24] on icon "Зберегти зміни" at bounding box center [1273, 24] width 83 height 12
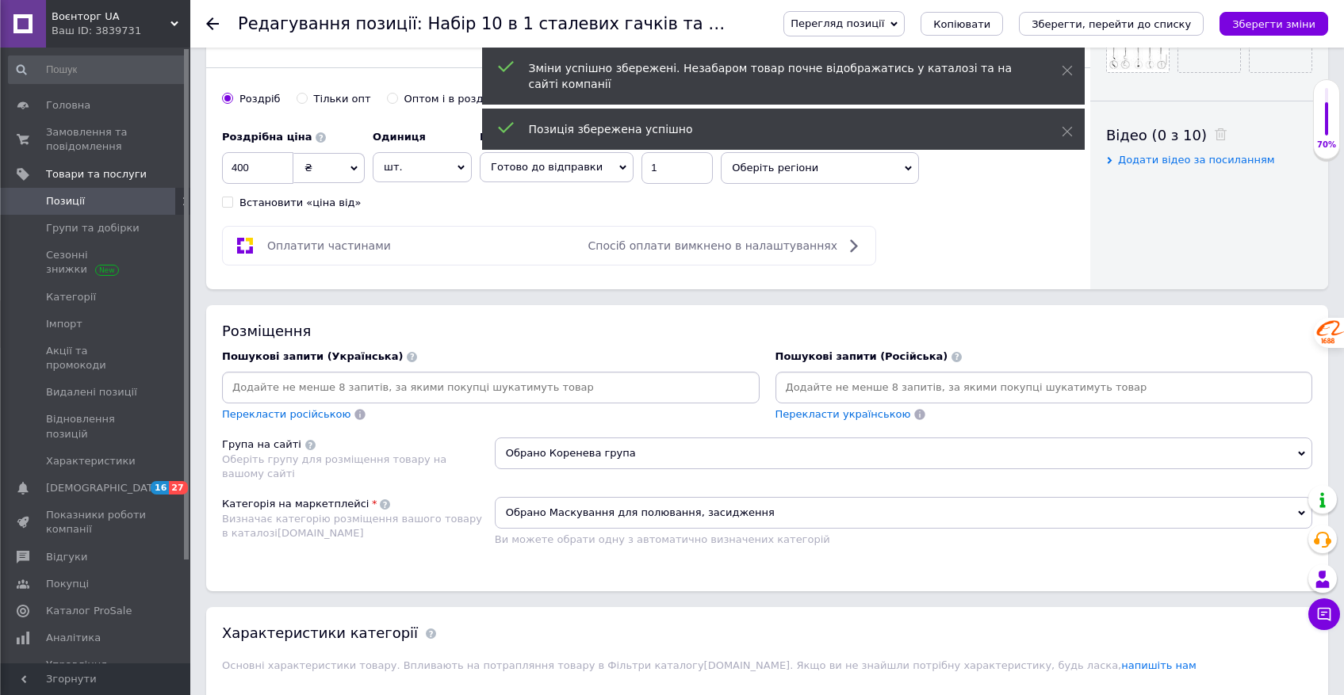
scroll to position [750, 0]
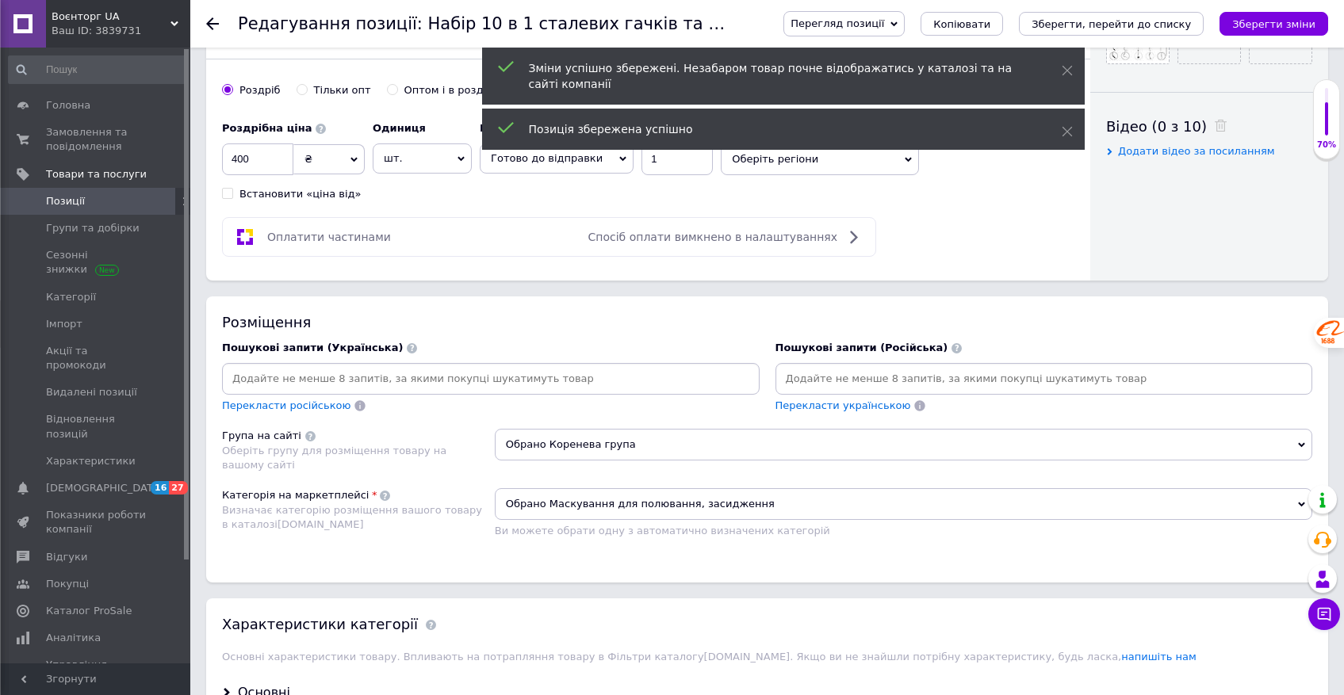
click at [461, 384] on input at bounding box center [490, 379] width 531 height 24
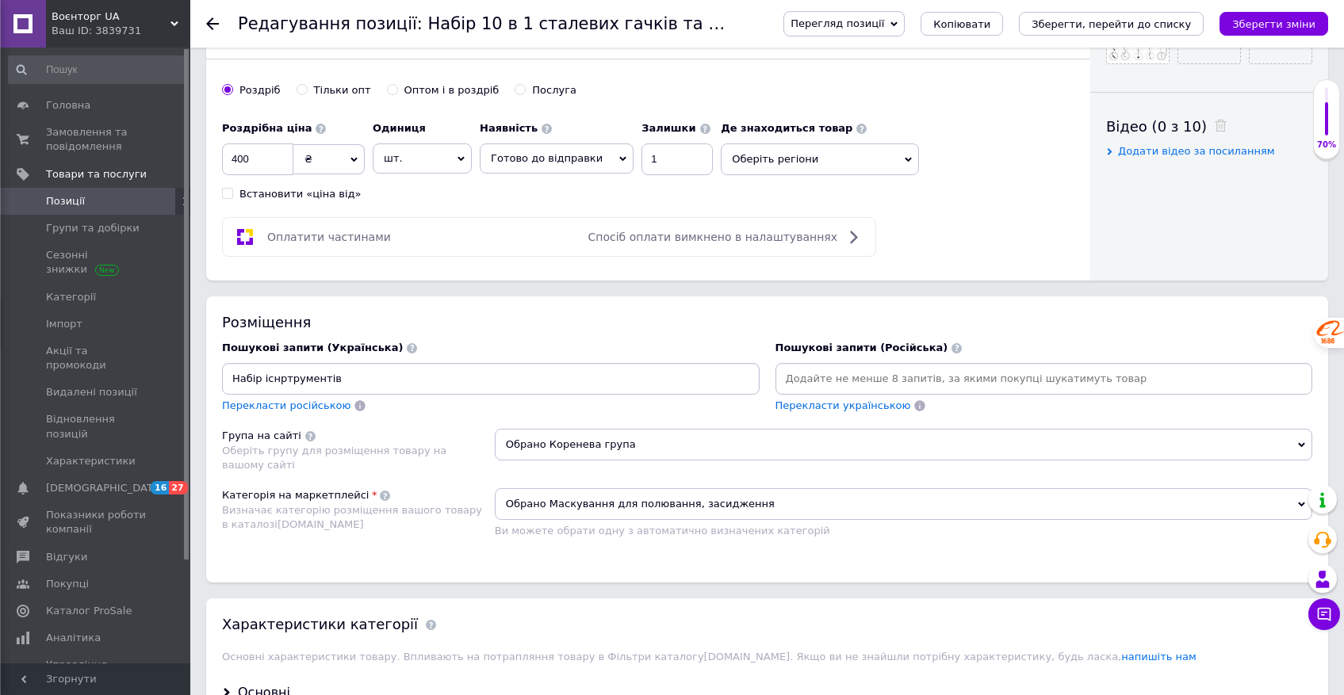
click at [291, 377] on input "Набір існртрументів" at bounding box center [490, 379] width 531 height 24
drag, startPoint x: 396, startPoint y: 25, endPoint x: 741, endPoint y: 29, distance: 345.0
click at [741, 29] on h1 "Редагування позиції: Набір 10 в 1 сталевих гачків та щіток у футлярі для чистки…" at bounding box center [786, 23] width 1096 height 19
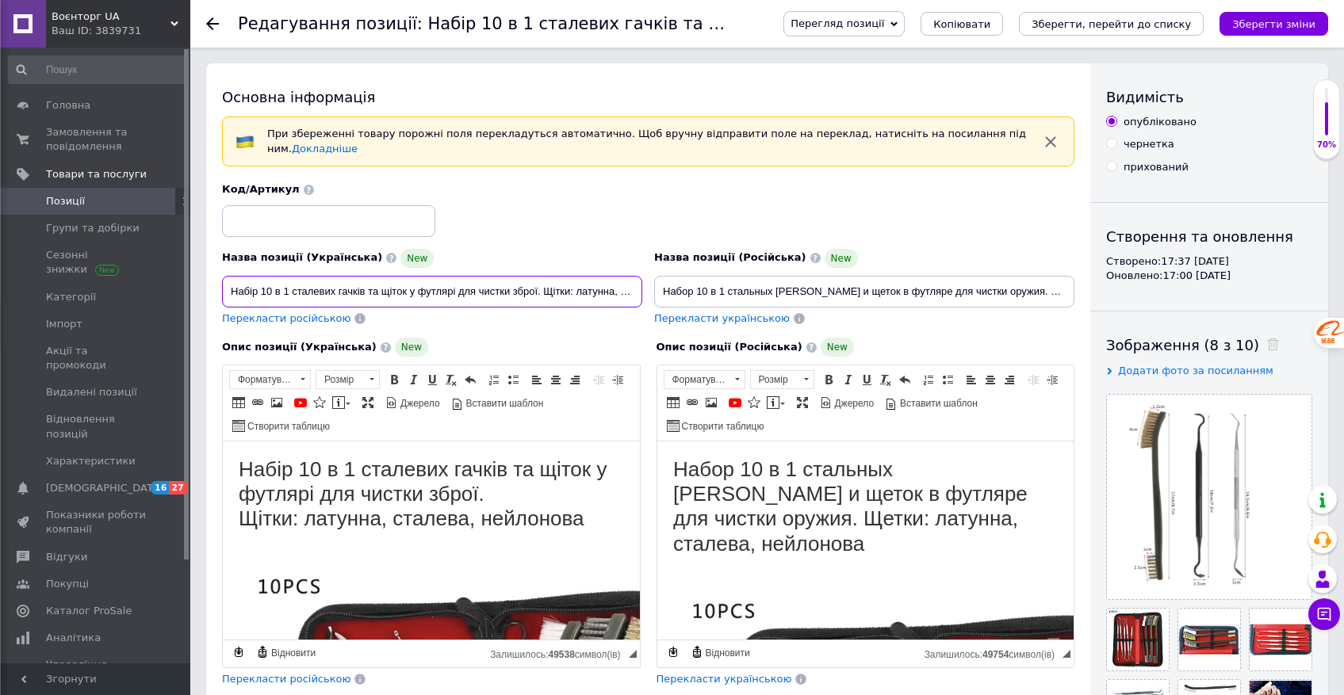
scroll to position [0, 84]
drag, startPoint x: 233, startPoint y: 293, endPoint x: 648, endPoint y: 294, distance: 414.7
click at [648, 294] on div "Назва позиції (Українська) [GEOGRAPHIC_DATA] 10 в 1 сталевих гачків та щіток у …" at bounding box center [648, 254] width 864 height 155
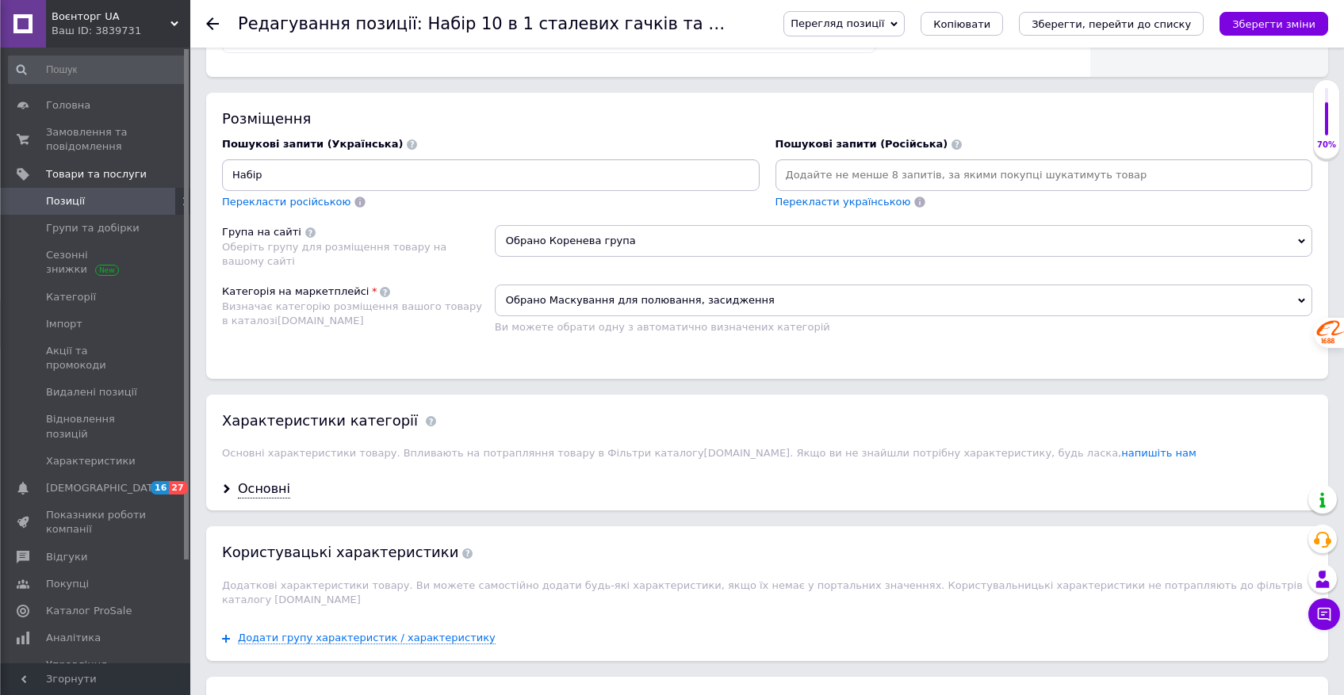
scroll to position [912, 0]
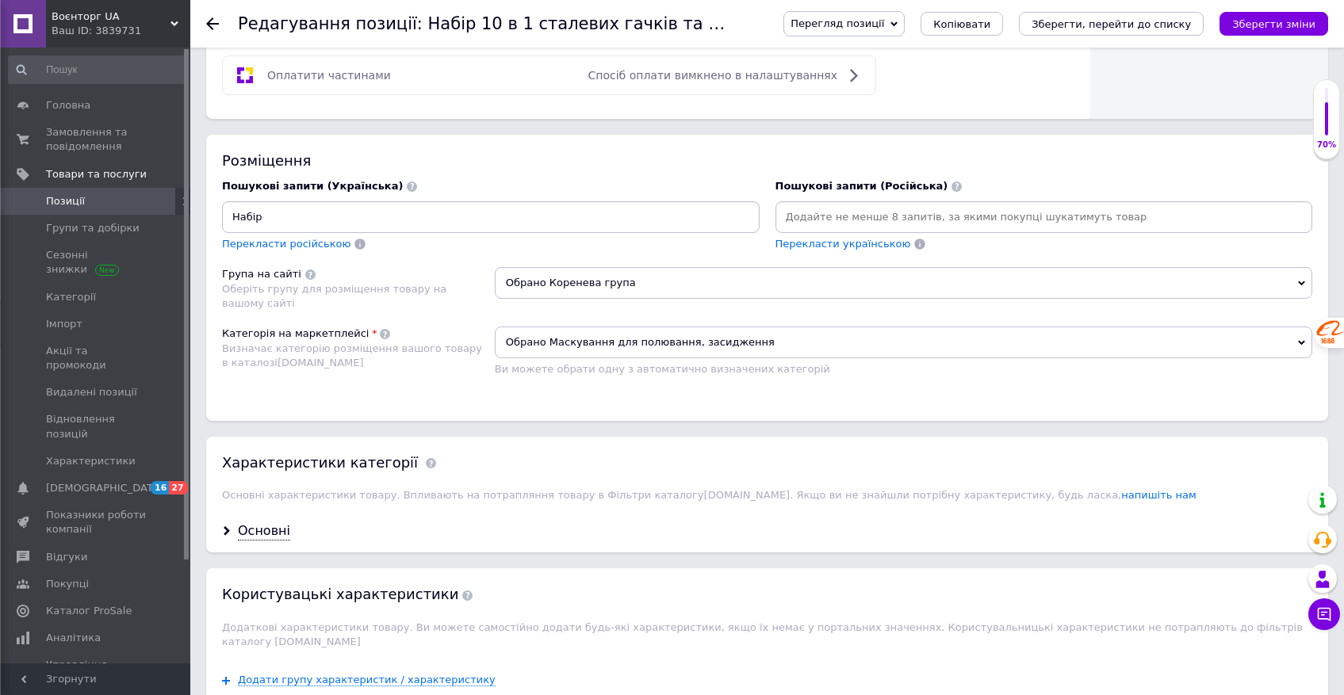
click at [322, 228] on input "Набір" at bounding box center [490, 217] width 531 height 24
type input "[PERSON_NAME]"
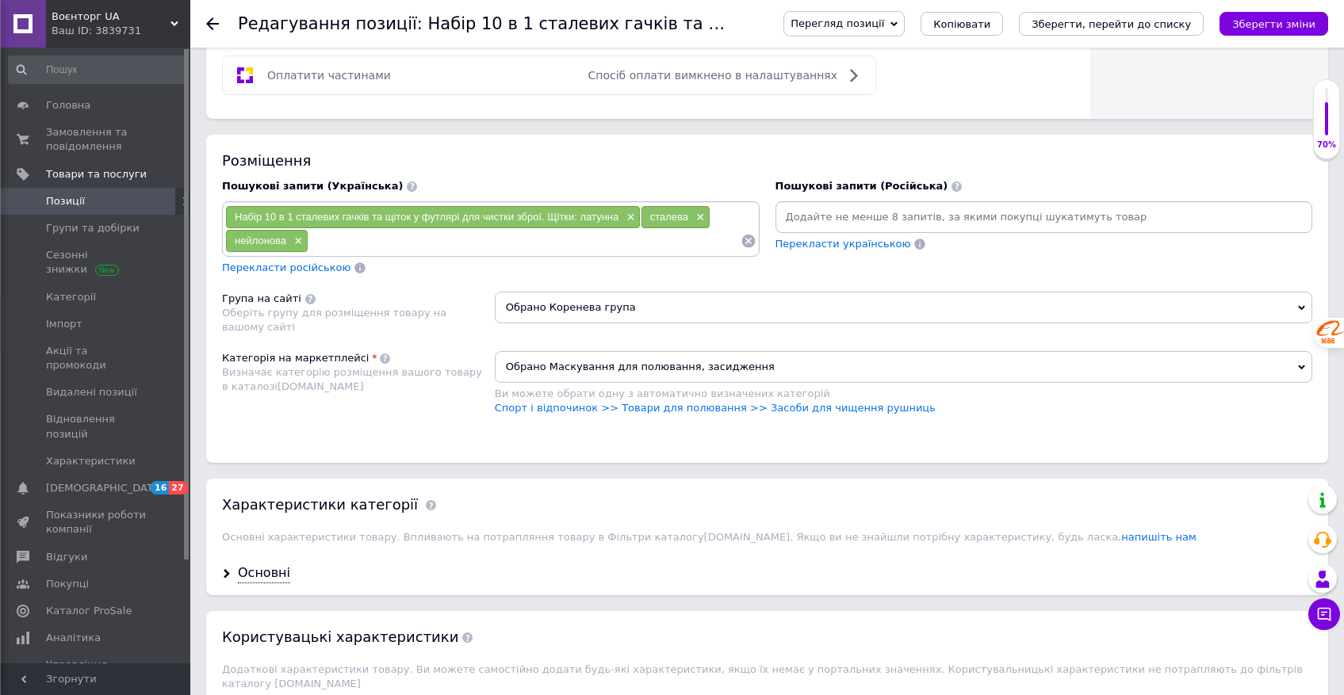
click at [610, 219] on span "Набір 10 в 1 сталевих гачків та щіток у футлярі для чистки зброї. Щітки: латунна" at bounding box center [427, 217] width 384 height 12
click at [634, 216] on span "×" at bounding box center [628, 217] width 13 height 13
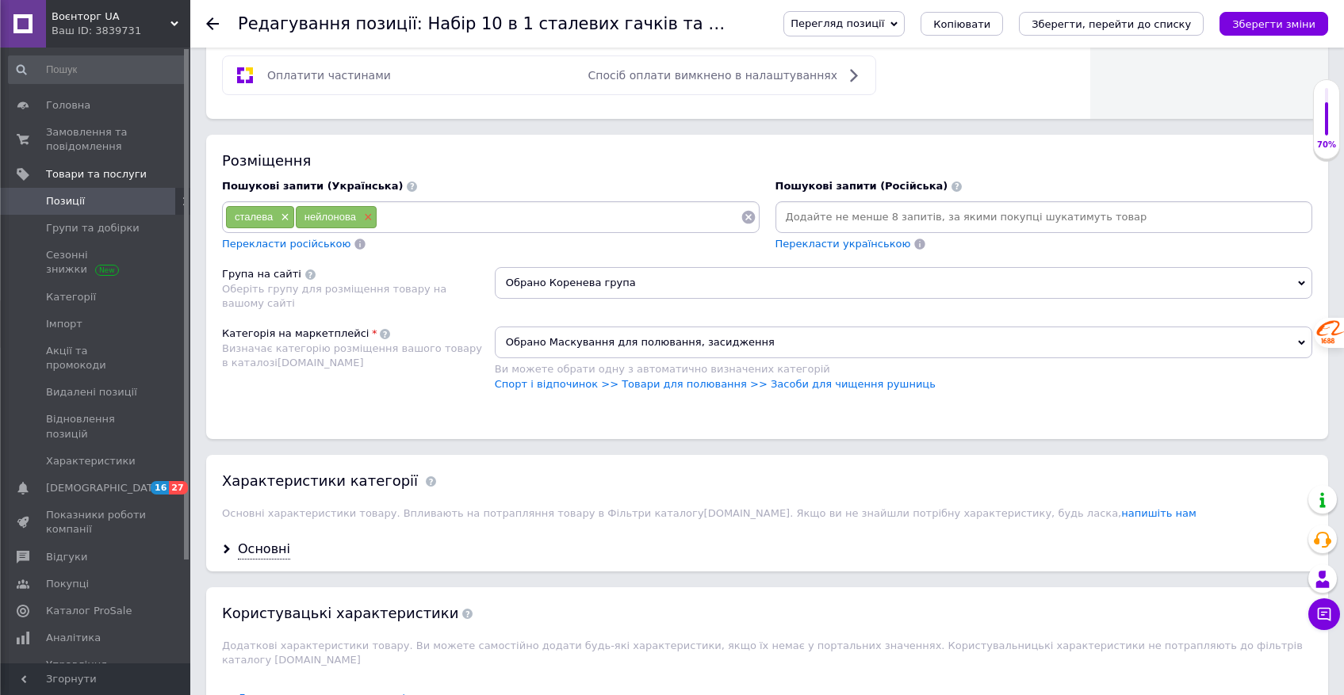
click at [364, 223] on span "×" at bounding box center [366, 217] width 13 height 13
click at [364, 223] on input at bounding box center [518, 217] width 446 height 24
click at [283, 217] on span "×" at bounding box center [283, 217] width 13 height 13
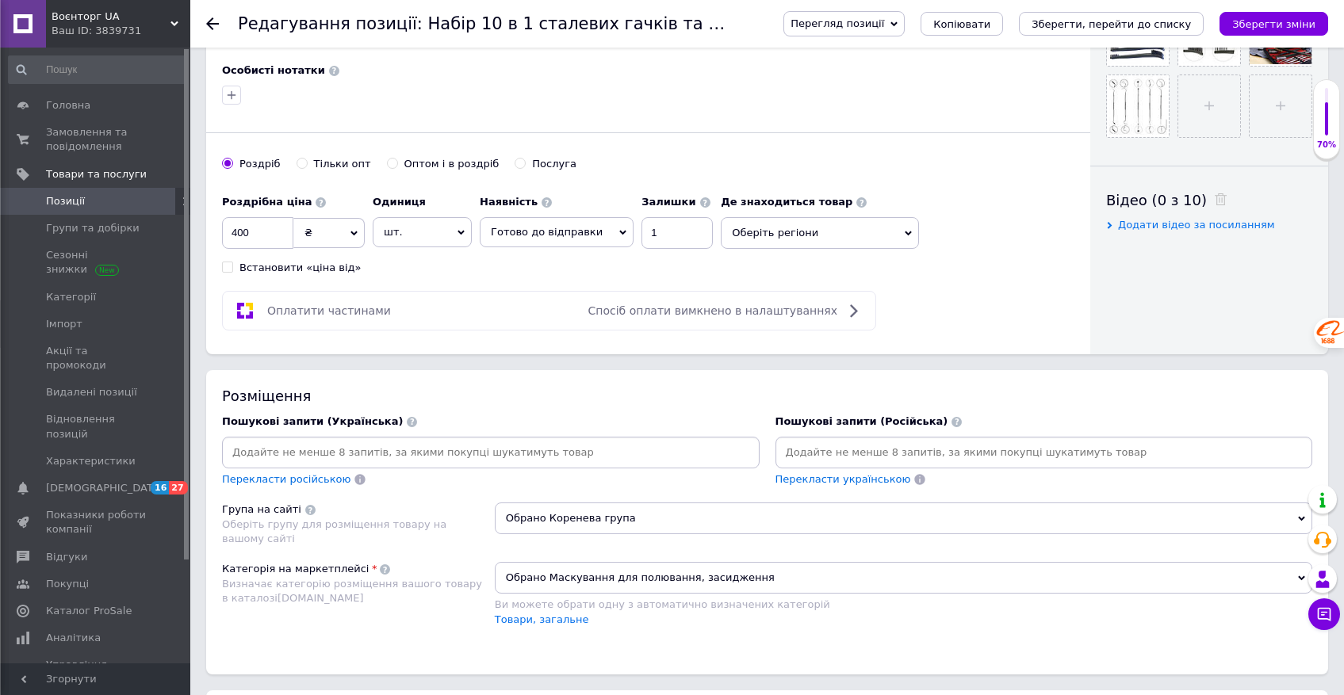
scroll to position [681, 0]
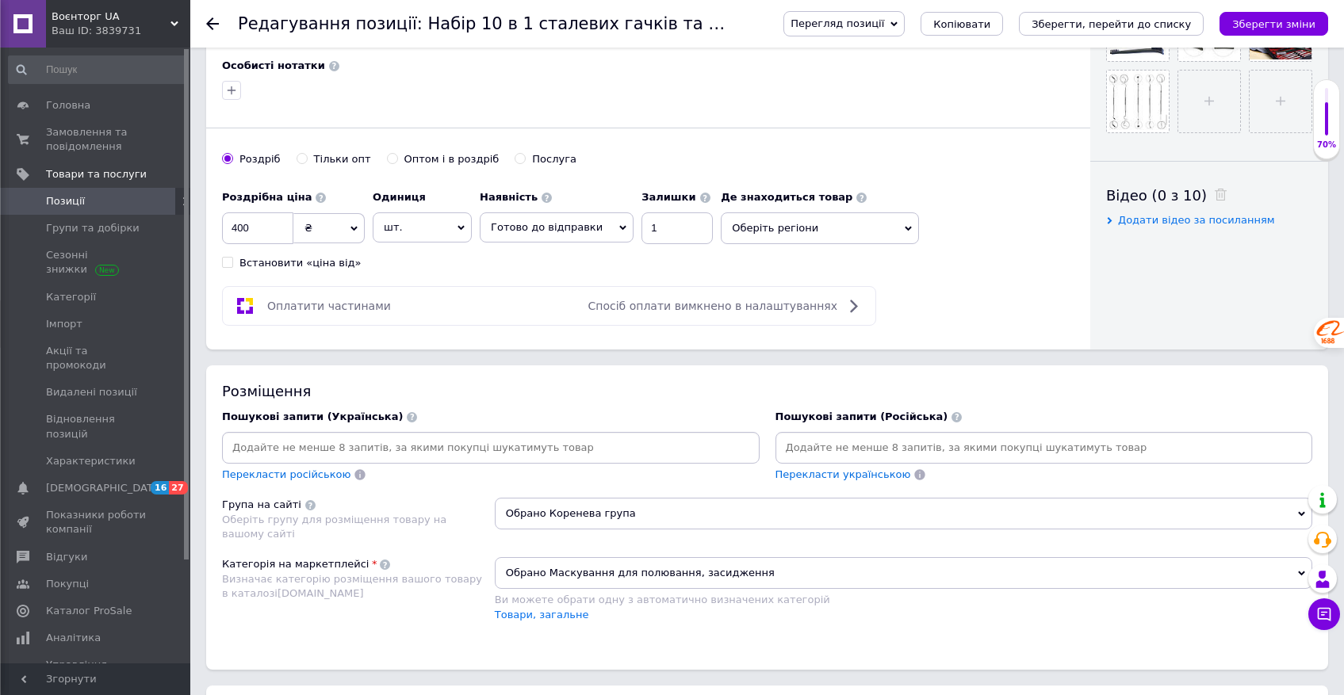
click at [373, 455] on input at bounding box center [490, 448] width 531 height 24
type input "набір інструментів 10 в 1"
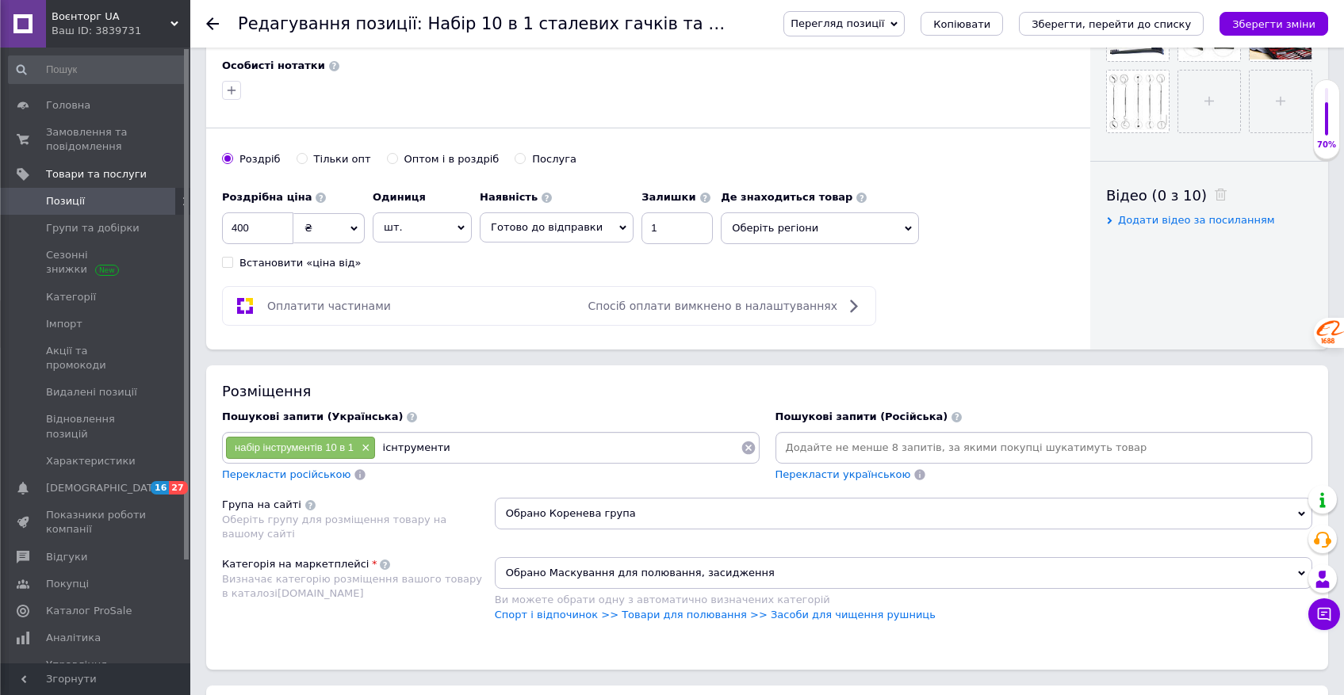
type input "існтрументи"
type input "щітки"
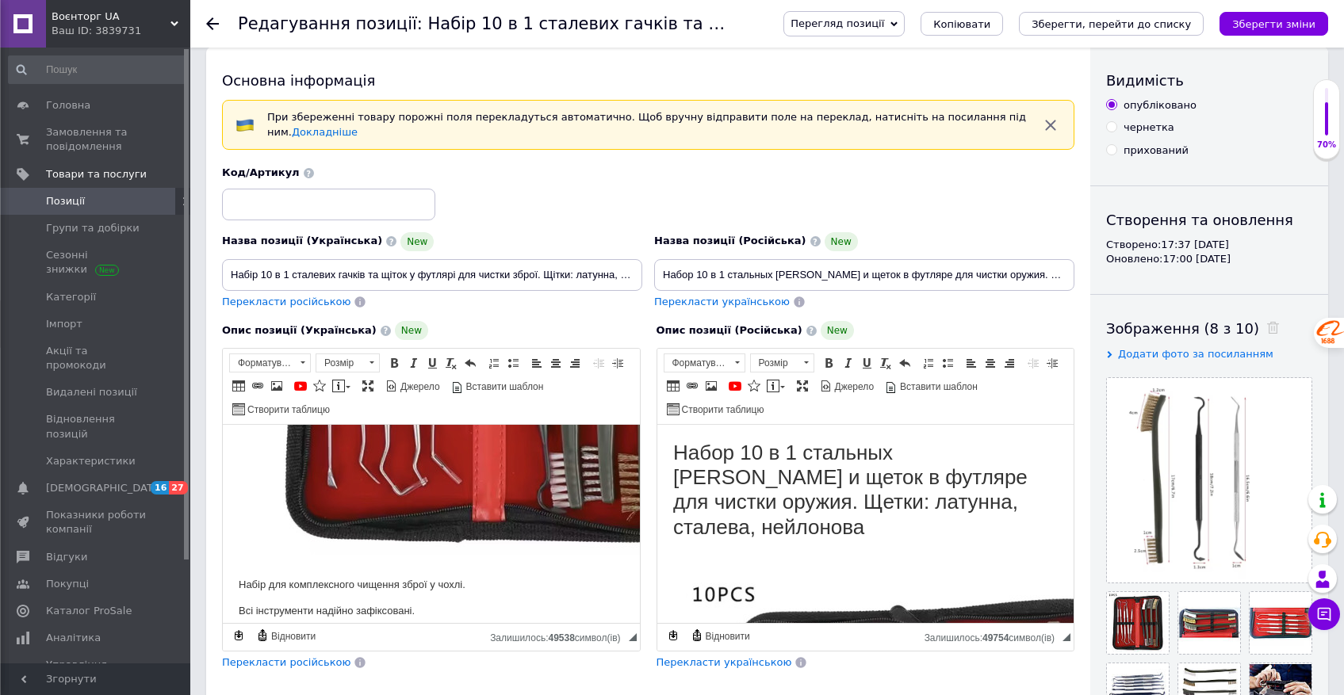
scroll to position [0, 0]
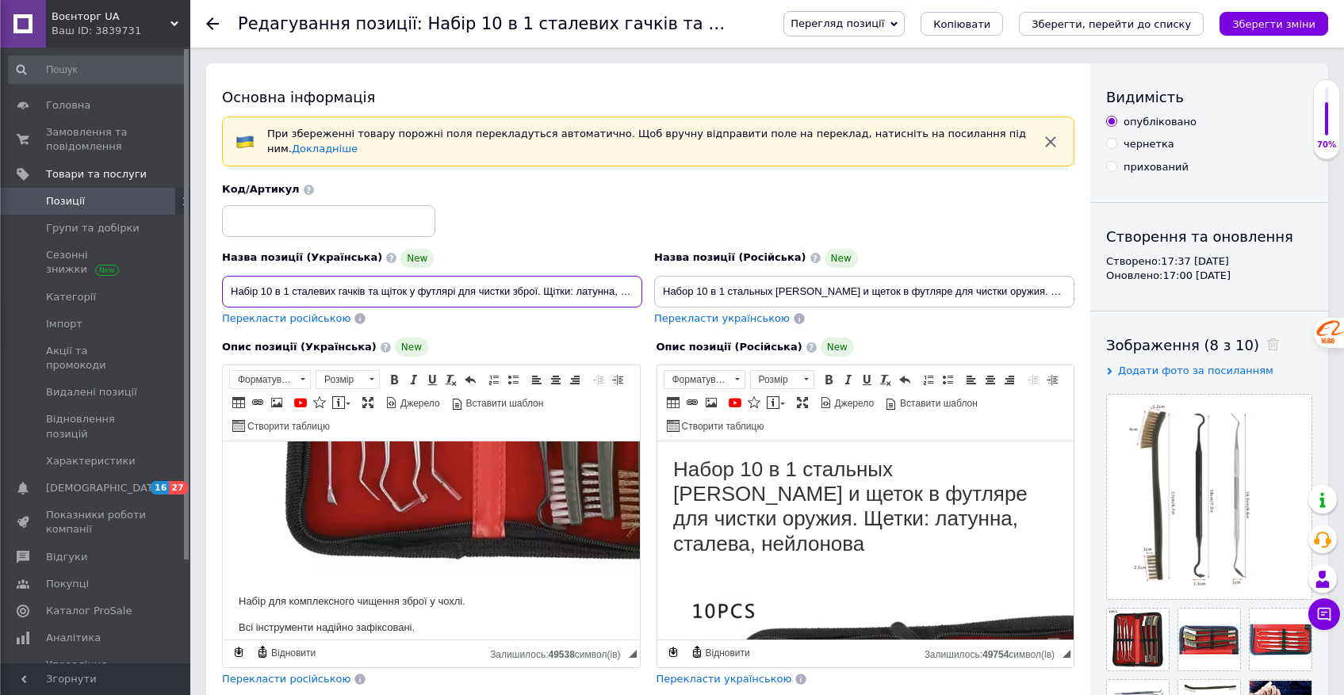
drag, startPoint x: 293, startPoint y: 293, endPoint x: 545, endPoint y: 288, distance: 251.4
click at [538, 290] on input "Набір 10 в 1 сталевих гачків та щіток у футлярі для чистки зброї. Щітки: латунн…" at bounding box center [432, 292] width 420 height 32
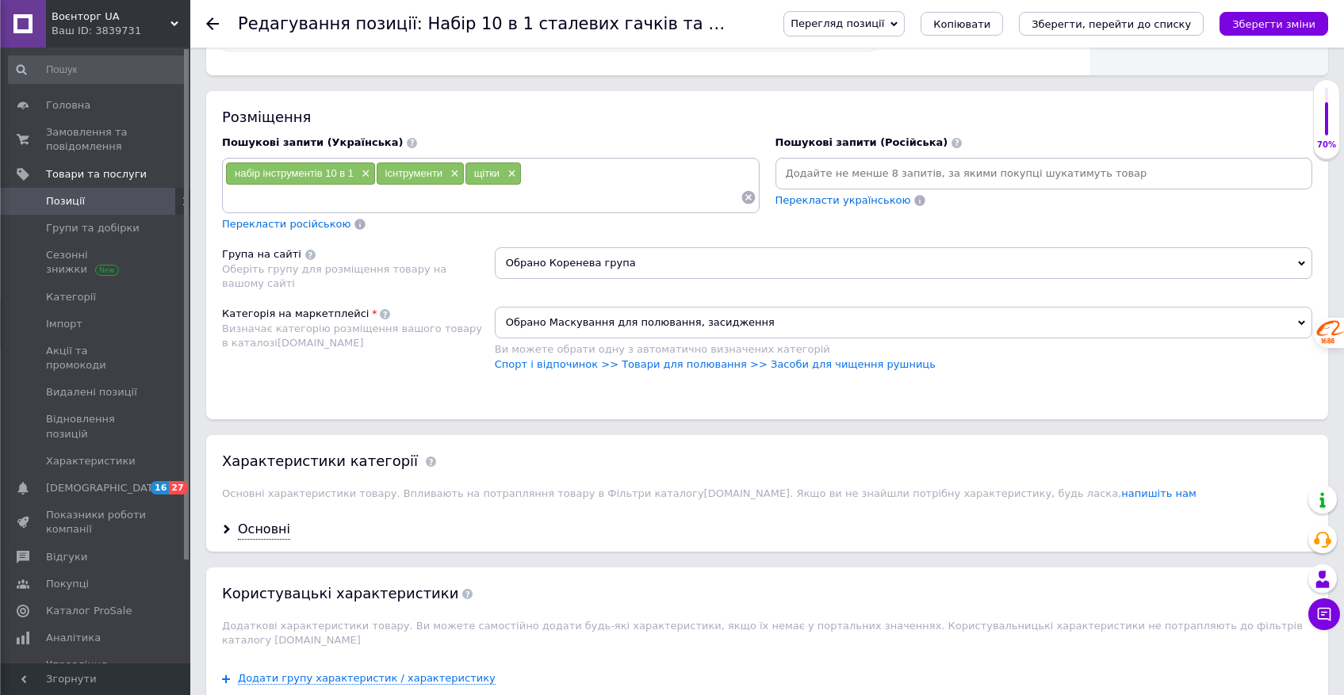
scroll to position [966, 0]
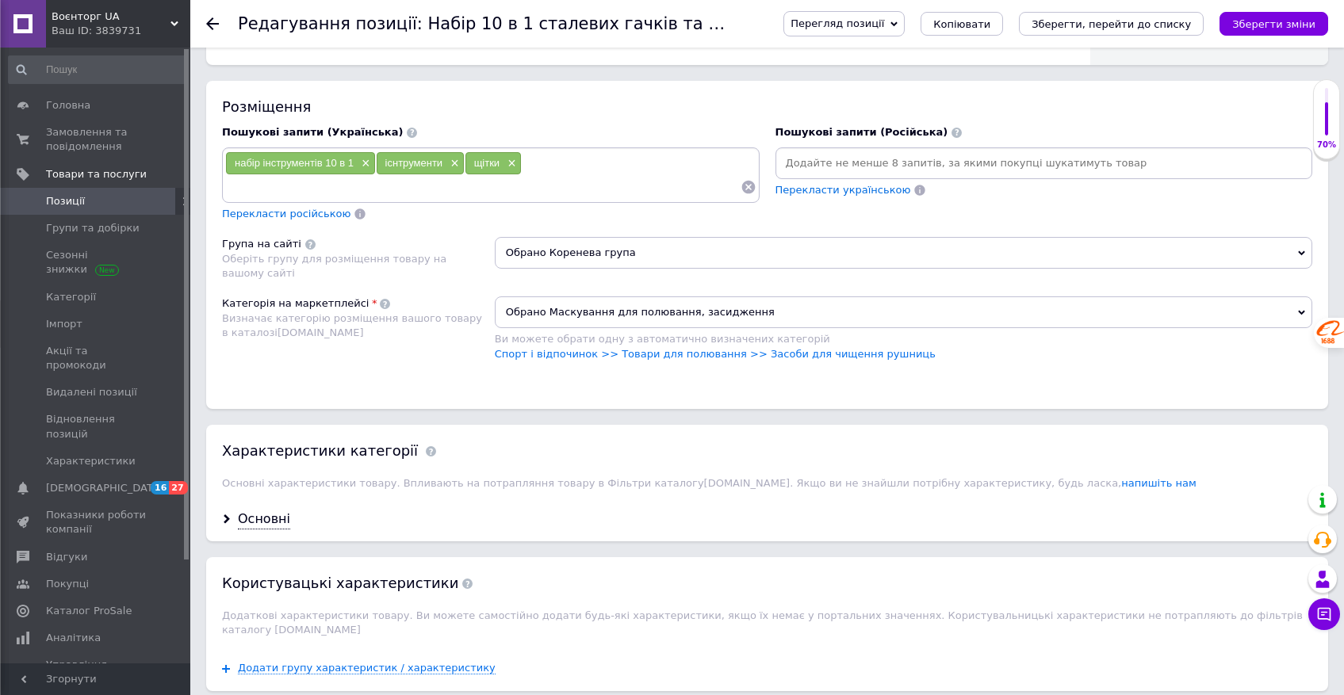
click at [553, 179] on input at bounding box center [482, 187] width 515 height 24
paste input "сталевих гачків та щіток у футлярі для чистки зброї"
type input "сталевих гачків та щіток у футлярі для чистки зброї"
type input "[PERSON_NAME] сталеві"
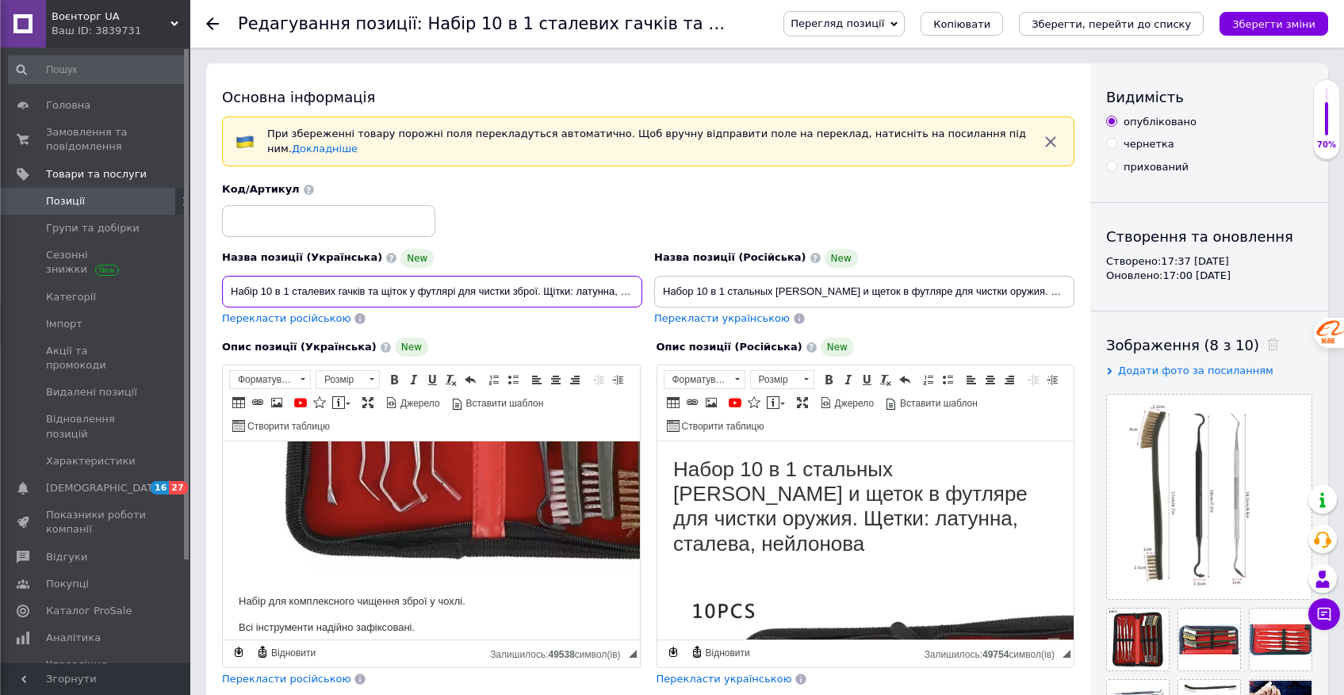
scroll to position [0, 84]
drag, startPoint x: 232, startPoint y: 292, endPoint x: 651, endPoint y: 292, distance: 419.5
click at [651, 293] on div "Назва позиції (Українська) [GEOGRAPHIC_DATA] 10 в 1 сталевих гачків та щіток у …" at bounding box center [648, 254] width 864 height 155
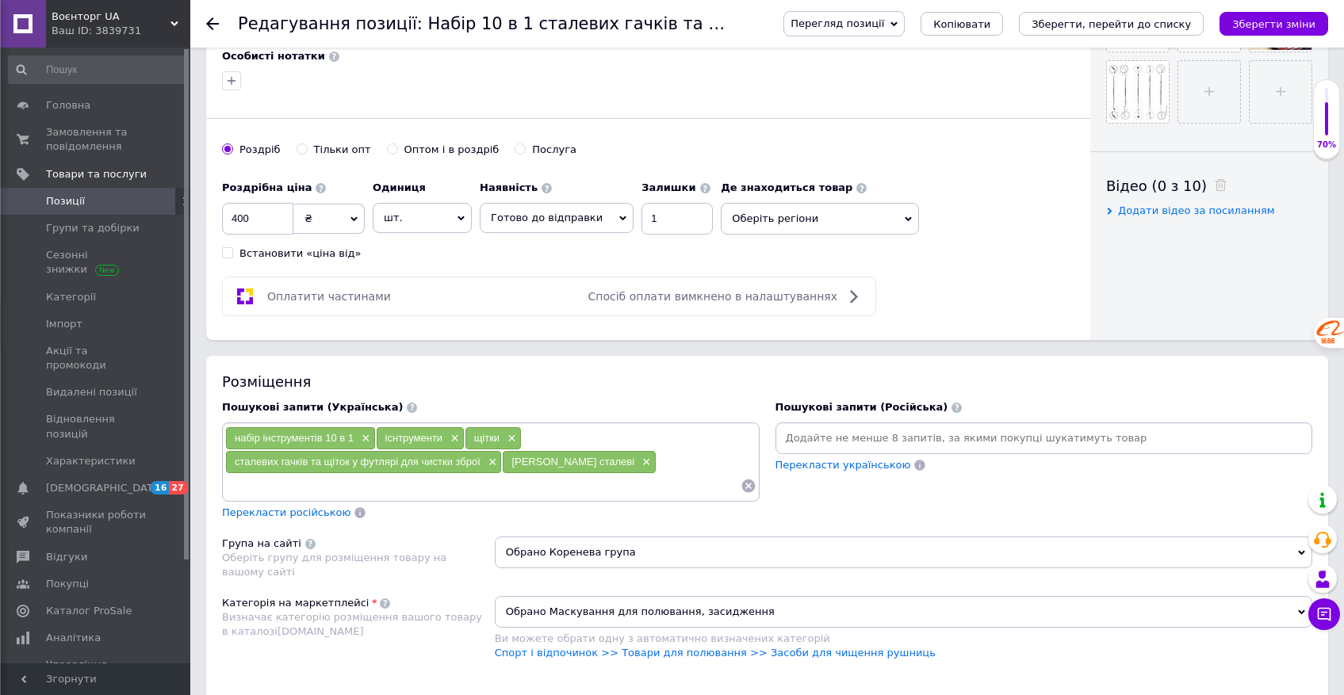
scroll to position [704, 0]
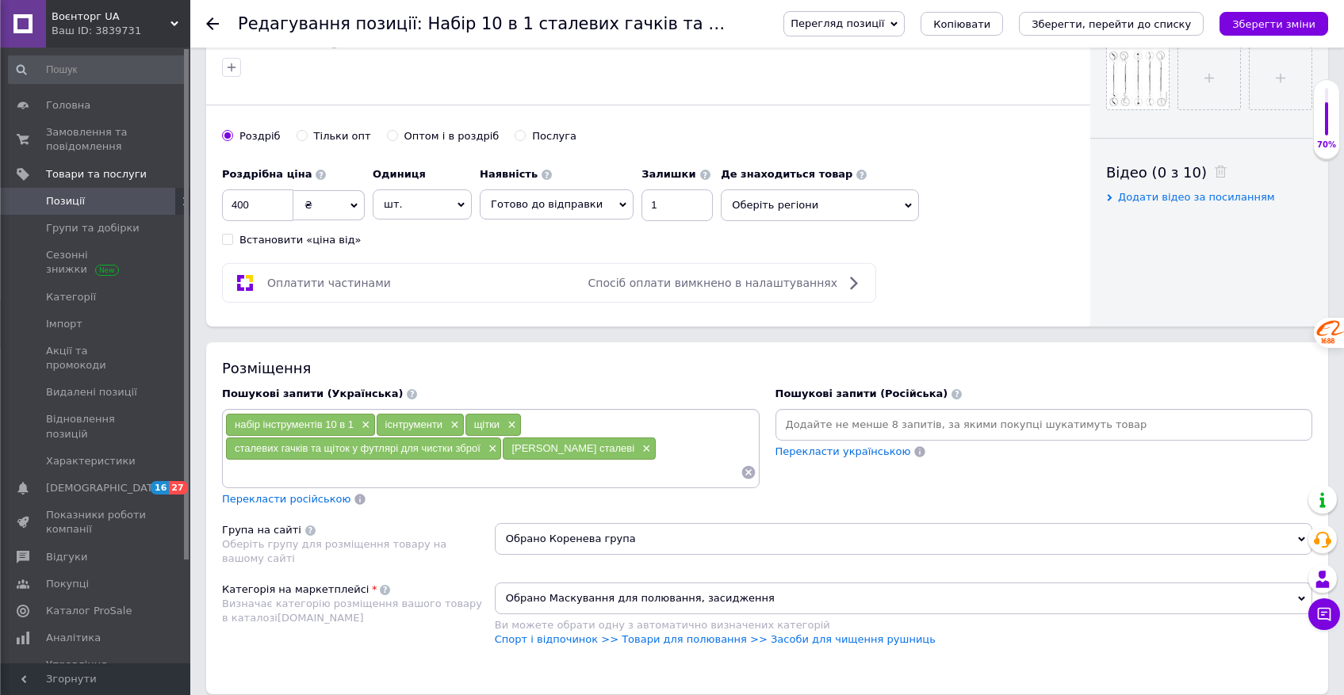
click at [575, 473] on input at bounding box center [482, 473] width 515 height 24
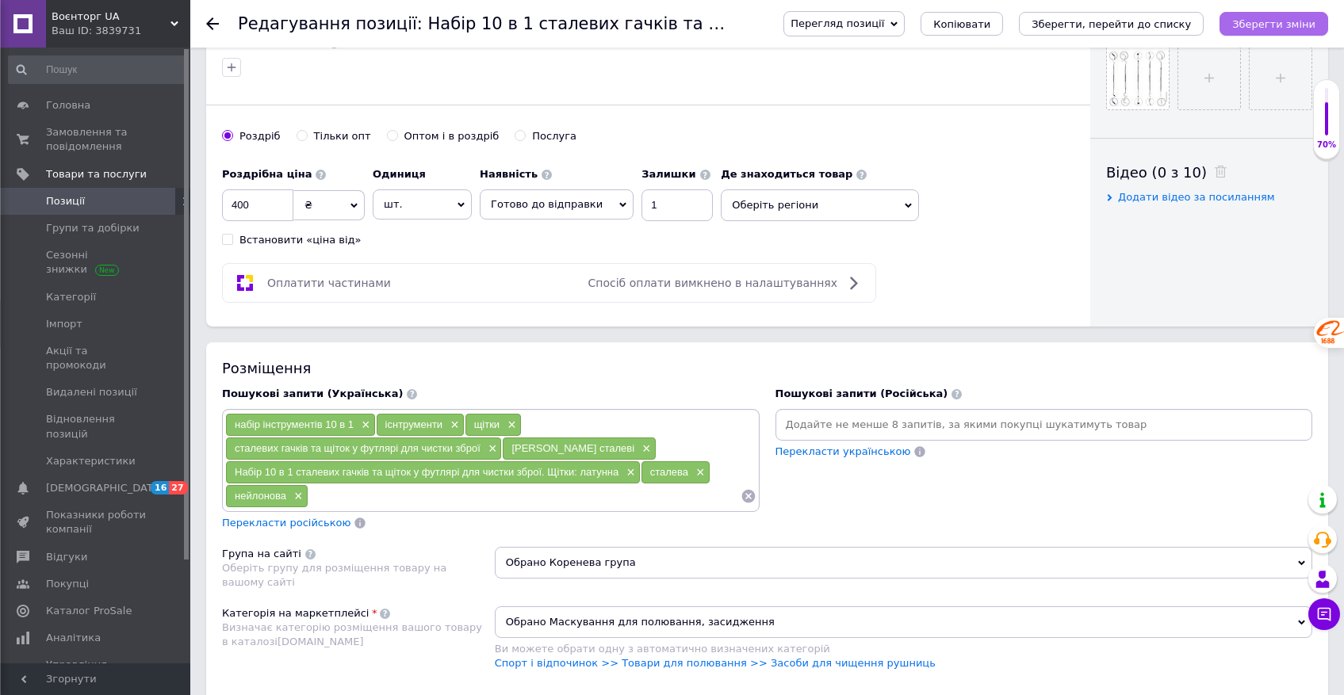
click at [1281, 30] on button "Зберегти зміни" at bounding box center [1274, 24] width 109 height 24
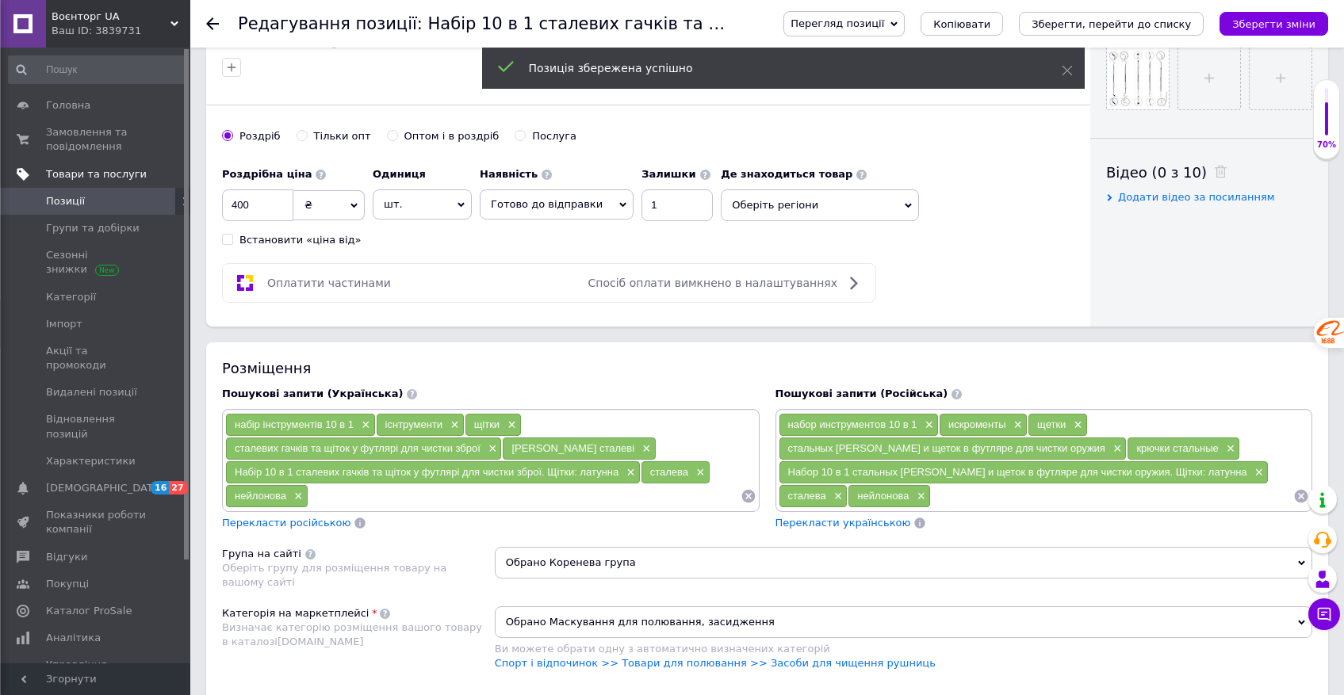
click at [93, 184] on link "Товари та послуги" at bounding box center [97, 174] width 195 height 27
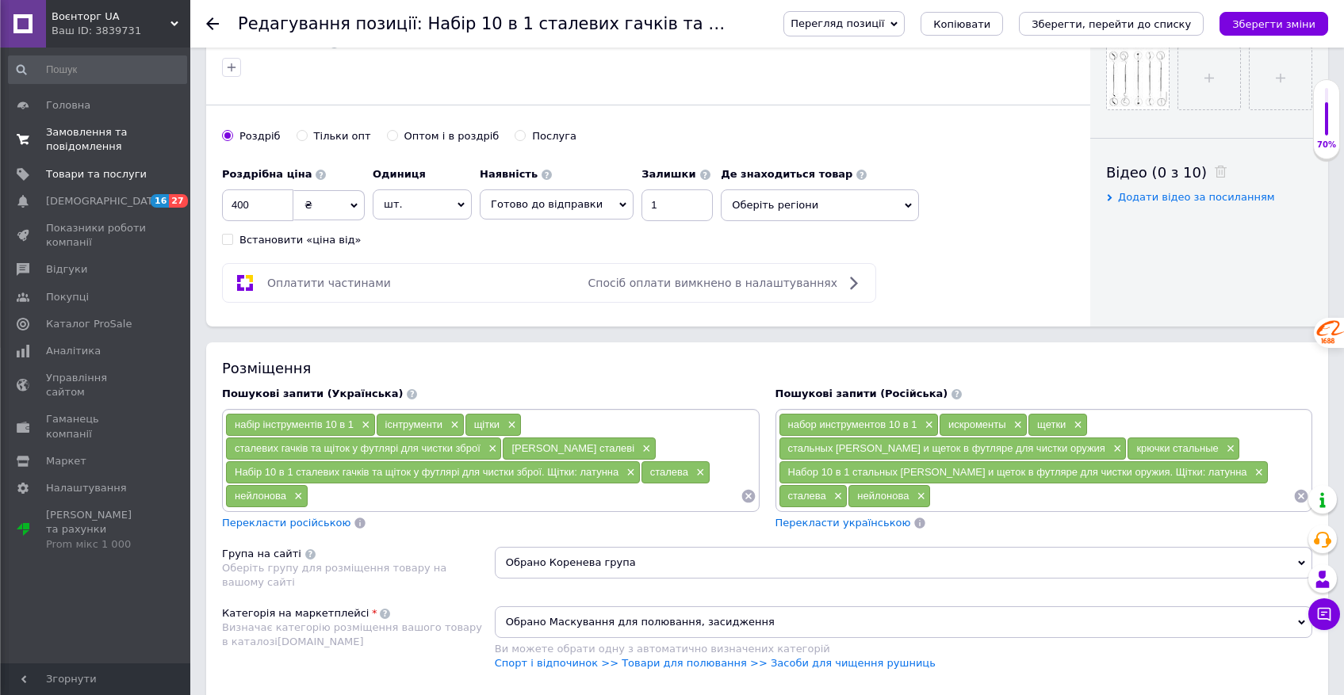
click at [88, 146] on span "Замовлення та повідомлення" at bounding box center [96, 139] width 101 height 29
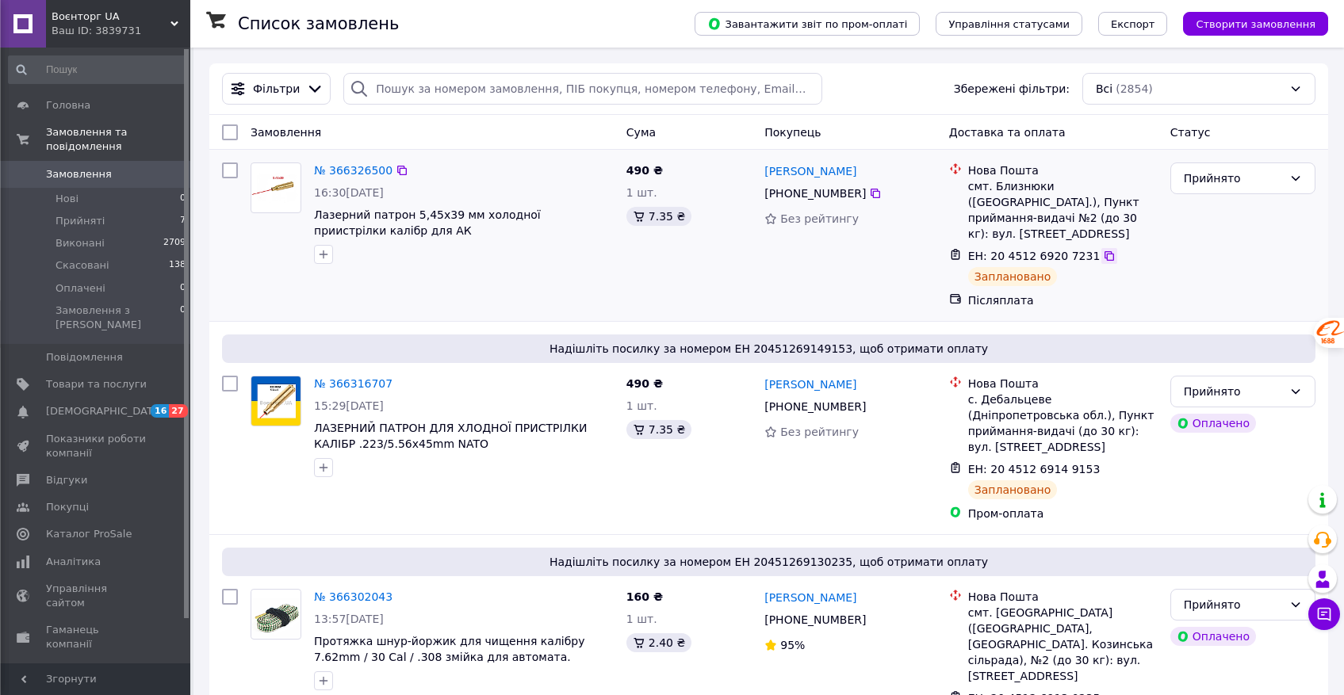
click at [1105, 251] on icon at bounding box center [1110, 256] width 10 height 10
click at [403, 169] on icon at bounding box center [402, 171] width 10 height 10
